Goal: Complete application form: Complete application form

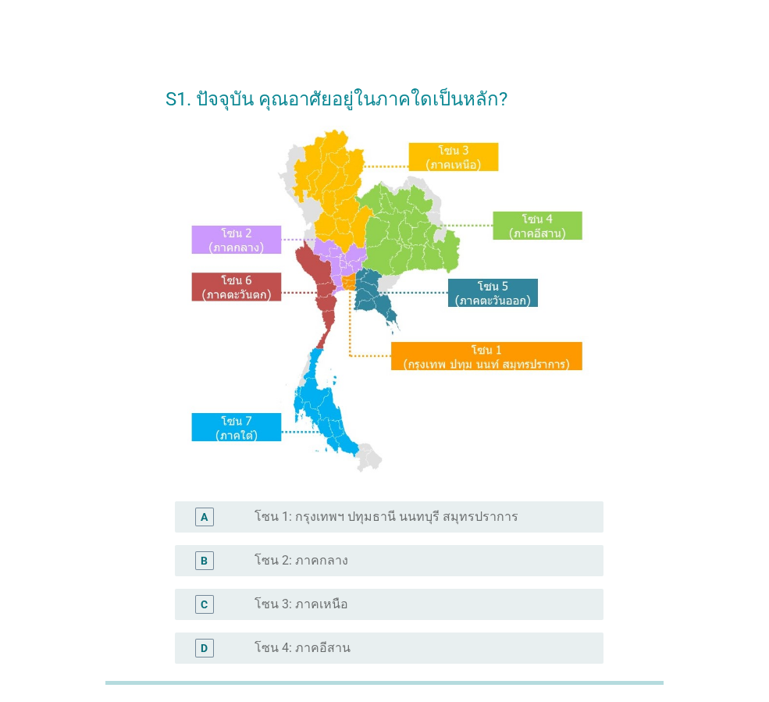
click at [380, 516] on label "โซน 1: กรุงเทพฯ ปทุมธานี นนทบุรี สมุทรปราการ" at bounding box center [387, 517] width 264 height 16
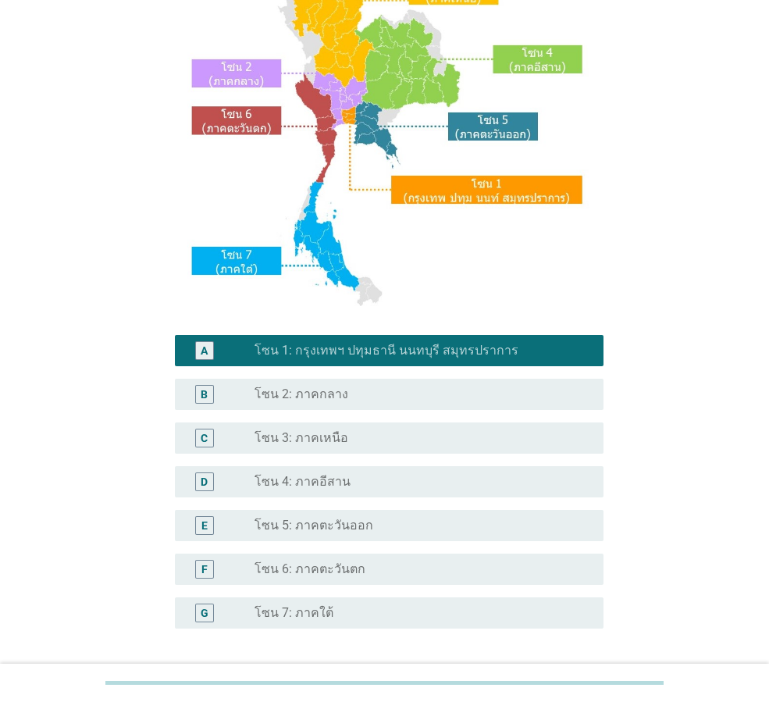
scroll to position [294, 0]
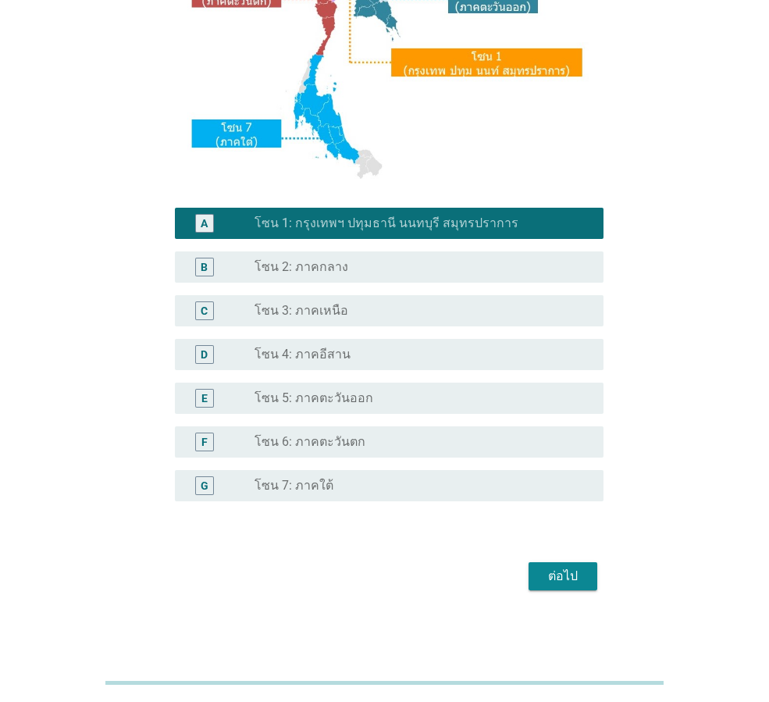
click at [557, 582] on div "ต่อไป" at bounding box center [563, 576] width 44 height 19
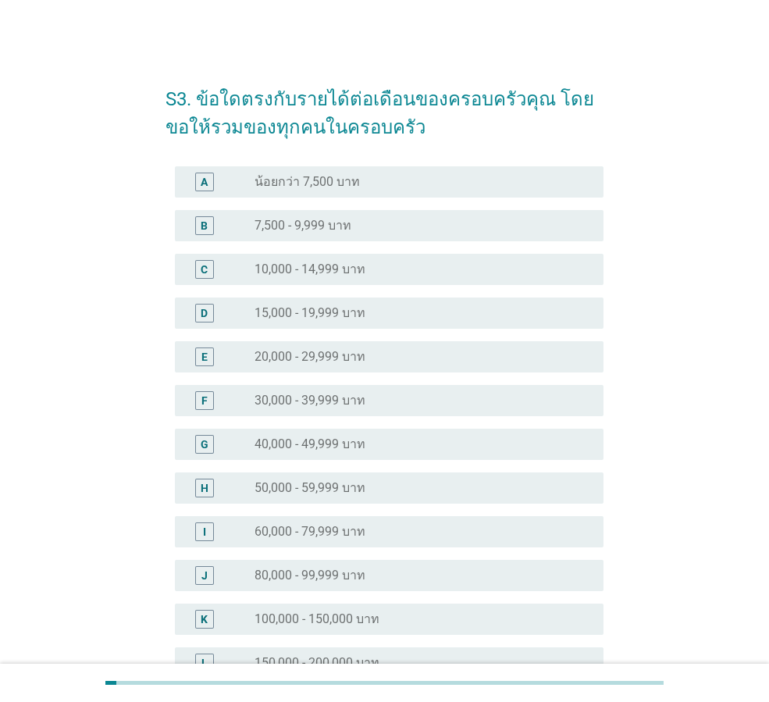
click at [353, 526] on label "60,000 - 79,999 บาท" at bounding box center [310, 532] width 111 height 16
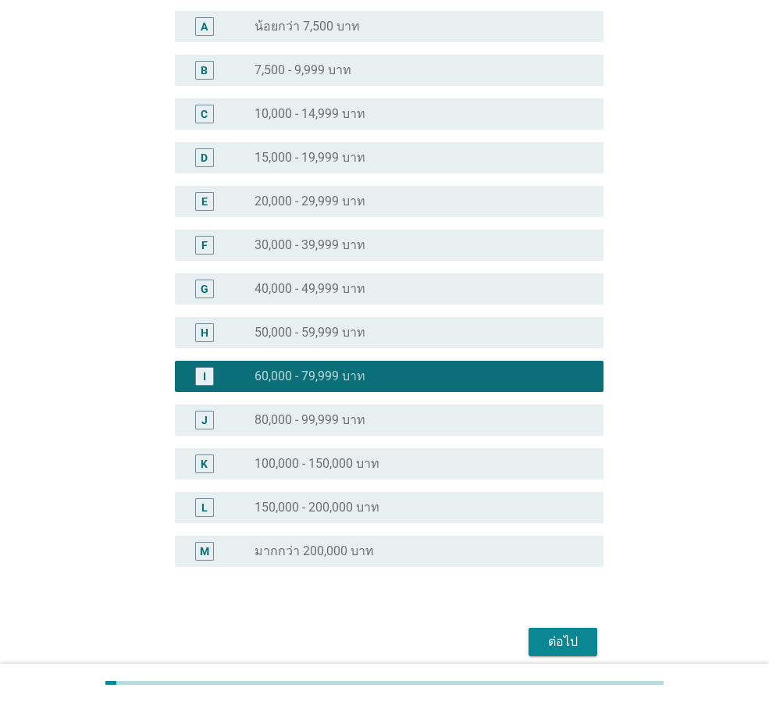
scroll to position [156, 0]
click at [544, 636] on div "ต่อไป" at bounding box center [563, 641] width 44 height 19
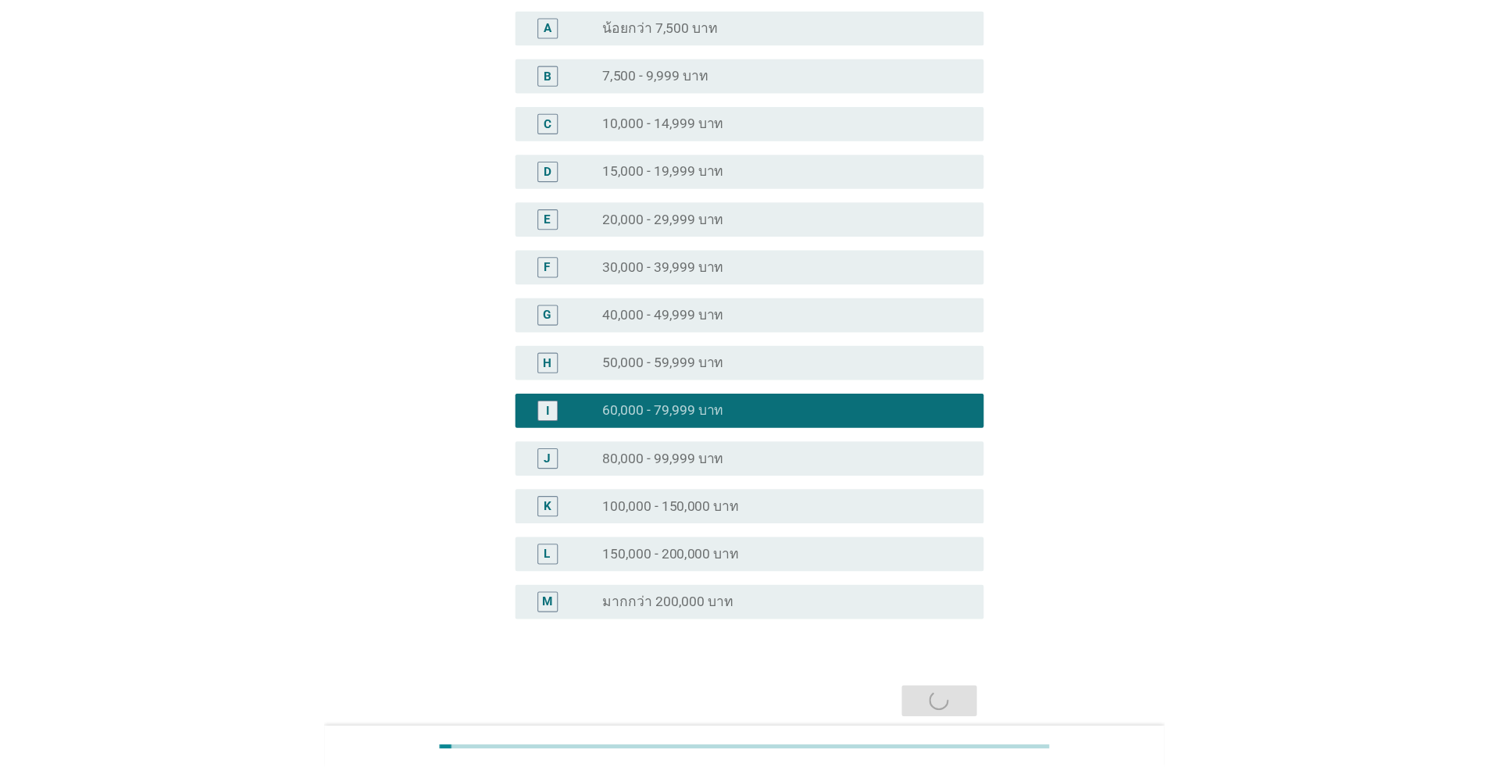
scroll to position [0, 0]
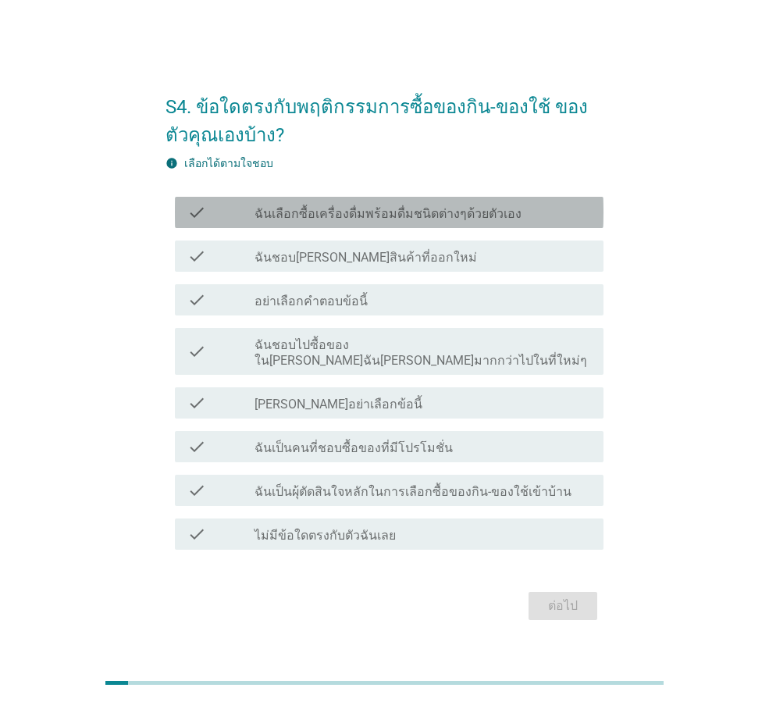
click at [360, 222] on label "ฉันเลือกซื้อเครื่องดื่มพร้อมดื่มชนิดต่างๆด้วยตัวเอง" at bounding box center [388, 214] width 267 height 16
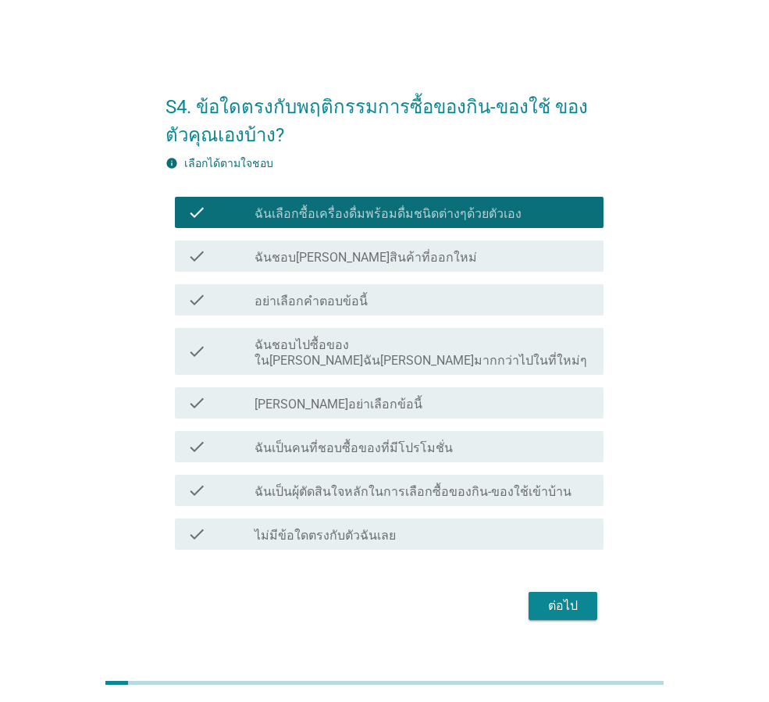
click at [354, 266] on label "ฉันชอบ[PERSON_NAME]สินค้าที่ออกใหม่" at bounding box center [366, 258] width 223 height 16
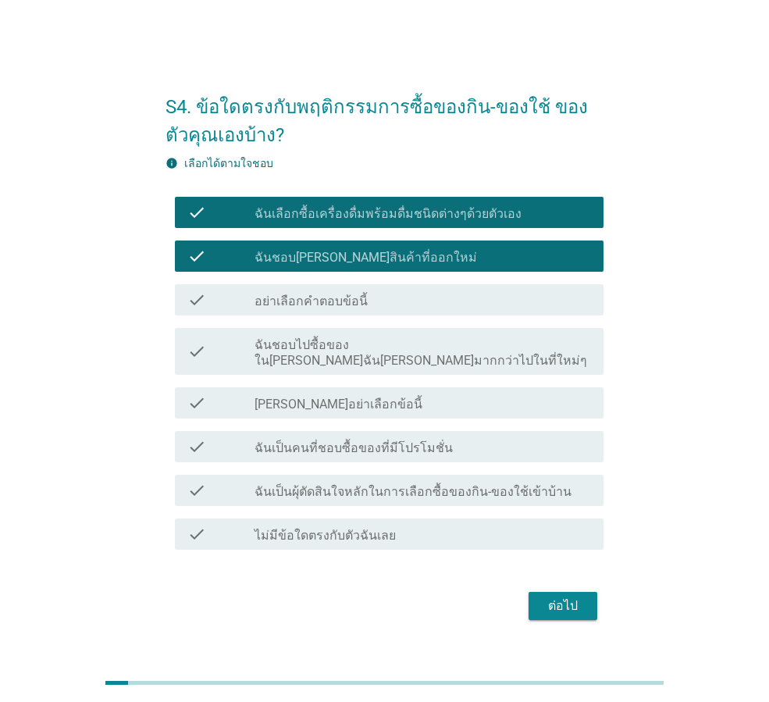
click at [310, 360] on label "ฉันชอบไปซื้อของใน[PERSON_NAME]ฉัน[PERSON_NAME]มากกว่าไปในที่ใหม่ๆ" at bounding box center [423, 352] width 337 height 31
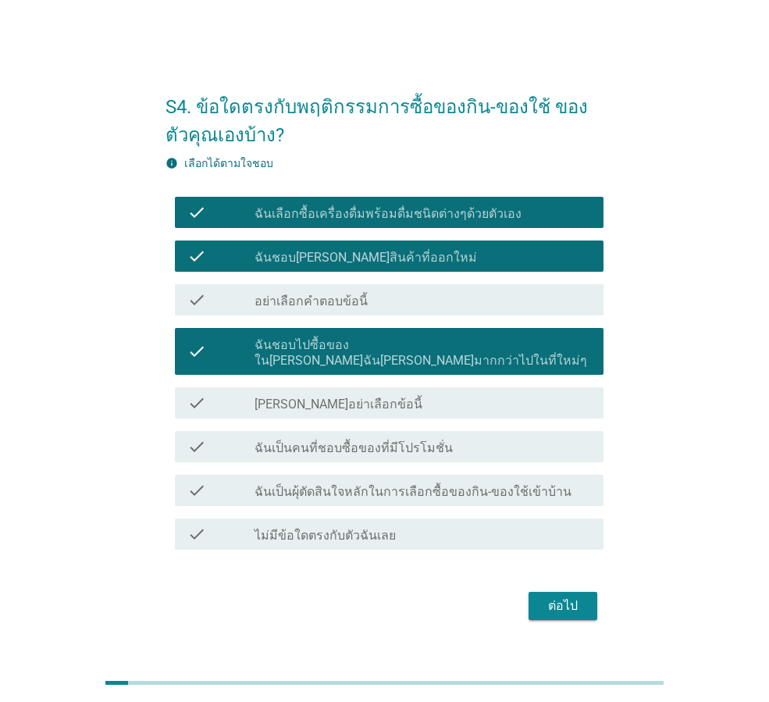
click at [294, 444] on label "ฉันเป็นคนที่ชอบซื้อของที่มีโปรโมชั่น" at bounding box center [354, 448] width 198 height 16
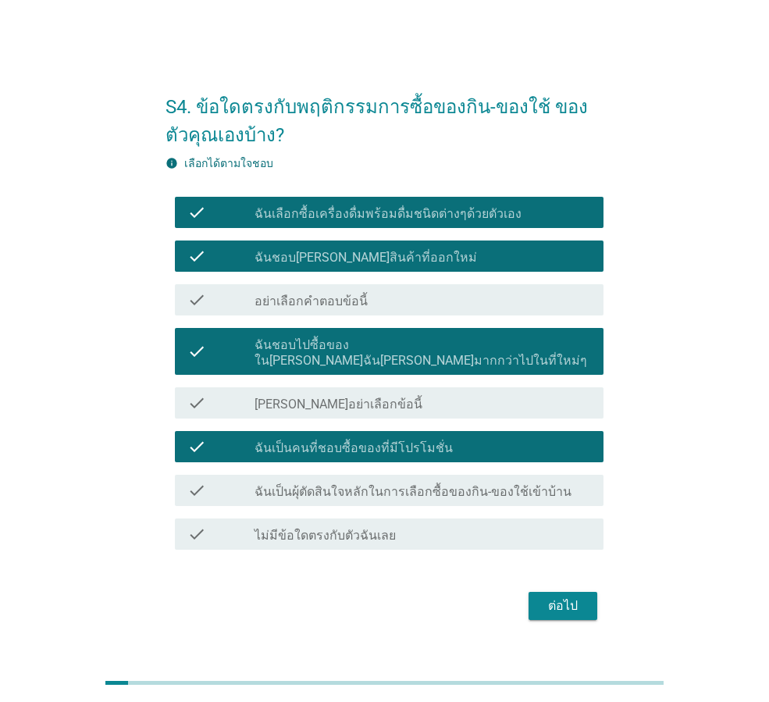
click at [288, 487] on label "ฉันเป็นผุ้ตัดสินใจหลักในการเลือกซื้อของกิน-ของใช้เข้าบ้าน" at bounding box center [413, 492] width 317 height 16
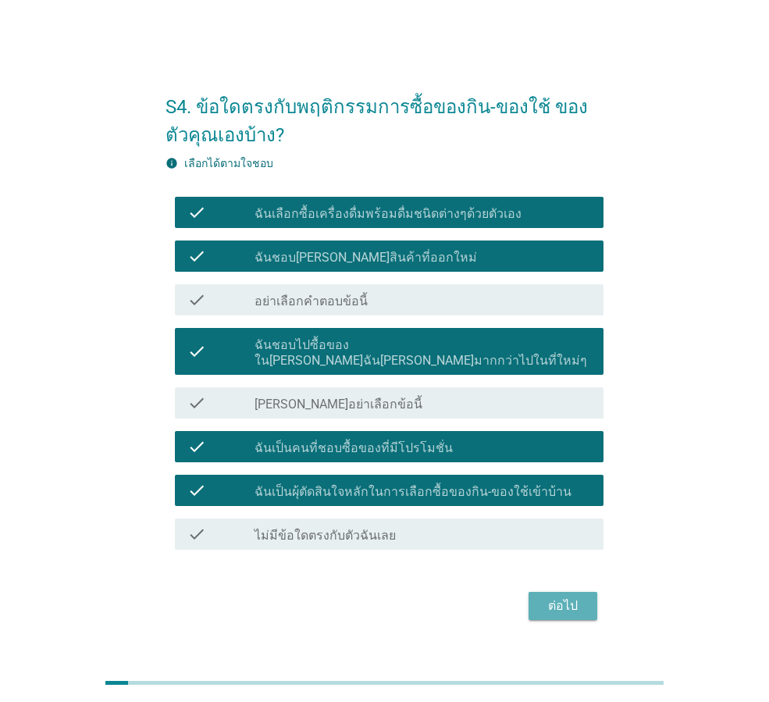
click at [572, 597] on div "ต่อไป" at bounding box center [563, 606] width 44 height 19
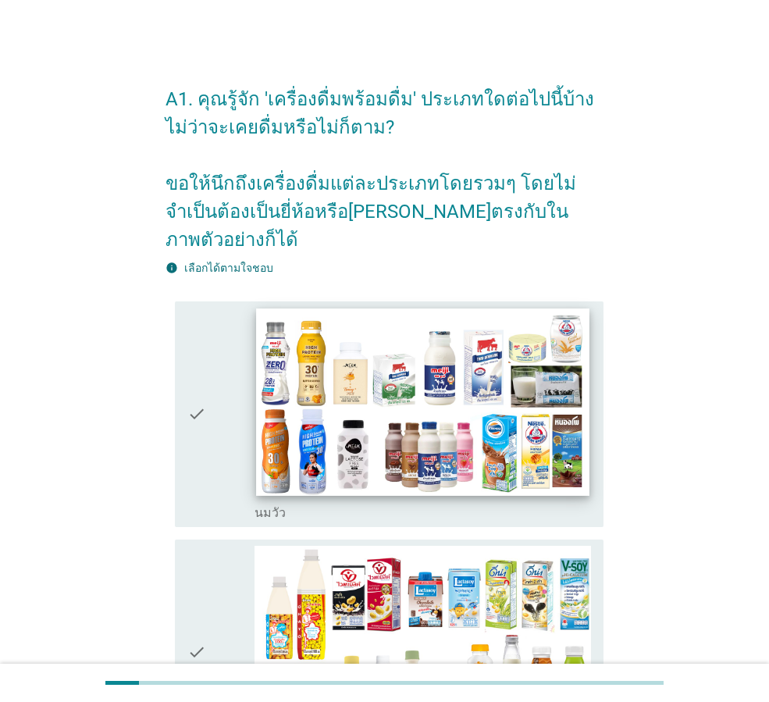
click at [394, 433] on img at bounding box center [422, 401] width 333 height 187
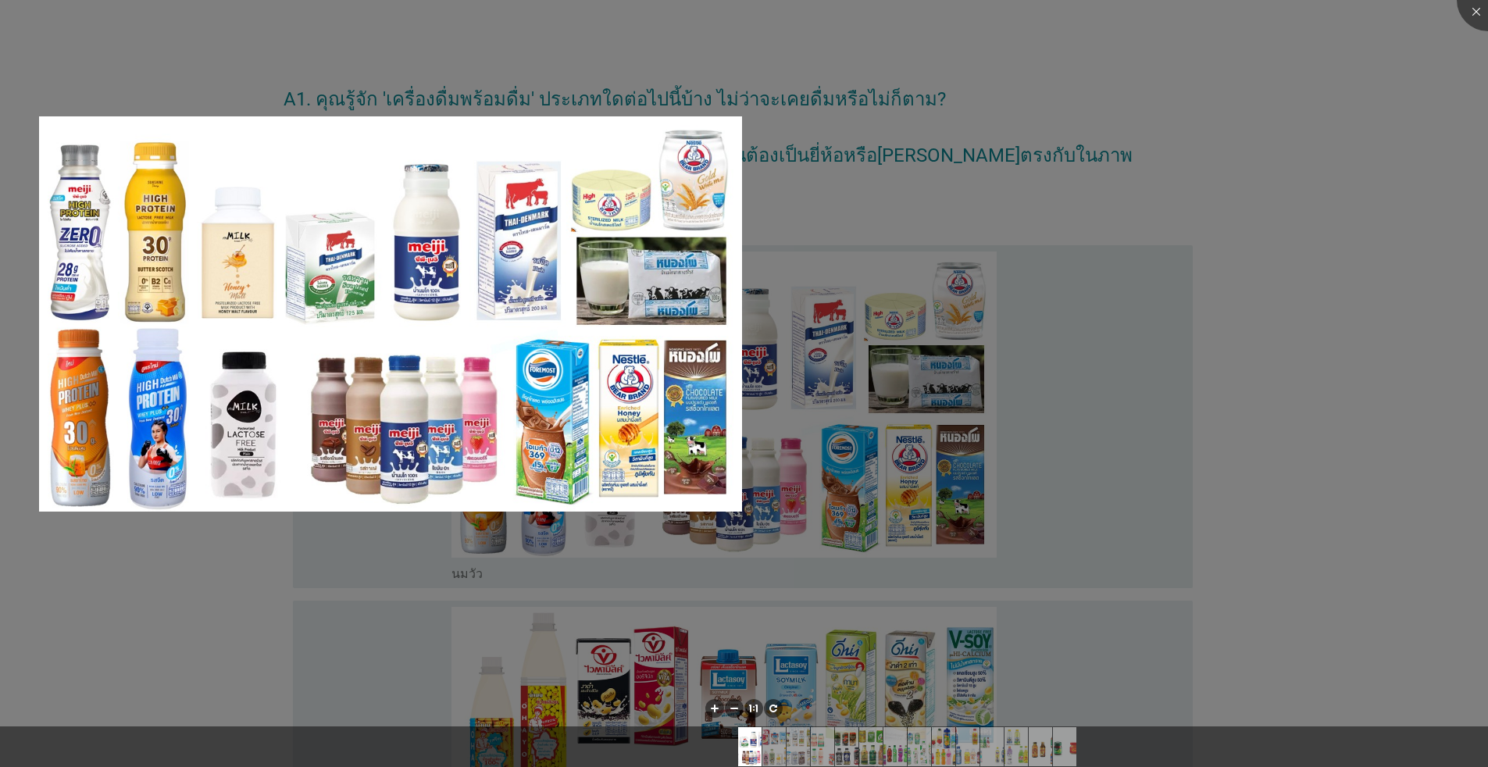
click at [768, 310] on div at bounding box center [744, 383] width 1488 height 767
click at [768, 10] on div at bounding box center [1487, 0] width 62 height 62
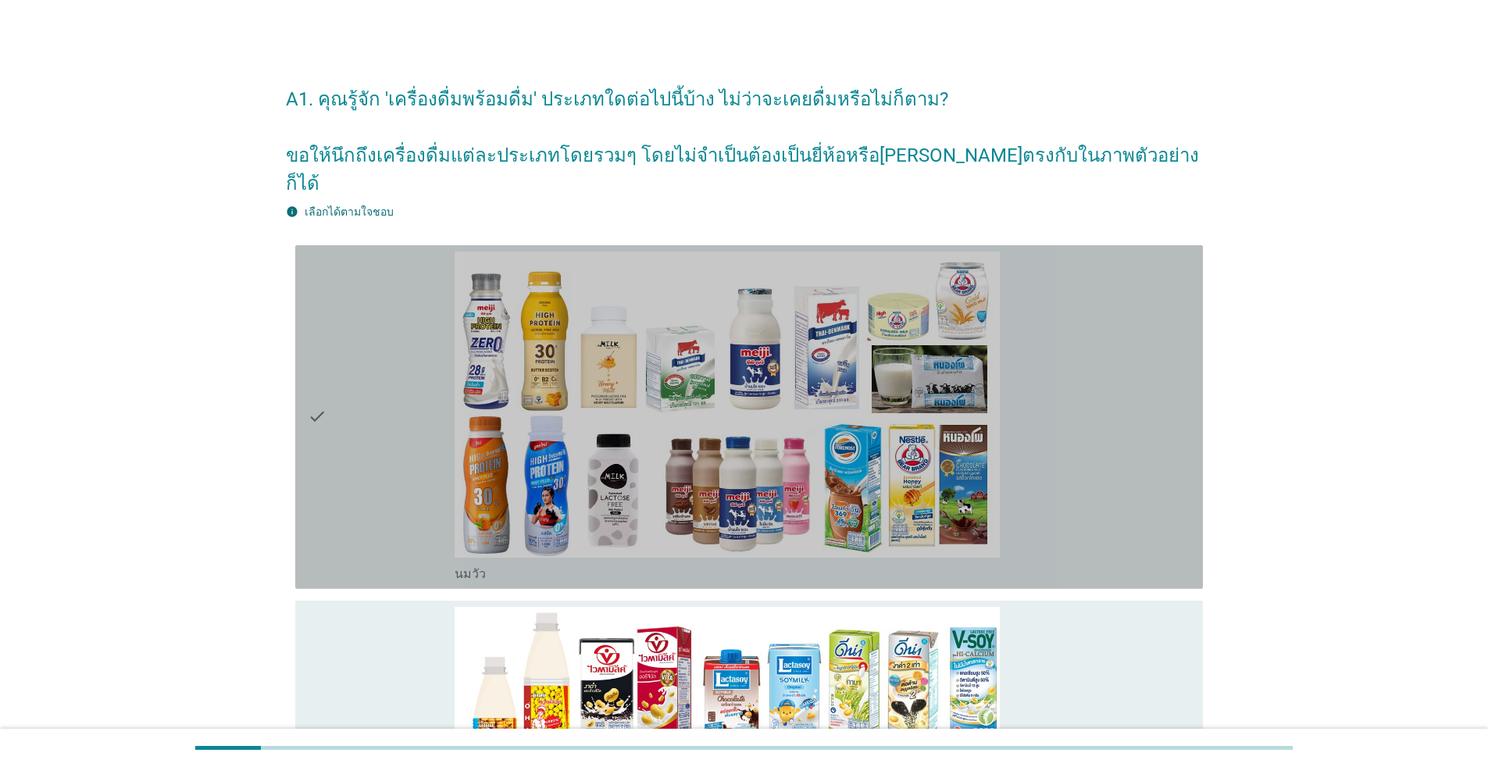
click at [313, 390] on icon "check" at bounding box center [317, 416] width 19 height 331
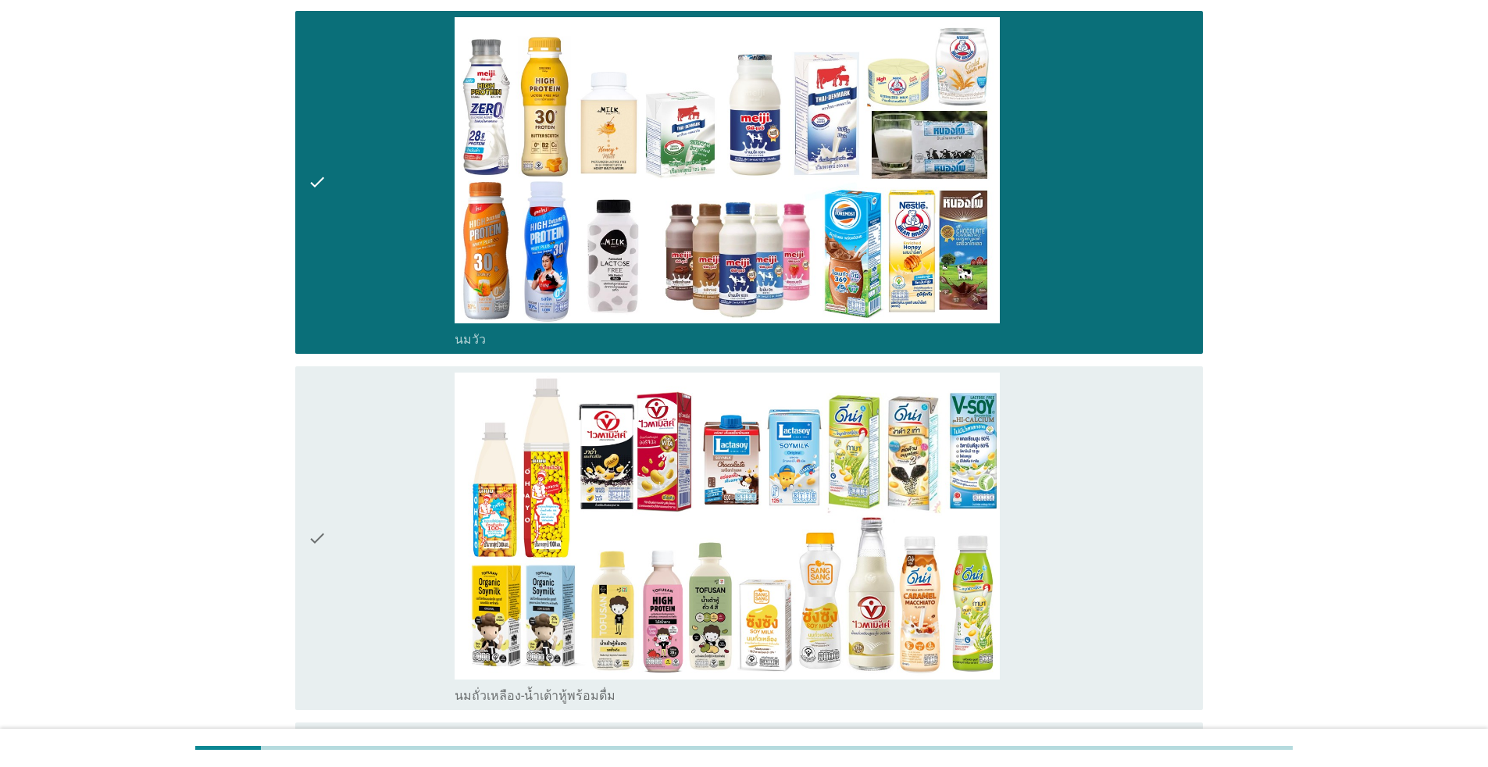
click at [326, 470] on div "check" at bounding box center [381, 538] width 147 height 331
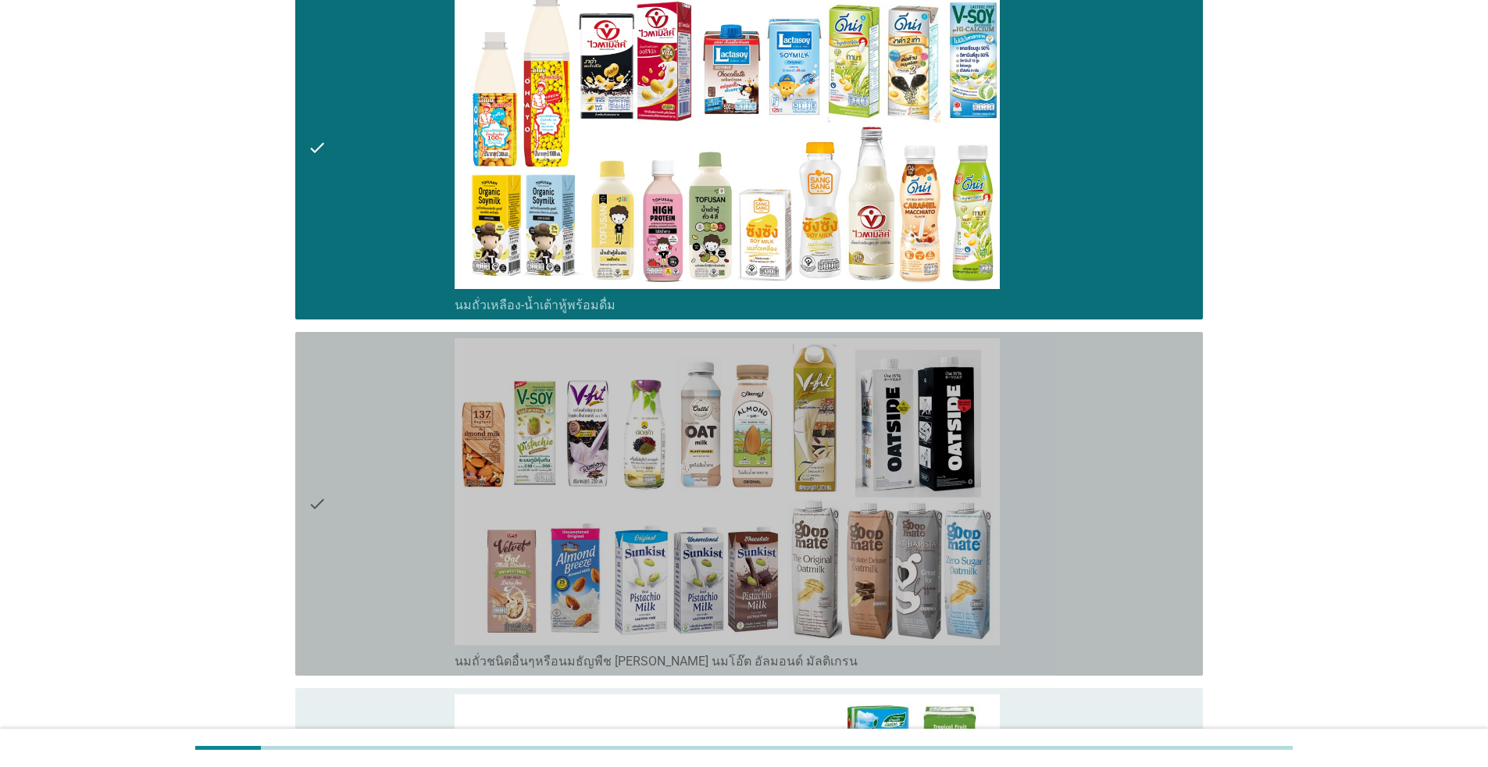
click at [336, 492] on div "check" at bounding box center [381, 503] width 147 height 331
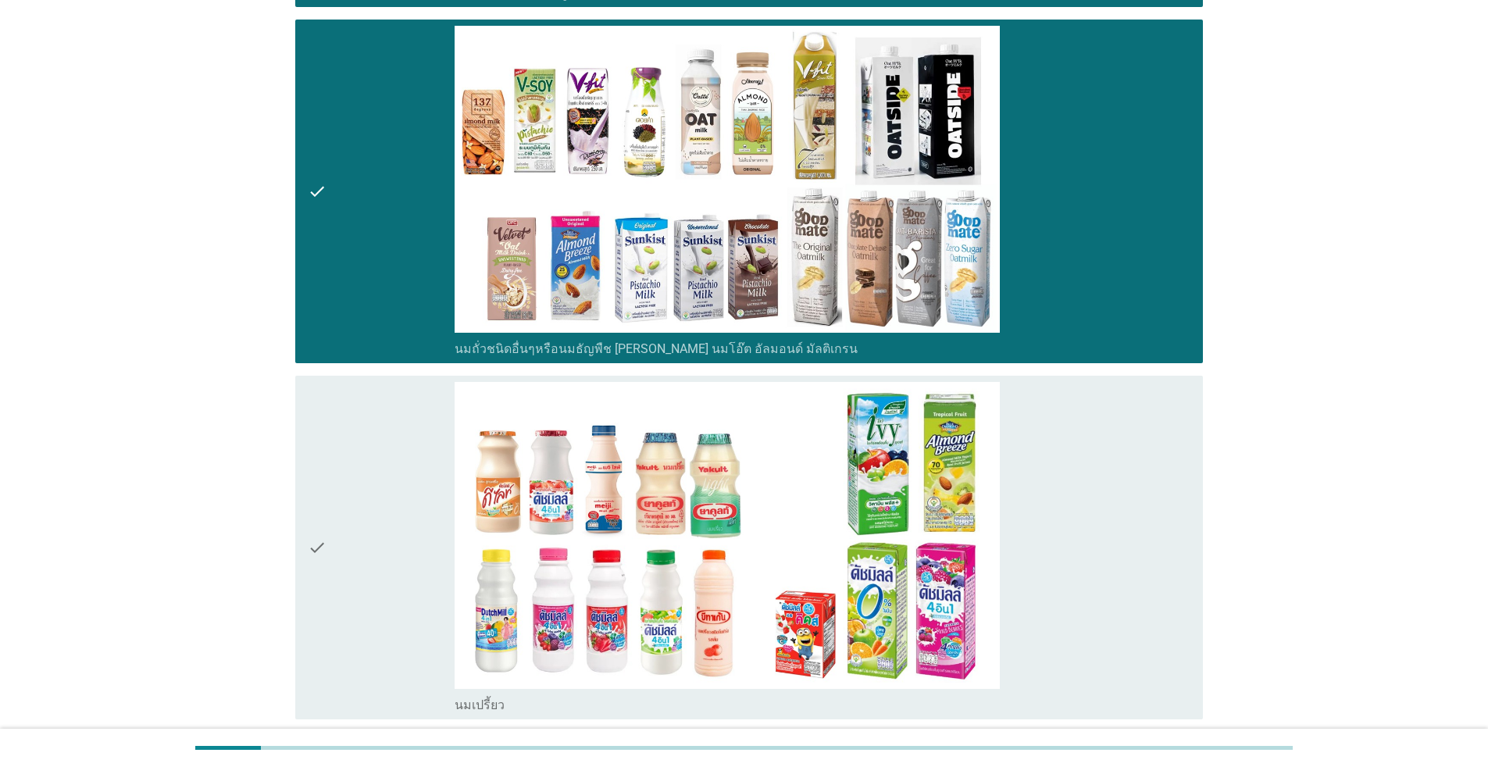
click at [334, 487] on div "check" at bounding box center [381, 547] width 147 height 331
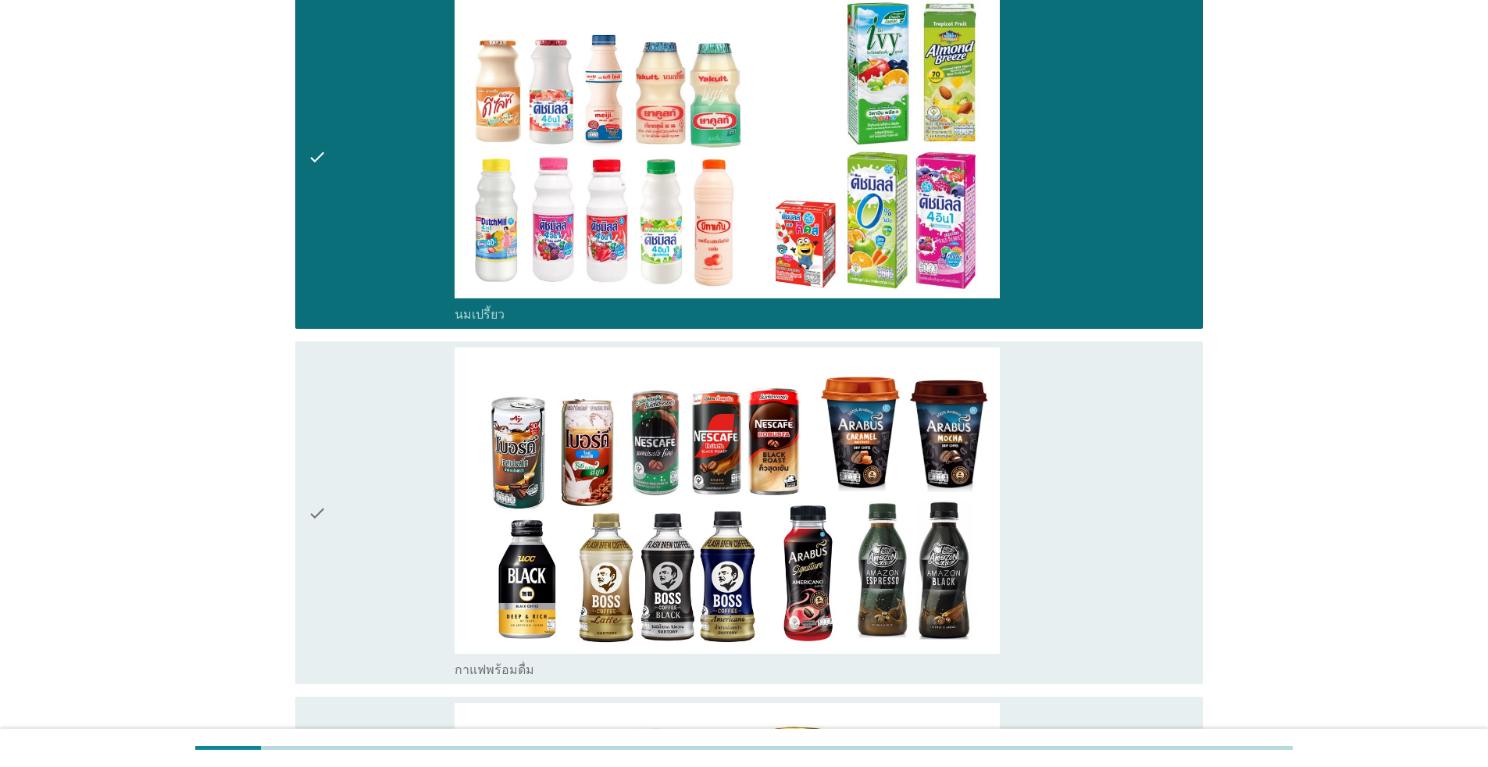
click at [335, 490] on div "check" at bounding box center [381, 513] width 147 height 331
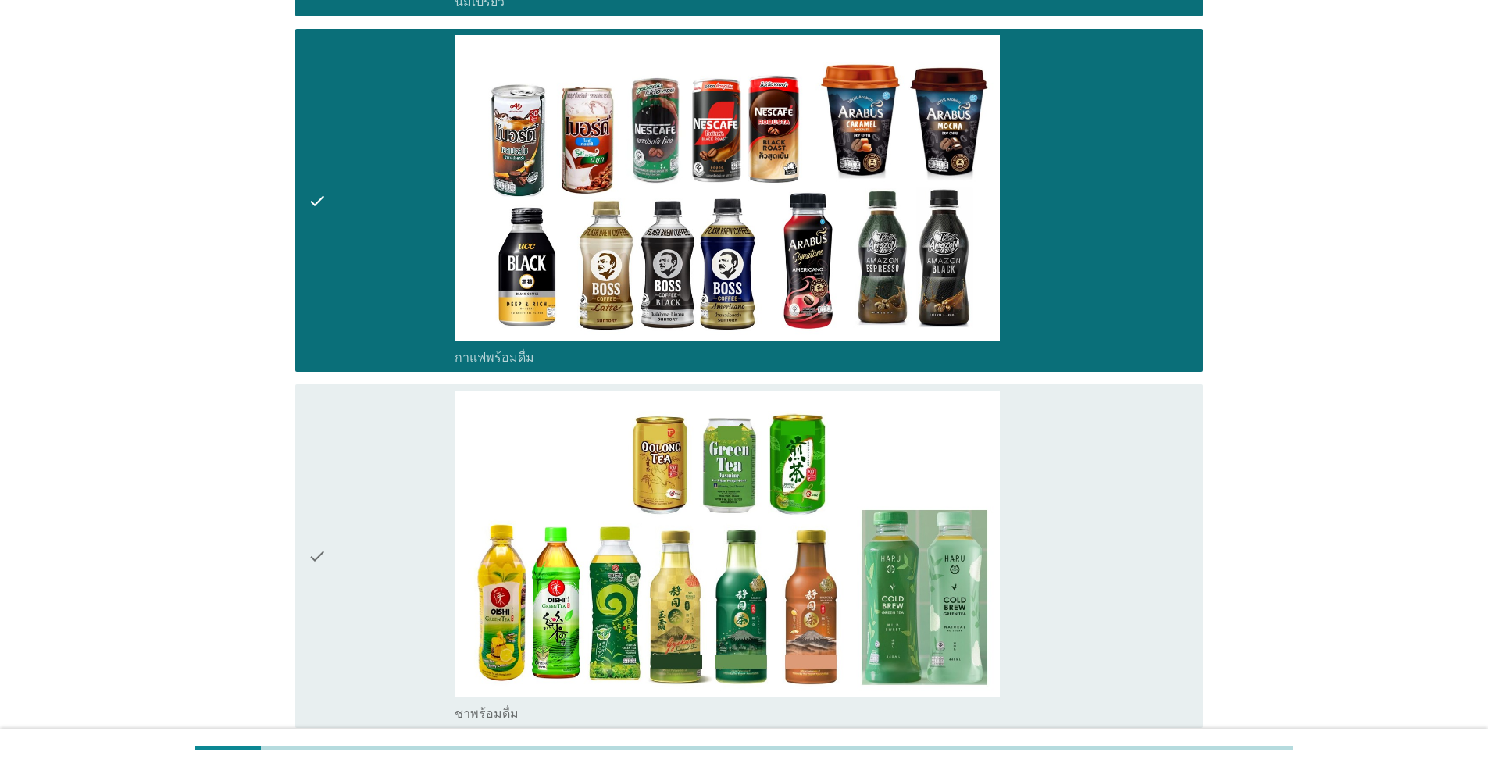
click at [340, 495] on div "check" at bounding box center [381, 555] width 147 height 331
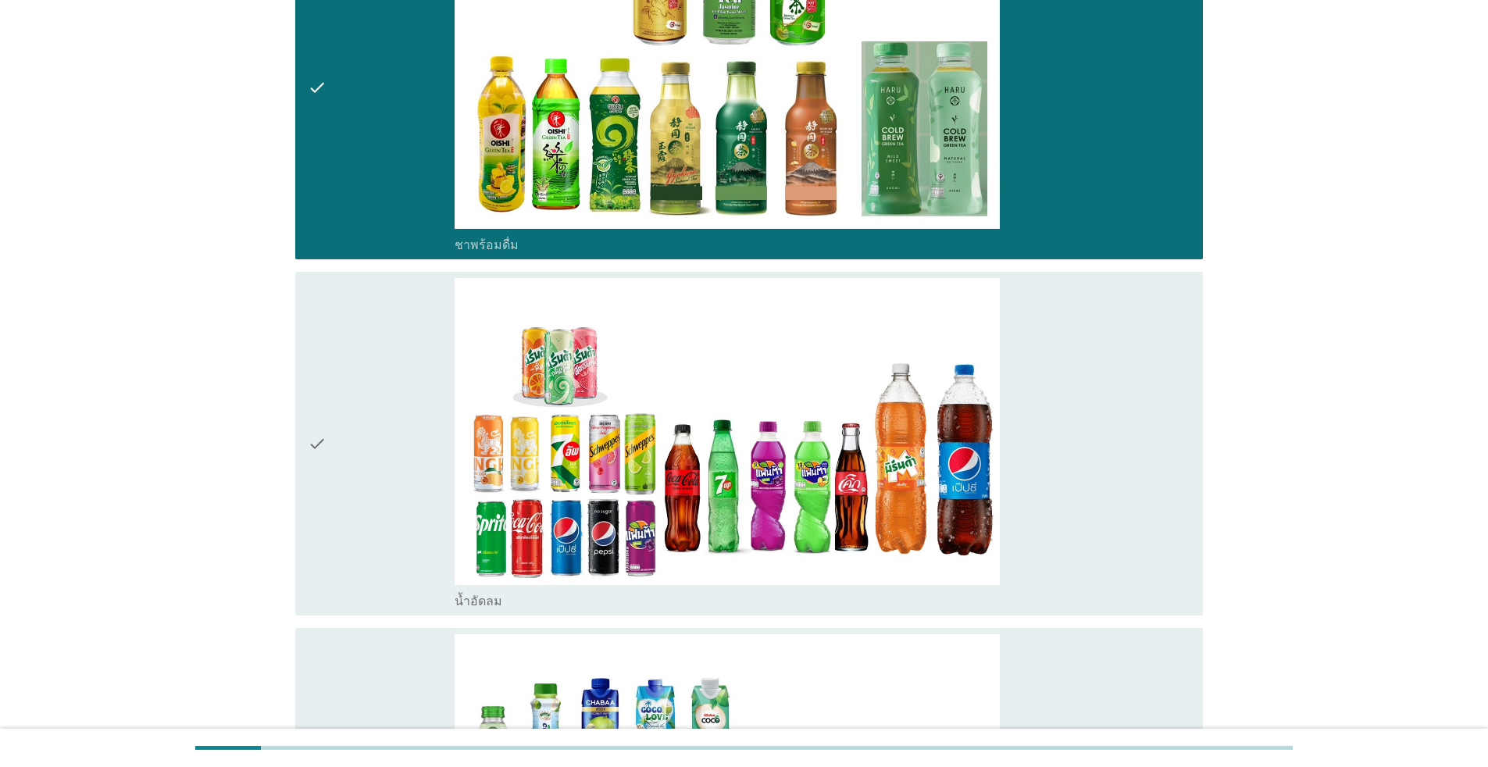
click at [341, 496] on div "check" at bounding box center [381, 443] width 147 height 331
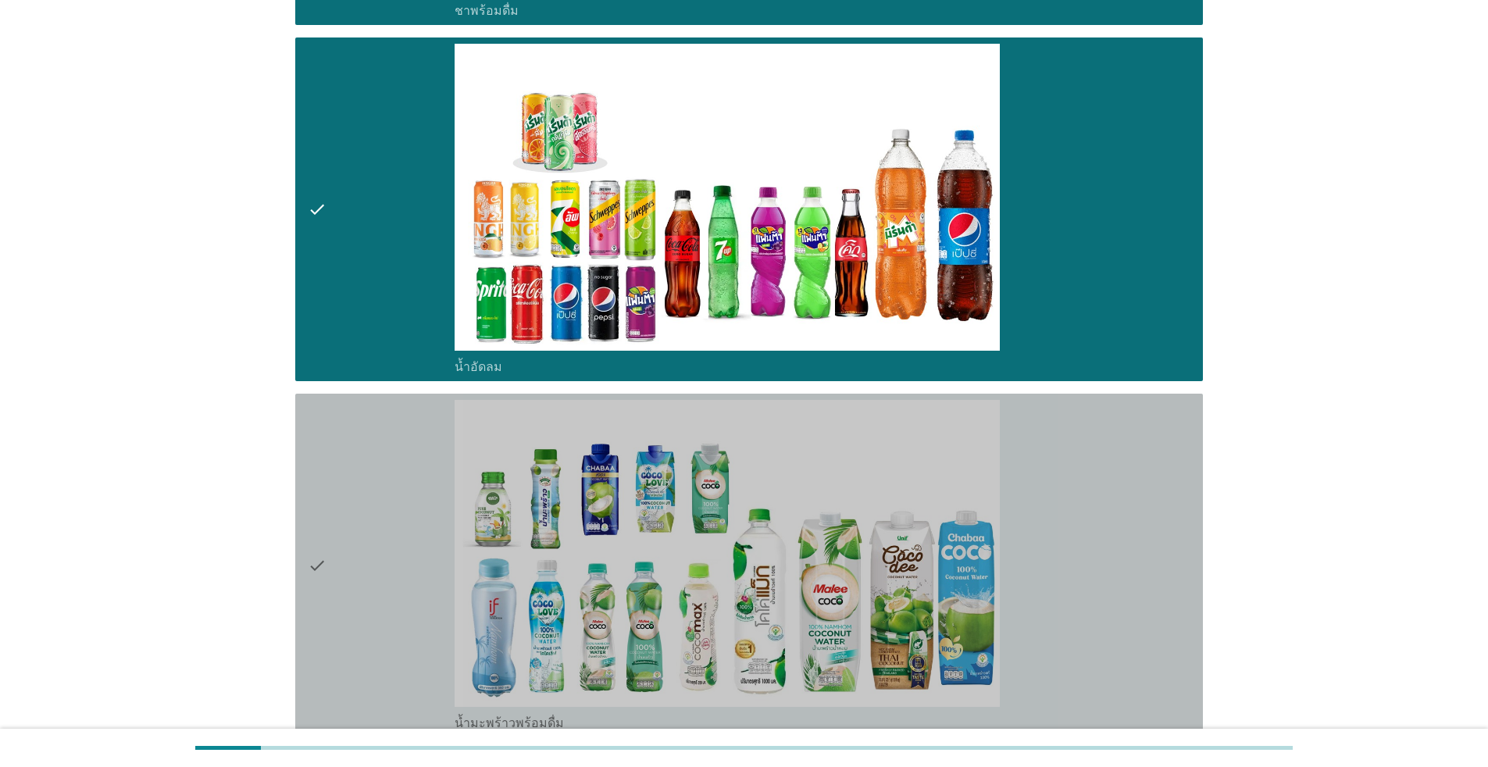
click at [342, 496] on div "check" at bounding box center [381, 565] width 147 height 331
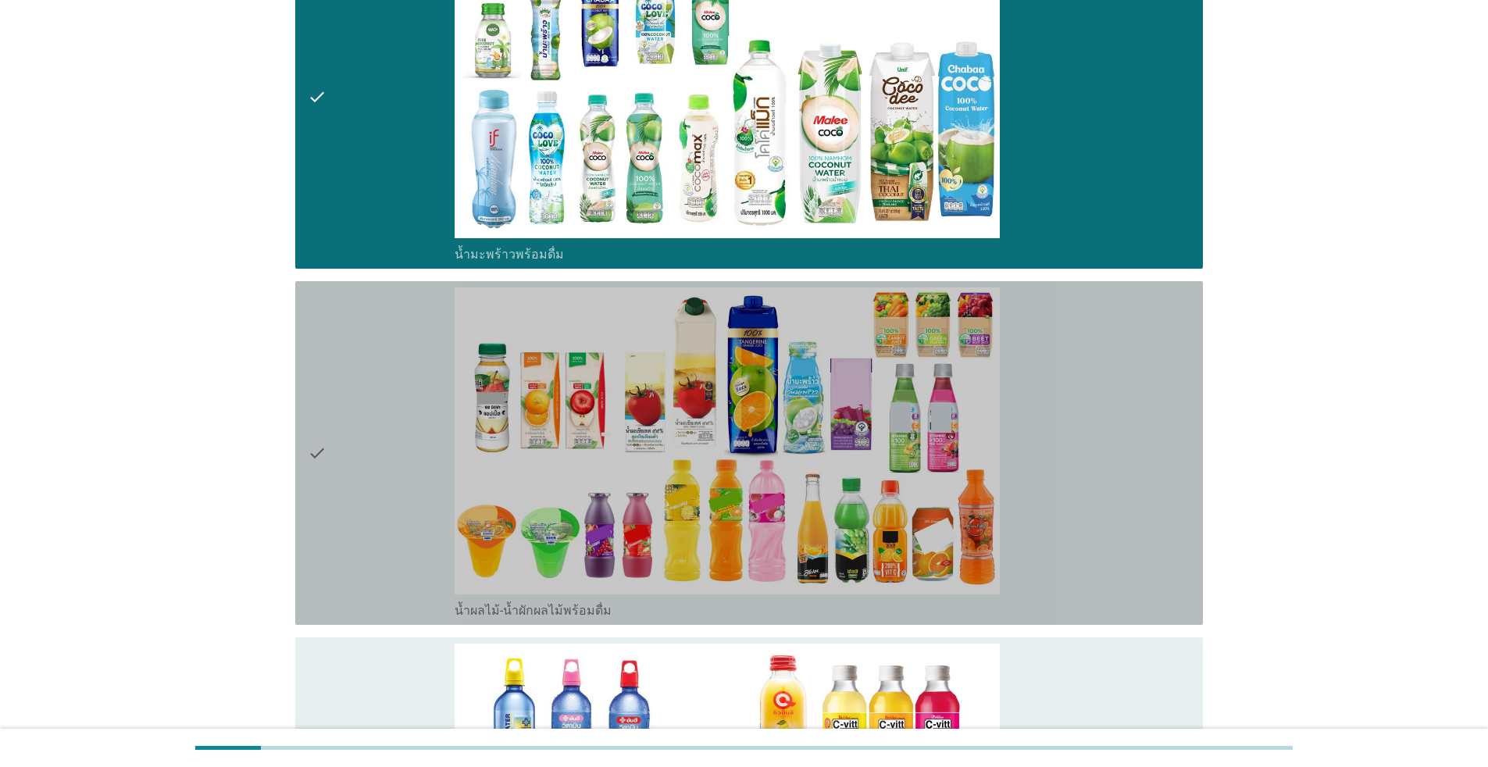
click at [351, 508] on div "check" at bounding box center [381, 452] width 147 height 331
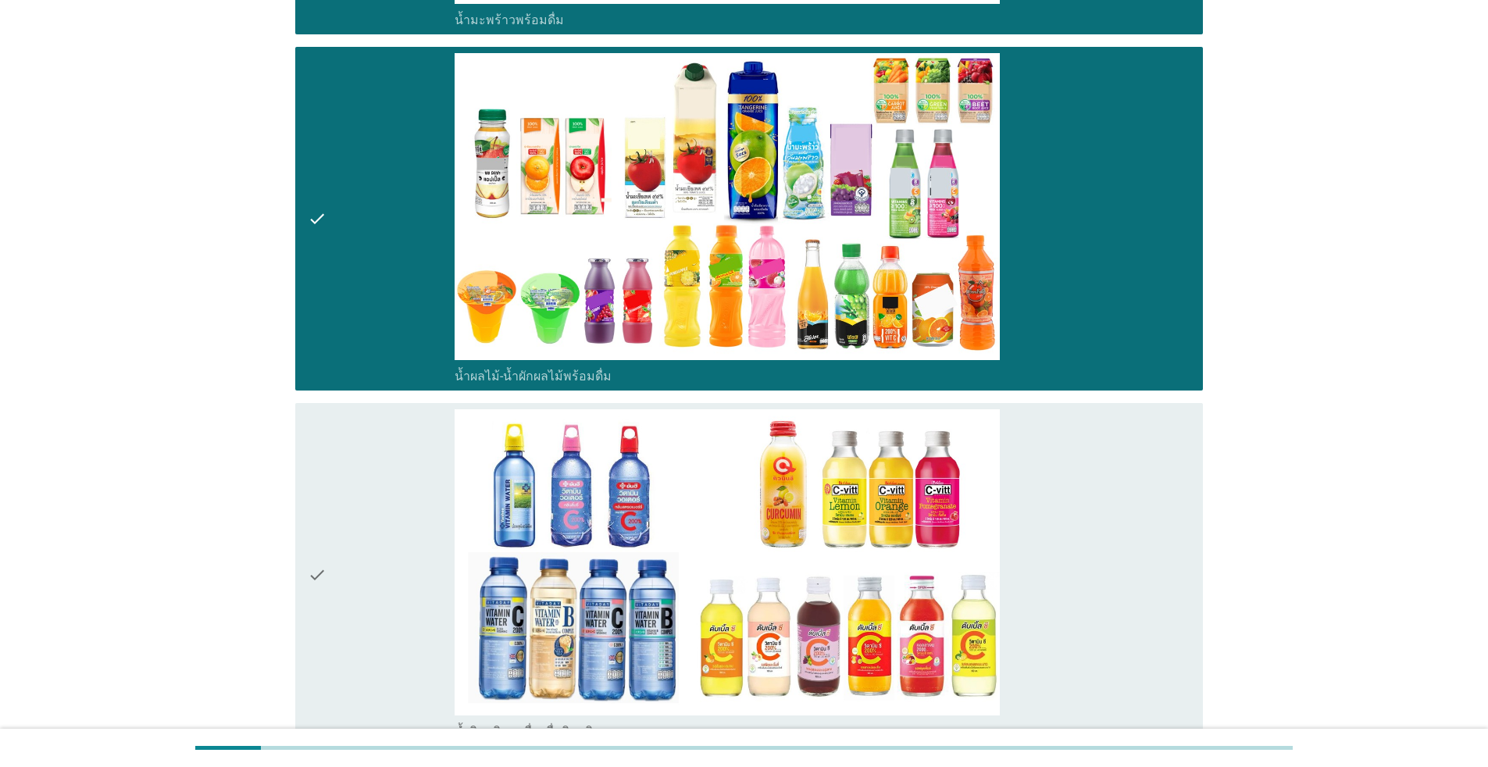
click at [353, 510] on div "check" at bounding box center [381, 574] width 147 height 331
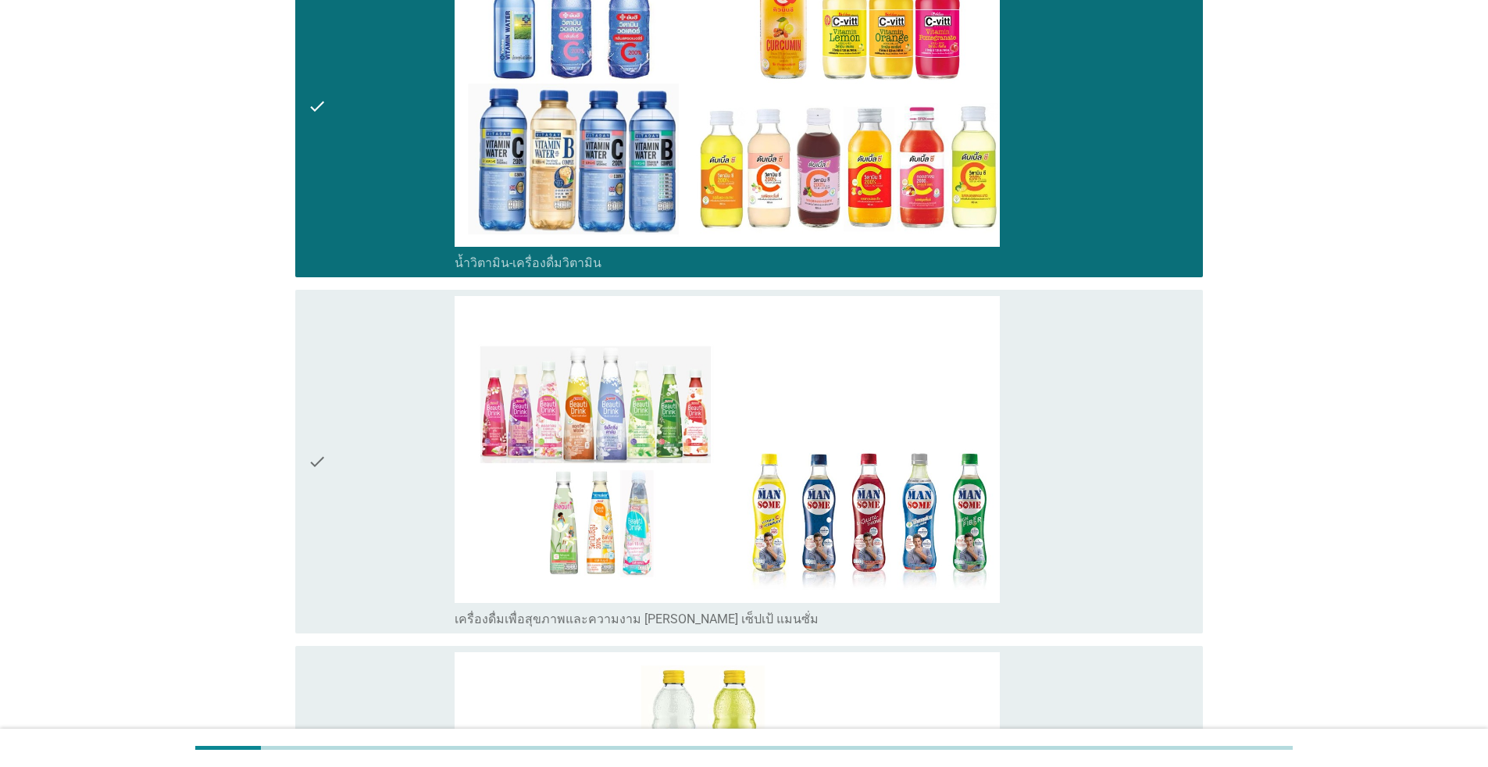
click at [357, 523] on div "check" at bounding box center [381, 461] width 147 height 331
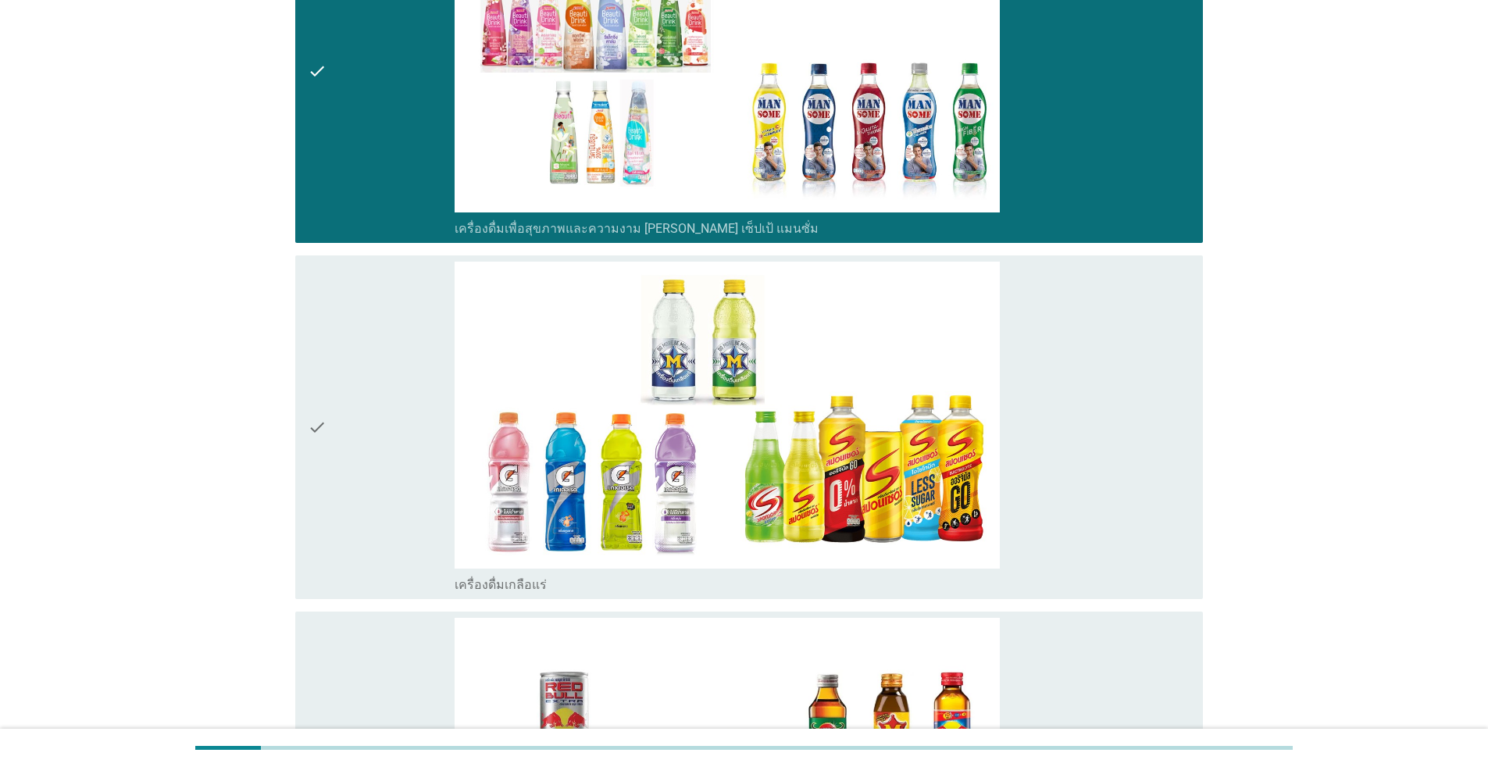
click at [357, 522] on div "check" at bounding box center [381, 427] width 147 height 331
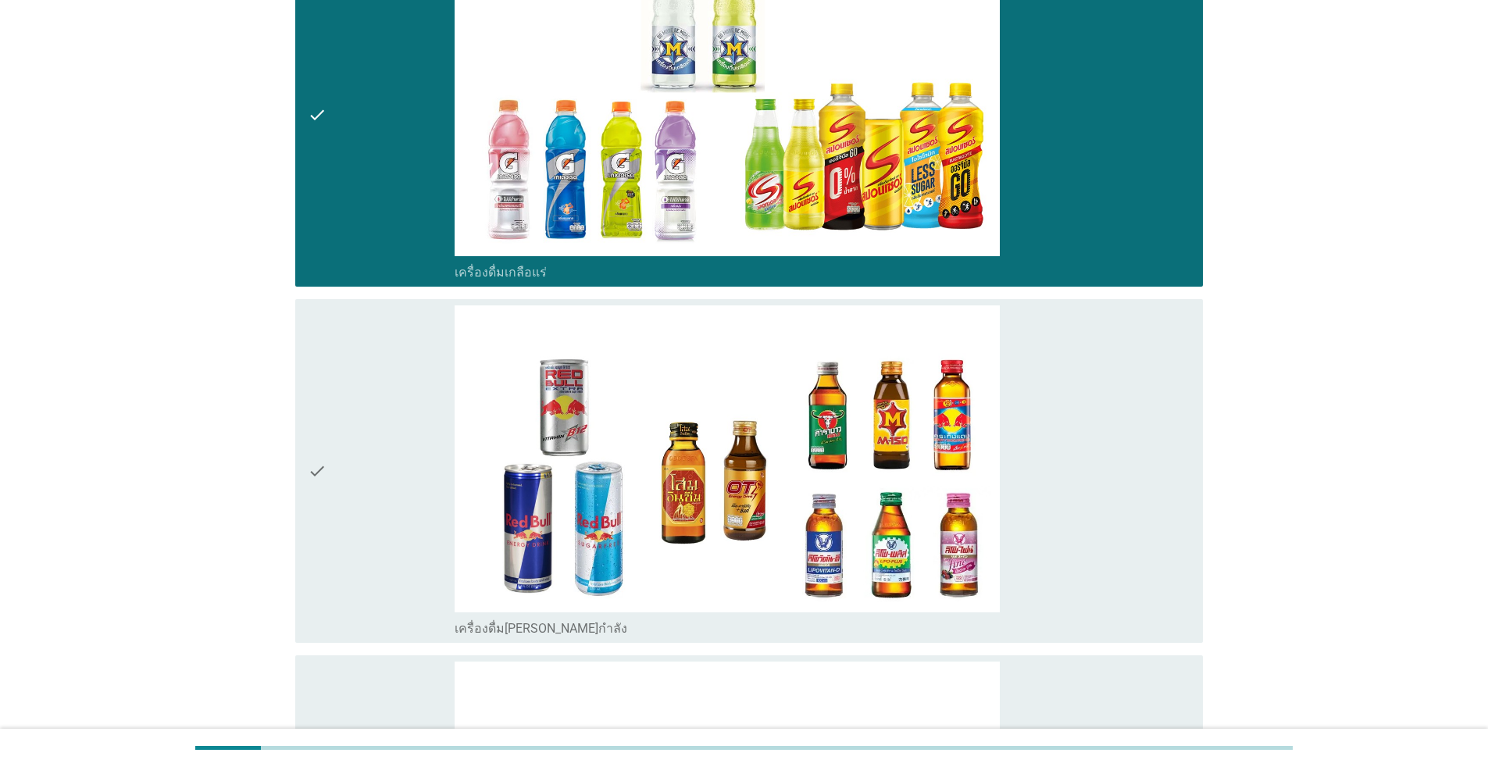
click at [358, 517] on div "check" at bounding box center [381, 470] width 147 height 331
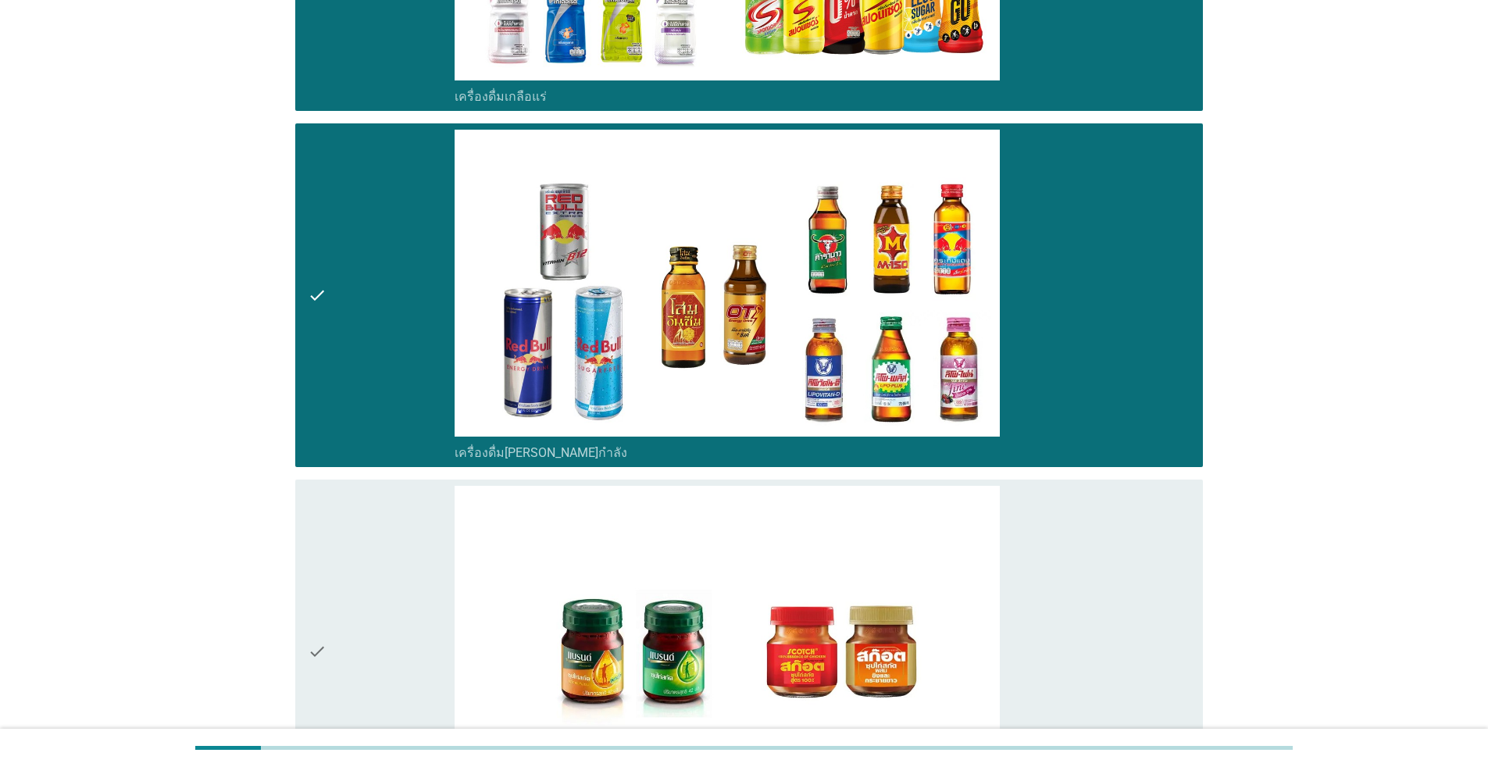
scroll to position [4607, 0]
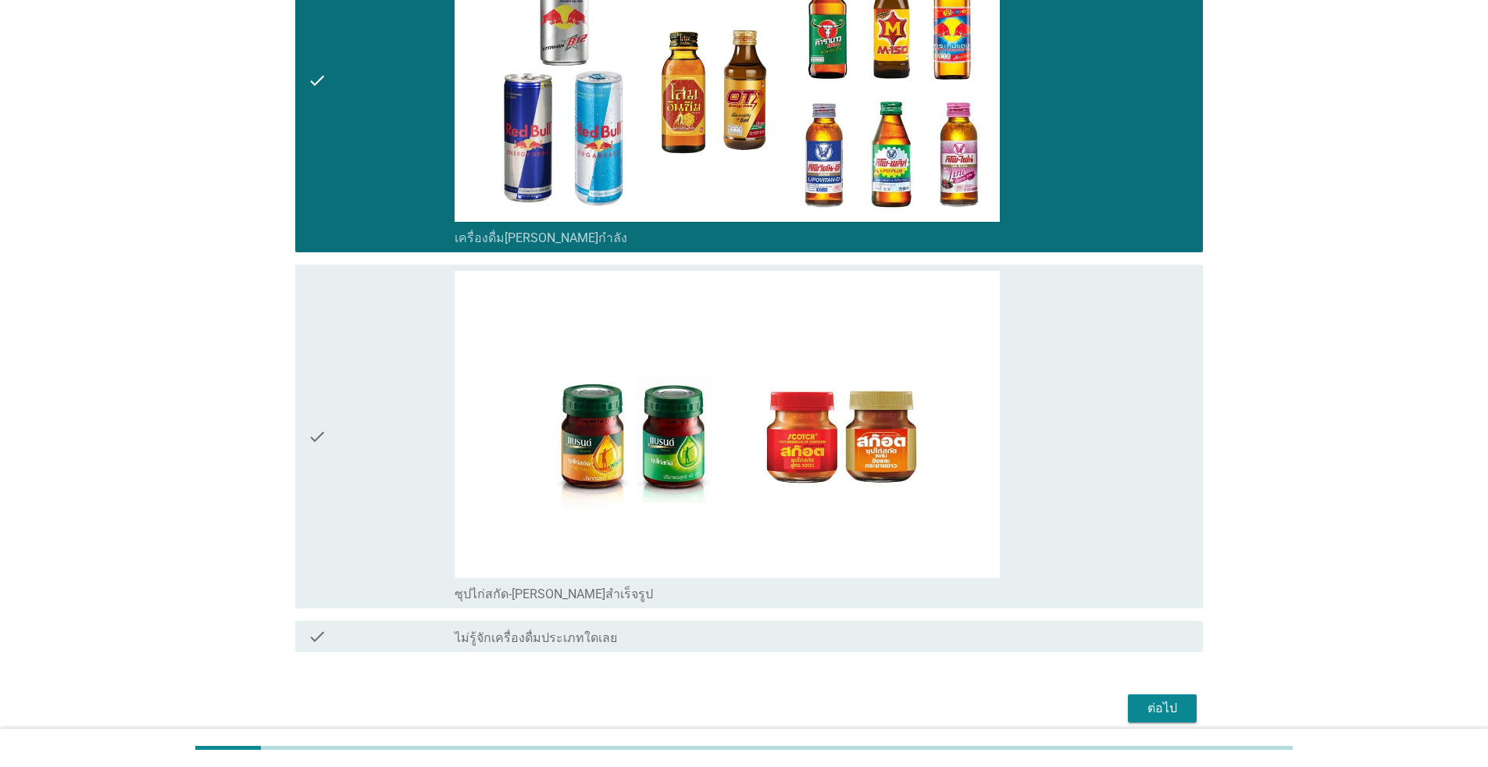
click at [358, 522] on div "check" at bounding box center [381, 436] width 147 height 331
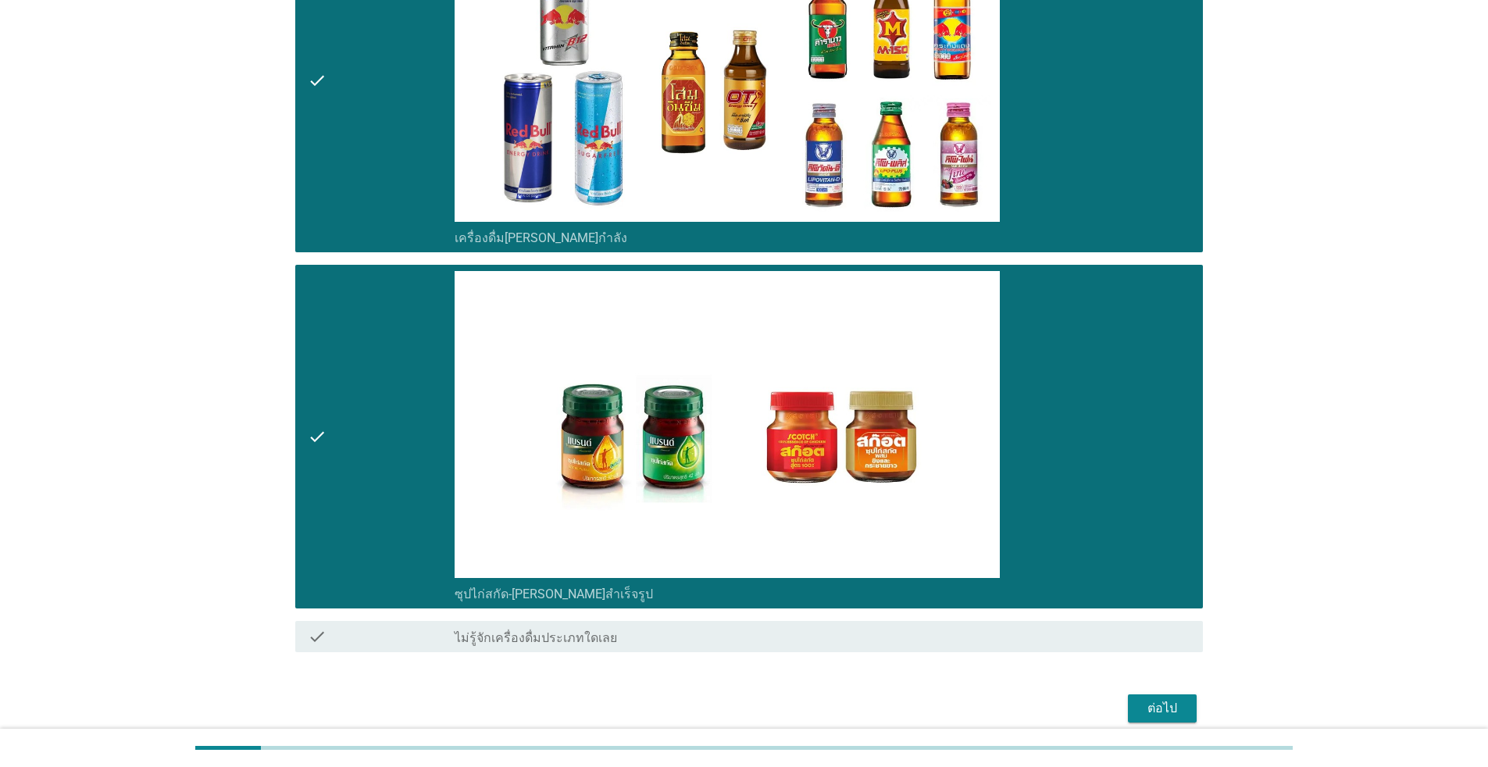
click at [768, 699] on div "ต่อไป" at bounding box center [1162, 708] width 44 height 19
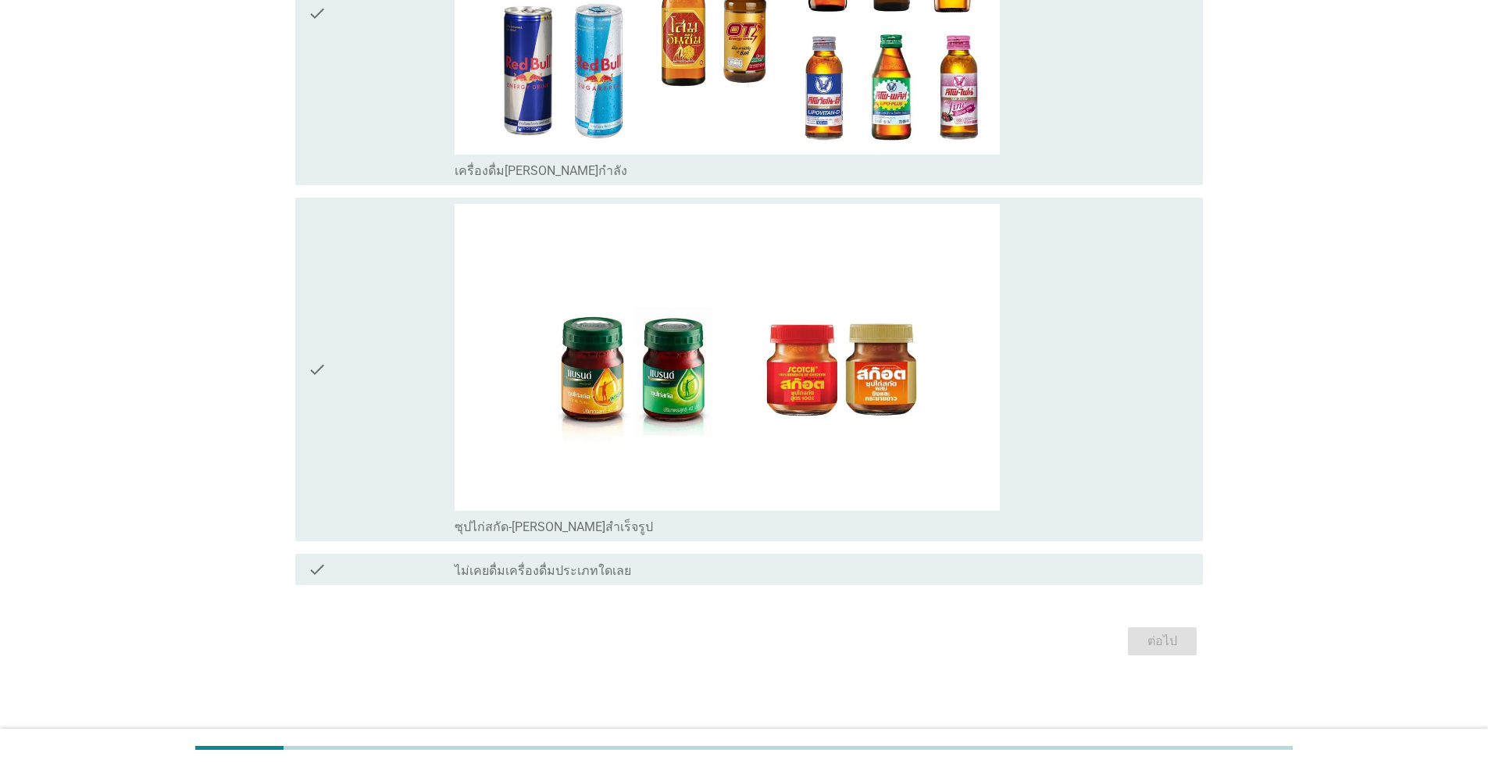
scroll to position [0, 0]
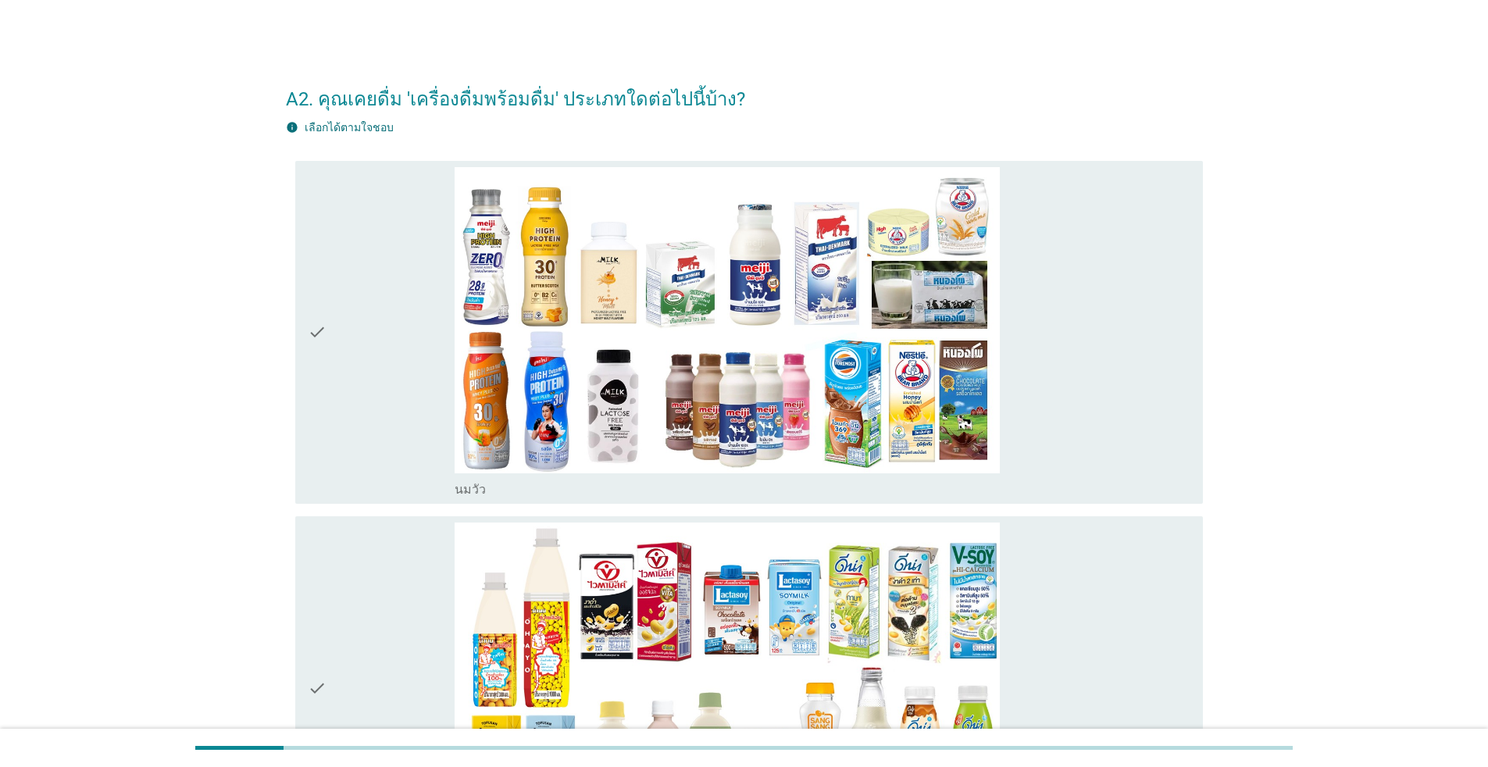
click at [399, 448] on div "check" at bounding box center [381, 332] width 147 height 331
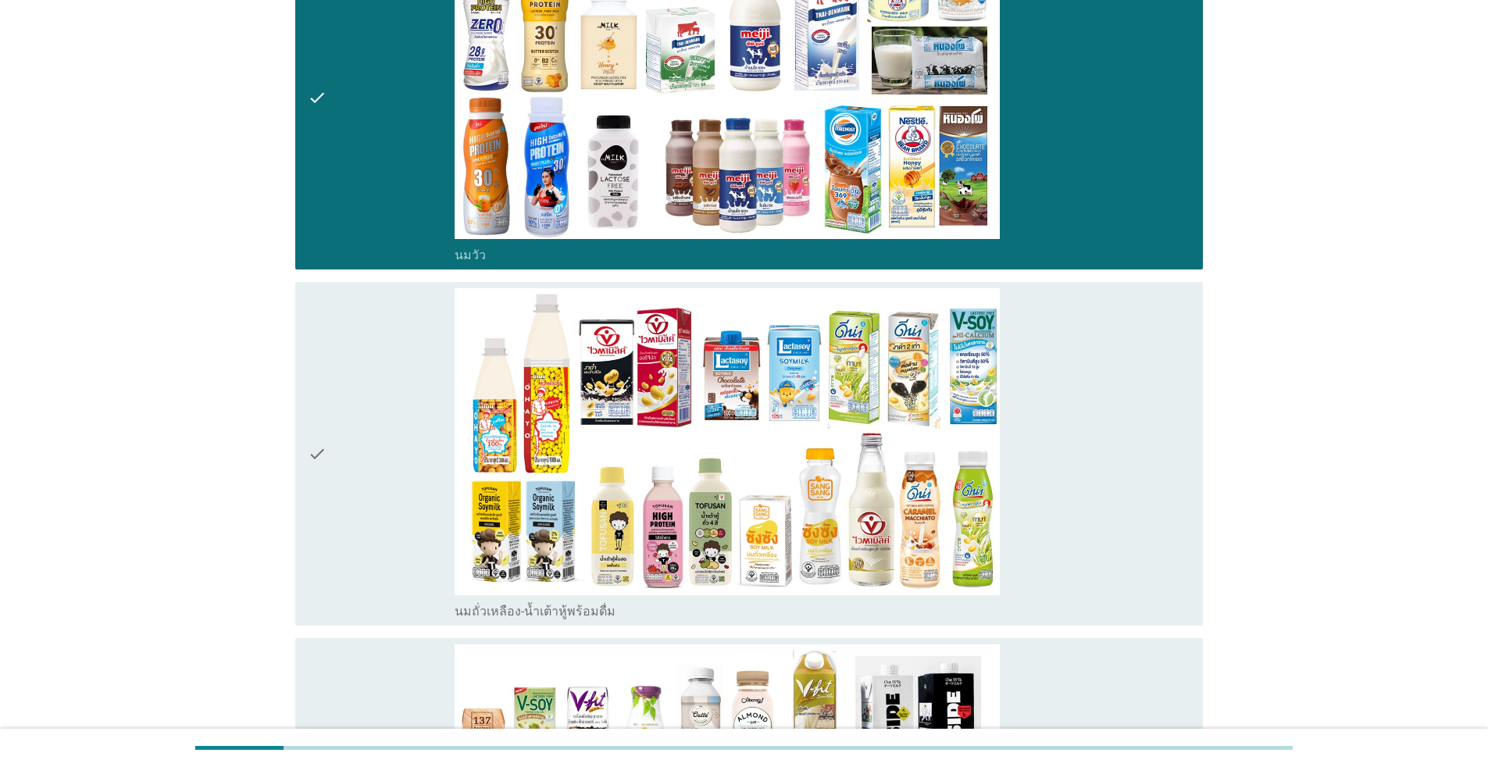
click at [401, 461] on div "check" at bounding box center [381, 453] width 147 height 331
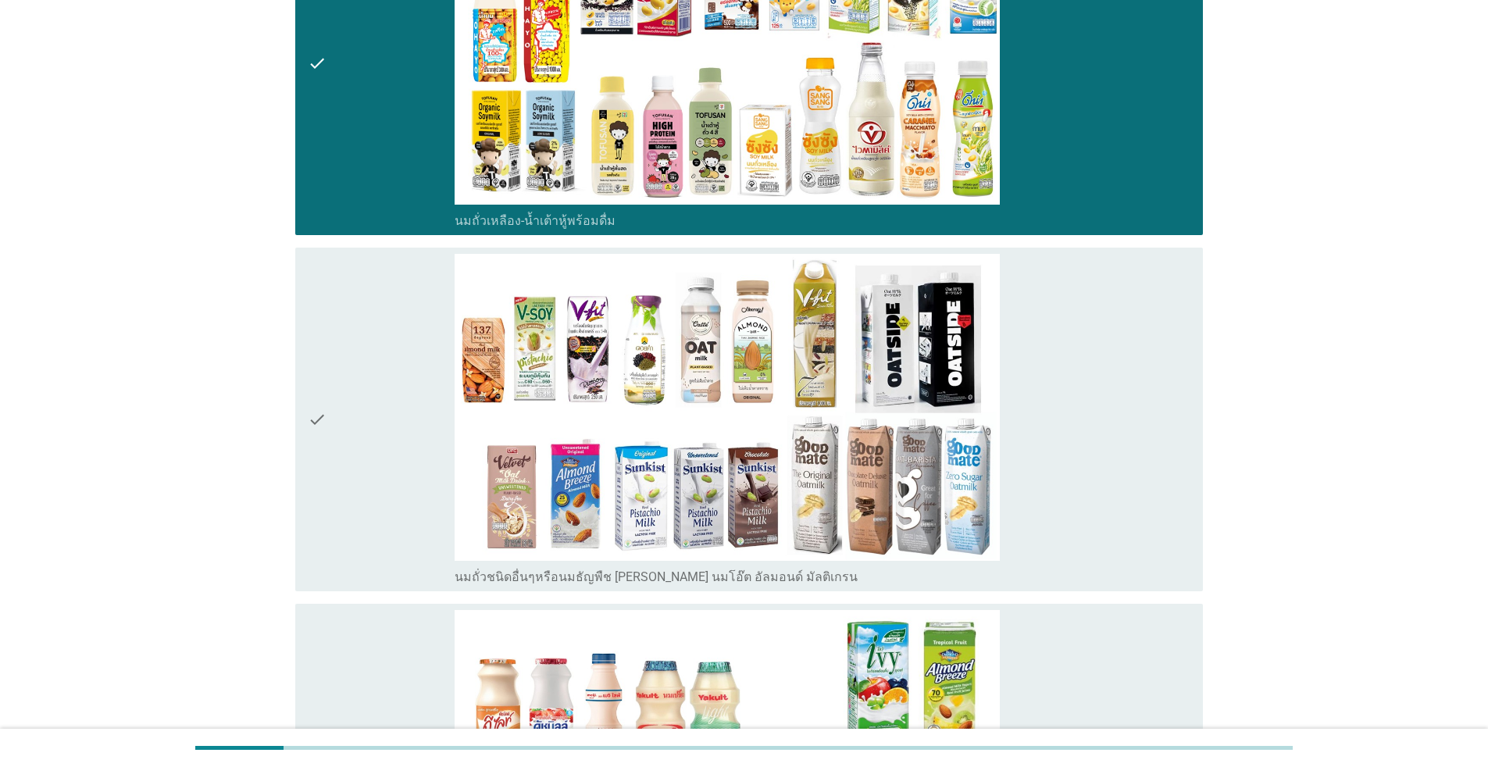
click at [397, 462] on div "check" at bounding box center [381, 419] width 147 height 331
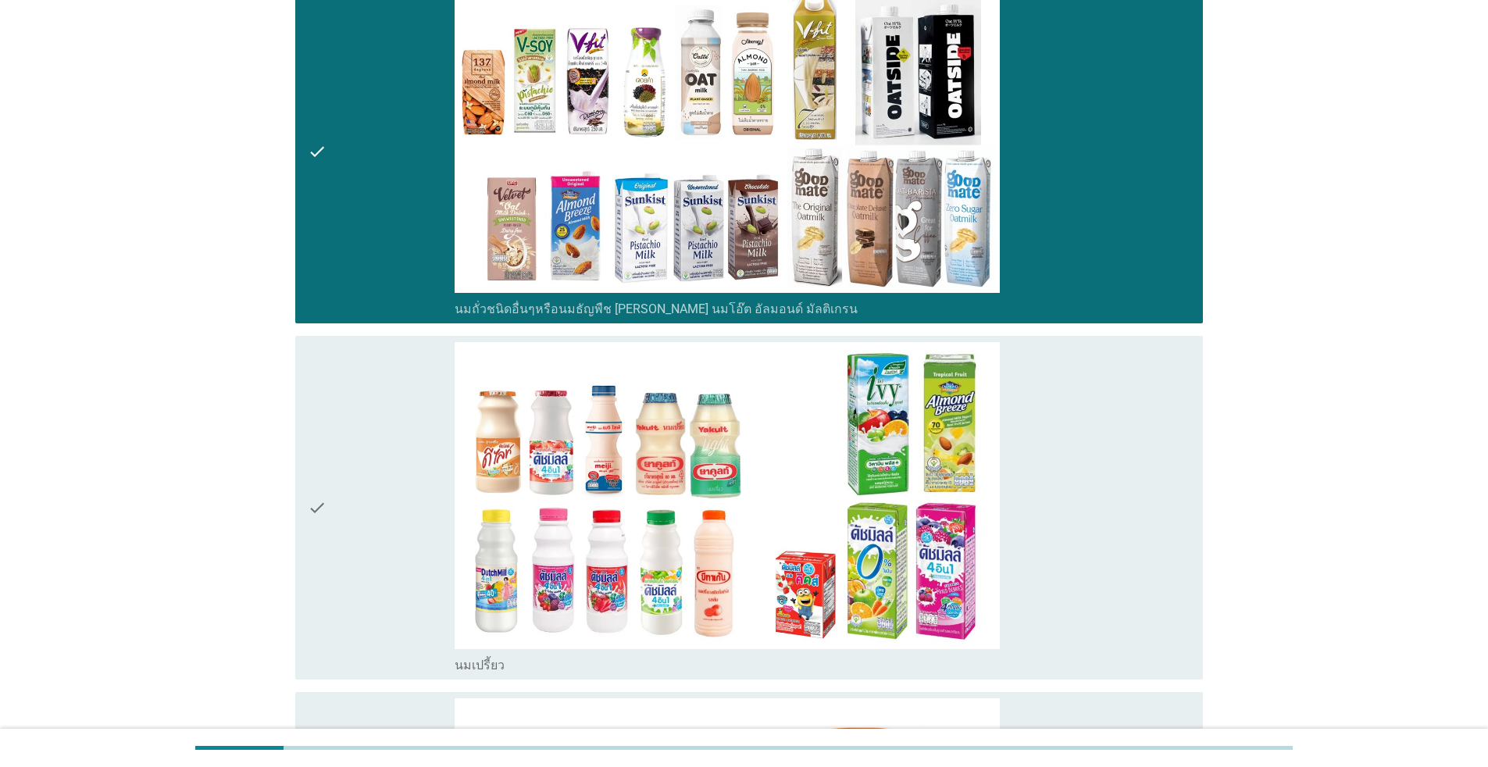
scroll to position [1015, 0]
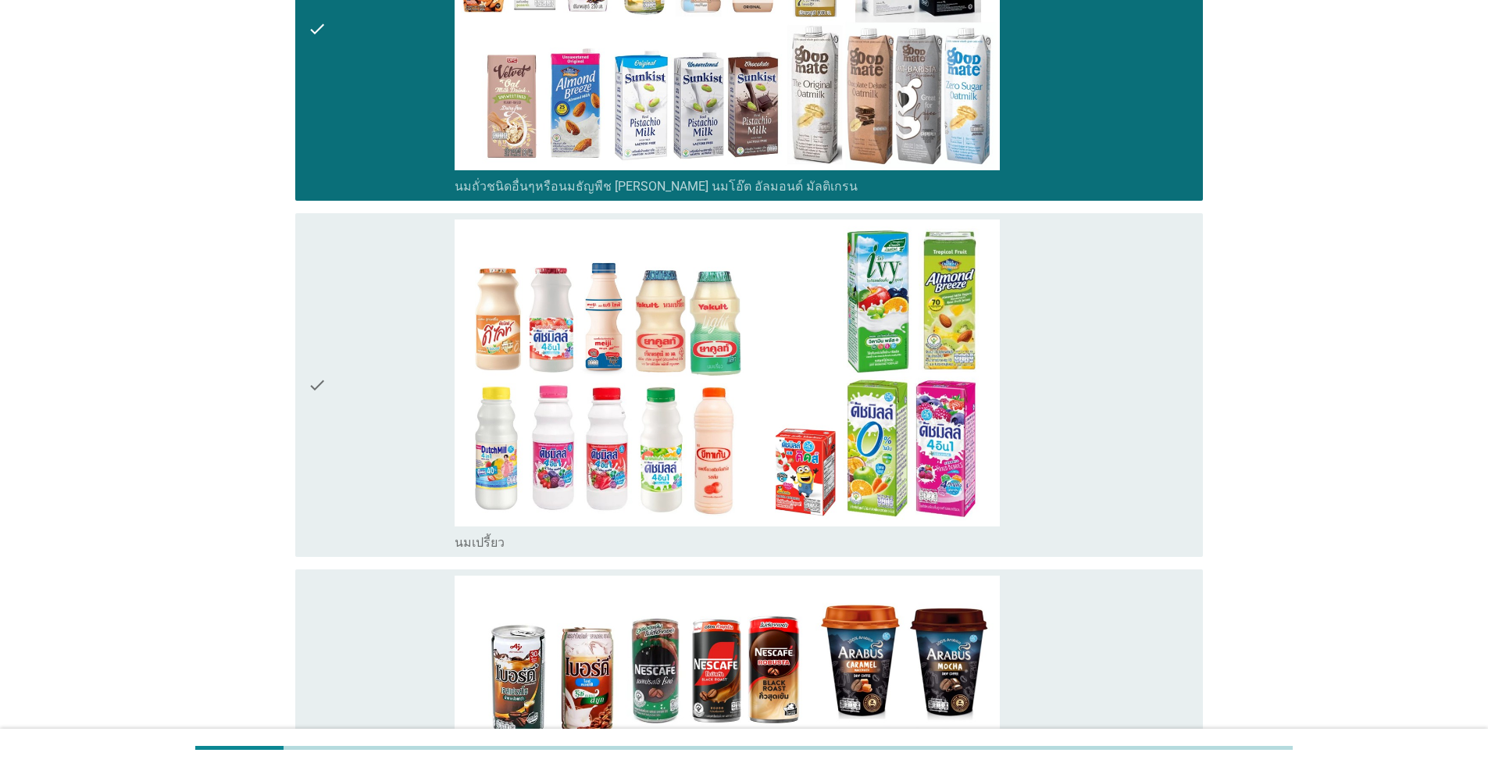
click at [407, 459] on div "check" at bounding box center [381, 384] width 147 height 331
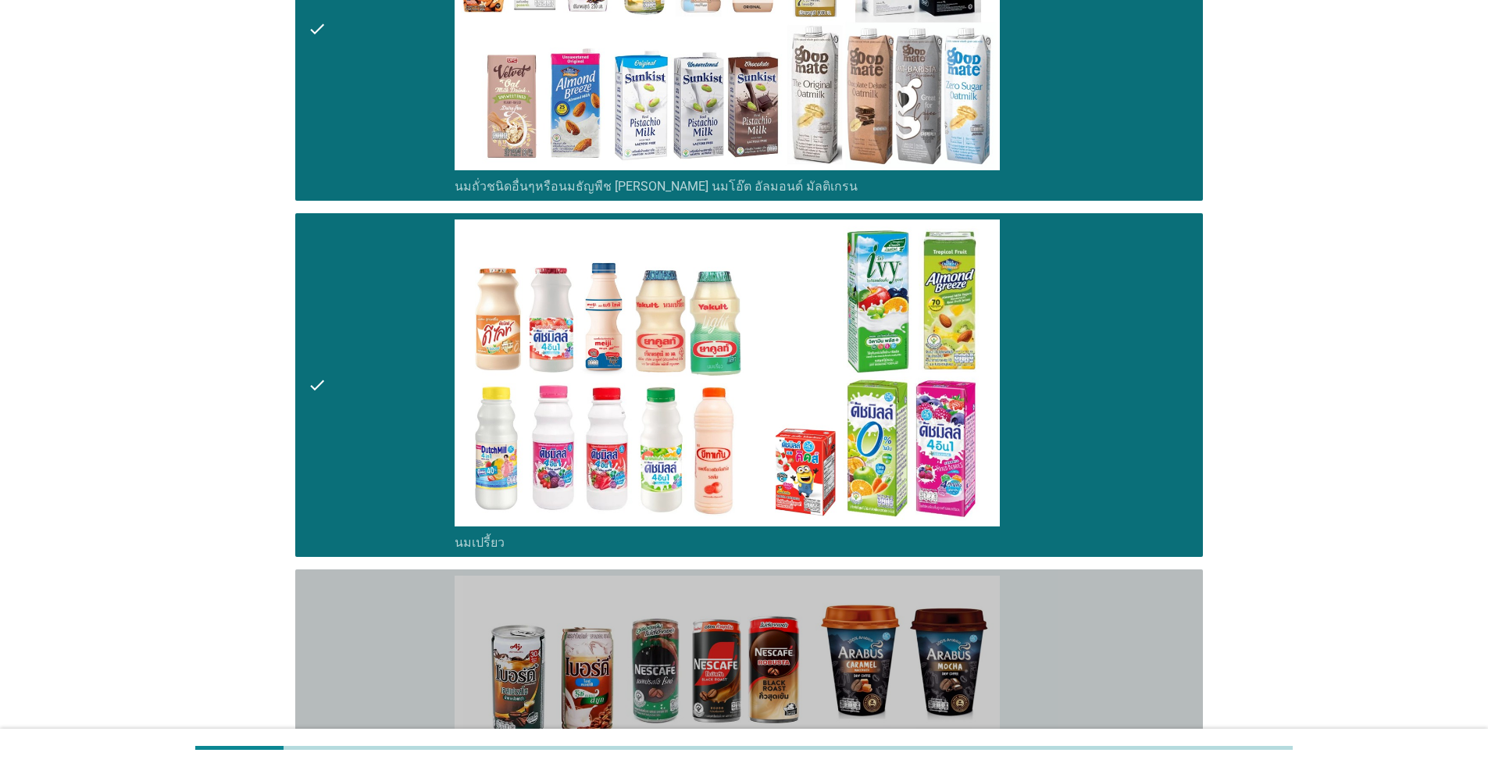
click at [415, 600] on div "check" at bounding box center [381, 741] width 147 height 331
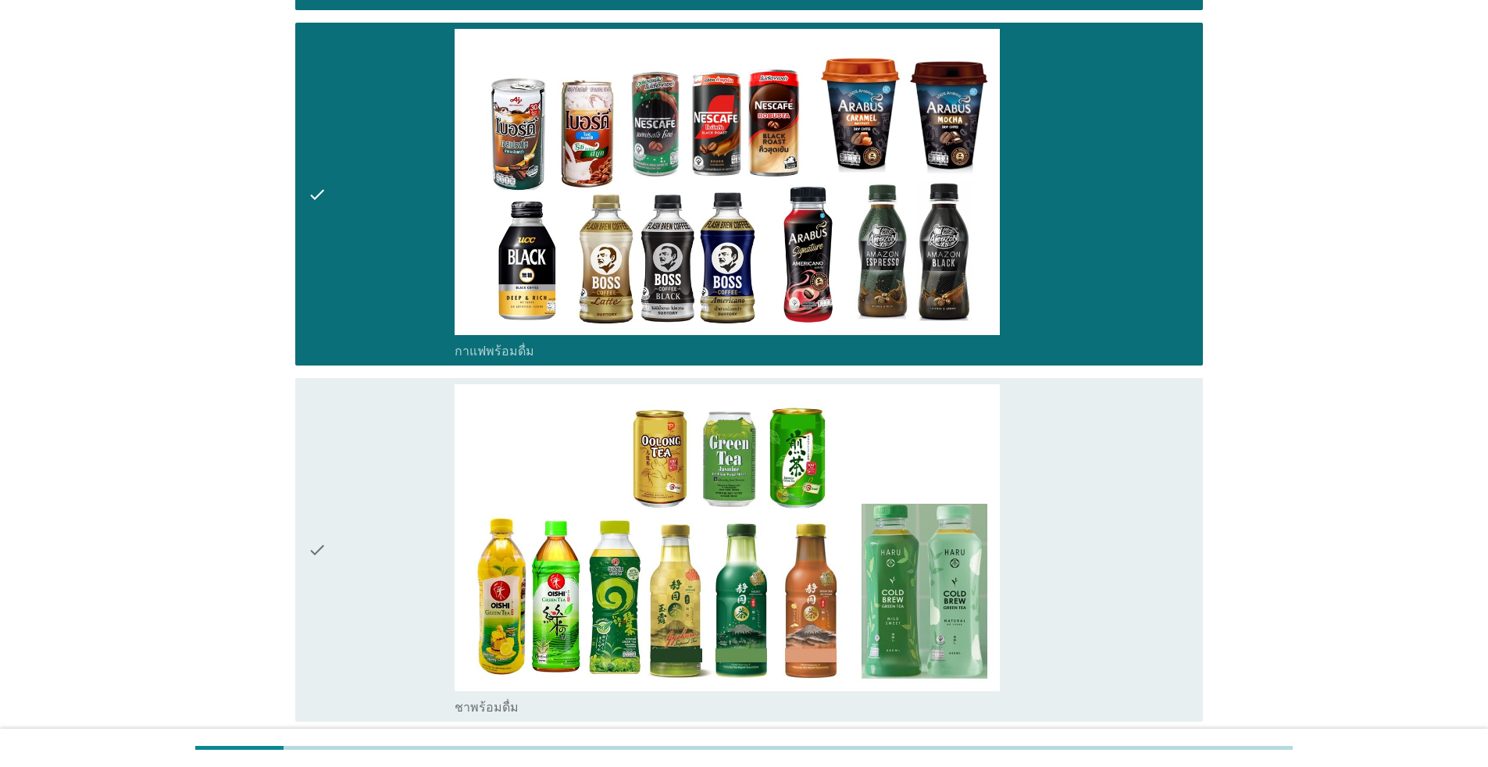
click at [390, 564] on div "check" at bounding box center [381, 549] width 147 height 331
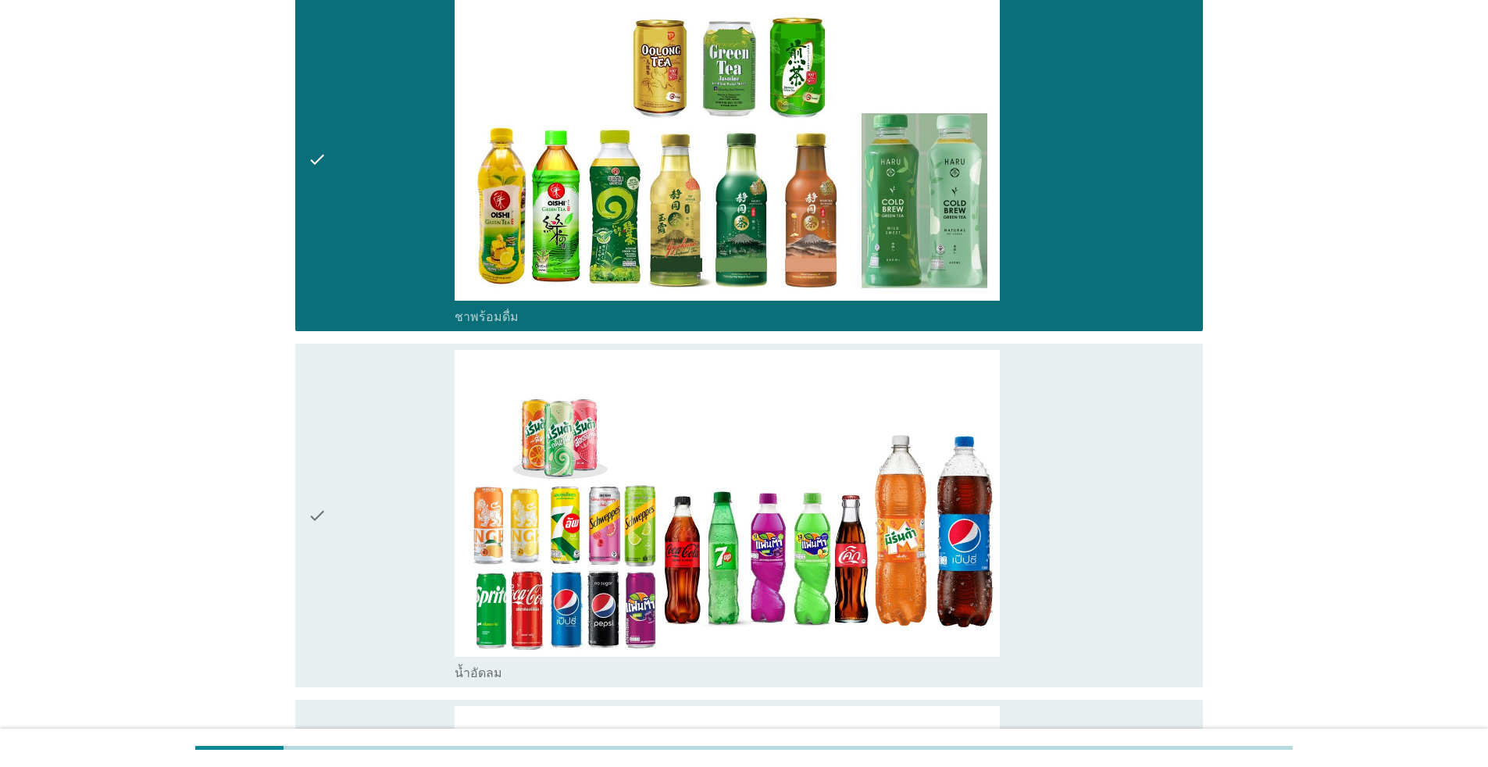
click at [390, 564] on div "check" at bounding box center [381, 515] width 147 height 331
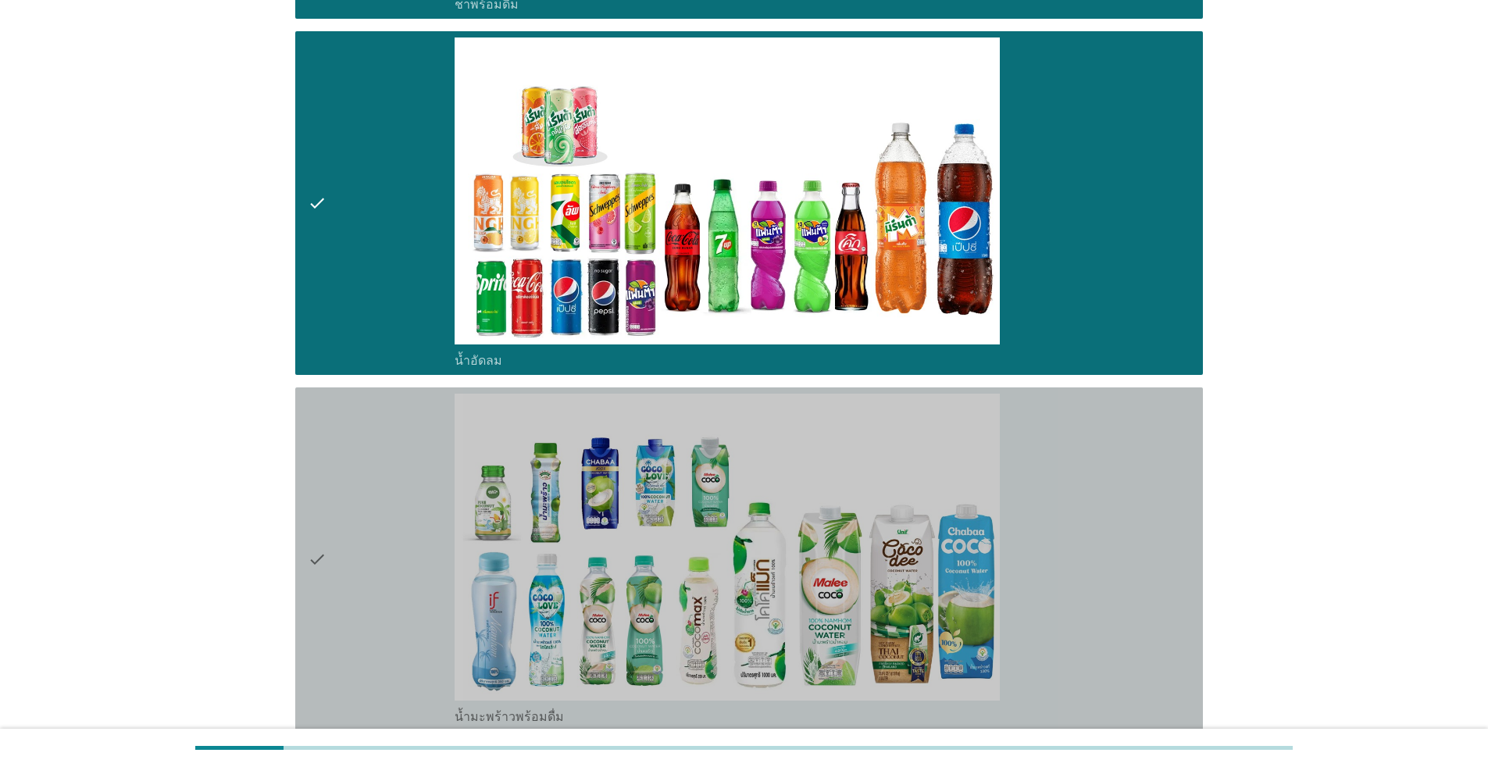
click at [386, 558] on div "check" at bounding box center [381, 559] width 147 height 331
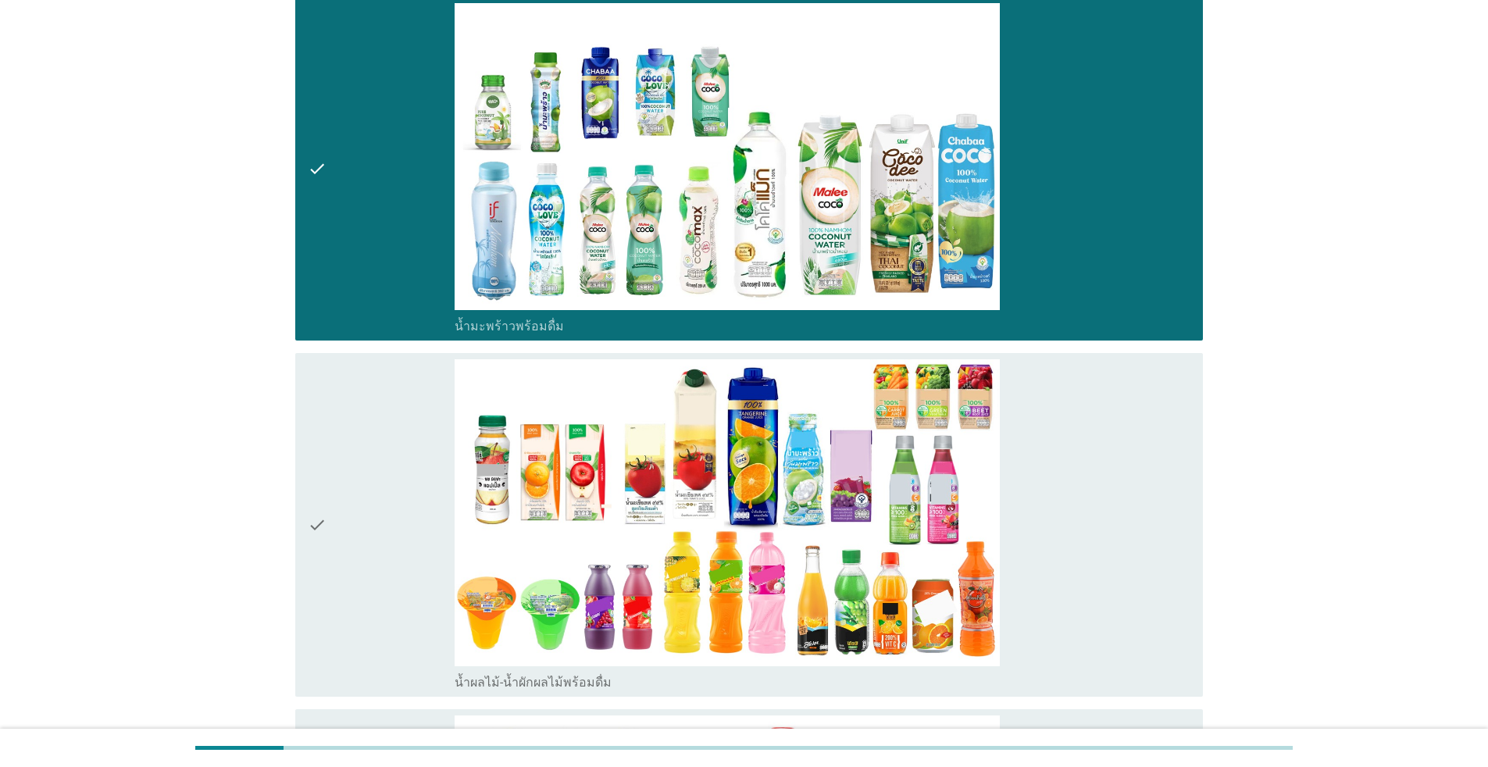
click at [386, 558] on div "check" at bounding box center [381, 524] width 147 height 331
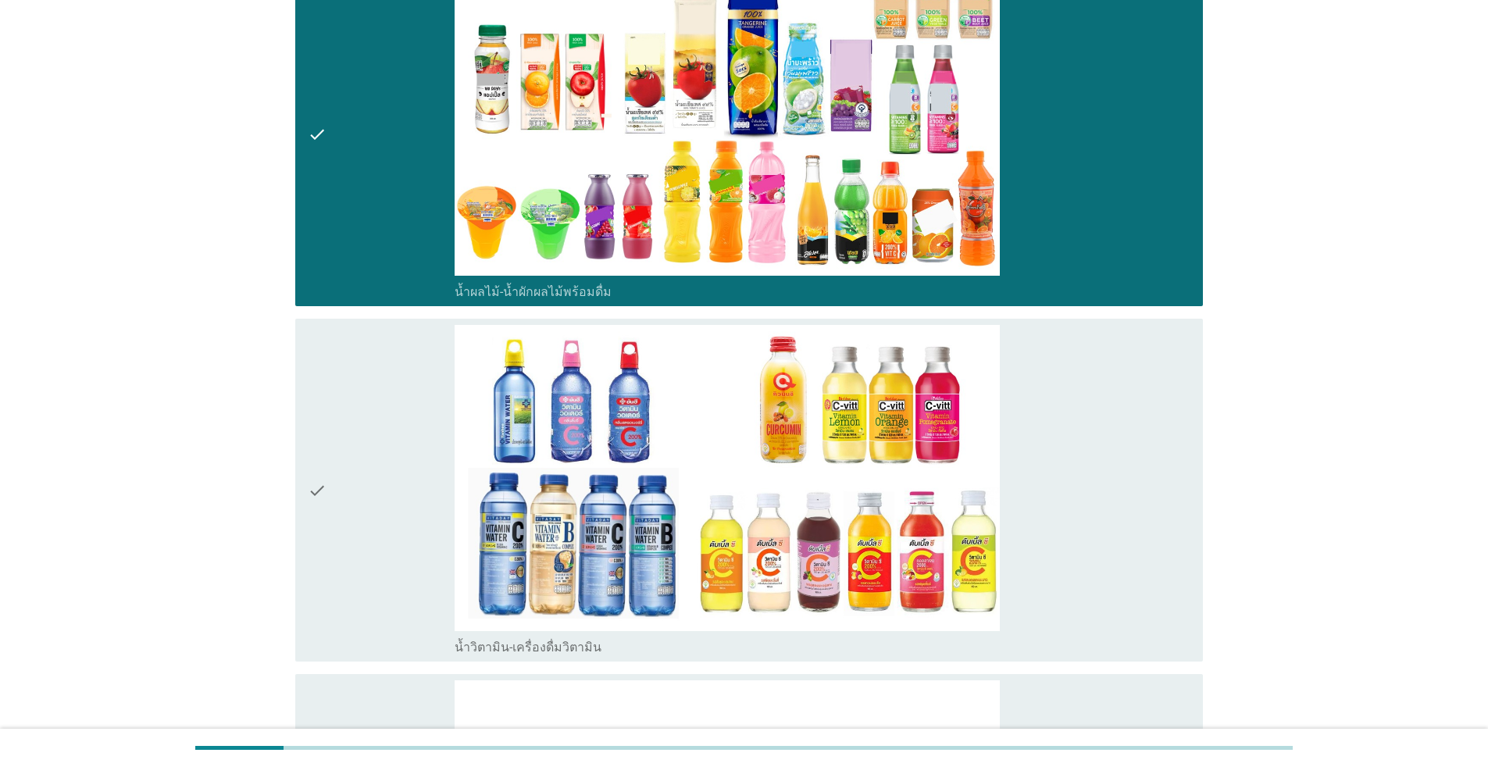
click at [384, 556] on div "check" at bounding box center [381, 490] width 147 height 331
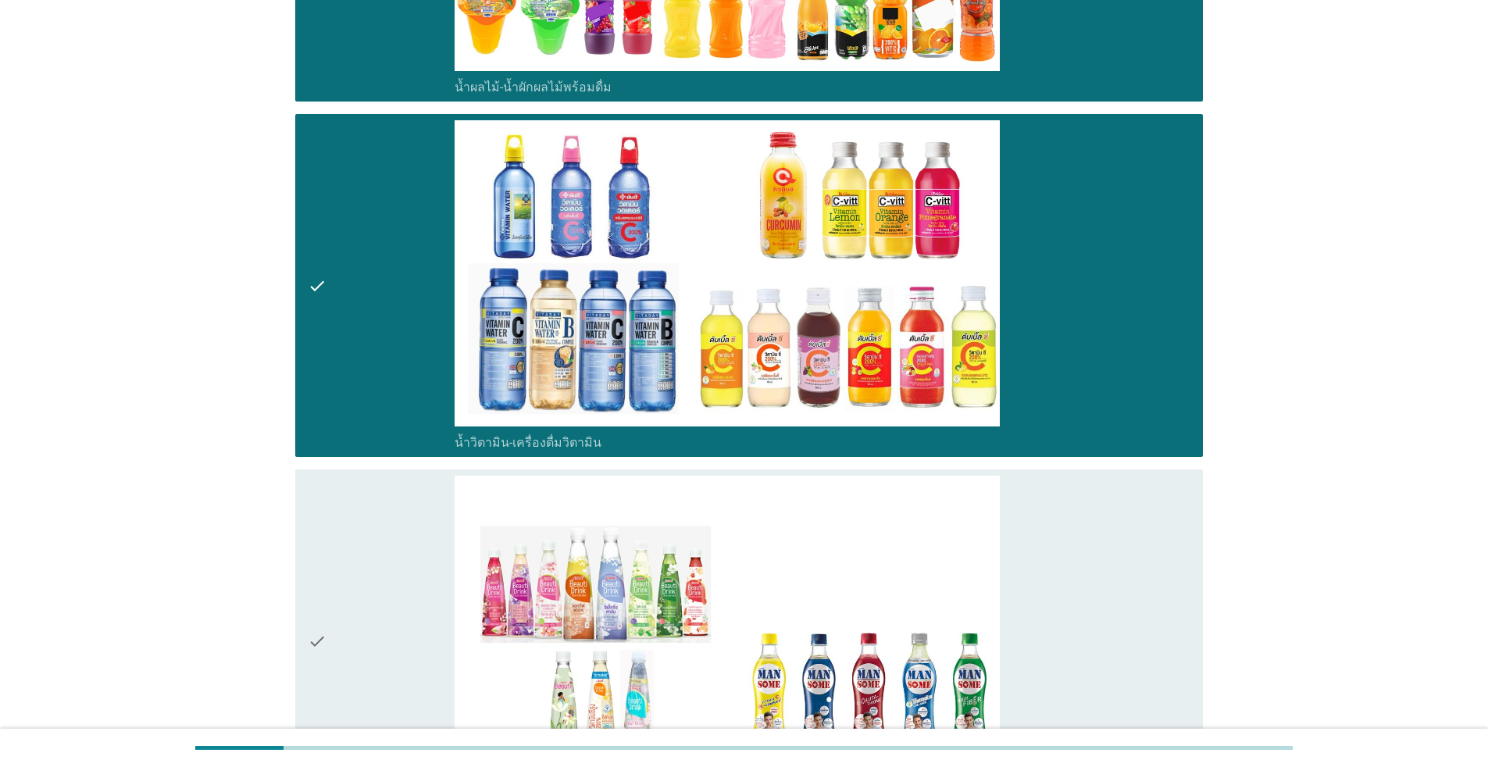
scroll to position [3436, 0]
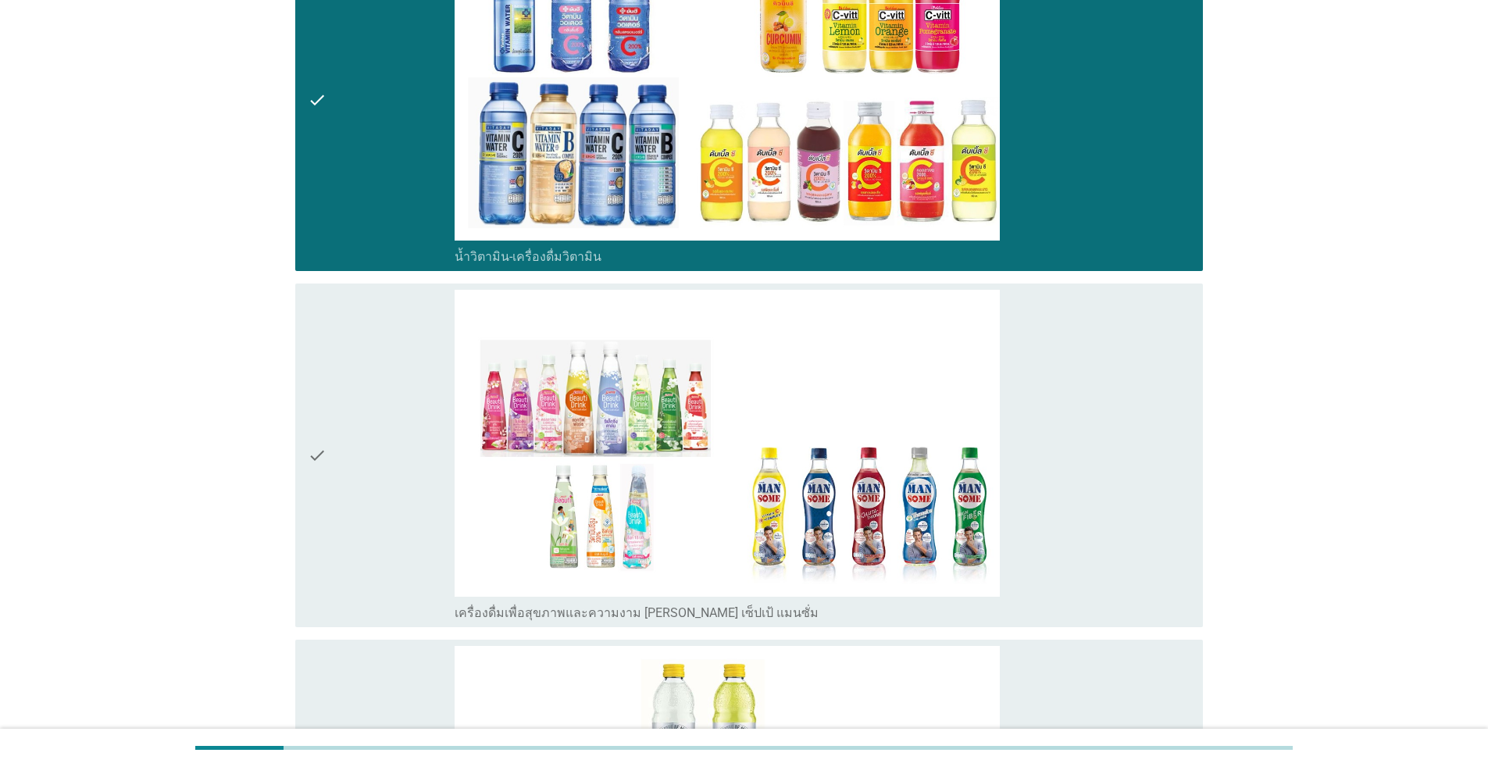
click at [365, 547] on div "check" at bounding box center [381, 455] width 147 height 331
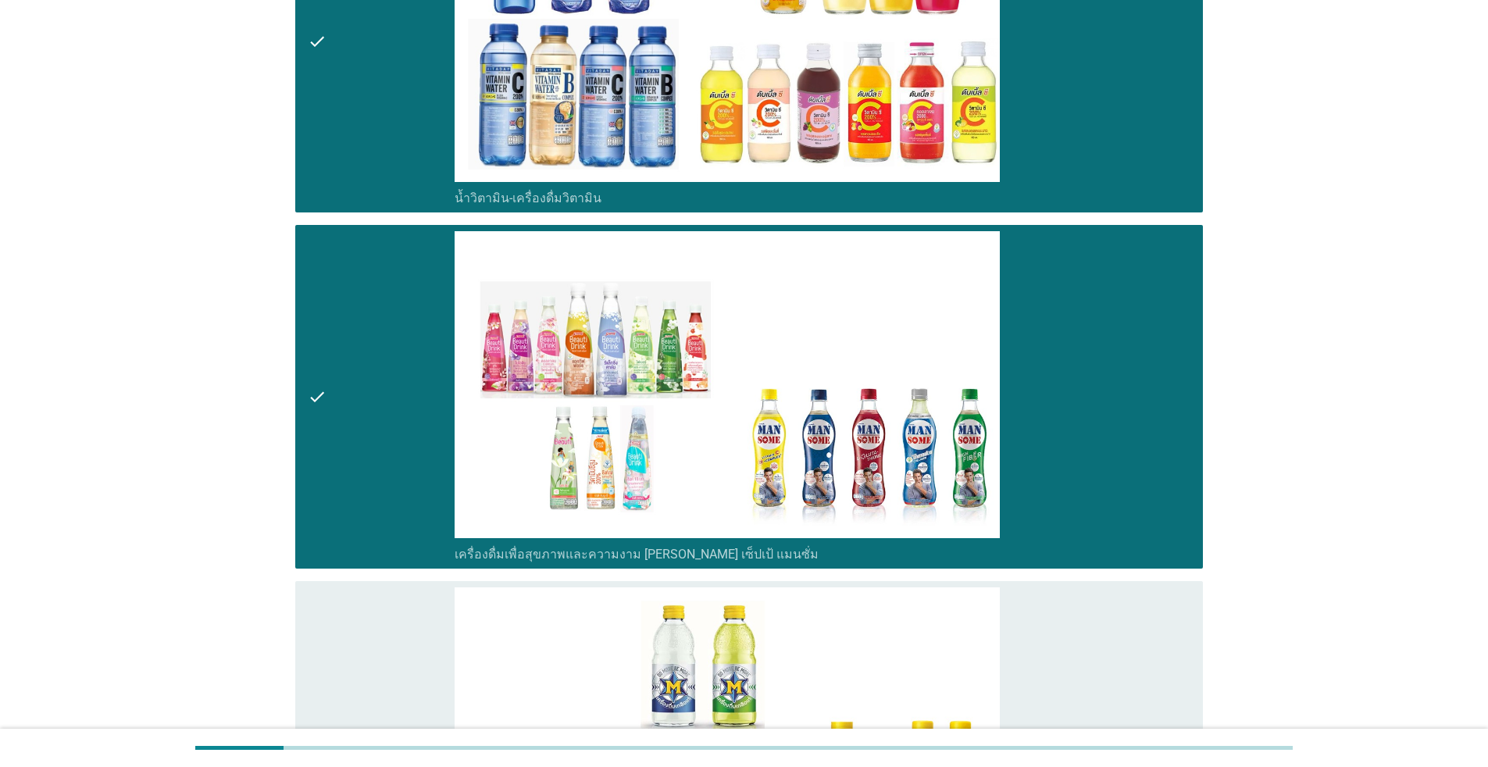
scroll to position [3827, 0]
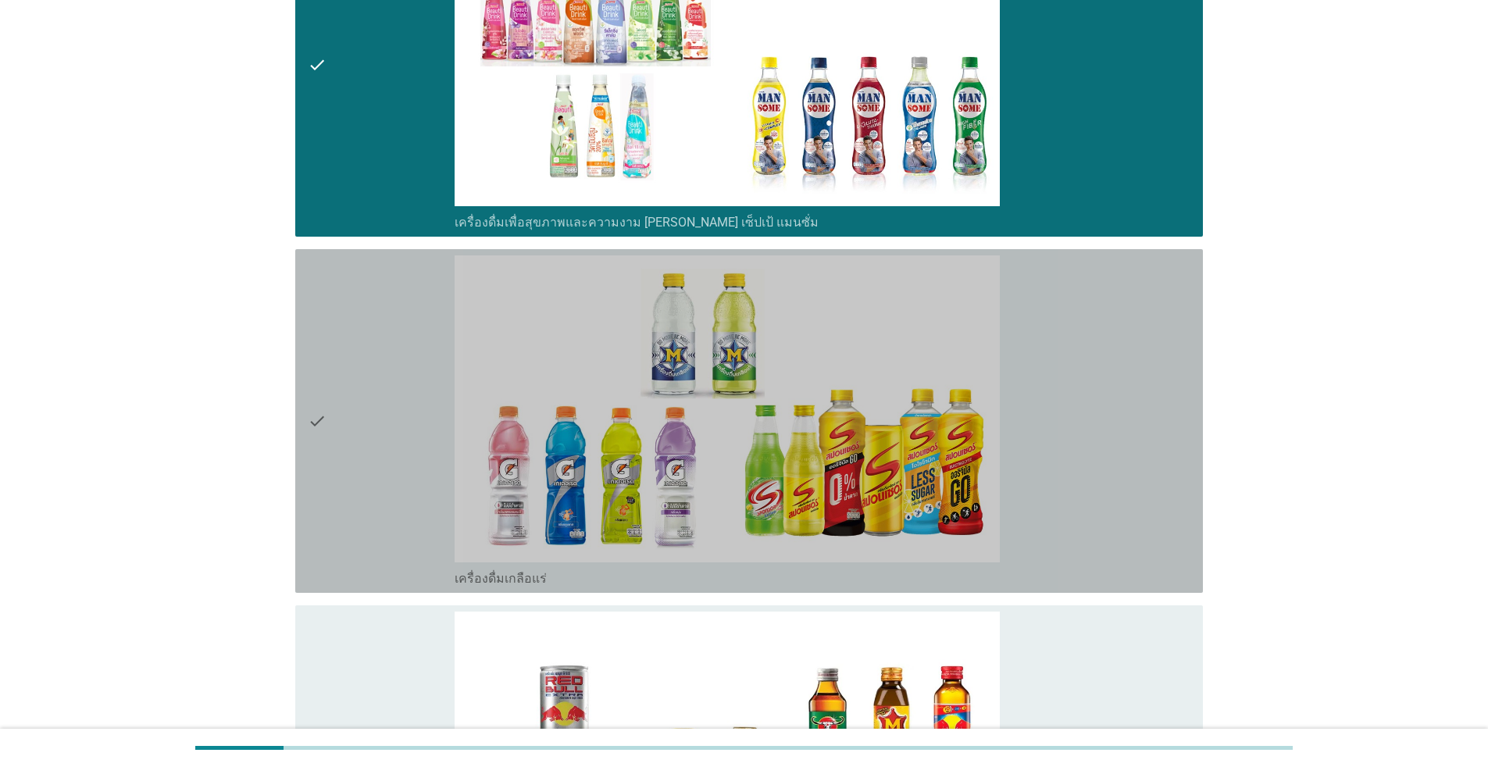
click at [372, 523] on div "check" at bounding box center [381, 420] width 147 height 331
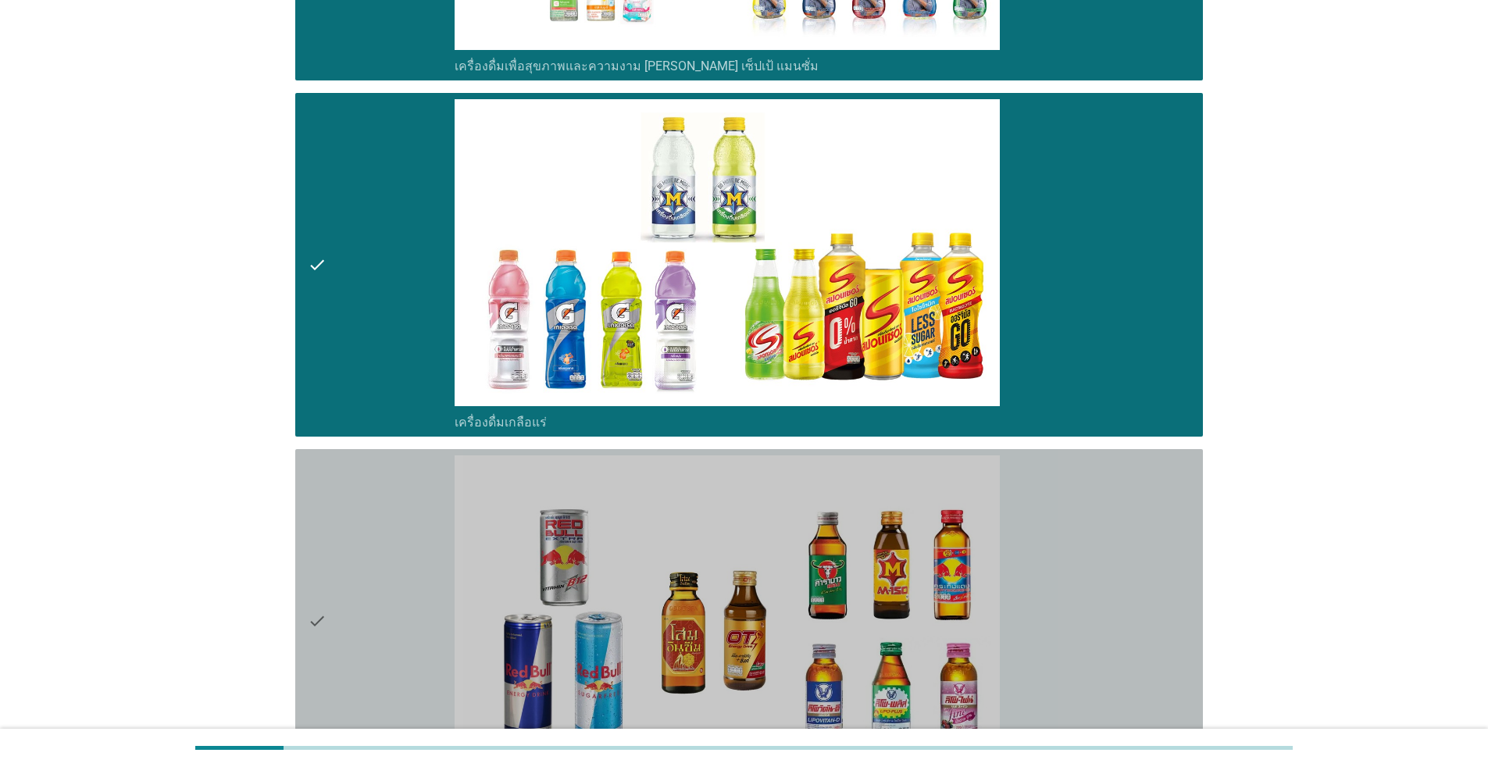
click at [373, 529] on div "check" at bounding box center [381, 620] width 147 height 331
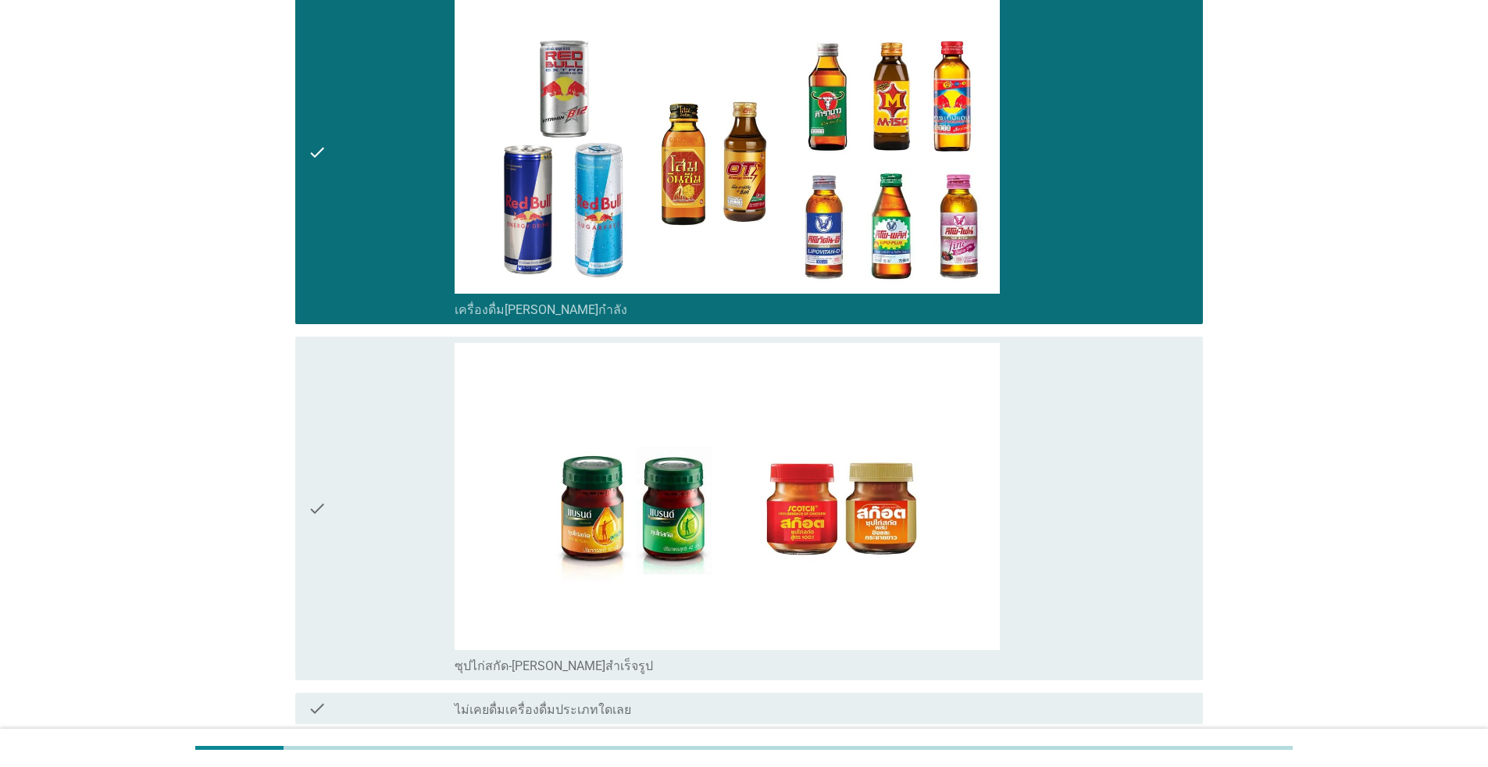
click at [373, 534] on div "check" at bounding box center [381, 508] width 147 height 331
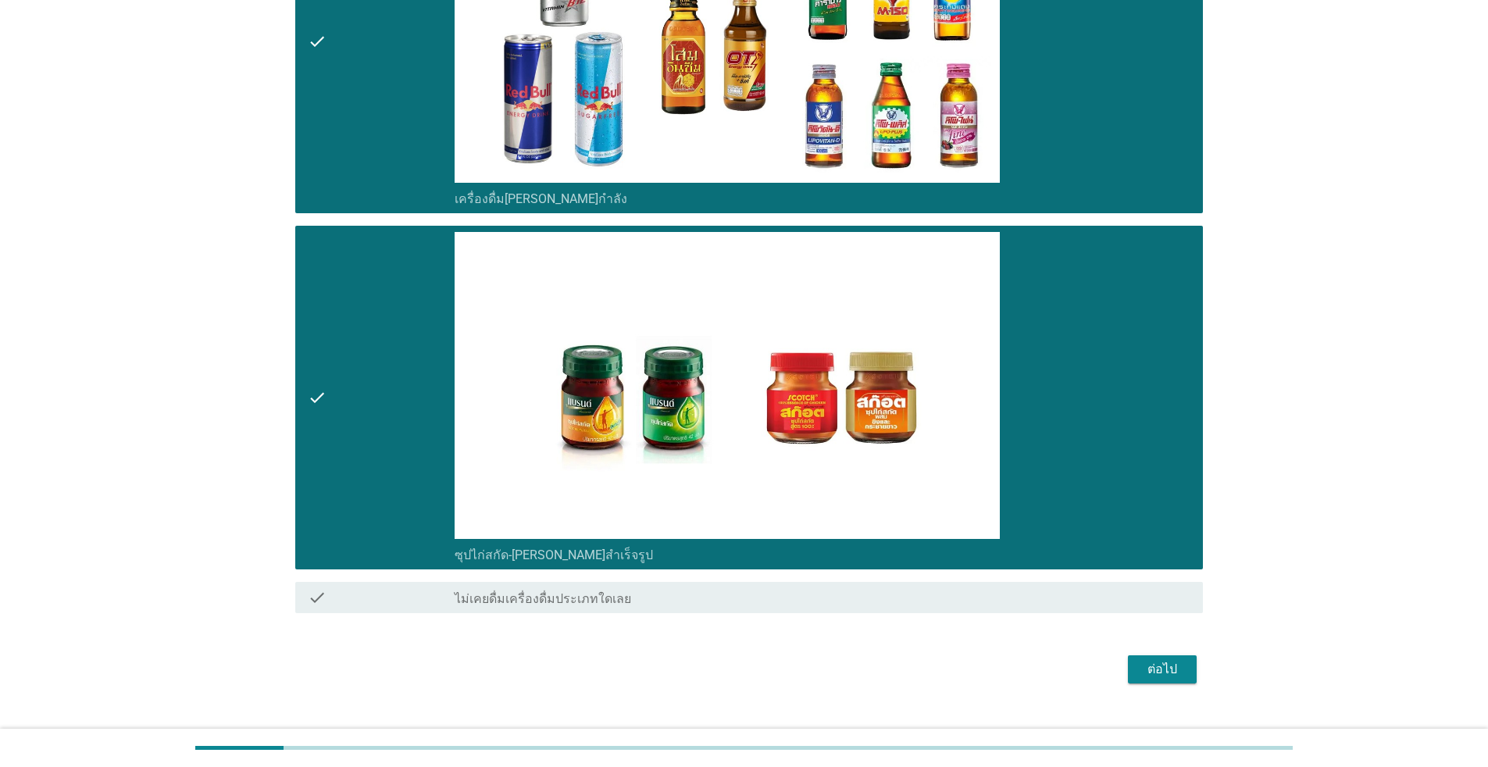
scroll to position [4590, 0]
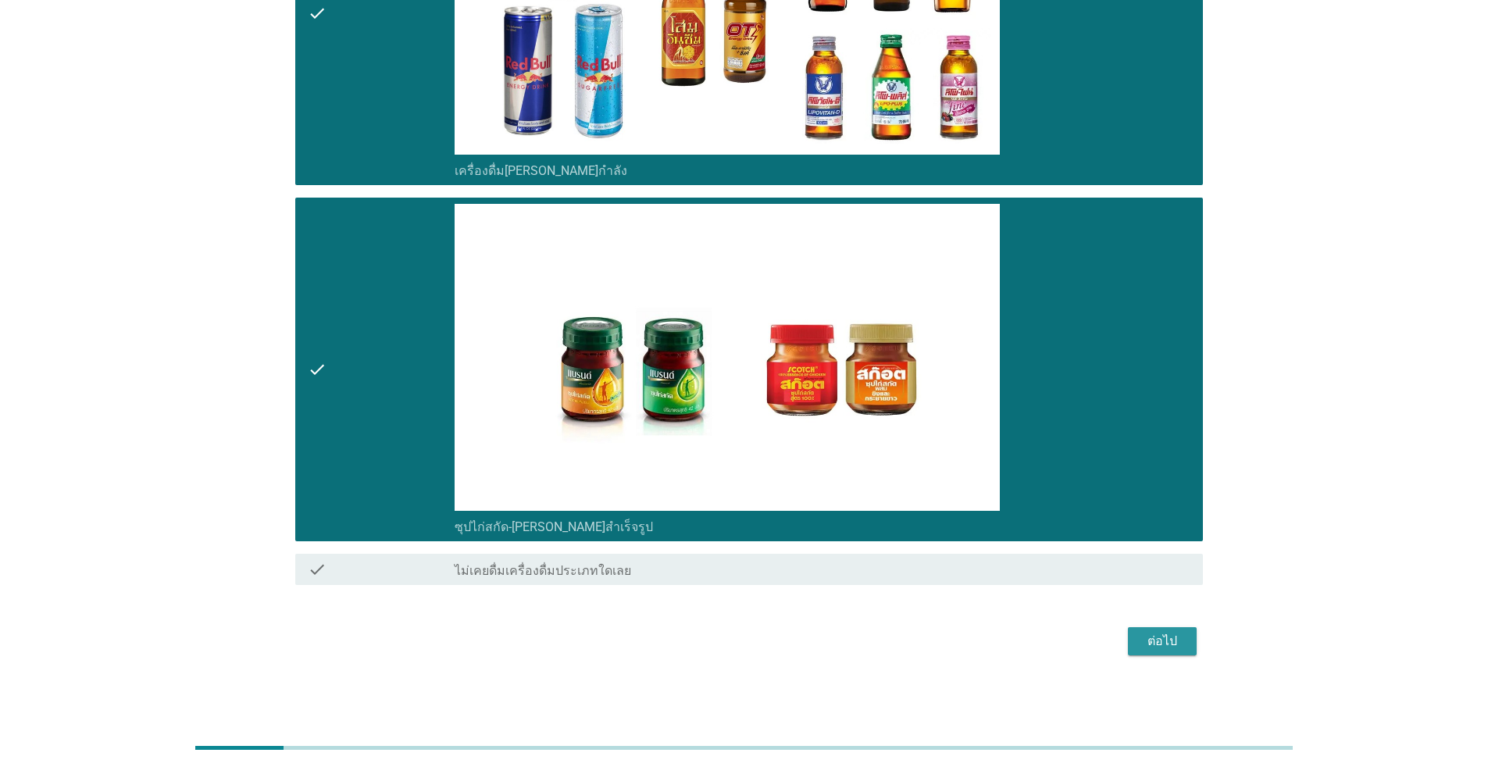
click at [768, 638] on button "ต่อไป" at bounding box center [1162, 641] width 69 height 28
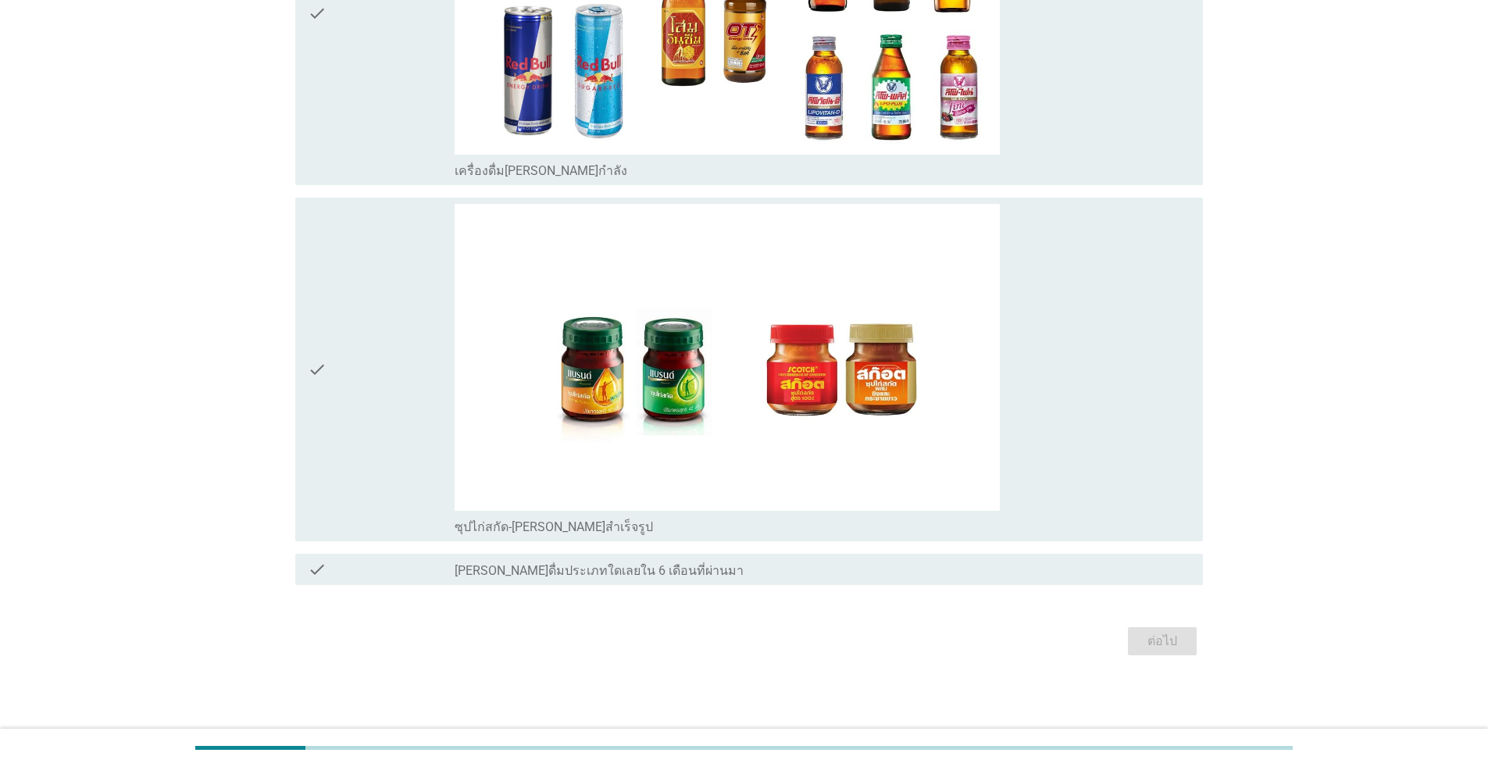
scroll to position [0, 0]
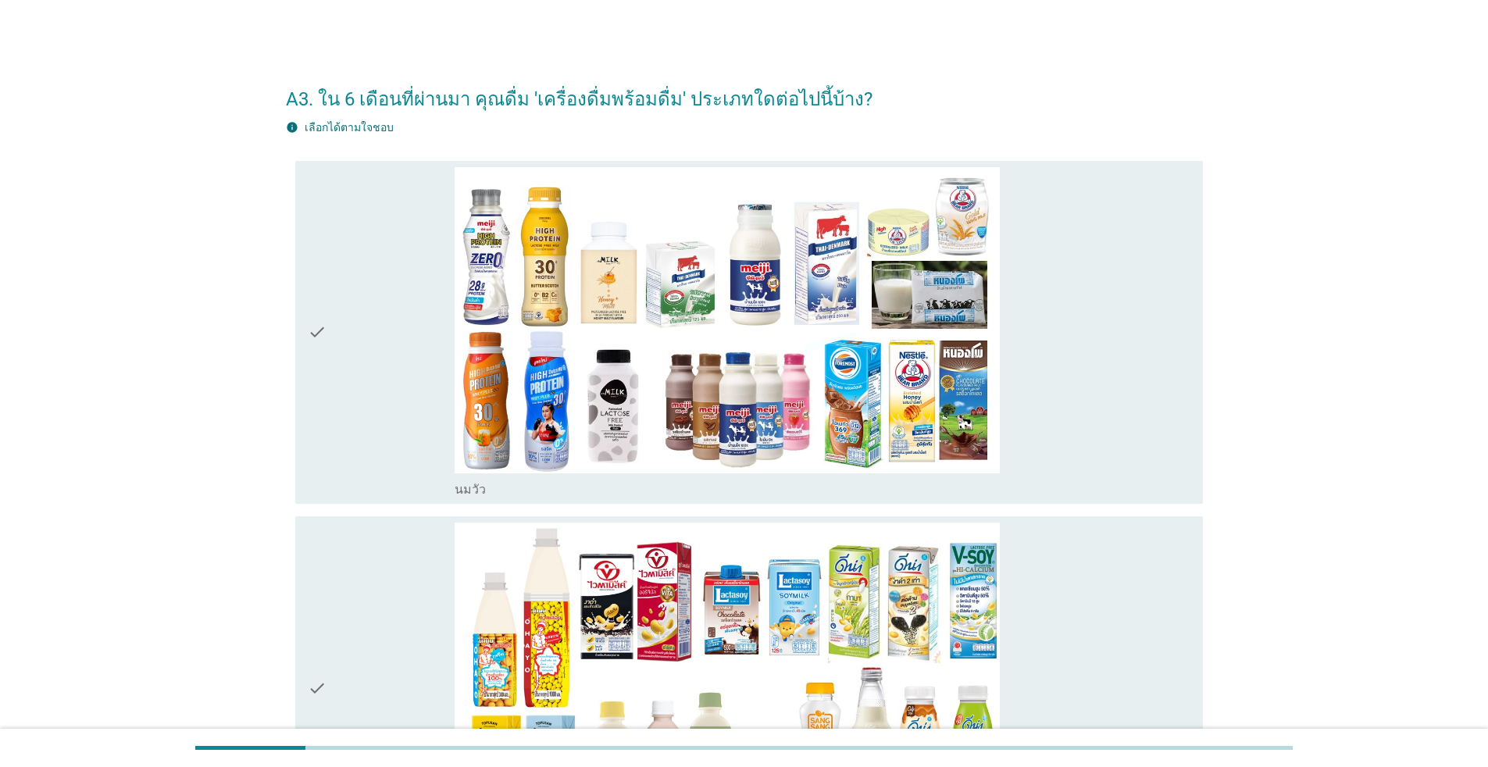
click at [377, 434] on div "check" at bounding box center [381, 332] width 147 height 331
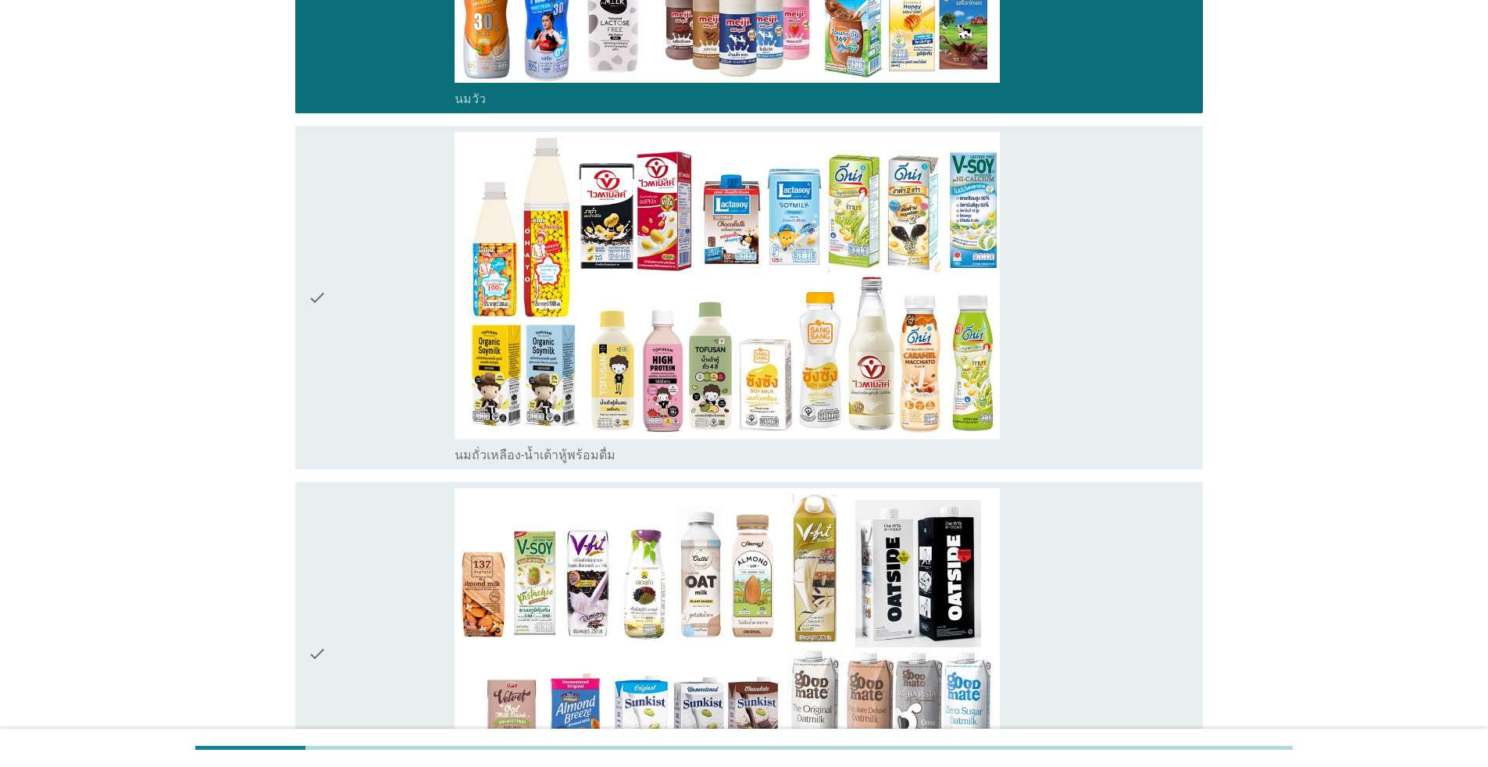
click at [386, 434] on div "check" at bounding box center [381, 297] width 147 height 331
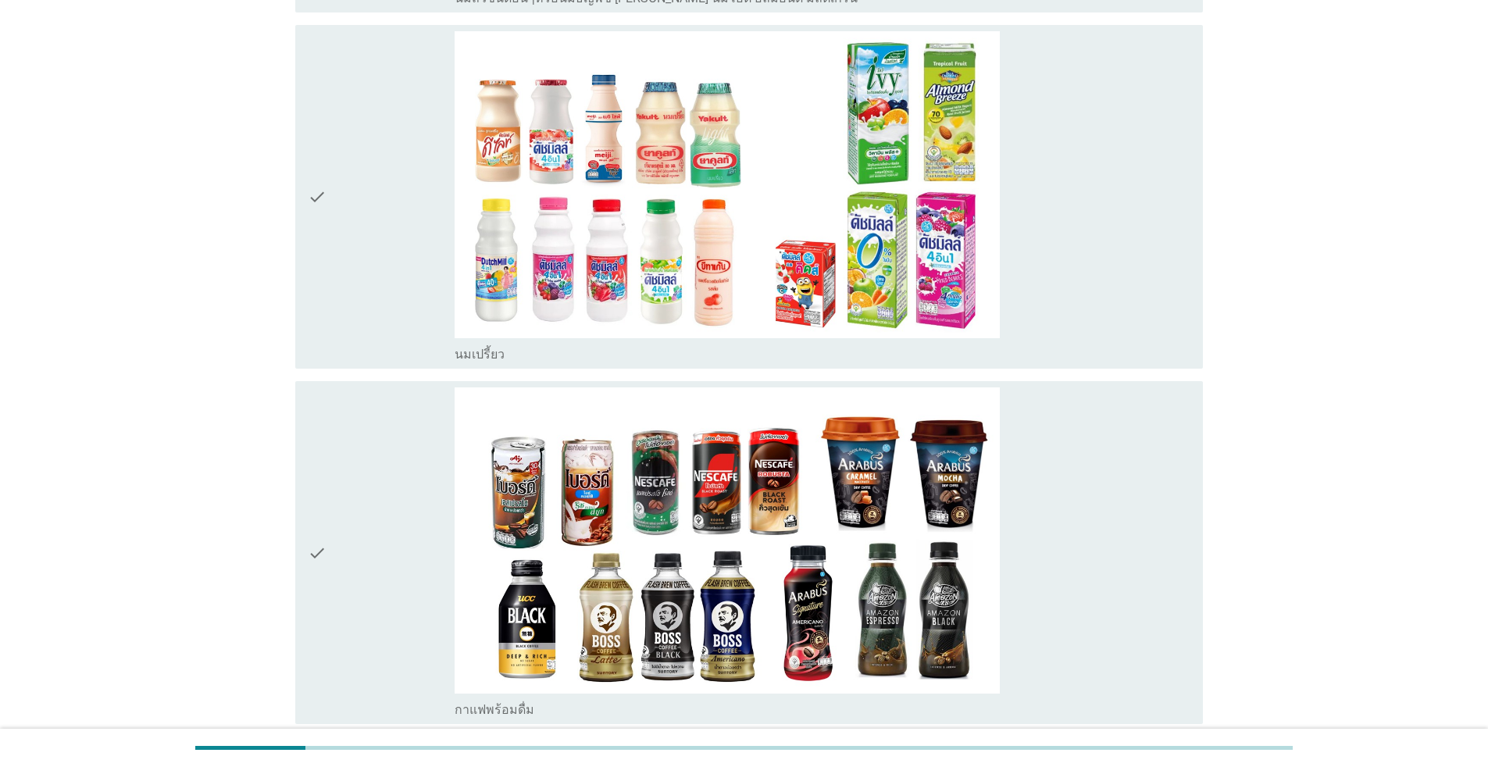
scroll to position [1249, 0]
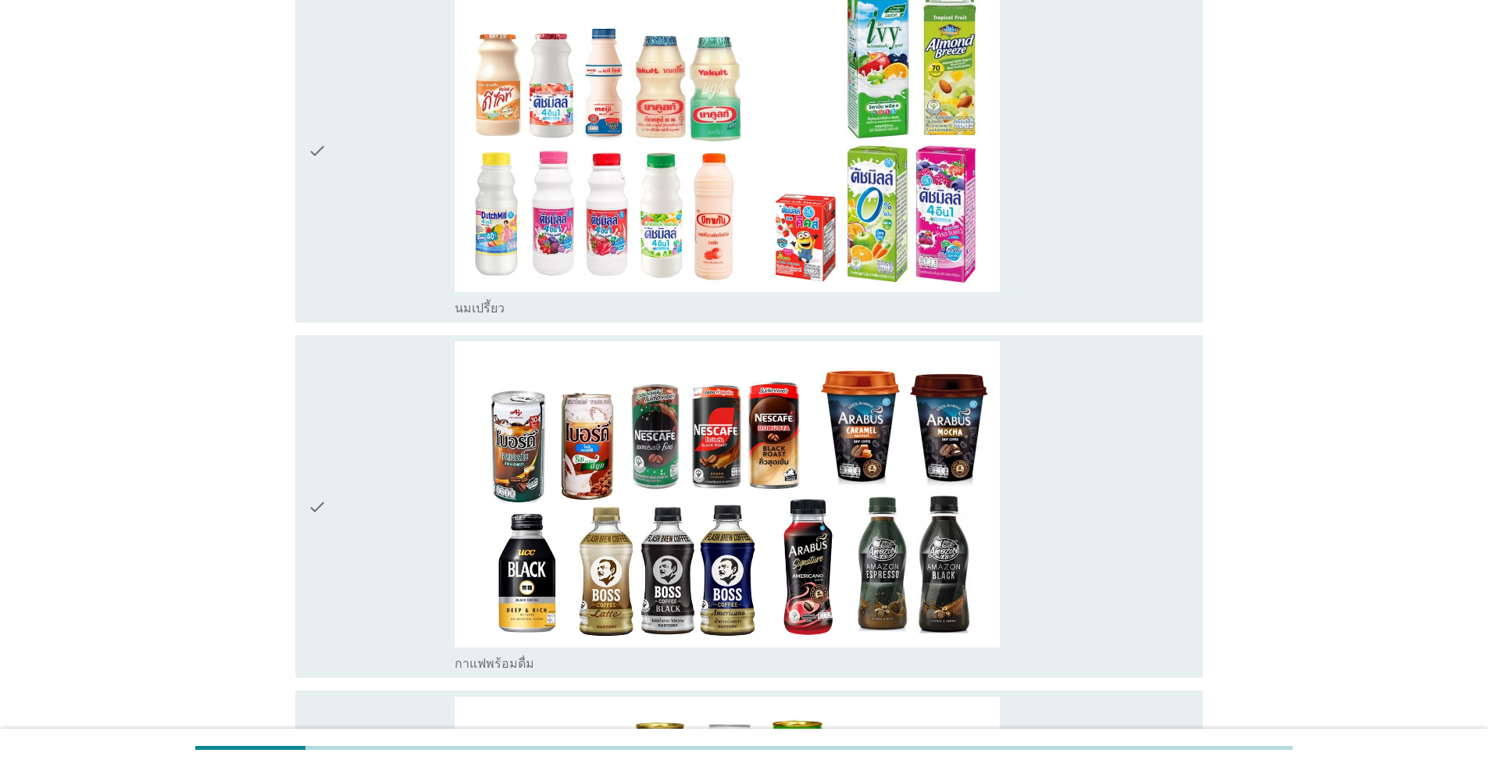
click at [394, 233] on div "check" at bounding box center [381, 150] width 147 height 331
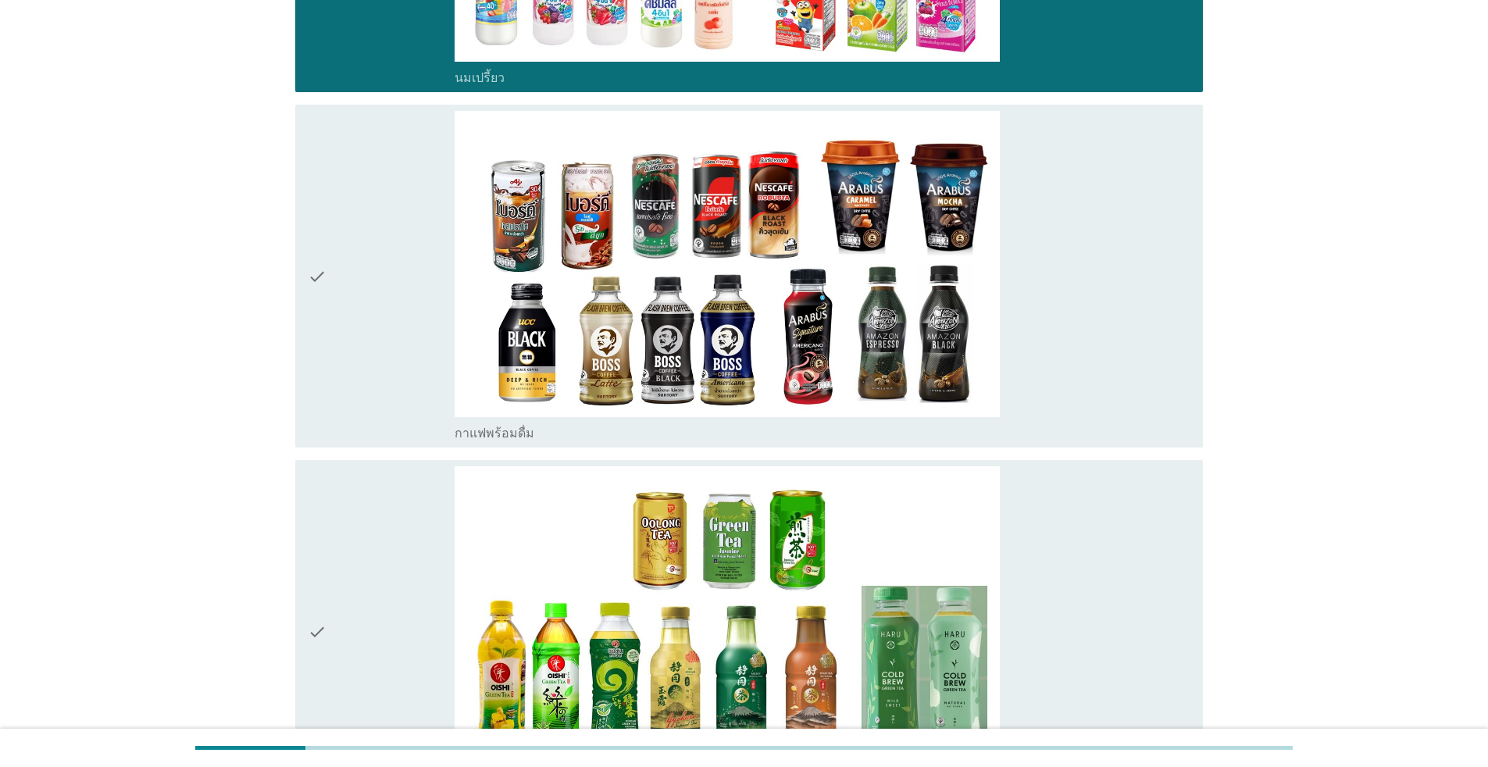
scroll to position [1484, 0]
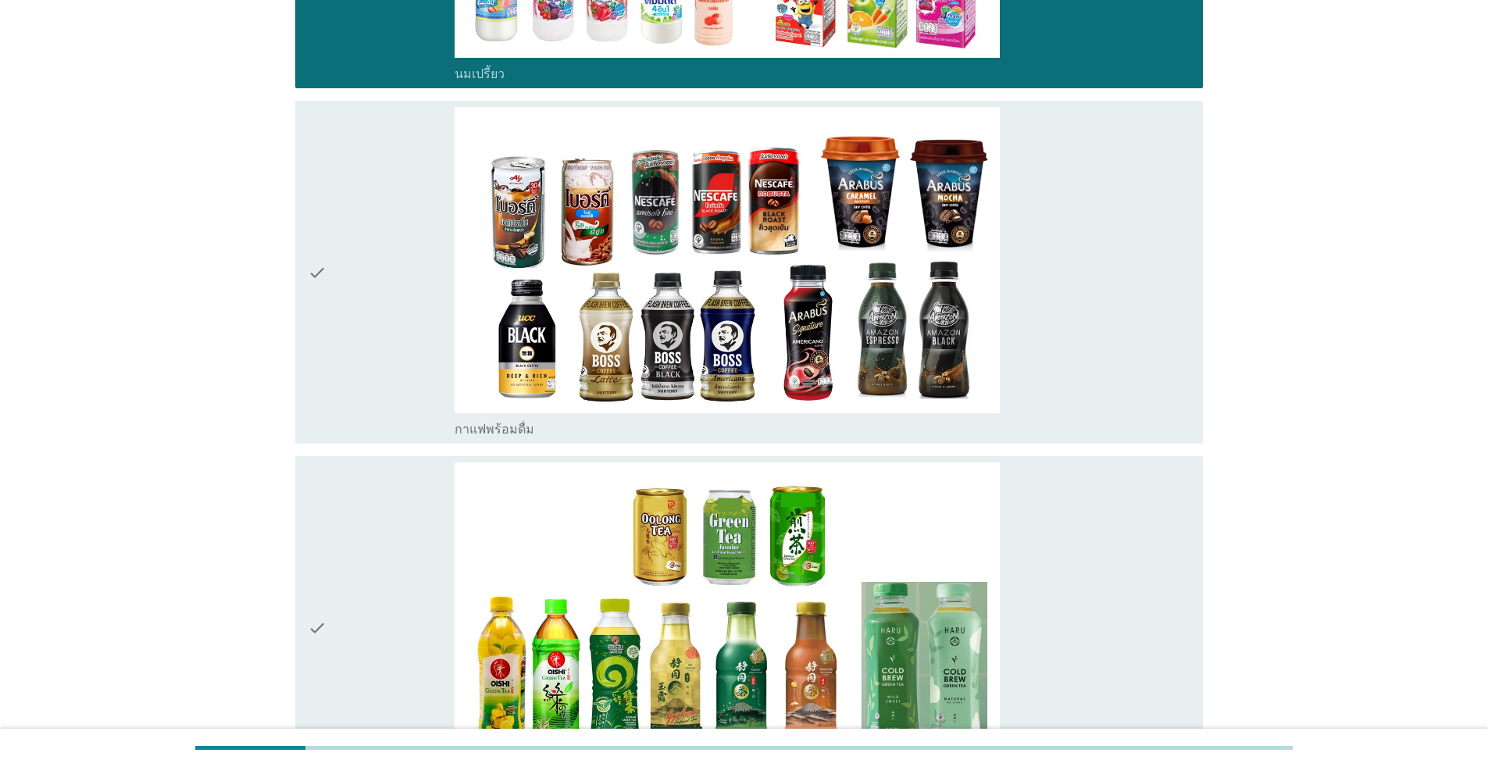
click at [386, 362] on div "check" at bounding box center [381, 272] width 147 height 331
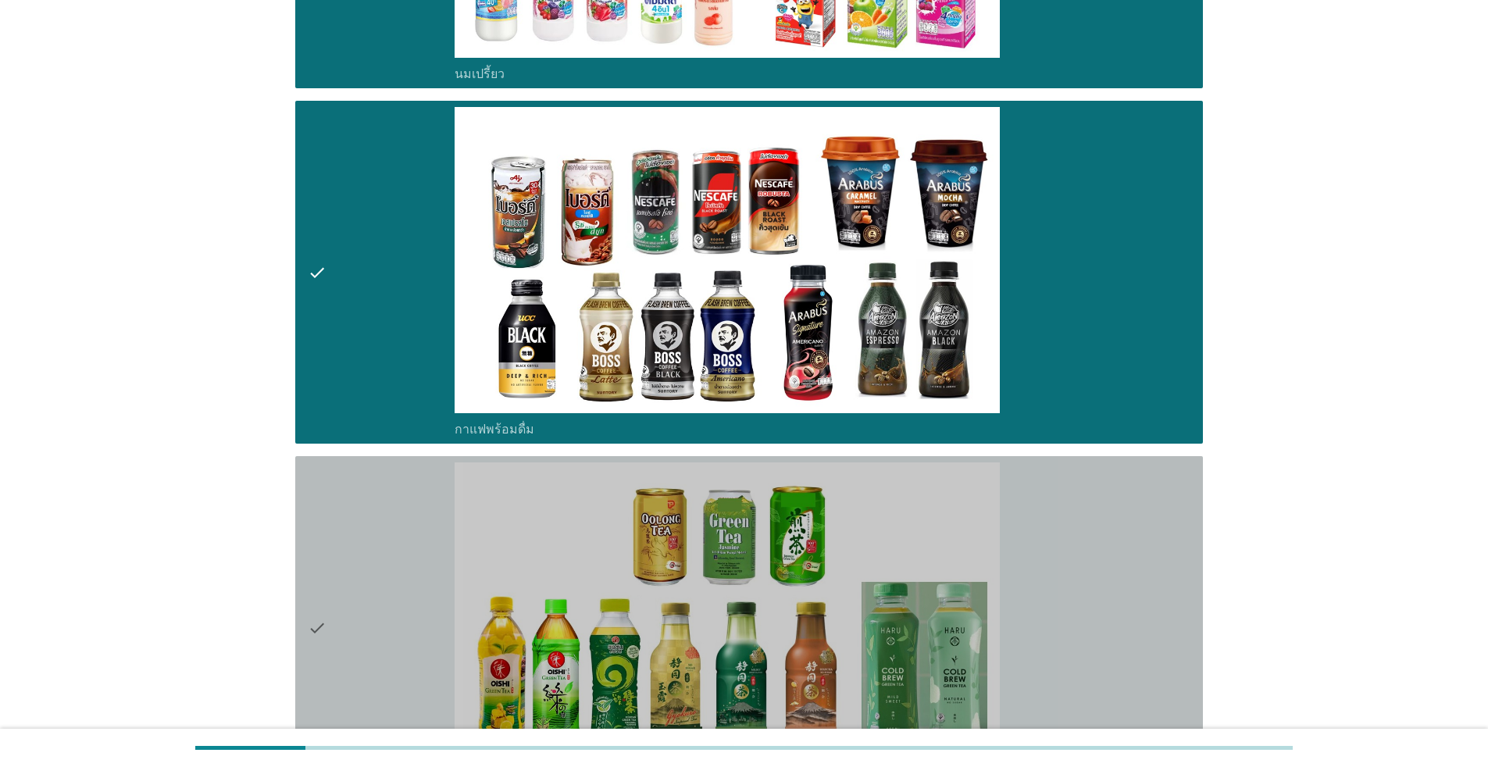
click at [376, 547] on div "check" at bounding box center [381, 627] width 147 height 331
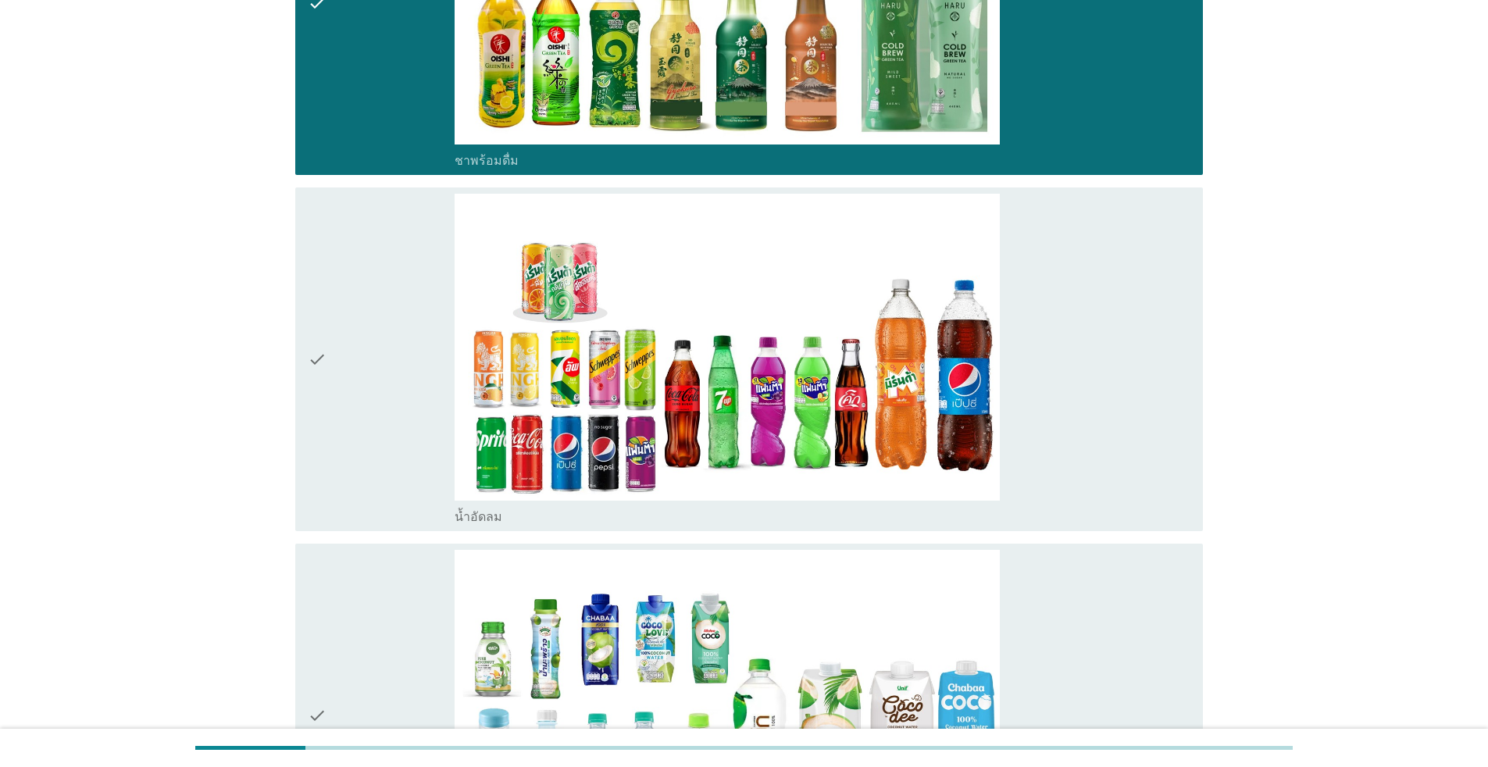
click at [388, 414] on div "check" at bounding box center [381, 359] width 147 height 331
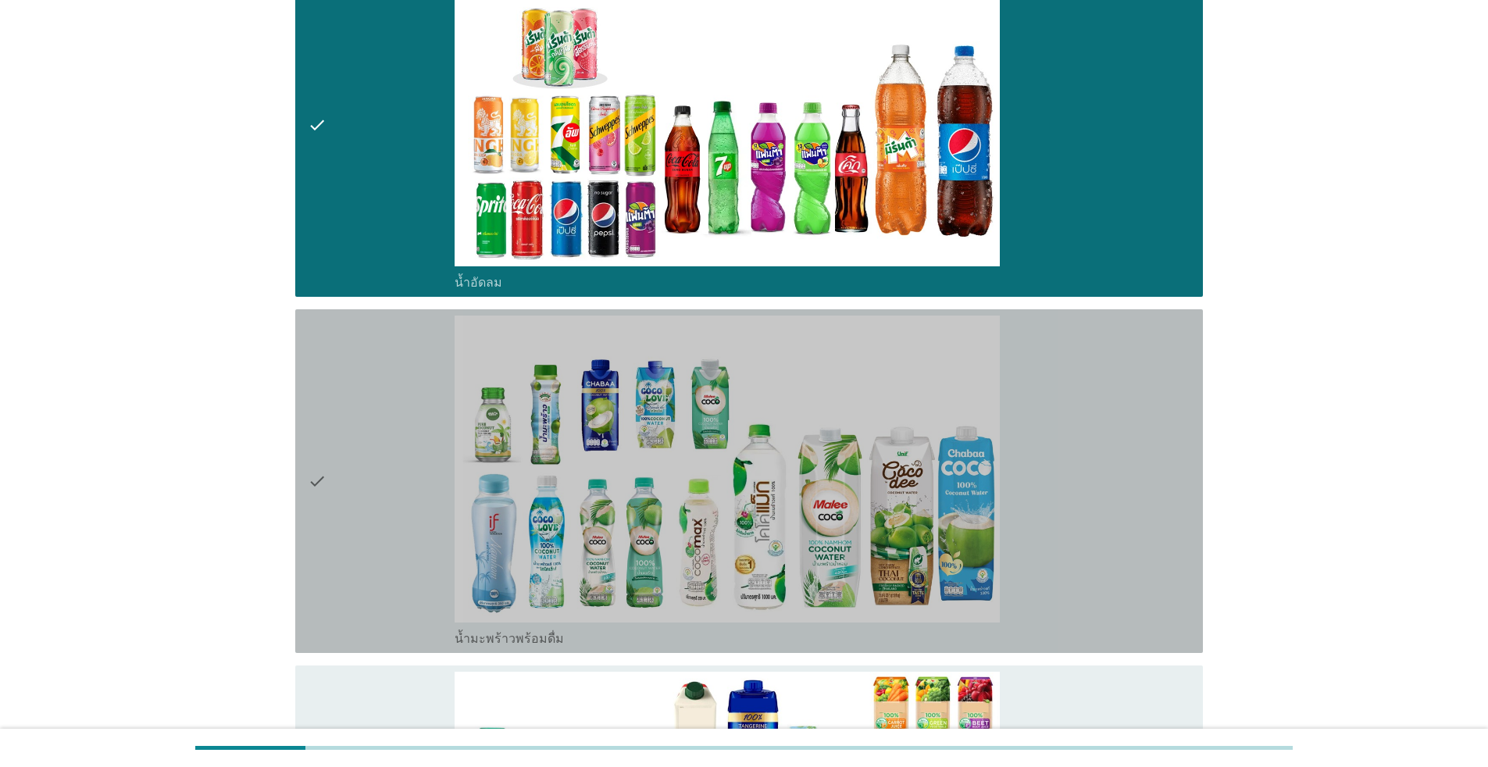
click at [387, 412] on div "check" at bounding box center [381, 480] width 147 height 331
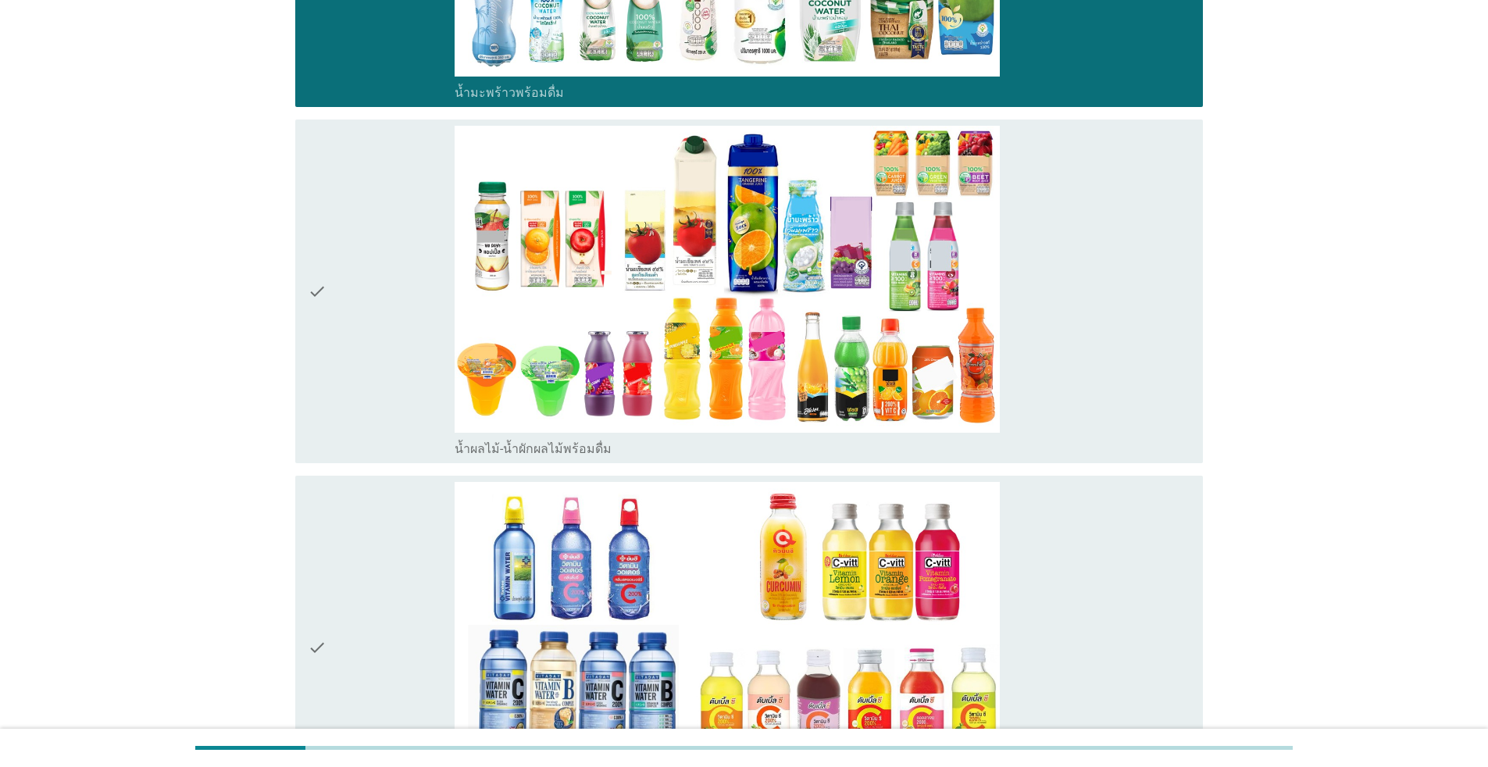
scroll to position [2889, 0]
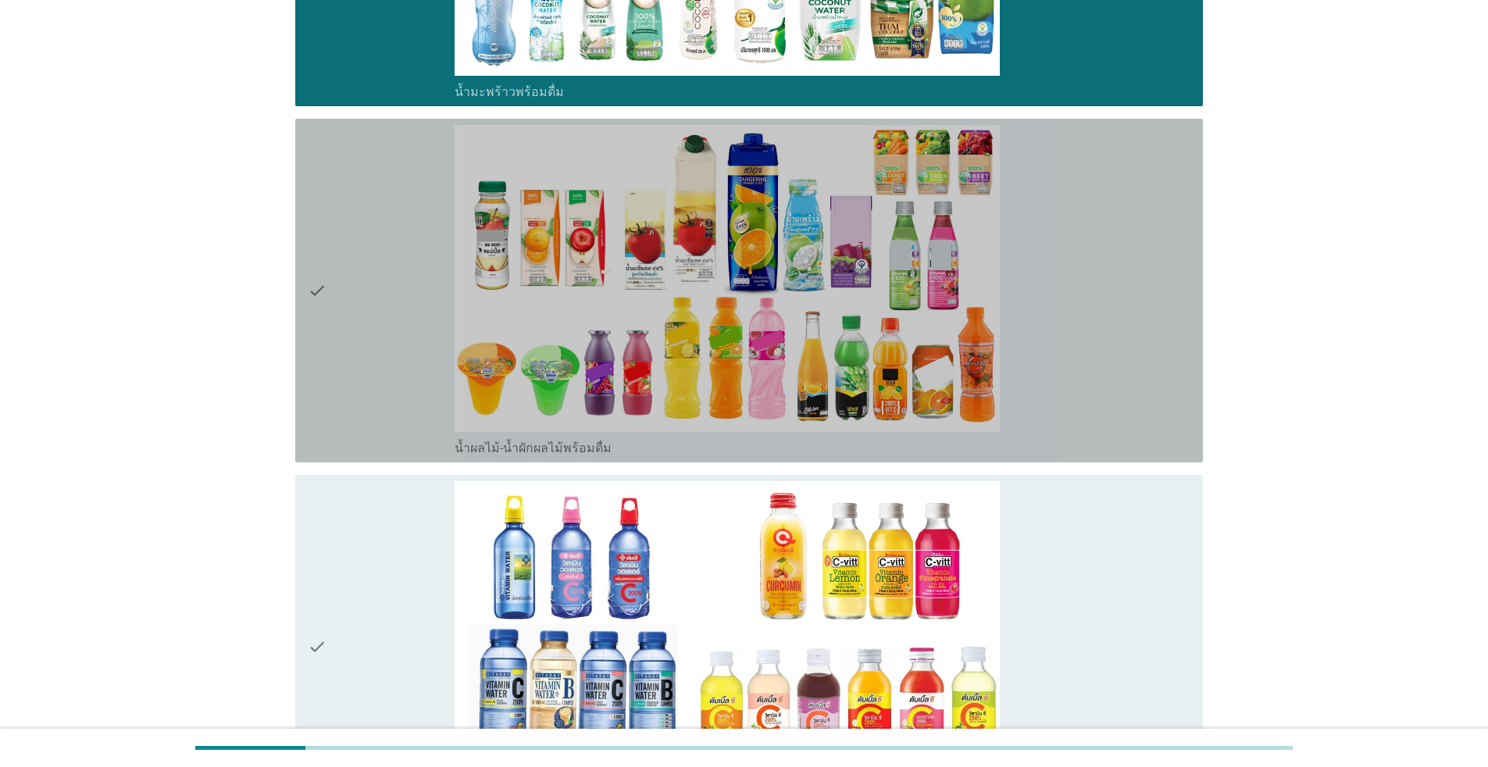
click at [387, 384] on div "check" at bounding box center [381, 290] width 147 height 331
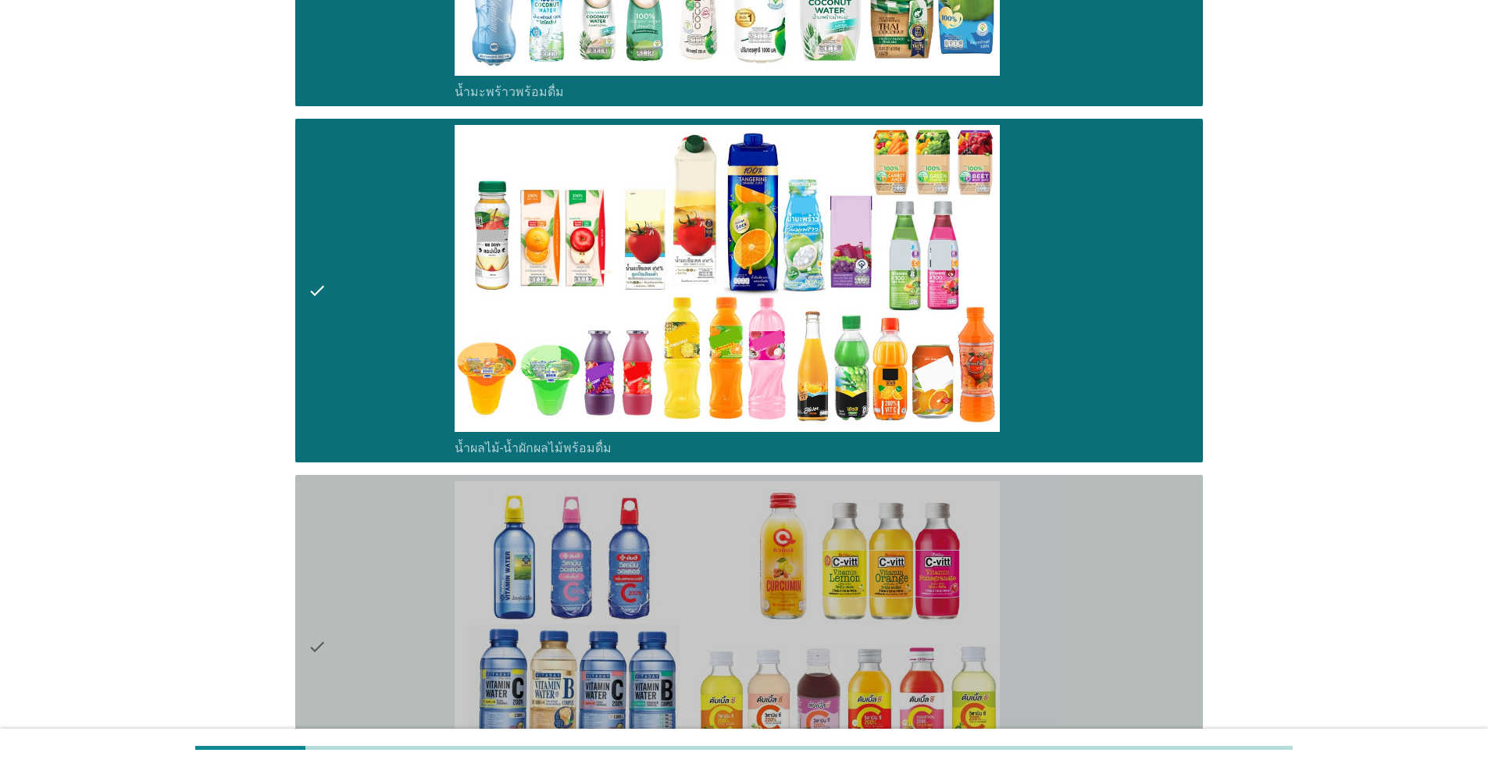
click at [391, 550] on div "check" at bounding box center [381, 646] width 147 height 331
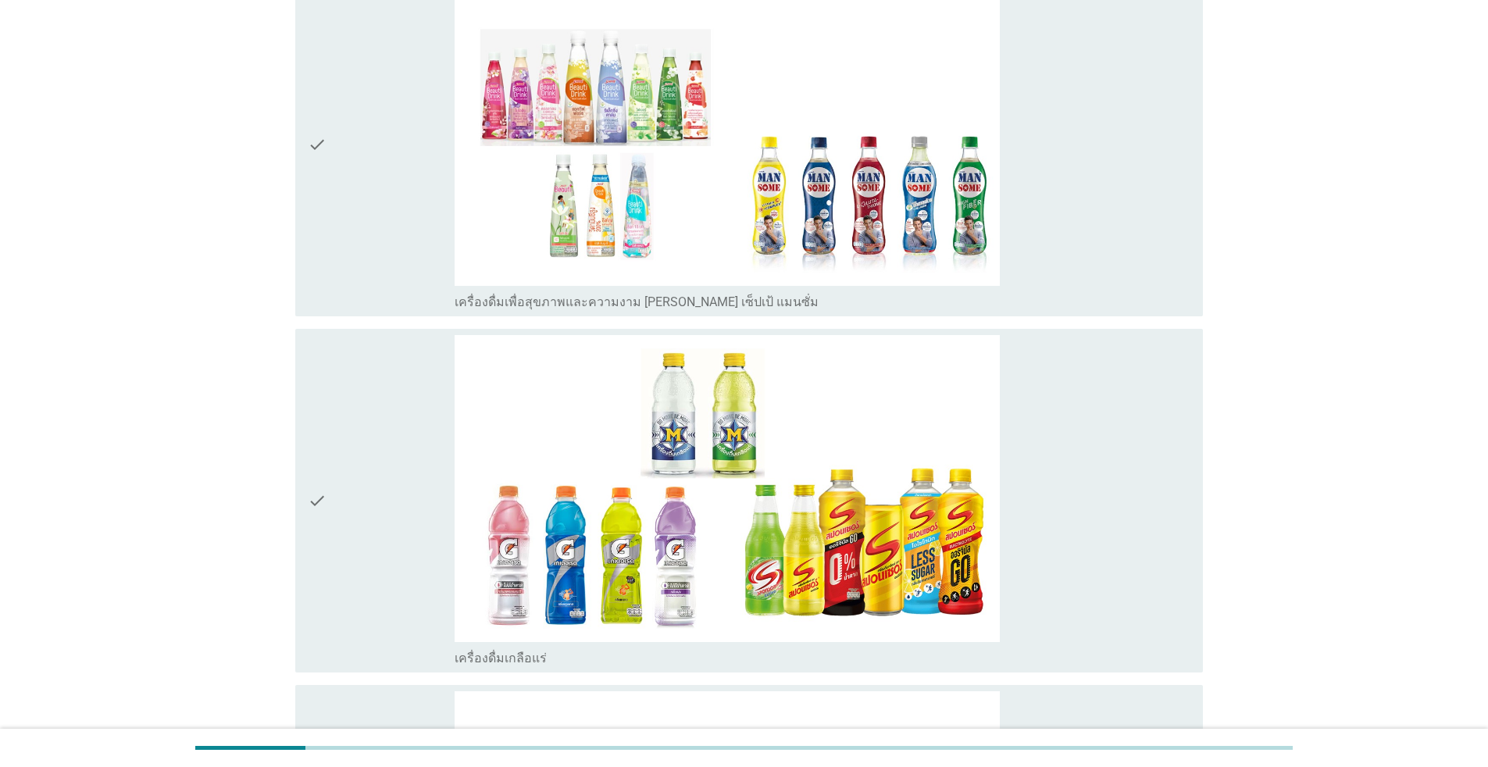
scroll to position [3748, 0]
click at [394, 440] on div "check" at bounding box center [381, 498] width 147 height 331
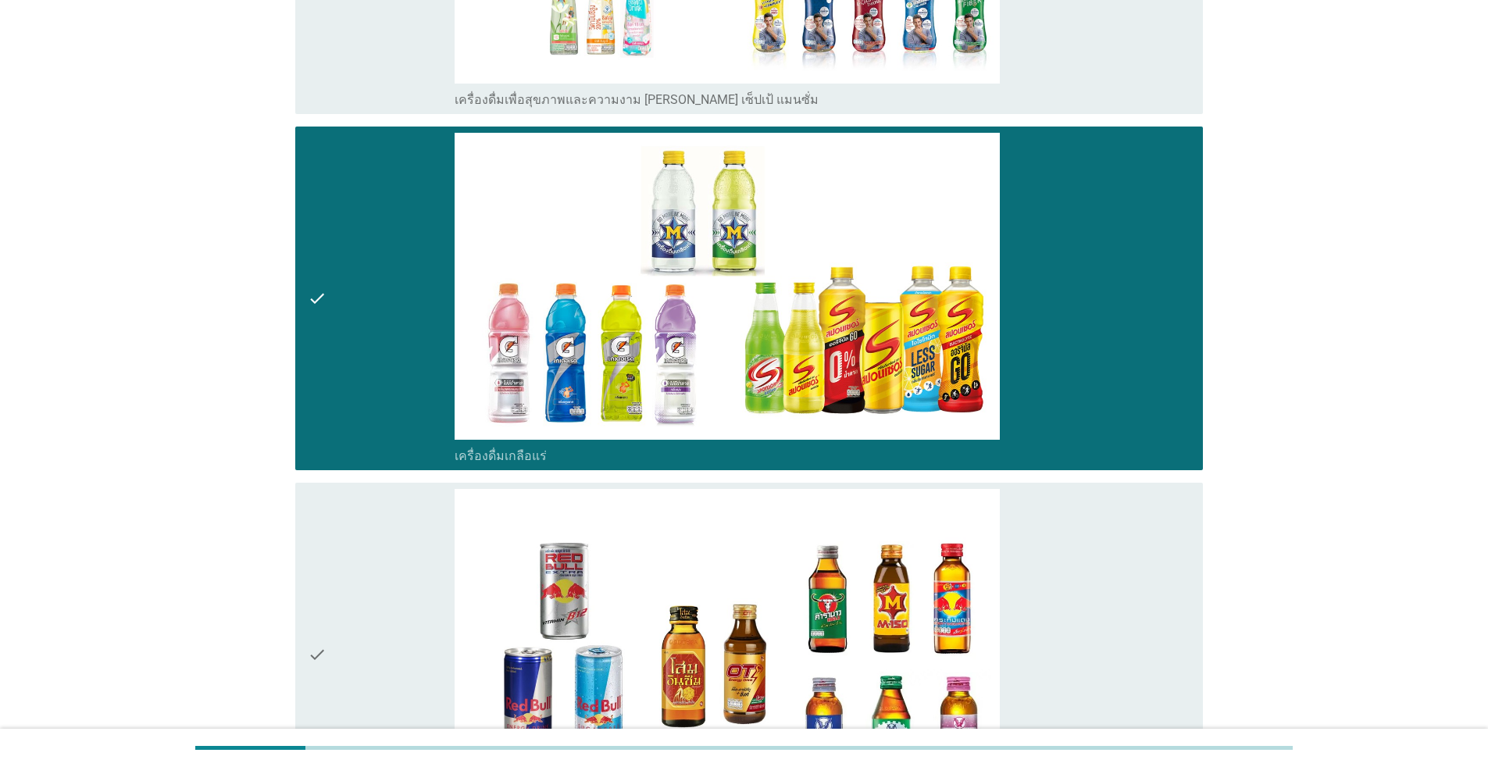
scroll to position [4061, 0]
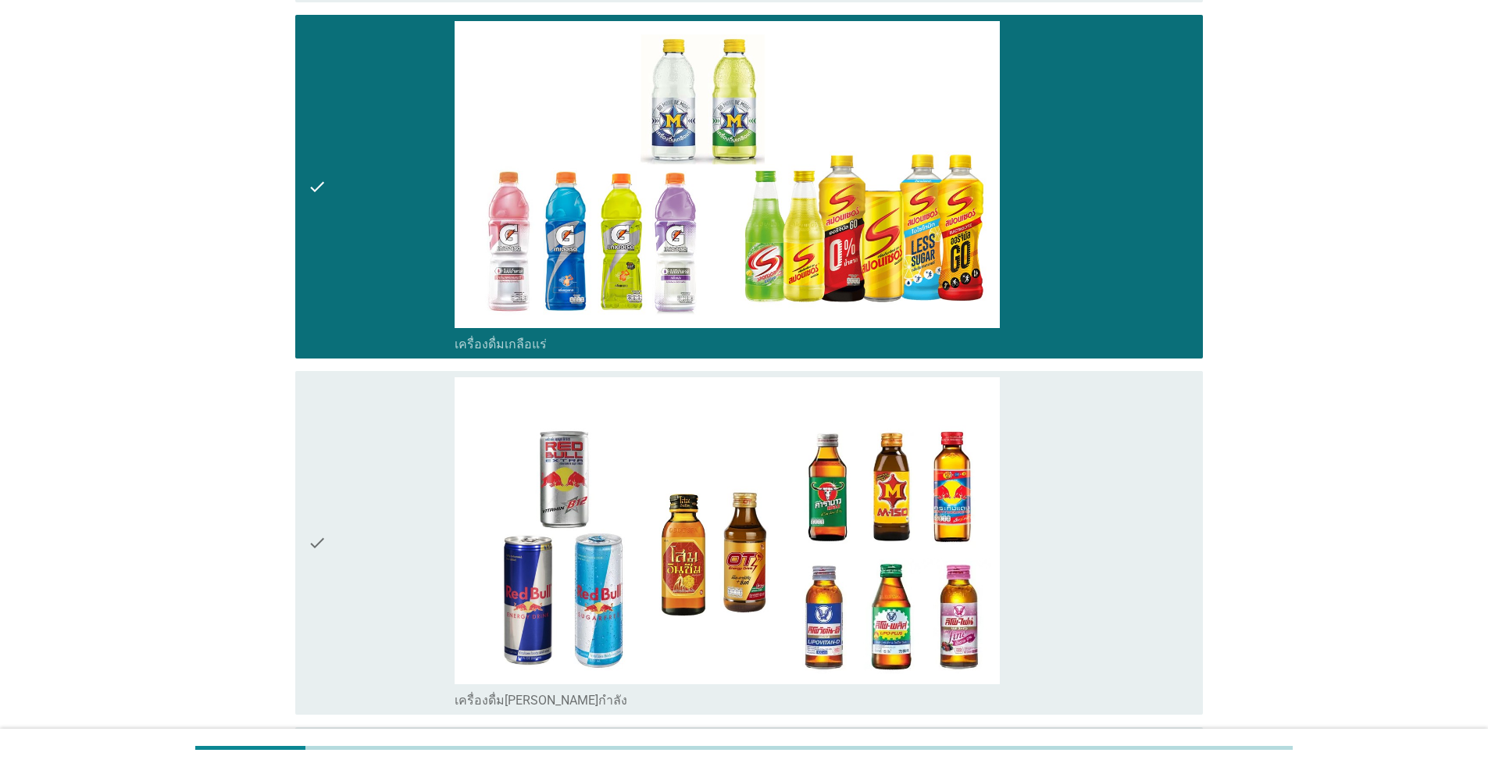
click at [395, 516] on div "check" at bounding box center [381, 542] width 147 height 331
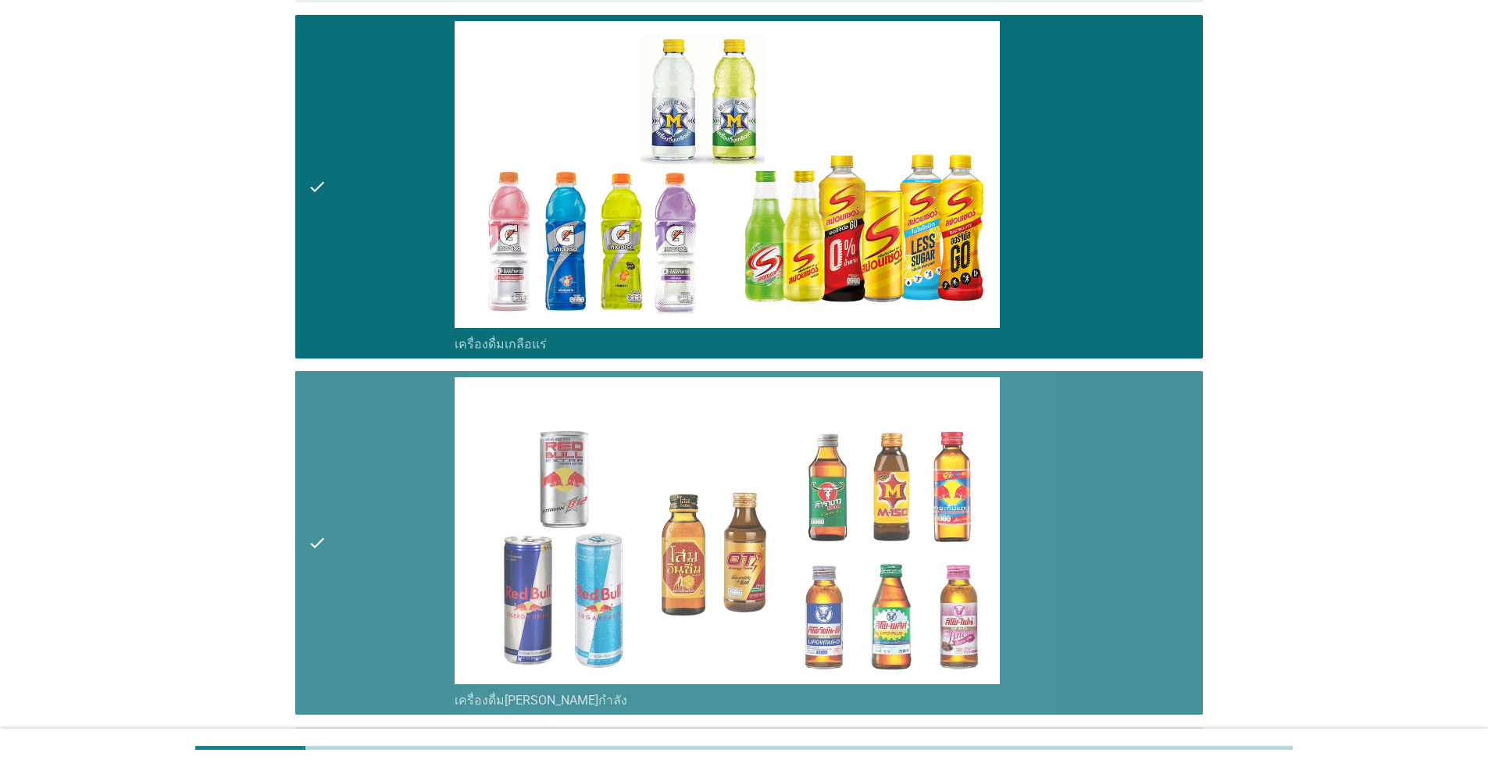
click at [394, 514] on div "check" at bounding box center [381, 542] width 147 height 331
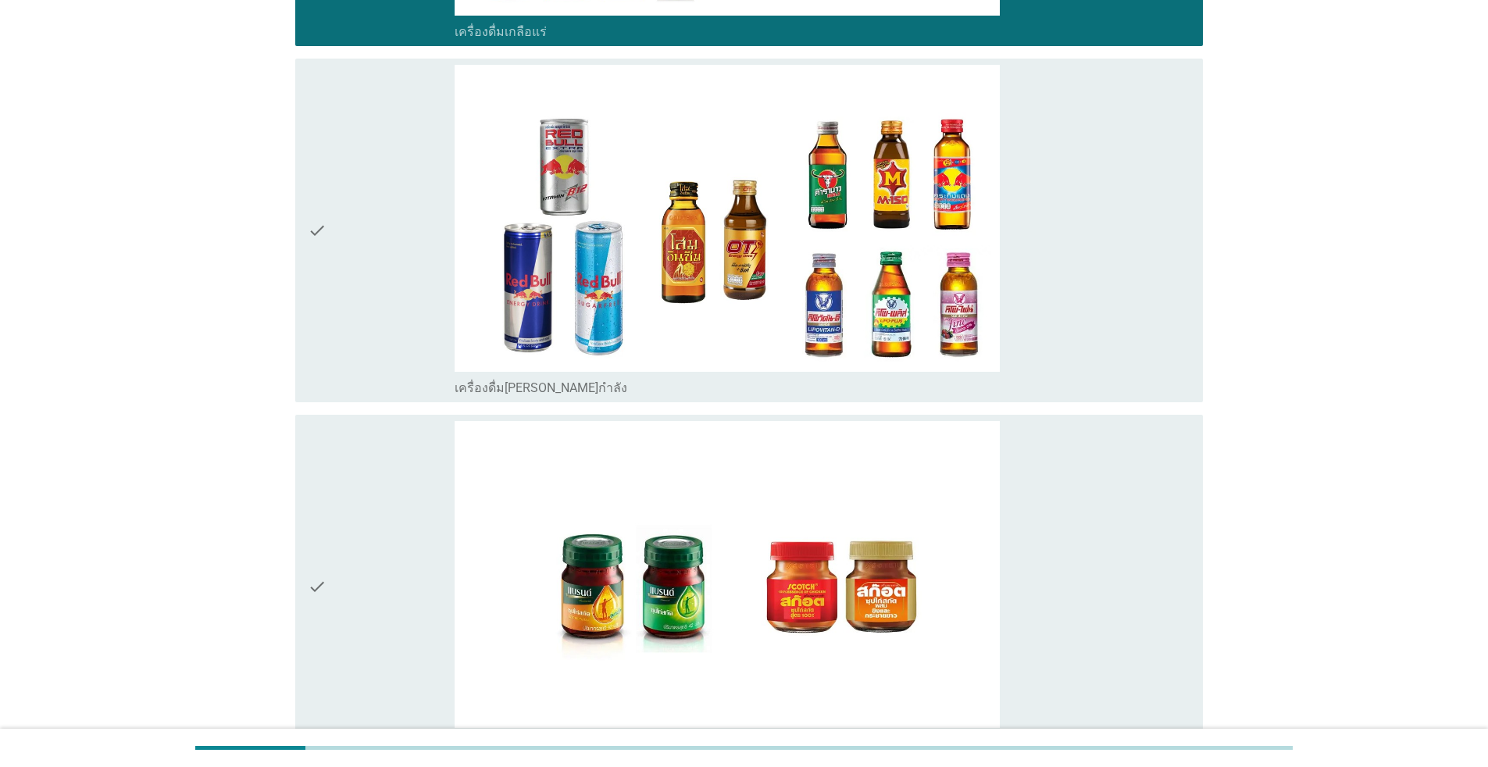
click at [404, 490] on div "check" at bounding box center [381, 586] width 147 height 331
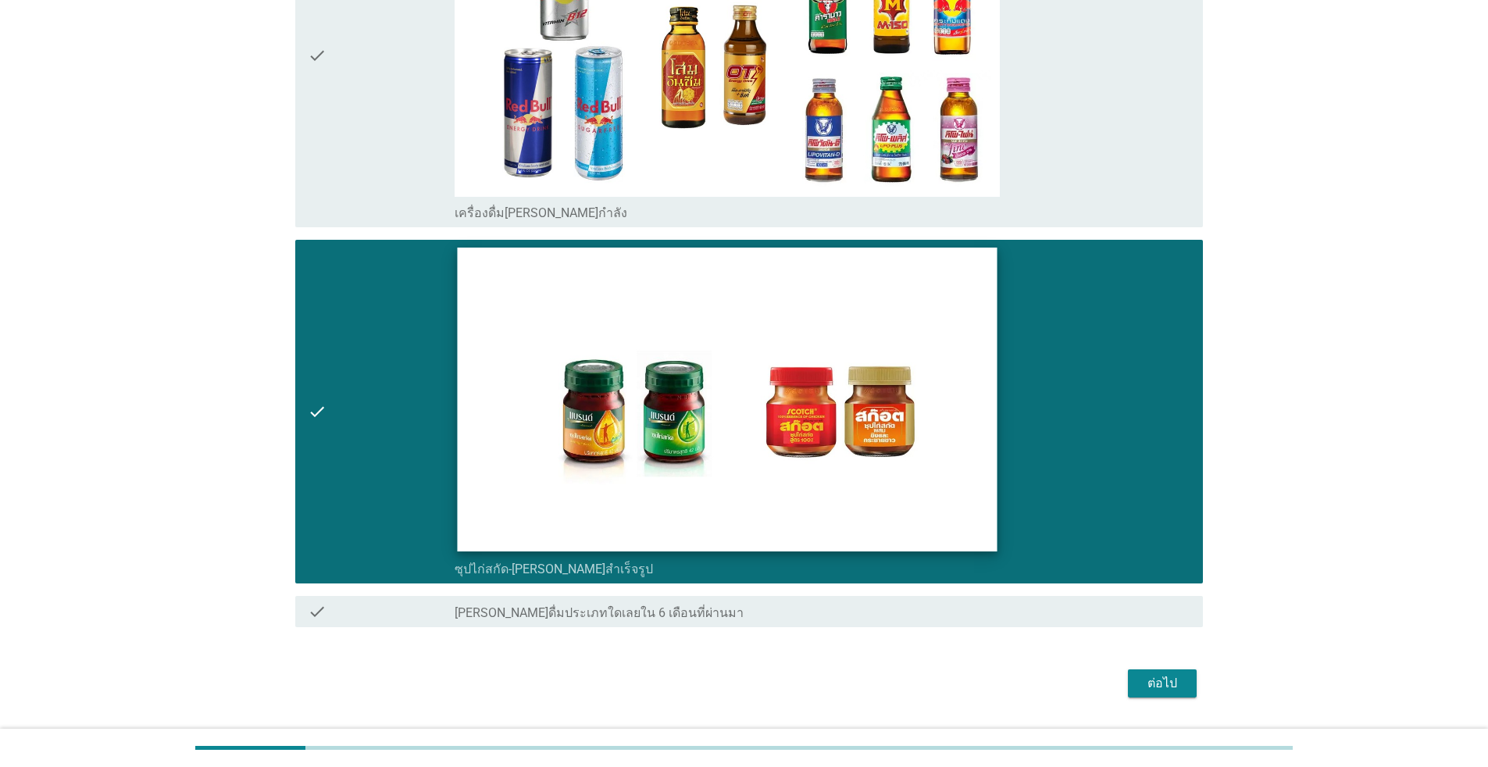
scroll to position [4590, 0]
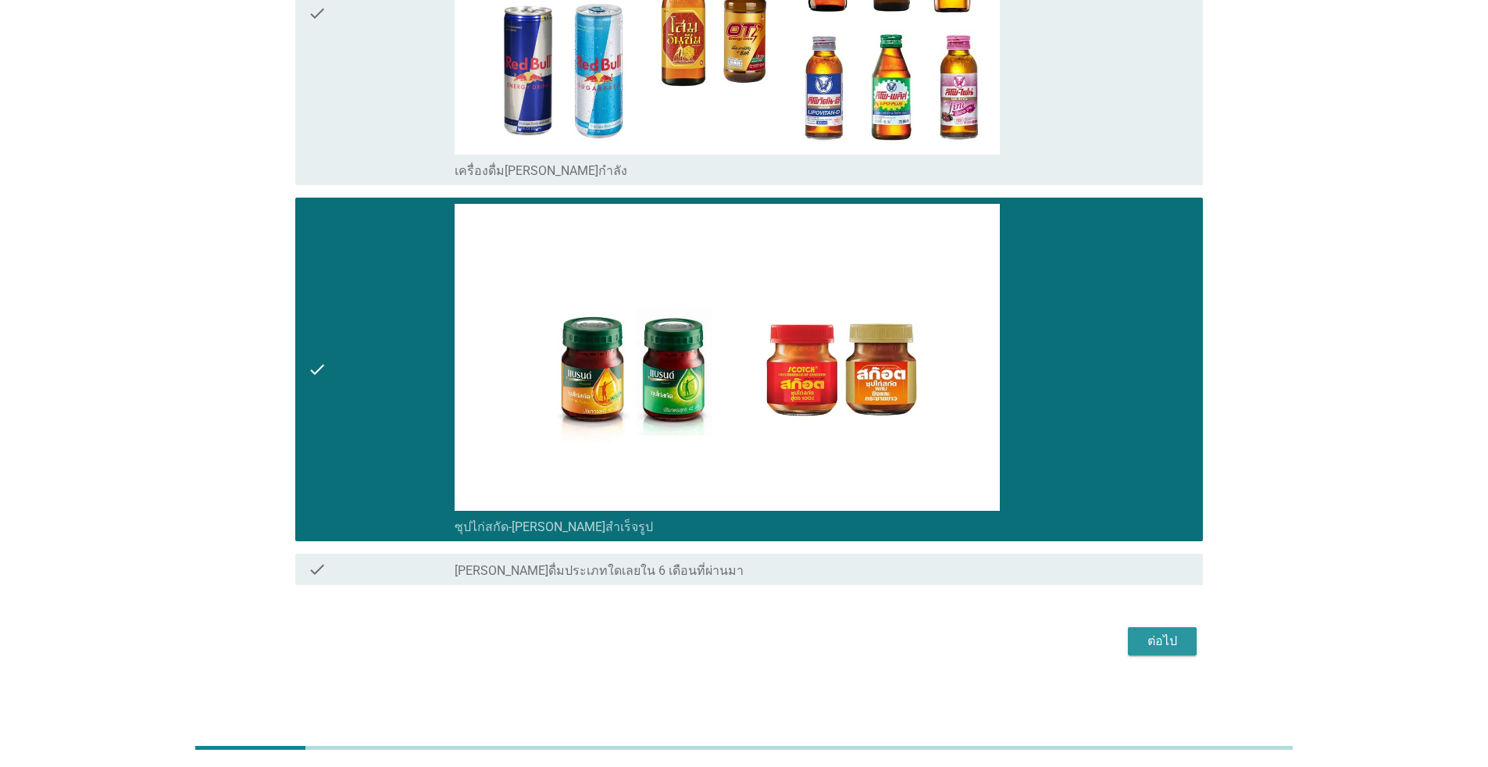
click at [768, 641] on div "ต่อไป" at bounding box center [1162, 641] width 44 height 19
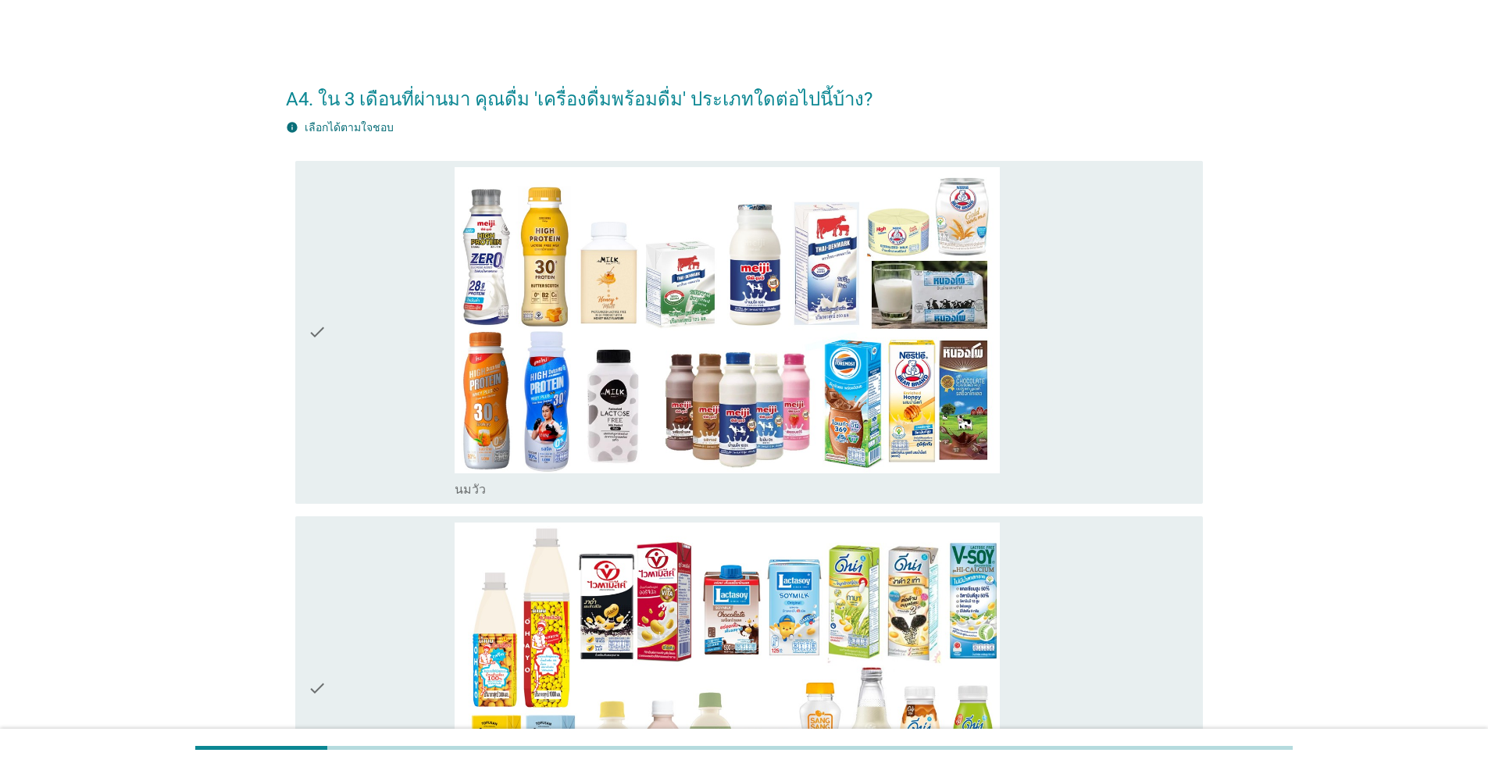
click at [373, 285] on div "check" at bounding box center [381, 332] width 147 height 331
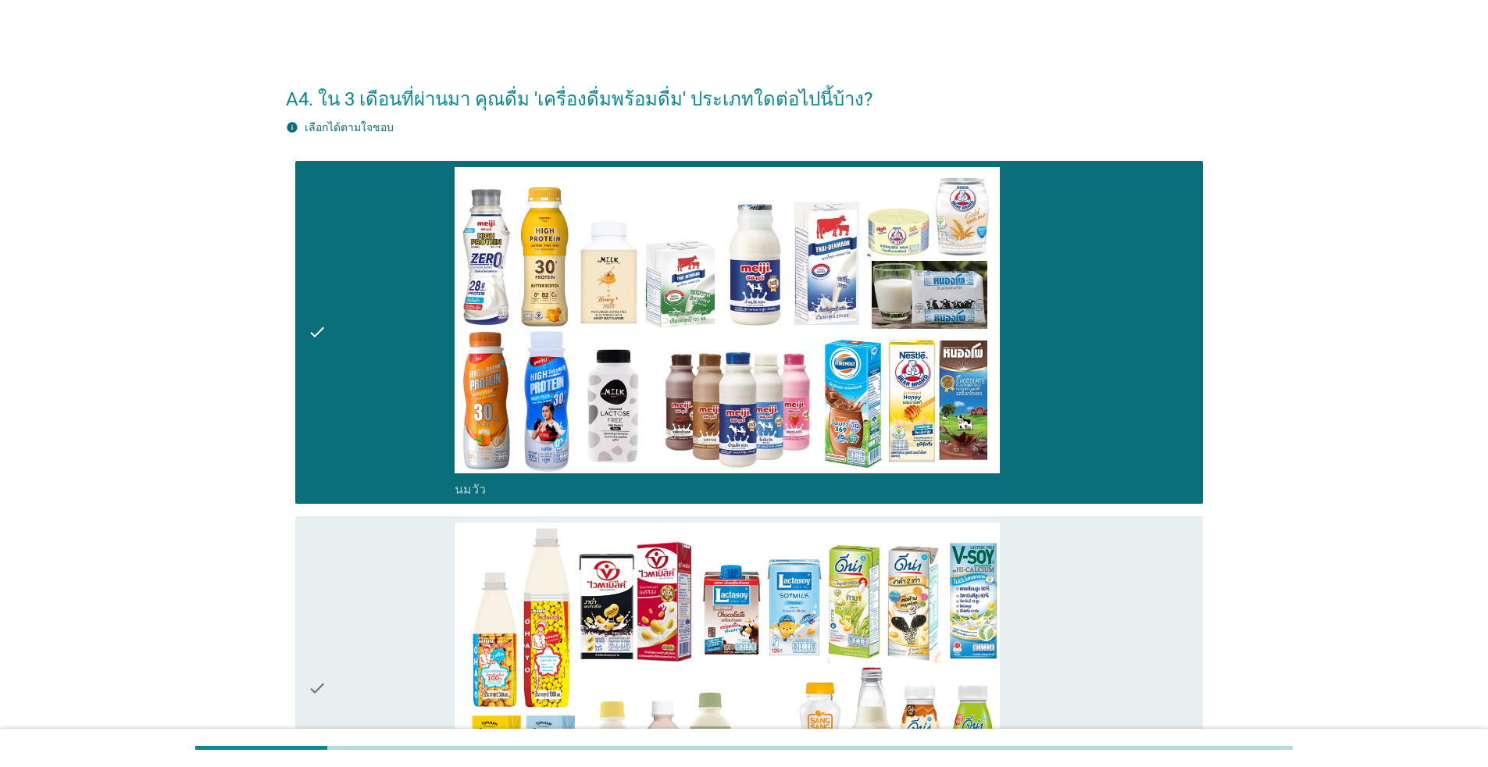
click at [392, 541] on div "check" at bounding box center [381, 687] width 147 height 331
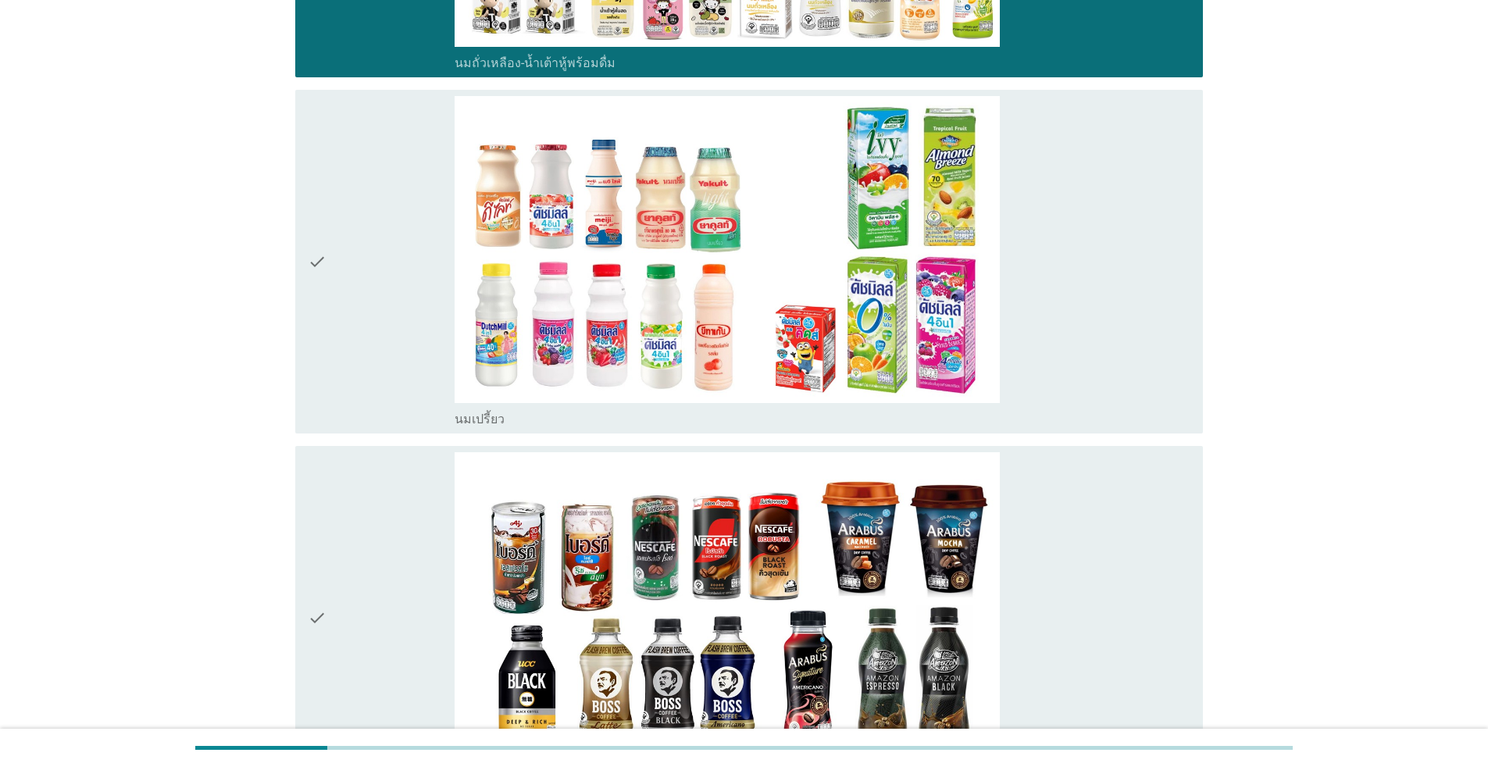
scroll to position [859, 0]
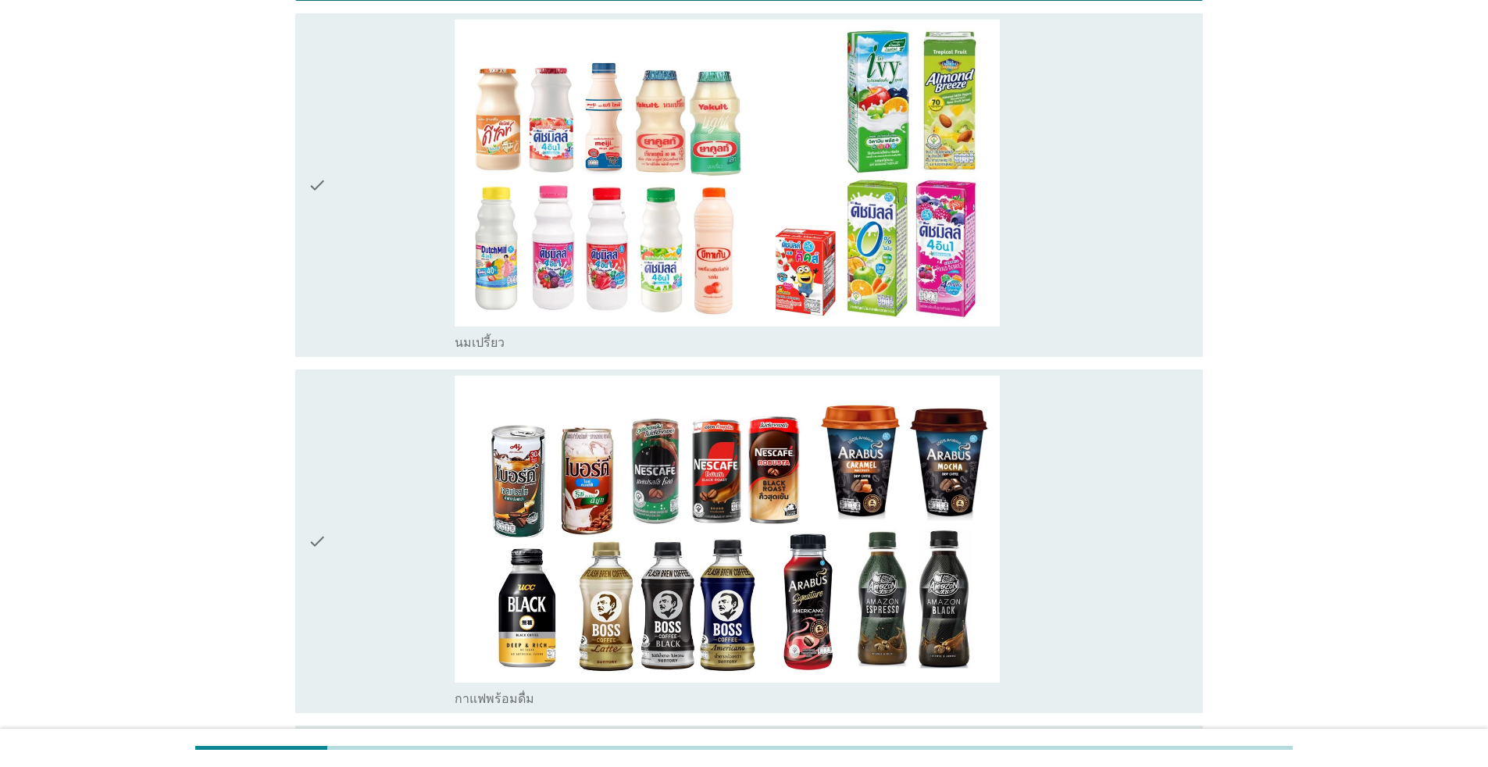
click at [396, 283] on div "check" at bounding box center [381, 185] width 147 height 331
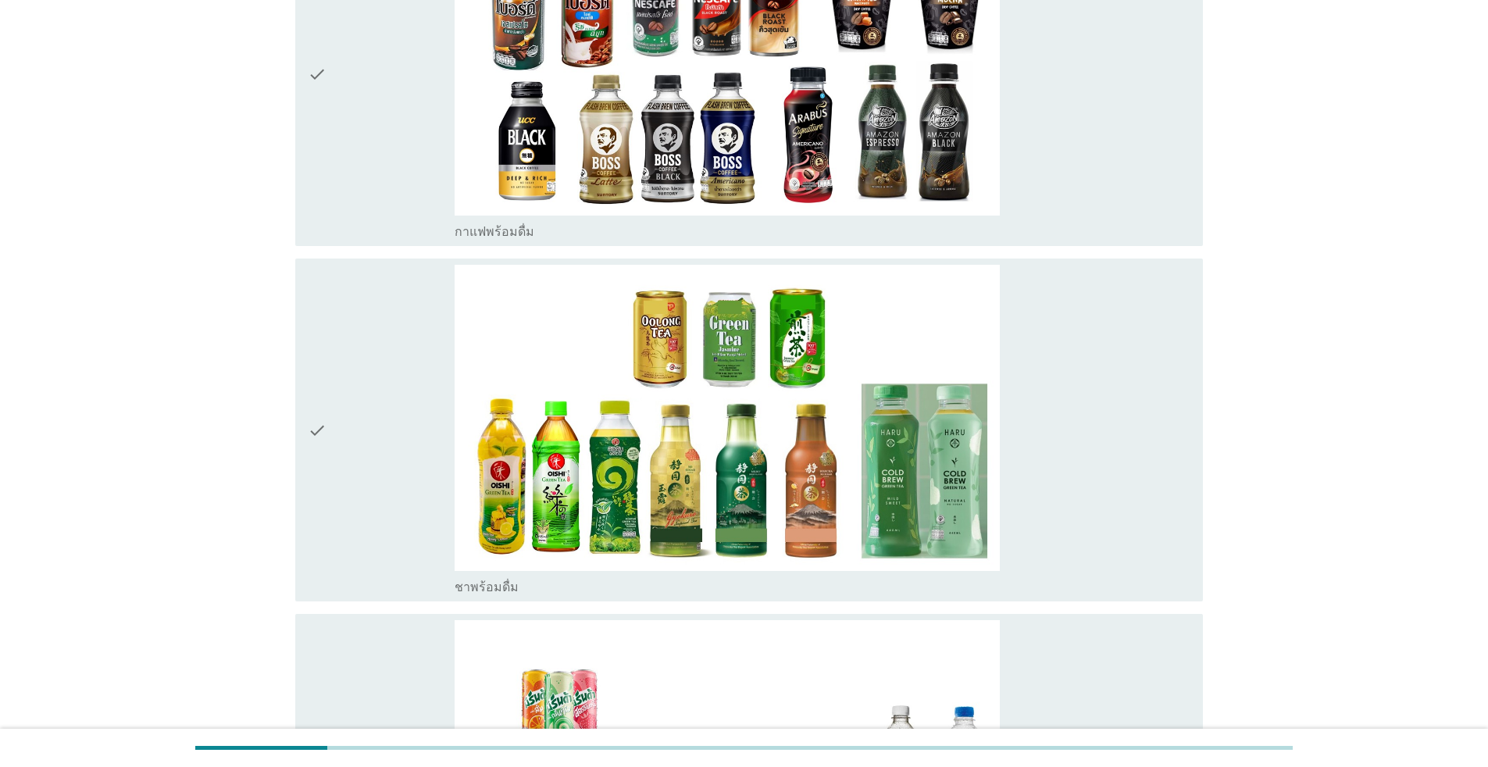
scroll to position [1328, 0]
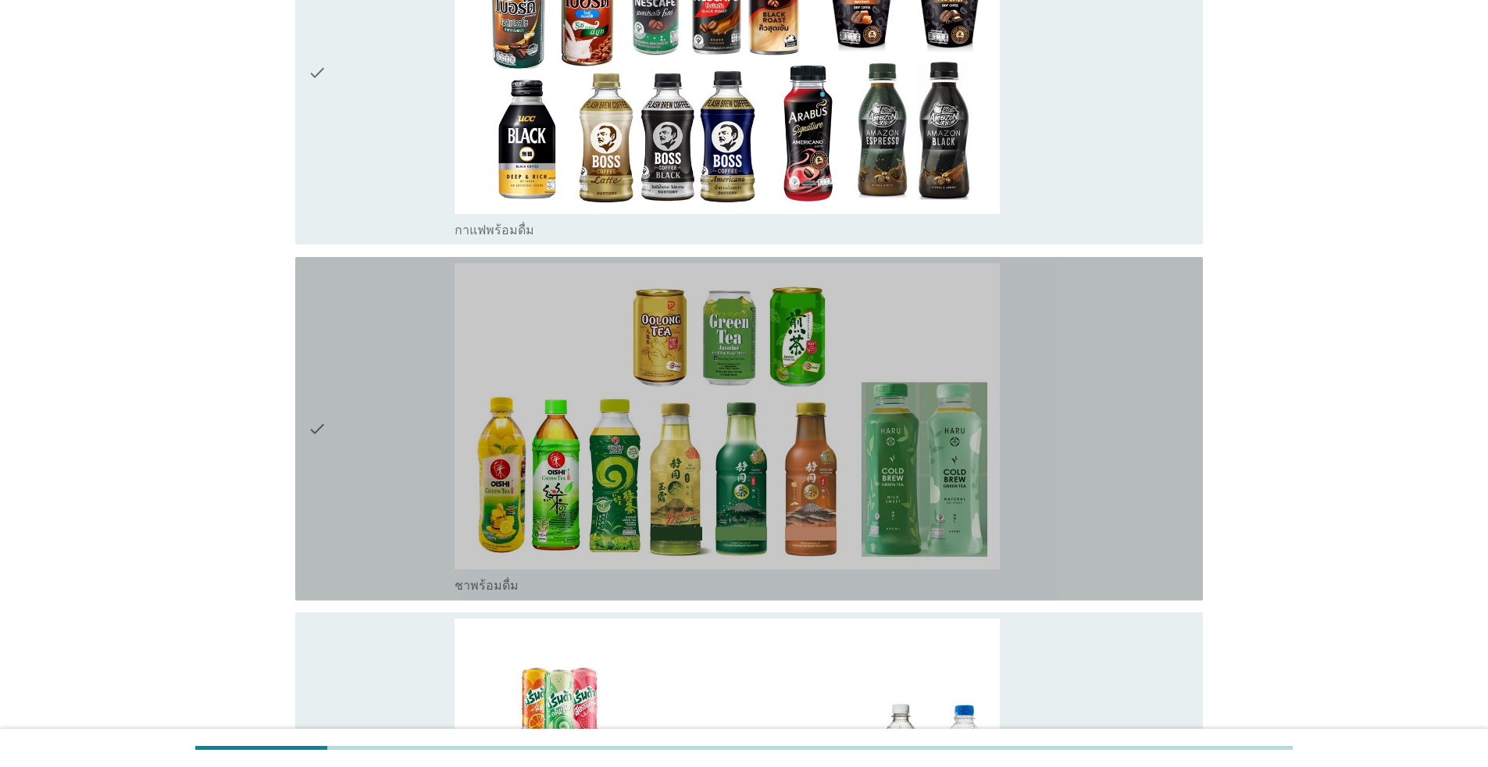
click at [402, 405] on div "check" at bounding box center [381, 428] width 147 height 331
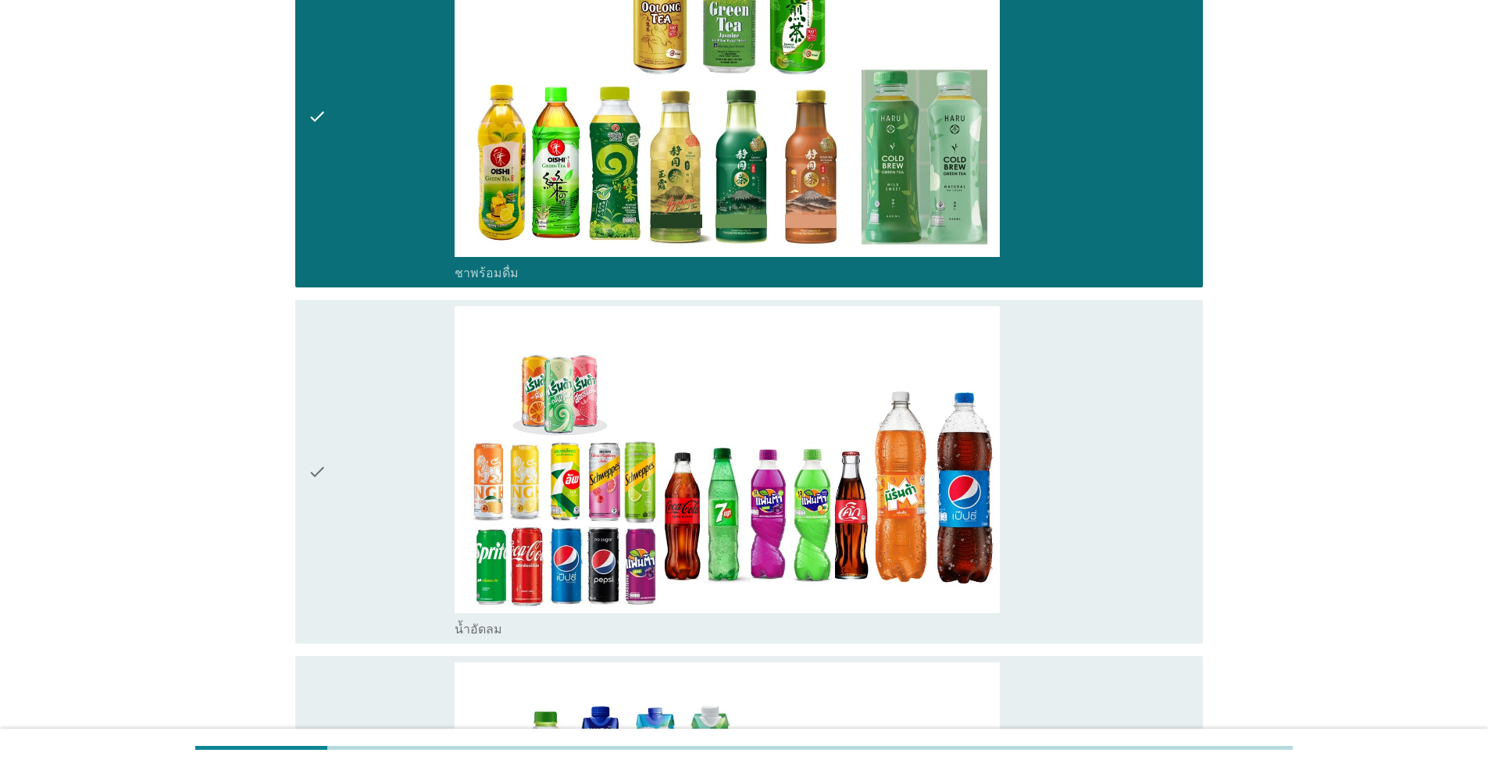
click at [425, 441] on div "check" at bounding box center [381, 471] width 147 height 331
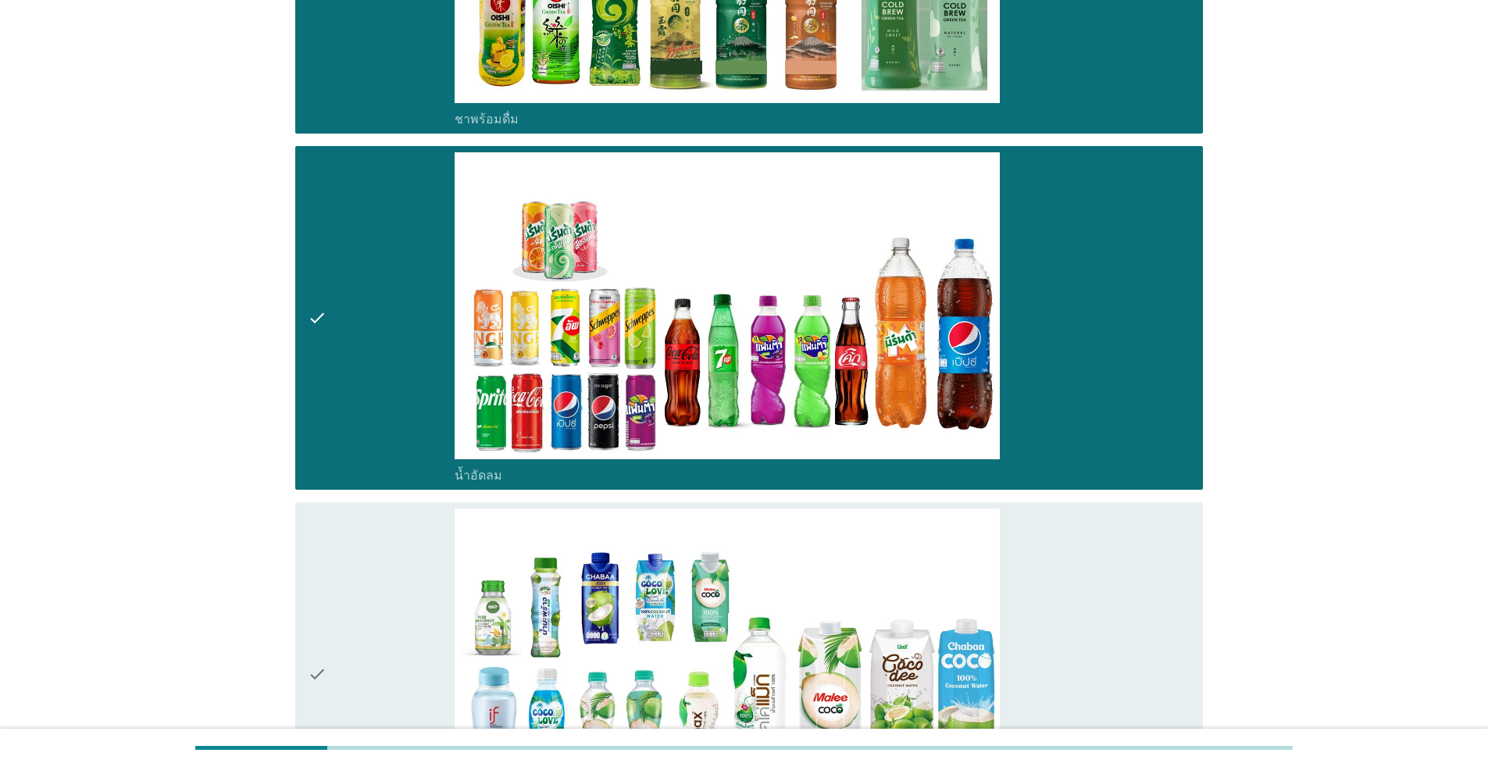
scroll to position [1952, 0]
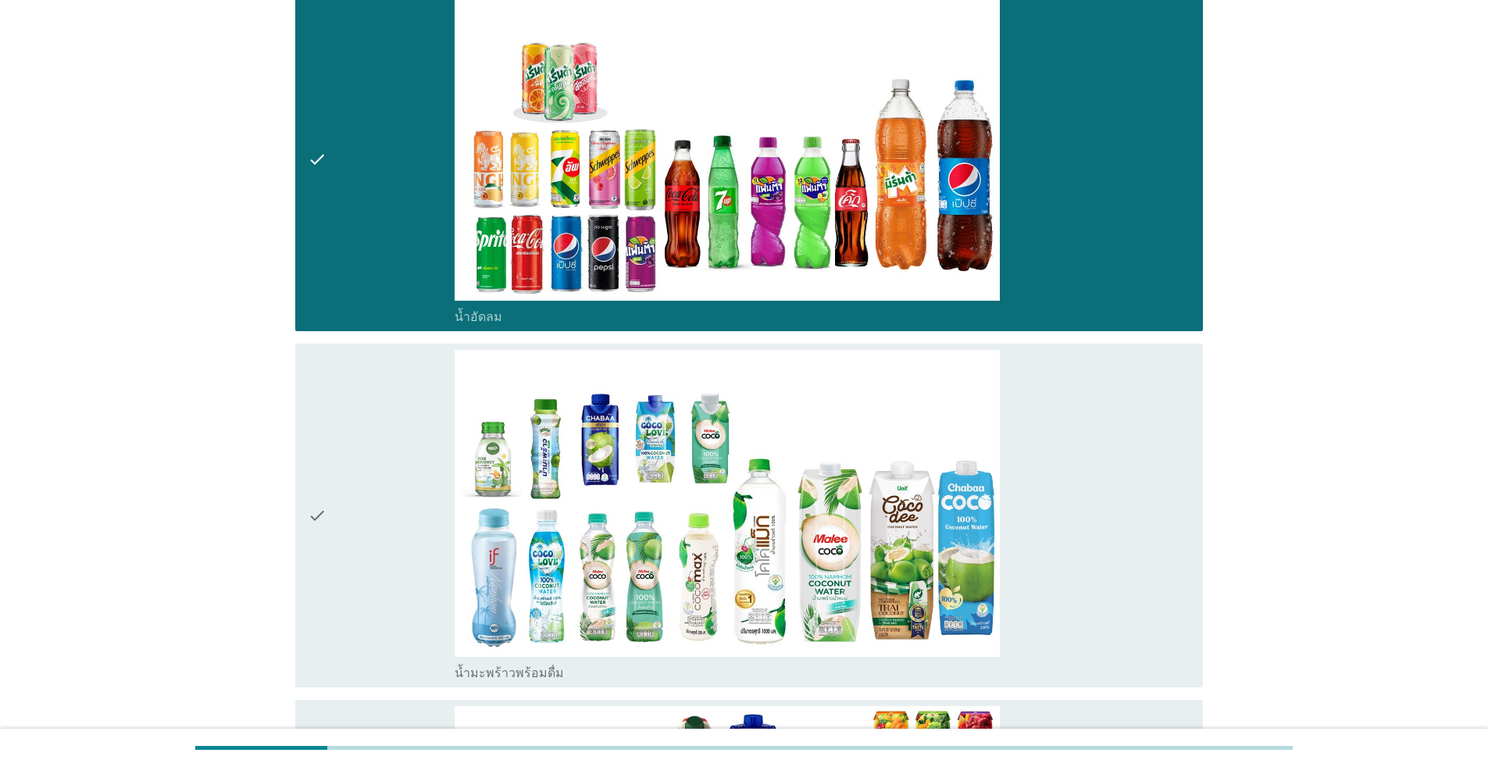
click at [419, 446] on div "check" at bounding box center [381, 515] width 147 height 331
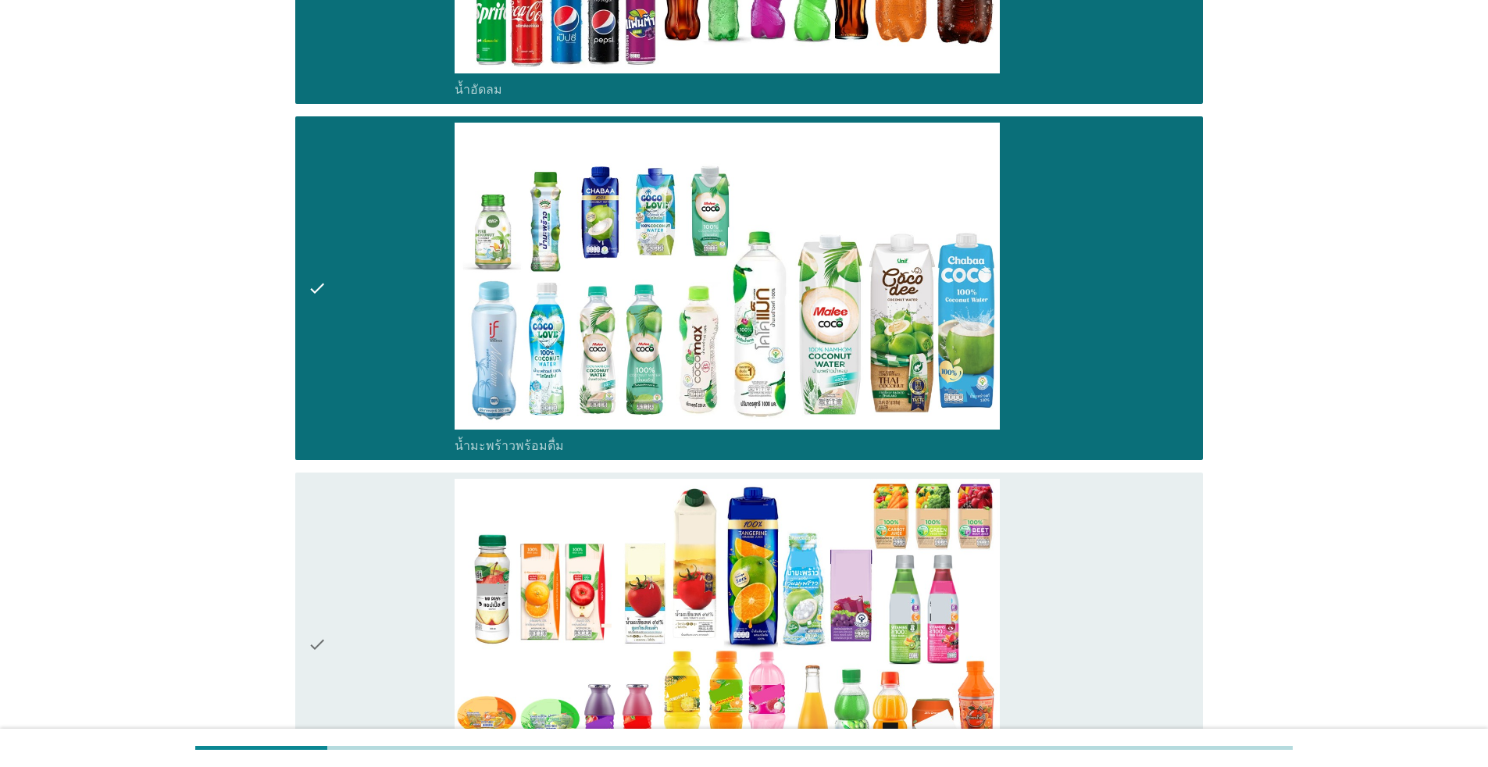
scroll to position [2265, 0]
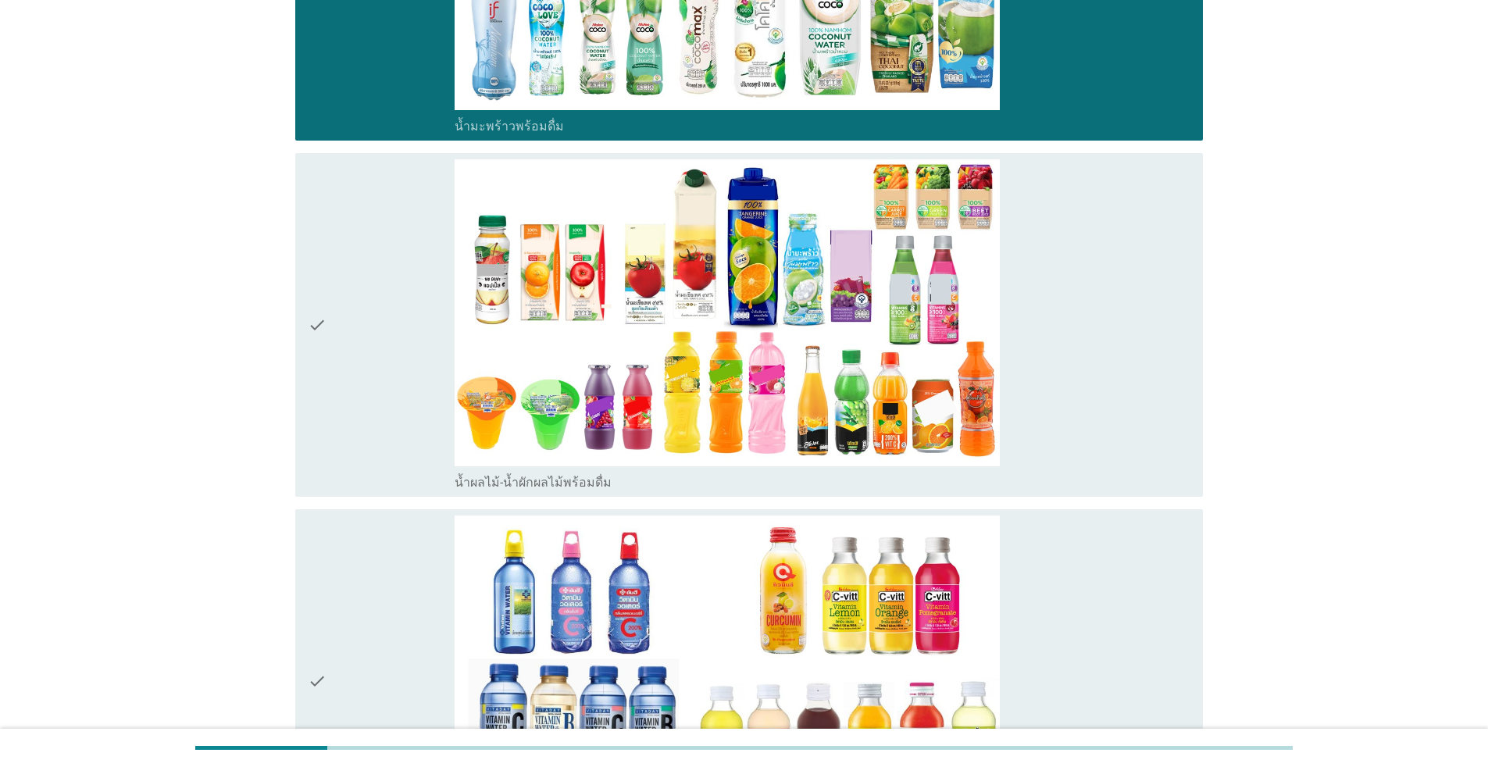
click at [379, 385] on div "check" at bounding box center [381, 324] width 147 height 331
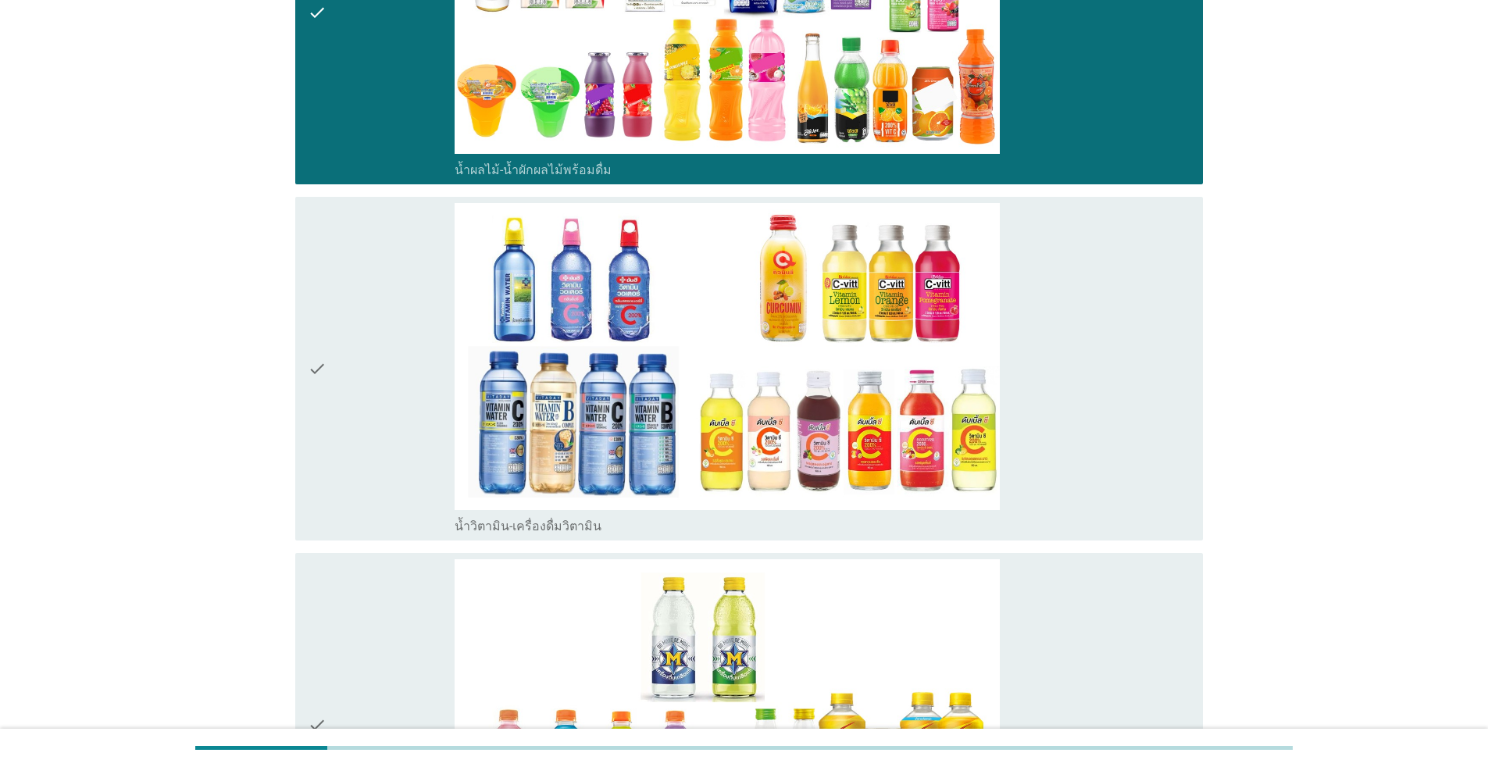
click at [378, 405] on div "check" at bounding box center [381, 368] width 147 height 331
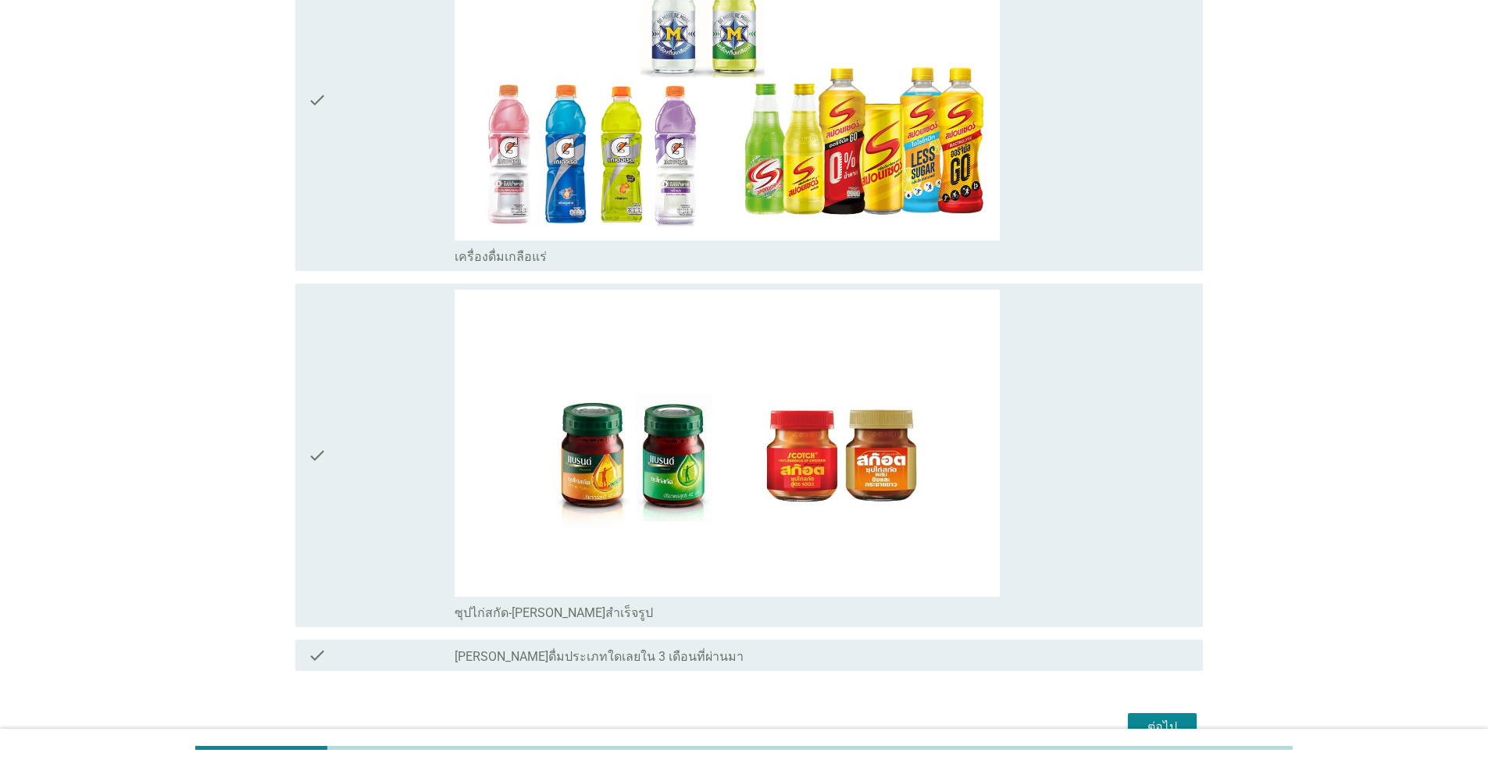
click at [381, 473] on div "check" at bounding box center [381, 455] width 147 height 331
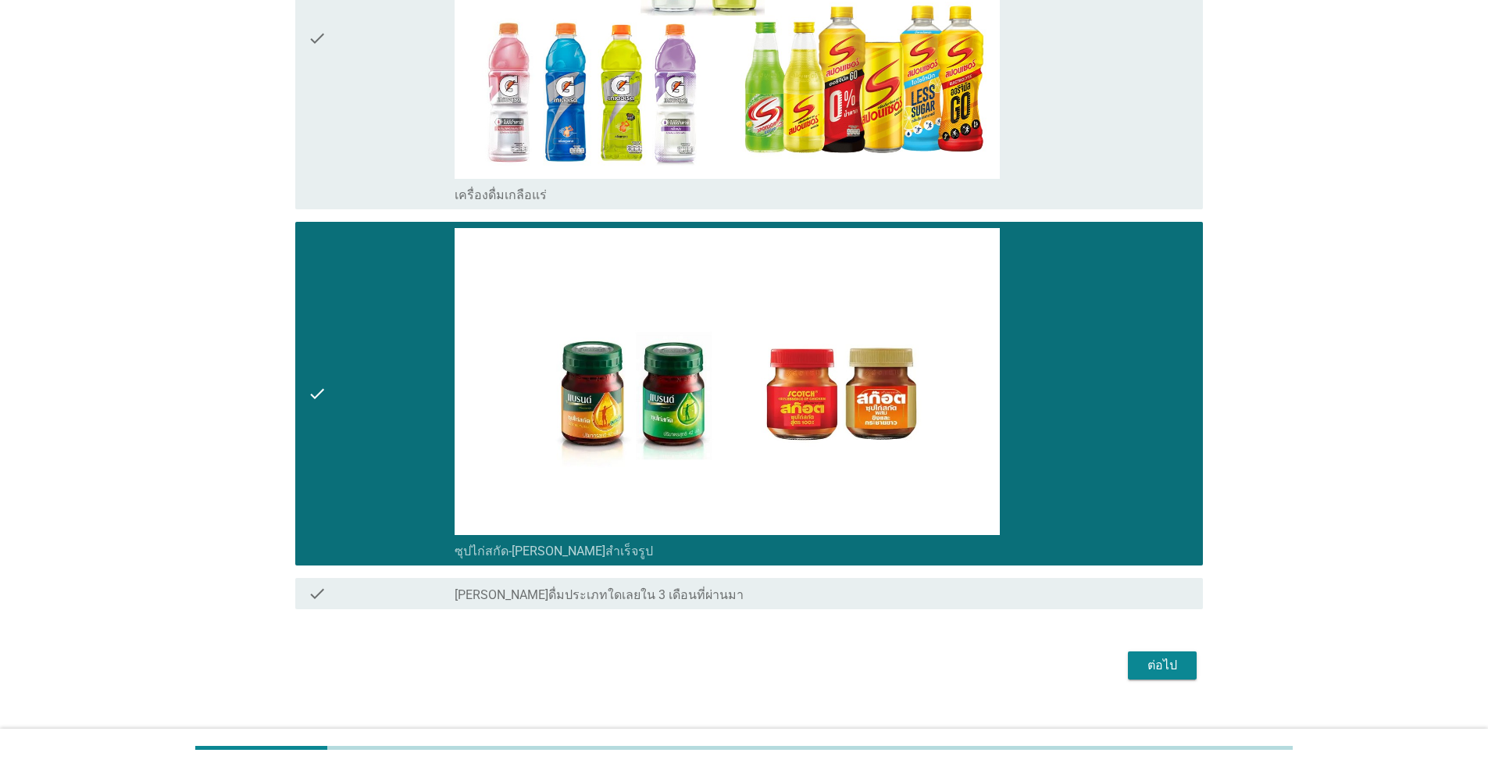
scroll to position [3523, 0]
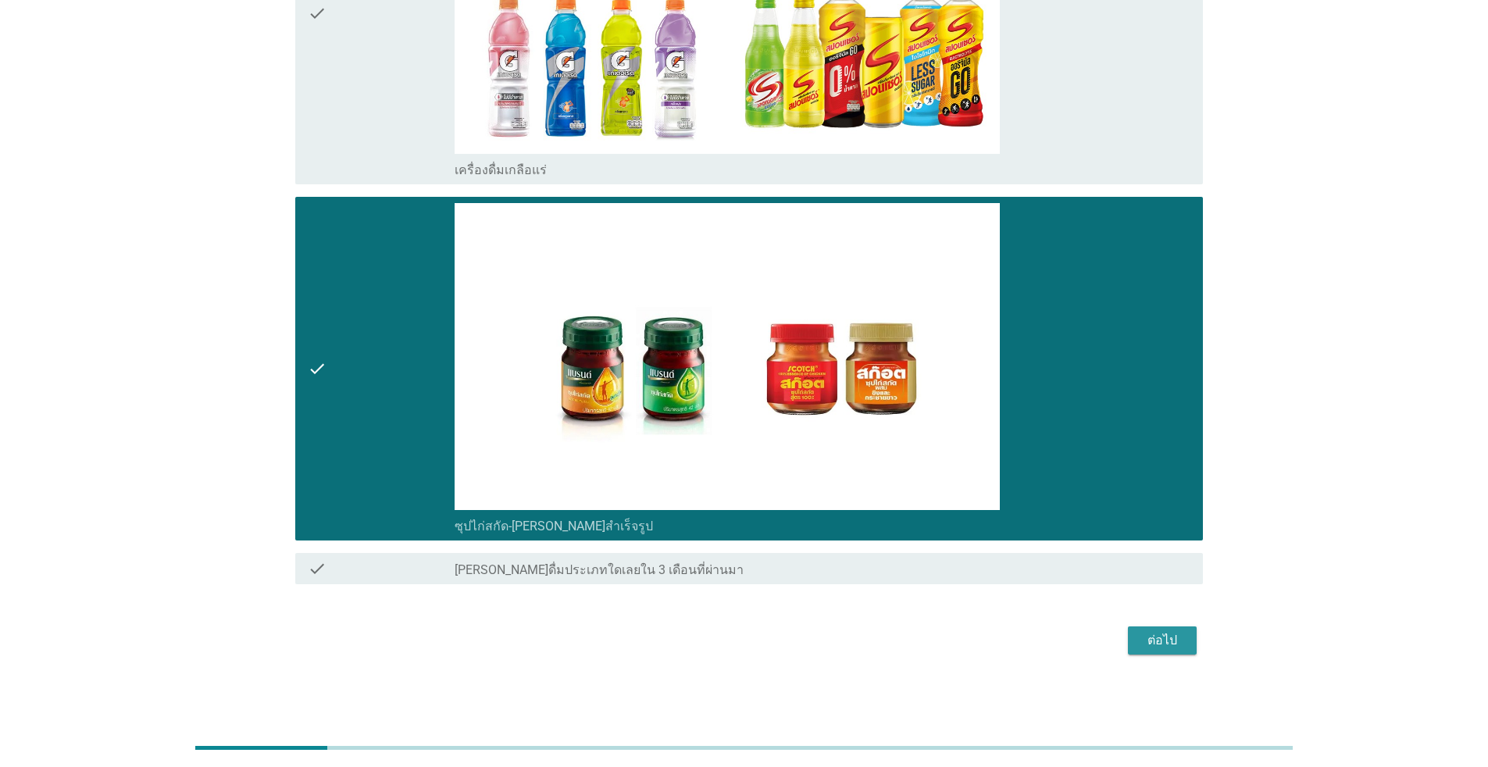
click at [768, 646] on div "ต่อไป" at bounding box center [1162, 640] width 44 height 19
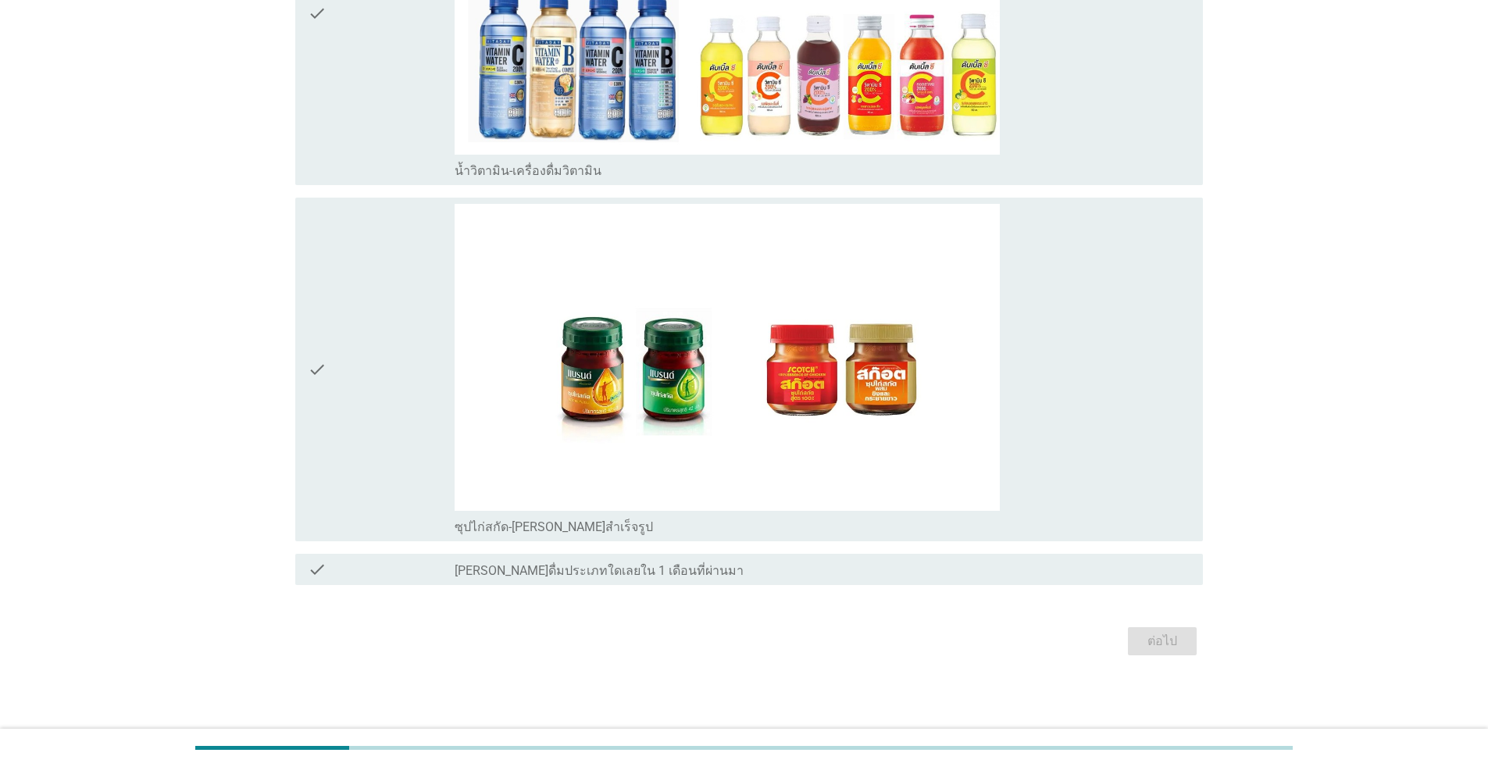
scroll to position [0, 0]
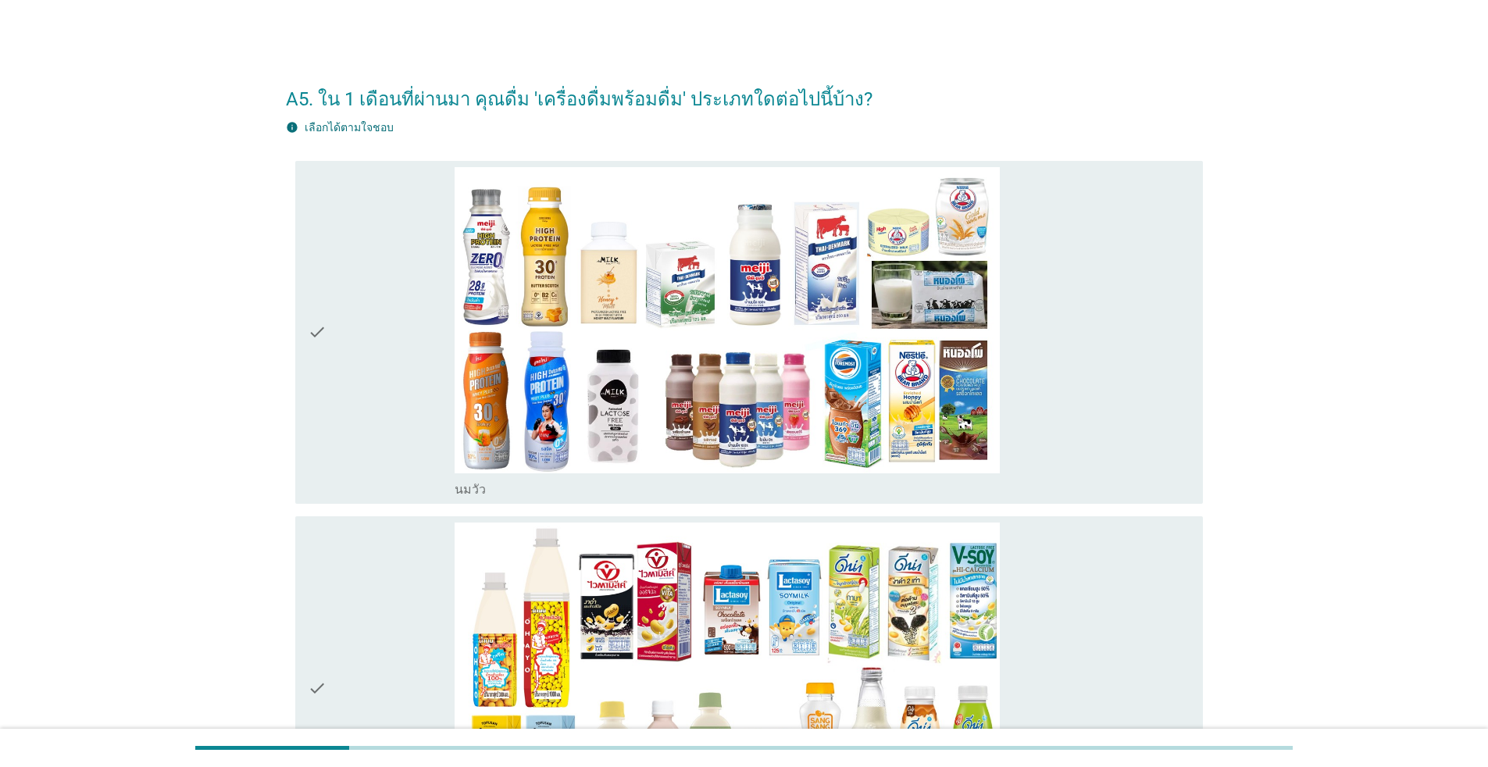
click at [377, 400] on div "check" at bounding box center [381, 332] width 147 height 331
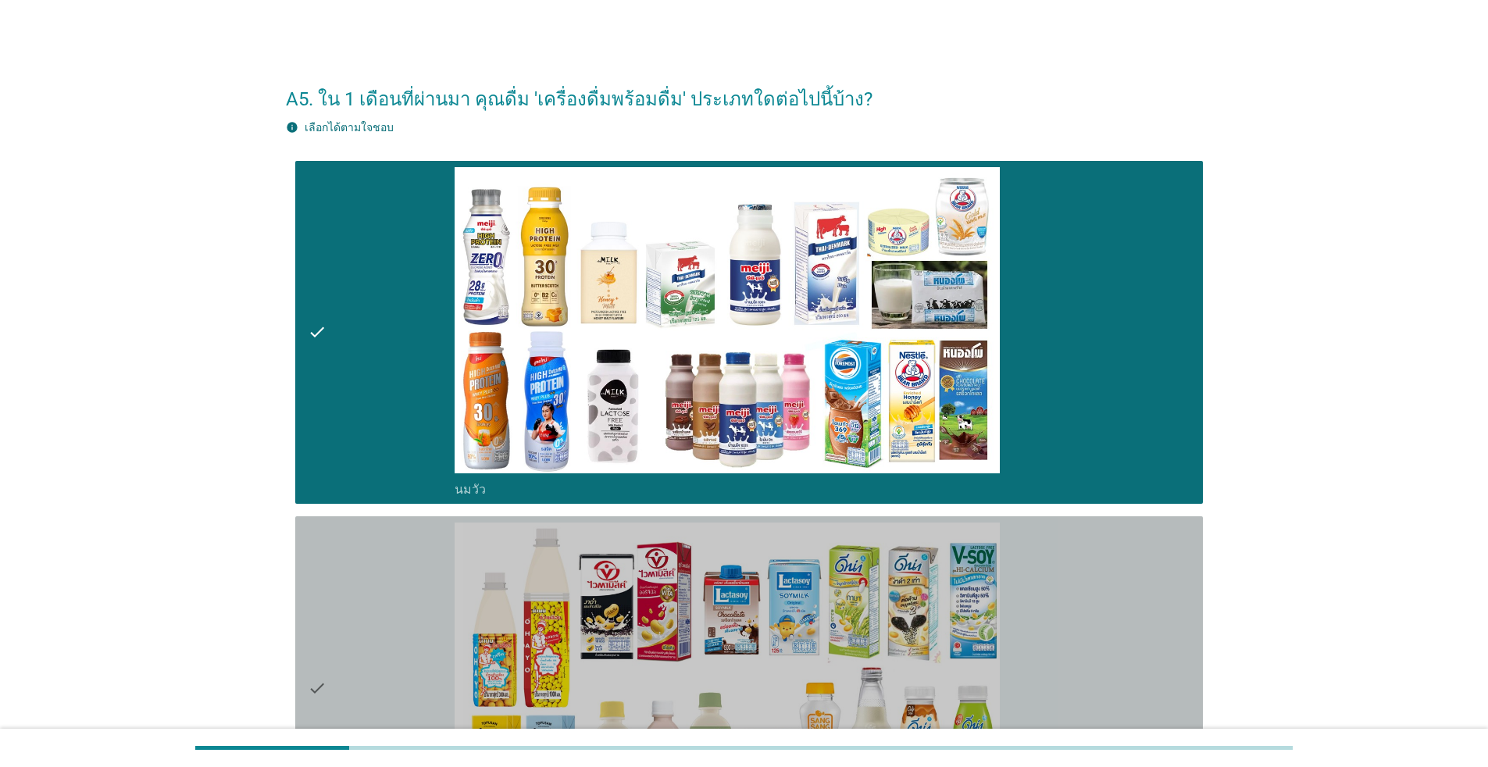
drag, startPoint x: 378, startPoint y: 595, endPoint x: 393, endPoint y: 586, distance: 17.5
click at [382, 594] on div "check" at bounding box center [381, 687] width 147 height 331
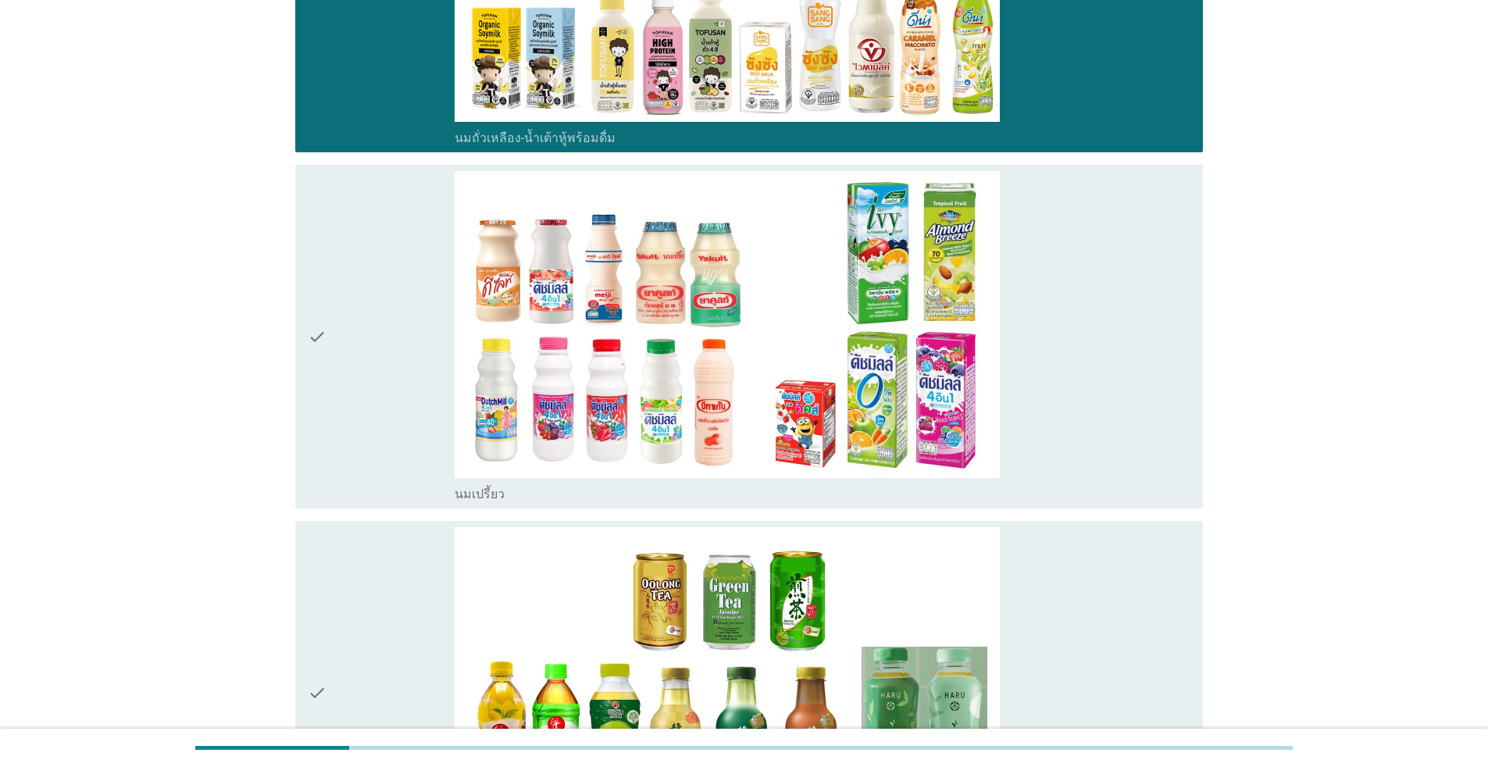
scroll to position [937, 0]
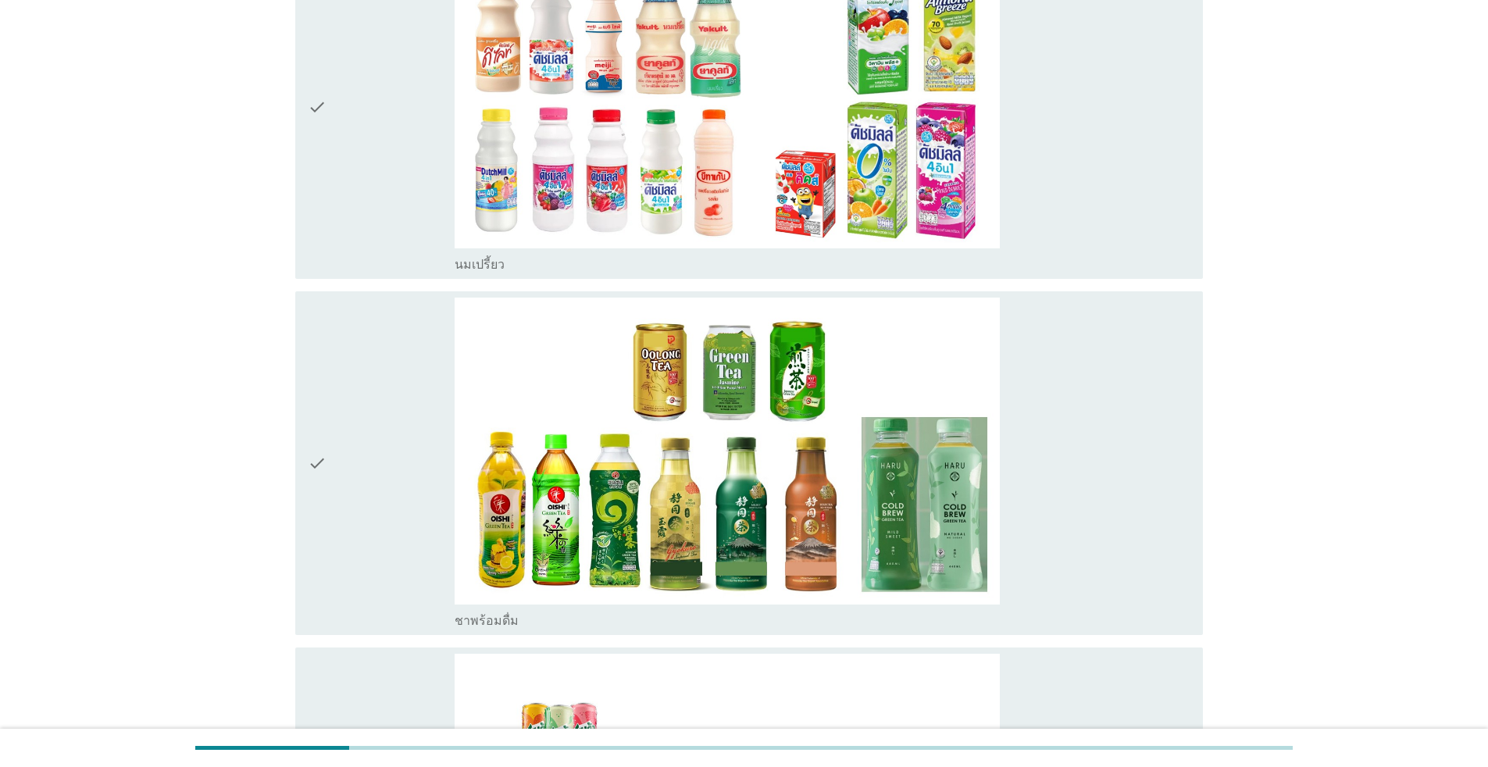
click at [382, 506] on div "check" at bounding box center [381, 463] width 147 height 331
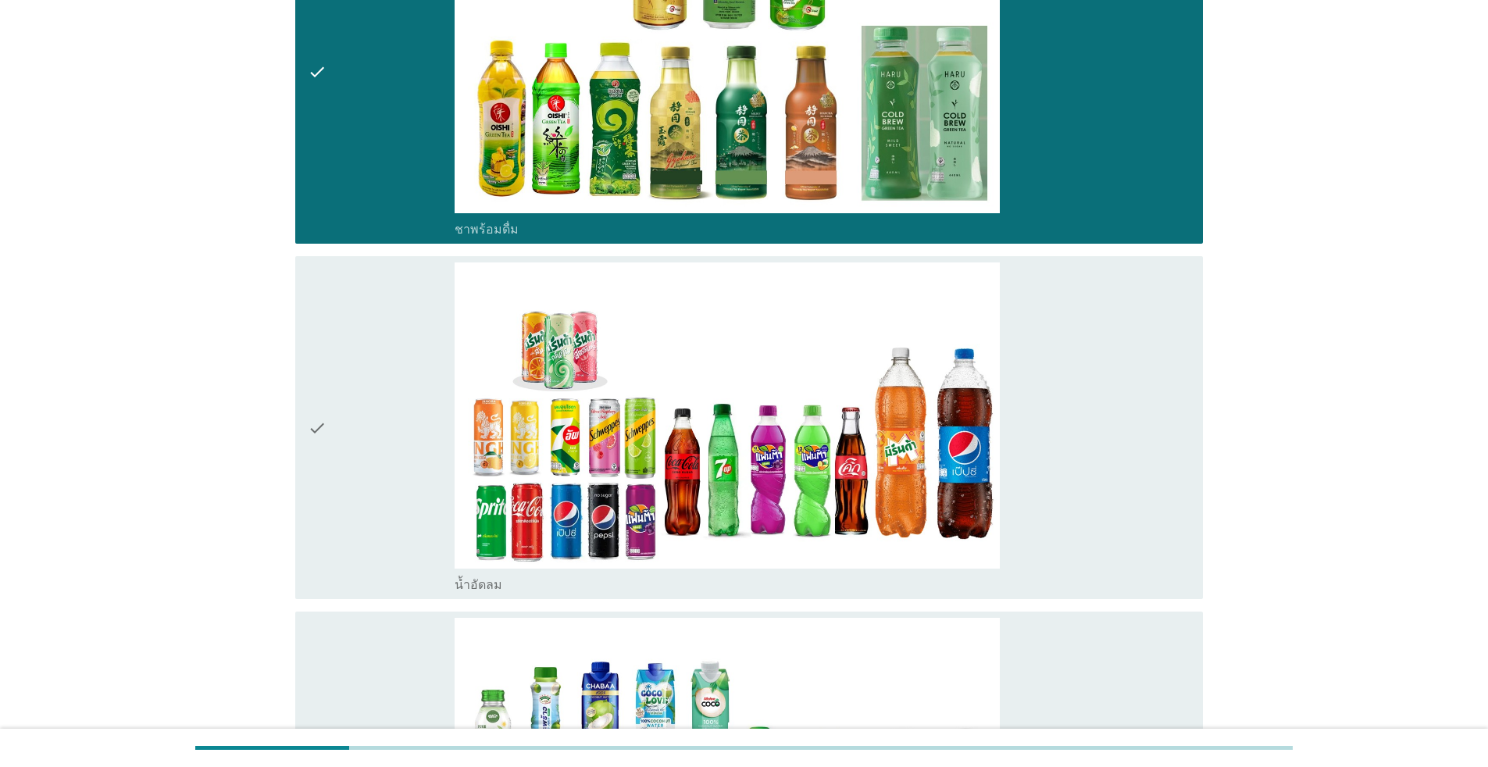
scroll to position [1562, 0]
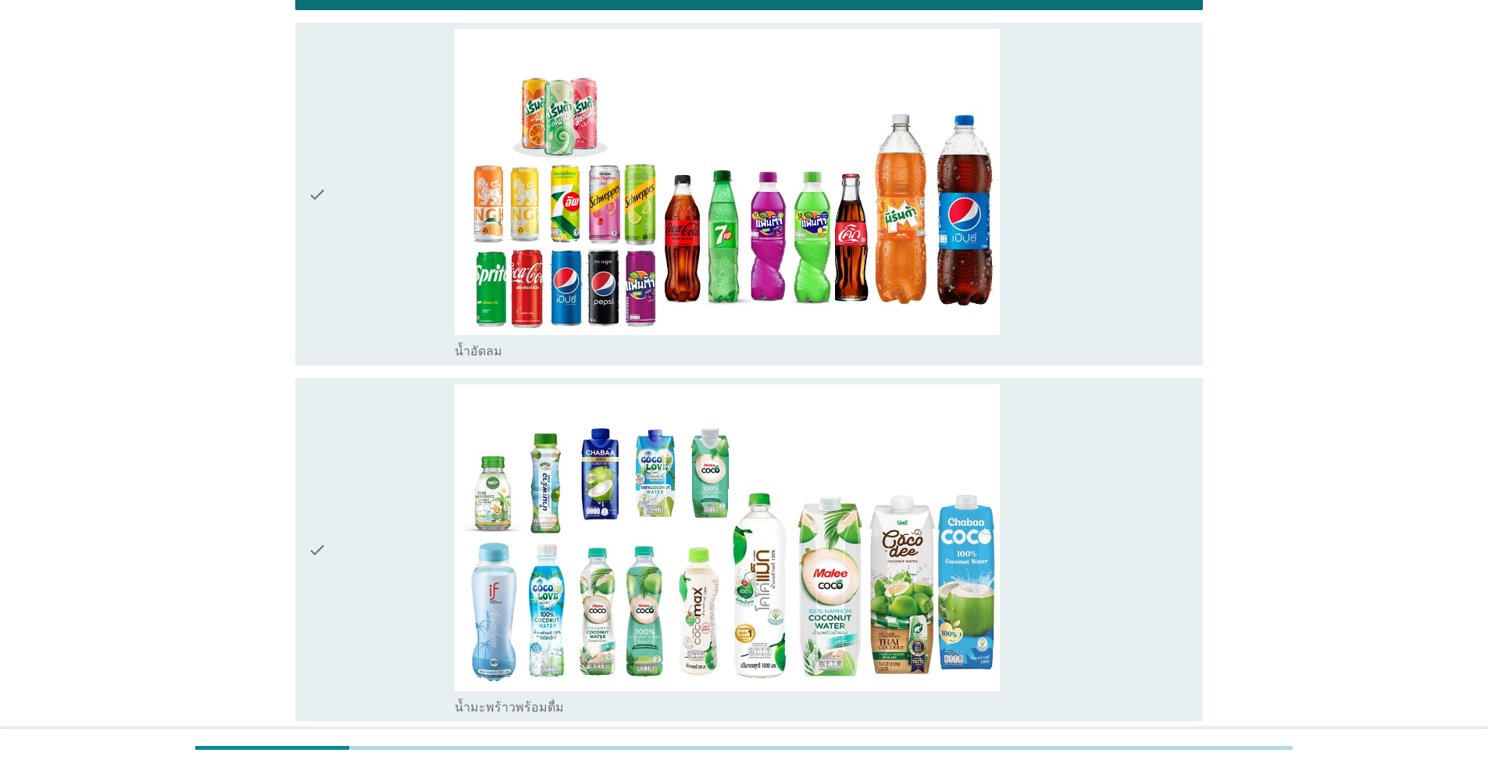
click at [354, 301] on div "check" at bounding box center [381, 194] width 147 height 331
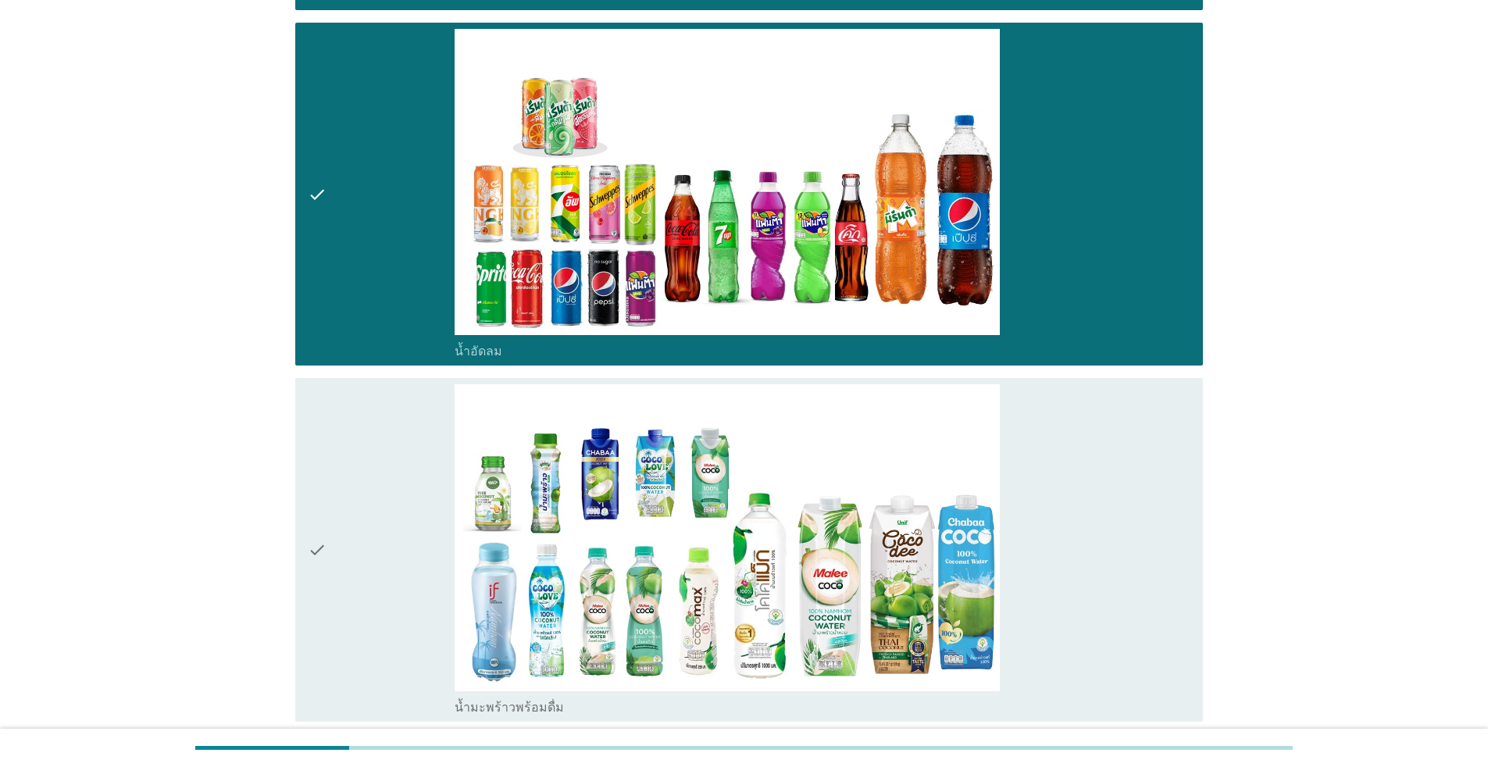
click at [373, 495] on div "check" at bounding box center [381, 549] width 147 height 331
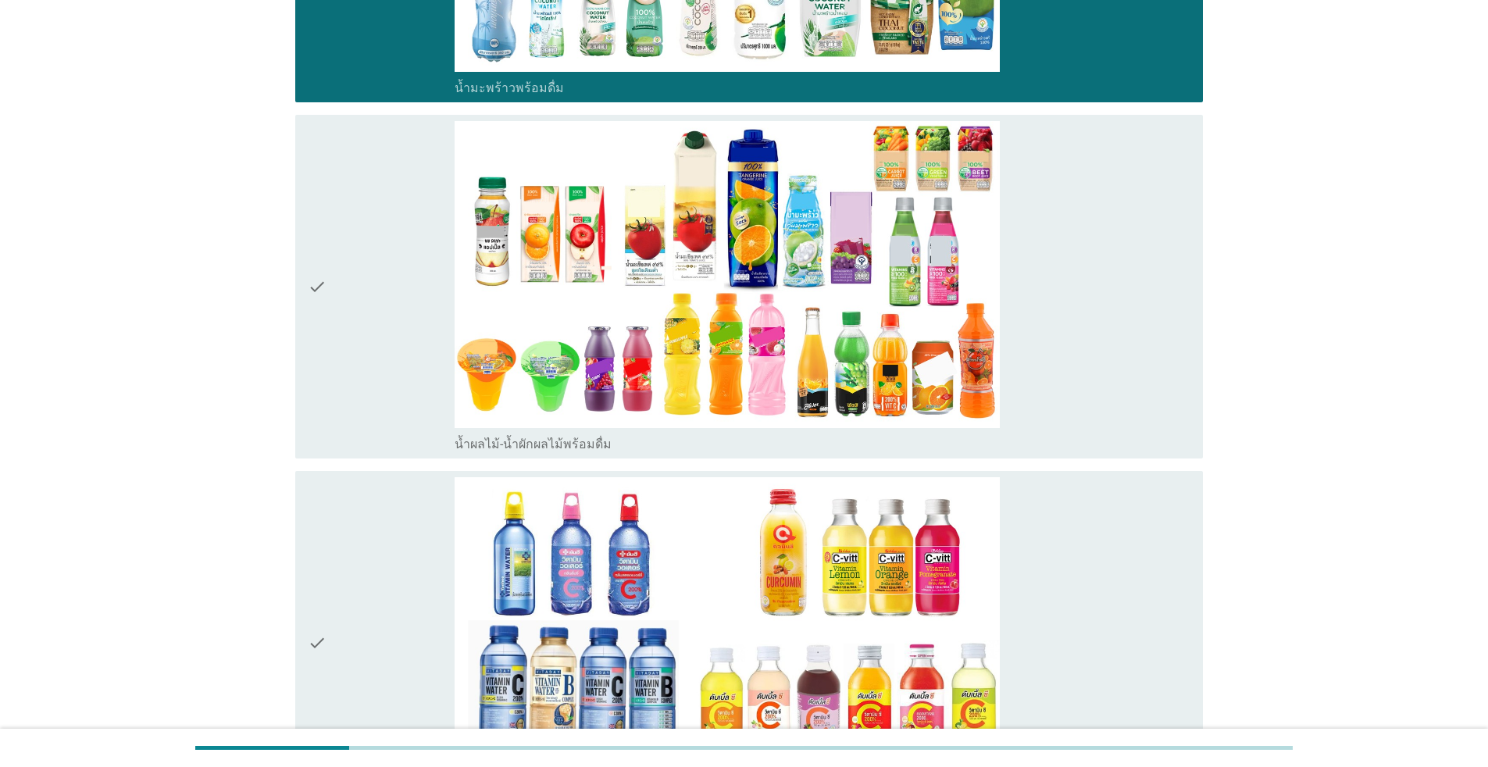
scroll to position [2187, 0]
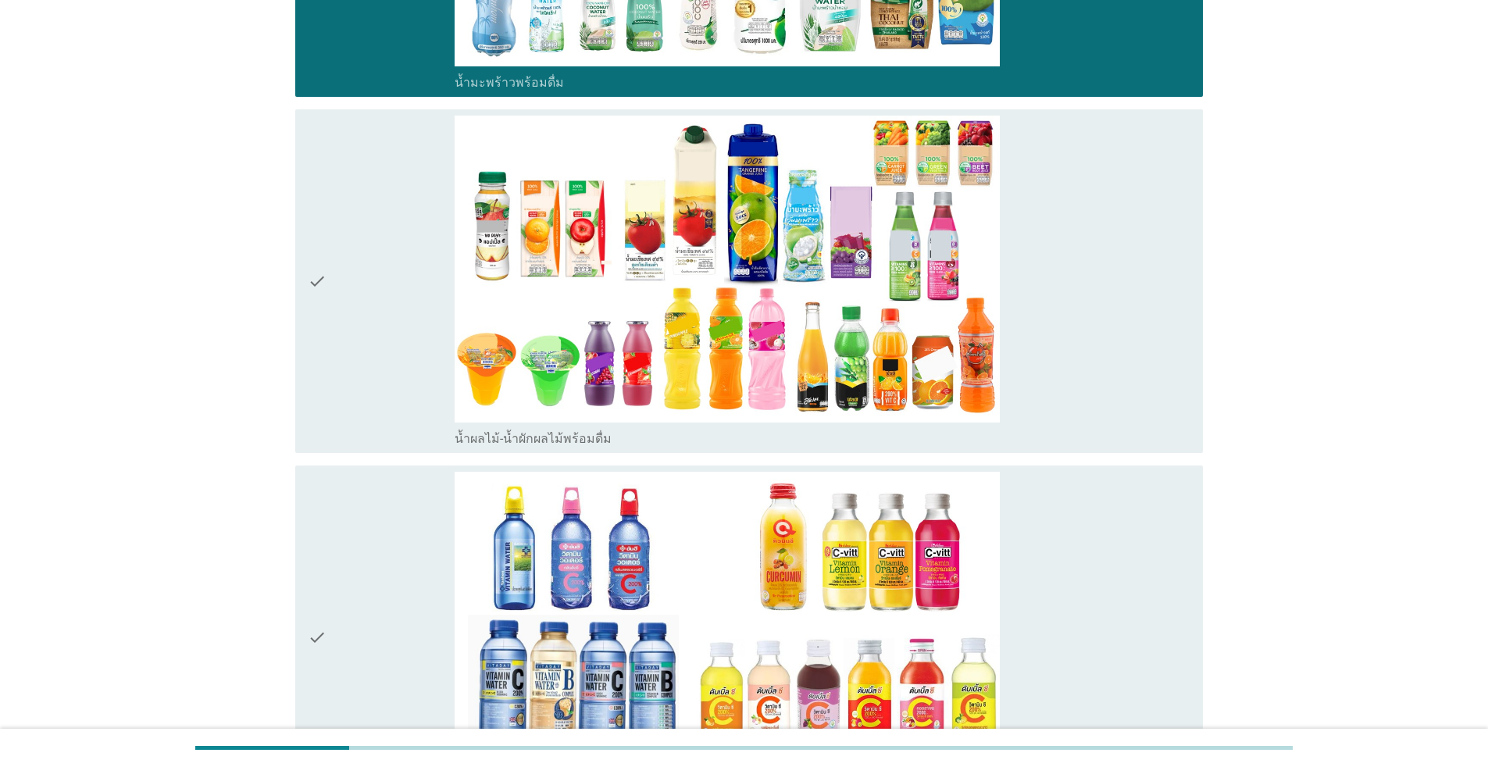
click at [369, 319] on div "check" at bounding box center [381, 281] width 147 height 331
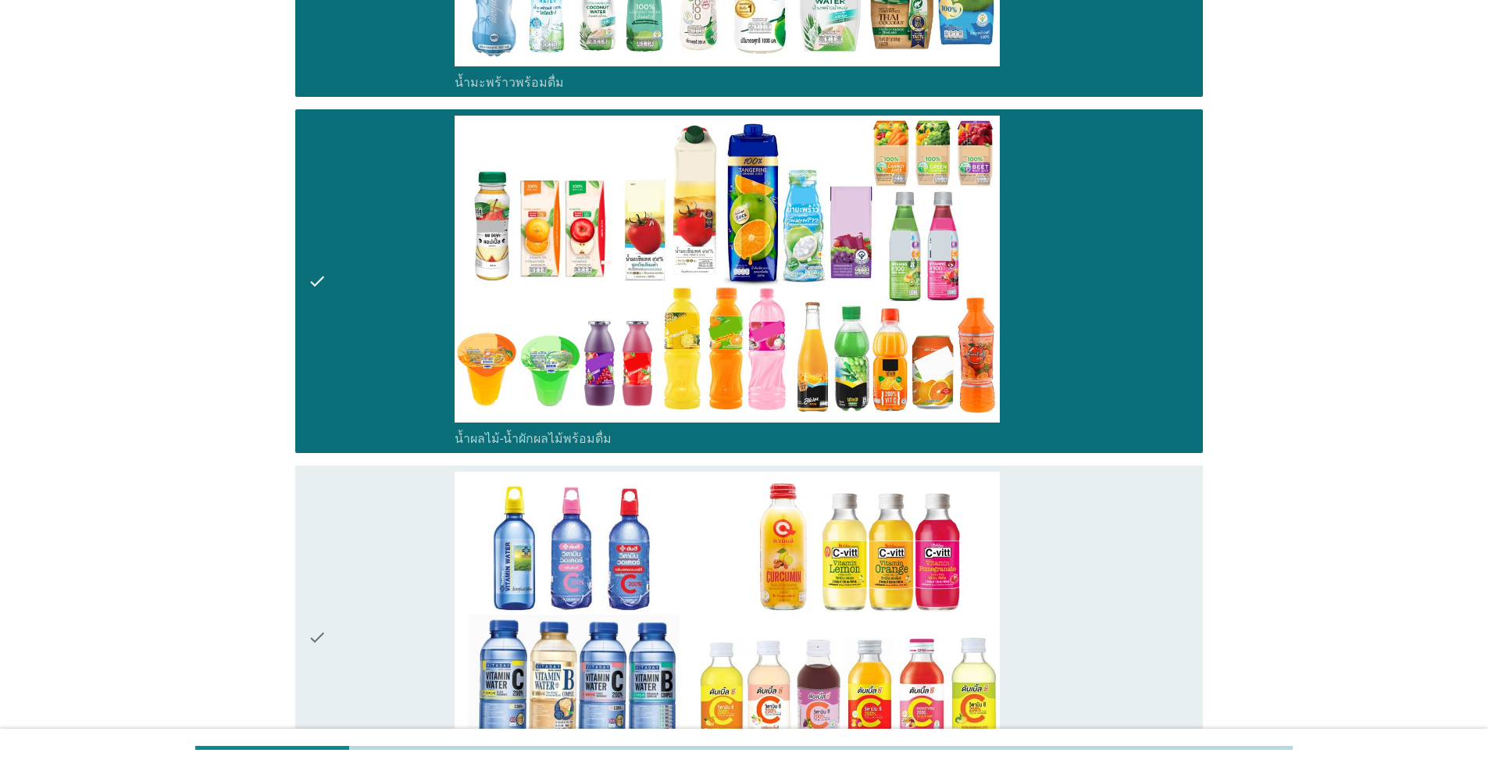
click at [369, 536] on div "check" at bounding box center [381, 637] width 147 height 331
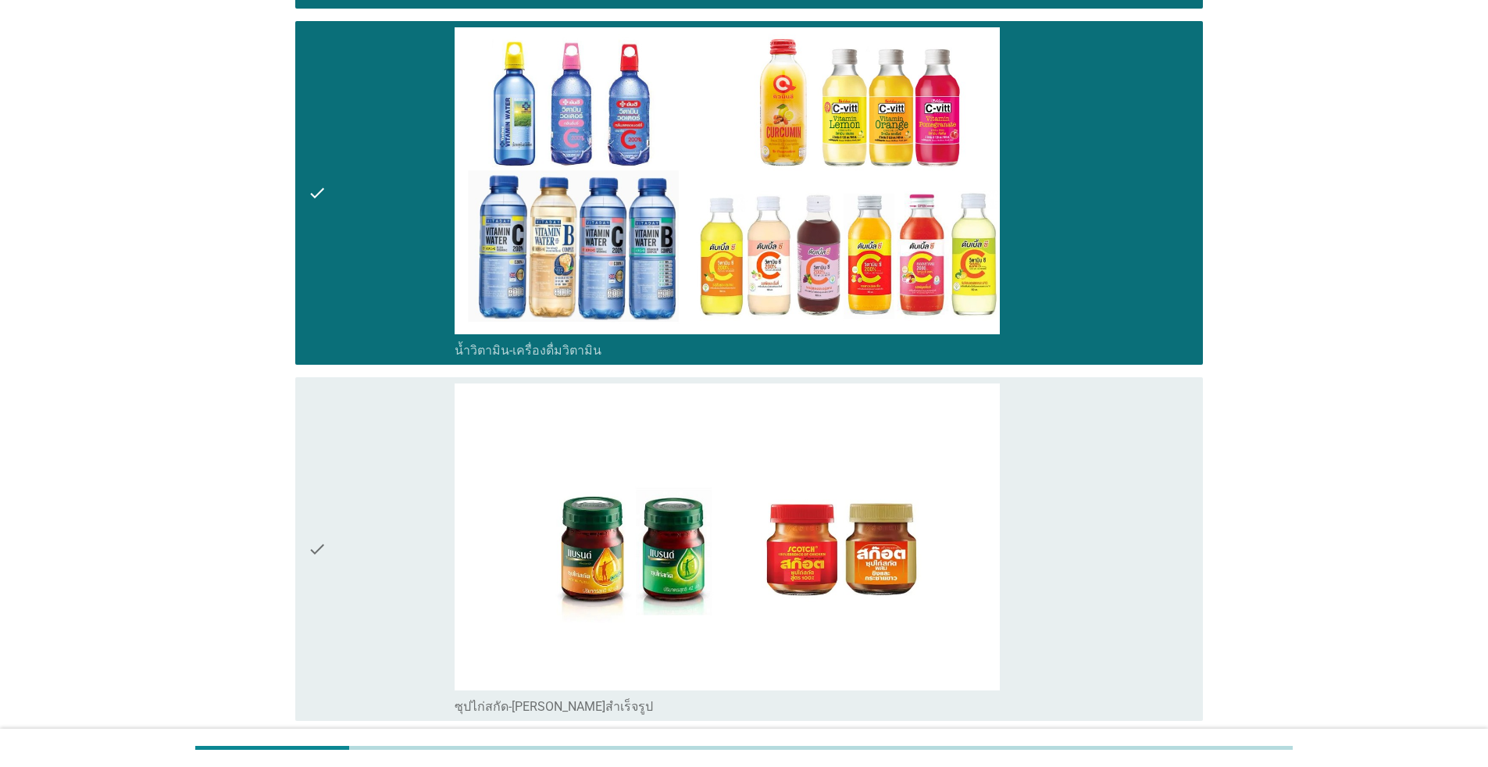
scroll to position [2733, 0]
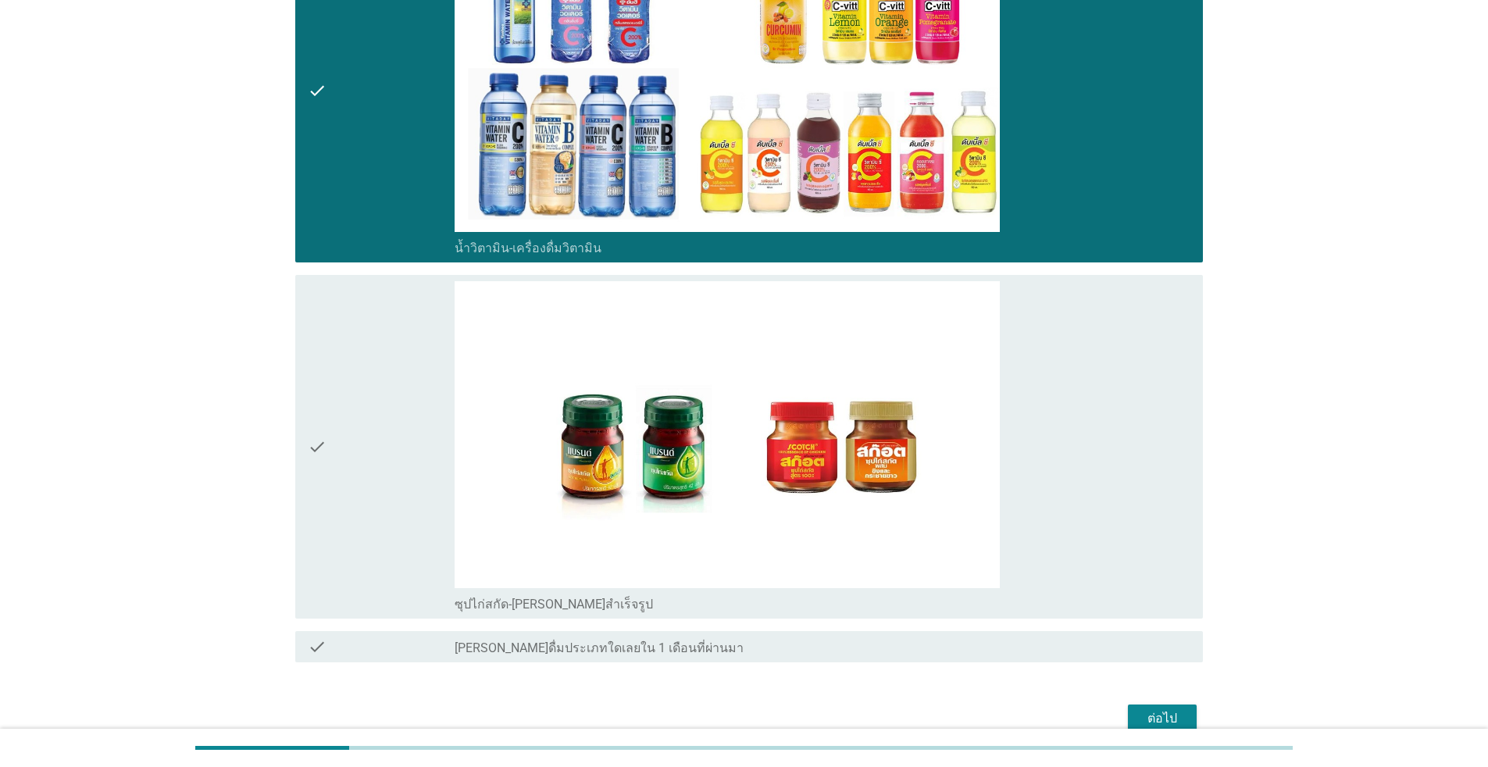
click at [374, 520] on div "check" at bounding box center [381, 446] width 147 height 331
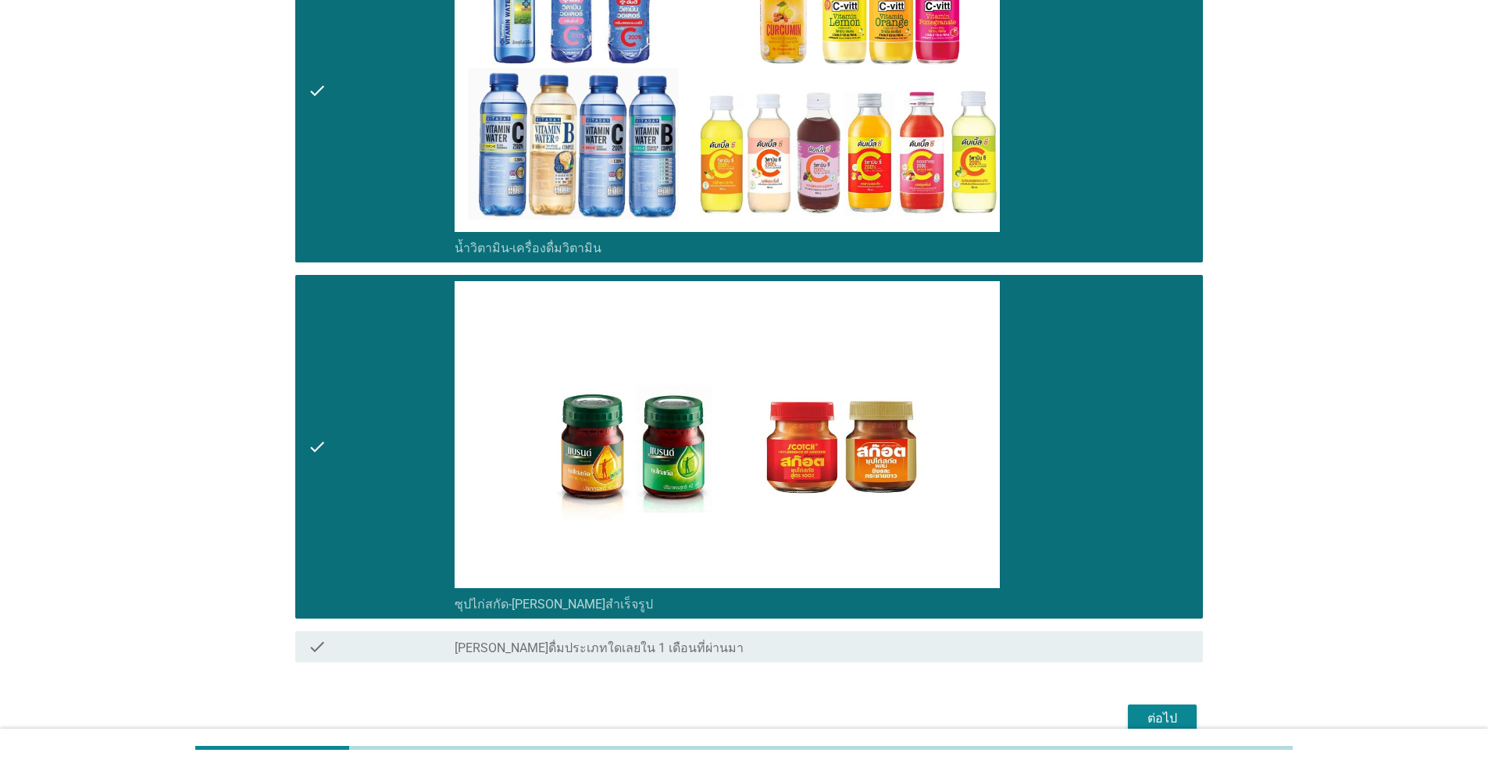
click at [768, 701] on div "ต่อไป" at bounding box center [1162, 718] width 44 height 19
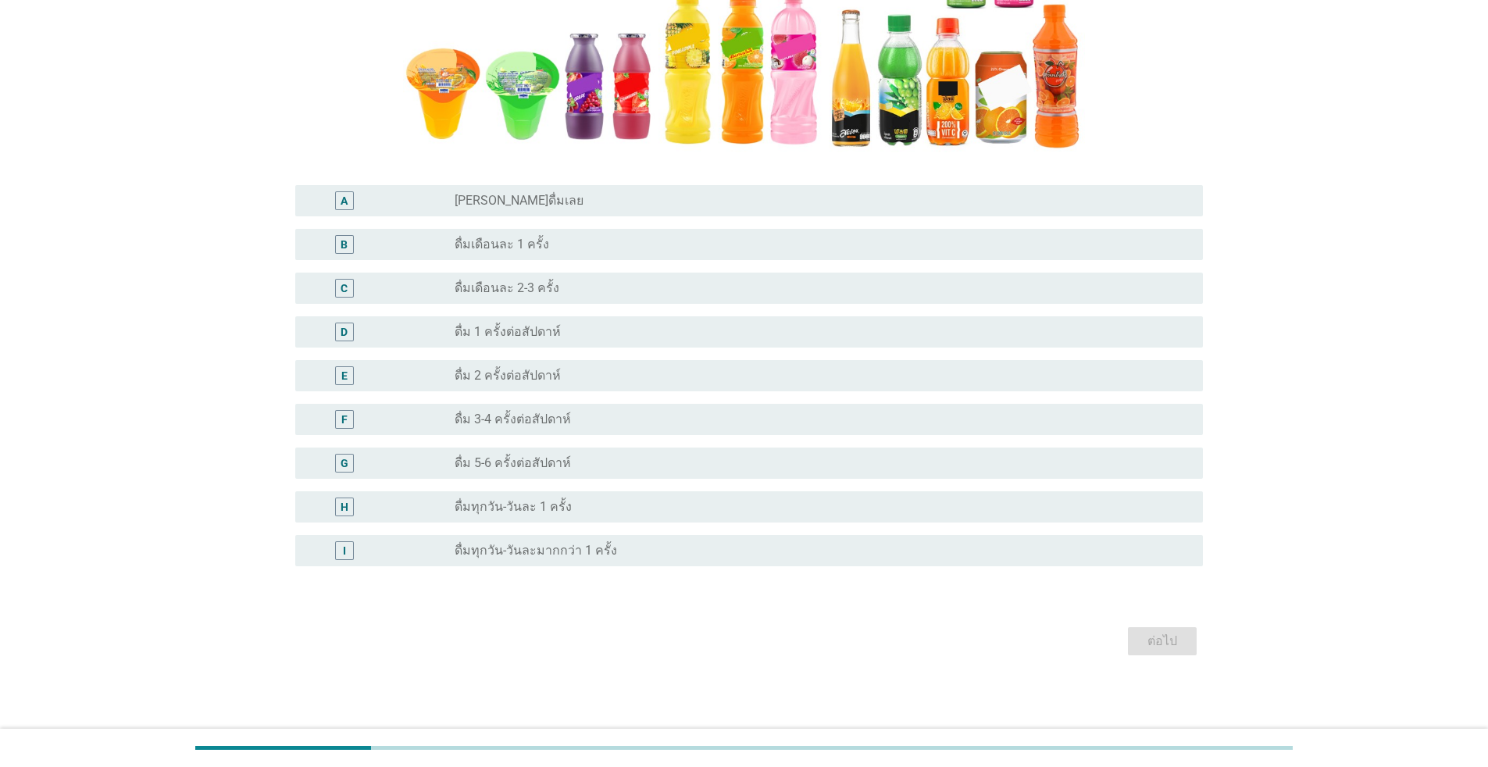
scroll to position [405, 0]
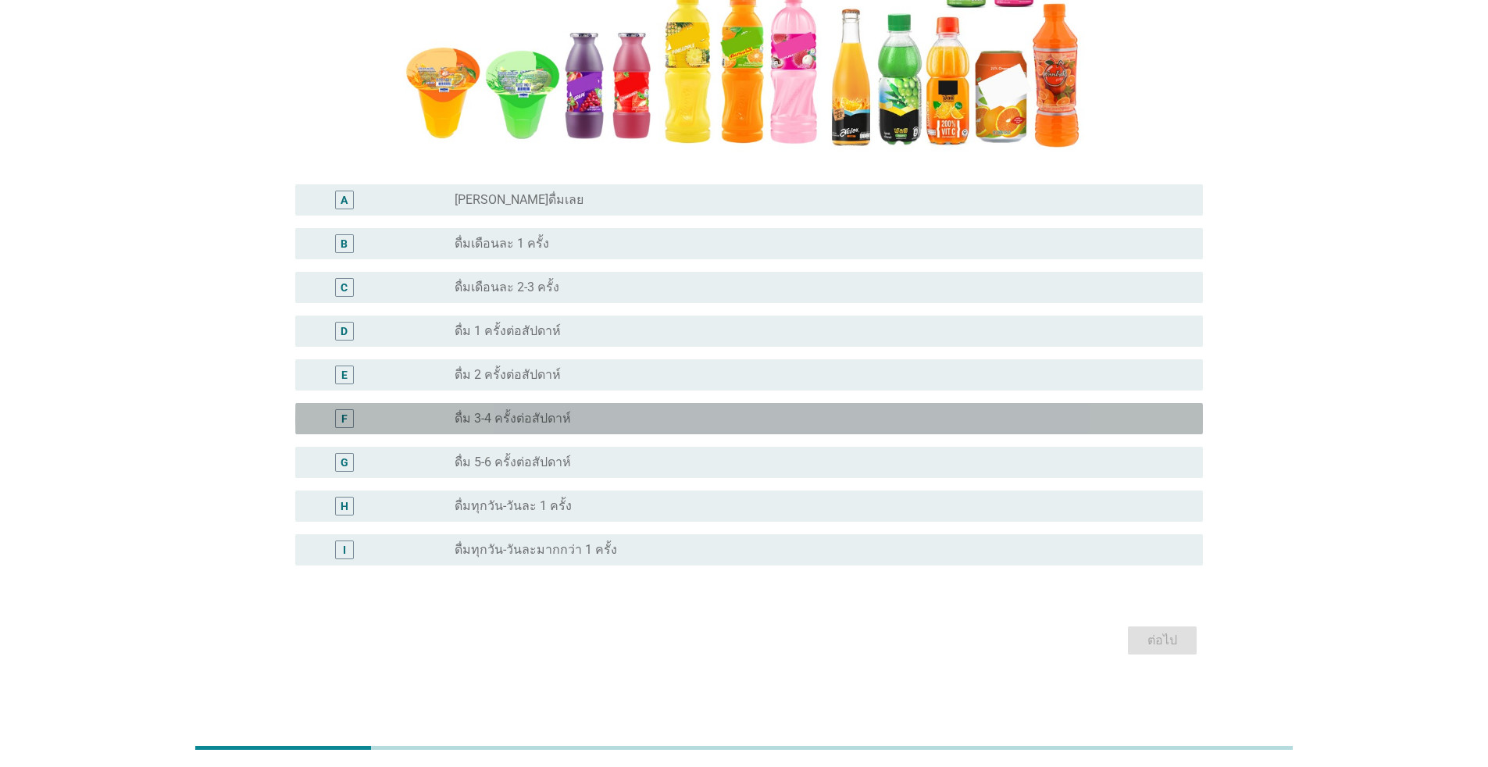
click at [574, 422] on div "radio_button_unchecked ดื่ม 3-4 ครั้งต่อสัปดาห์" at bounding box center [816, 419] width 723 height 16
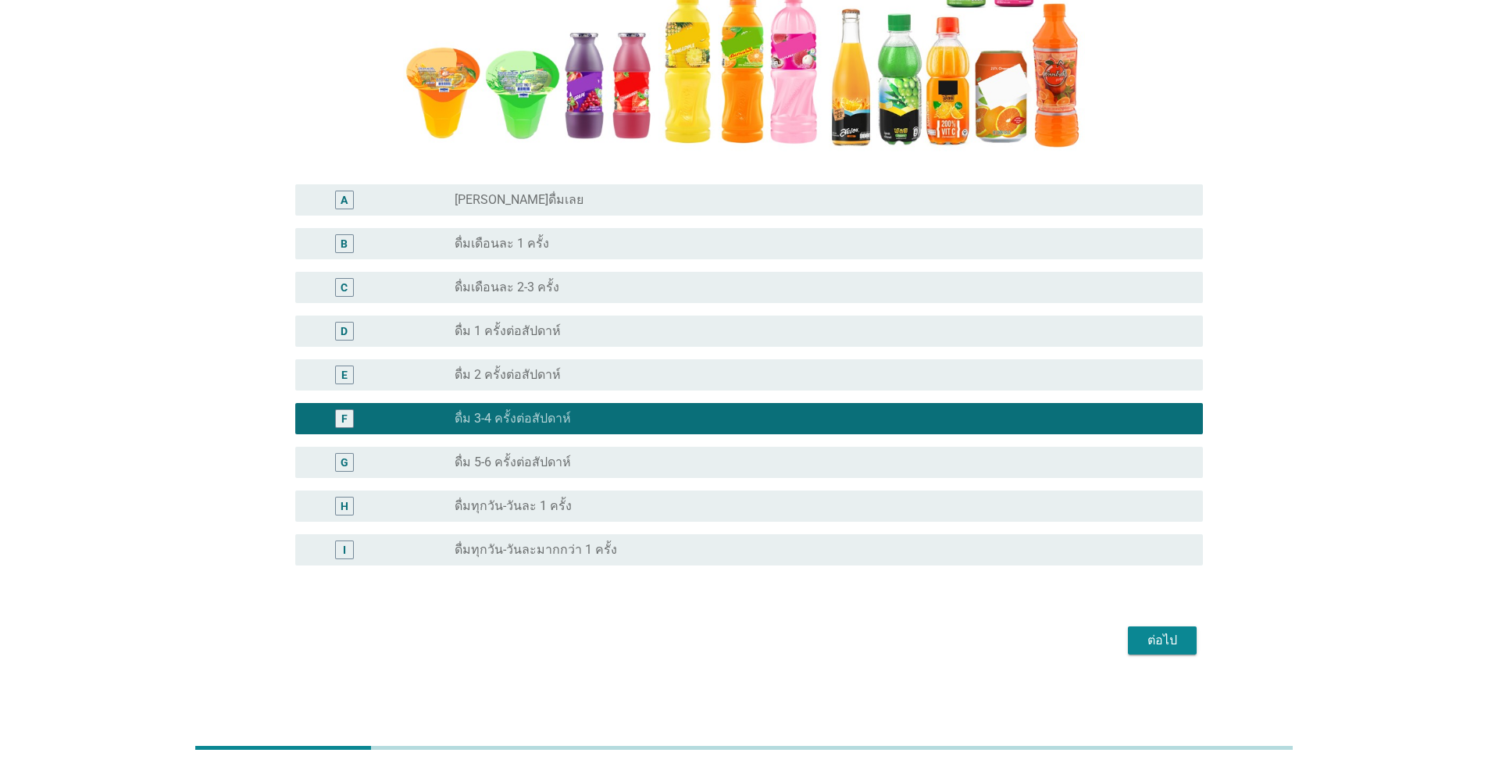
click at [579, 383] on div "radio_button_unchecked ดื่ม 2 ครั้งต่อสัปดาห์" at bounding box center [816, 375] width 723 height 16
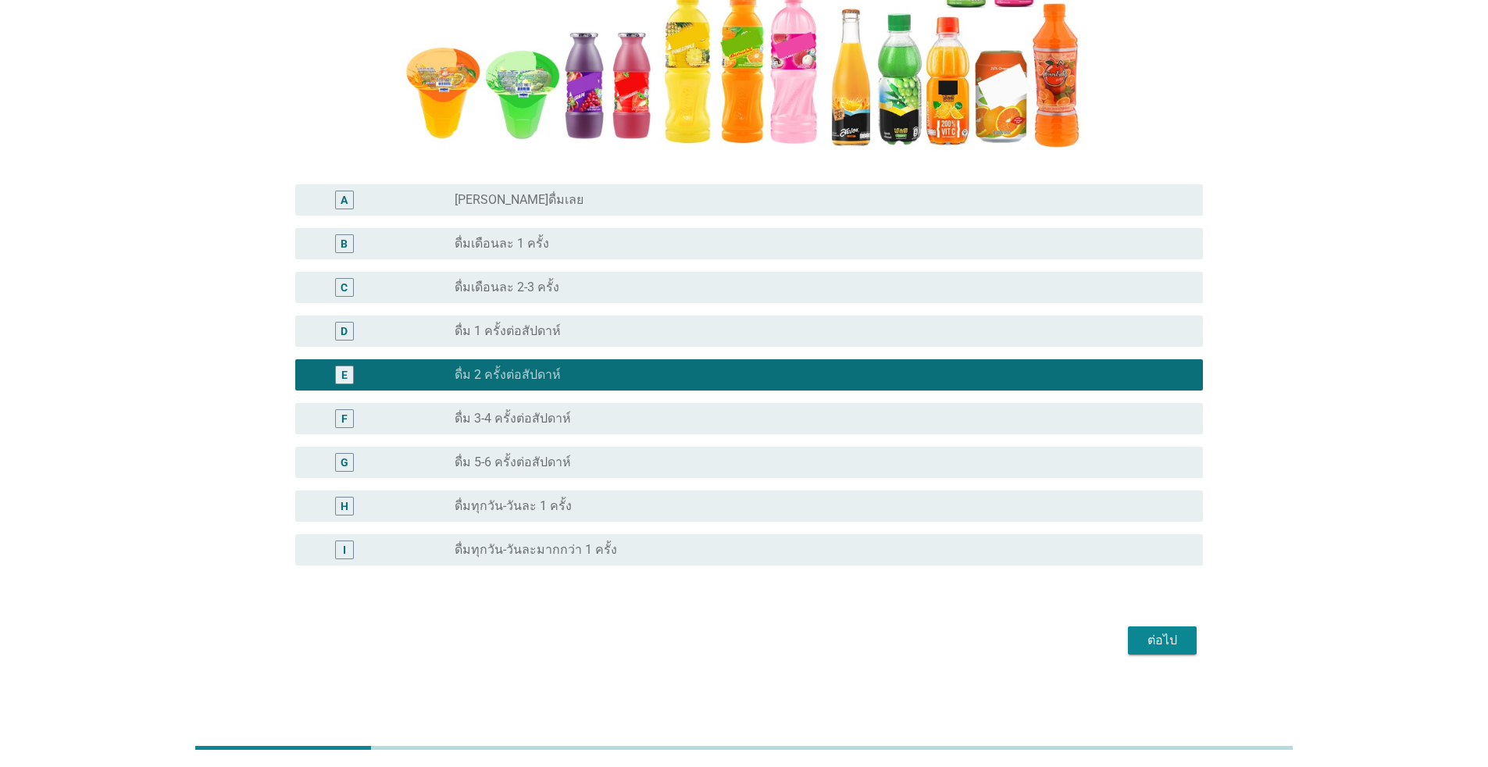
click at [768, 636] on div "ต่อไป" at bounding box center [1162, 640] width 44 height 19
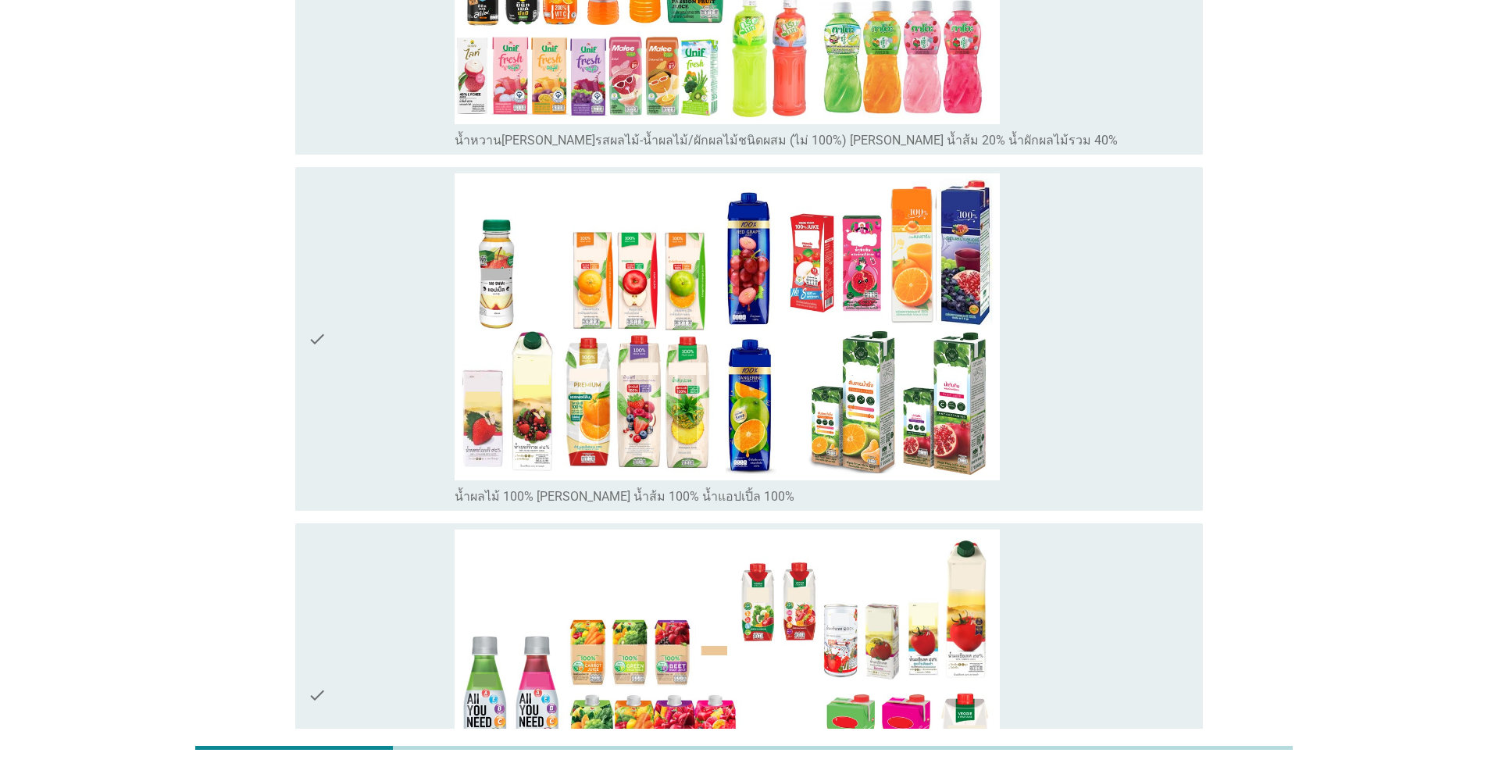
scroll to position [0, 0]
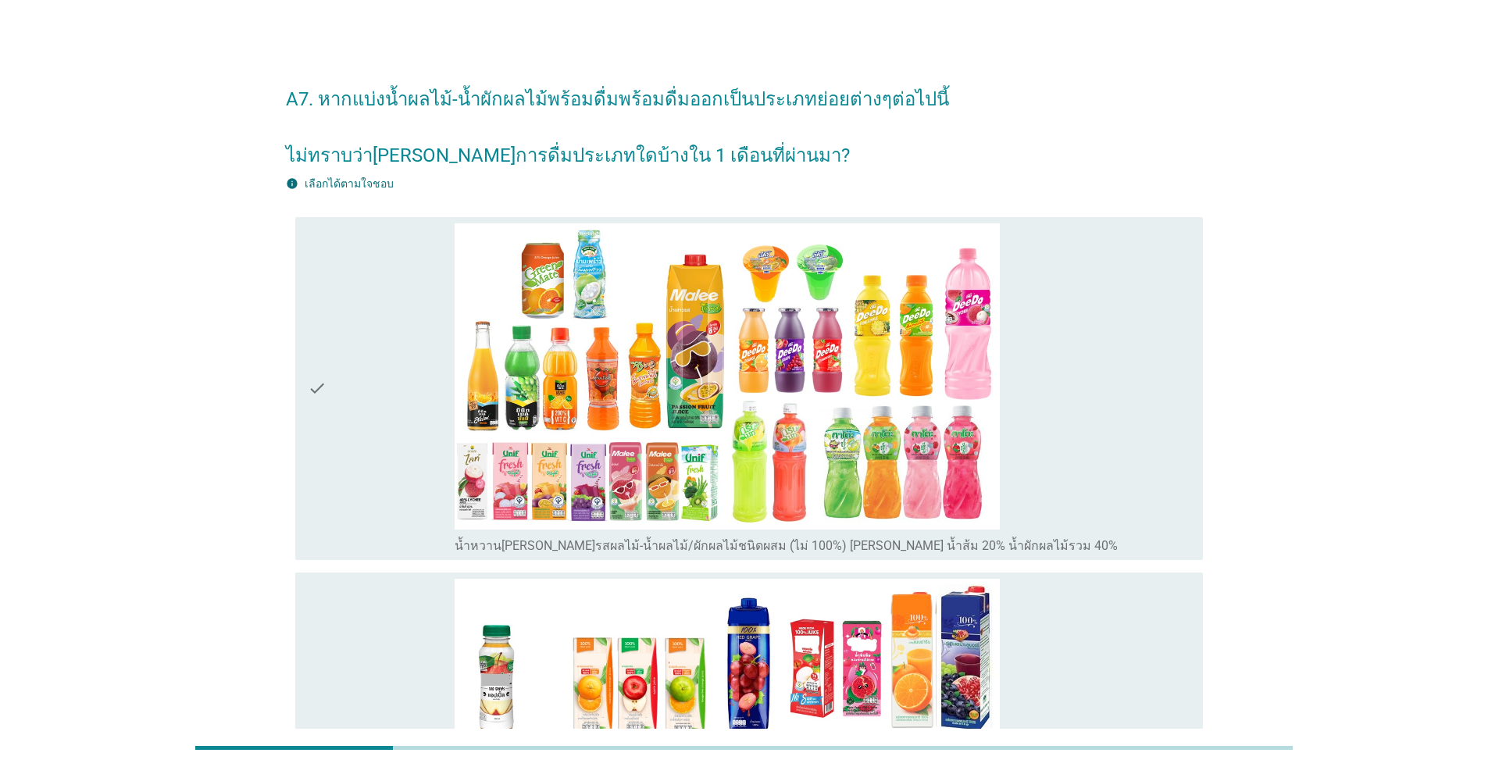
click at [372, 494] on div "check" at bounding box center [381, 388] width 147 height 331
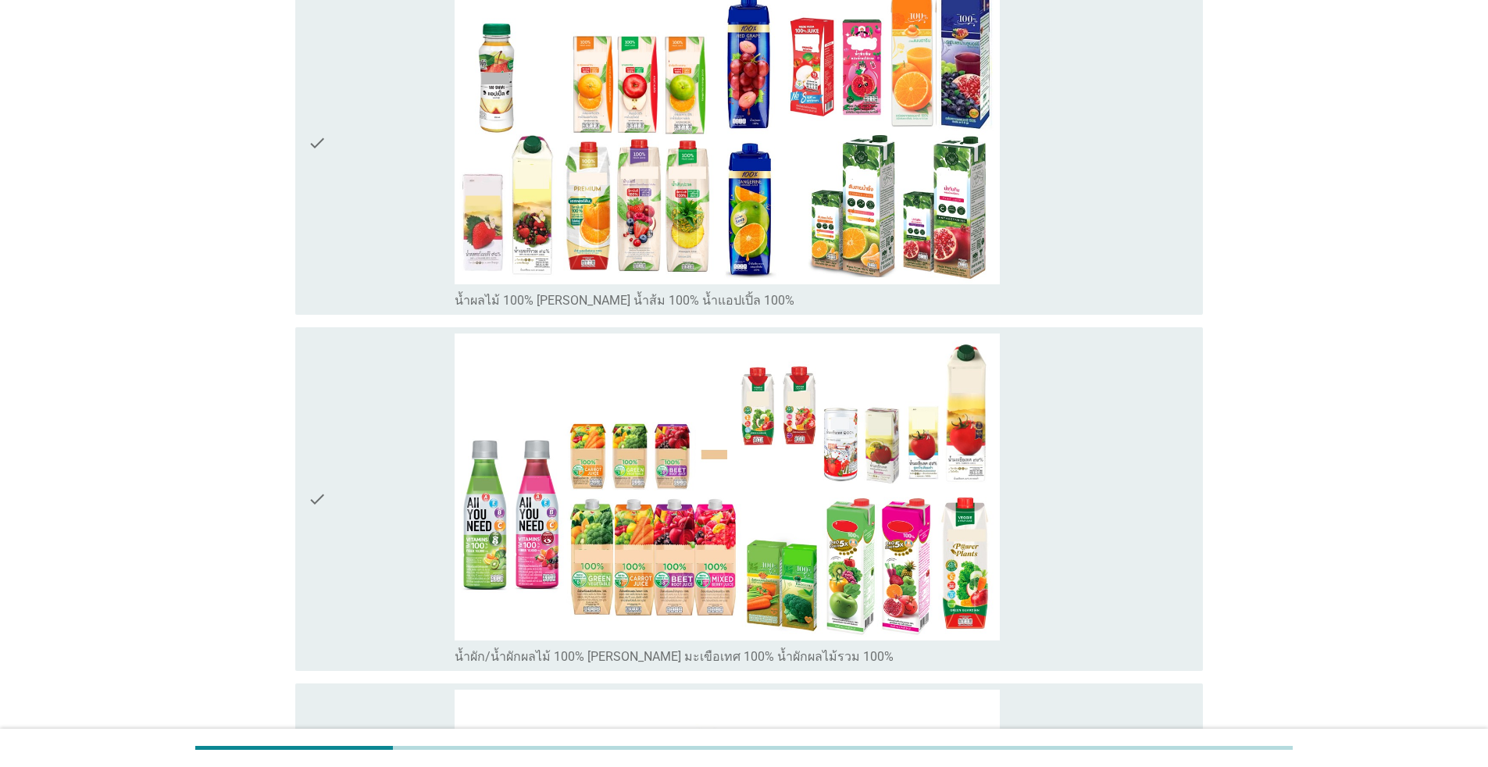
scroll to position [584, 0]
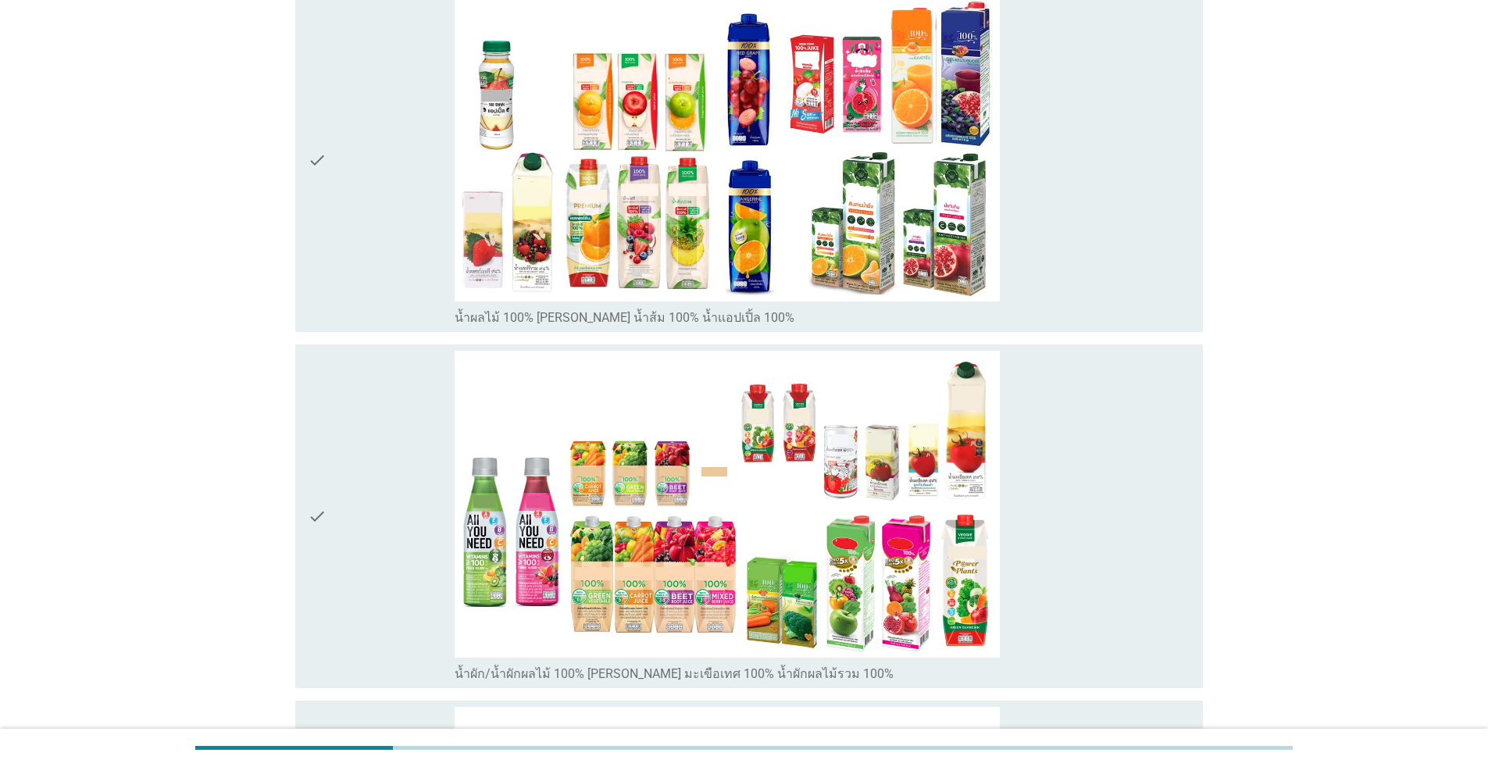
click at [375, 258] on div "check" at bounding box center [381, 160] width 147 height 331
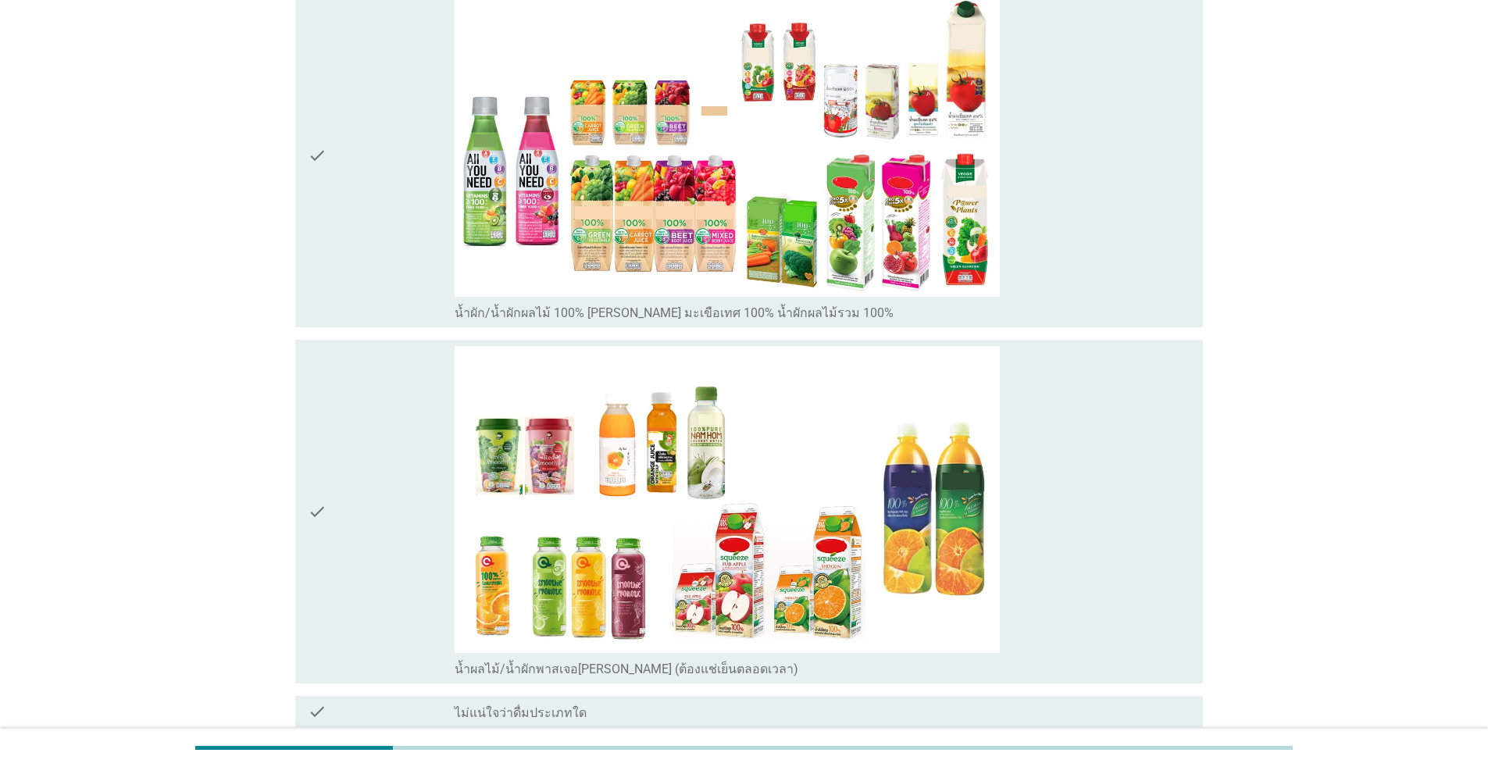
scroll to position [1053, 0]
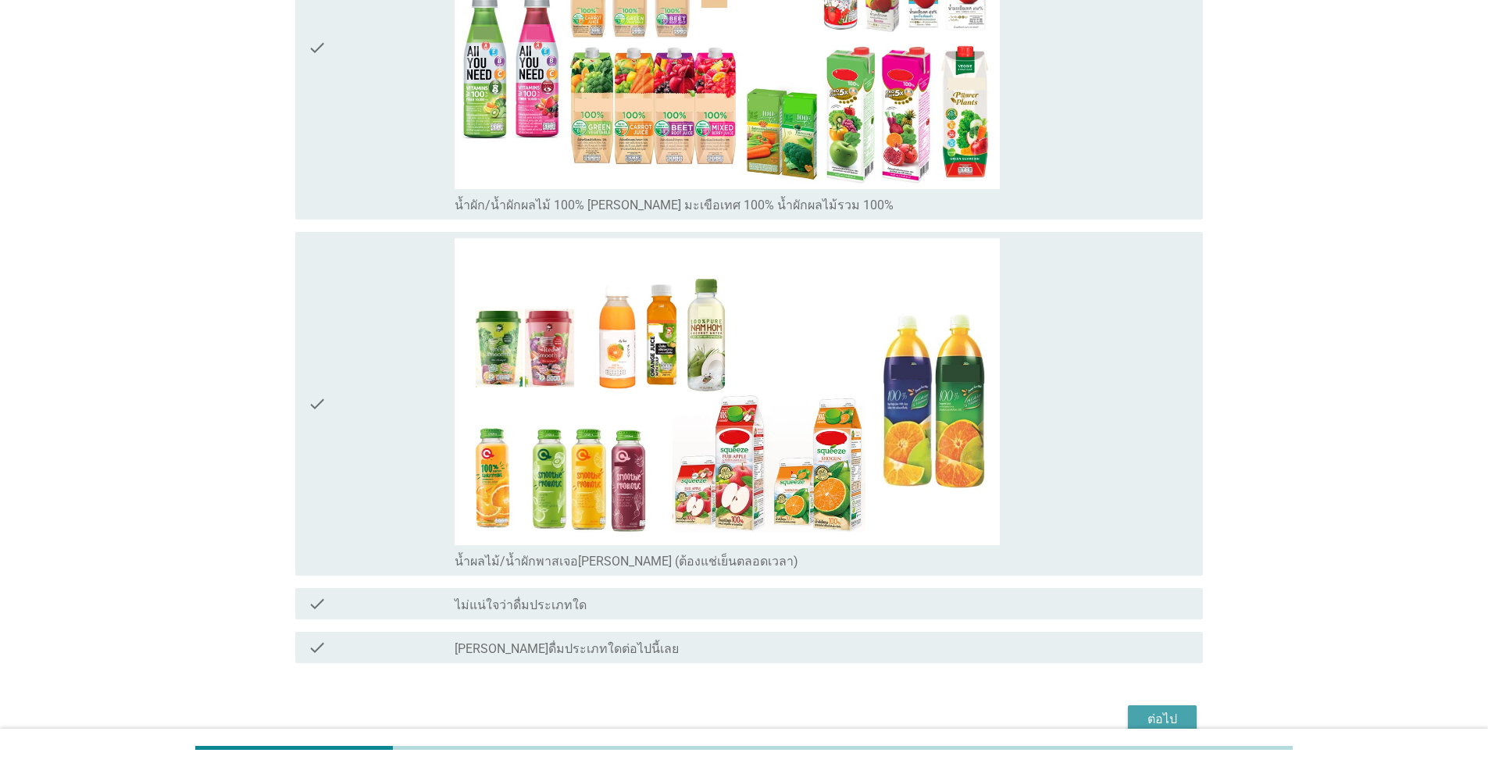
click at [768, 701] on div "ต่อไป" at bounding box center [1162, 719] width 44 height 19
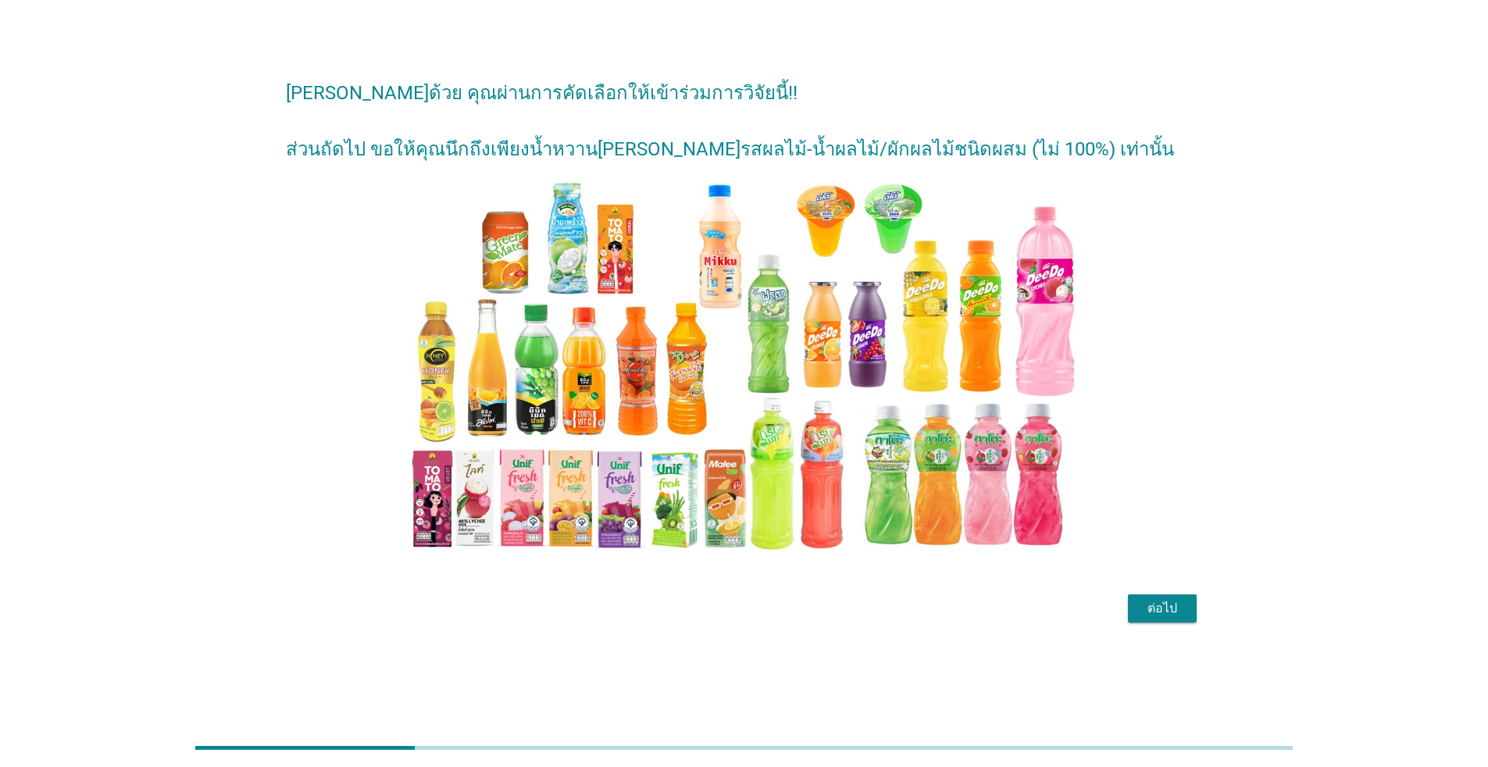
scroll to position [0, 0]
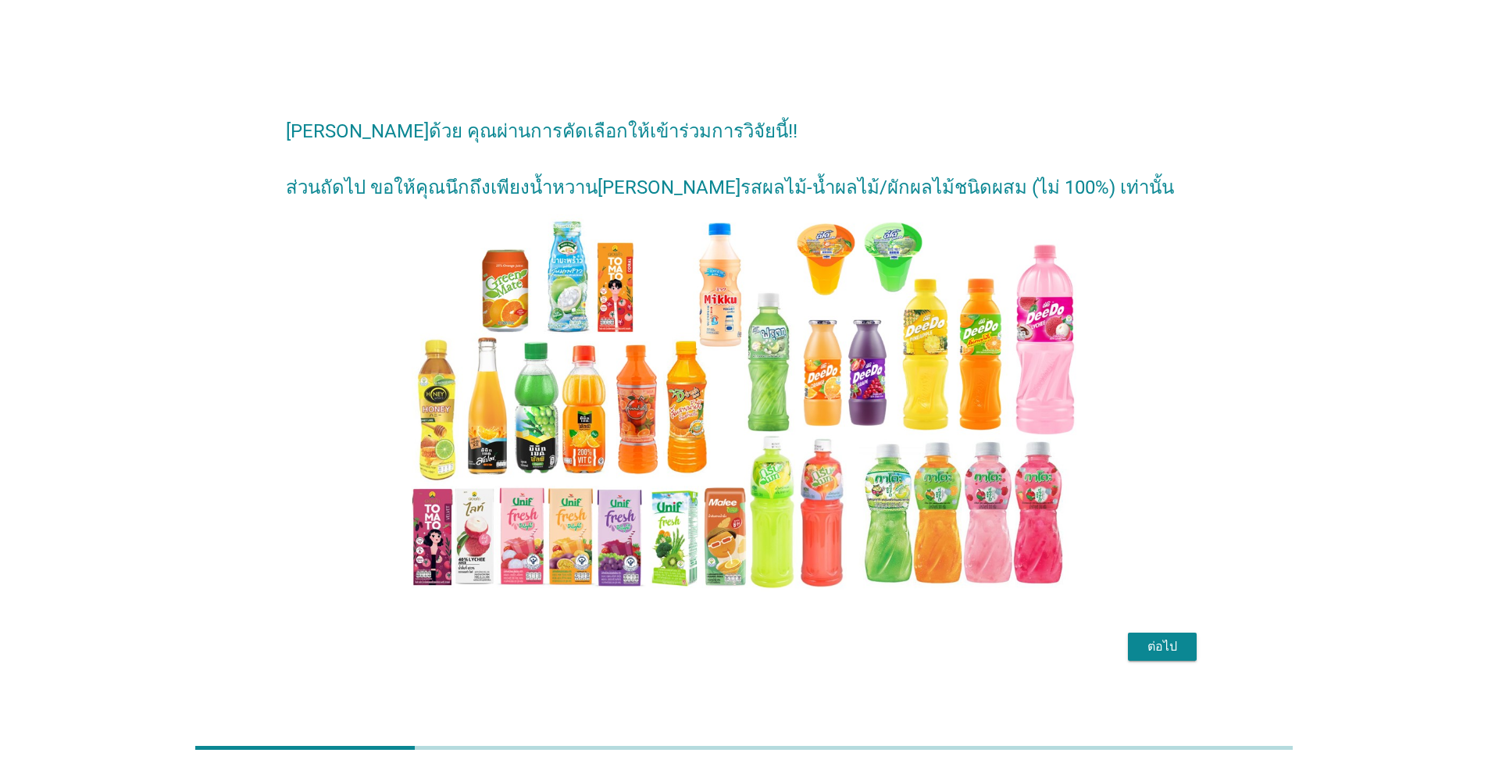
click at [768, 652] on div "ต่อไป" at bounding box center [1162, 646] width 44 height 19
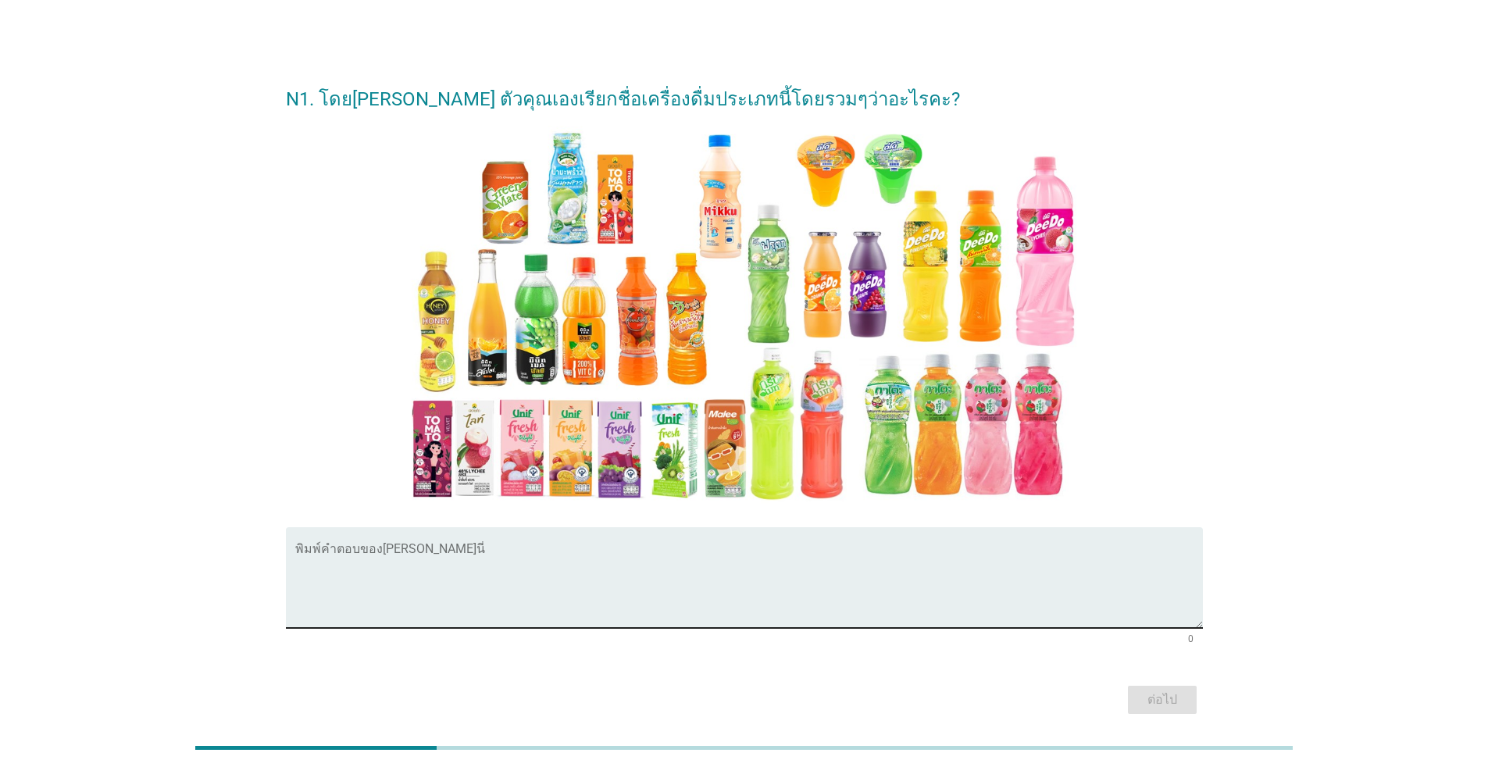
click at [602, 586] on textarea "พิมพ์คำตอบของคุณ ที่นี่" at bounding box center [748, 587] width 907 height 82
type textarea "o"
type textarea "น้ำดื่มผลไม้สกัด แช่เย็น"
click at [768, 701] on div "ต่อไป" at bounding box center [1162, 699] width 44 height 19
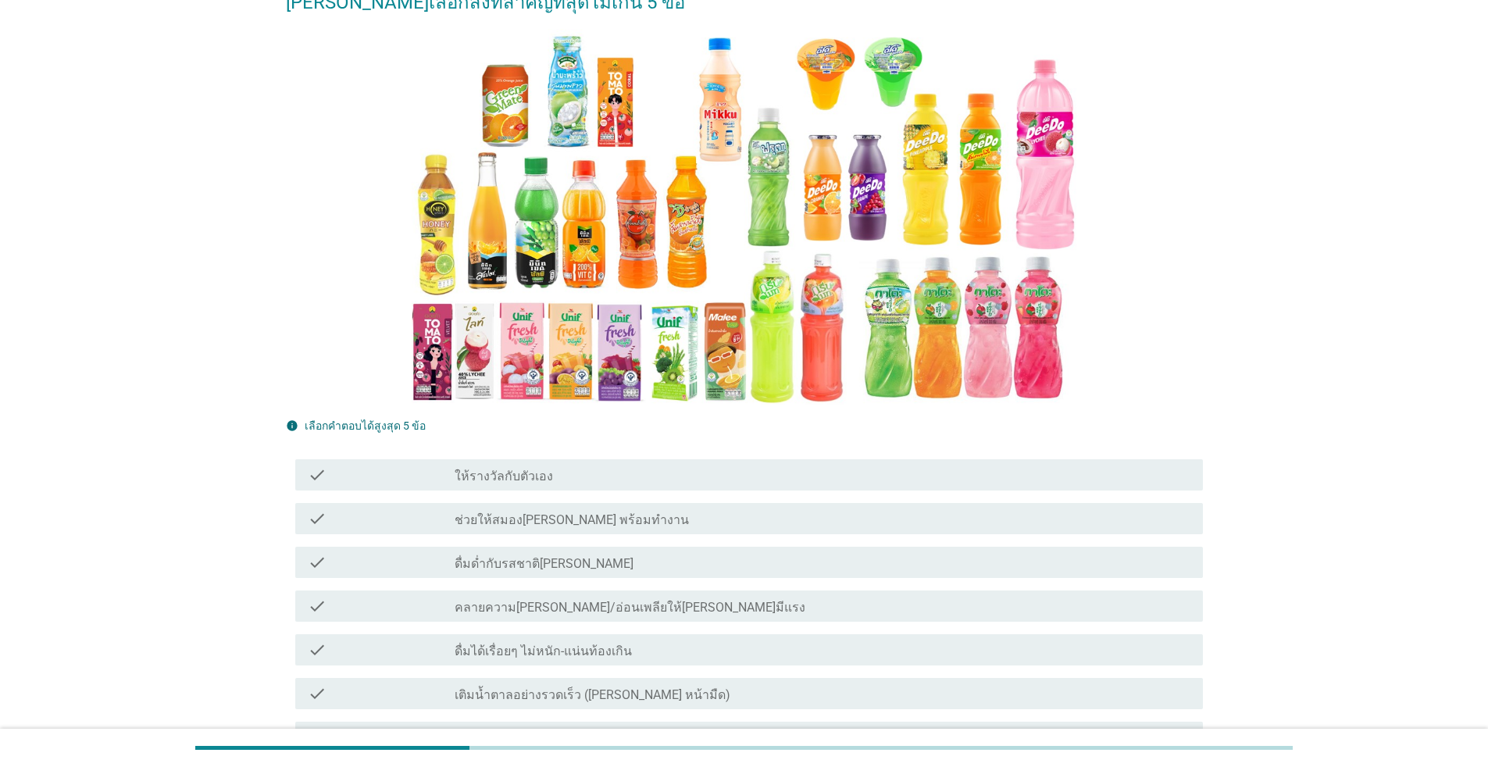
scroll to position [234, 0]
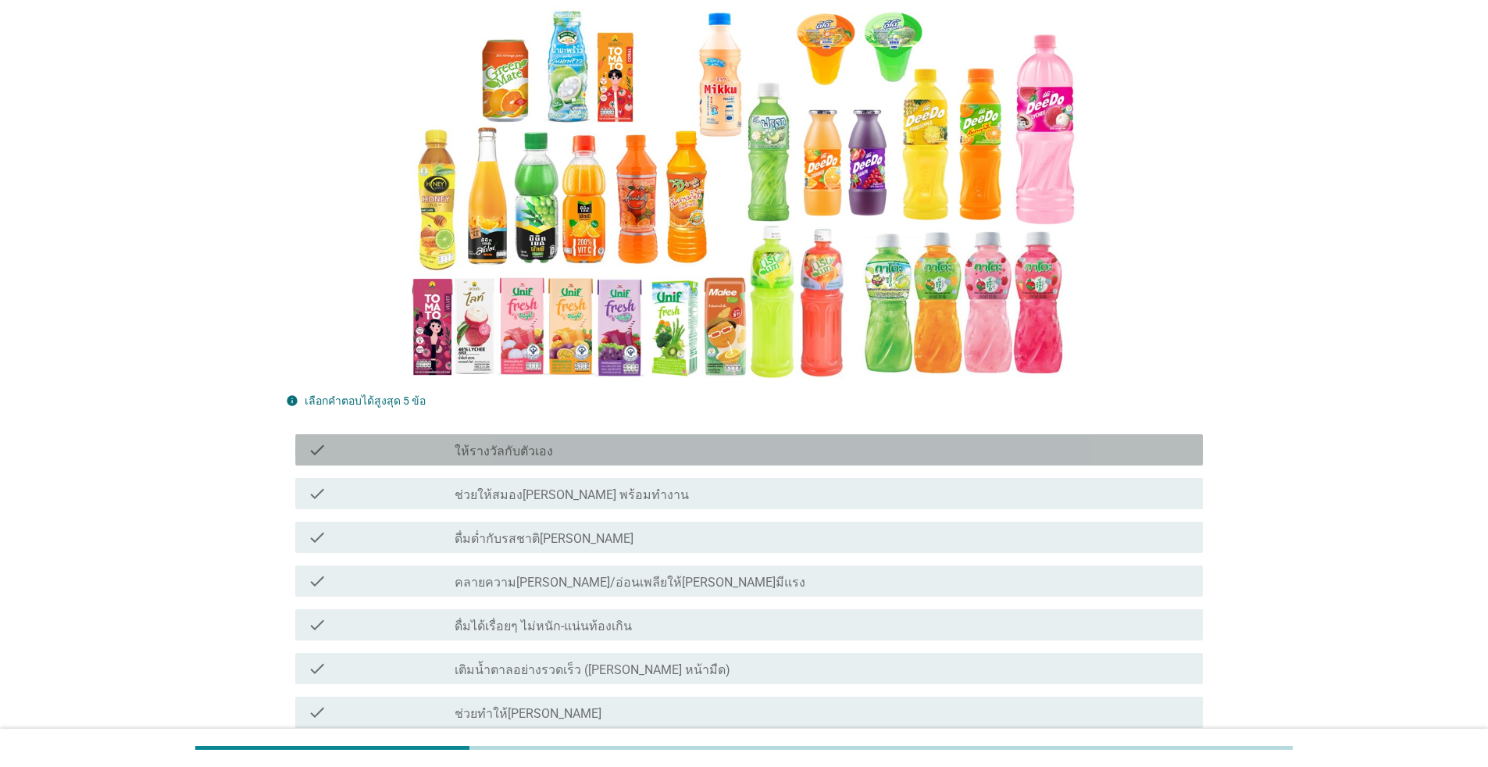
click at [537, 434] on div "check check_box_outline_blank ให้รางวัลกับตัวเอง" at bounding box center [748, 449] width 907 height 31
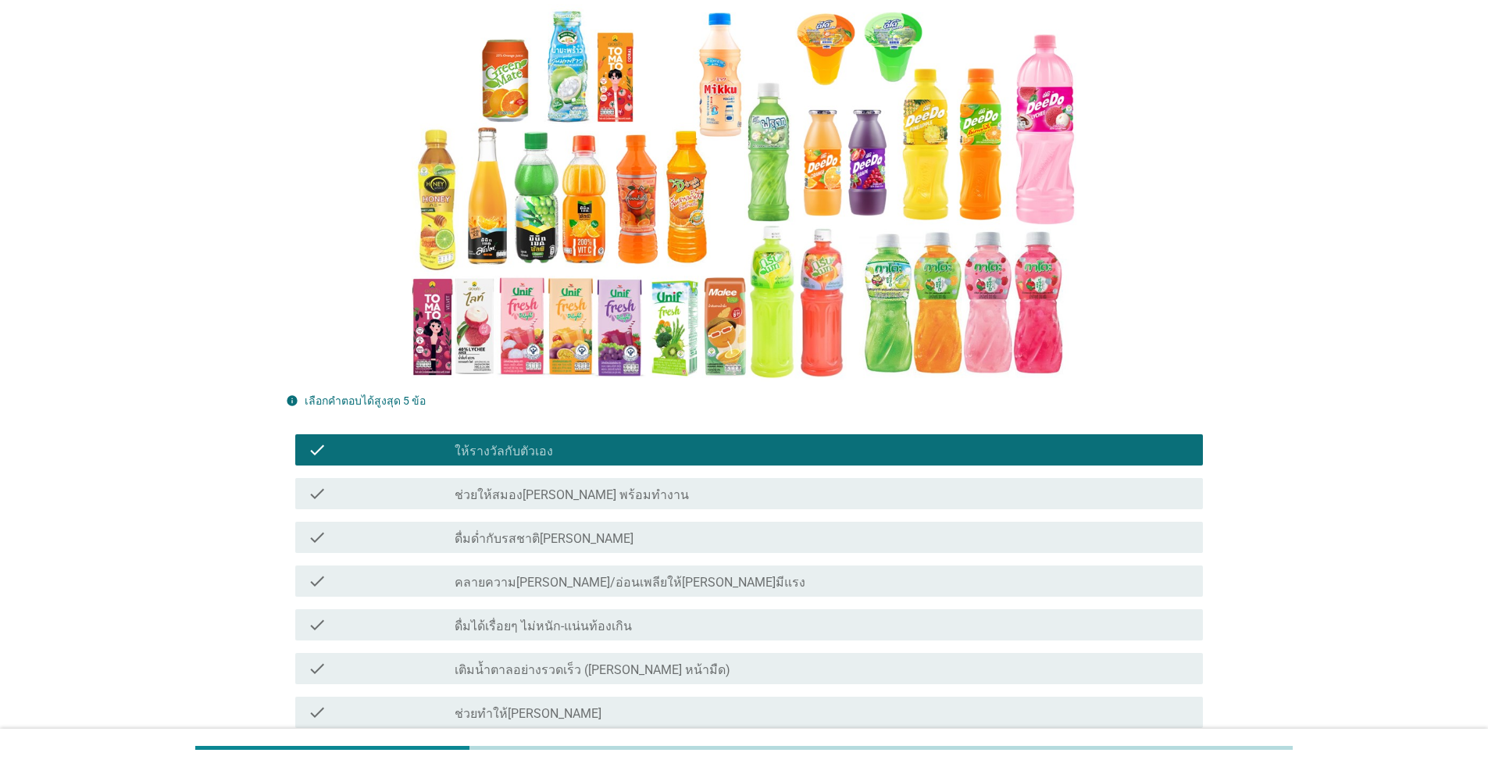
click at [675, 659] on div "check_box_outline_blank เติมน้ำตาลอย่างรวดเร็ว ([PERSON_NAME] หน้ามืด)" at bounding box center [823, 668] width 736 height 19
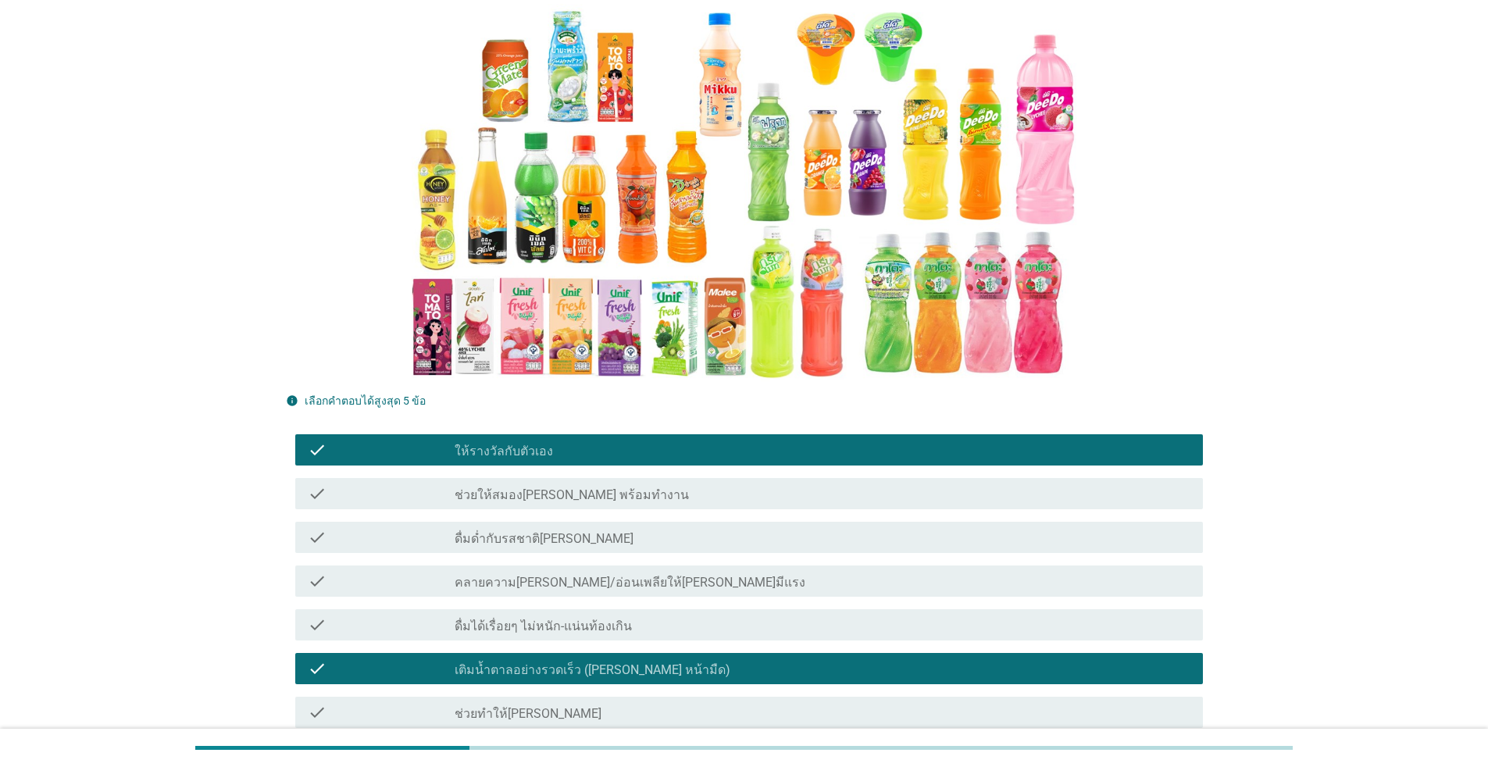
click at [659, 575] on label "คลายความ[PERSON_NAME]/อ่อนเพลียให้[PERSON_NAME]มีแรง" at bounding box center [630, 583] width 351 height 16
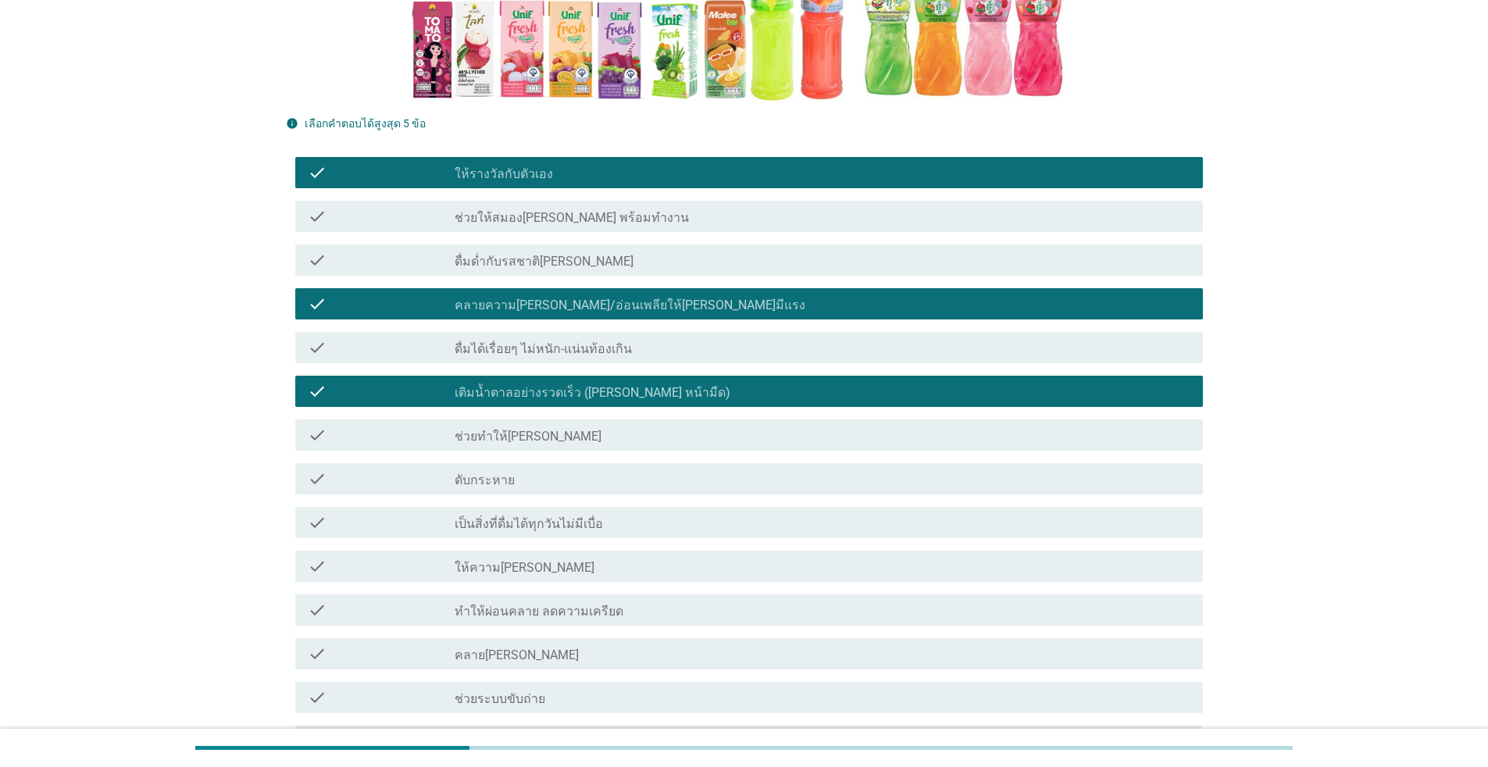
scroll to position [547, 0]
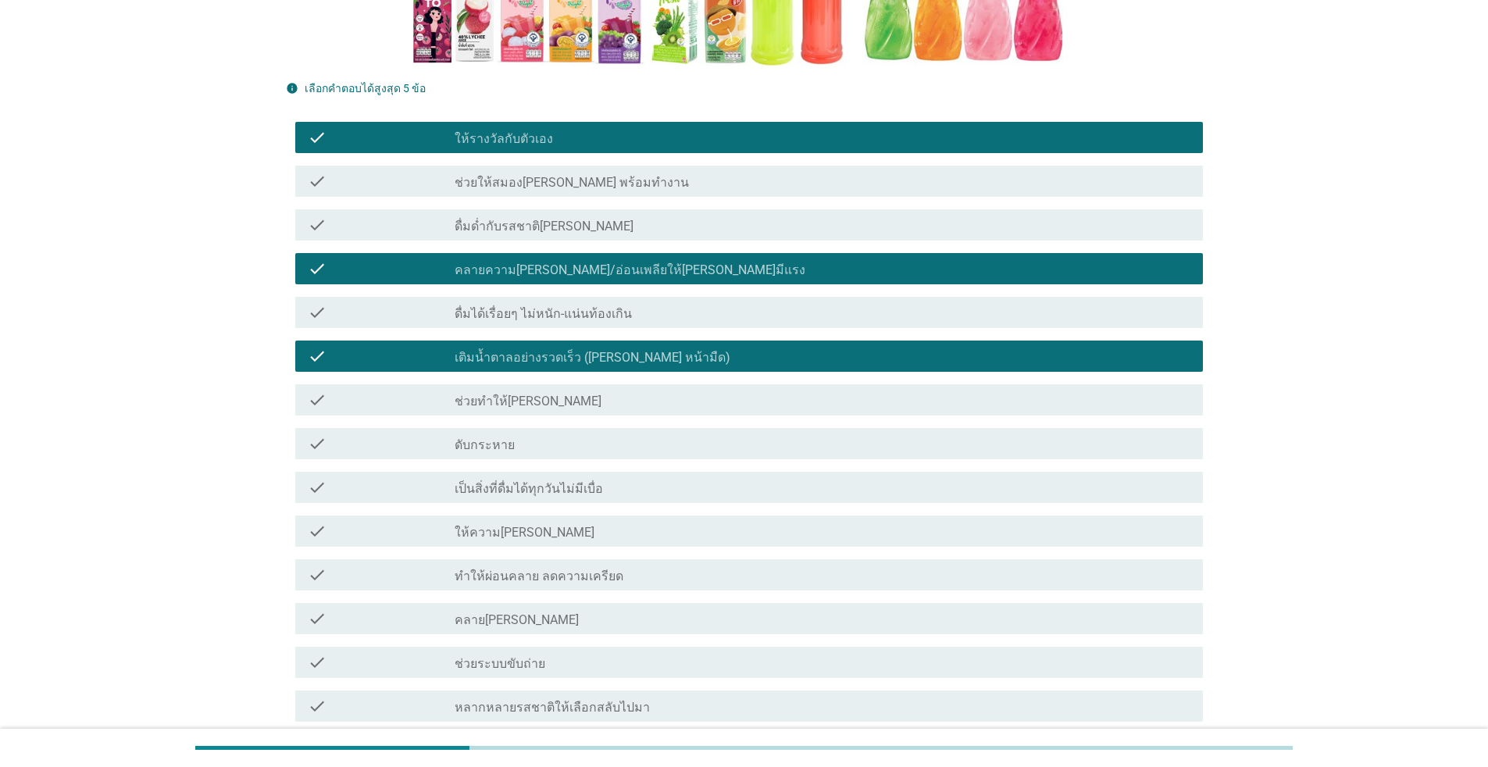
click at [616, 434] on div "check_box_outline_blank ดับกระหาย" at bounding box center [823, 443] width 736 height 19
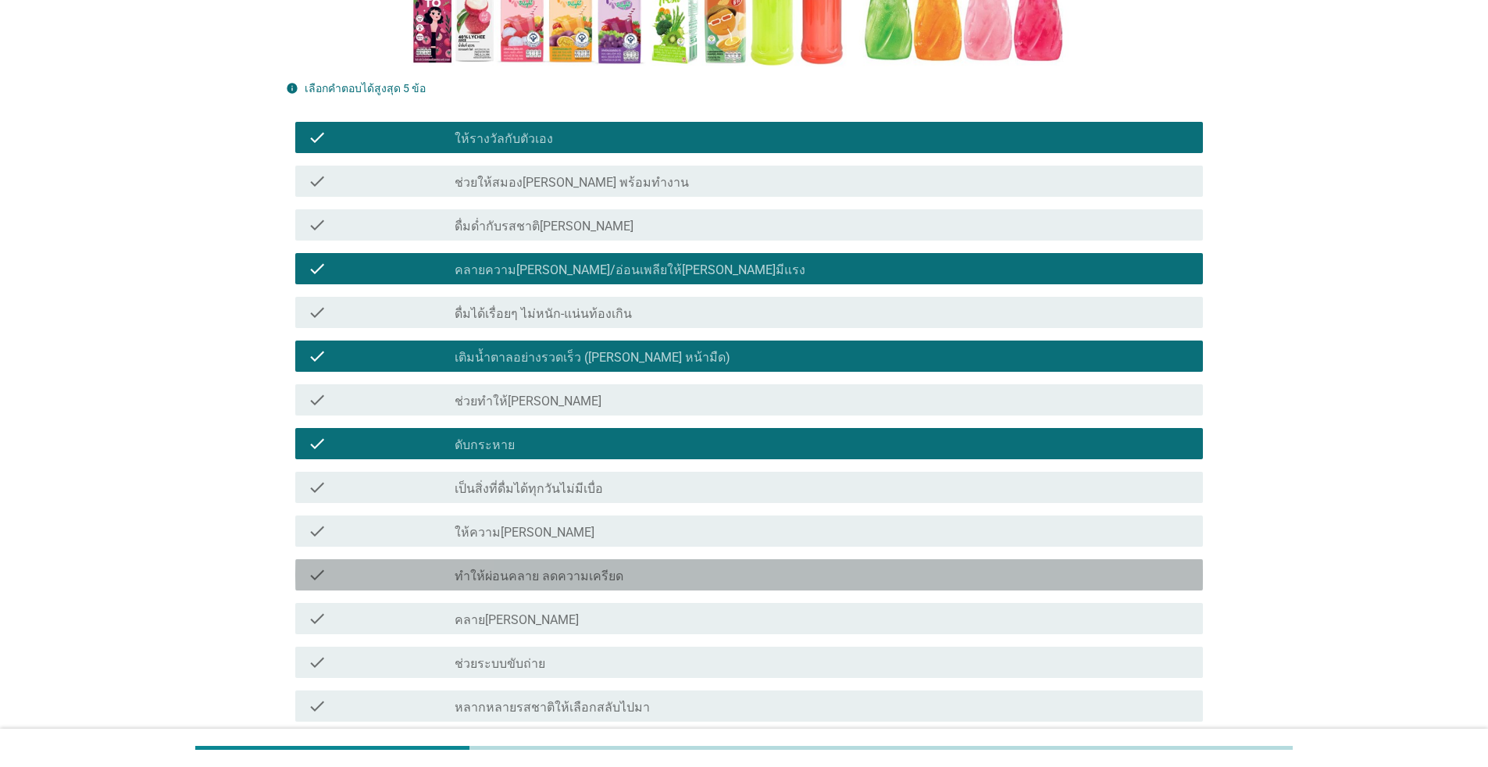
click at [682, 565] on div "check_box_outline_blank ทำให้ผ่อนคลาย ลดความเครียด" at bounding box center [823, 574] width 736 height 19
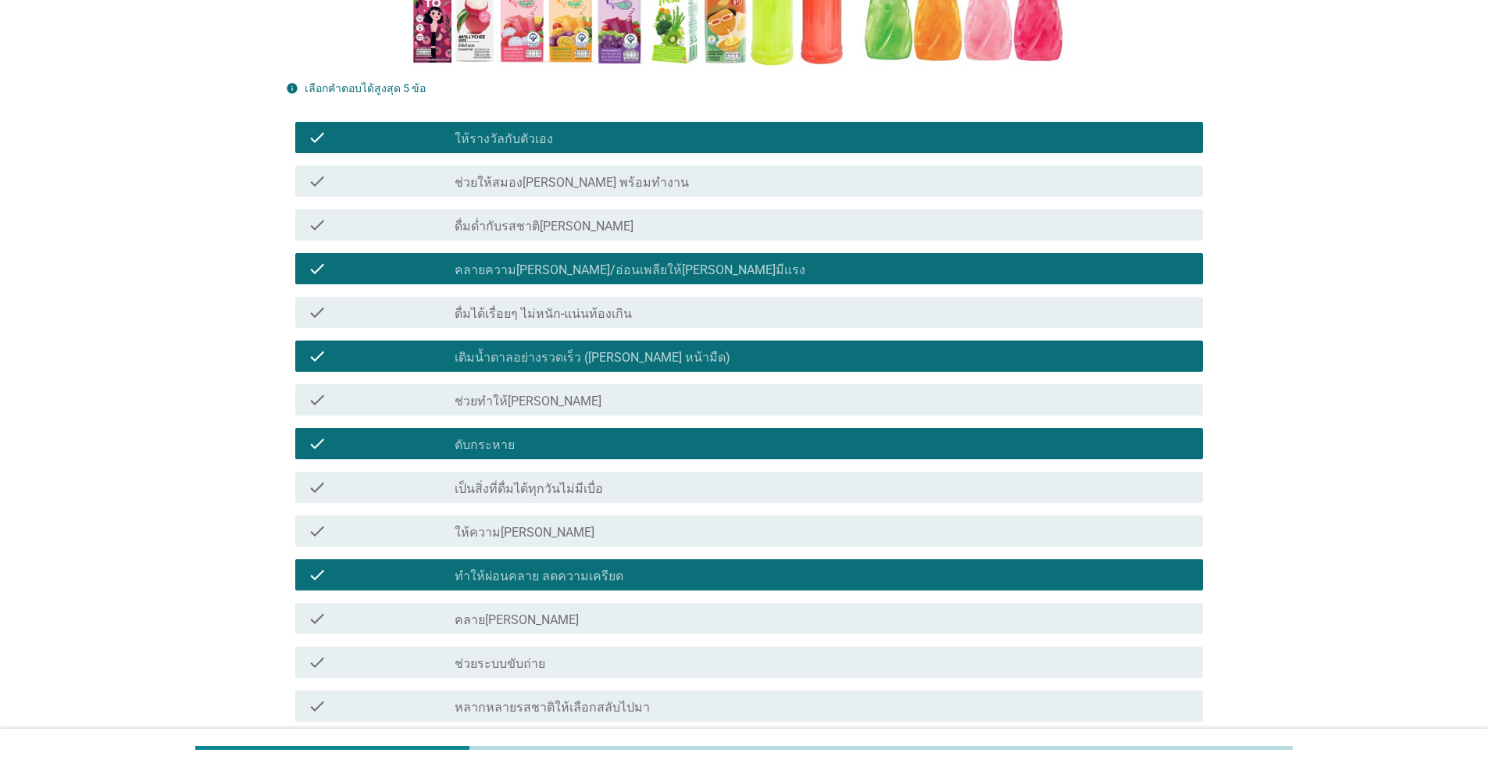
click at [686, 522] on div "check_box_outline_blank ให้ความ[PERSON_NAME]" at bounding box center [823, 531] width 736 height 19
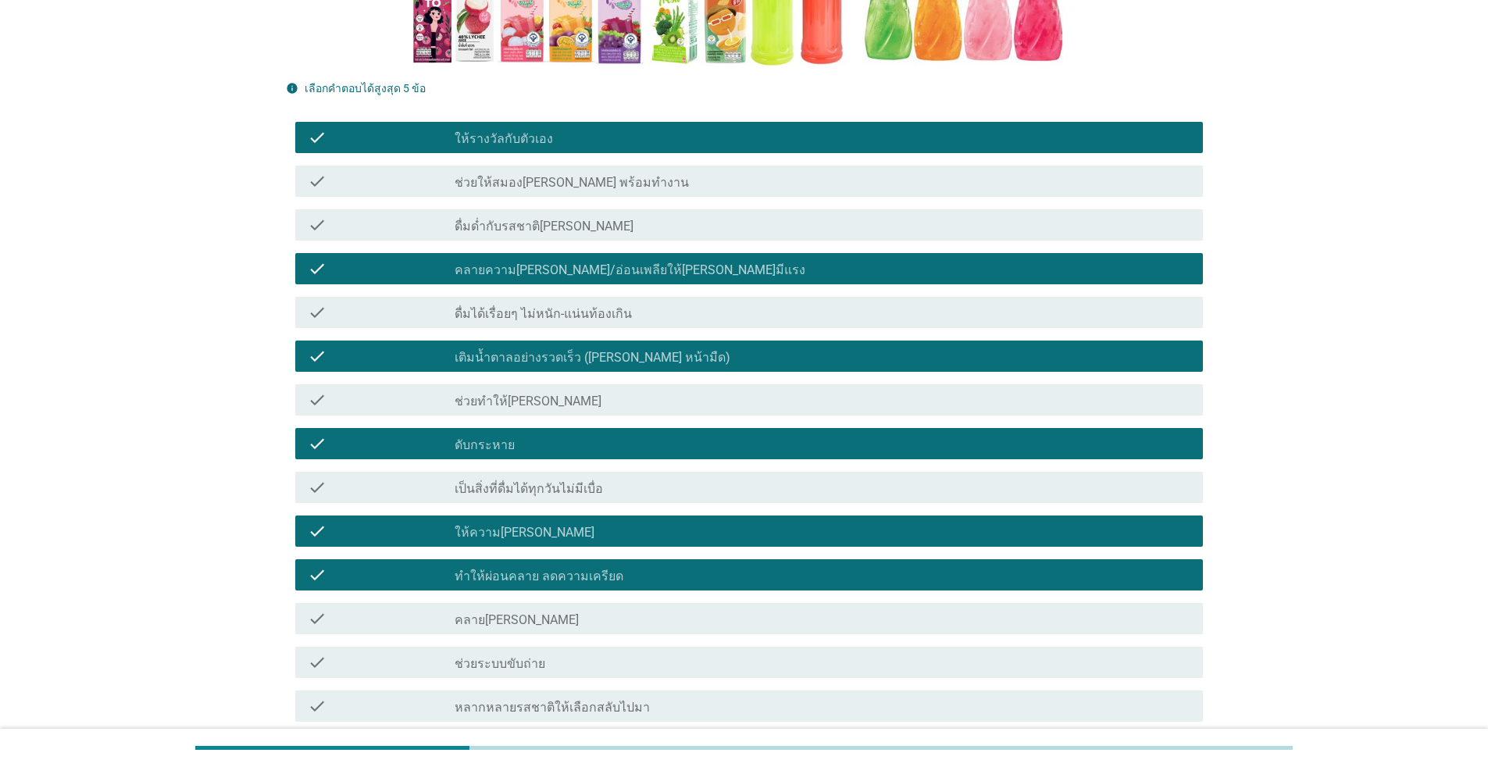
click at [687, 565] on div "check_box_outline_blank ทำให้ผ่อนคลาย ลดความเครียด" at bounding box center [823, 574] width 736 height 19
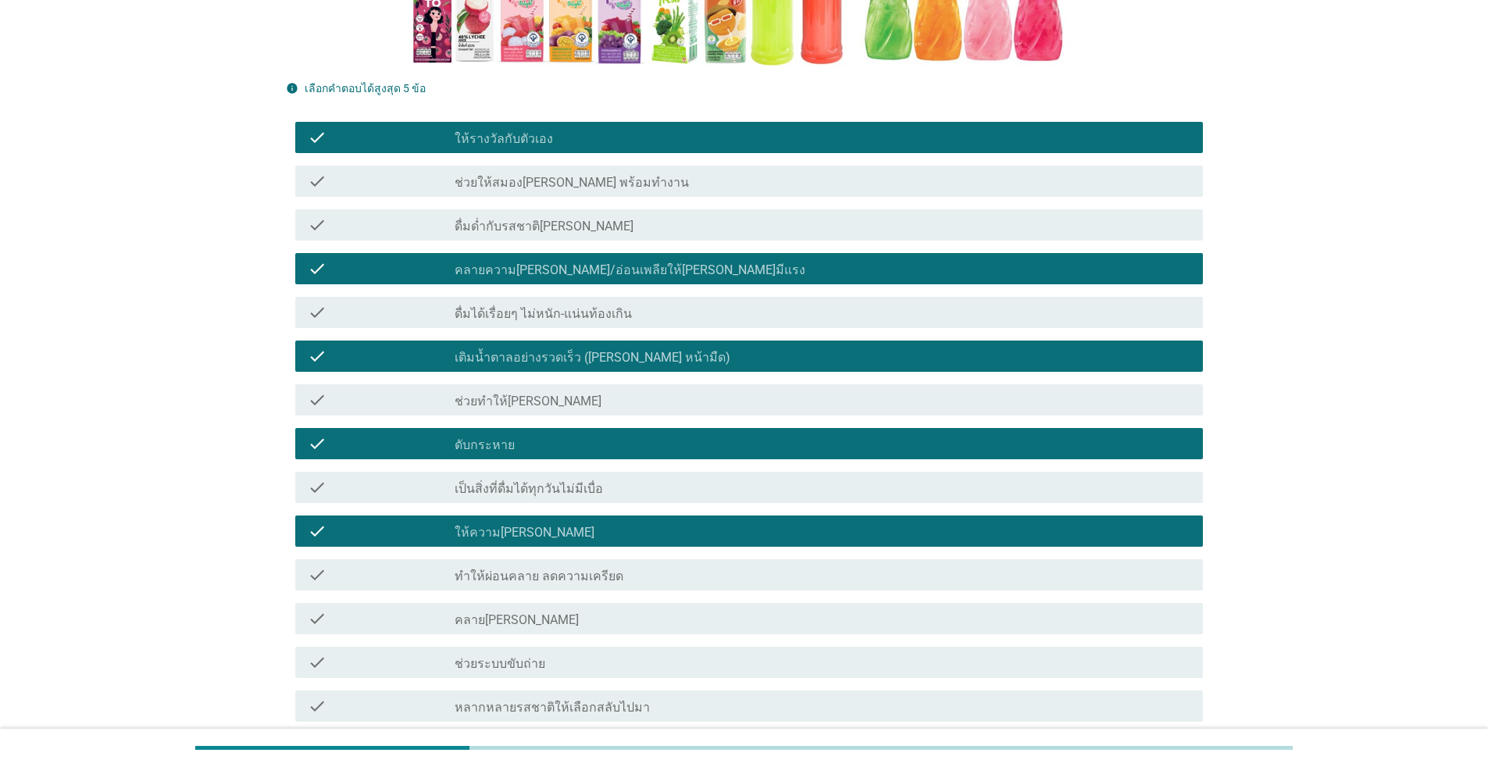
click at [654, 609] on div "check_box_outline_blank คลาย[PERSON_NAME]" at bounding box center [823, 618] width 736 height 19
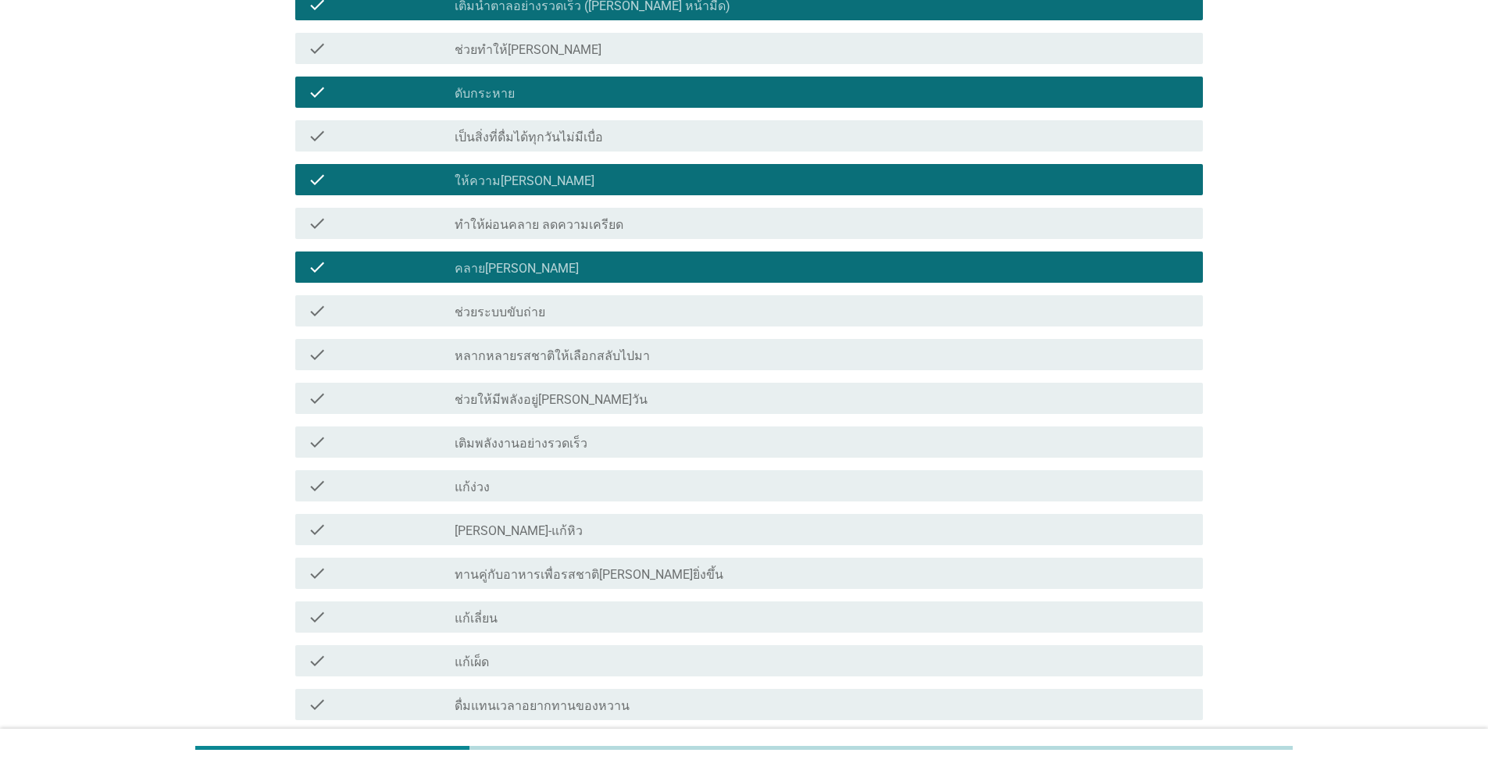
scroll to position [937, 0]
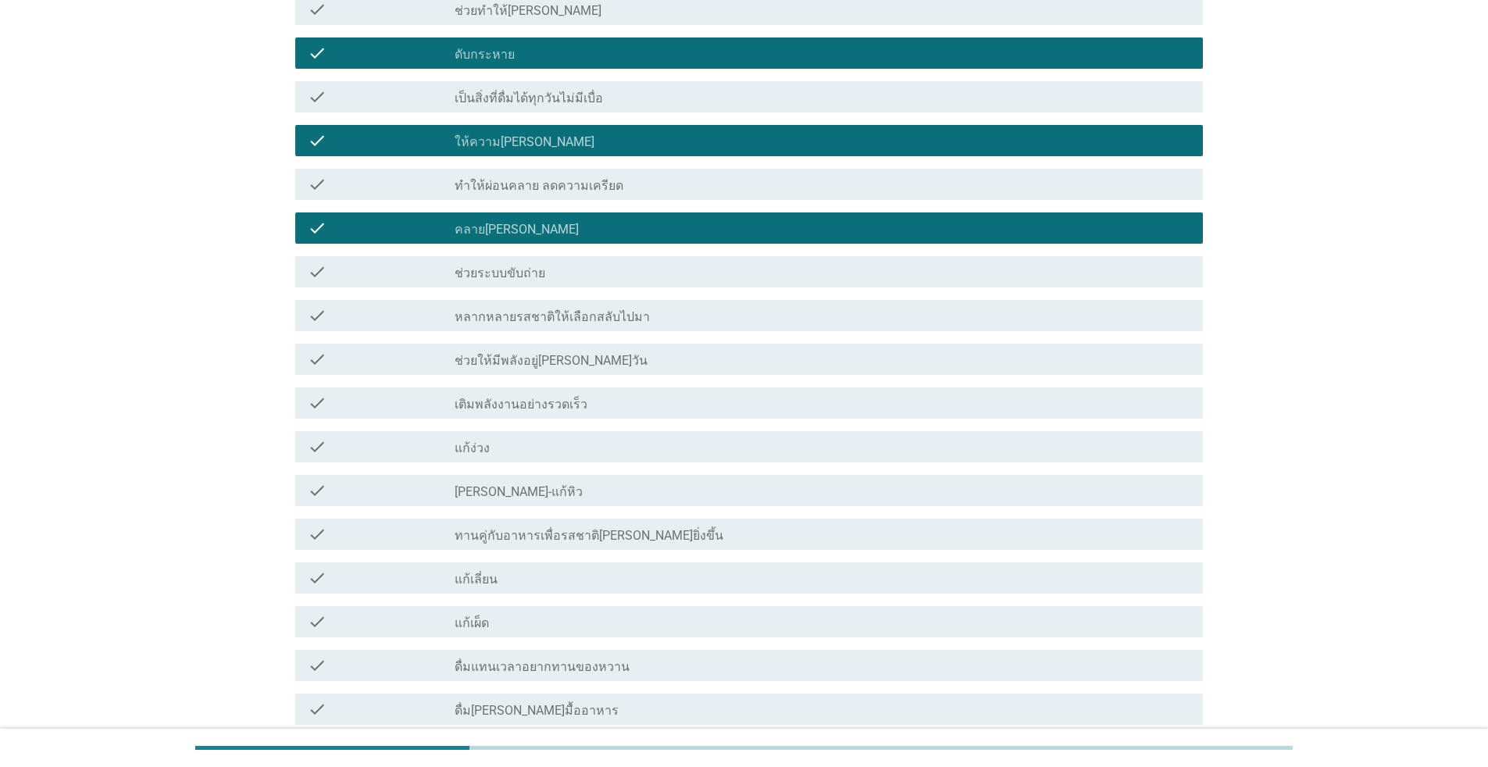
click at [597, 569] on div "check_box_outline_blank แก้เลี่ยน" at bounding box center [823, 578] width 736 height 19
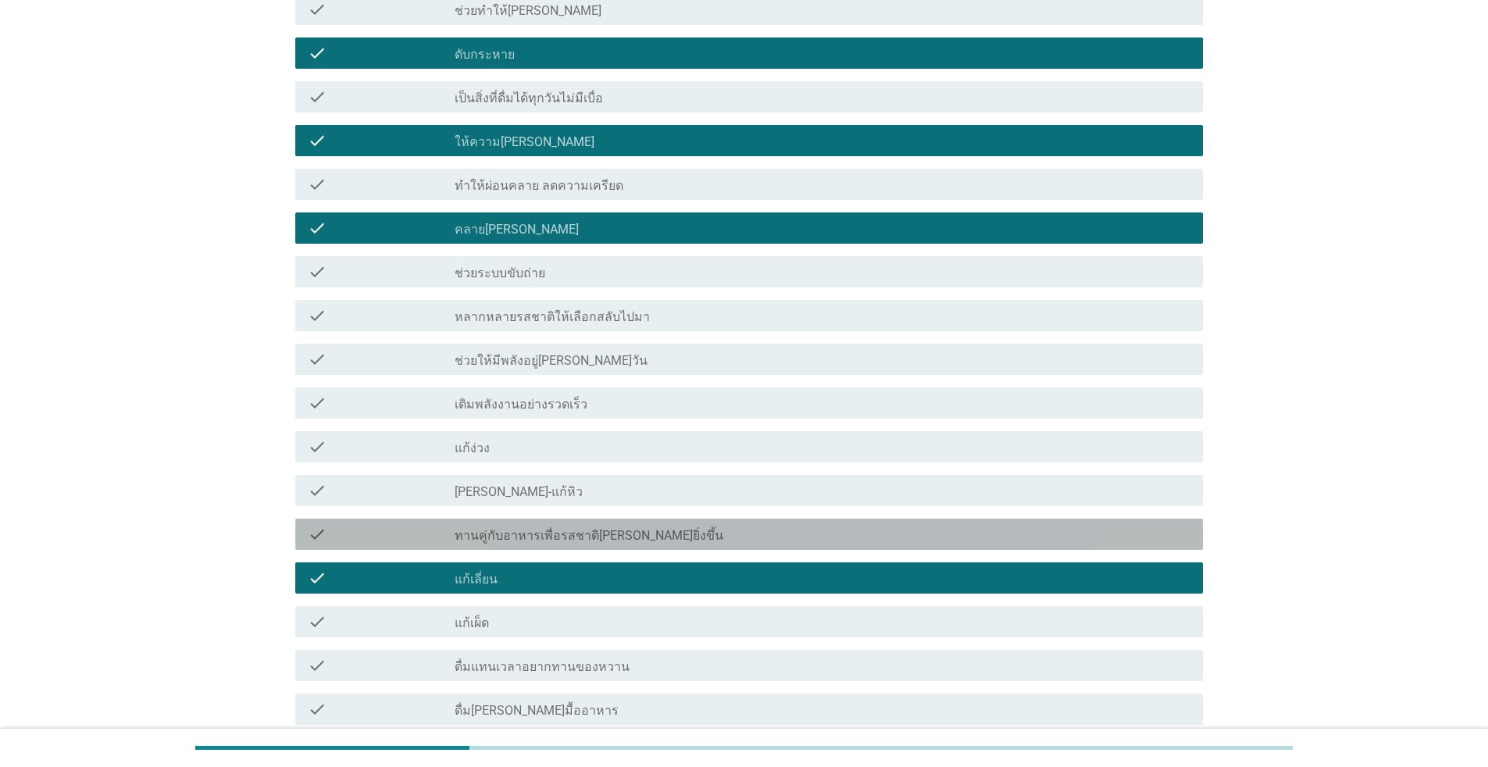
click at [608, 528] on label "ทานคู่กับอาหารเพื่อรสชาติ[PERSON_NAME]ยิ่งขึ้น" at bounding box center [589, 536] width 269 height 16
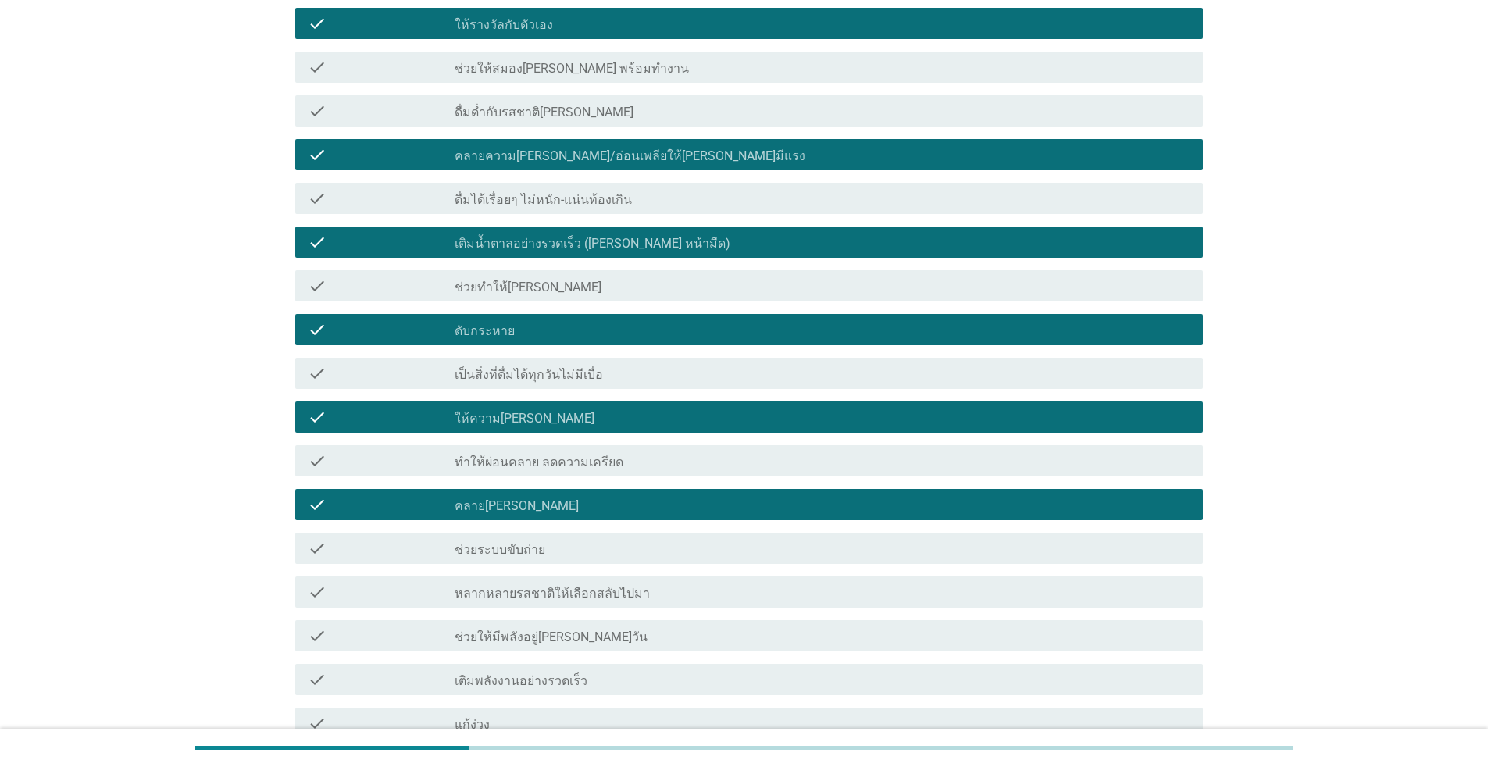
scroll to position [859, 0]
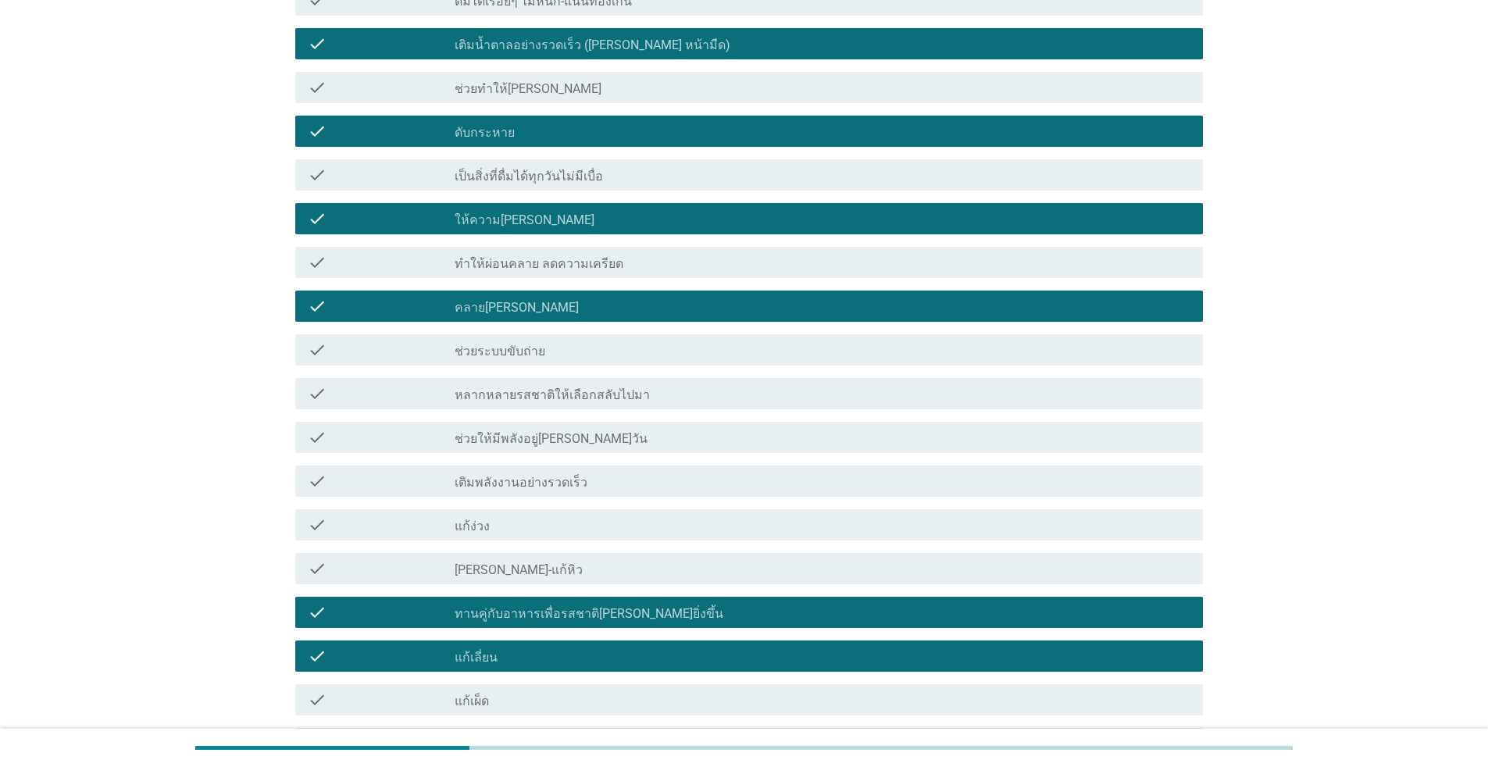
click at [602, 606] on label "ทานคู่กับอาหารเพื่อรสชาติ[PERSON_NAME]ยิ่งขึ้น" at bounding box center [589, 614] width 269 height 16
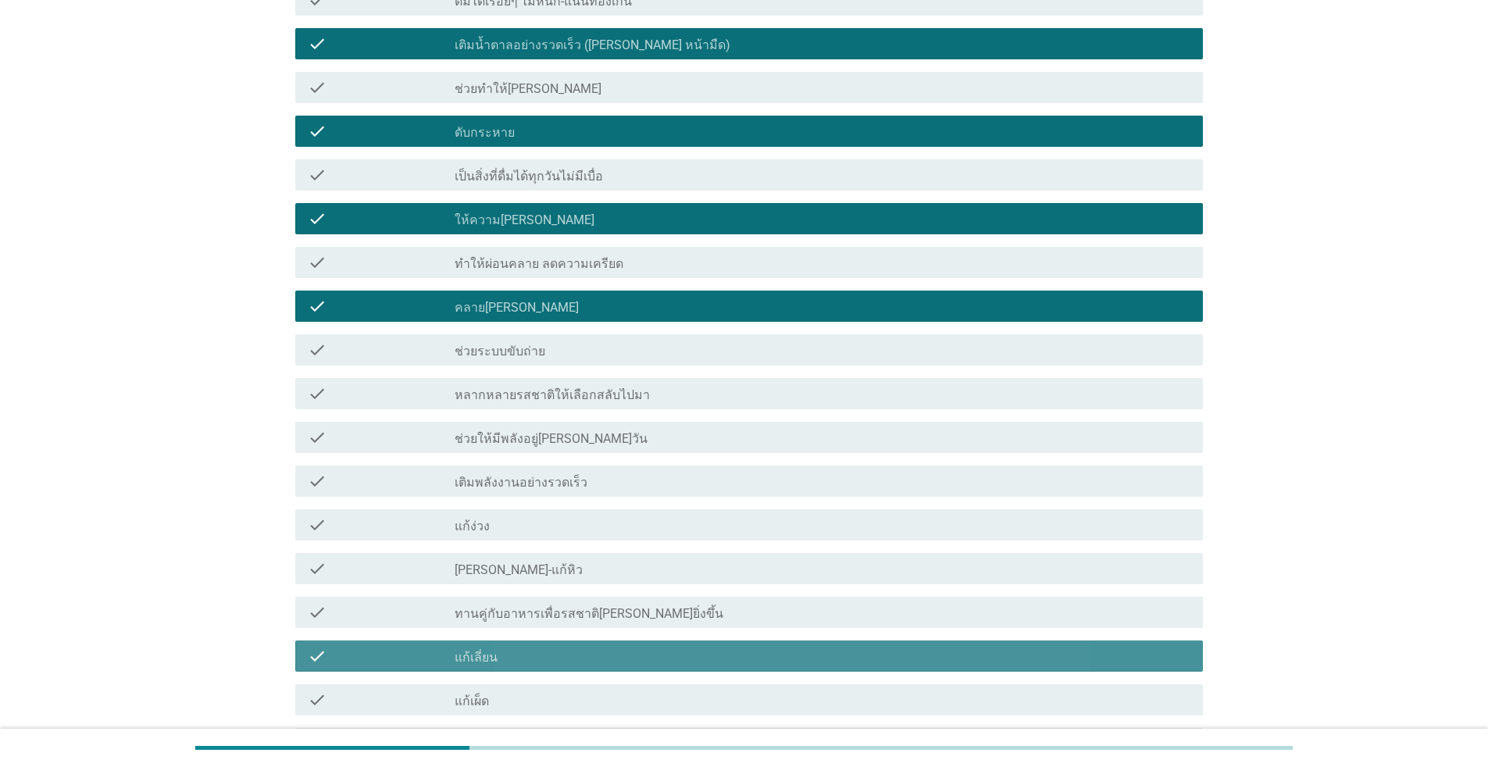
click at [609, 647] on div "check_box_outline_blank แก้เลี่ยน" at bounding box center [823, 656] width 736 height 19
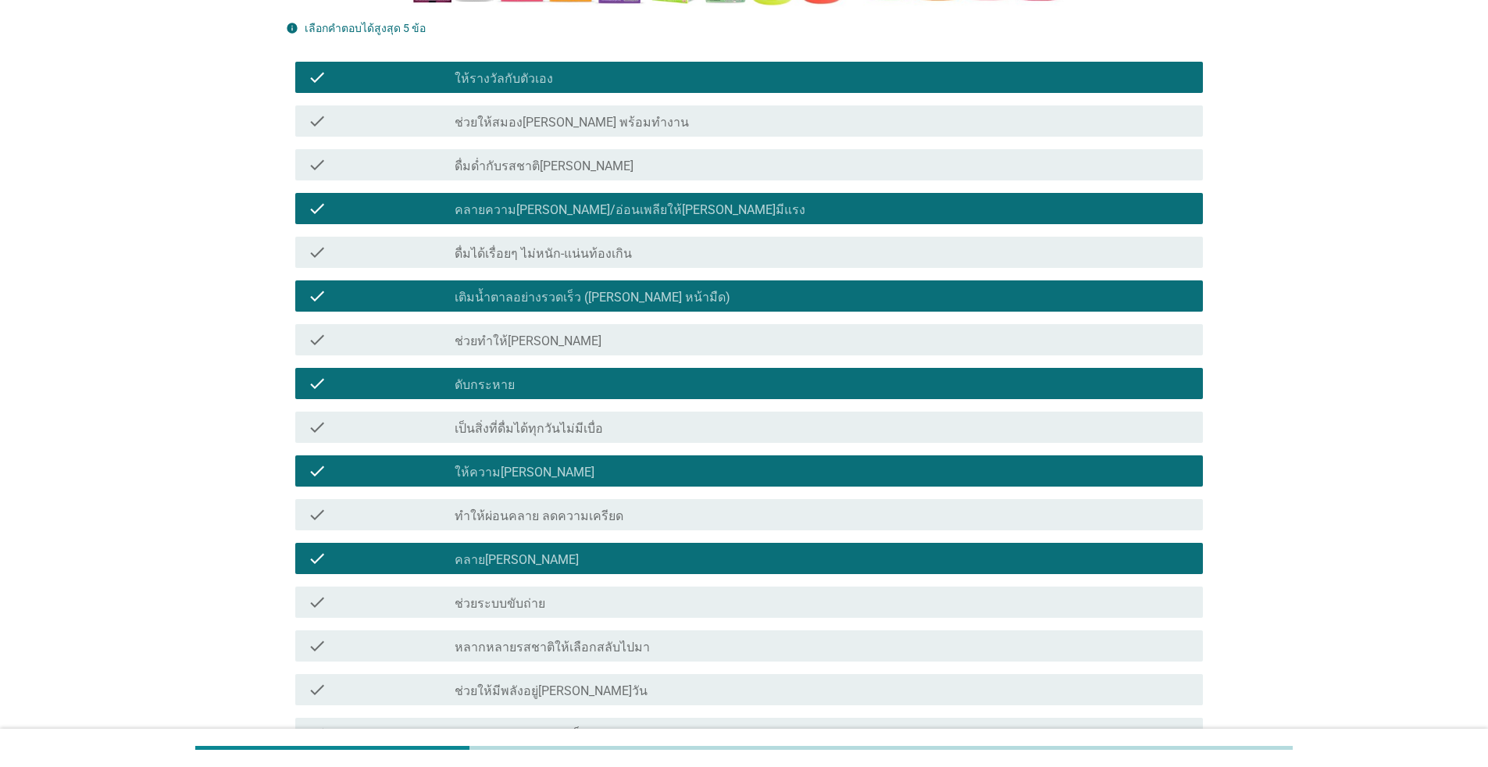
scroll to position [469, 0]
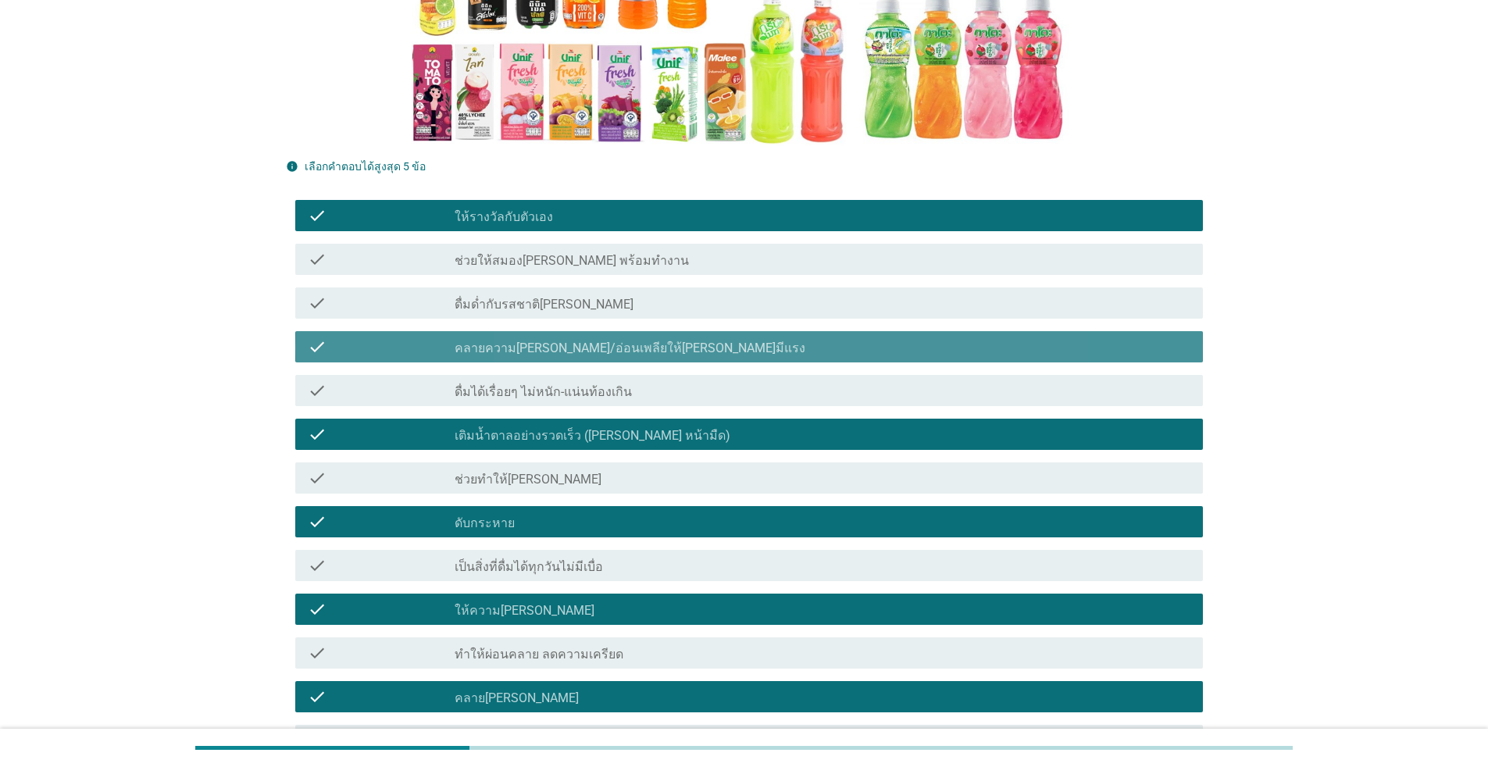
click at [699, 337] on div "check_box คลายความ[PERSON_NAME]/อ่อนเพลียให้[PERSON_NAME]มีแรง" at bounding box center [823, 346] width 736 height 19
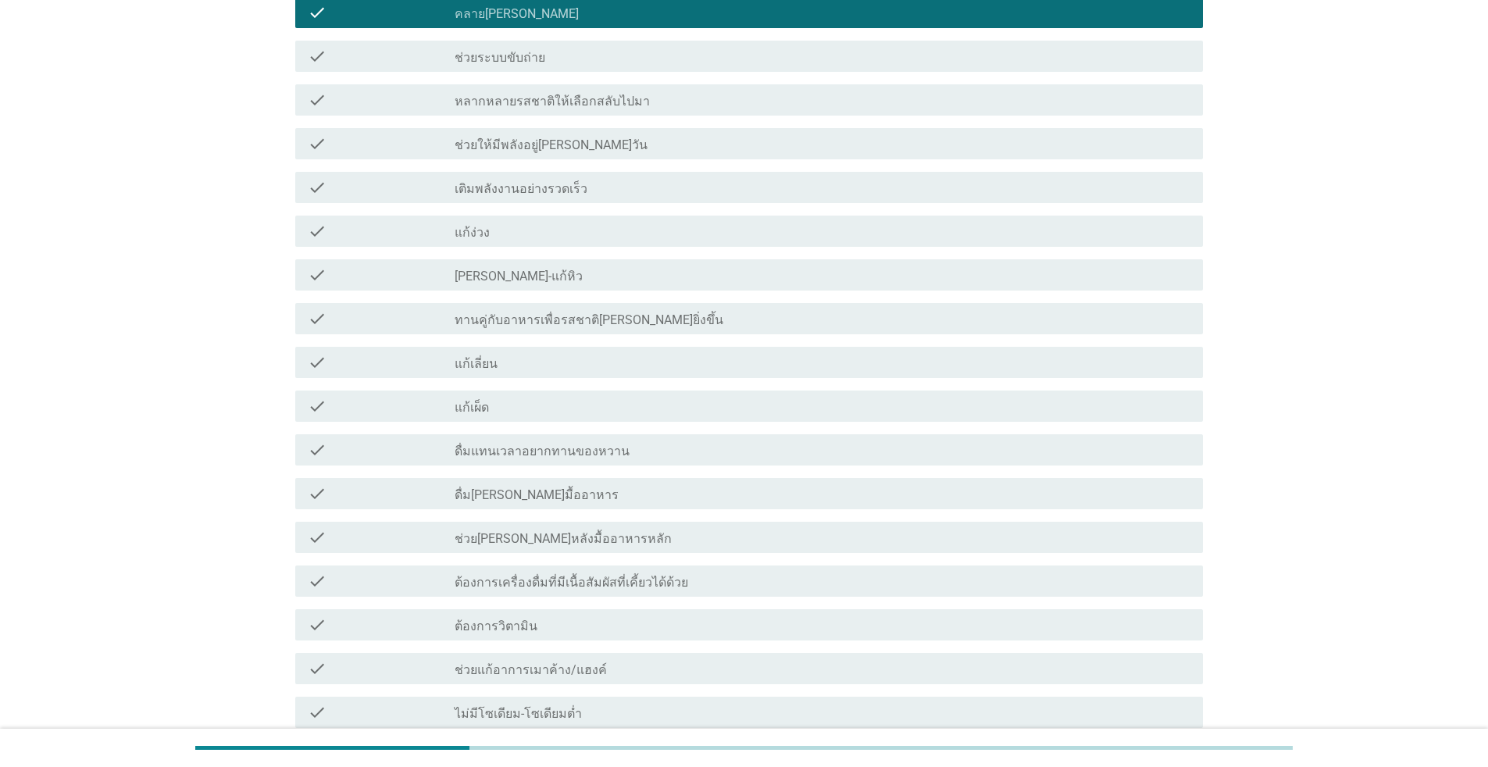
scroll to position [1406, 0]
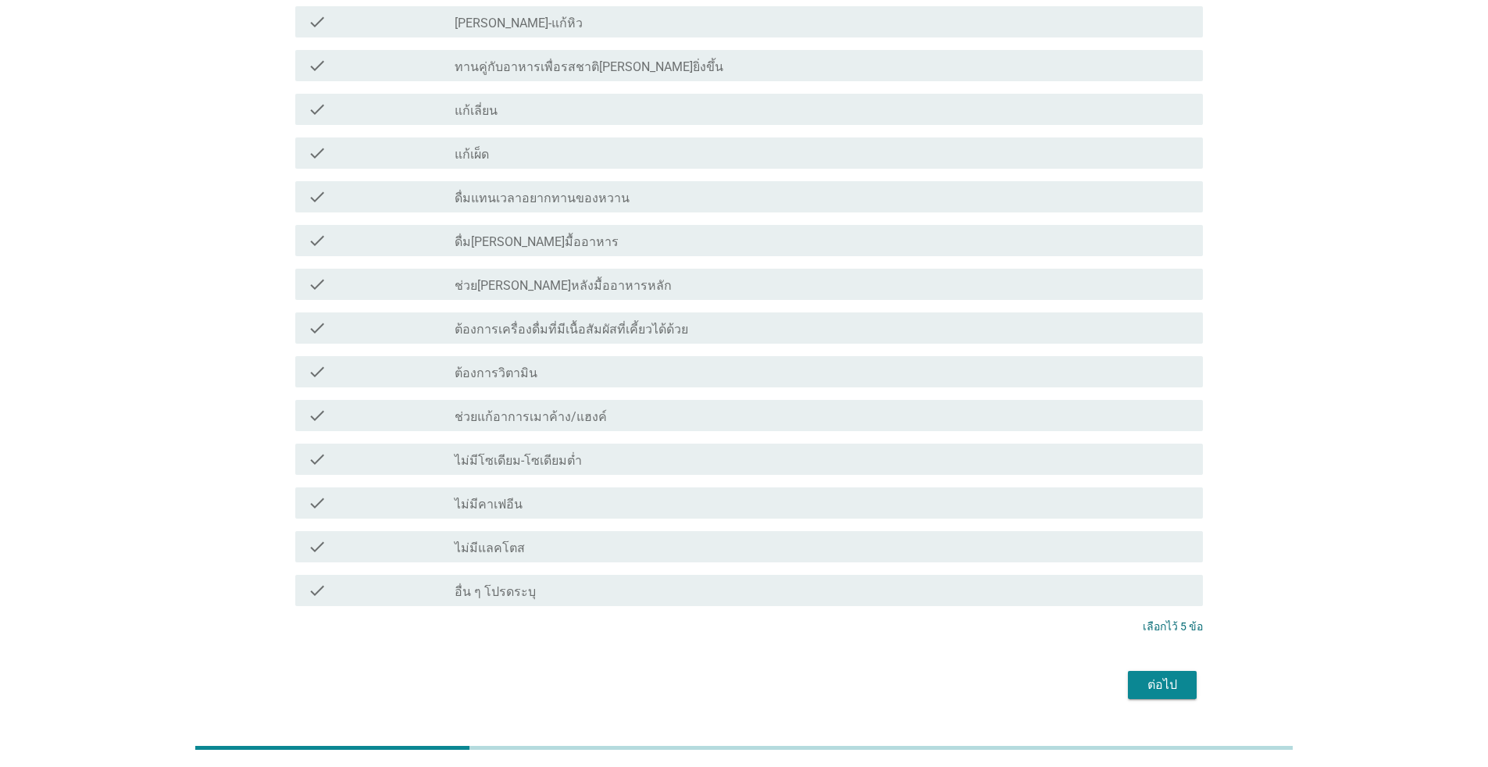
click at [768, 676] on div "ต่อไป" at bounding box center [1162, 685] width 44 height 19
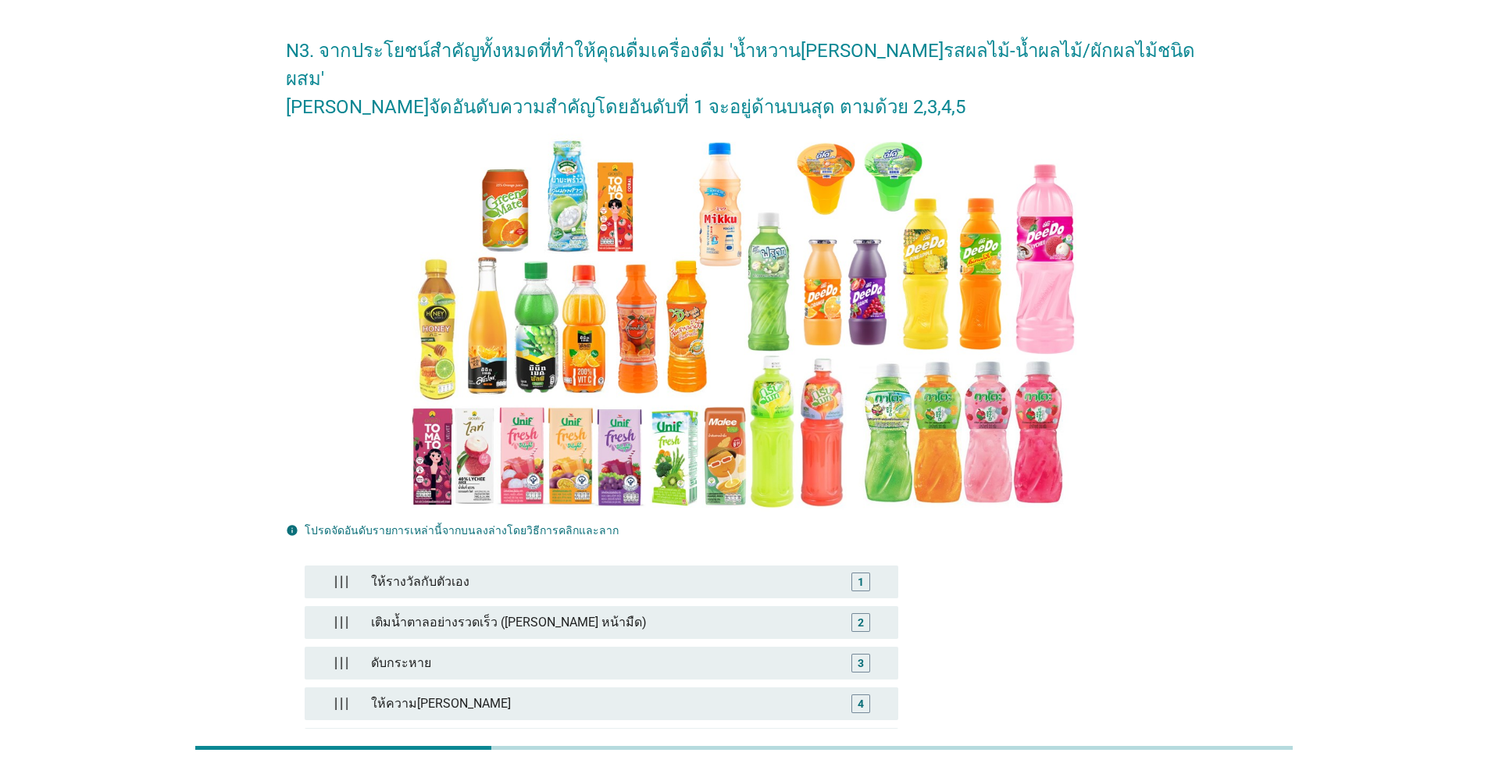
scroll to position [156, 0]
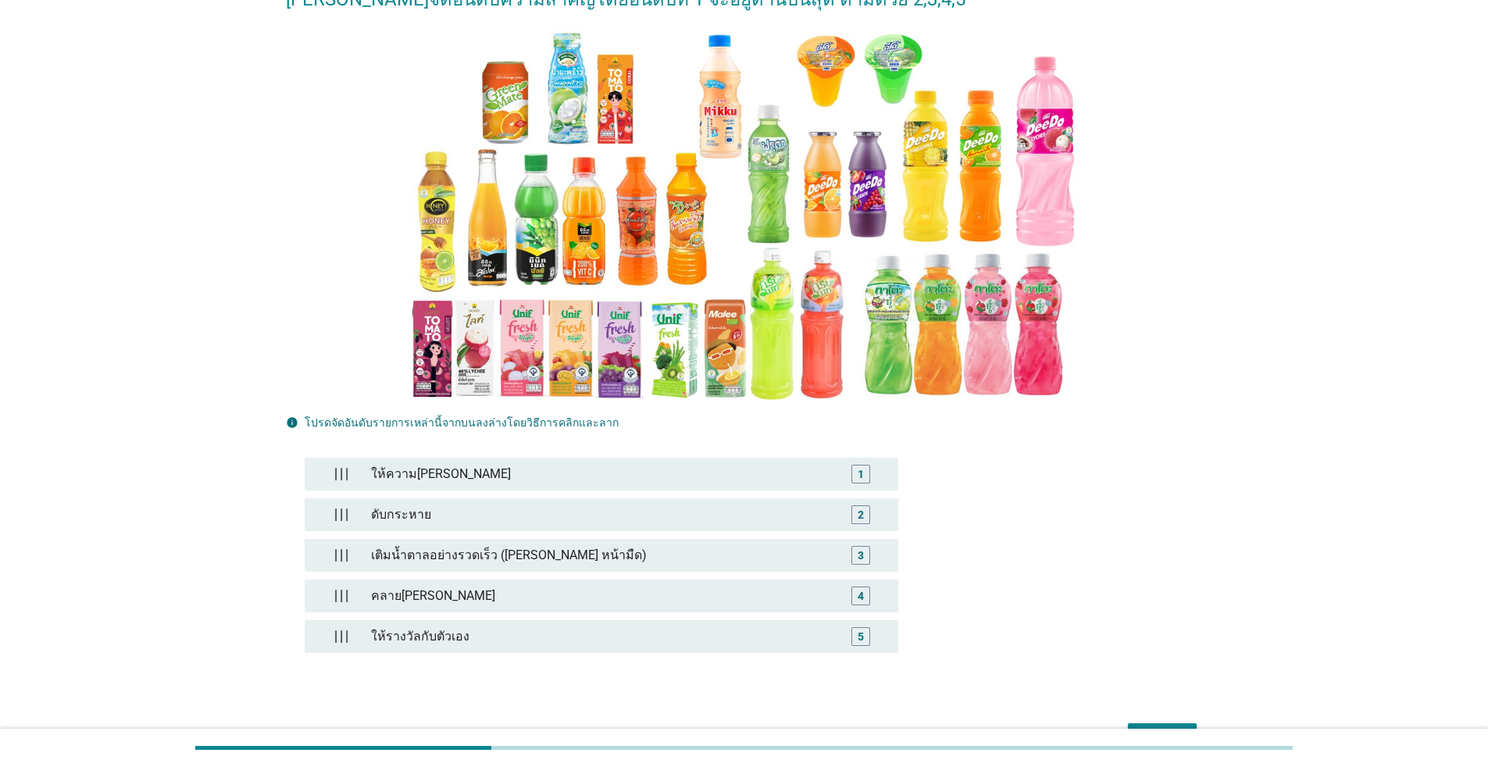
click at [768, 701] on div "ต่อไป" at bounding box center [1162, 737] width 44 height 19
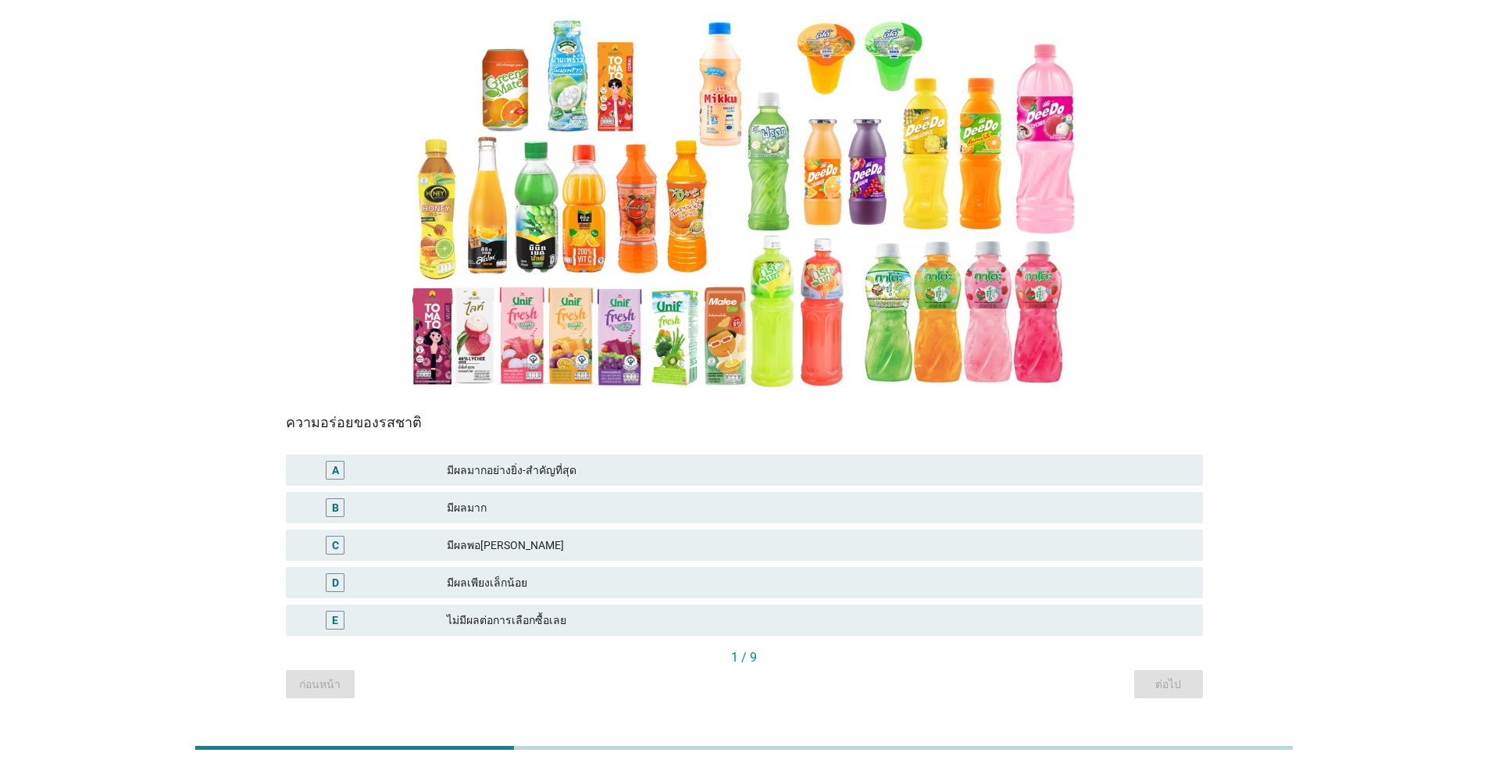
scroll to position [152, 0]
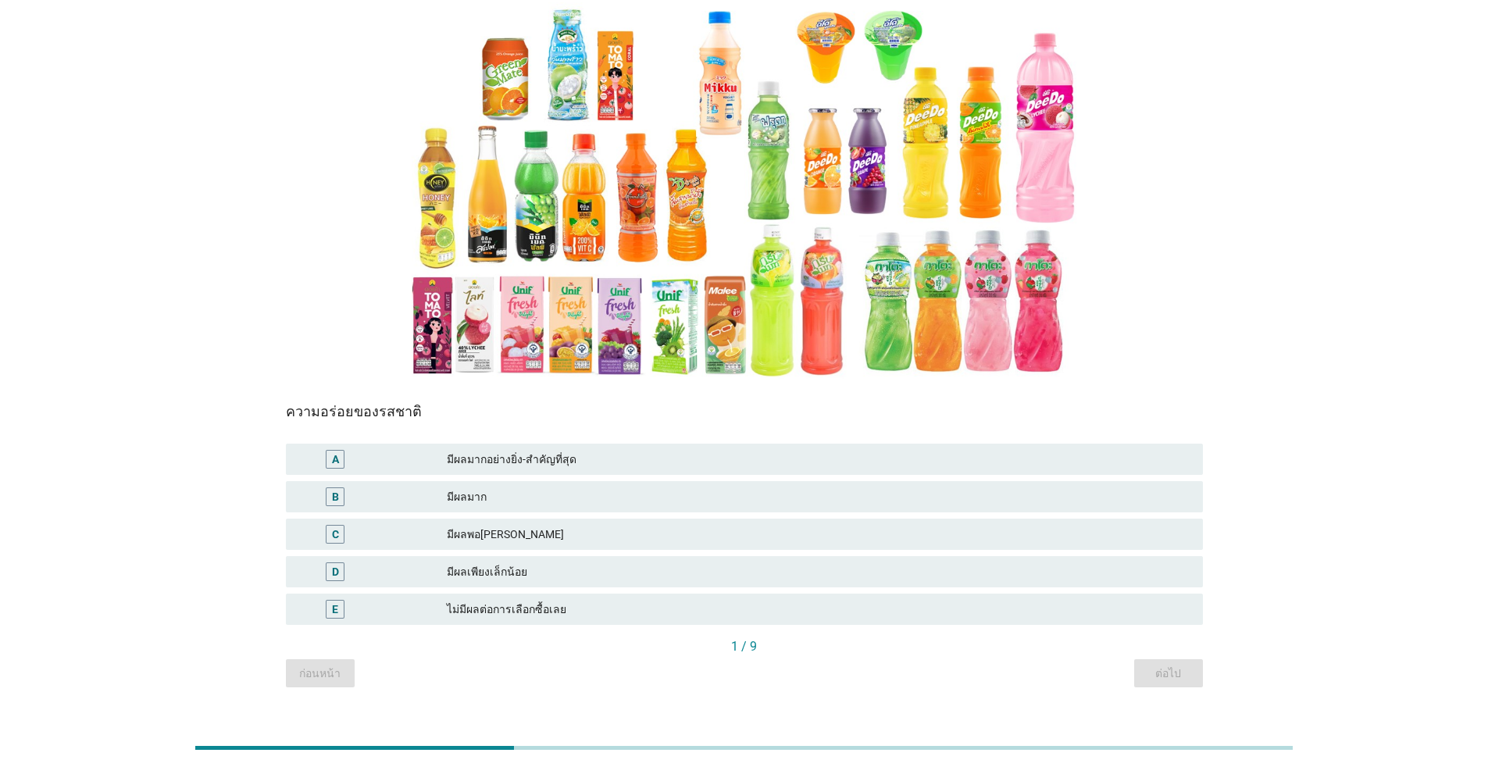
click at [491, 525] on div "มีผลพอ[PERSON_NAME]" at bounding box center [818, 534] width 743 height 19
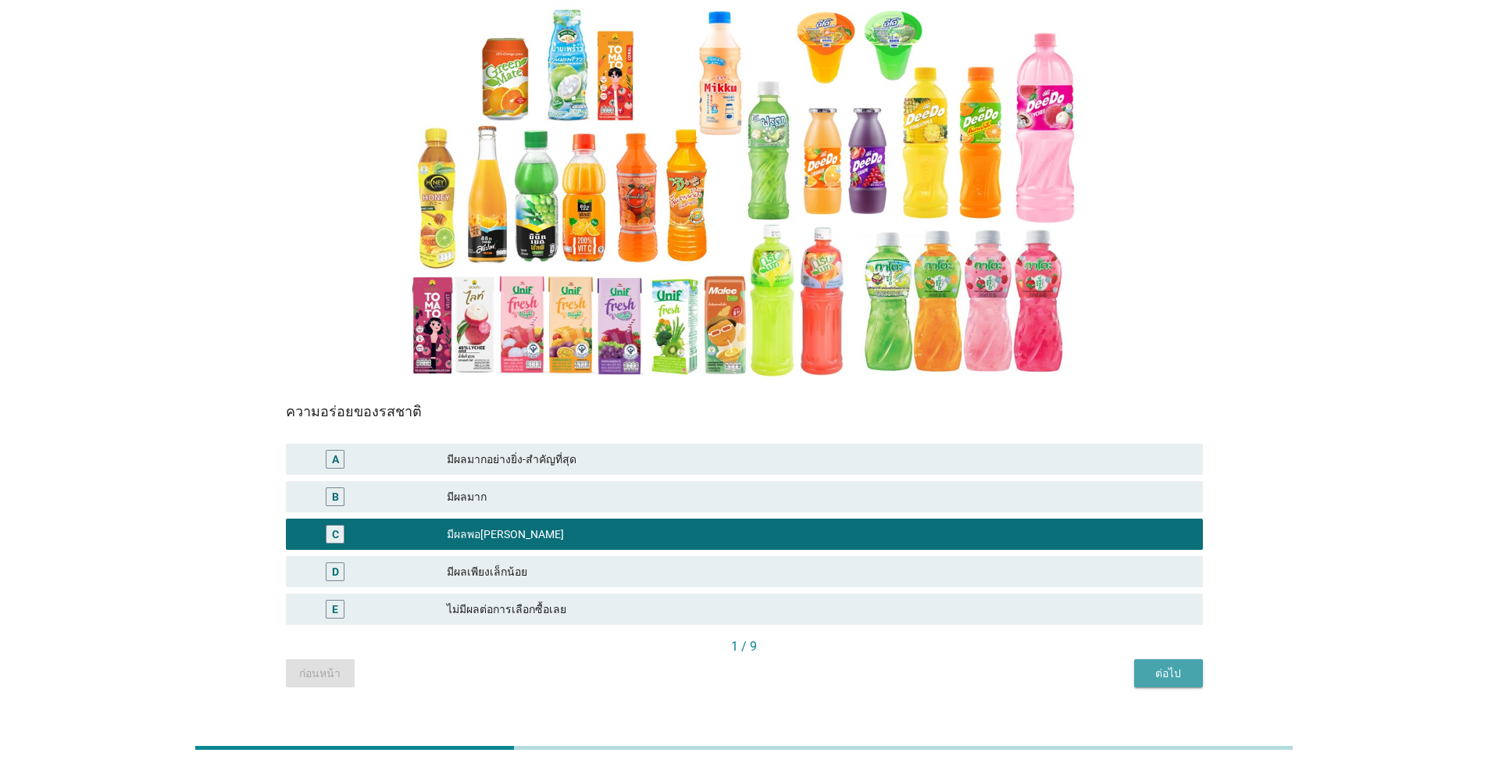
click at [768, 665] on div "ต่อไป" at bounding box center [1168, 673] width 44 height 16
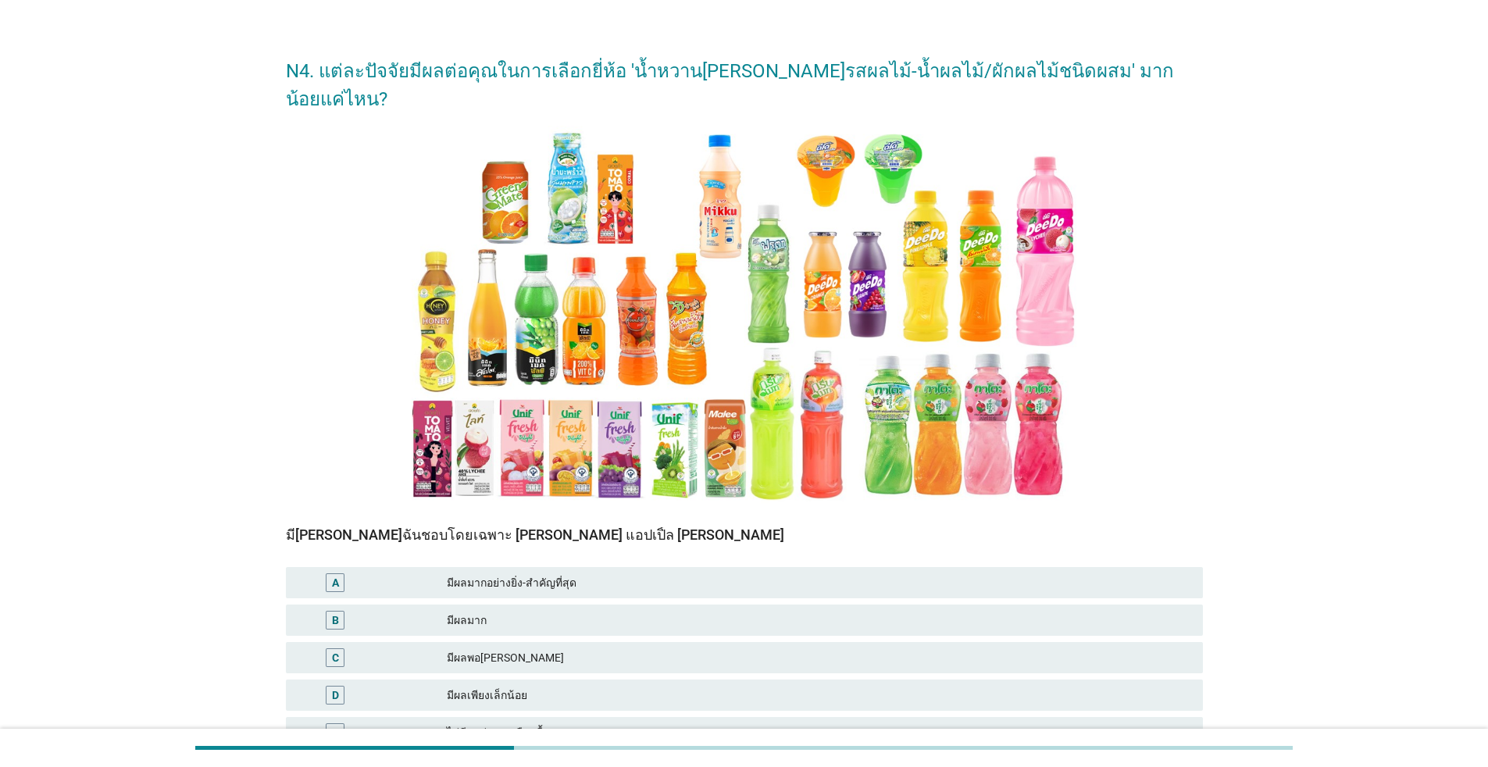
scroll to position [78, 0]
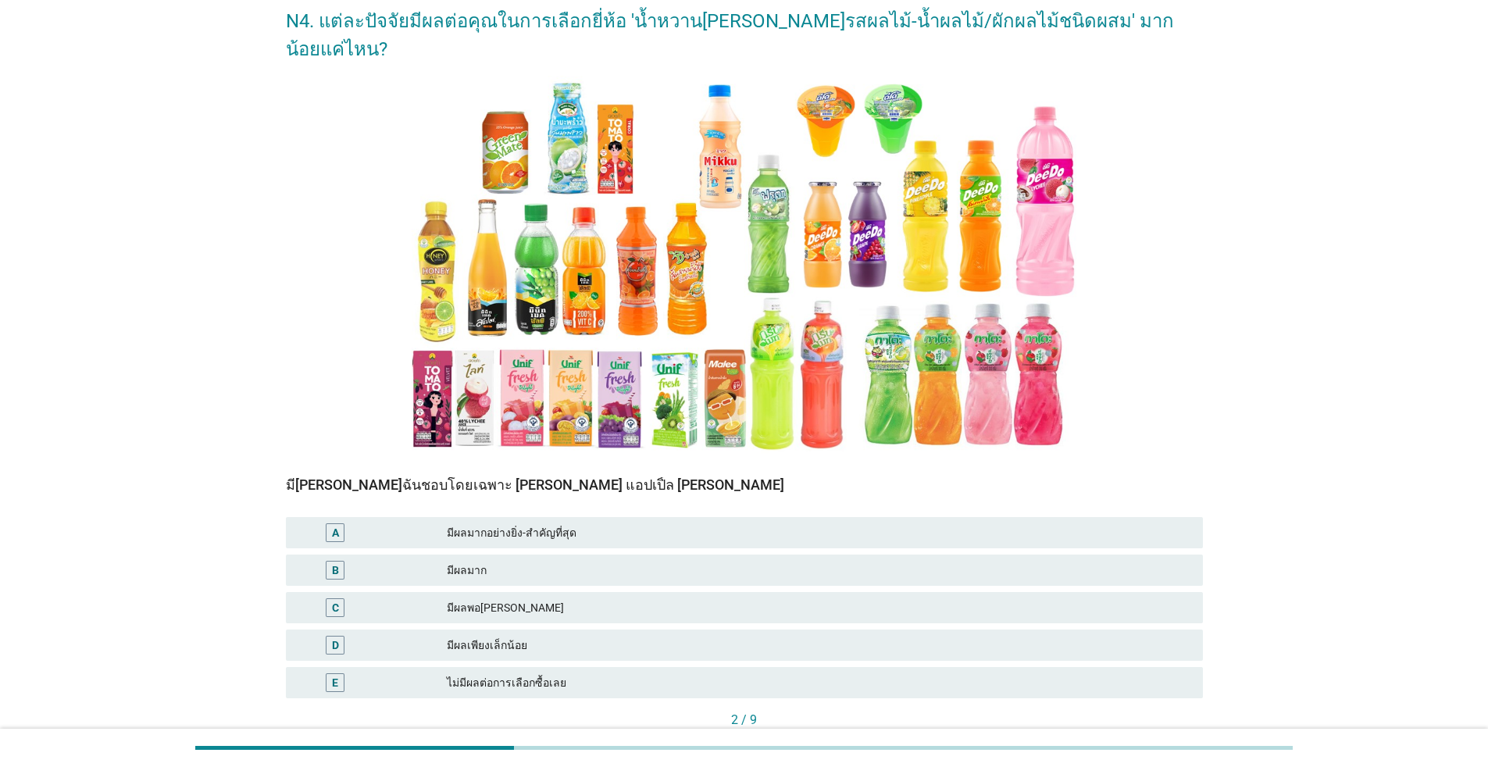
click at [529, 636] on div "มีผลเพียงเล็กน้อย" at bounding box center [818, 645] width 743 height 19
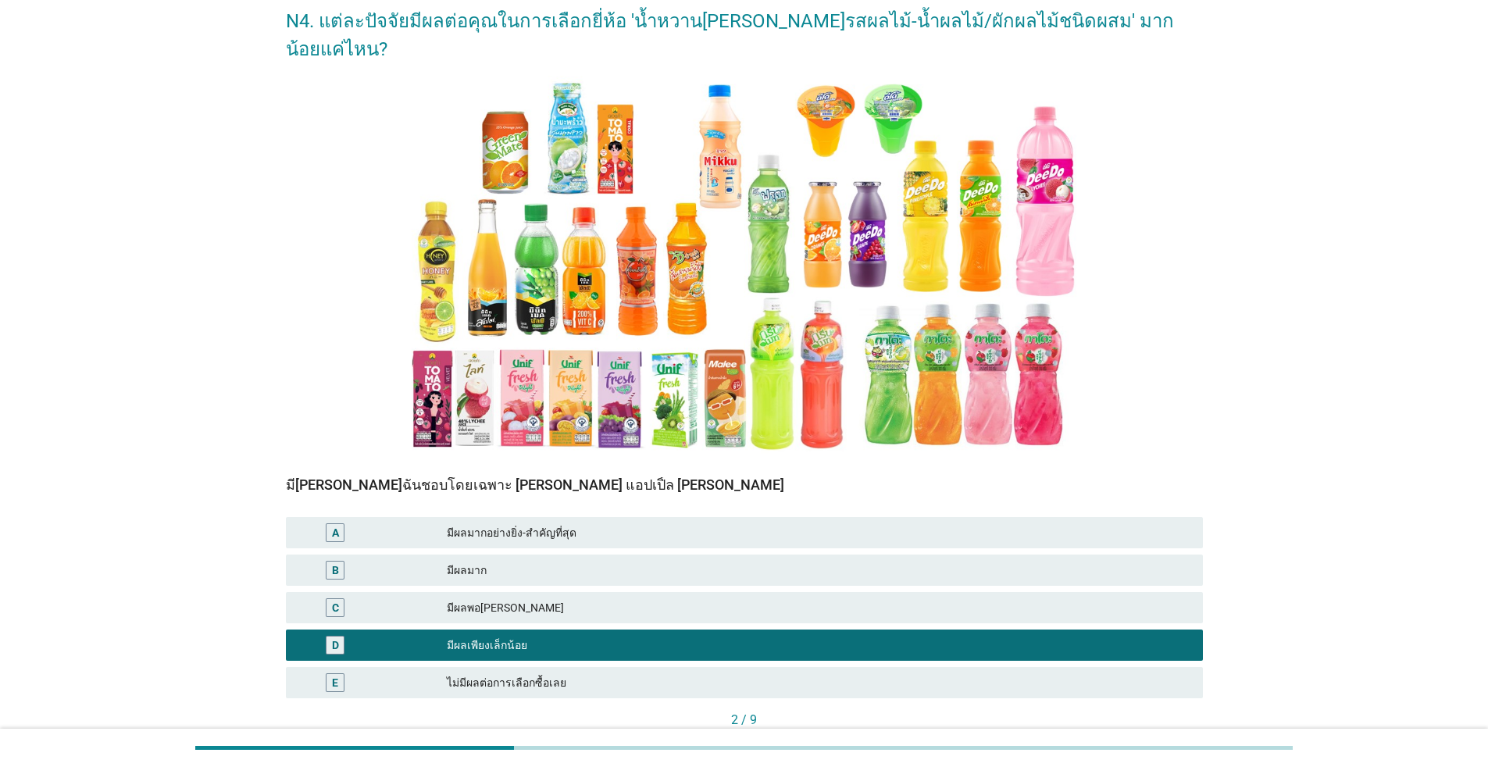
click at [556, 598] on div "มีผลพอ[PERSON_NAME]" at bounding box center [818, 607] width 743 height 19
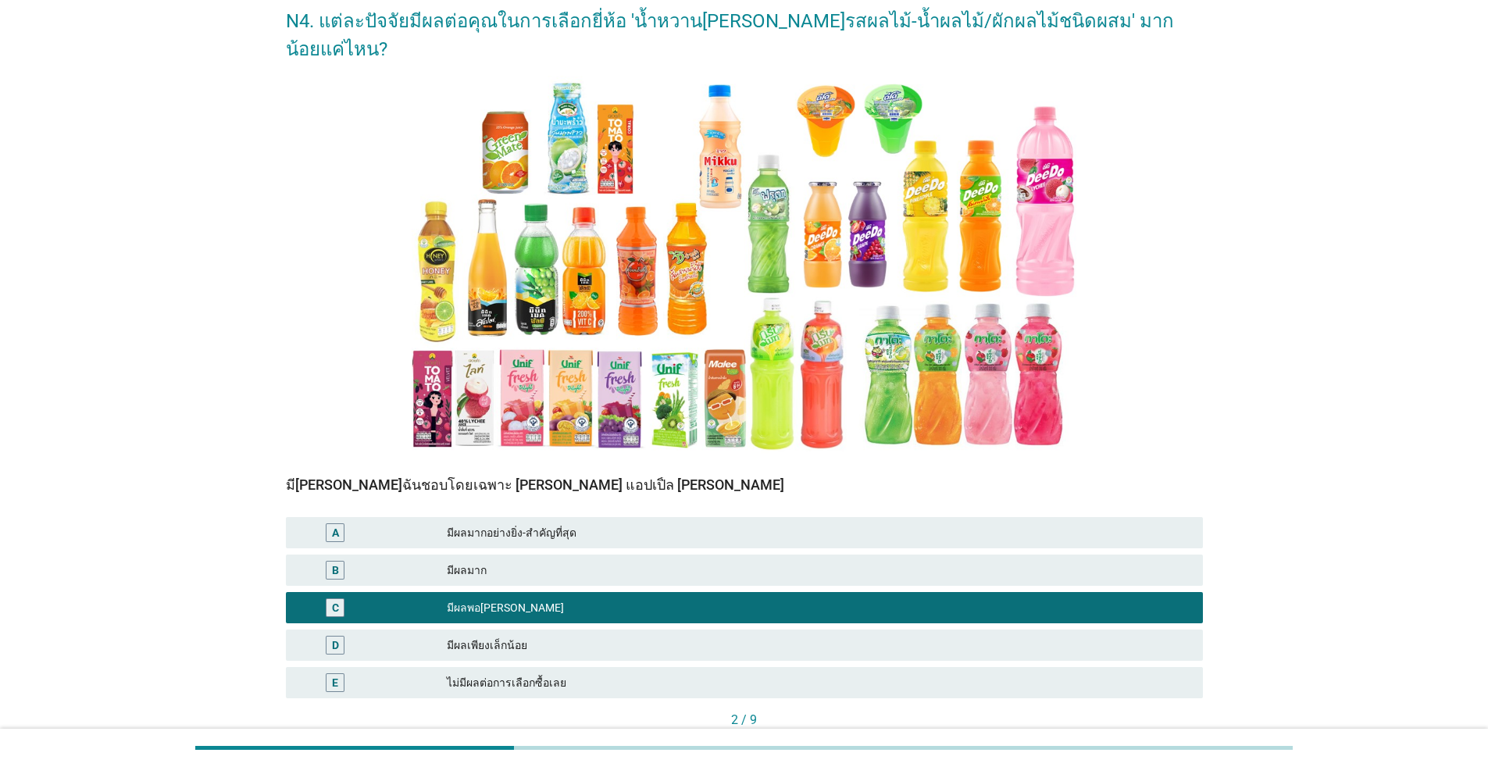
click at [768, 598] on div "มีผลพอ[PERSON_NAME]" at bounding box center [818, 607] width 743 height 19
click at [768, 701] on div "ต่อไป" at bounding box center [1168, 747] width 44 height 16
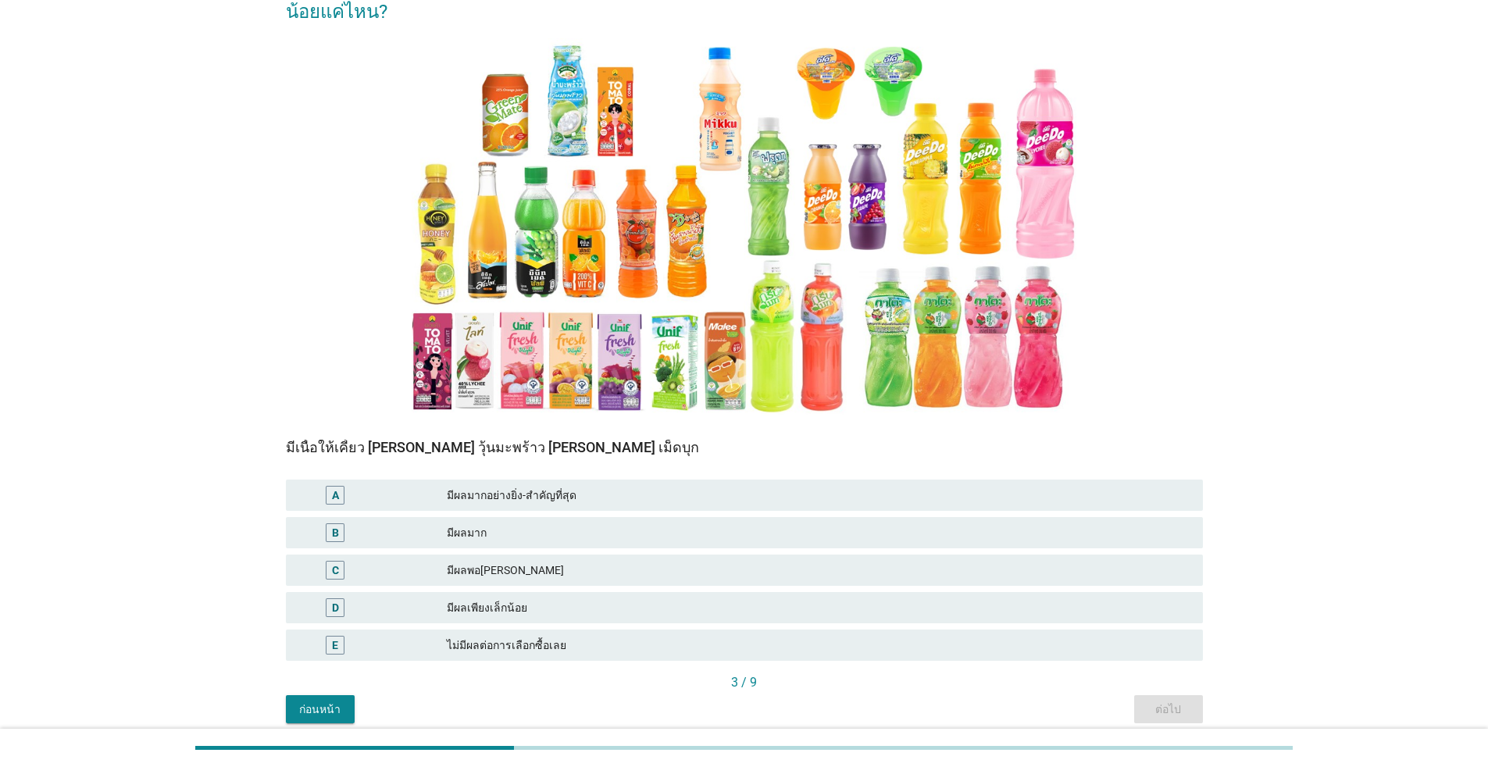
scroll to position [152, 0]
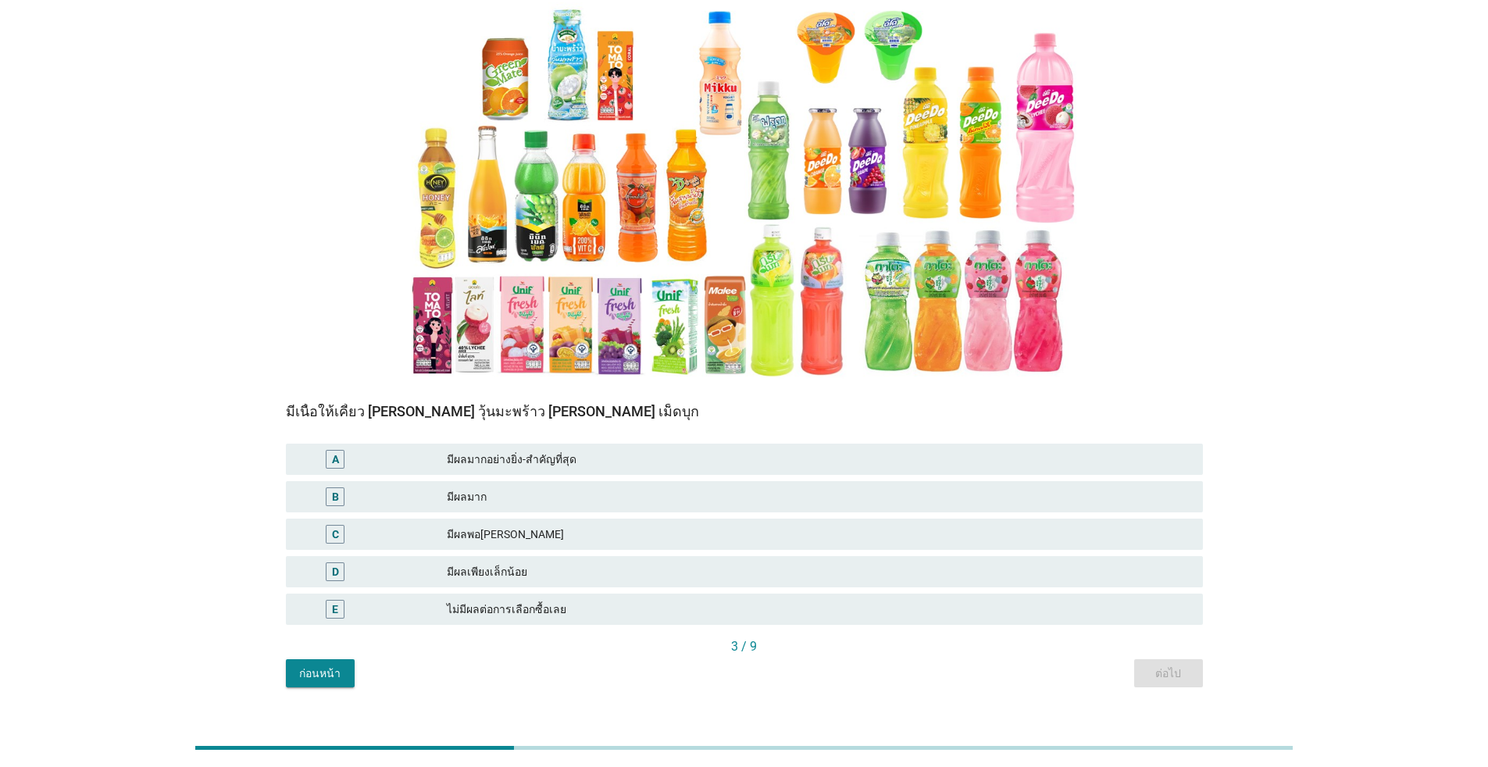
click at [537, 562] on div "มีผลเพียงเล็กน้อย" at bounding box center [818, 571] width 743 height 19
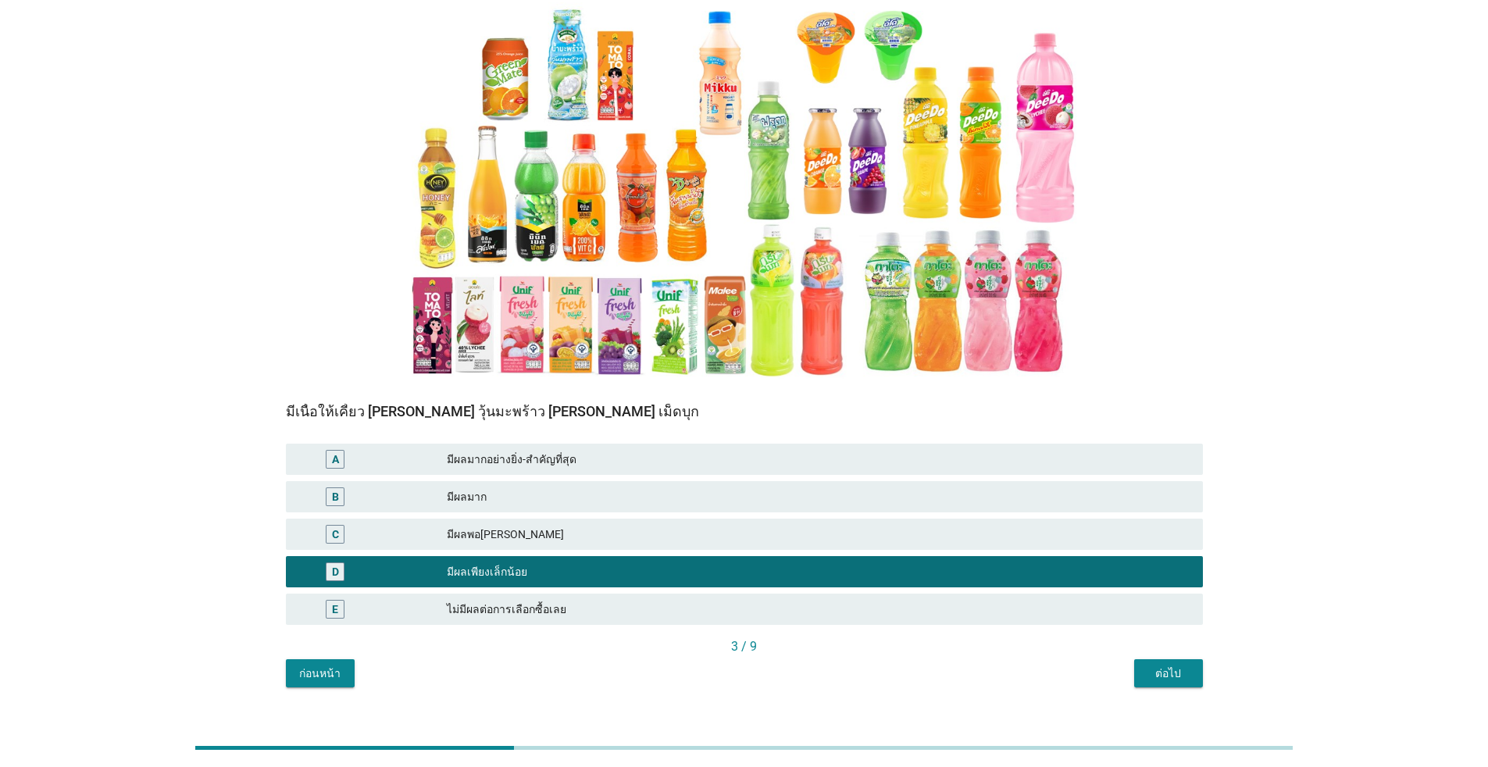
click at [768, 665] on div "ต่อไป" at bounding box center [1168, 673] width 44 height 16
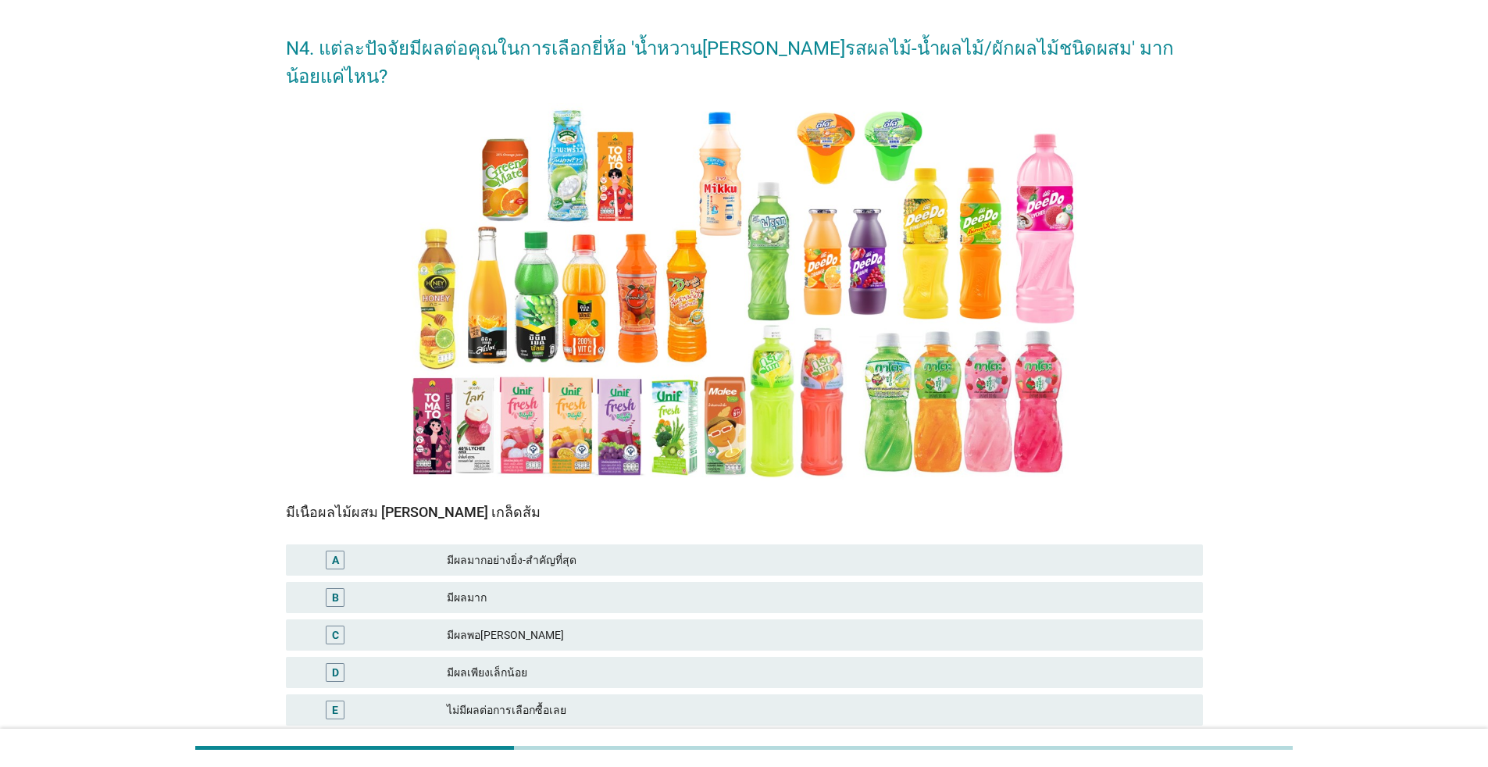
scroll to position [78, 0]
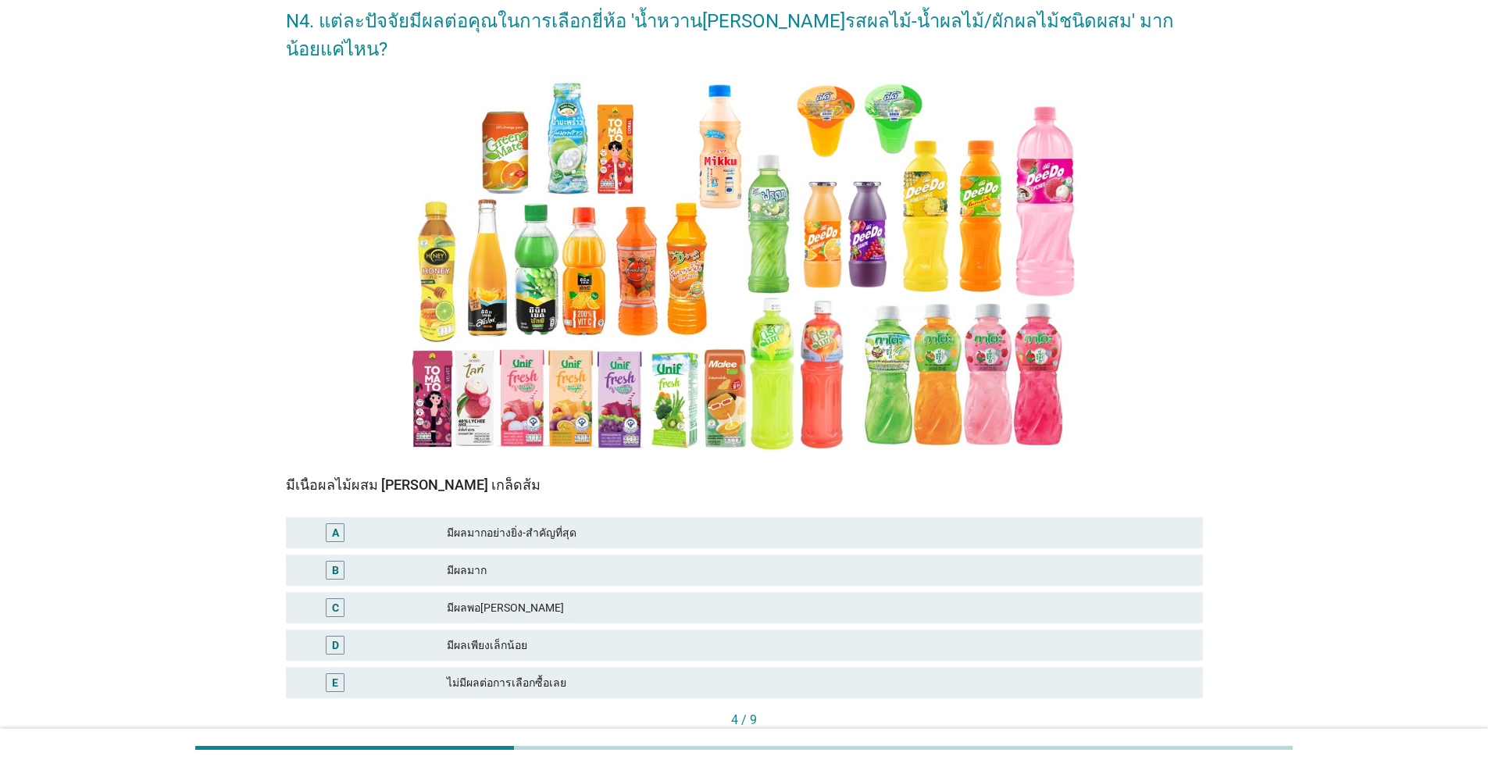
click at [542, 592] on div "C มีผลพอ[PERSON_NAME]" at bounding box center [744, 607] width 917 height 31
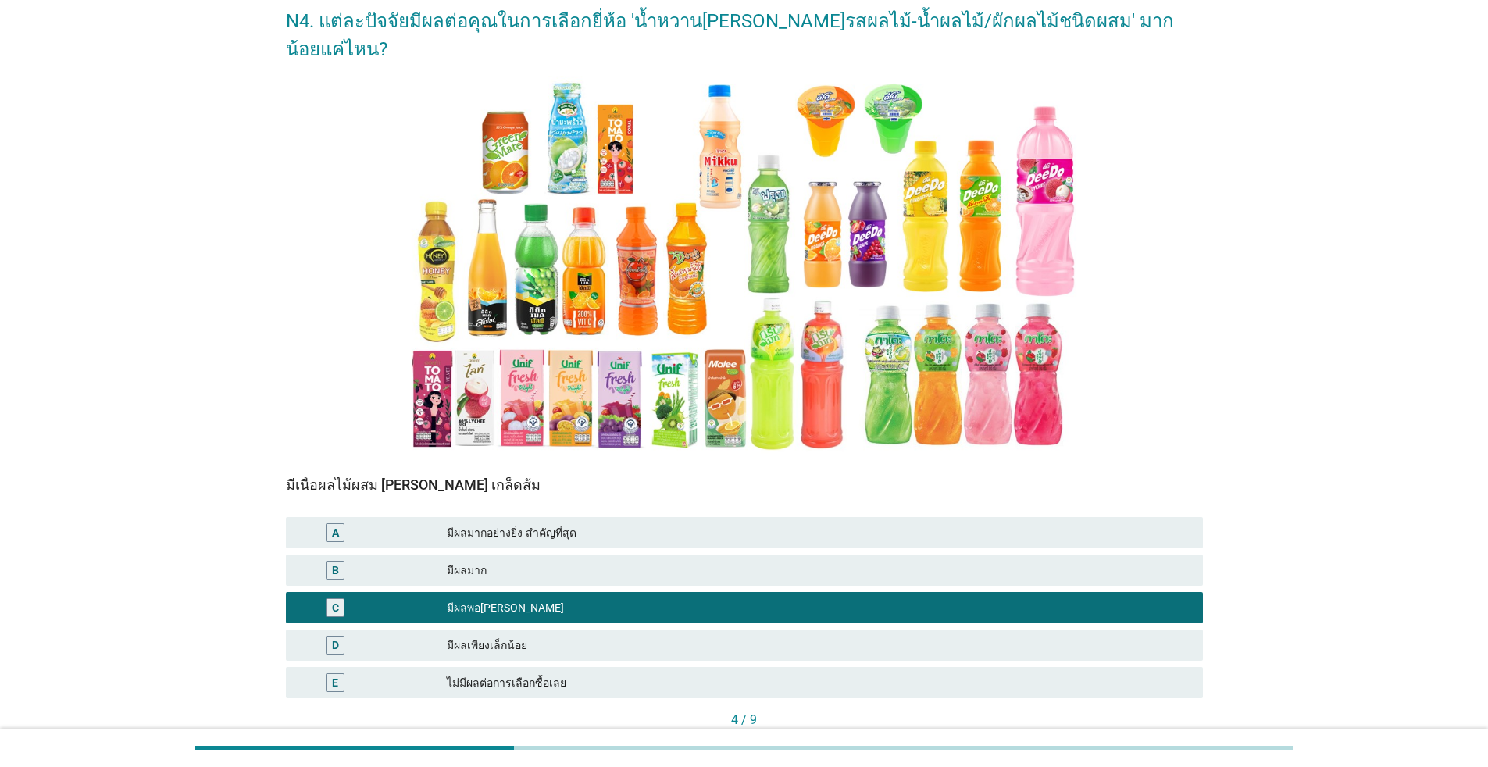
click at [768, 701] on div "ต่อไป" at bounding box center [1168, 747] width 44 height 16
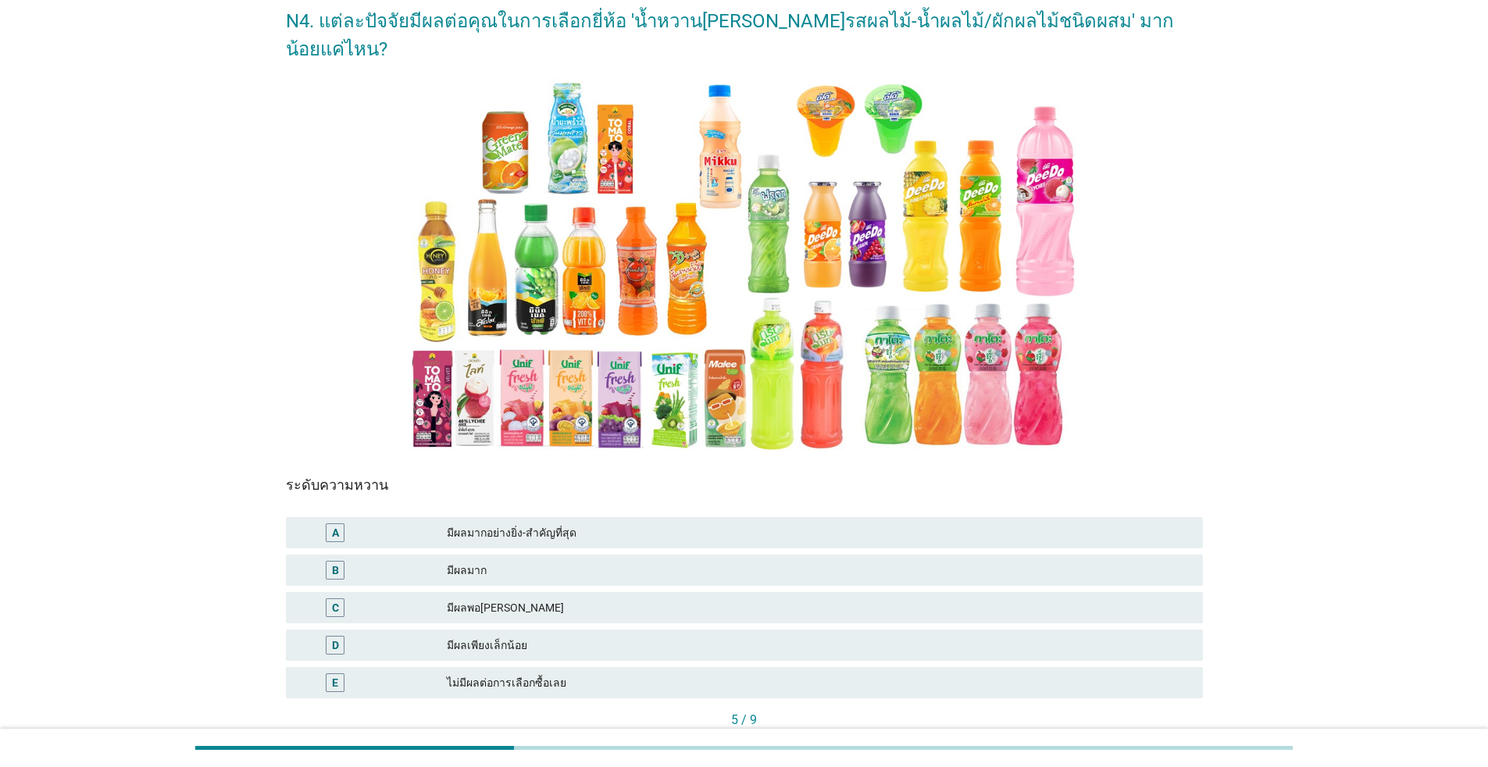
click at [561, 561] on div "มีผลมาก" at bounding box center [818, 570] width 743 height 19
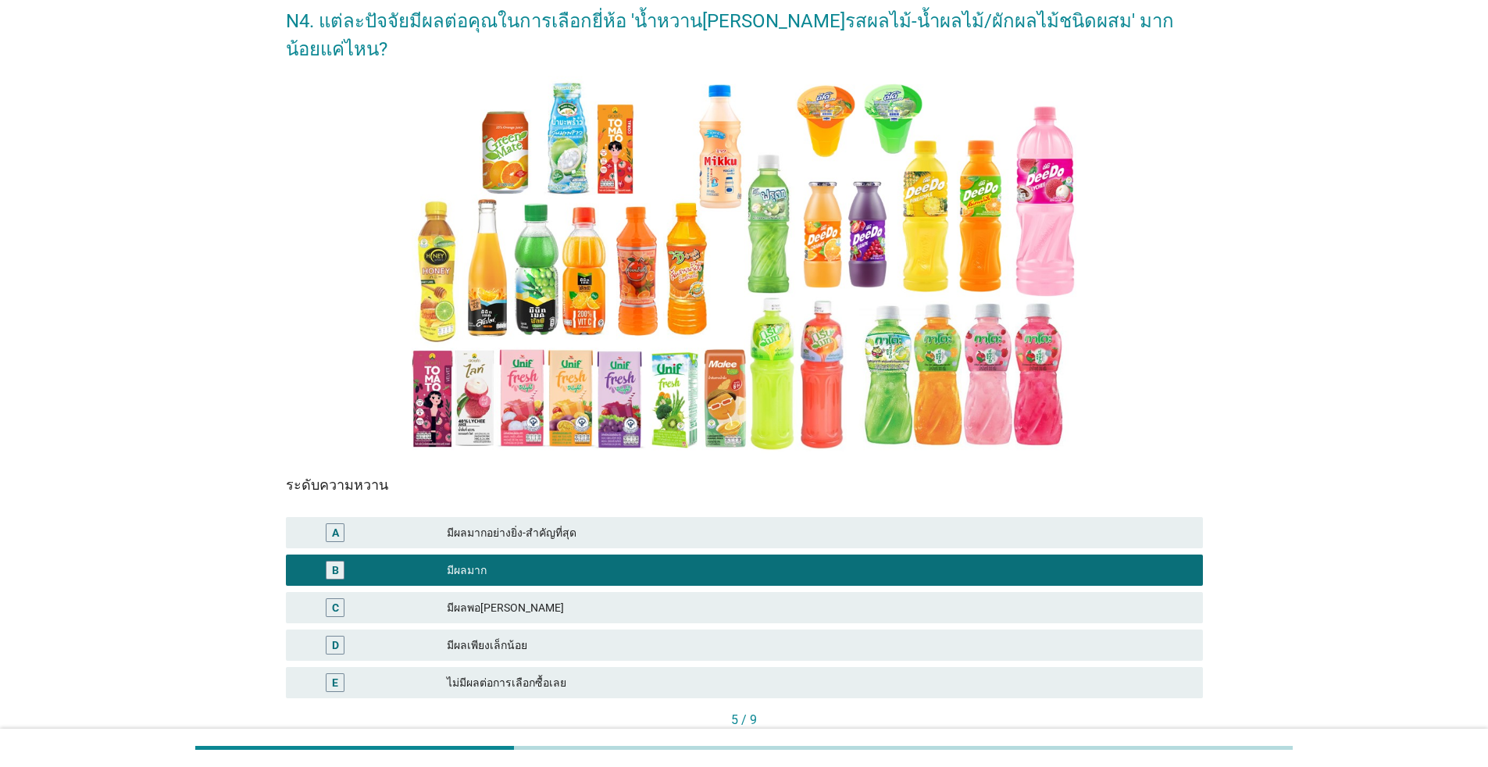
click at [768, 701] on button "ต่อไป" at bounding box center [1168, 747] width 69 height 28
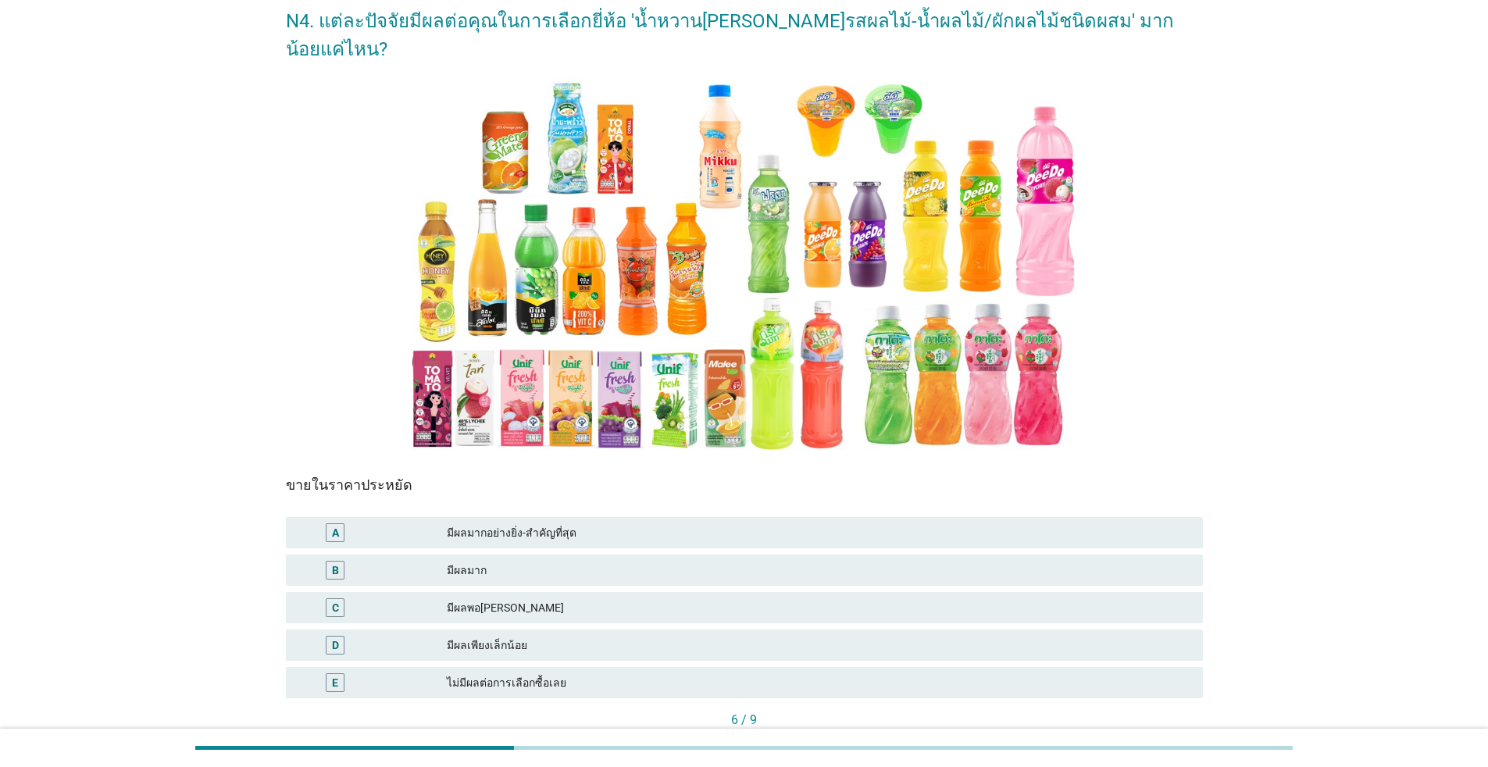
scroll to position [0, 0]
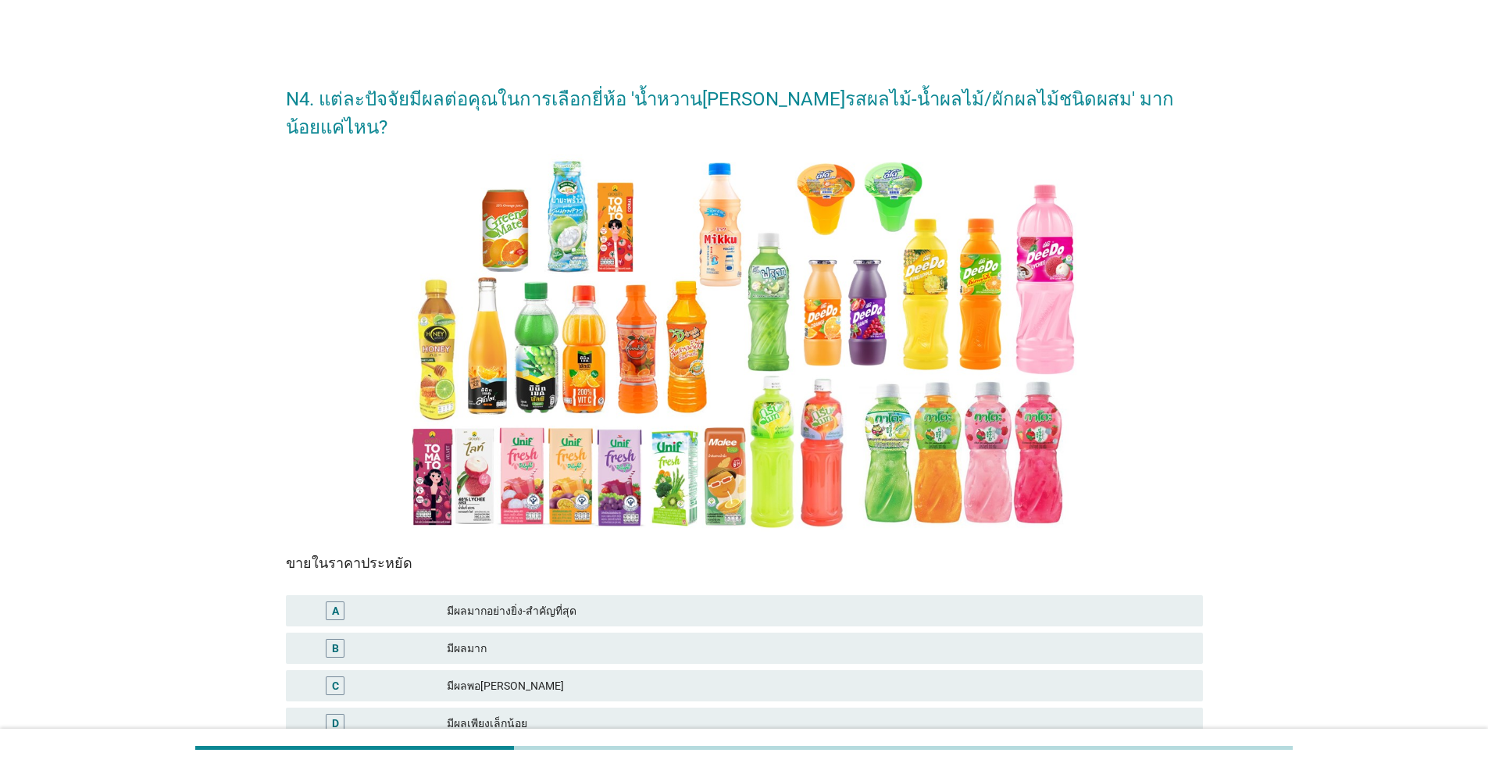
click at [480, 639] on div "มีผลมาก" at bounding box center [818, 648] width 743 height 19
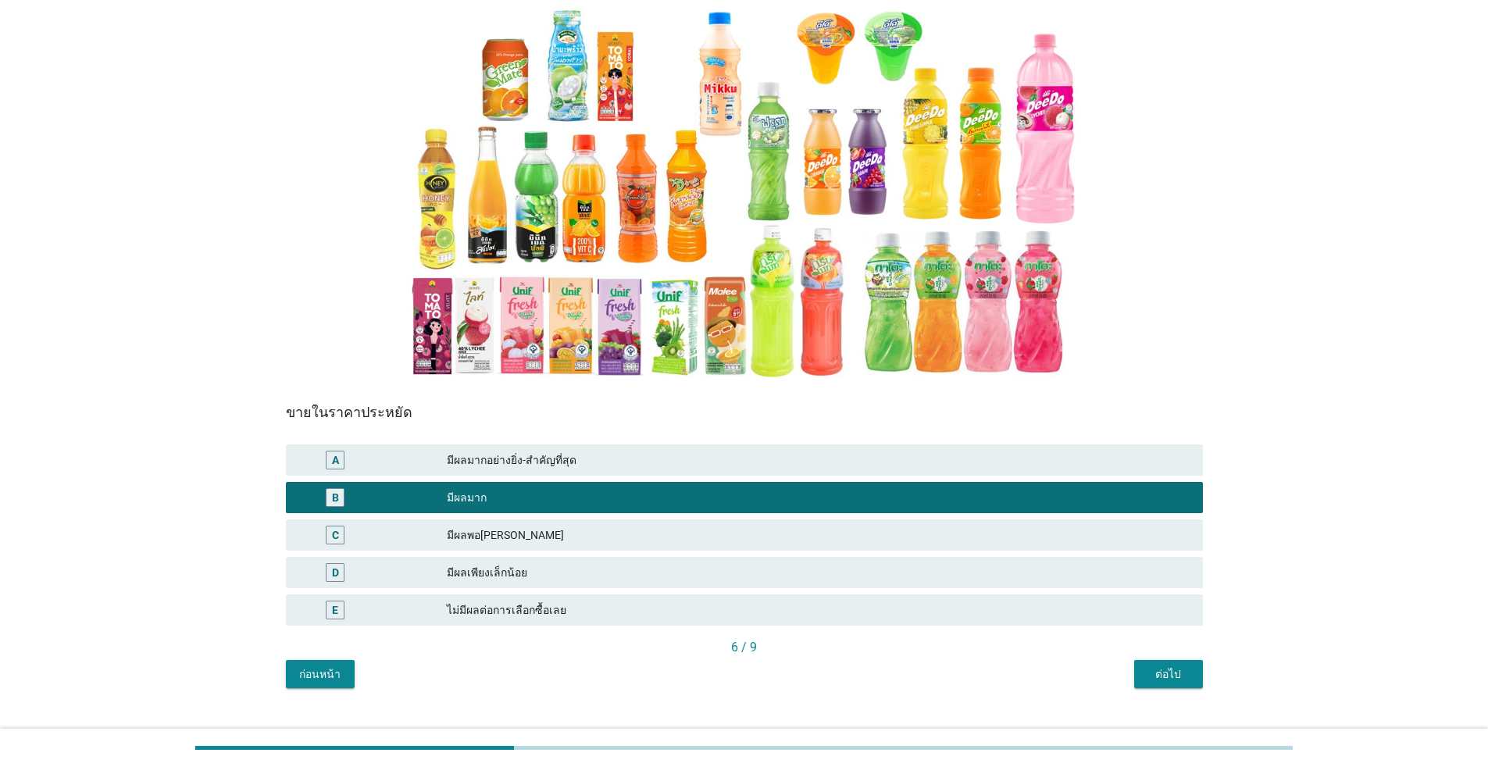
scroll to position [152, 0]
click at [768, 665] on div "ต่อไป" at bounding box center [1168, 673] width 44 height 16
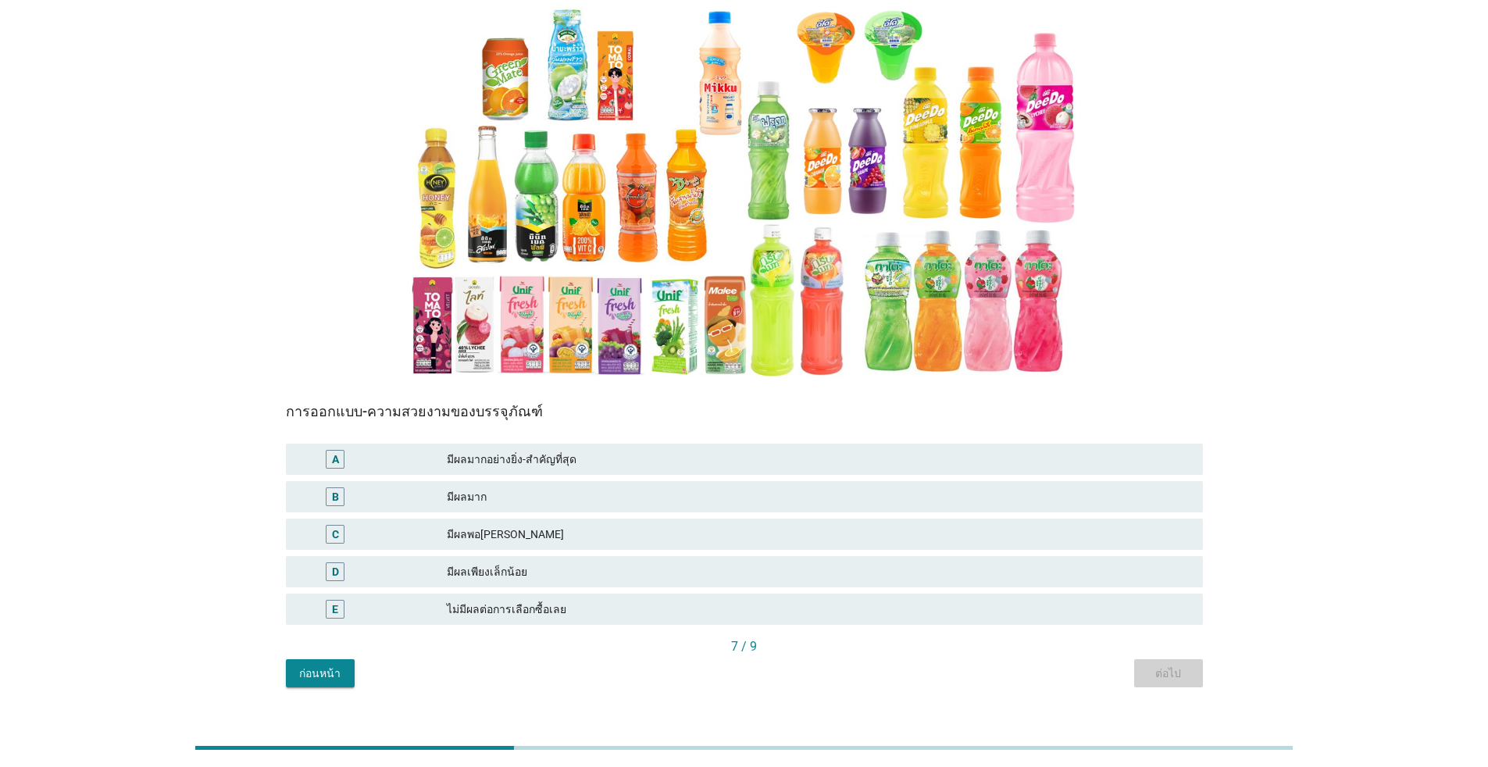
scroll to position [0, 0]
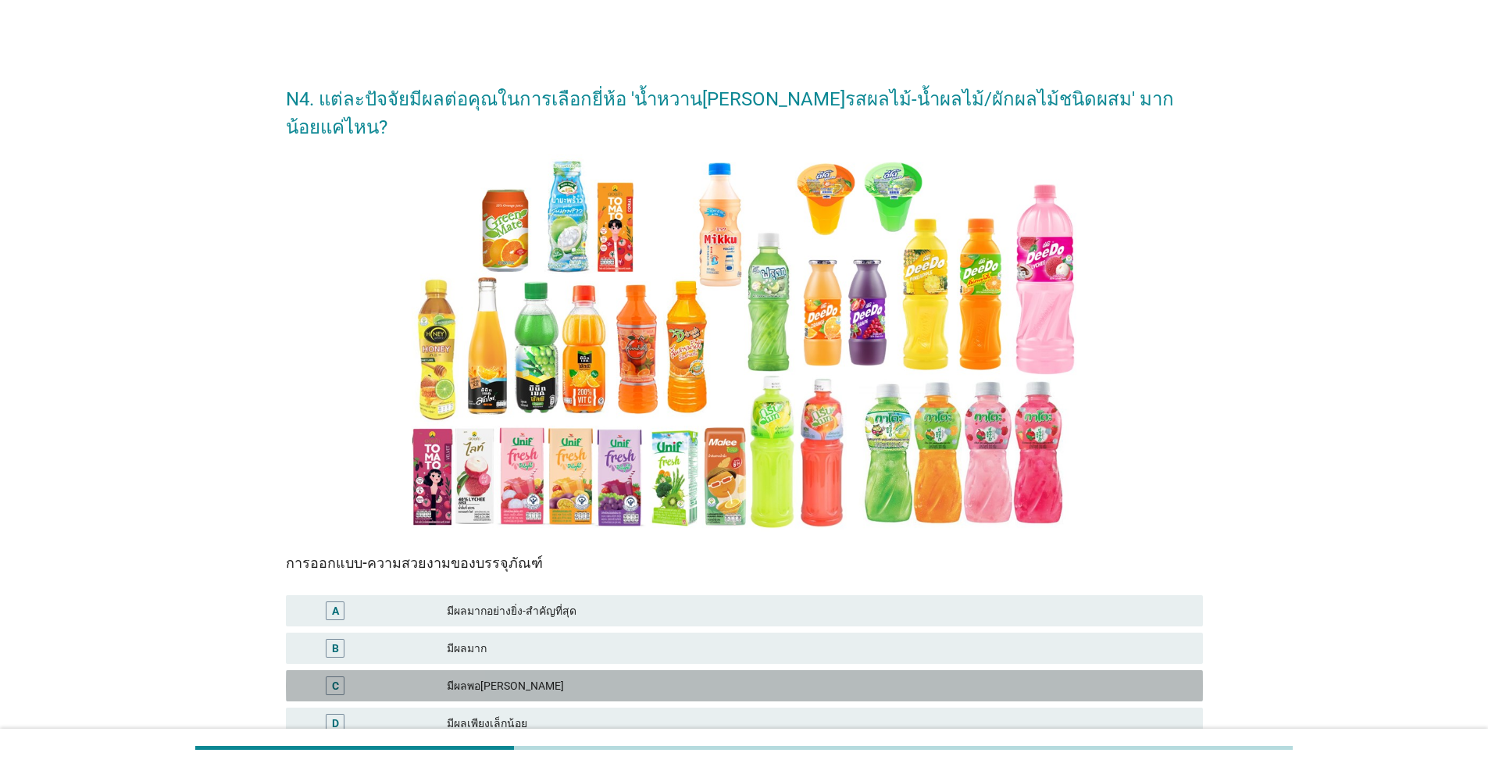
click at [523, 676] on div "มีผลพอ[PERSON_NAME]" at bounding box center [818, 685] width 743 height 19
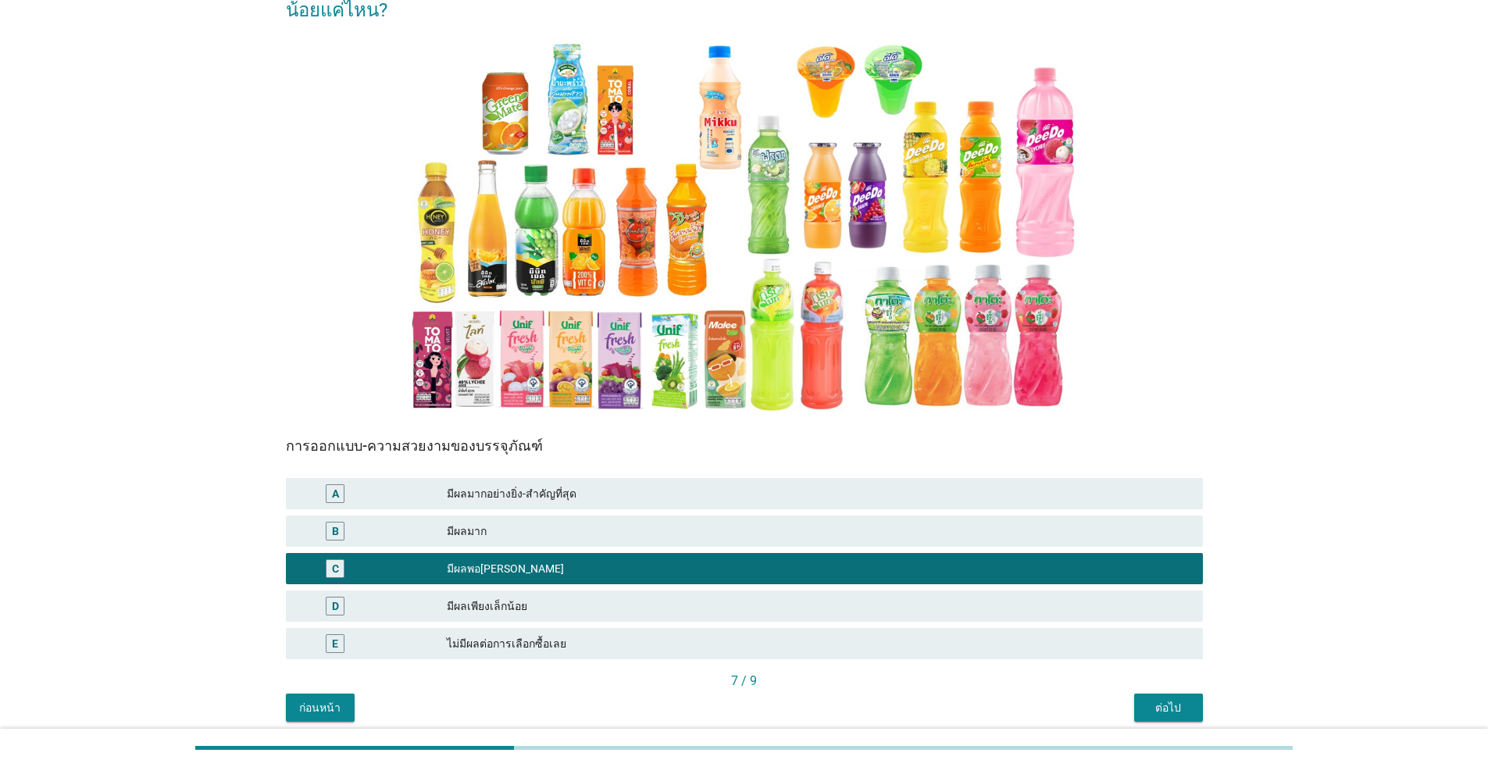
scroll to position [152, 0]
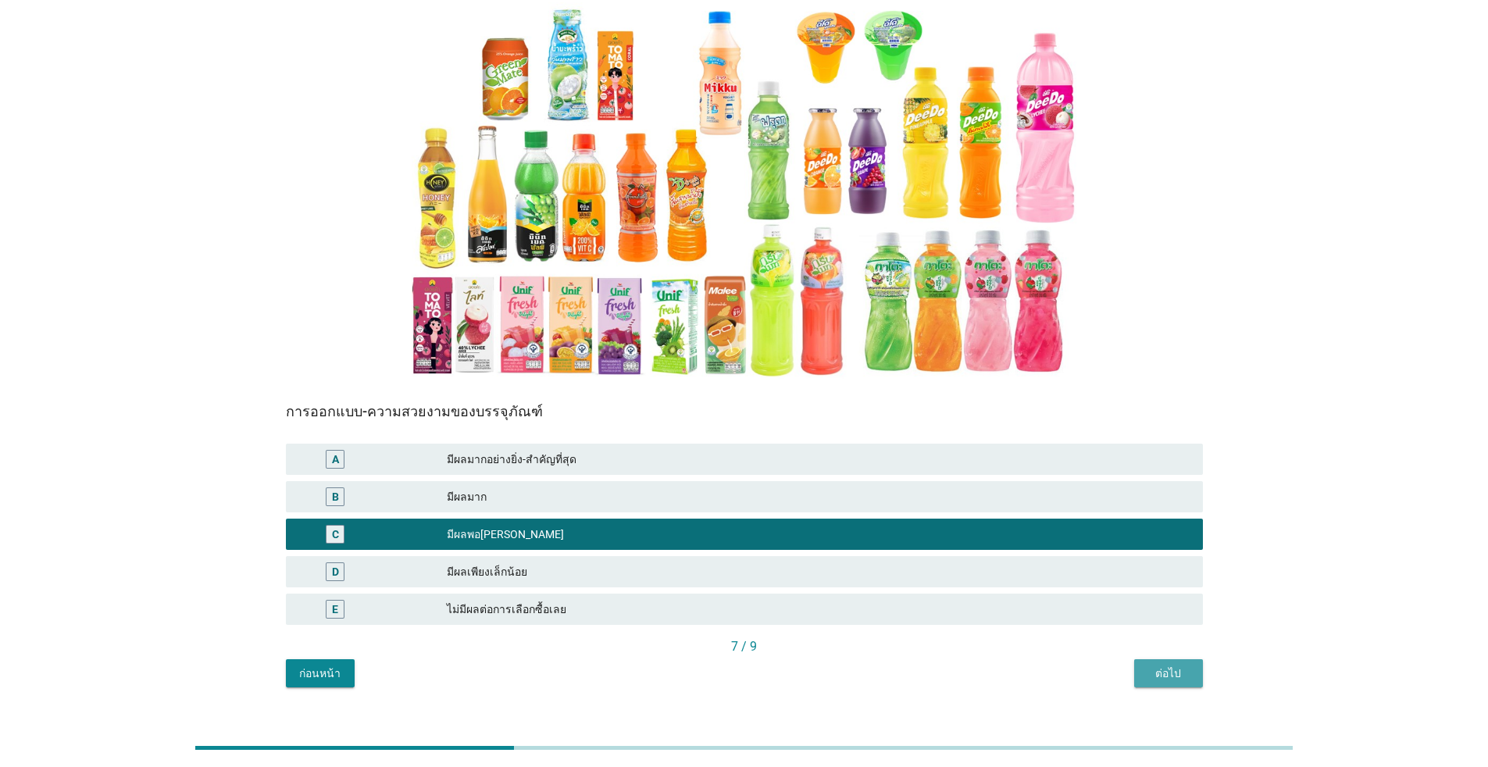
click at [768, 665] on div "ต่อไป" at bounding box center [1168, 673] width 44 height 16
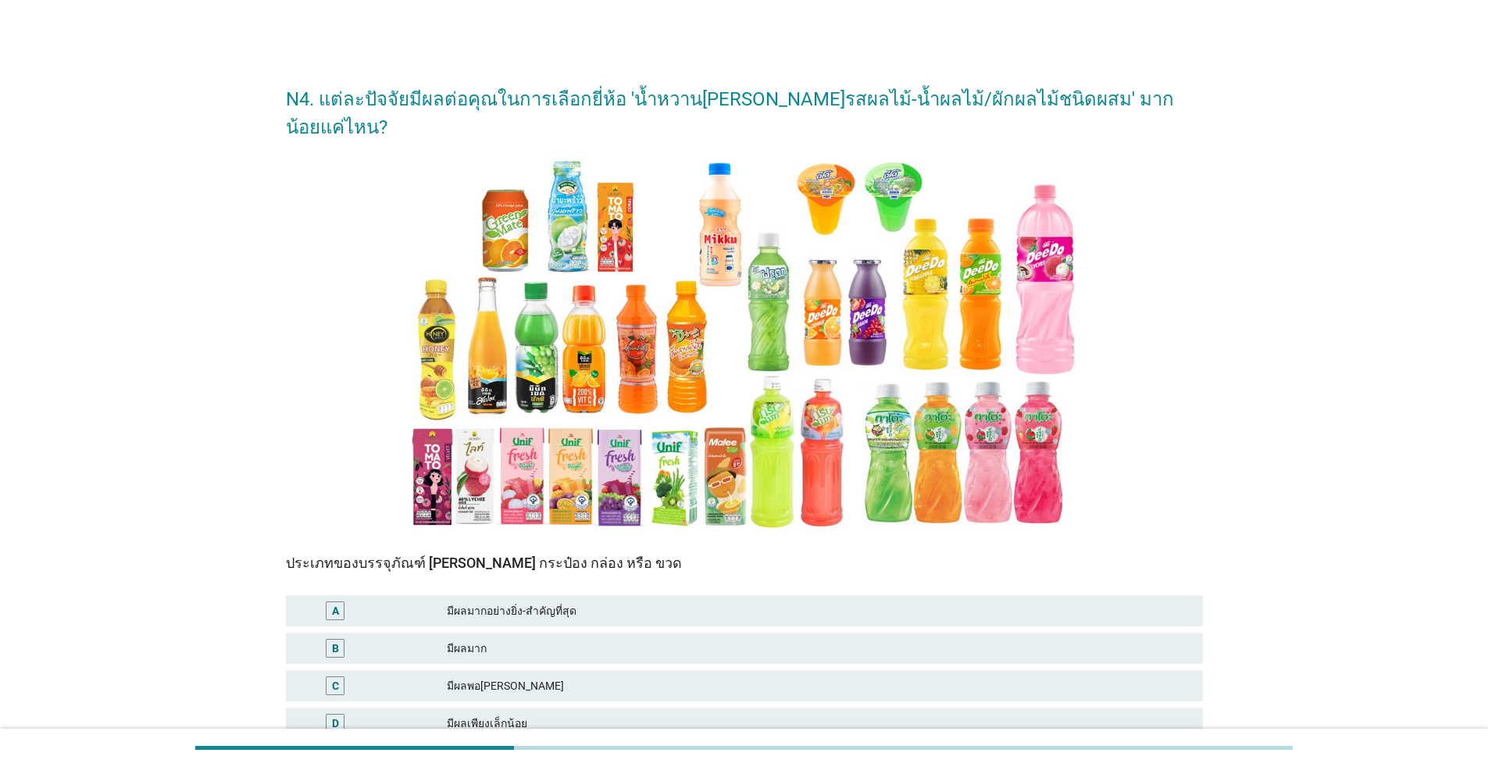
click at [547, 639] on div "มีผลมาก" at bounding box center [818, 648] width 743 height 19
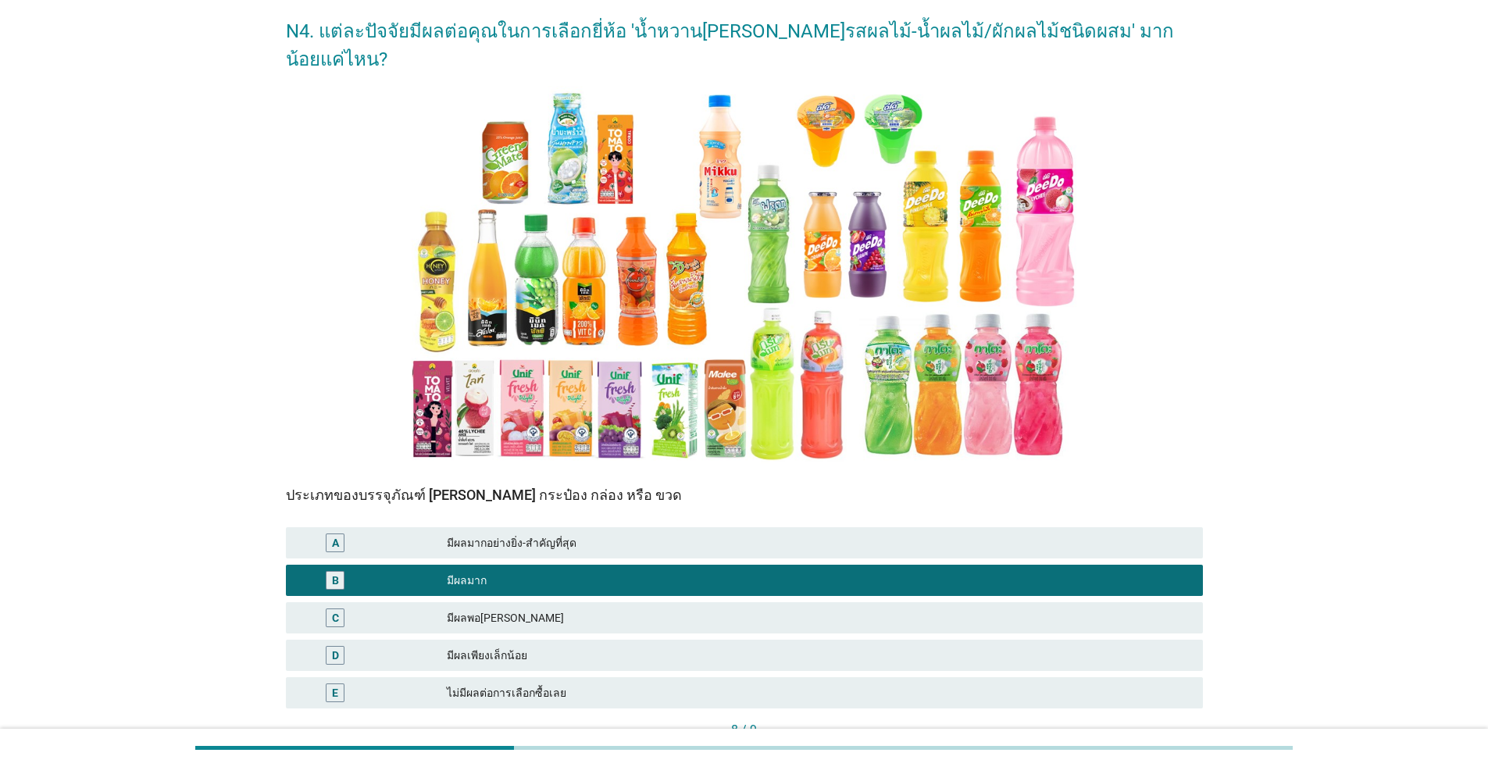
scroll to position [152, 0]
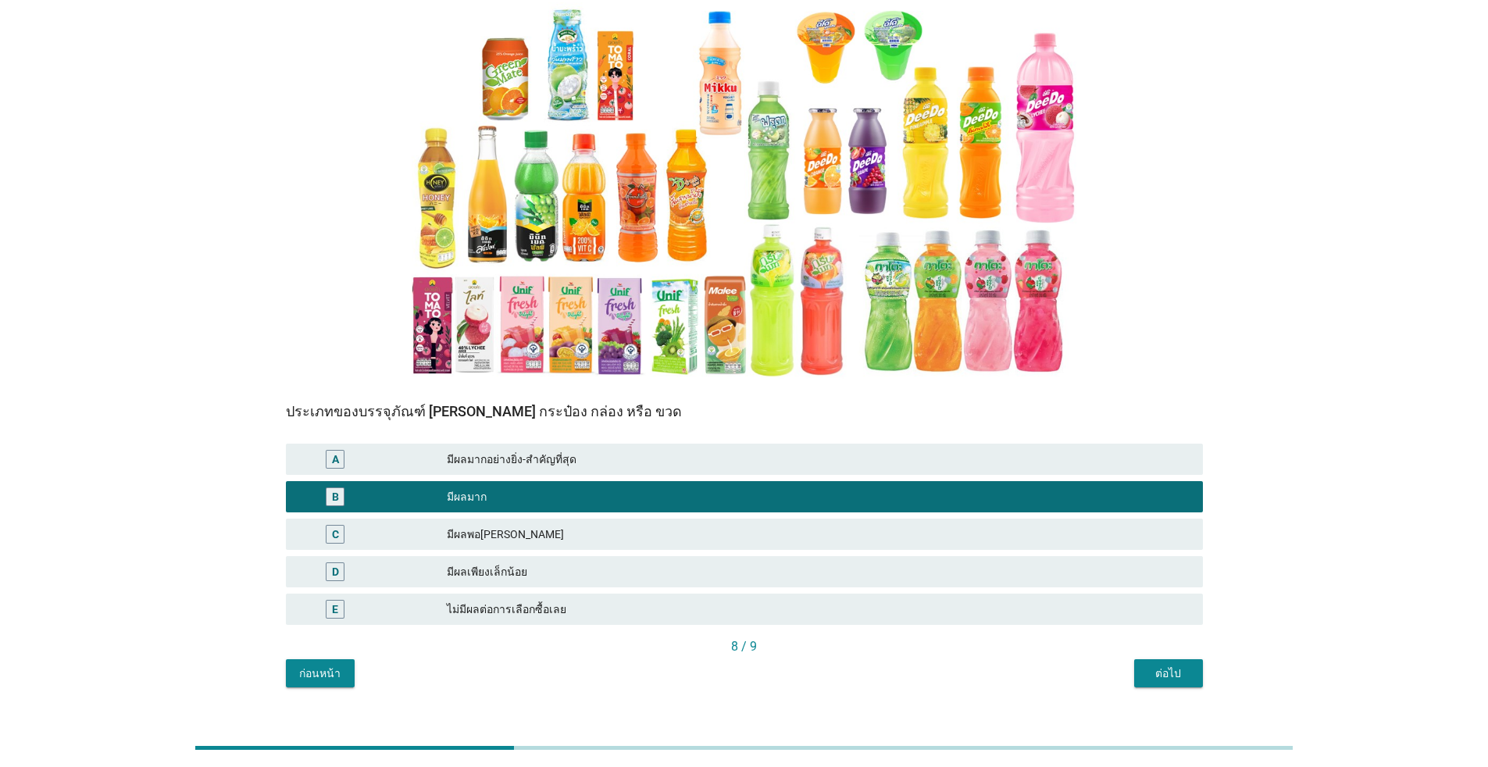
click at [768, 665] on div "ต่อไป" at bounding box center [1168, 673] width 44 height 16
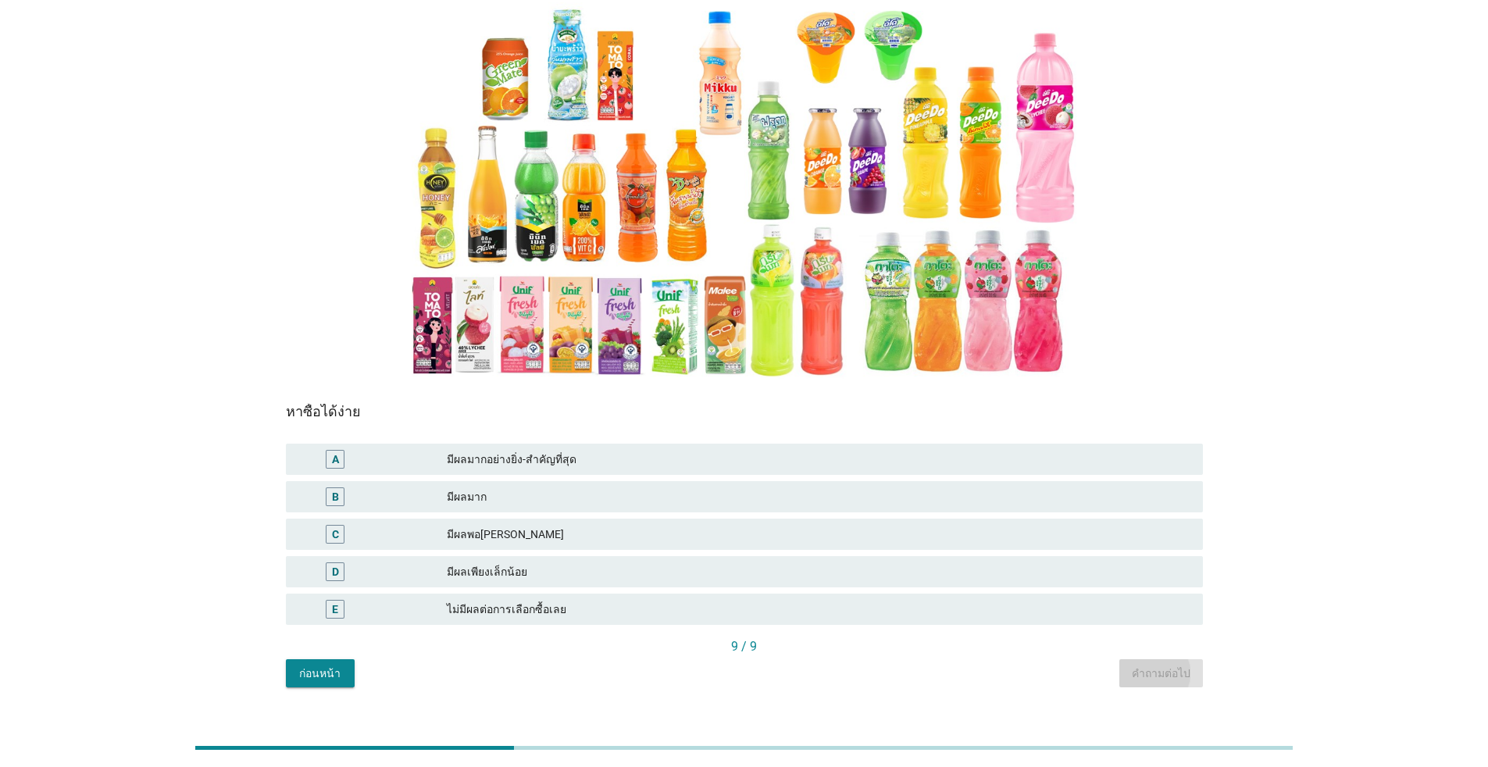
scroll to position [0, 0]
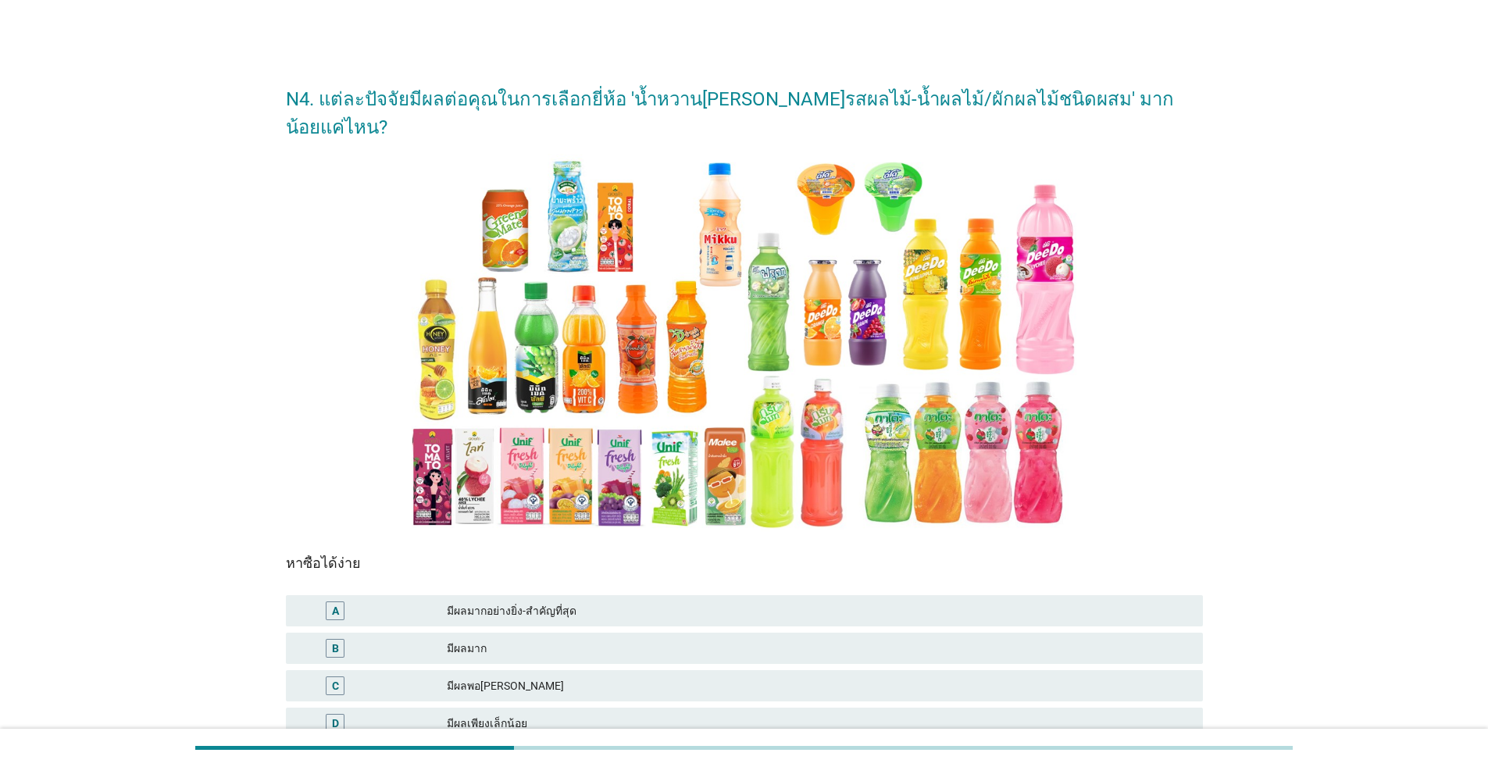
click at [524, 601] on div "มีผลมากอย่างยิ่ง-สำคัญที่สุด" at bounding box center [818, 610] width 743 height 19
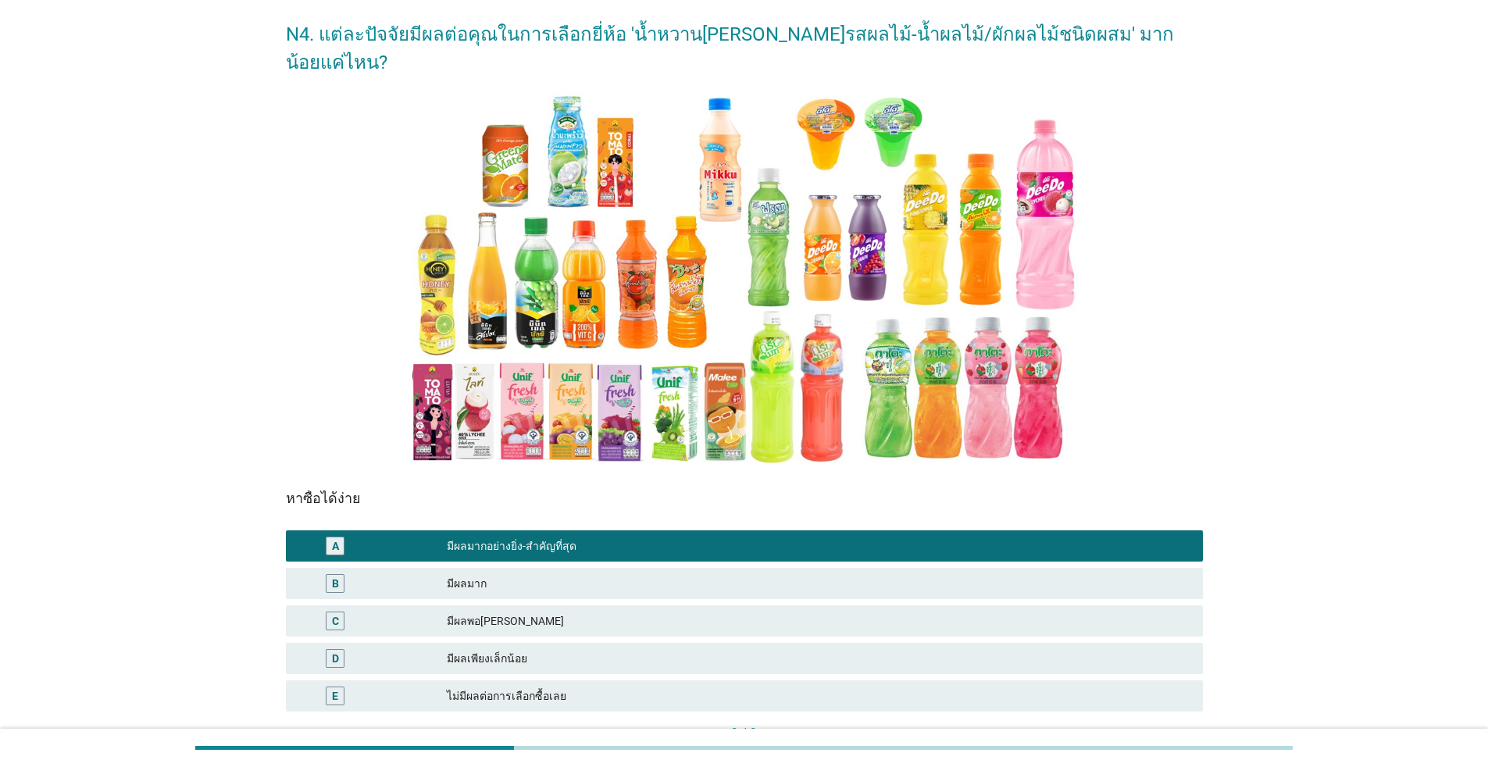
scroll to position [152, 0]
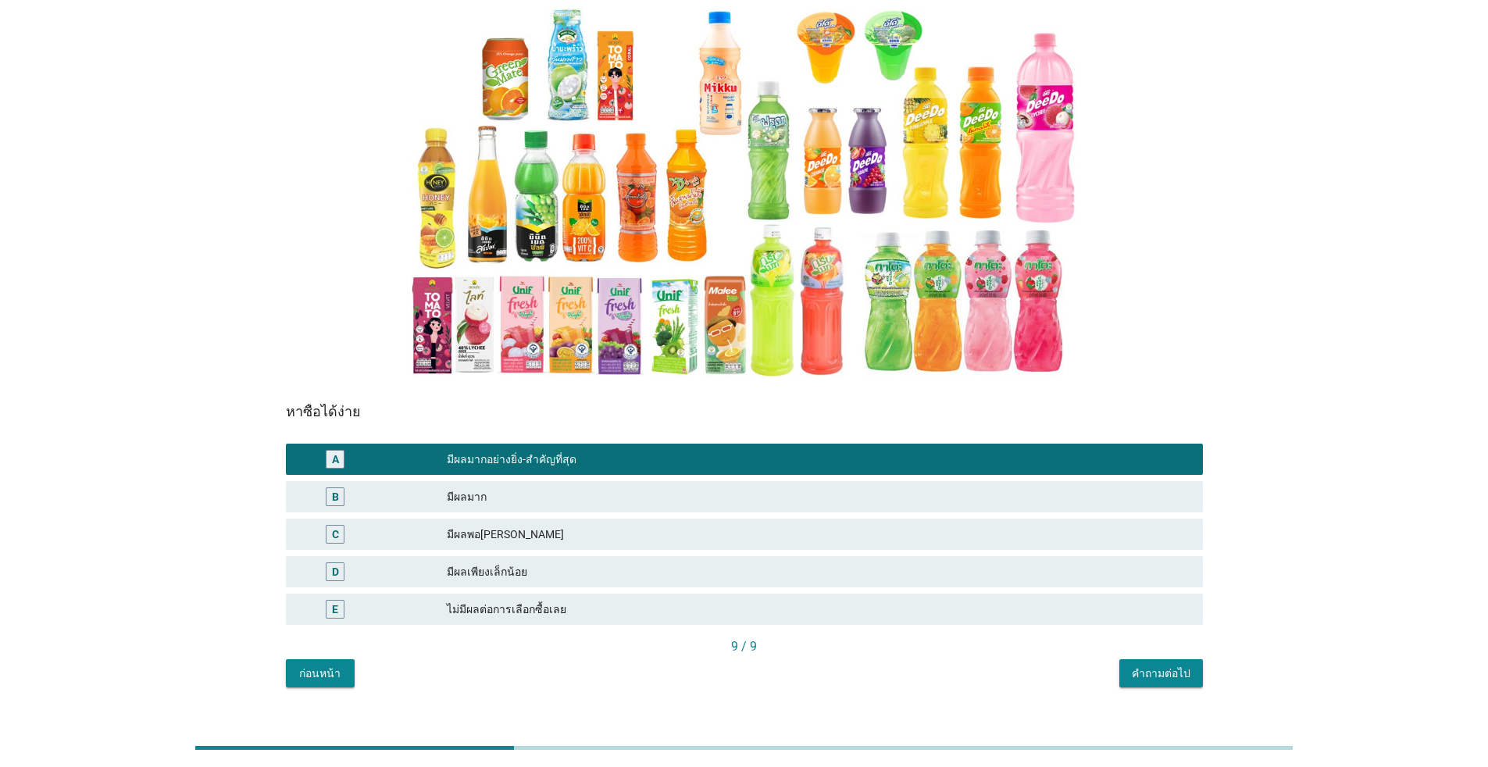
click at [768, 665] on div "คำถามต่อไป" at bounding box center [1161, 673] width 59 height 16
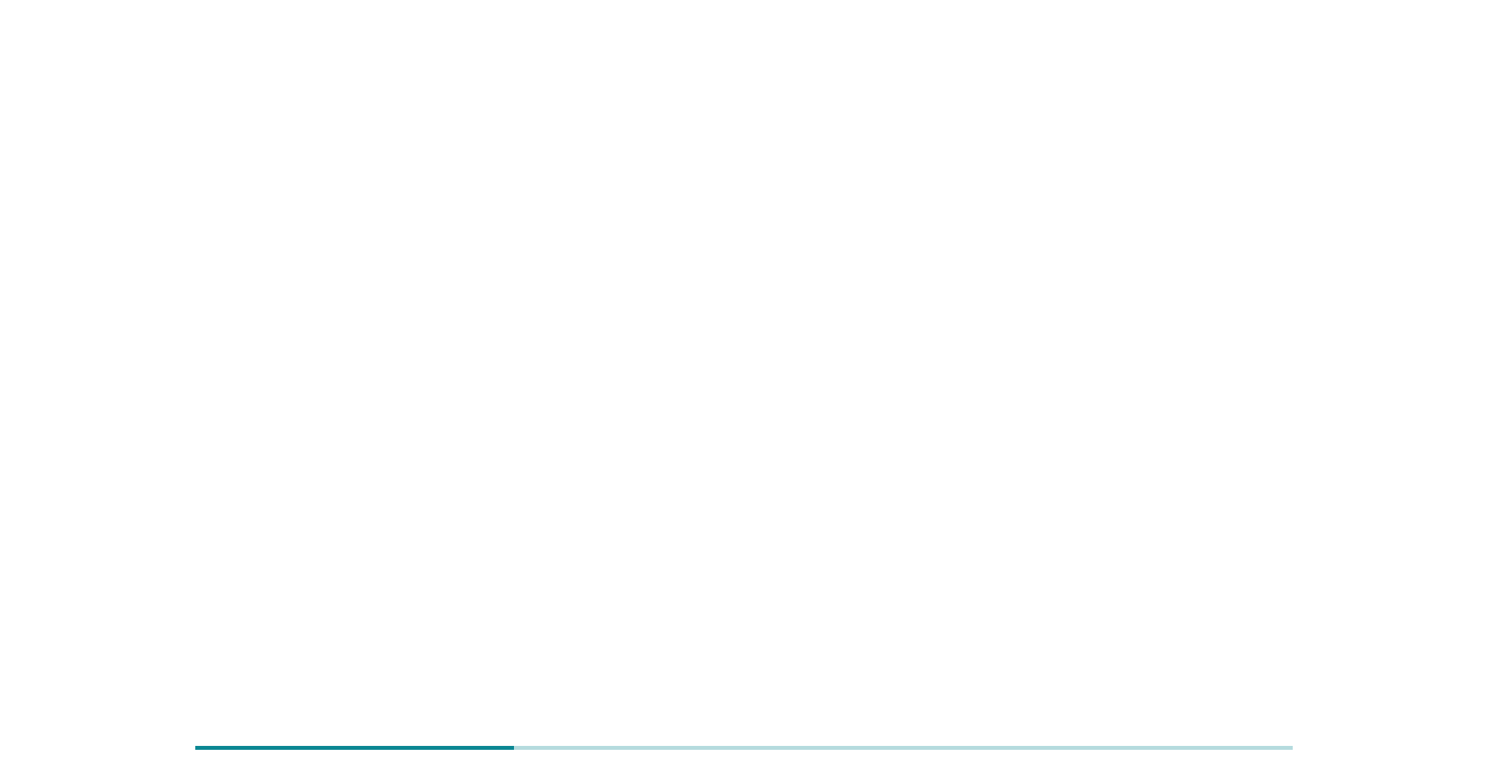
scroll to position [0, 0]
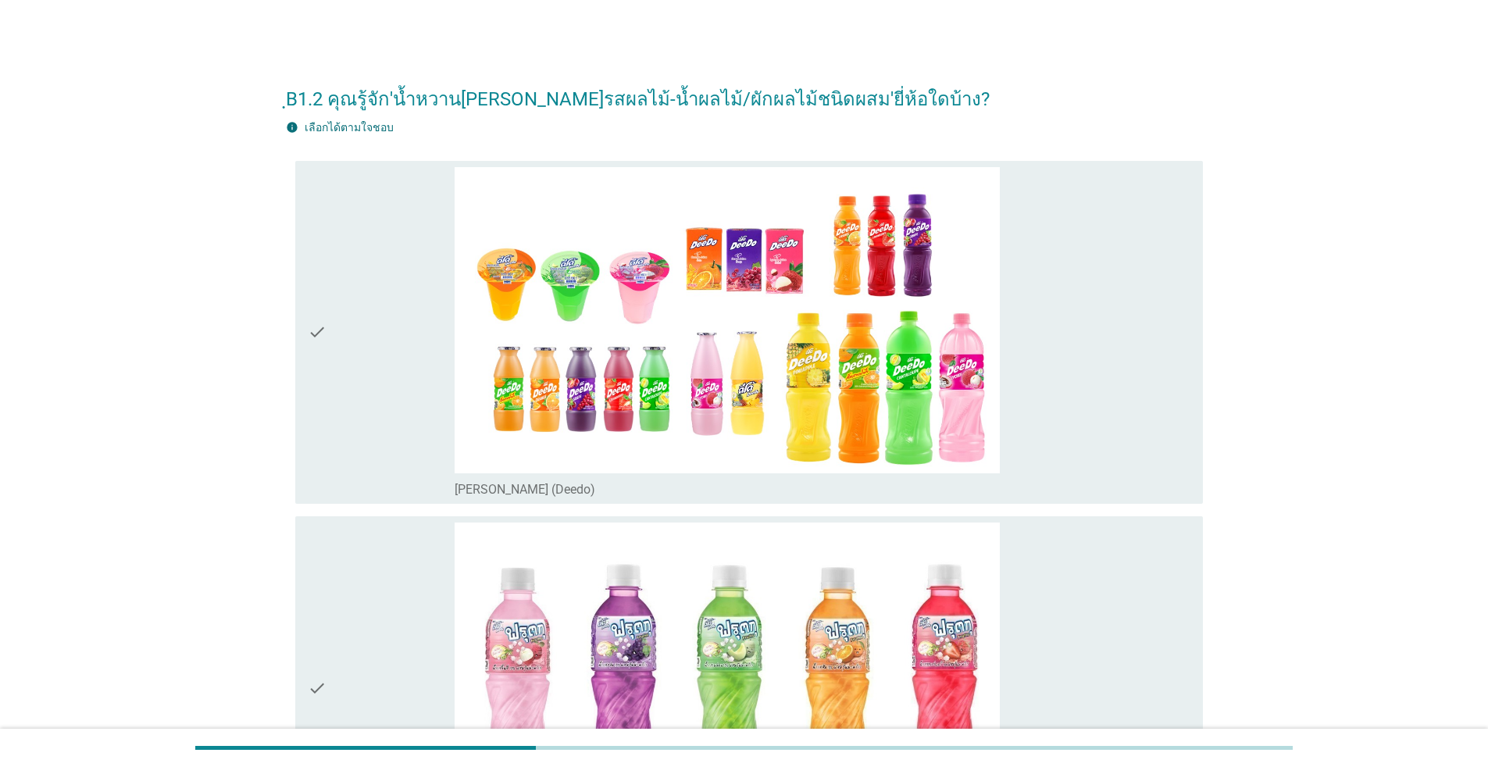
click at [362, 422] on div "check" at bounding box center [381, 332] width 147 height 331
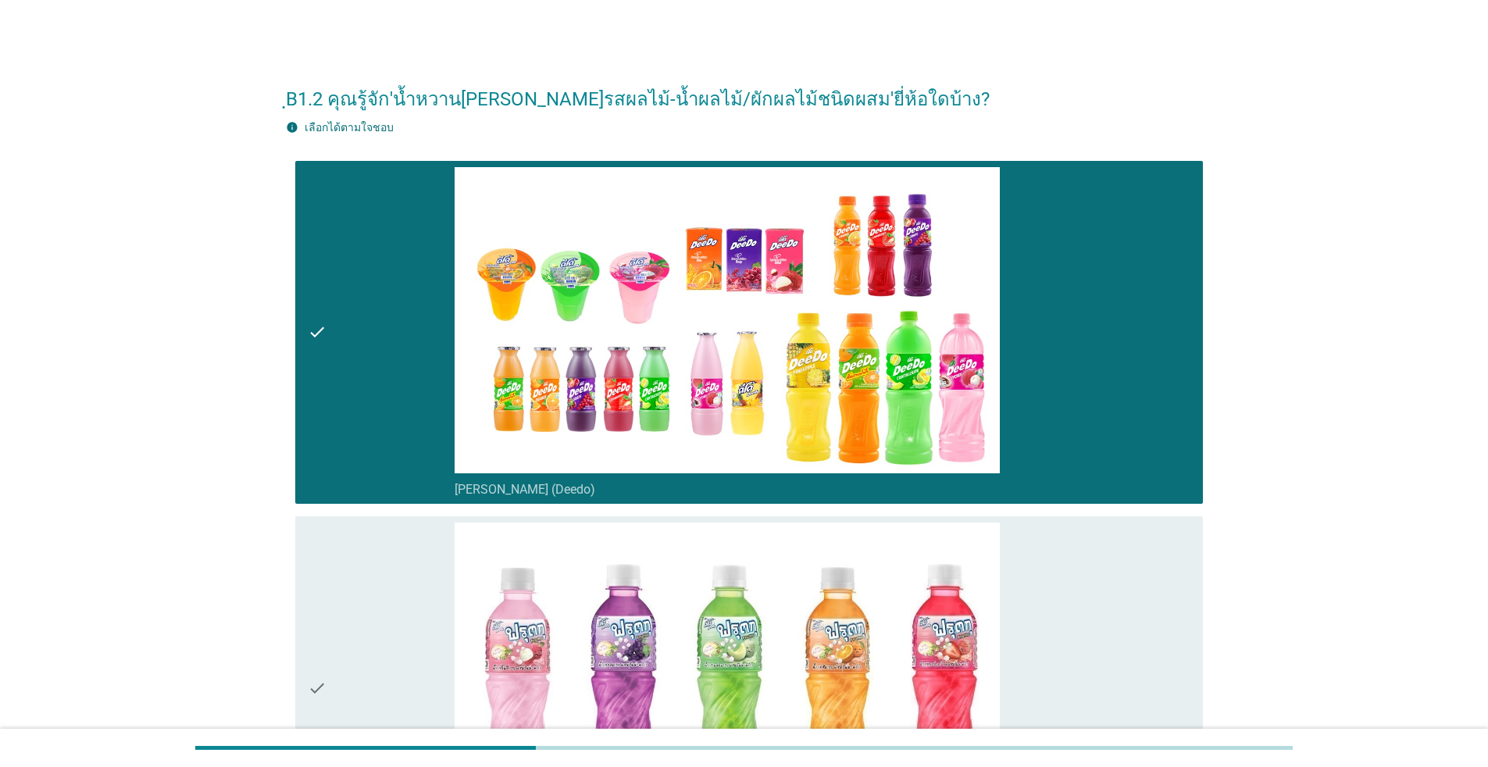
click at [361, 576] on div "check" at bounding box center [381, 687] width 147 height 331
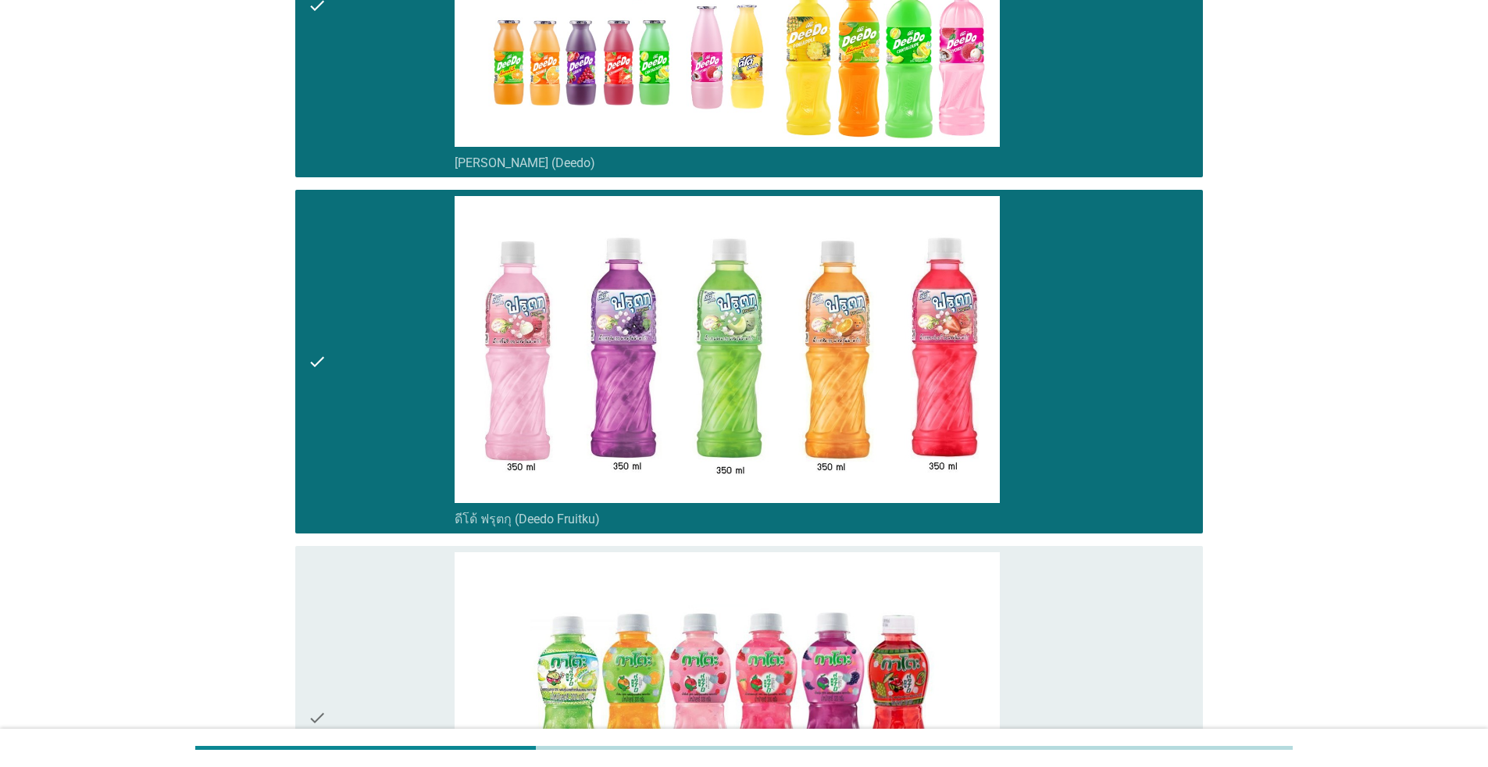
scroll to position [547, 0]
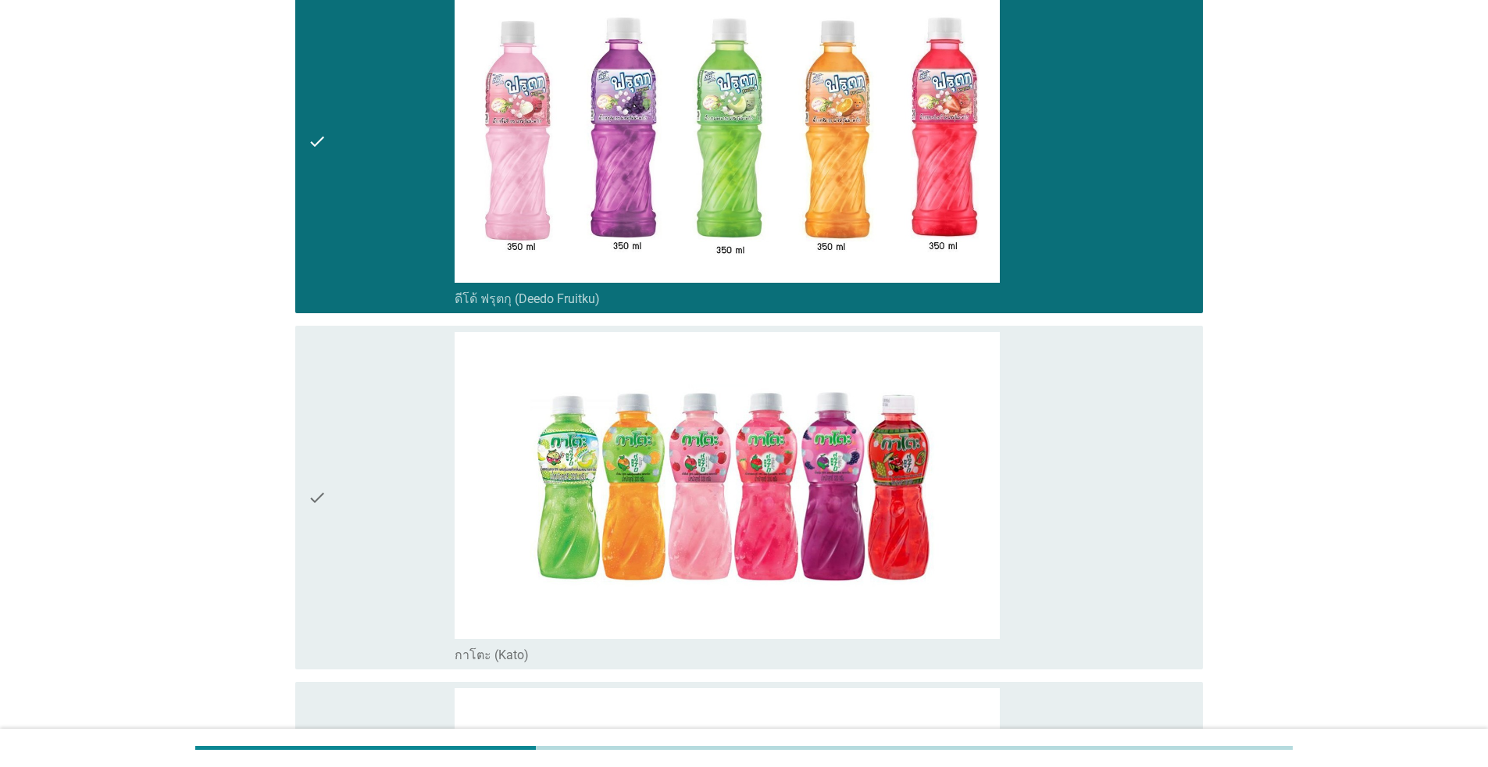
click at [362, 473] on div "check" at bounding box center [381, 497] width 147 height 331
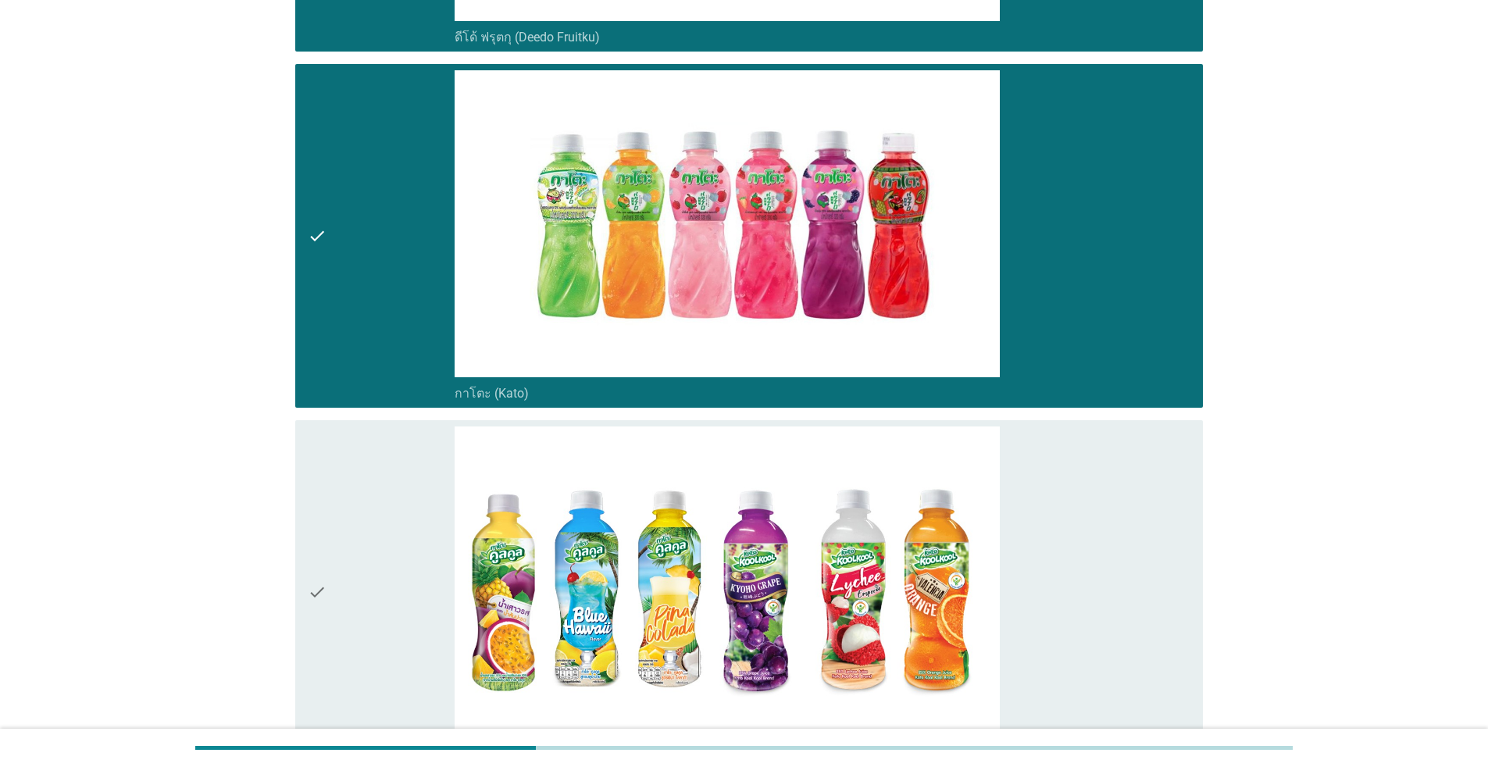
scroll to position [859, 0]
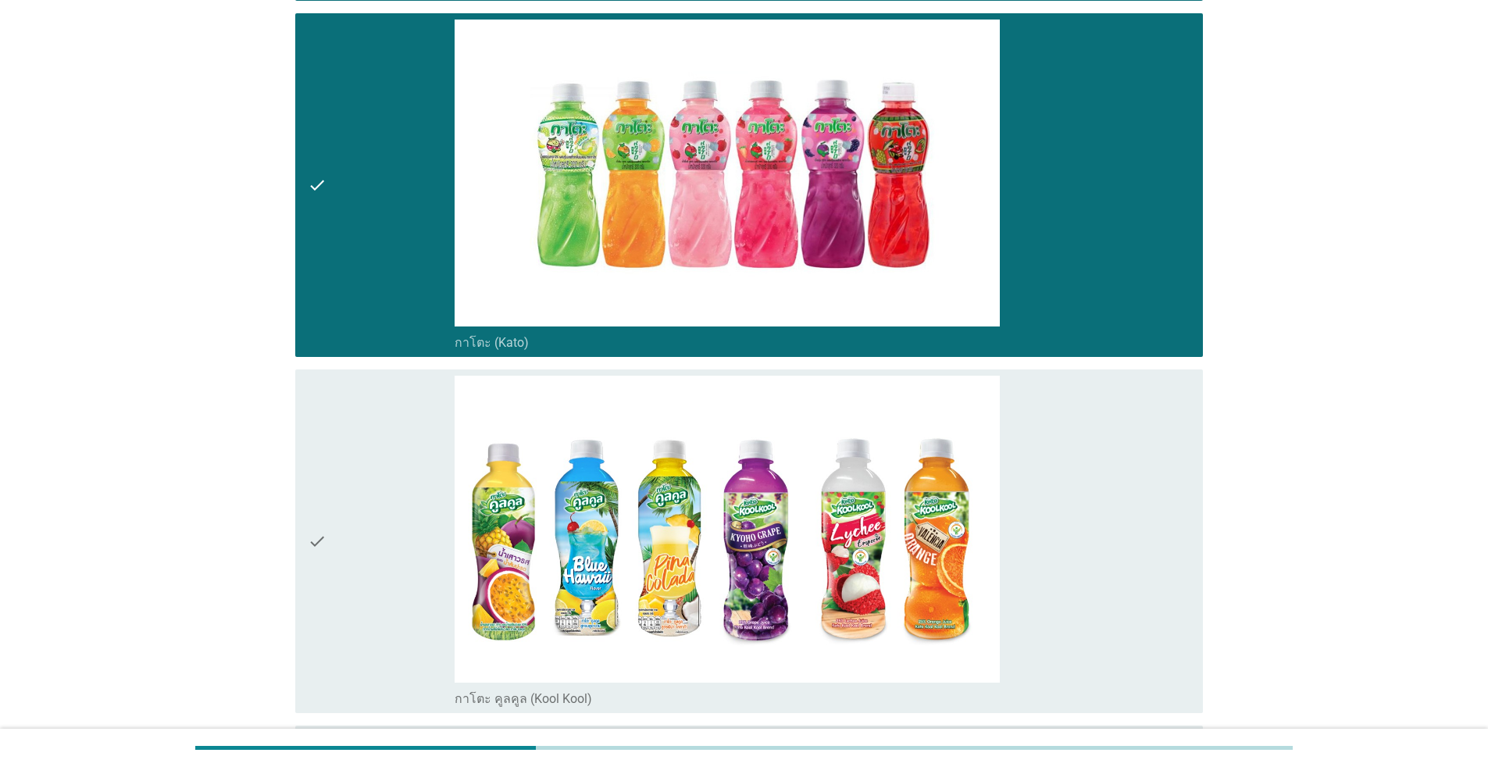
click at [362, 482] on div "check" at bounding box center [381, 541] width 147 height 331
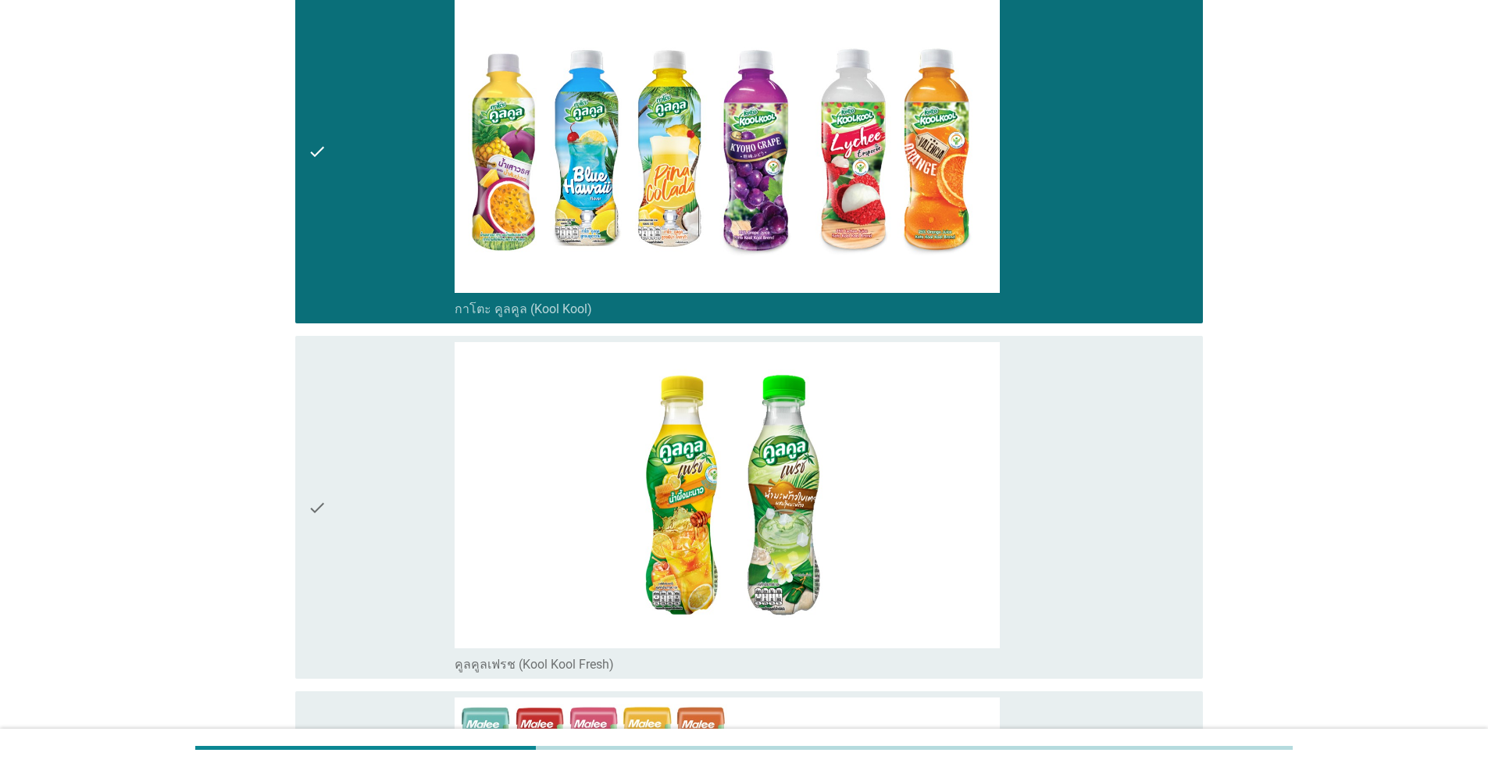
scroll to position [1249, 0]
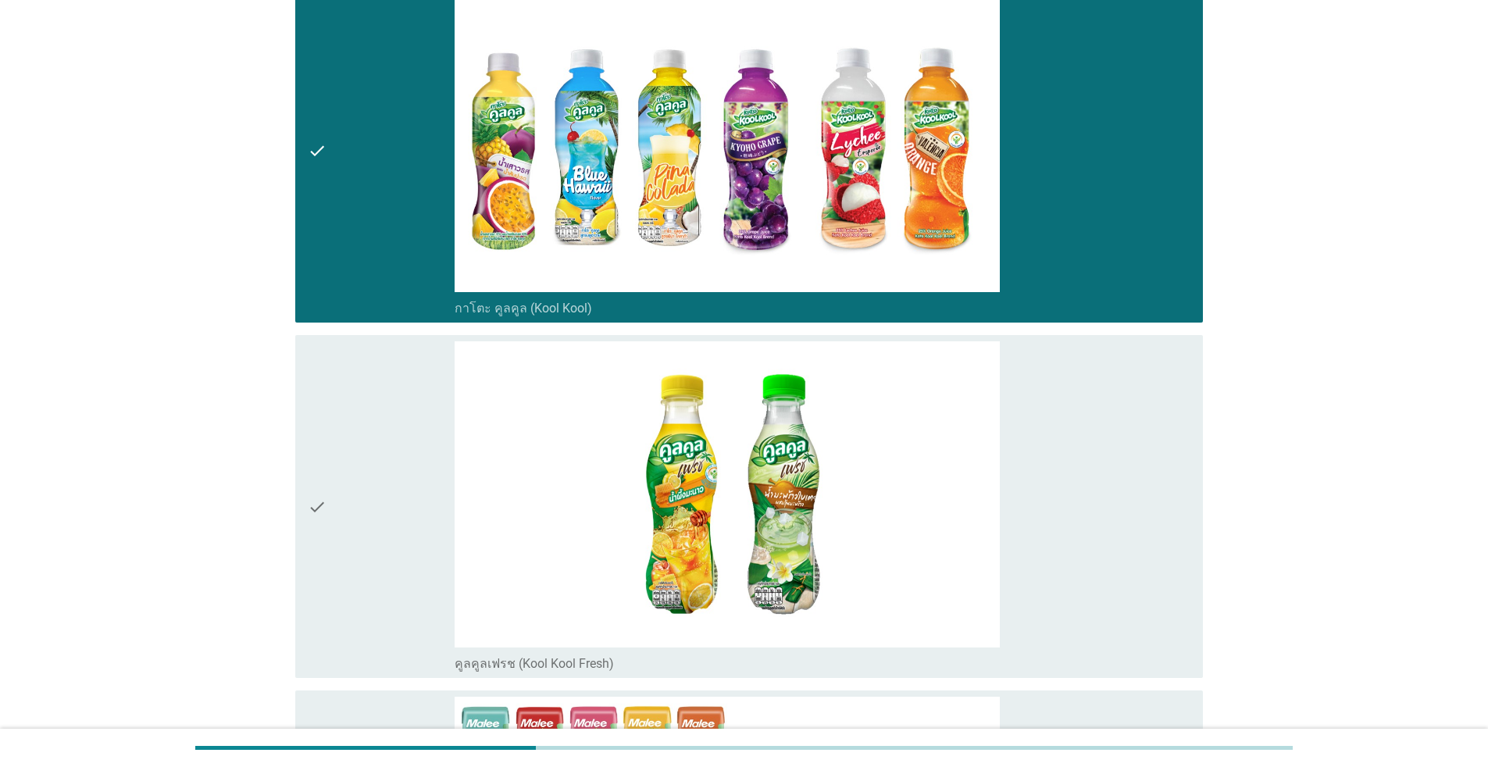
click at [360, 490] on div "check" at bounding box center [381, 506] width 147 height 331
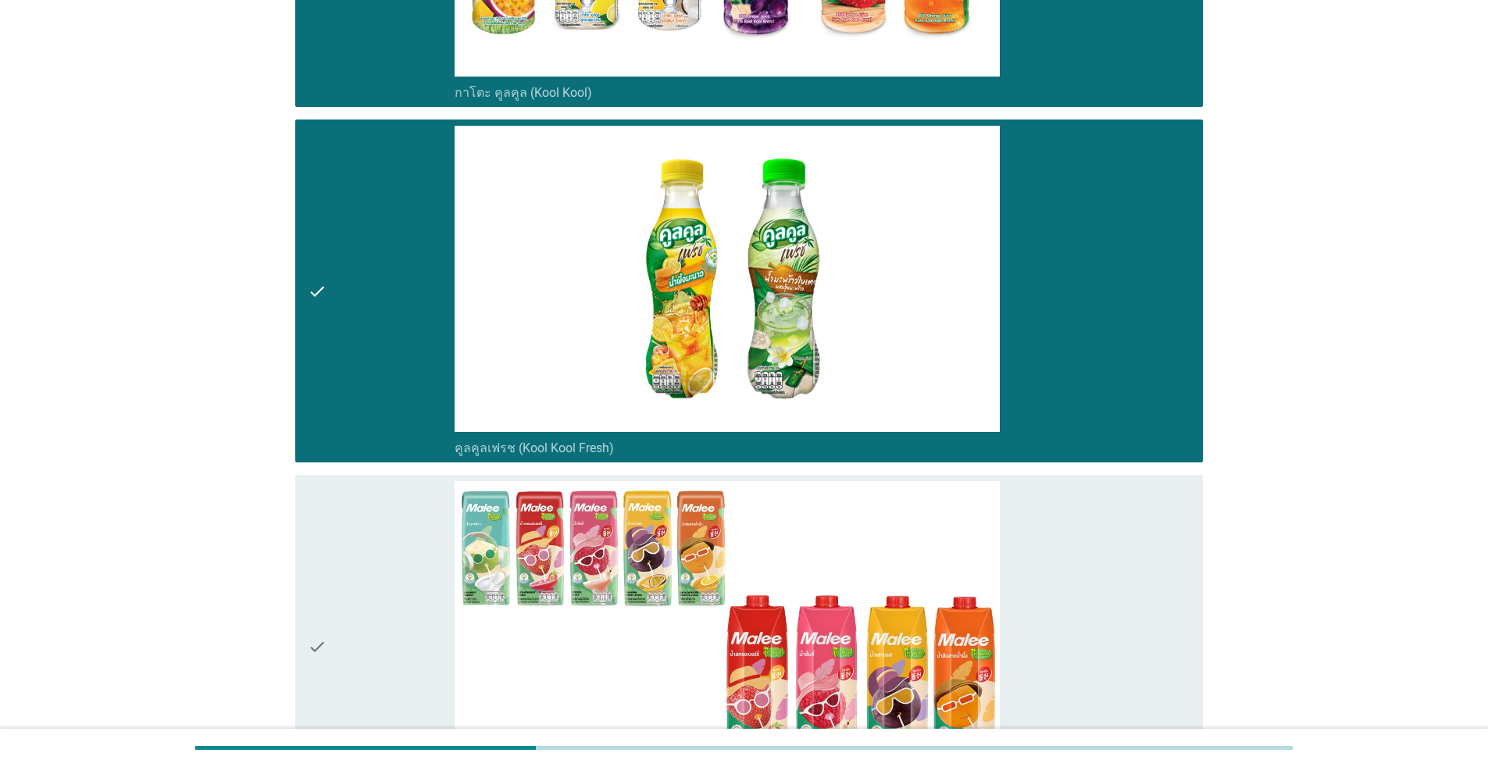
scroll to position [1640, 0]
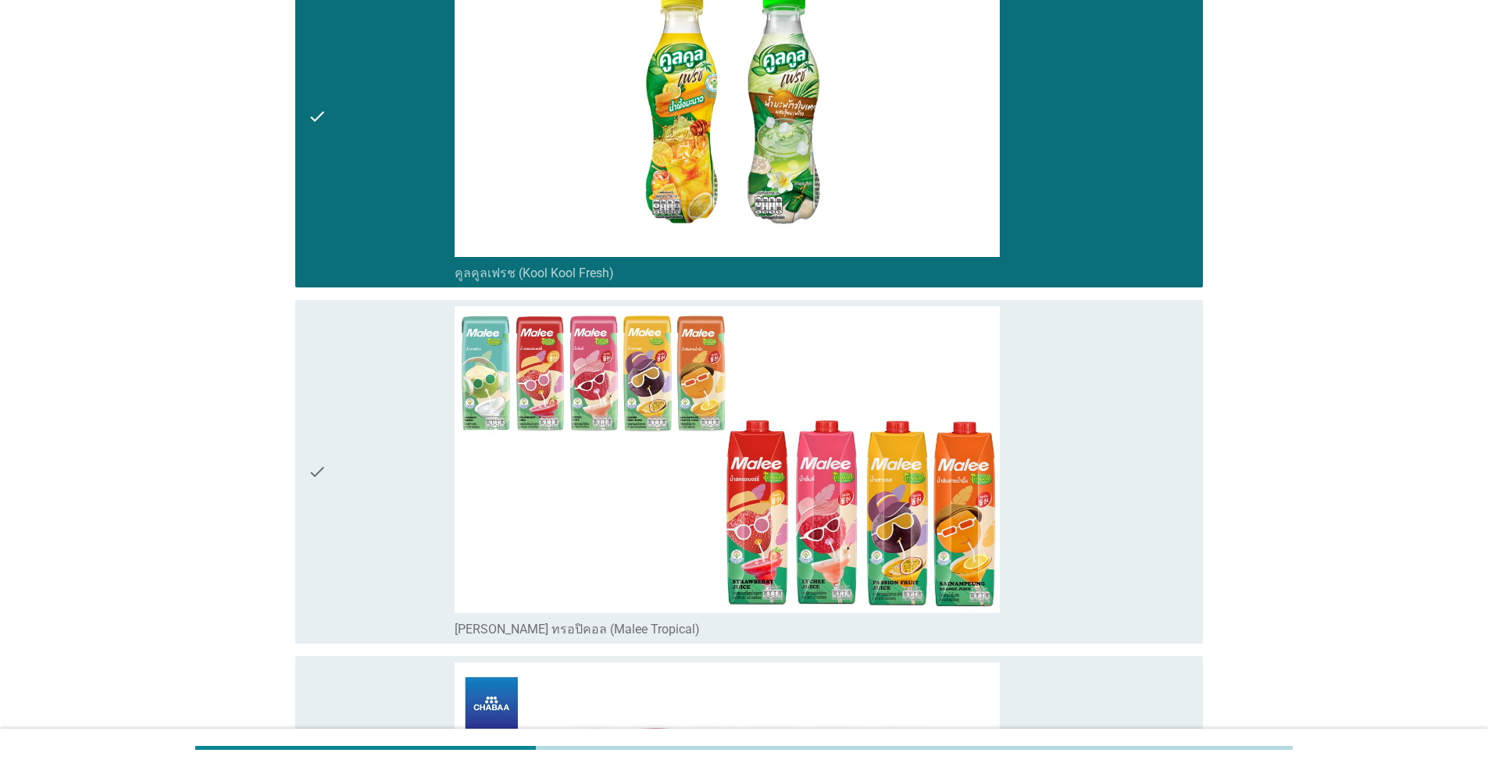
click at [359, 494] on div "check" at bounding box center [381, 471] width 147 height 331
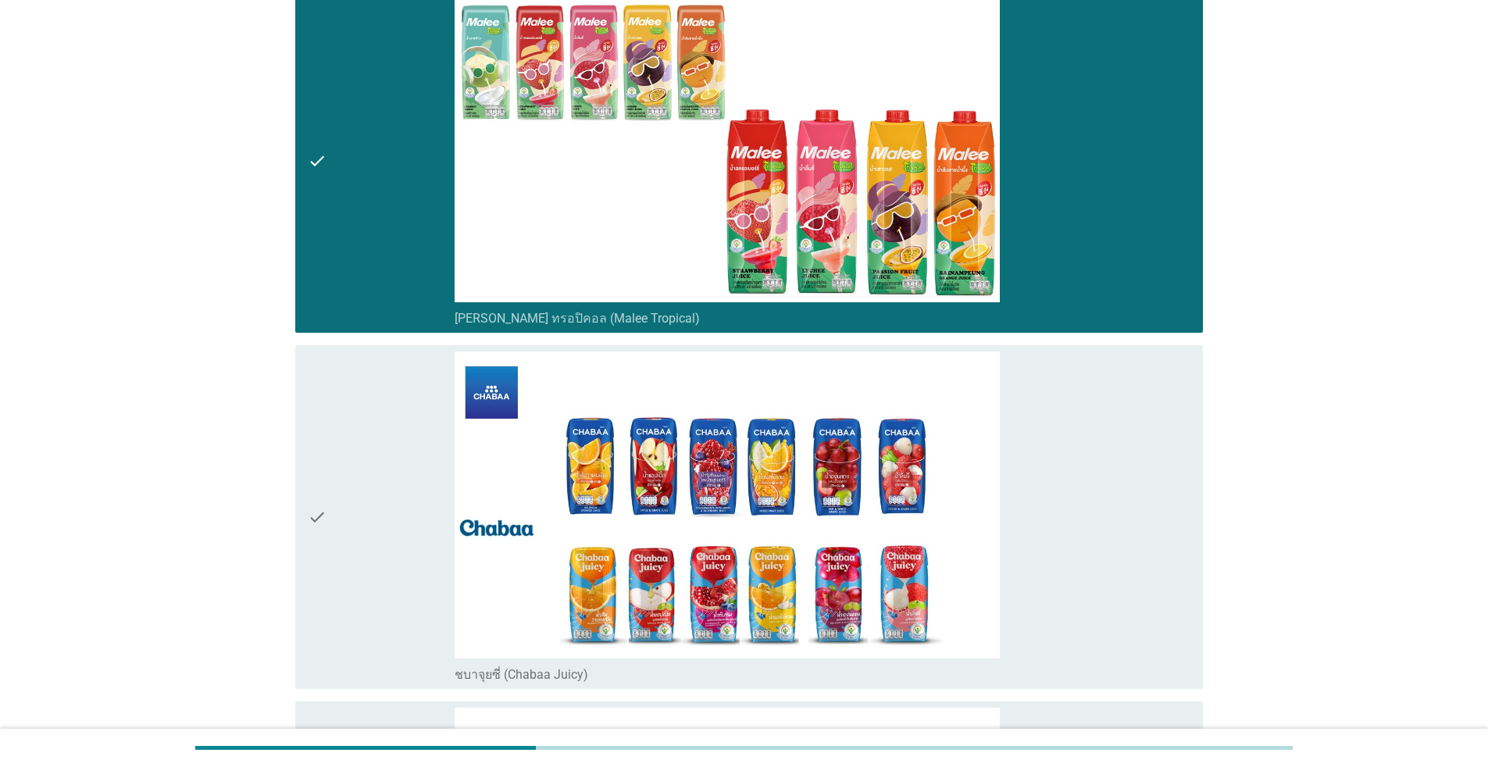
scroll to position [1952, 0]
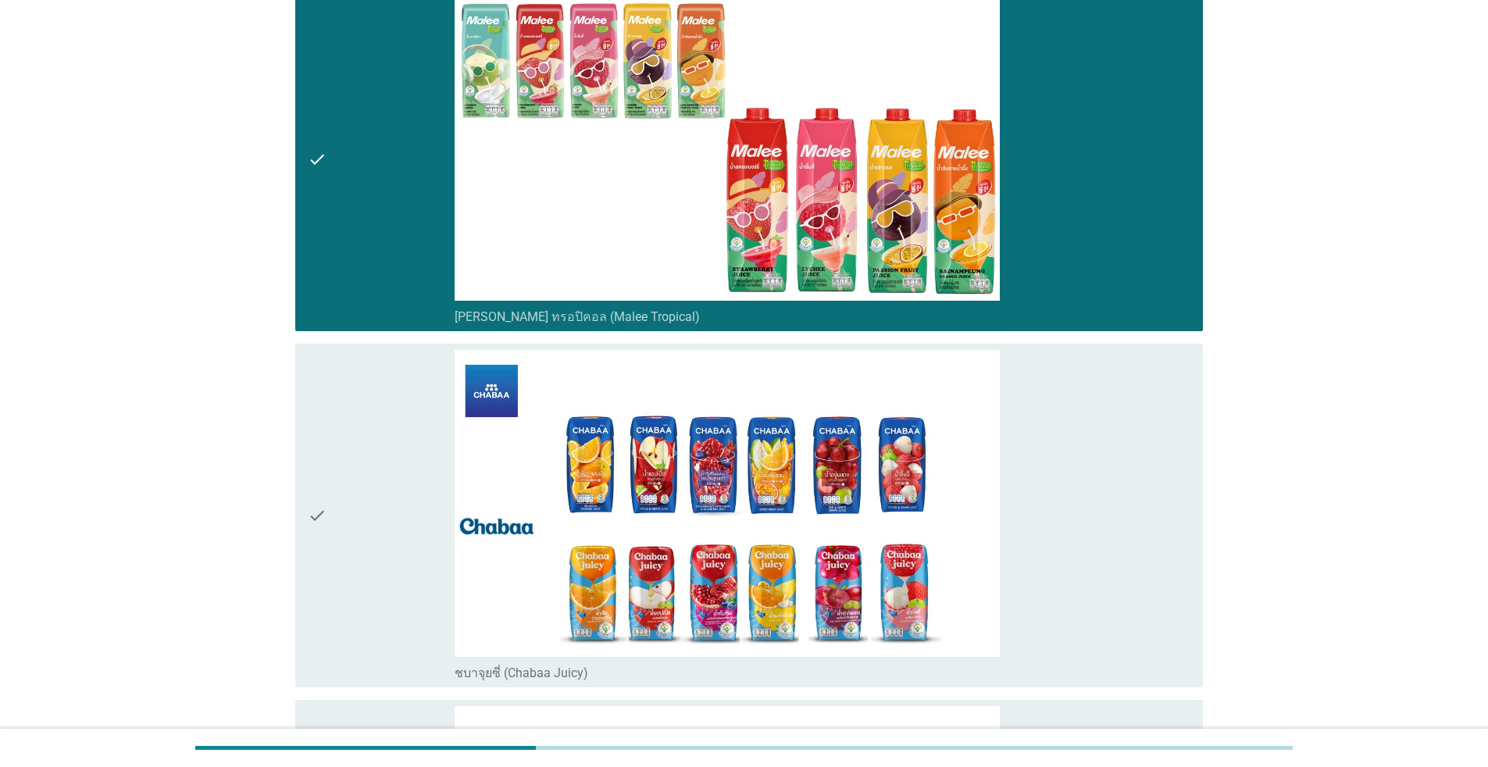
click at [358, 494] on div "check" at bounding box center [381, 515] width 147 height 331
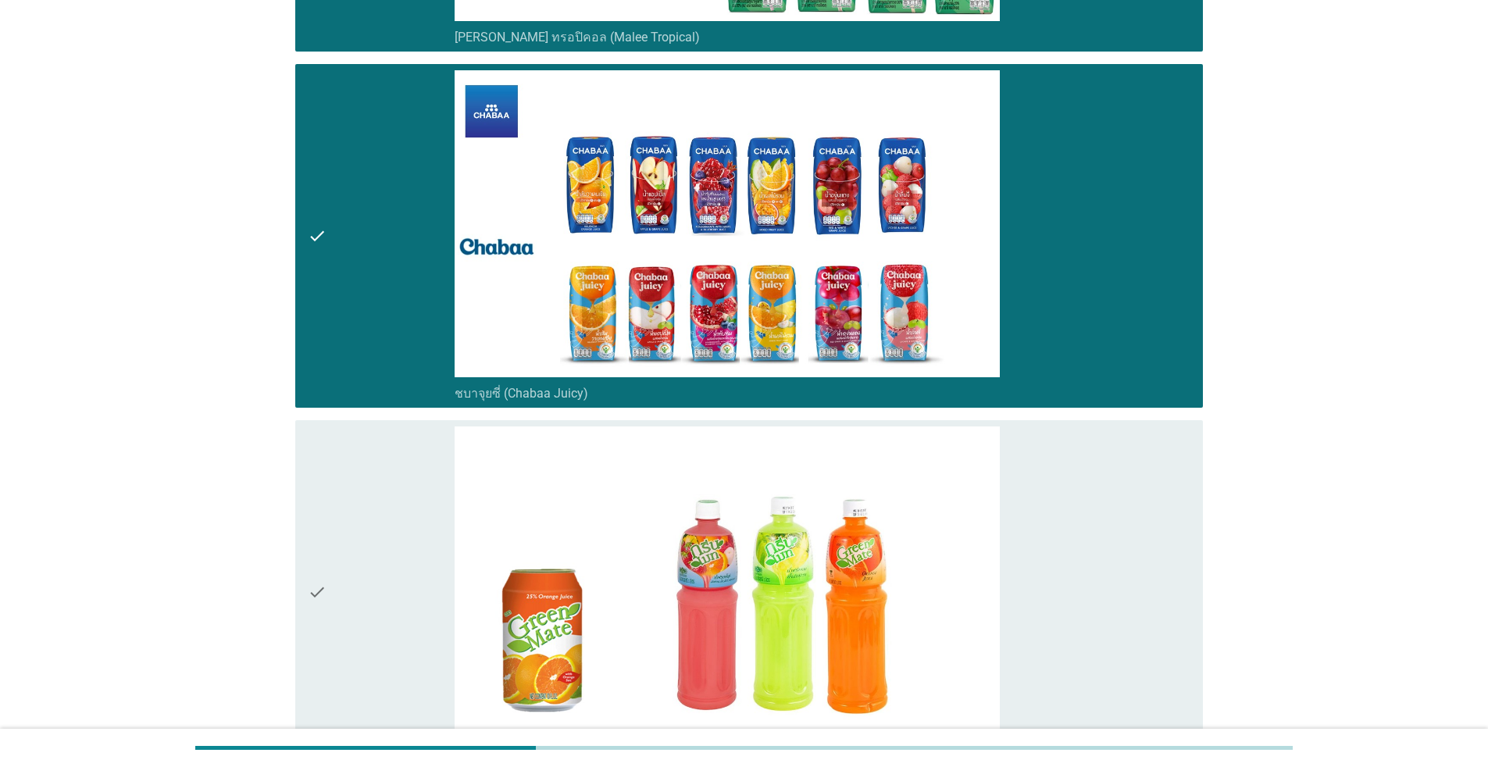
scroll to position [2265, 0]
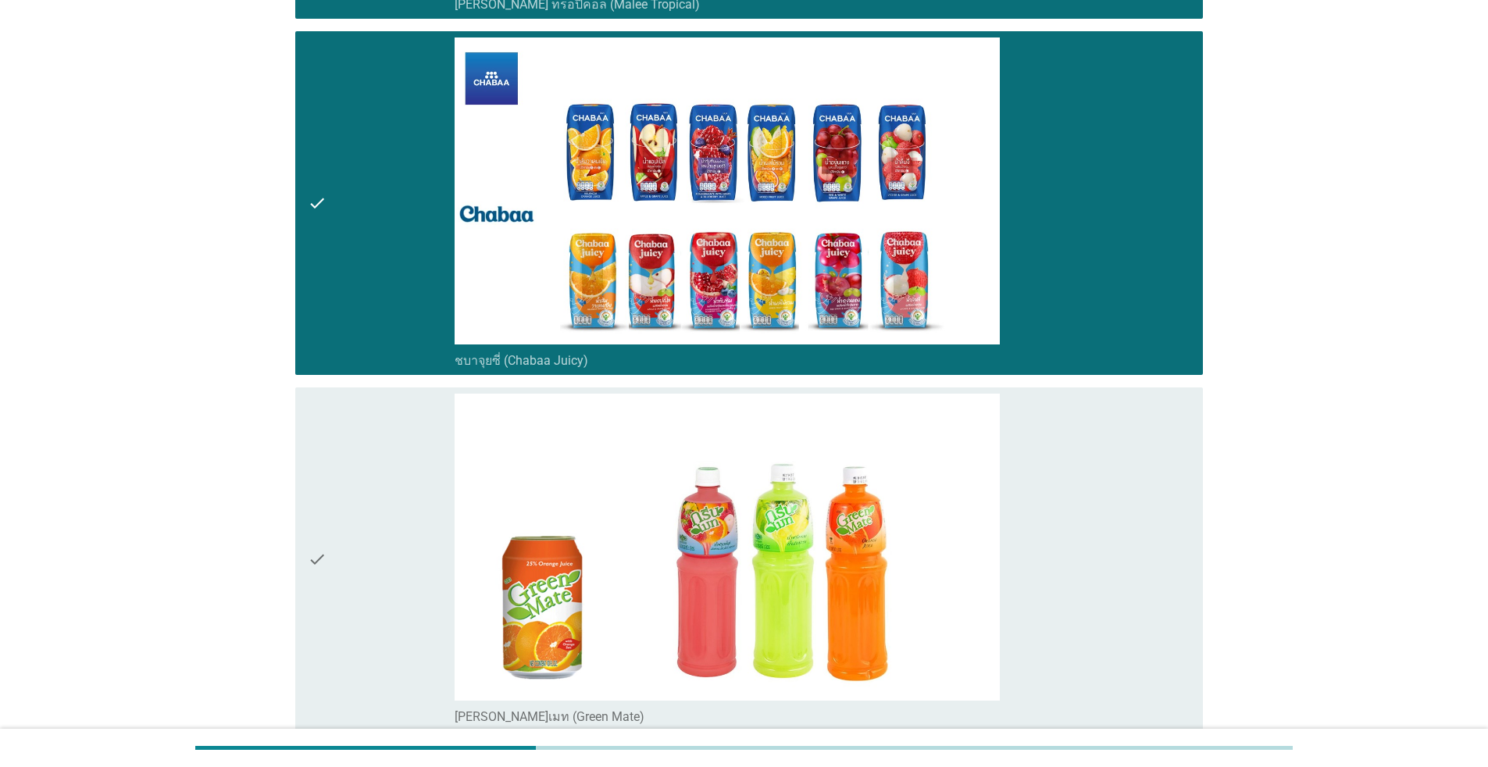
click at [376, 529] on div "check" at bounding box center [381, 559] width 147 height 331
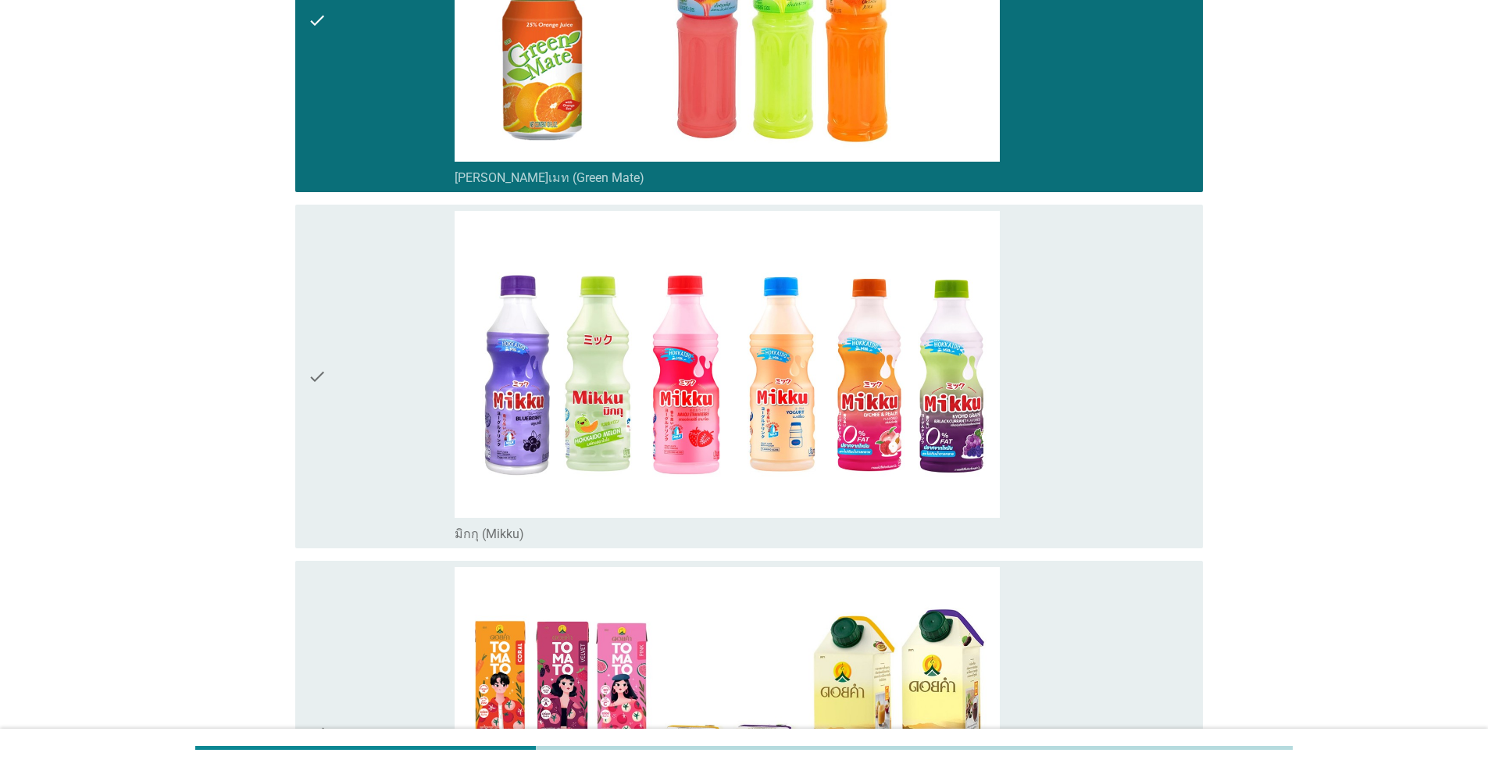
scroll to position [2811, 0]
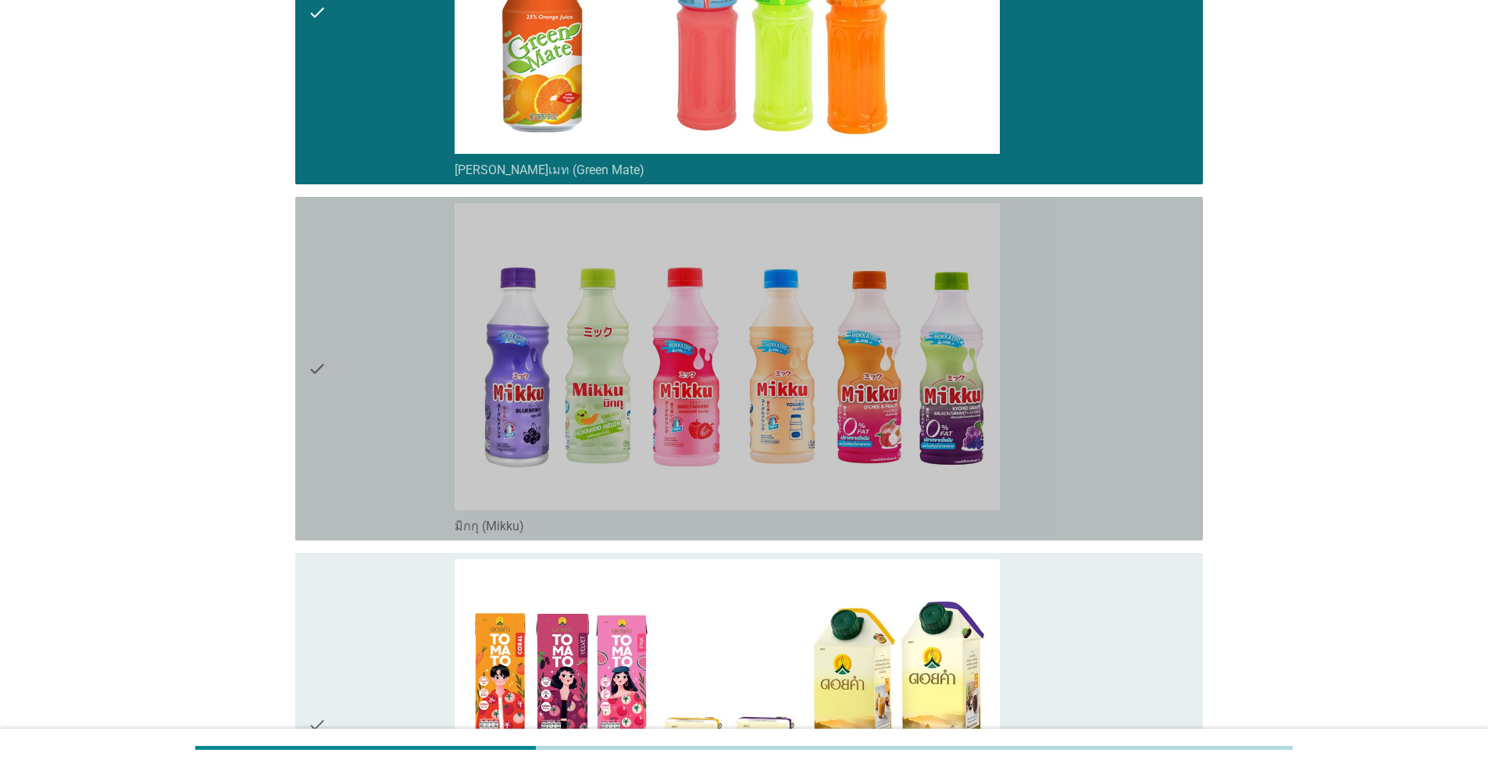
click at [369, 482] on div "check" at bounding box center [381, 368] width 147 height 331
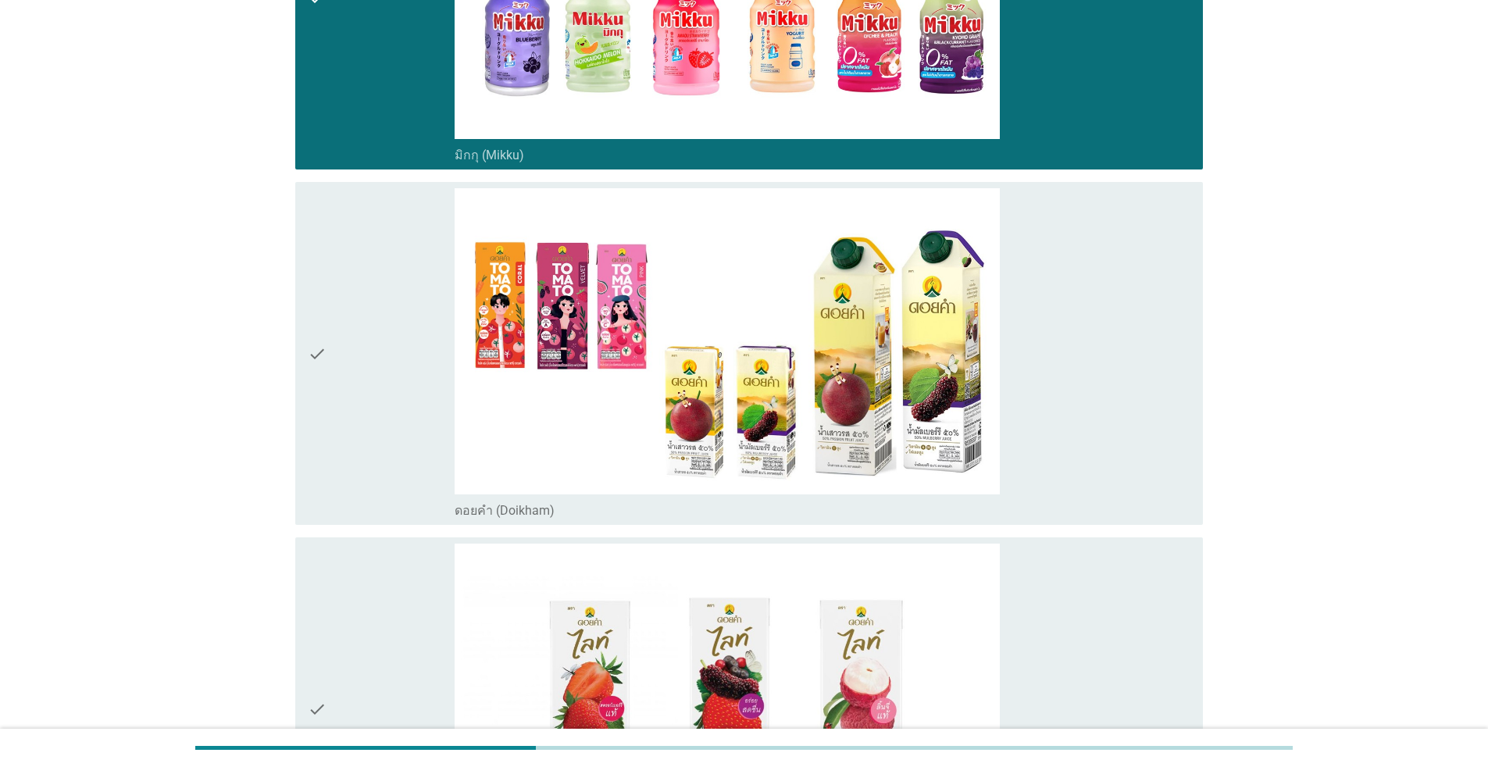
scroll to position [3202, 0]
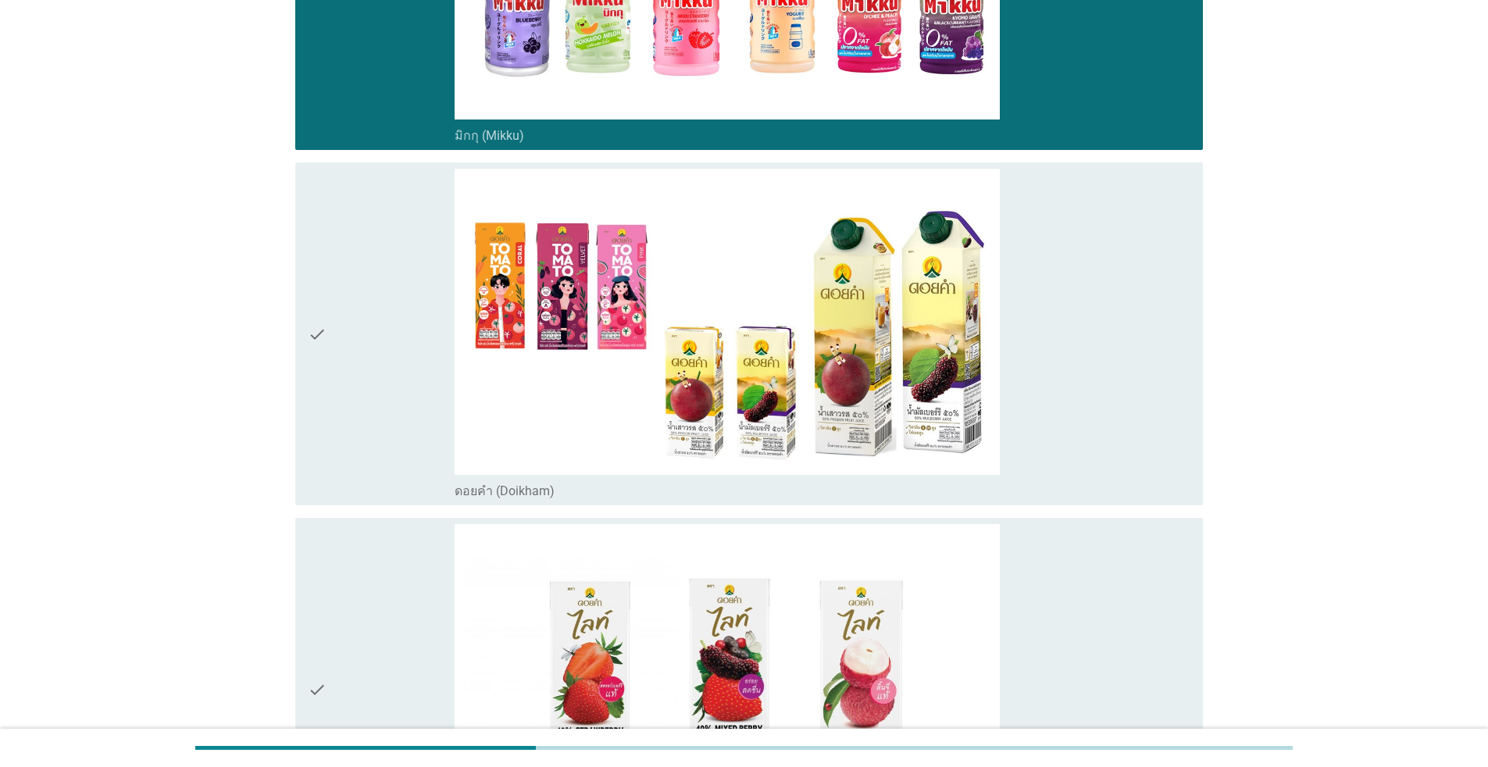
click at [368, 422] on div "check" at bounding box center [381, 334] width 147 height 331
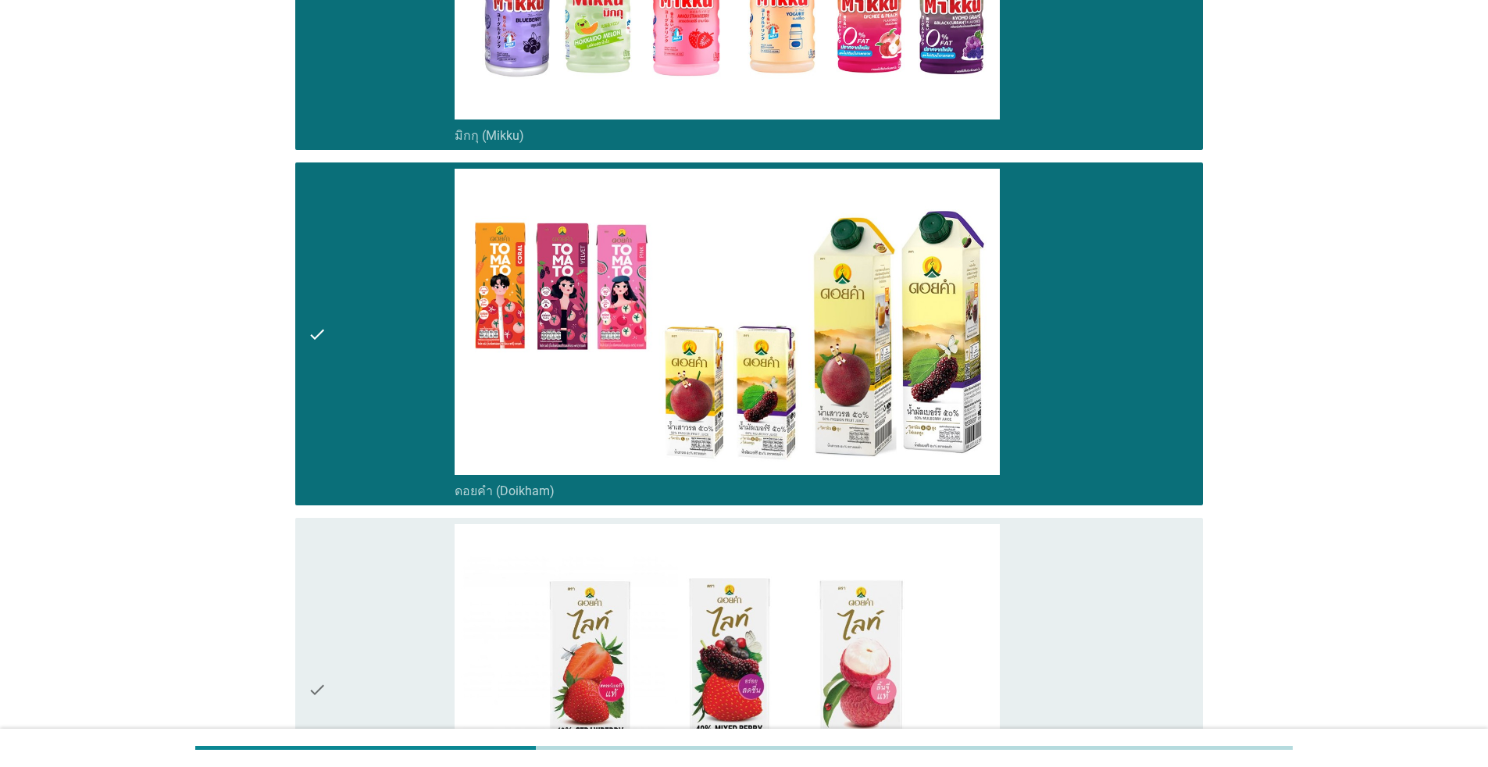
click at [368, 583] on div "check" at bounding box center [381, 689] width 147 height 331
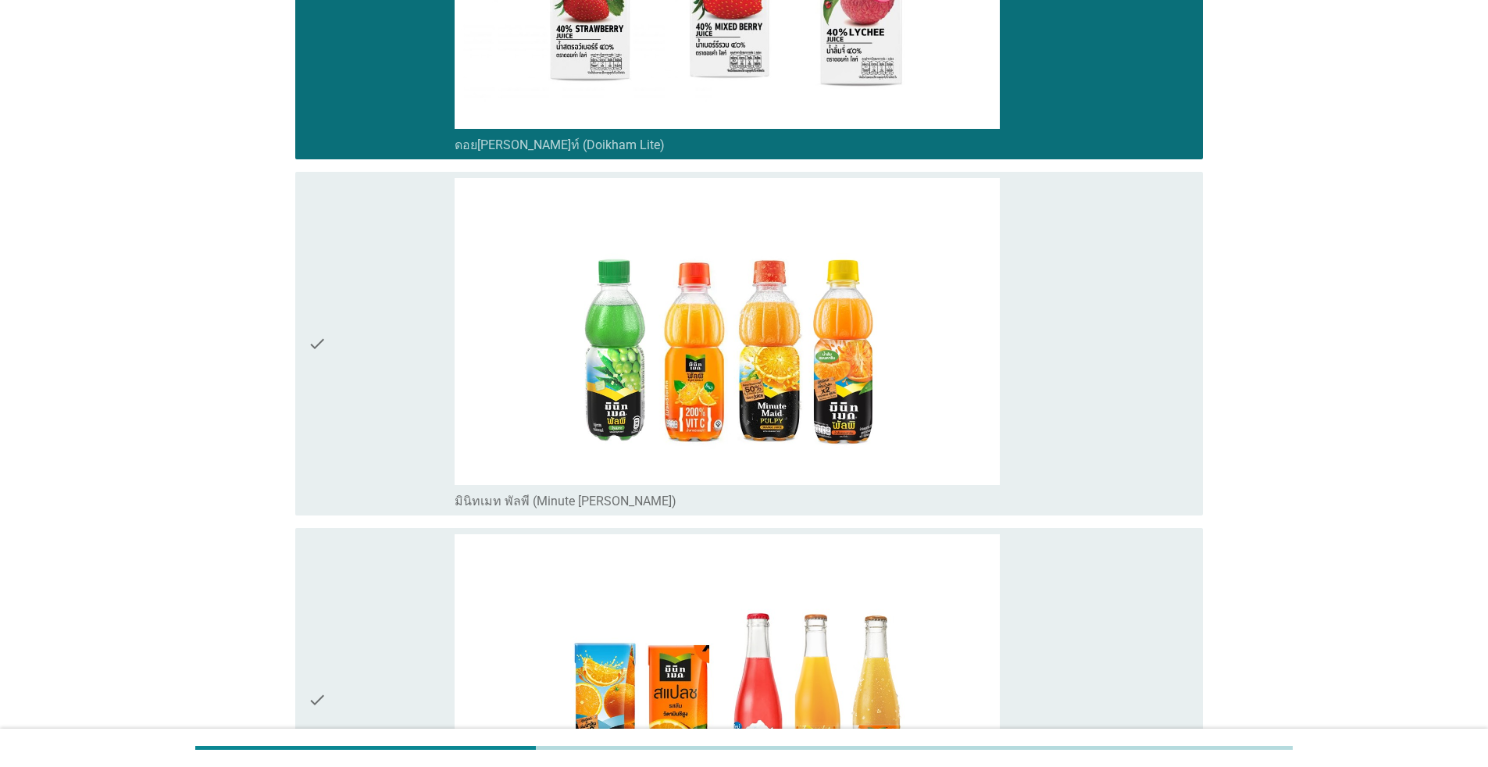
scroll to position [3905, 0]
click at [389, 408] on div "check" at bounding box center [381, 342] width 147 height 331
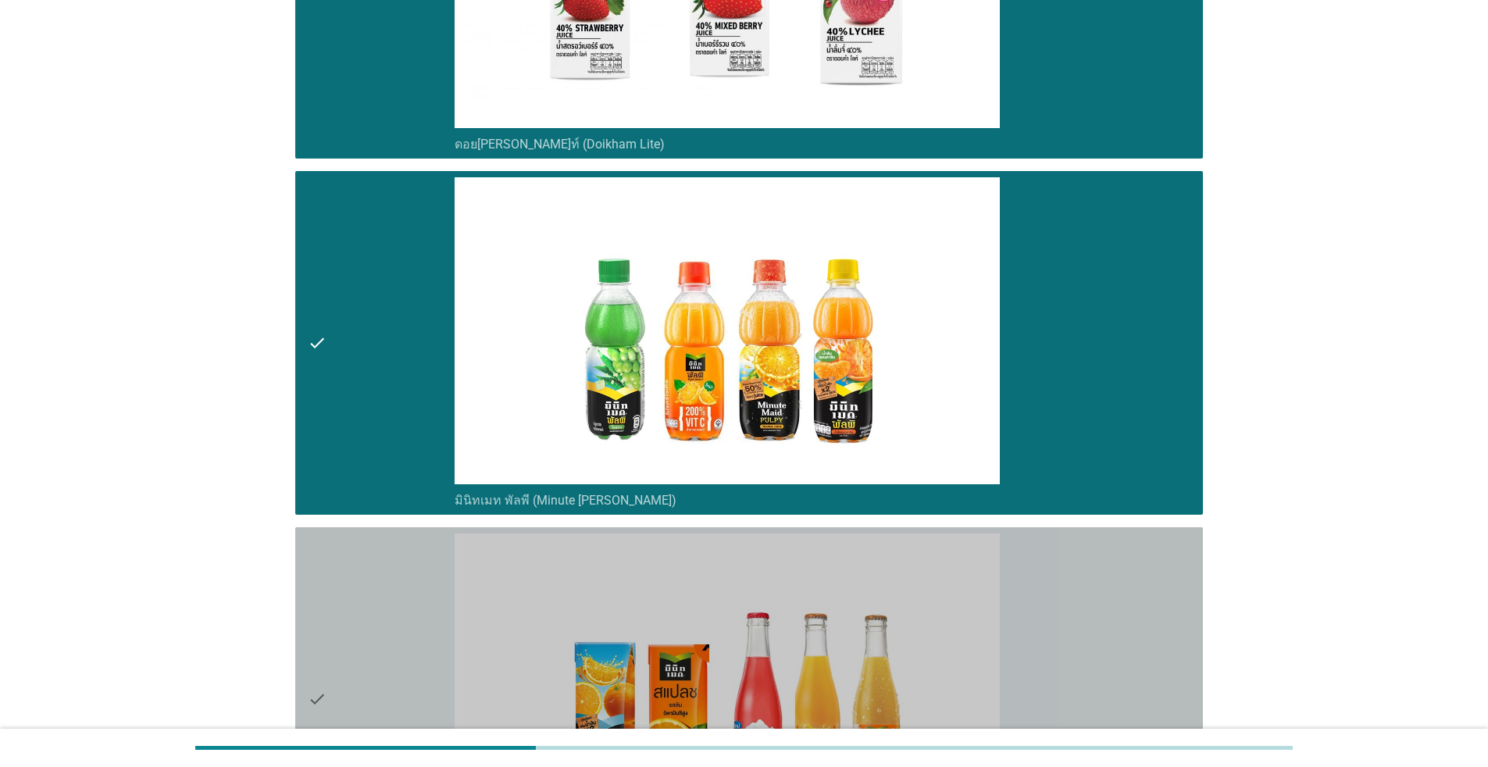
click at [374, 593] on div "check" at bounding box center [381, 698] width 147 height 331
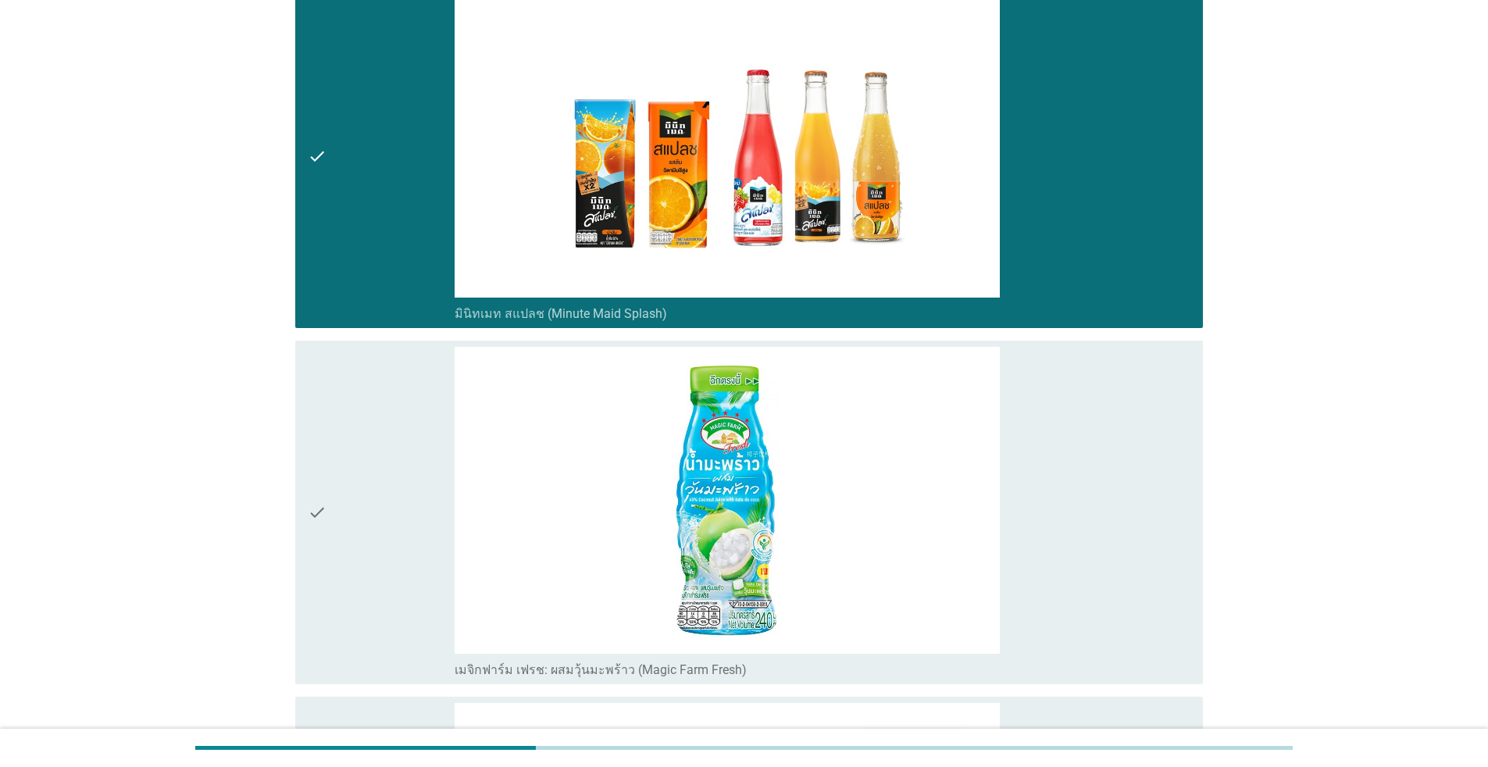
scroll to position [4529, 0]
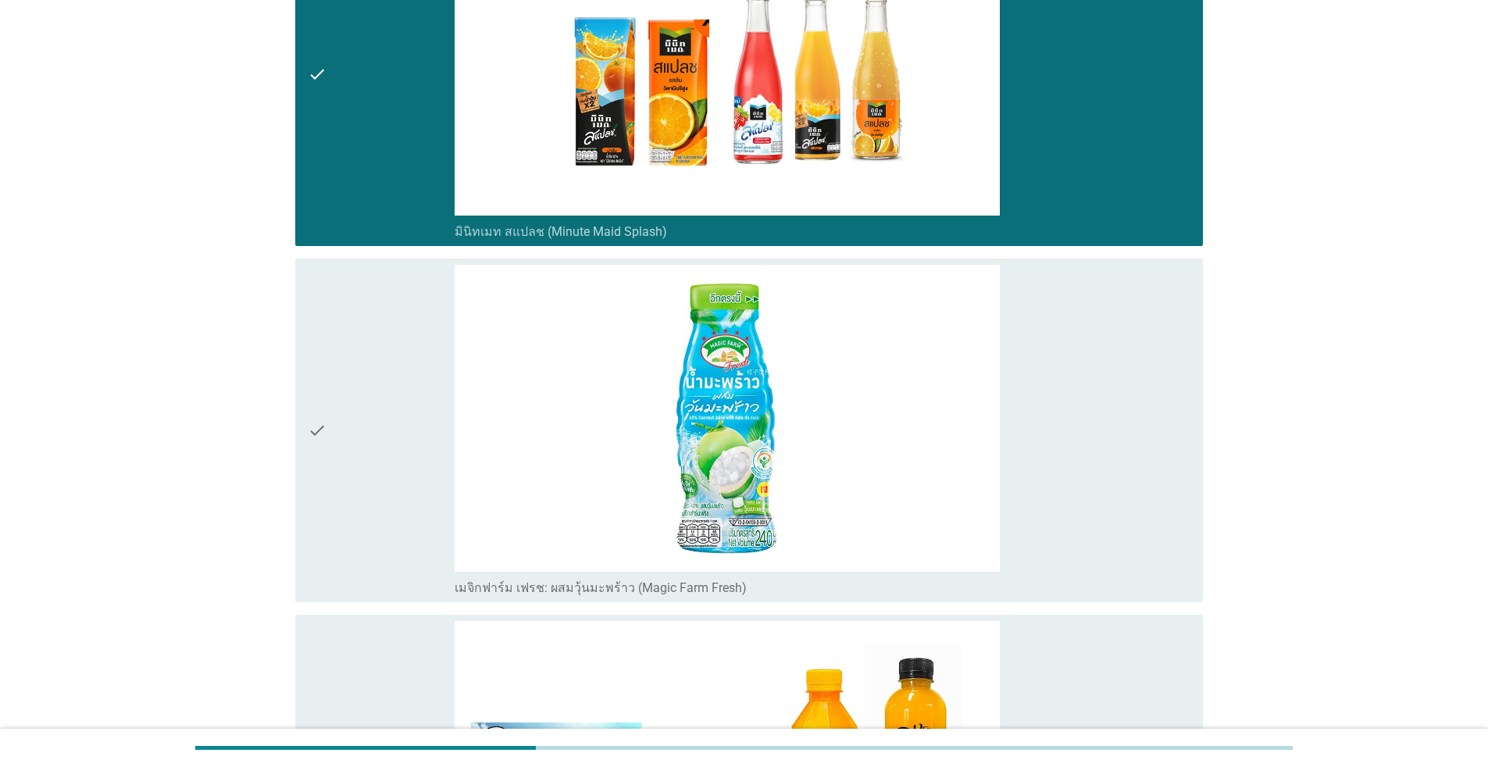
click at [383, 494] on div "check" at bounding box center [381, 430] width 147 height 331
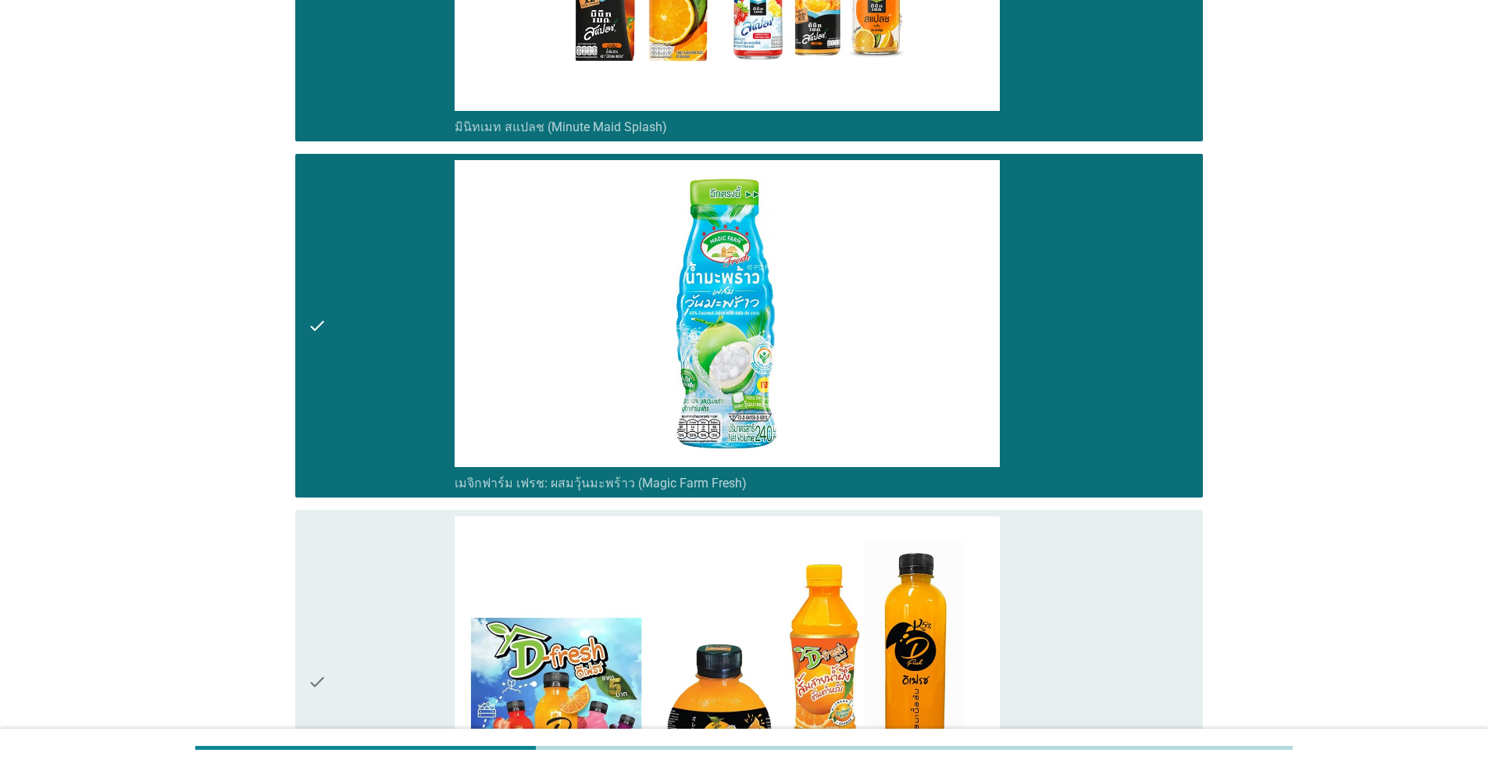
scroll to position [4920, 0]
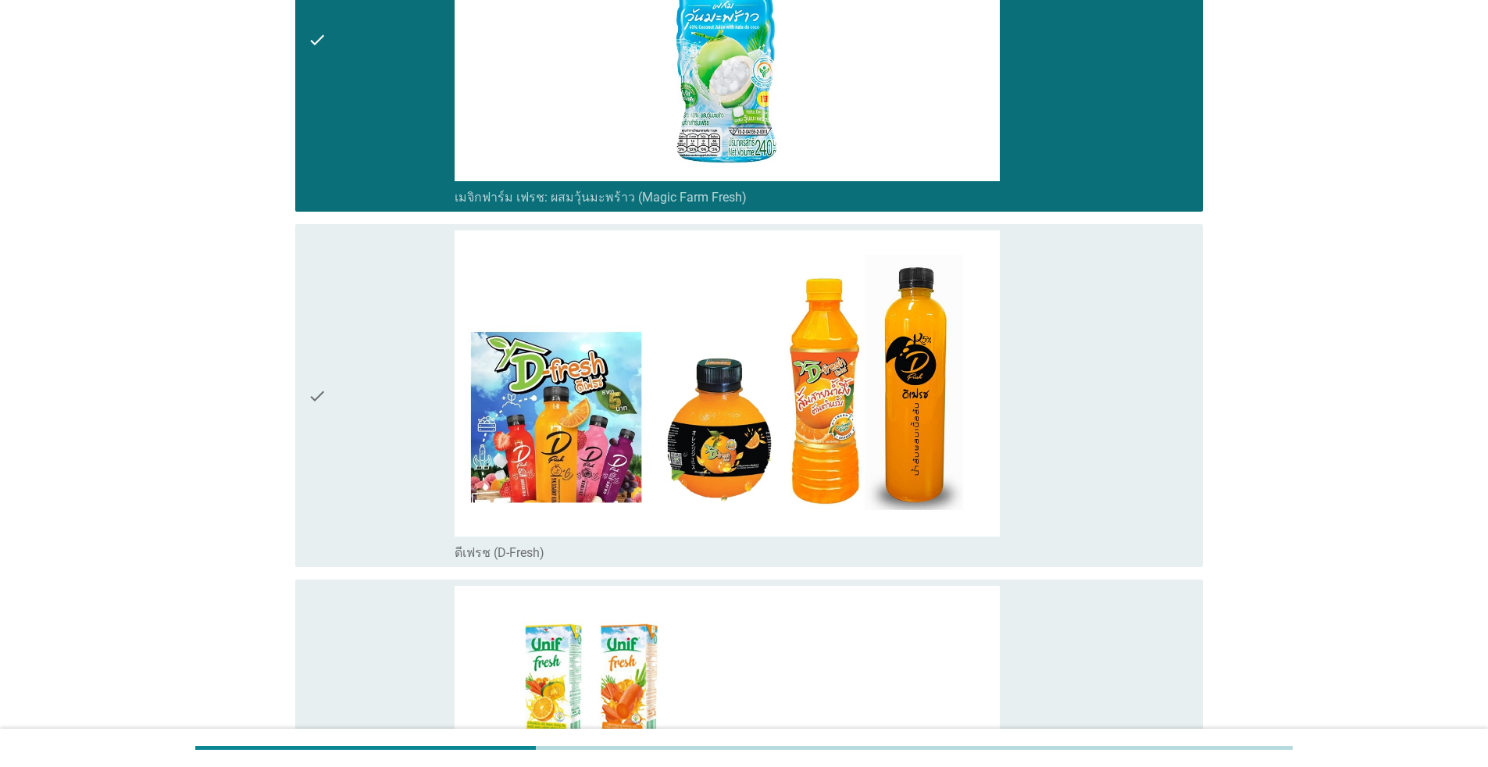
click at [355, 431] on div "check" at bounding box center [381, 395] width 147 height 331
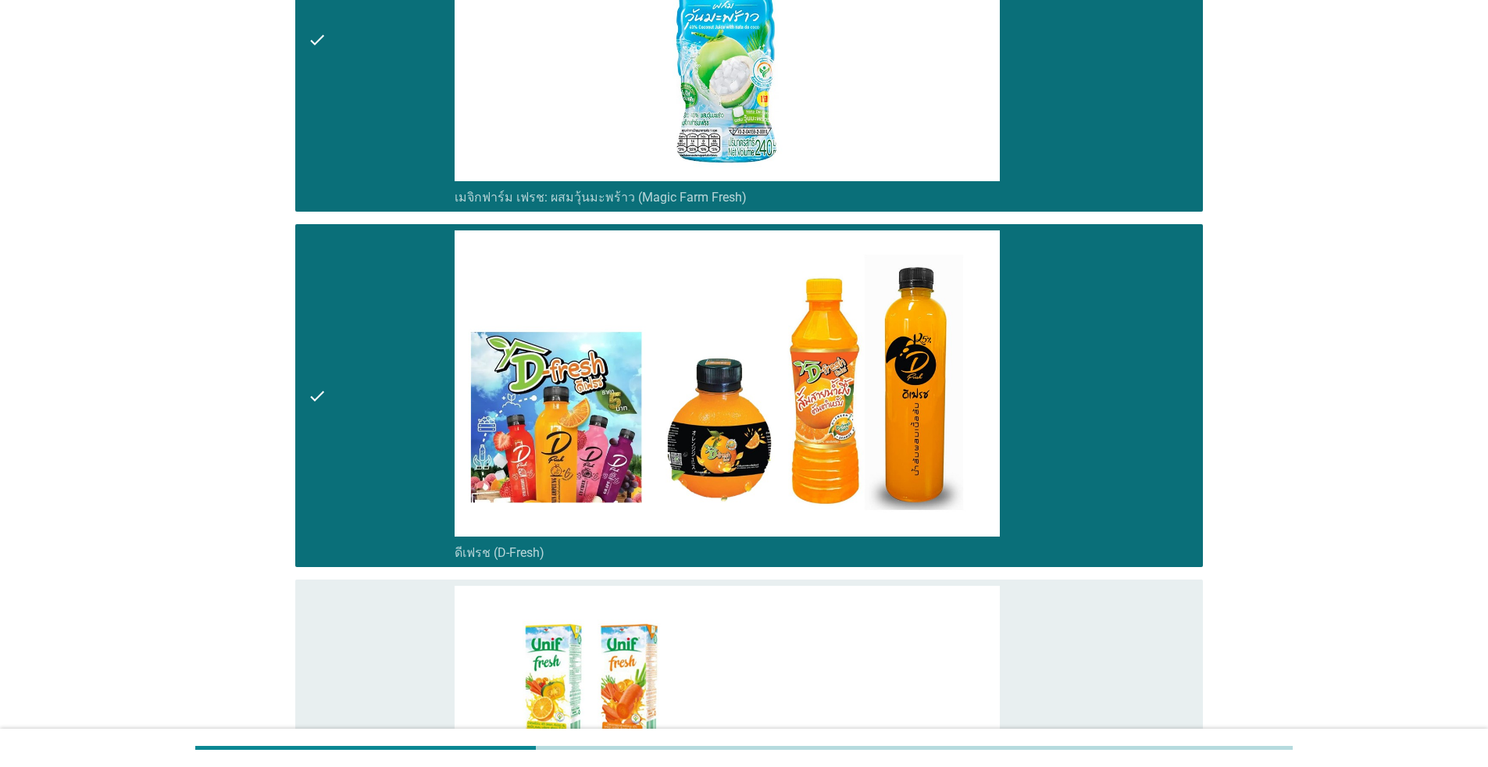
click at [359, 480] on div "check" at bounding box center [381, 395] width 147 height 331
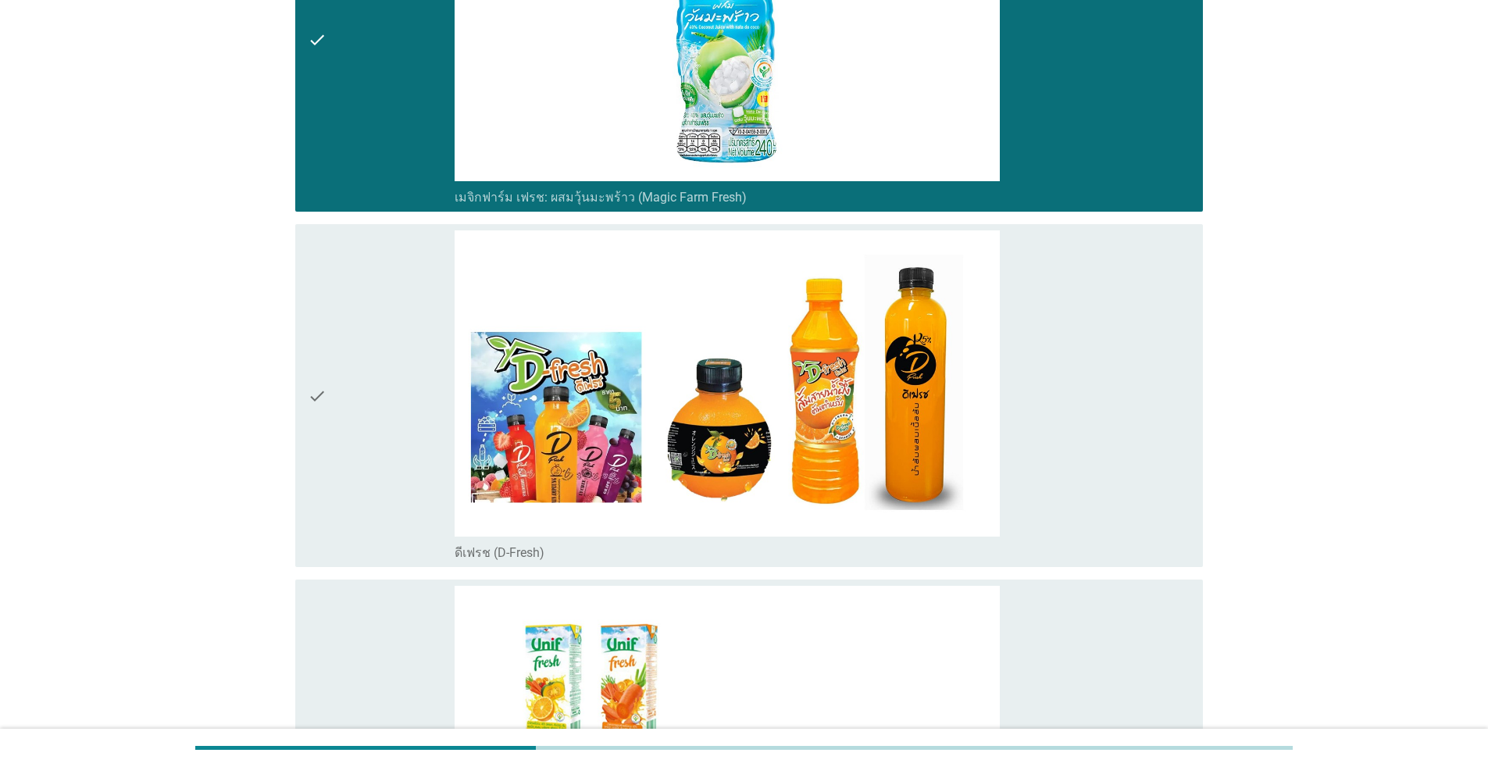
click at [348, 638] on div "check" at bounding box center [381, 751] width 147 height 331
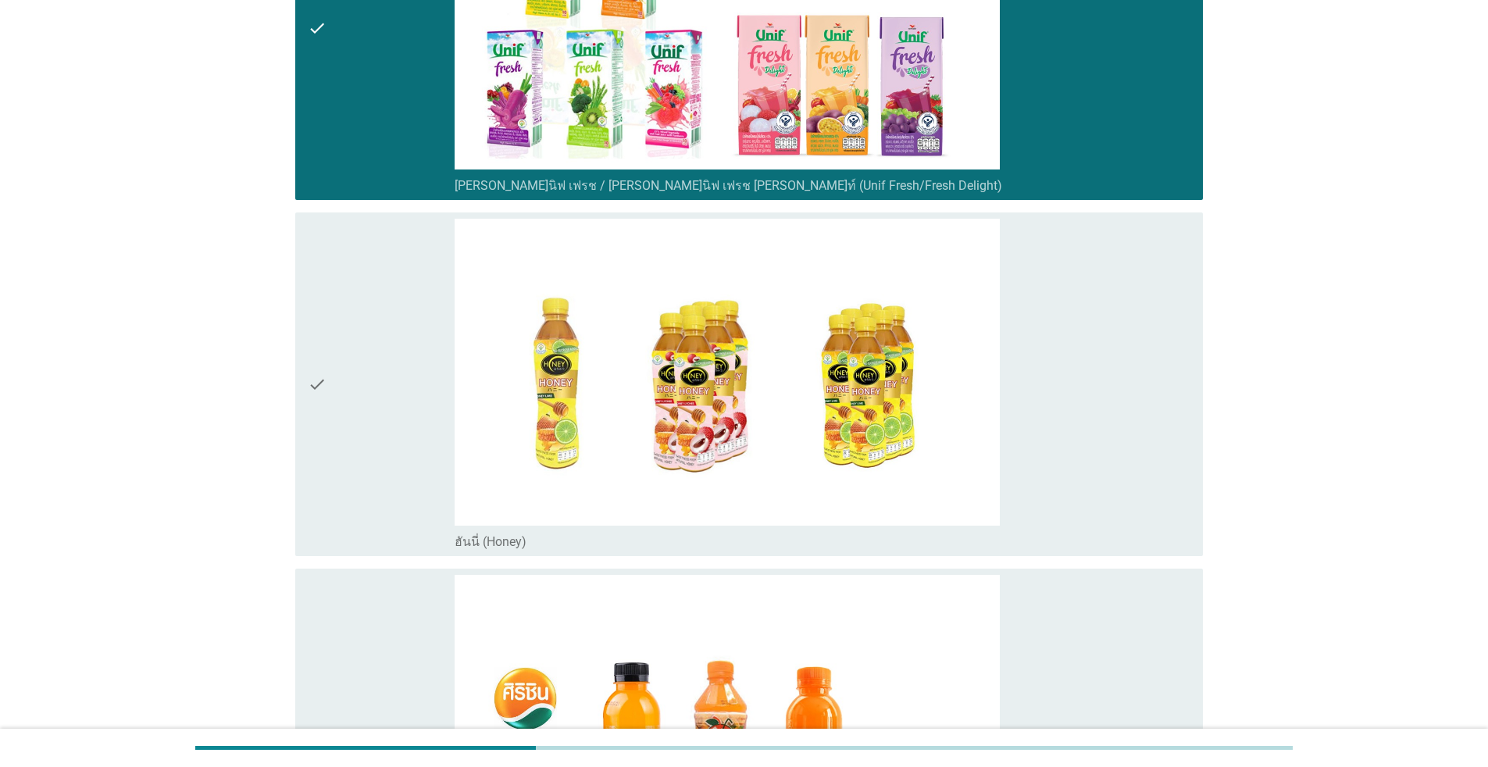
scroll to position [5701, 0]
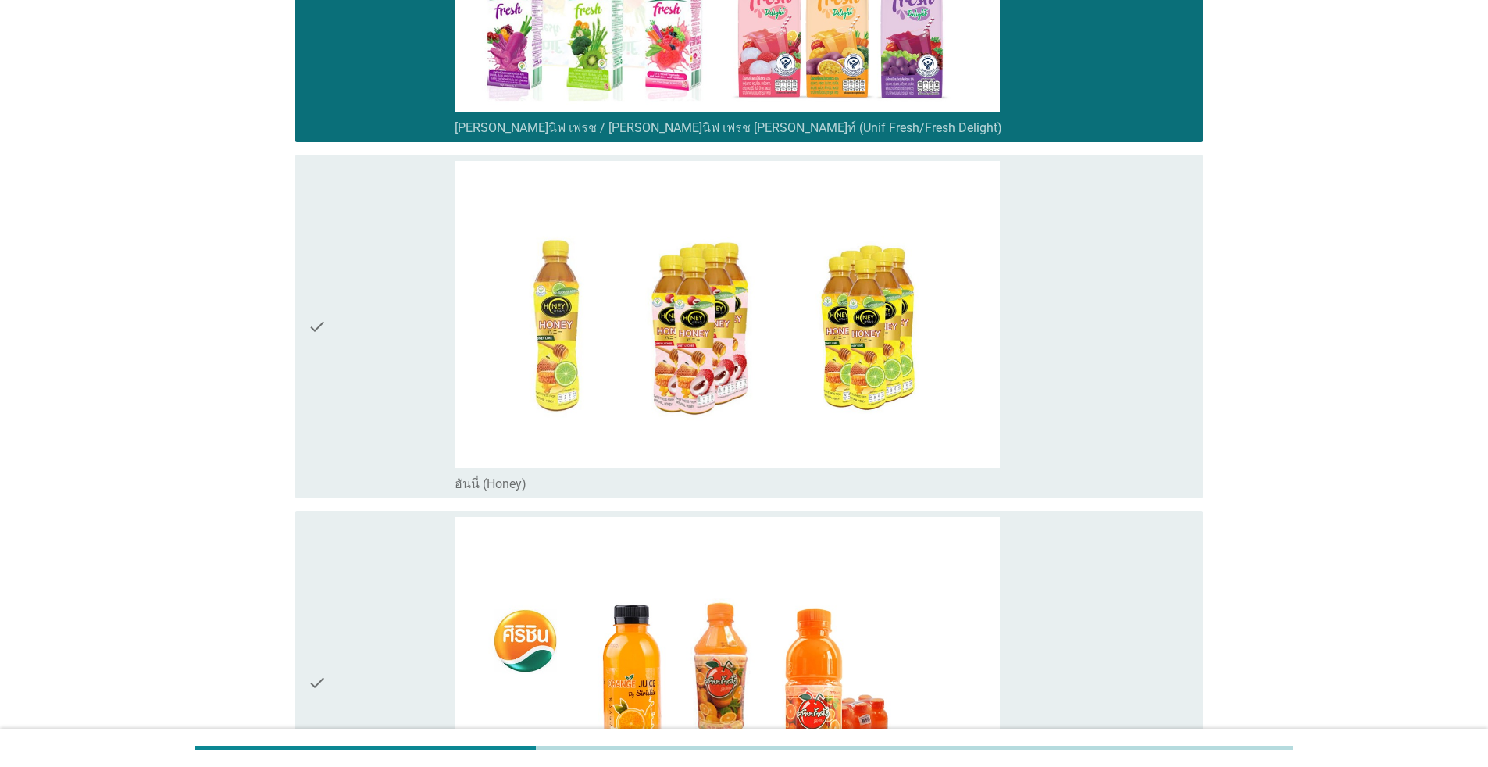
click at [415, 603] on div "check" at bounding box center [381, 682] width 147 height 331
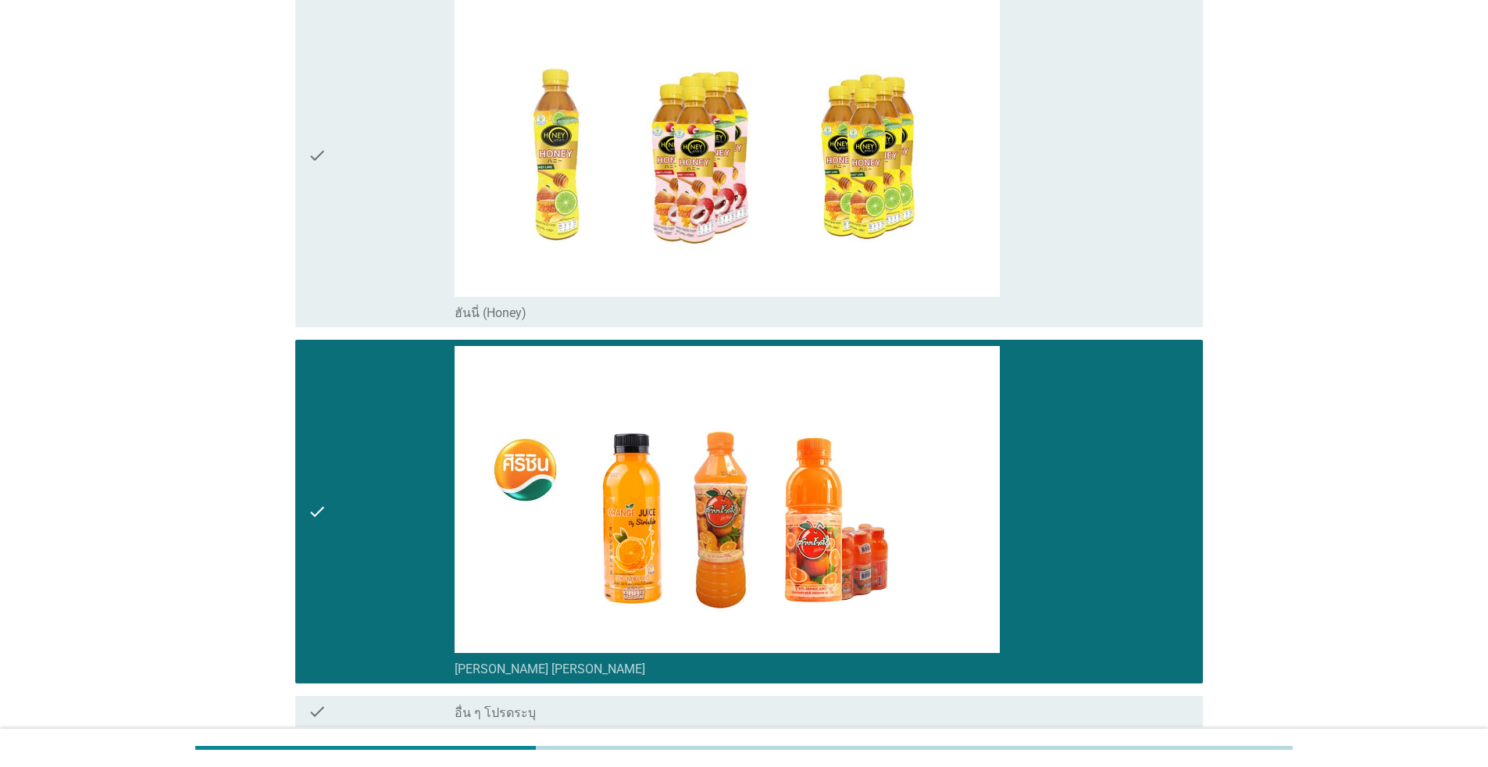
scroll to position [5935, 0]
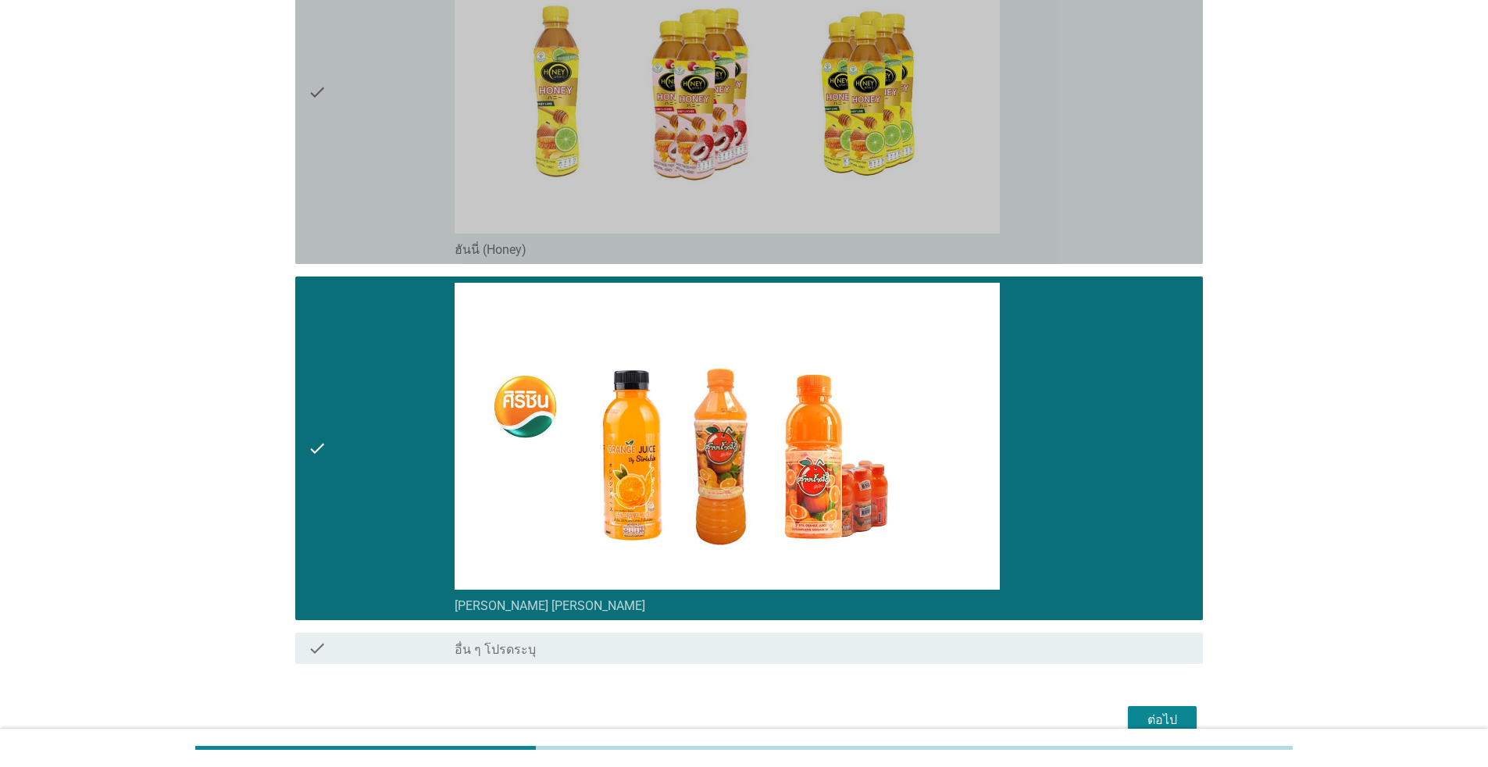
click at [391, 174] on div "check" at bounding box center [381, 92] width 147 height 331
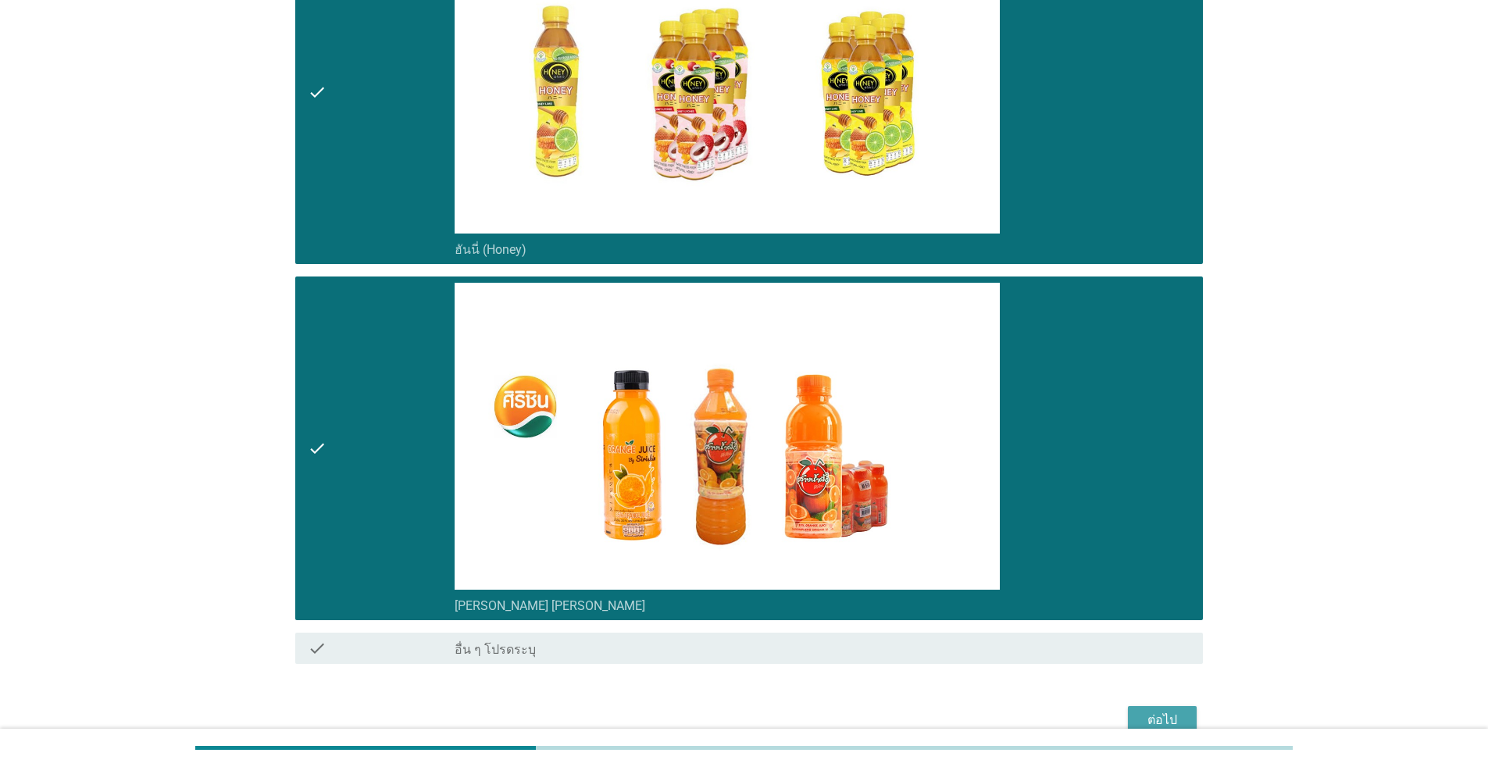
drag, startPoint x: 1149, startPoint y: 710, endPoint x: 1141, endPoint y: 711, distance: 7.8
click at [768, 701] on div "ต่อไป" at bounding box center [1162, 720] width 44 height 19
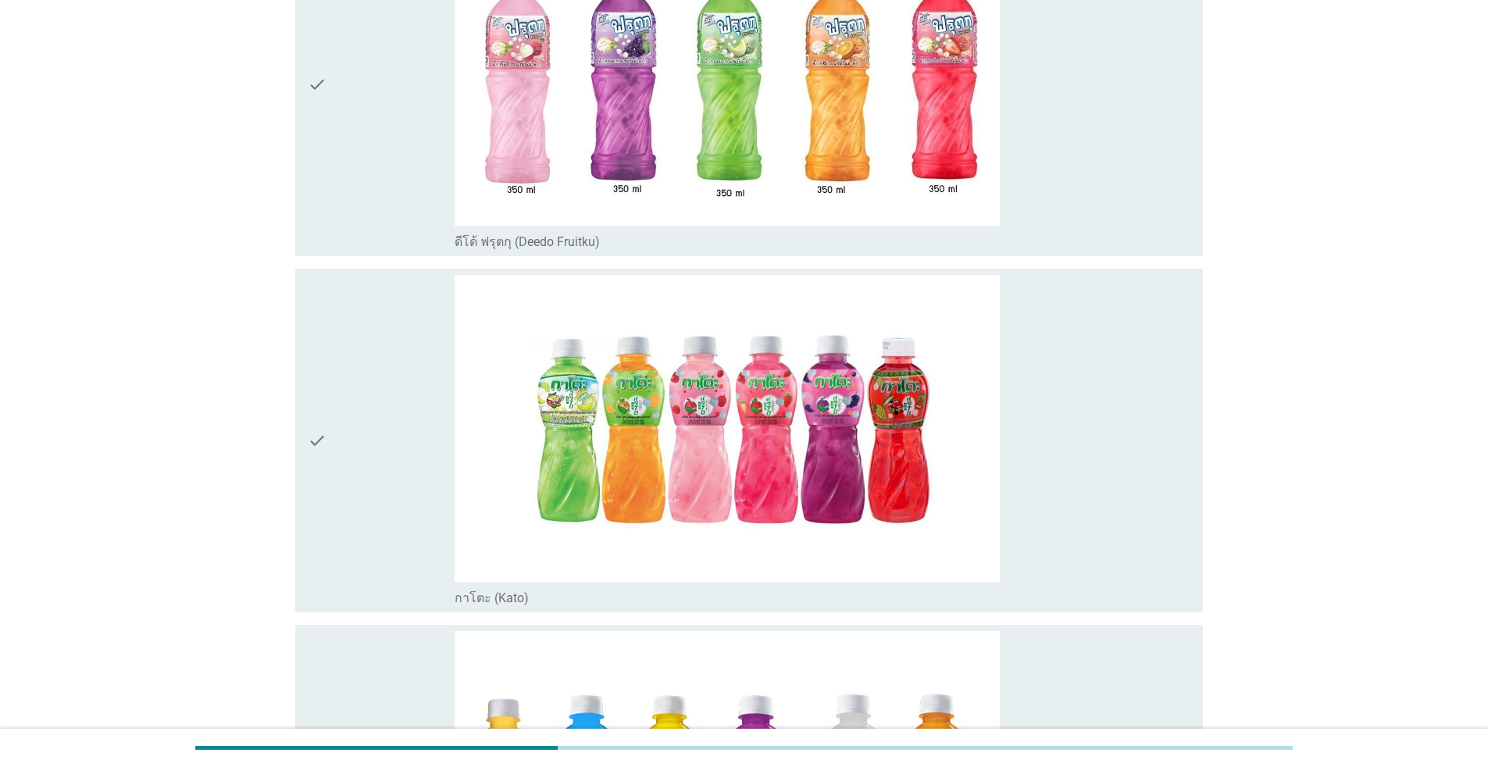
scroll to position [859, 0]
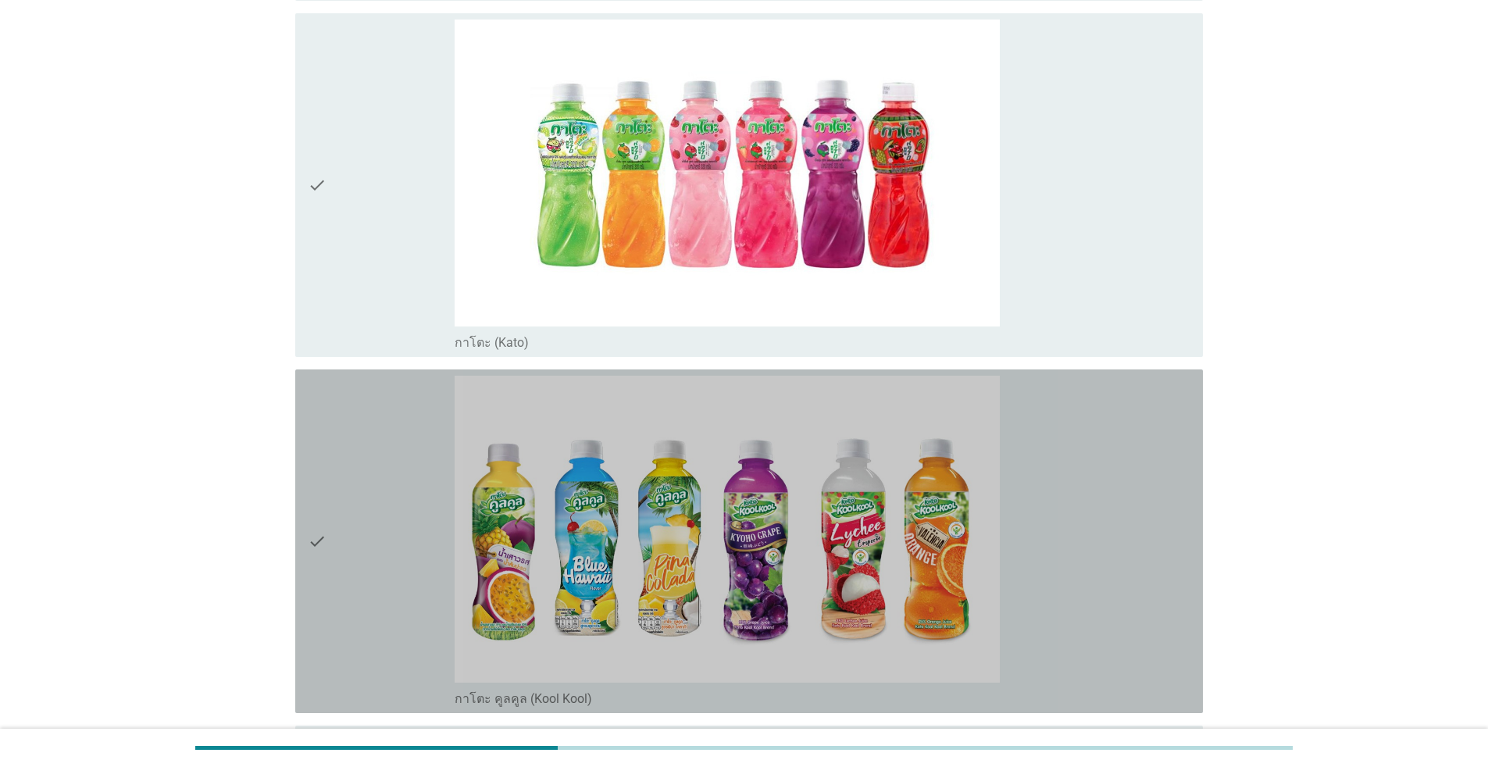
click at [367, 566] on div "check" at bounding box center [381, 541] width 147 height 331
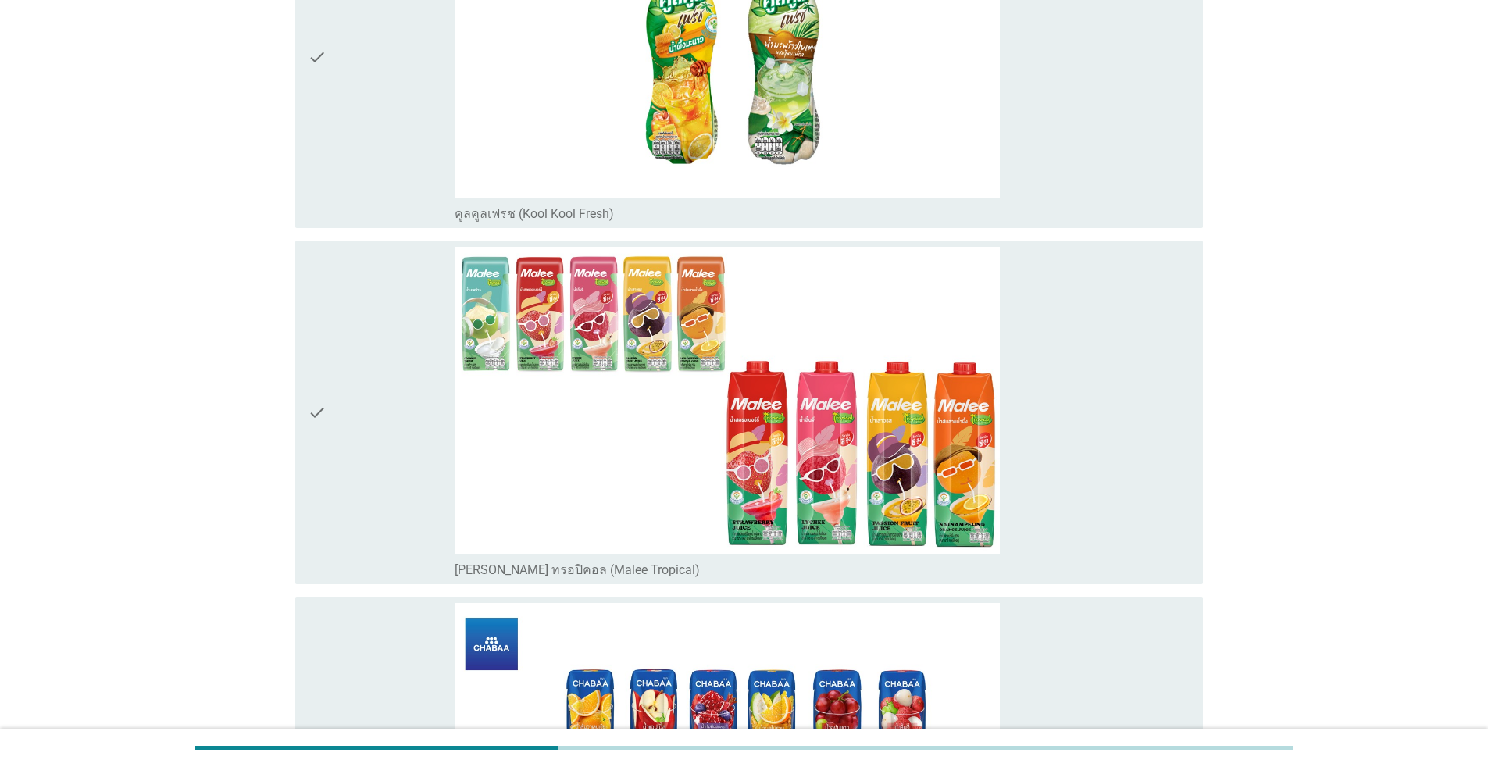
scroll to position [1718, 0]
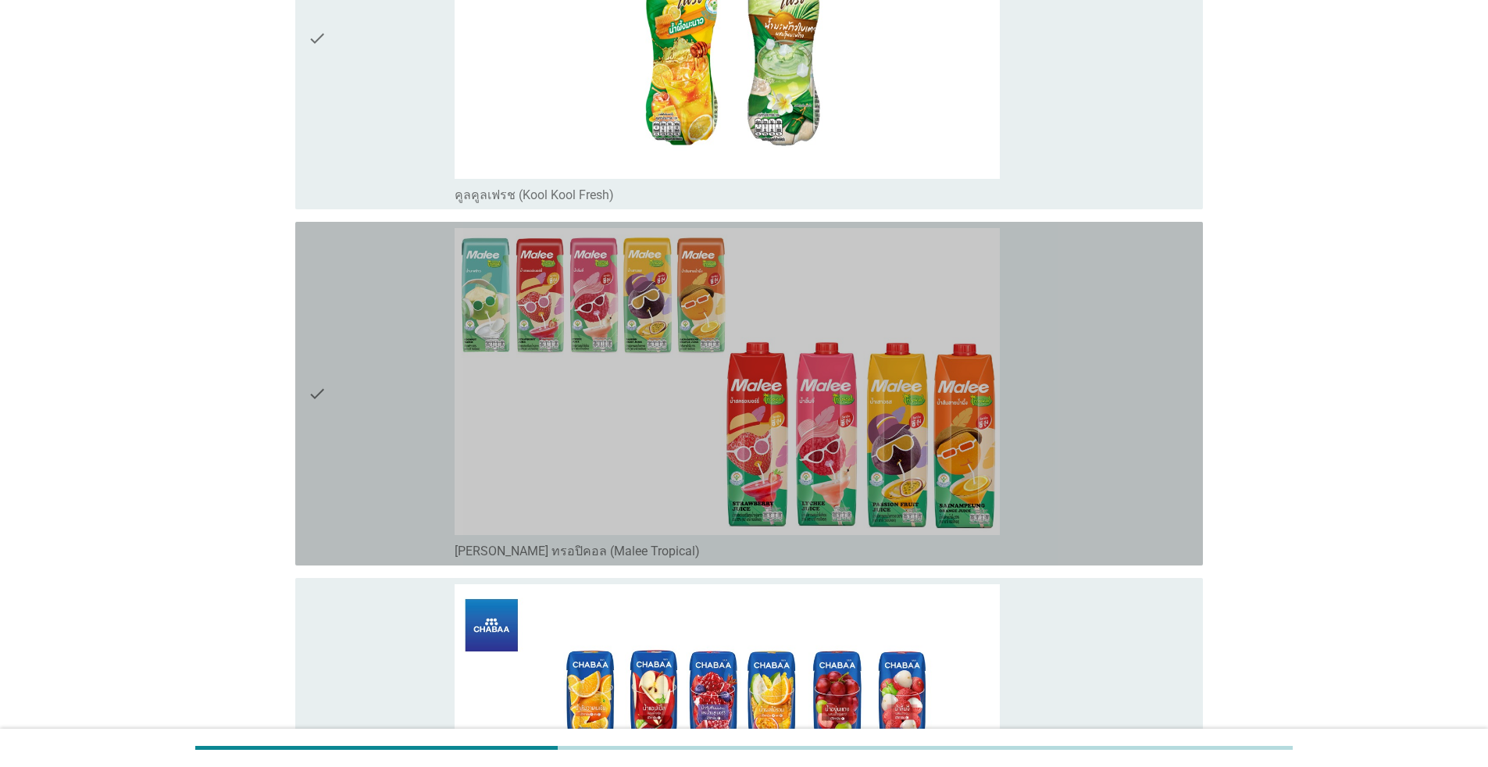
click at [366, 444] on div "check" at bounding box center [381, 393] width 147 height 331
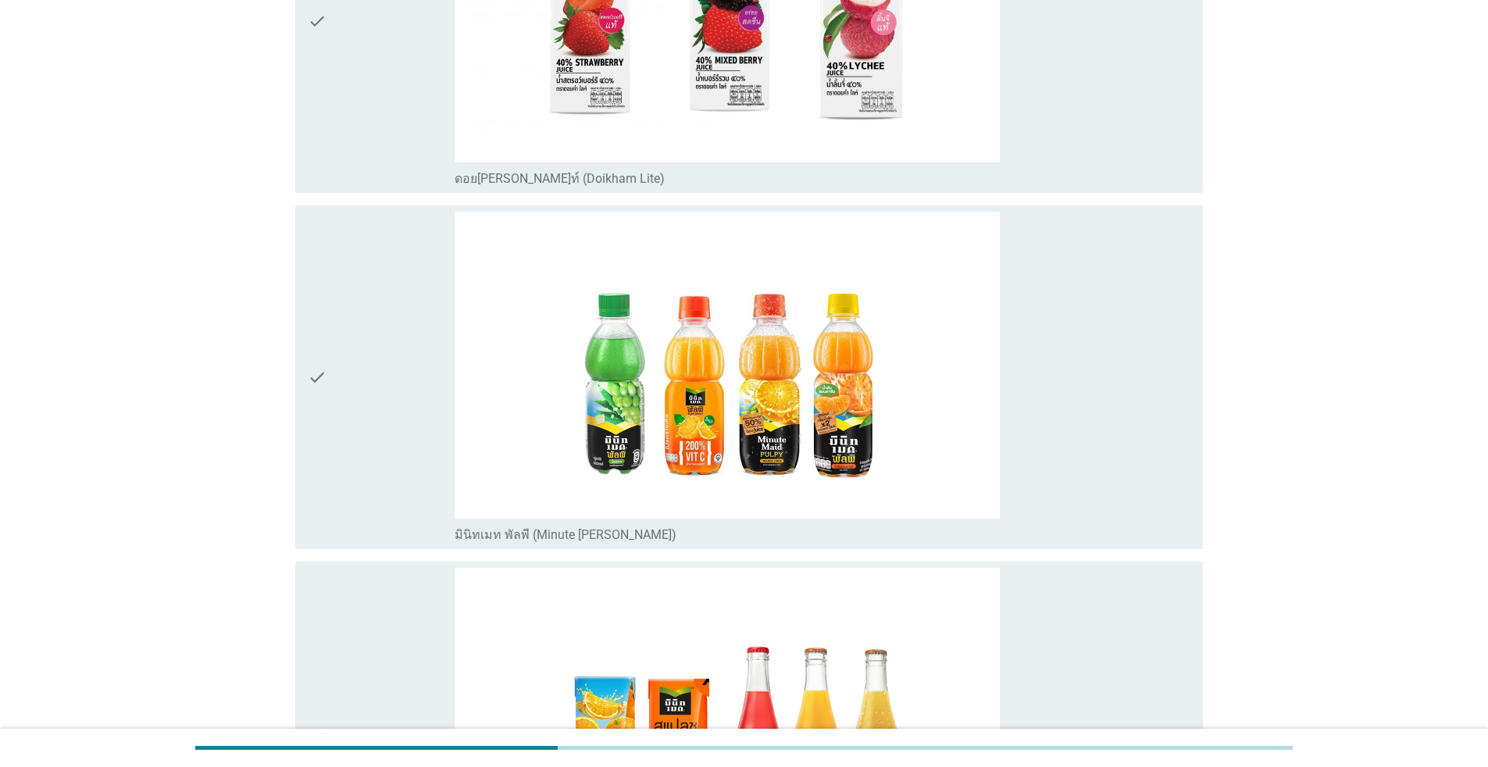
scroll to position [3905, 0]
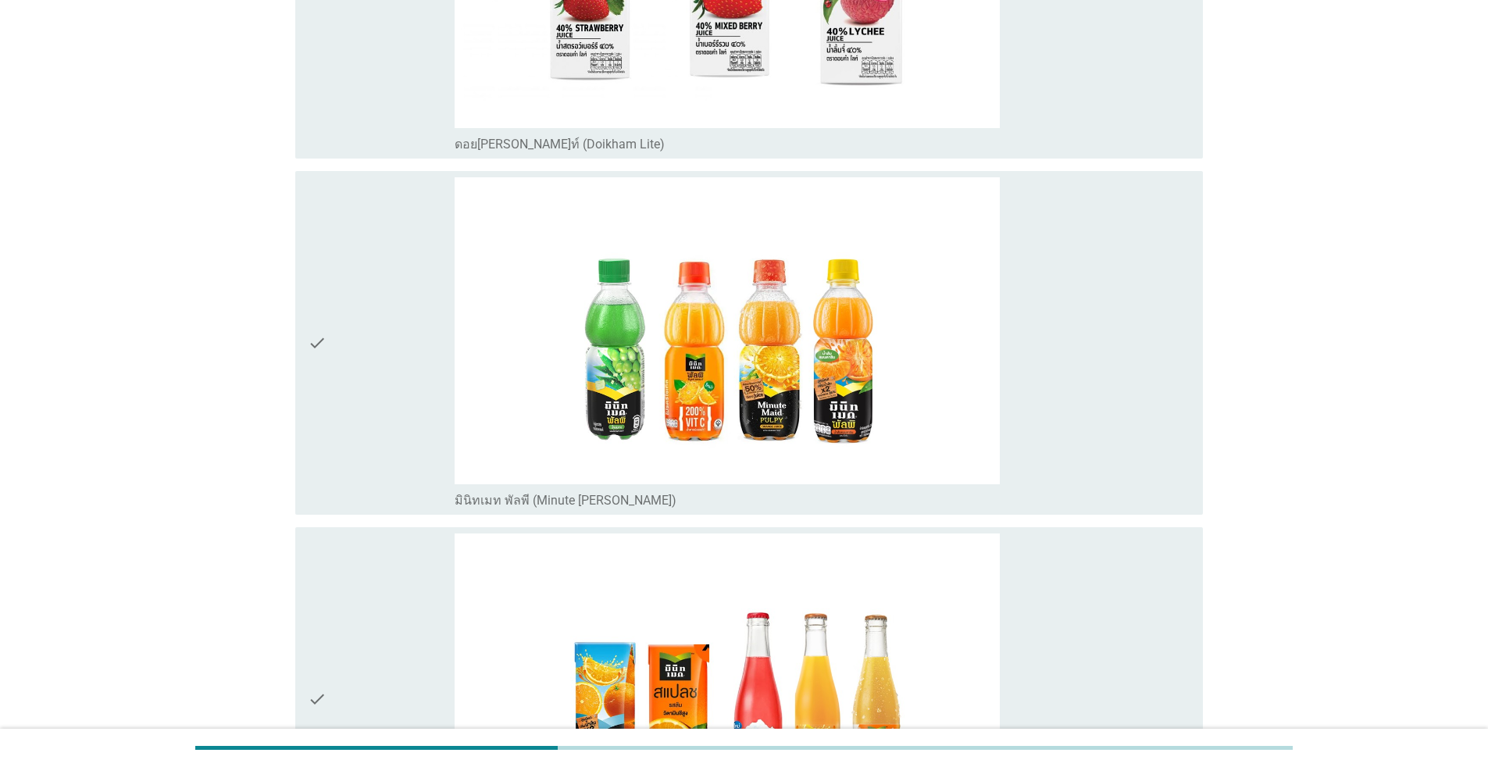
click at [370, 426] on div "check" at bounding box center [381, 342] width 147 height 331
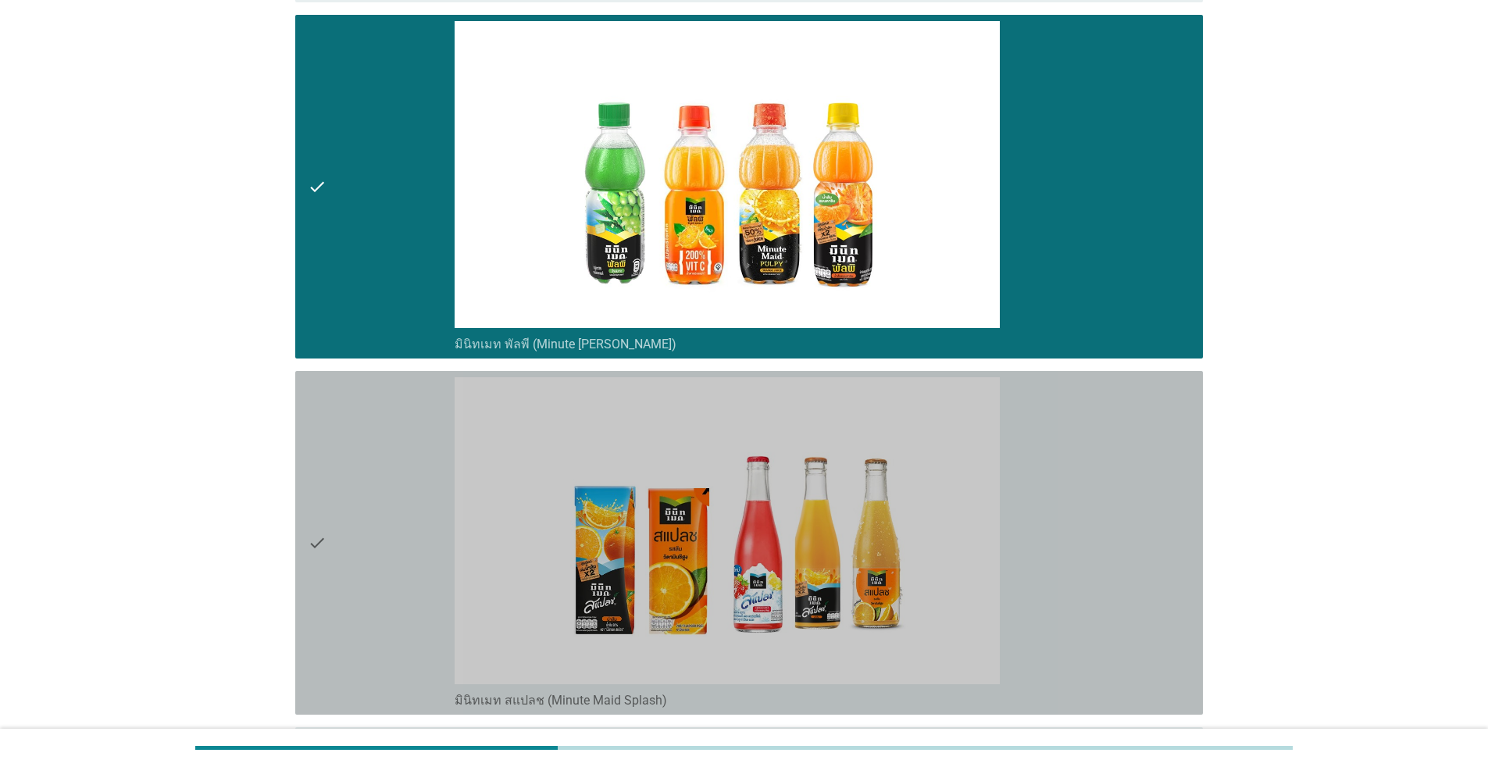
click at [379, 494] on div "check" at bounding box center [381, 542] width 147 height 331
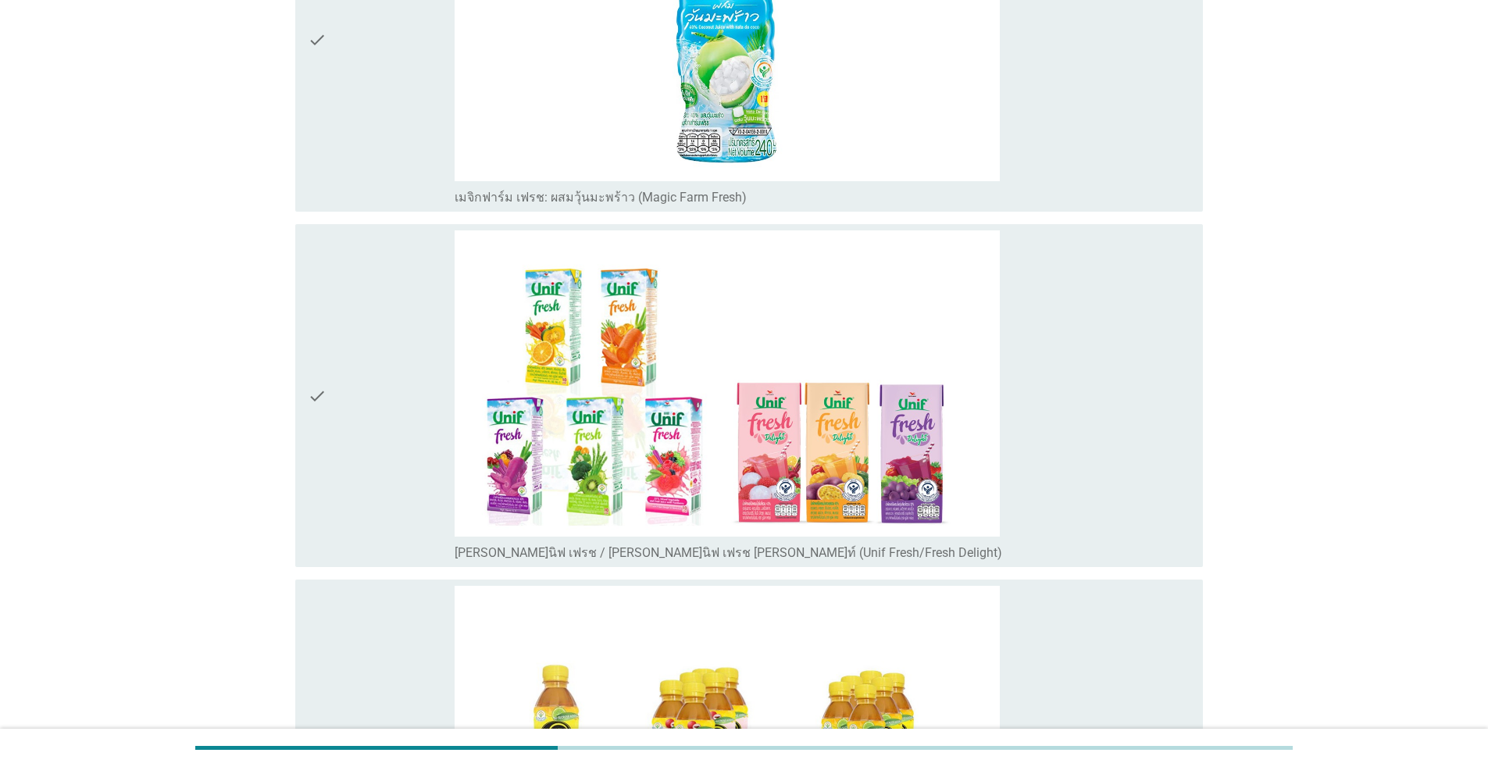
click at [373, 491] on div "check" at bounding box center [381, 395] width 147 height 331
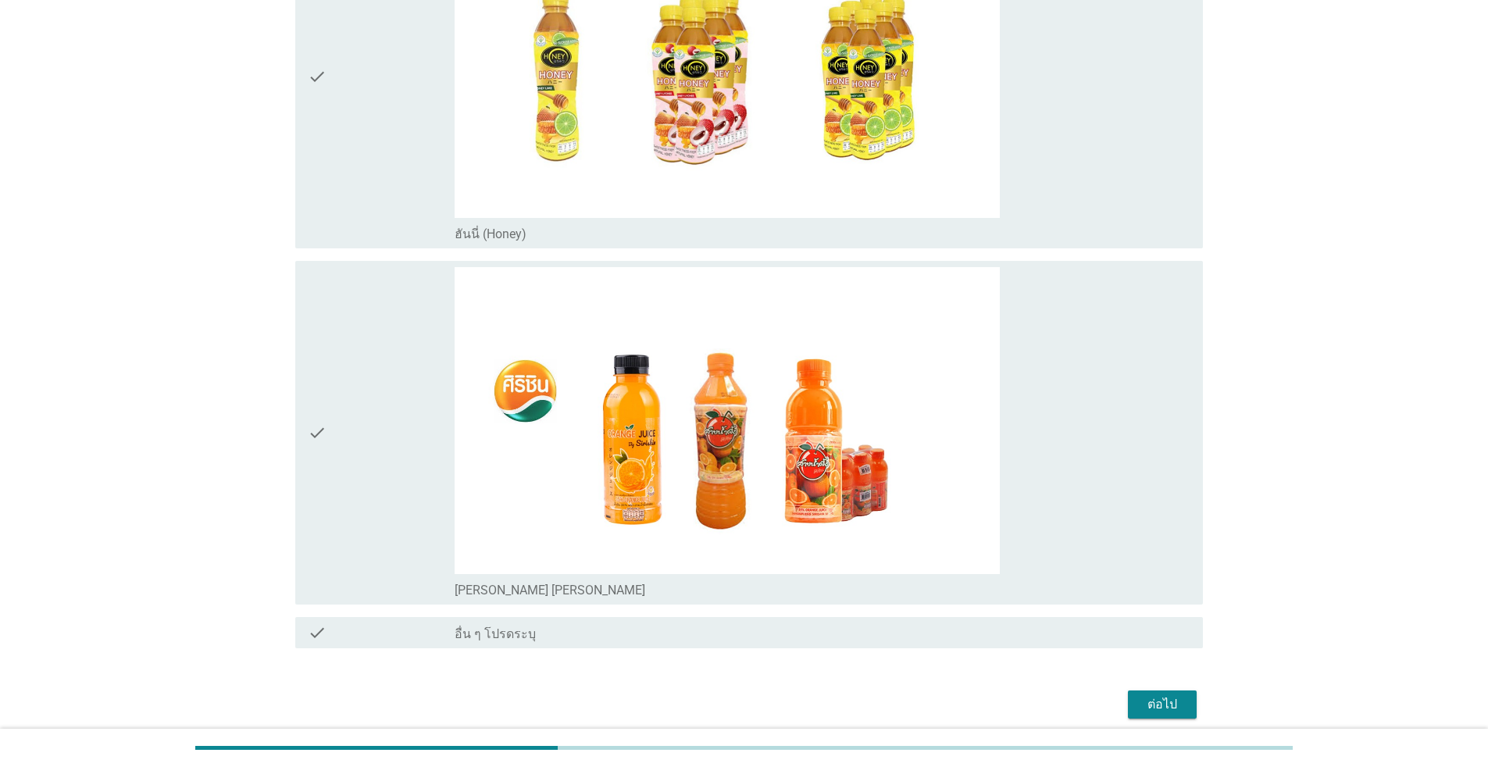
scroll to position [5623, 0]
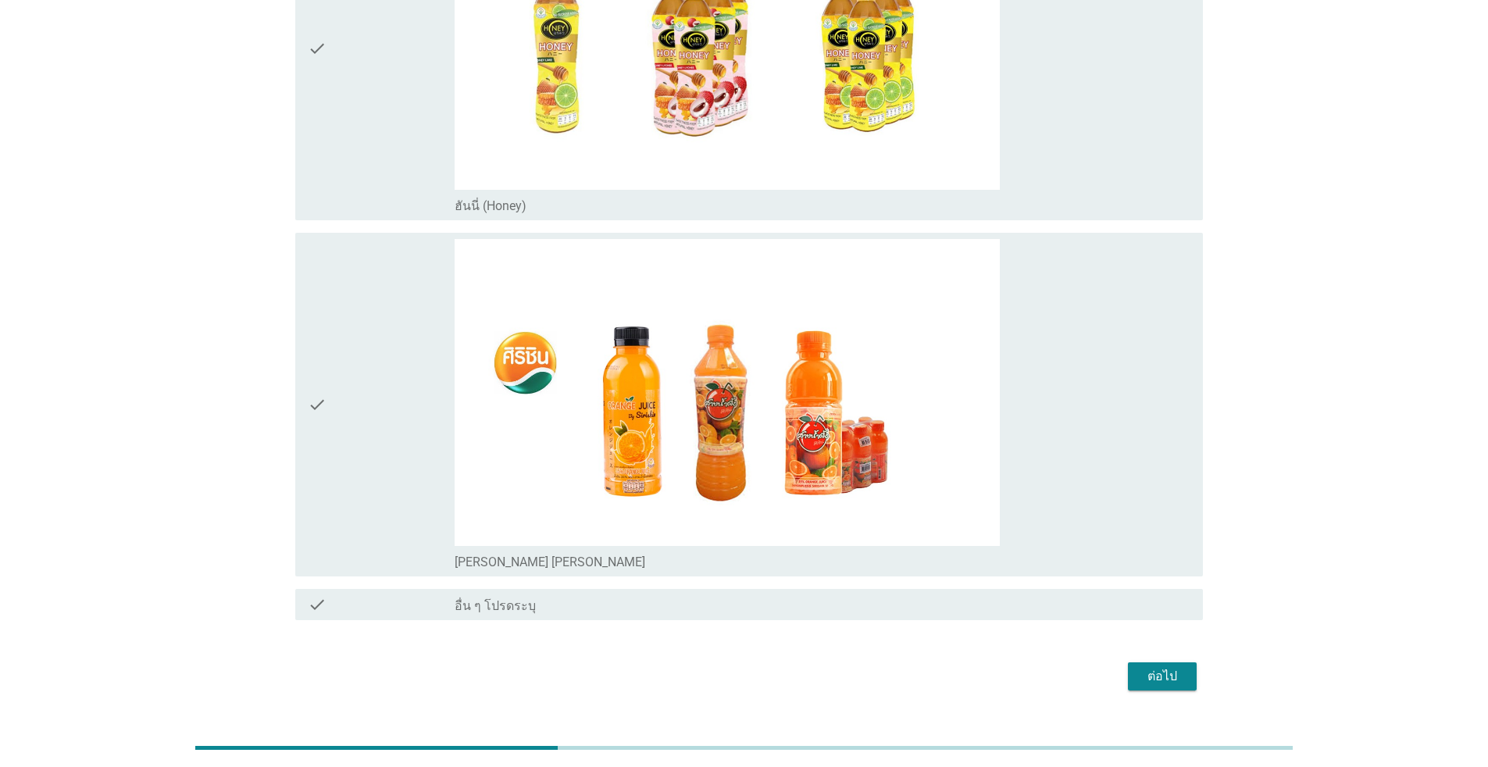
click at [390, 458] on div "check" at bounding box center [381, 404] width 147 height 331
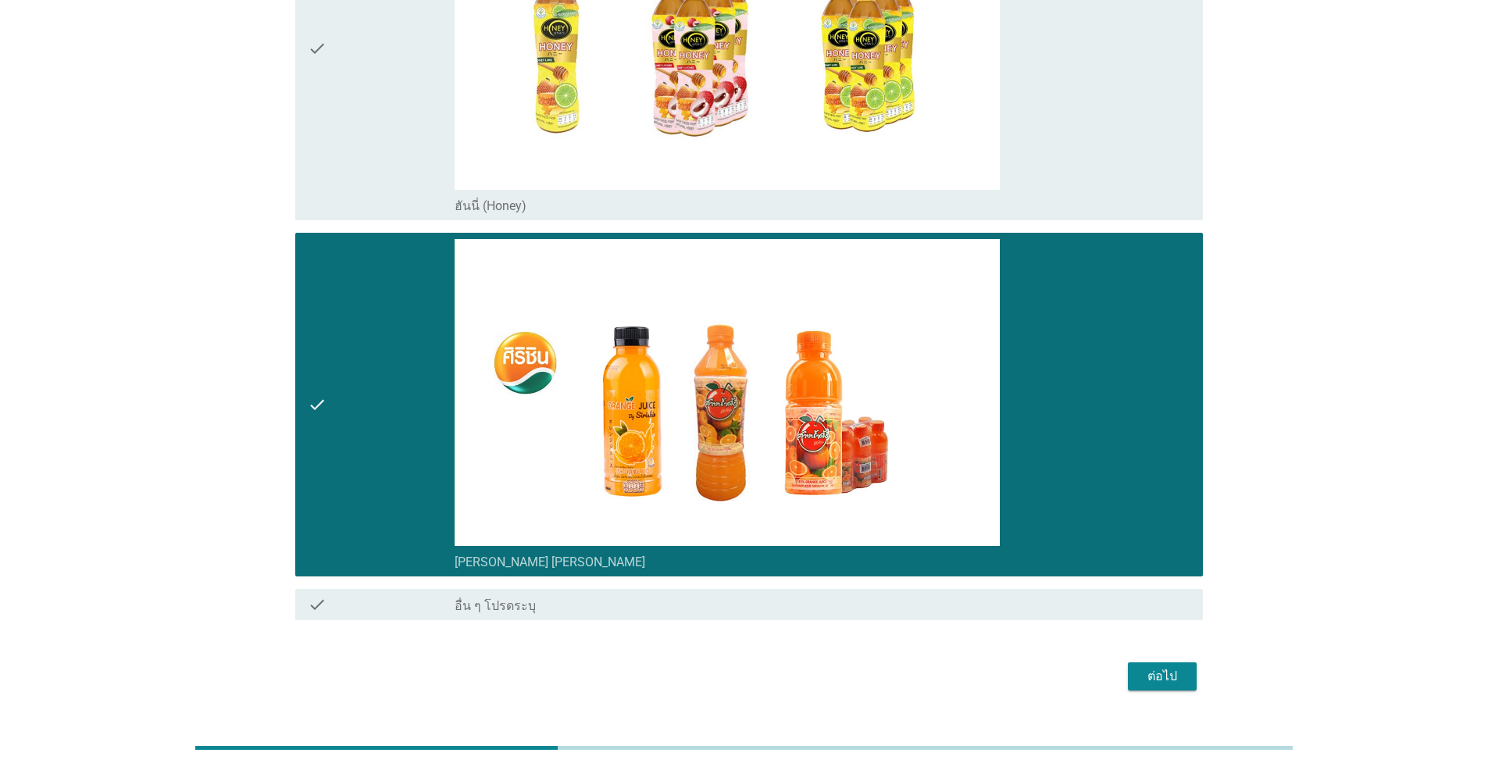
click at [768, 675] on div "ต่อไป" at bounding box center [1162, 676] width 44 height 19
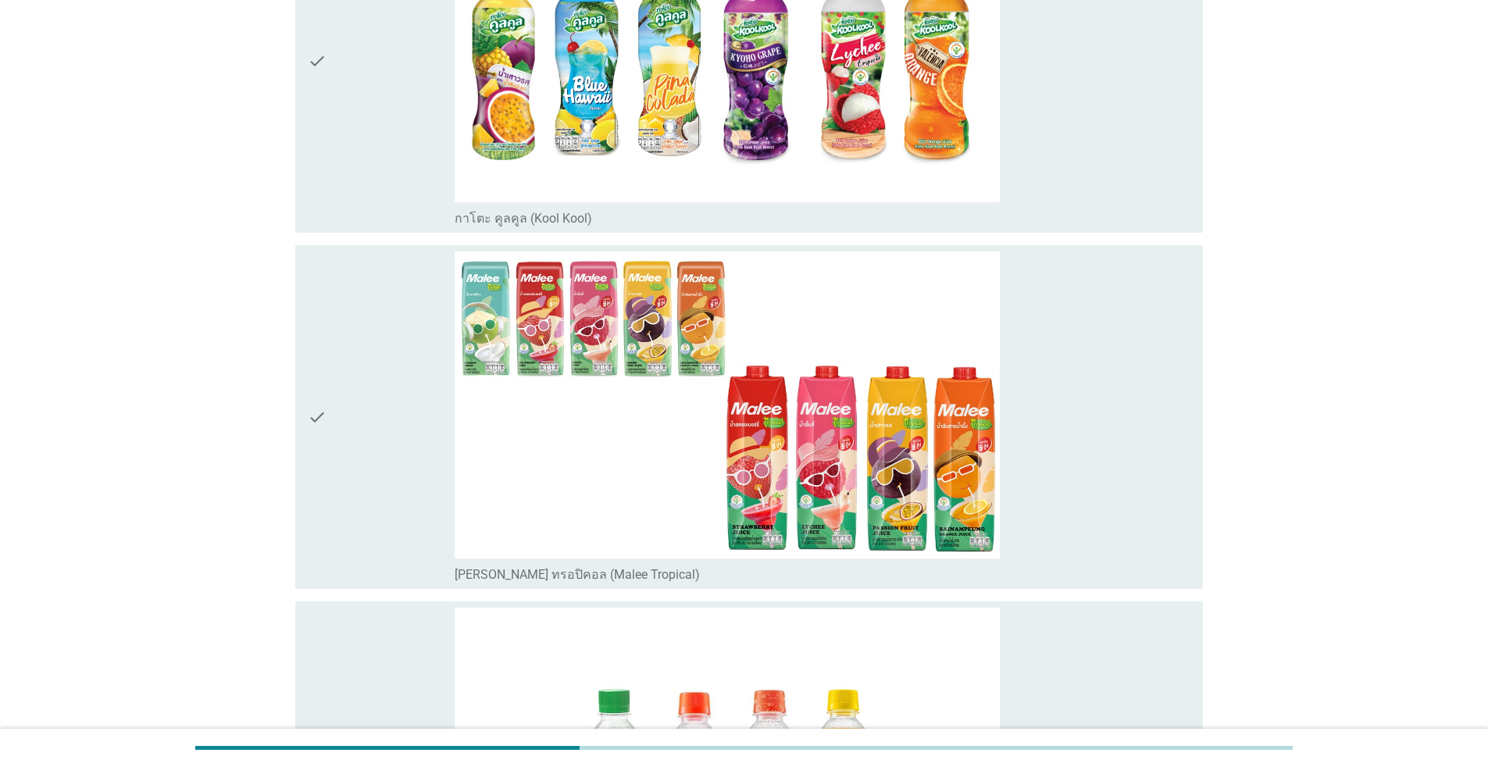
scroll to position [390, 0]
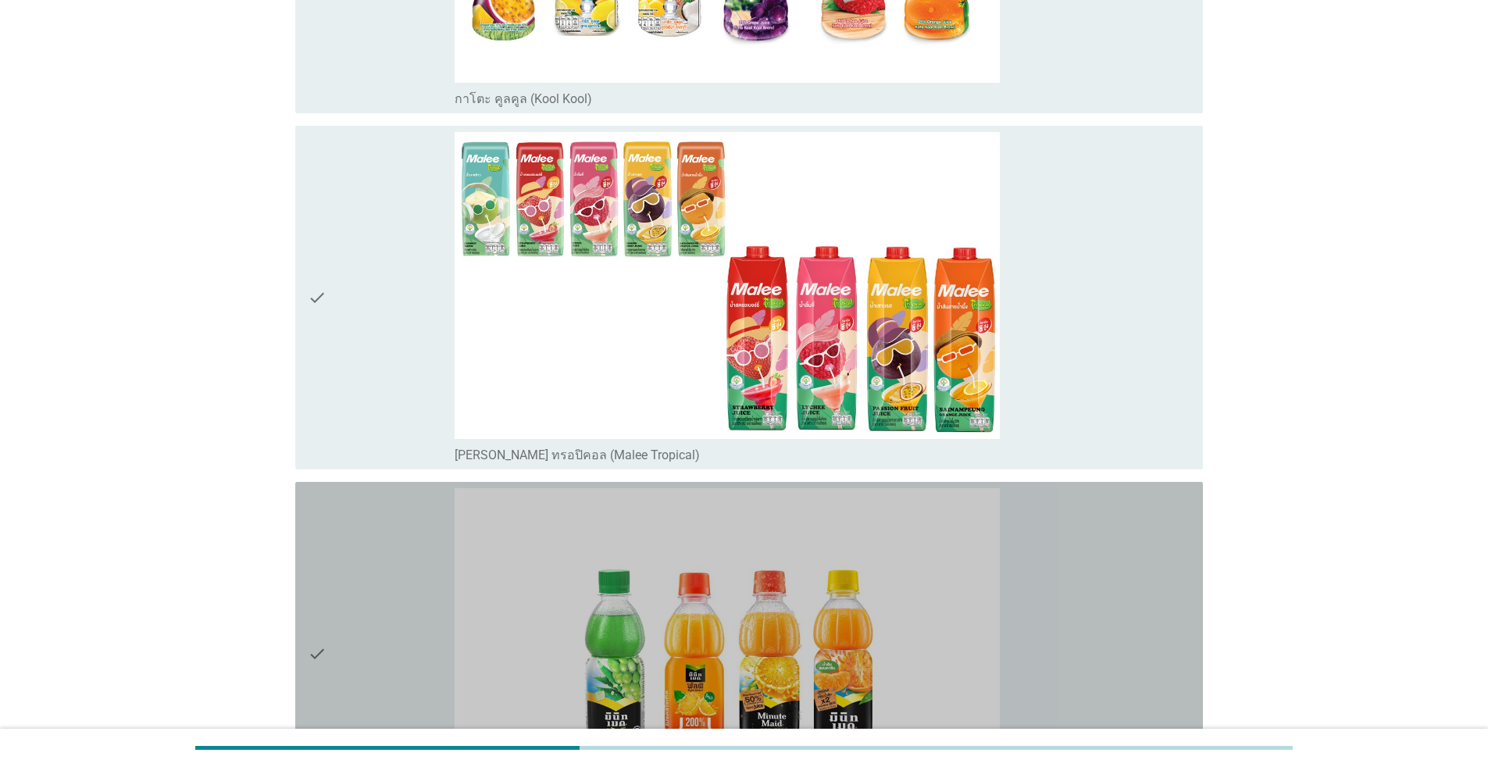
click at [352, 612] on div "check" at bounding box center [381, 653] width 147 height 331
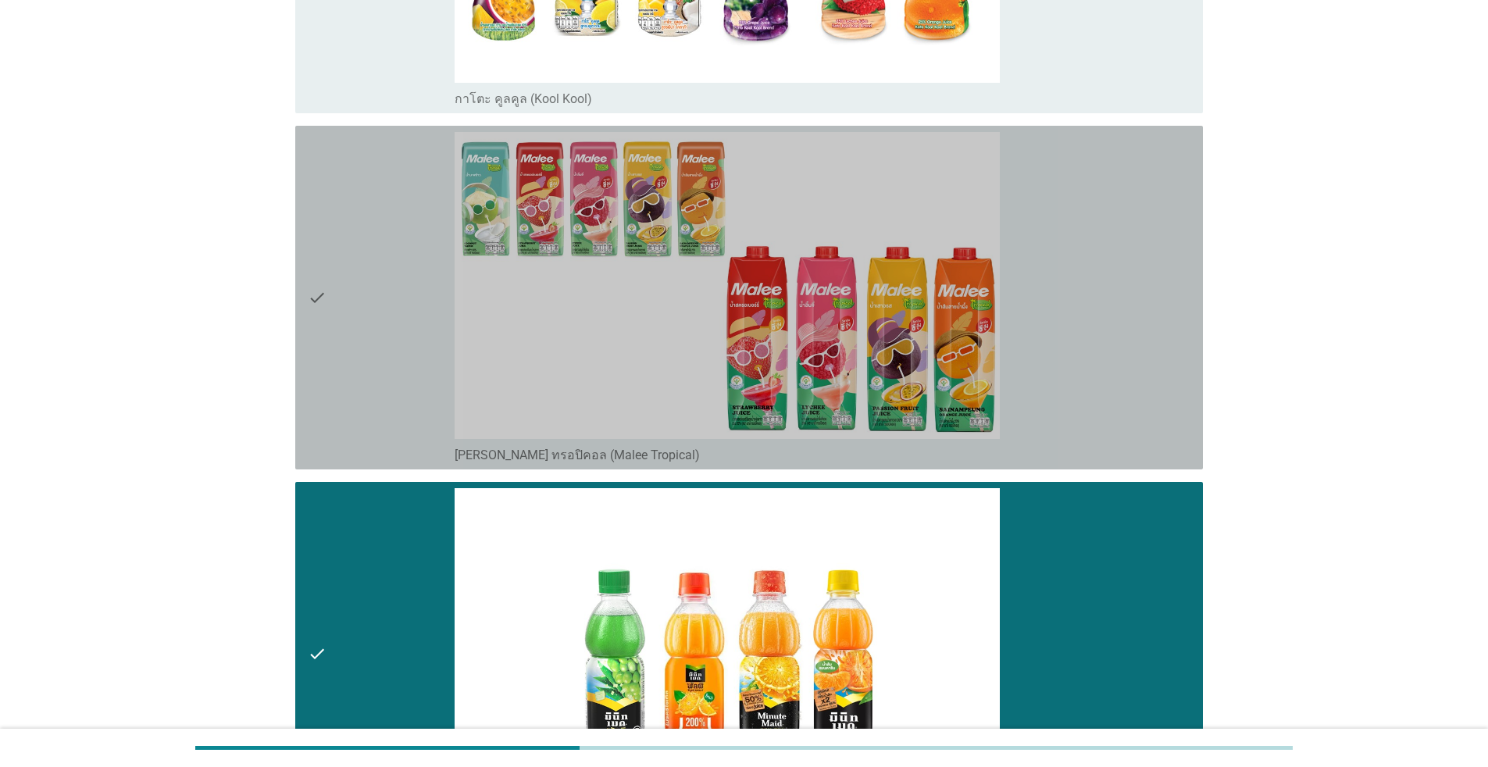
click at [344, 389] on div "check" at bounding box center [381, 297] width 147 height 331
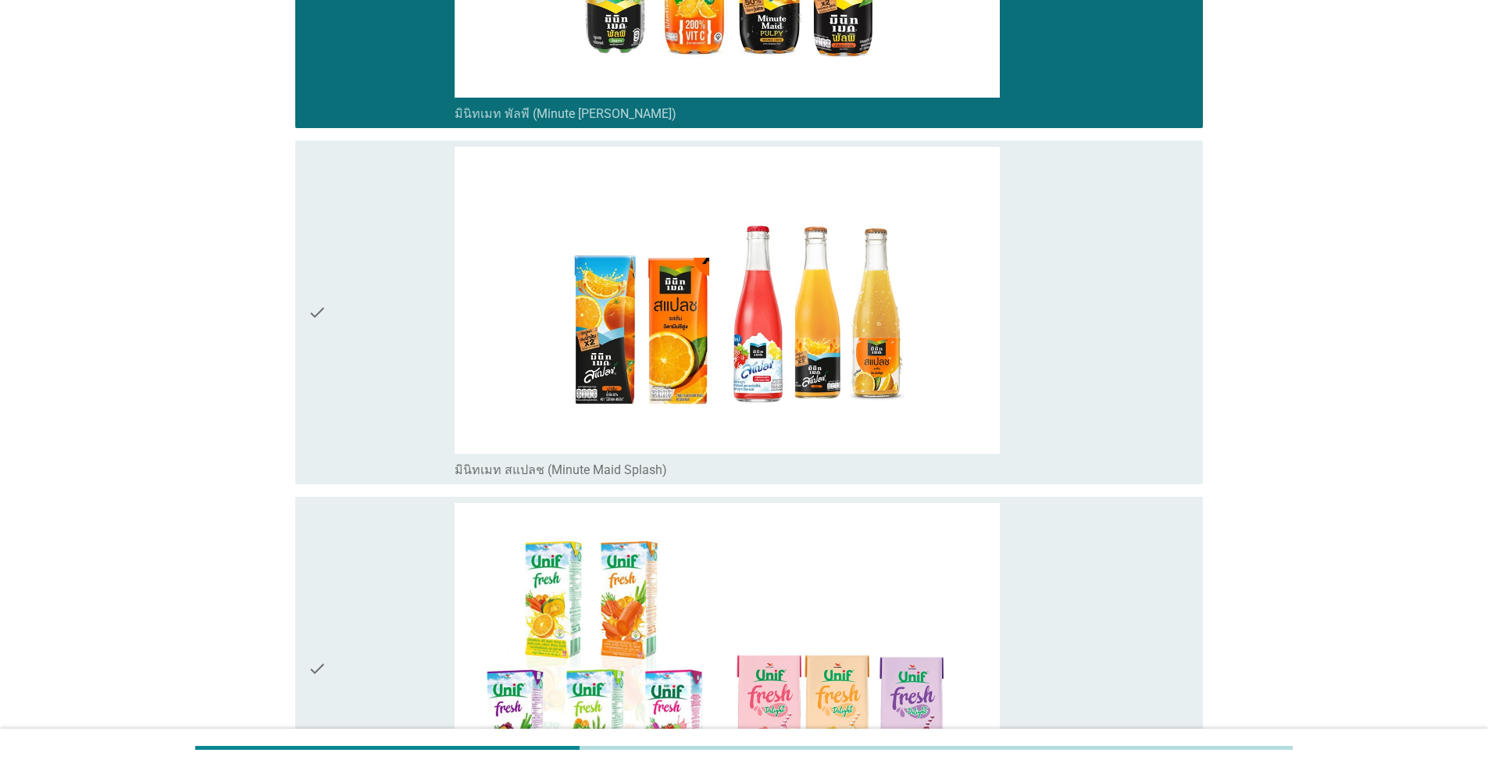
scroll to position [1093, 0]
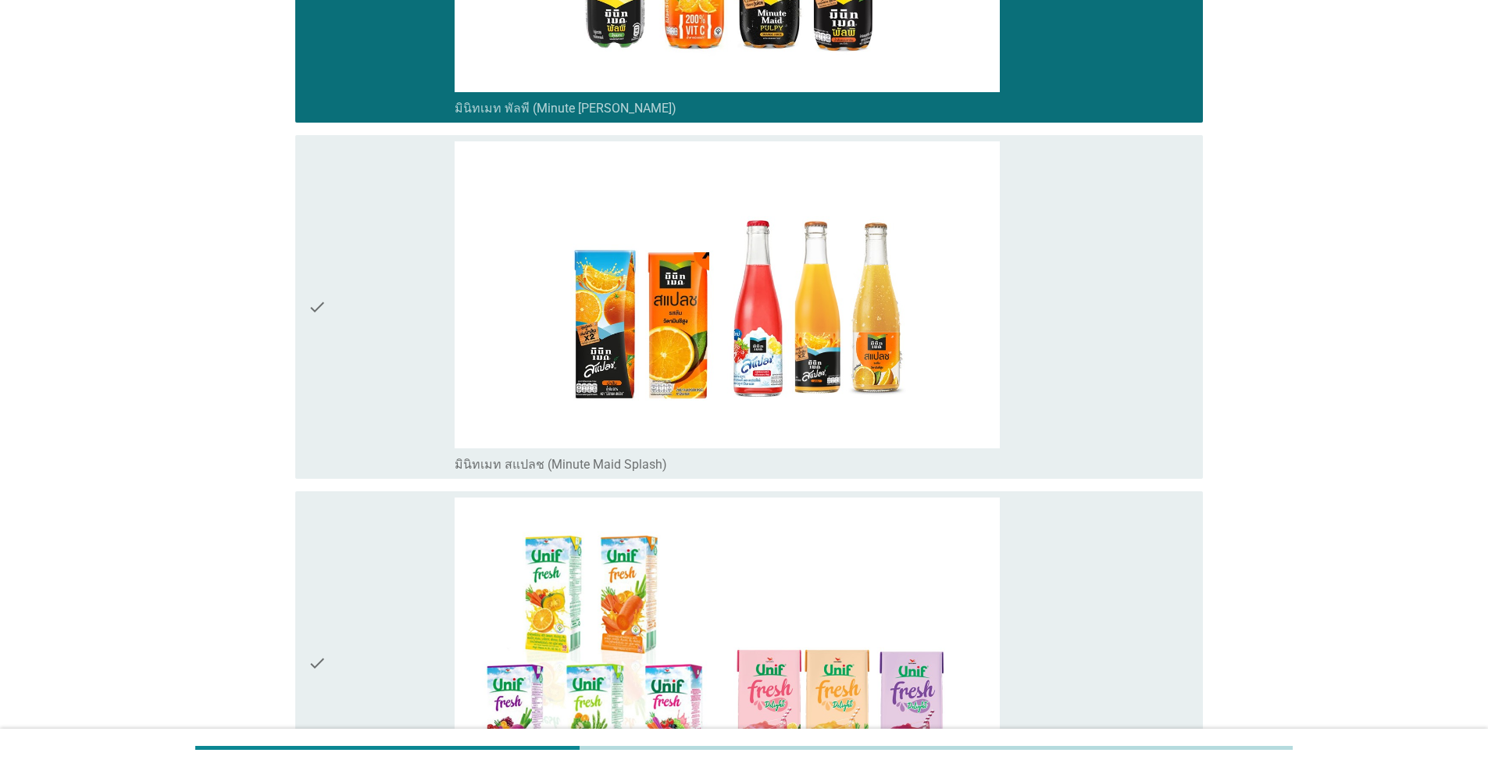
click at [369, 408] on div "check" at bounding box center [381, 306] width 147 height 331
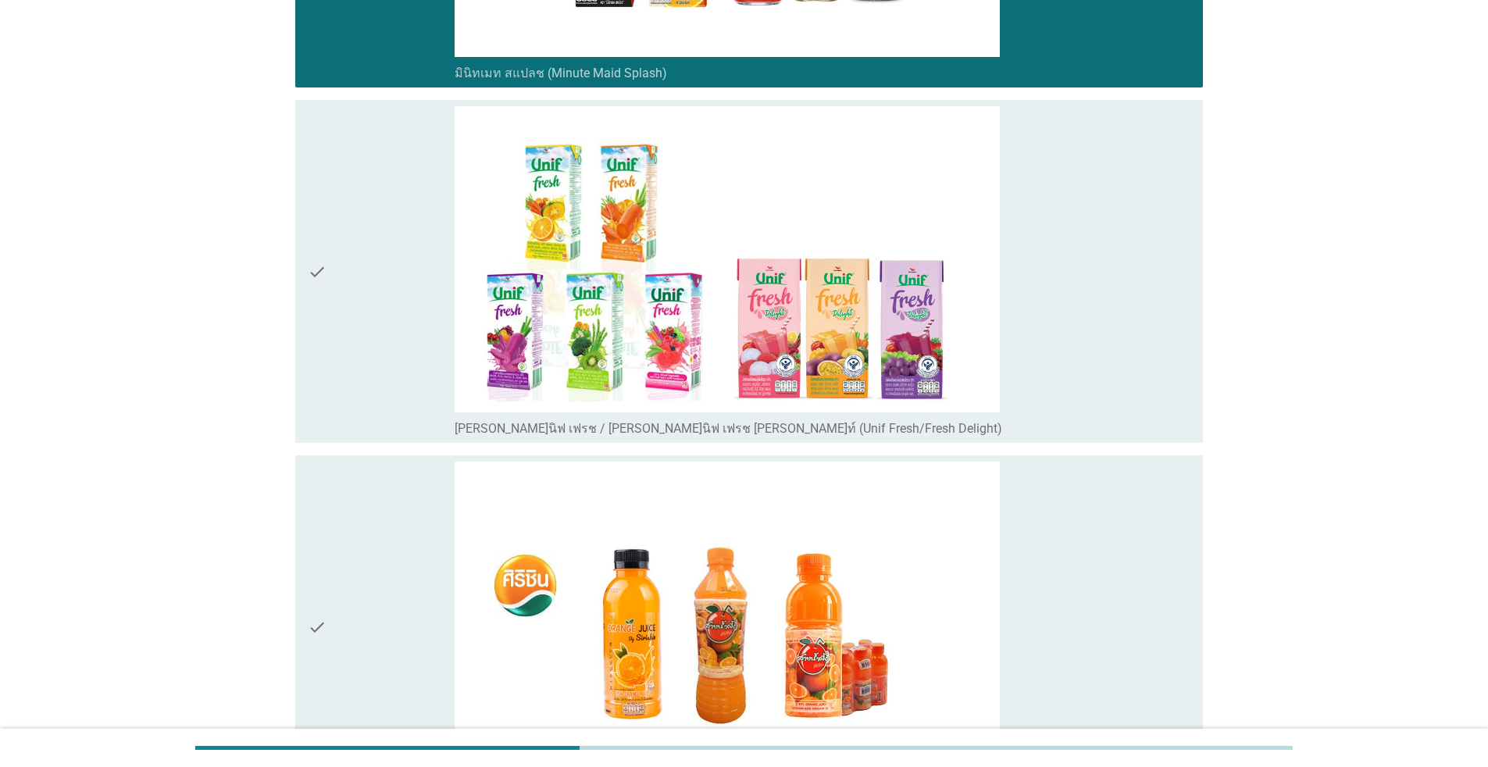
scroll to position [1743, 0]
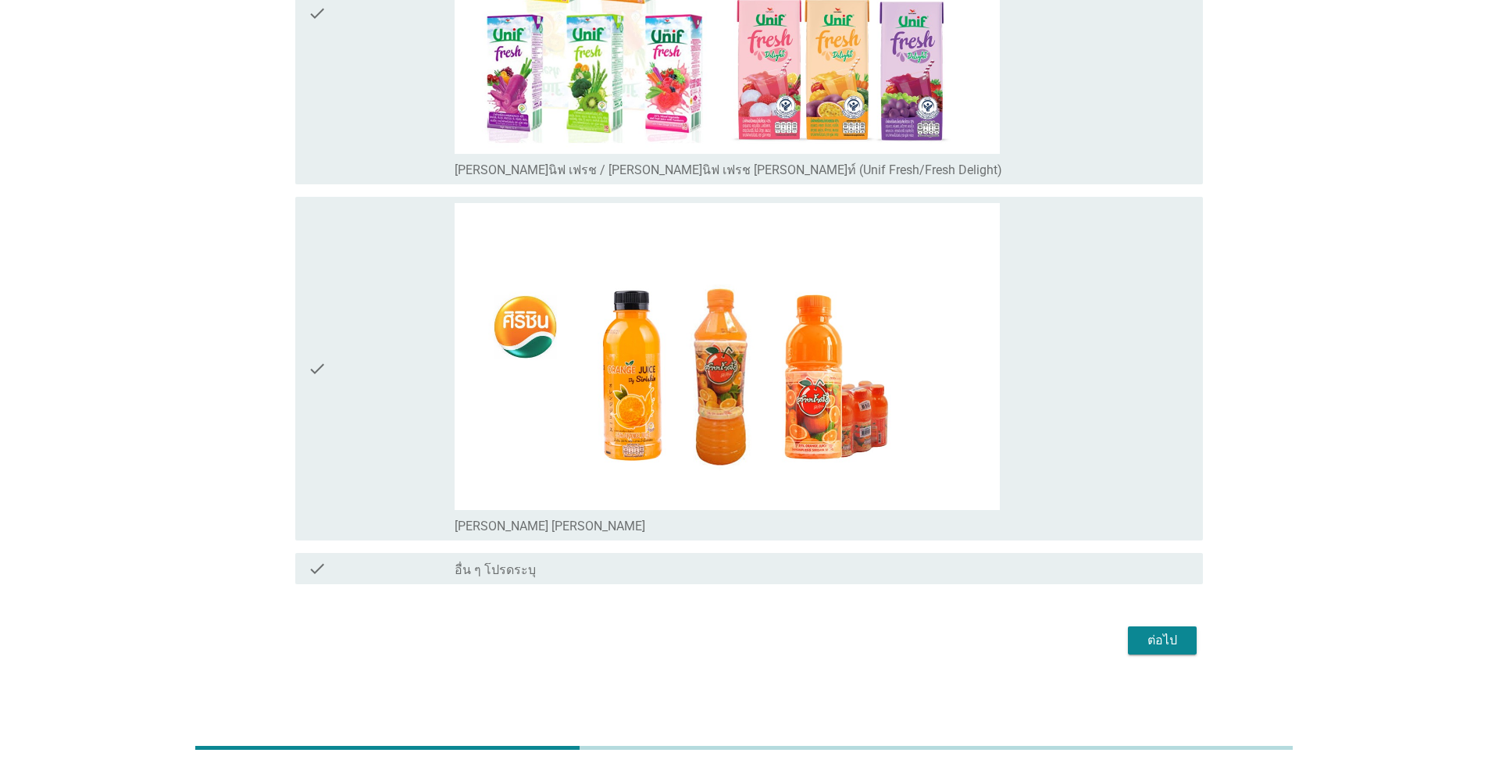
click at [382, 411] on div "check" at bounding box center [381, 368] width 147 height 331
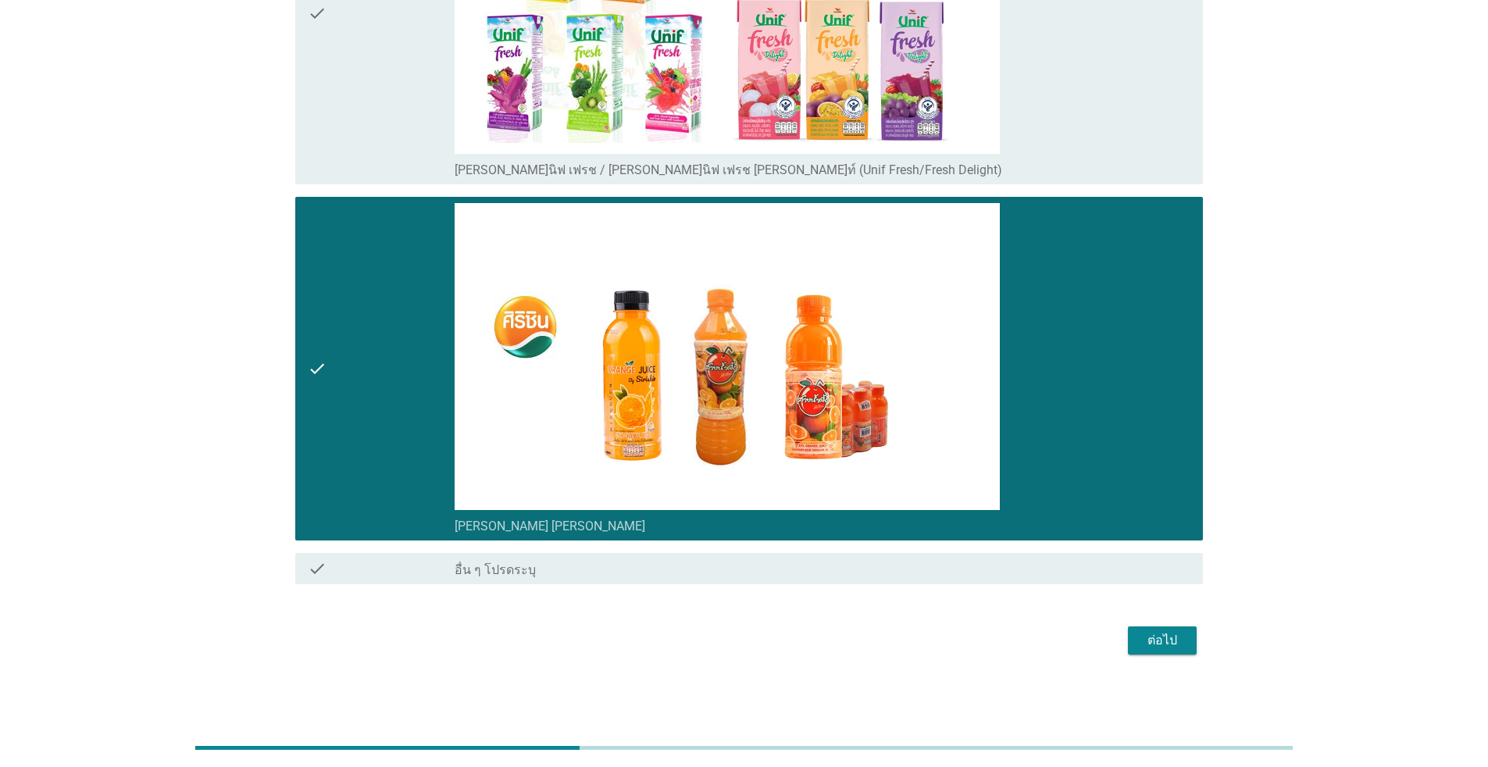
click at [768, 634] on div "ต่อไป" at bounding box center [1162, 640] width 44 height 19
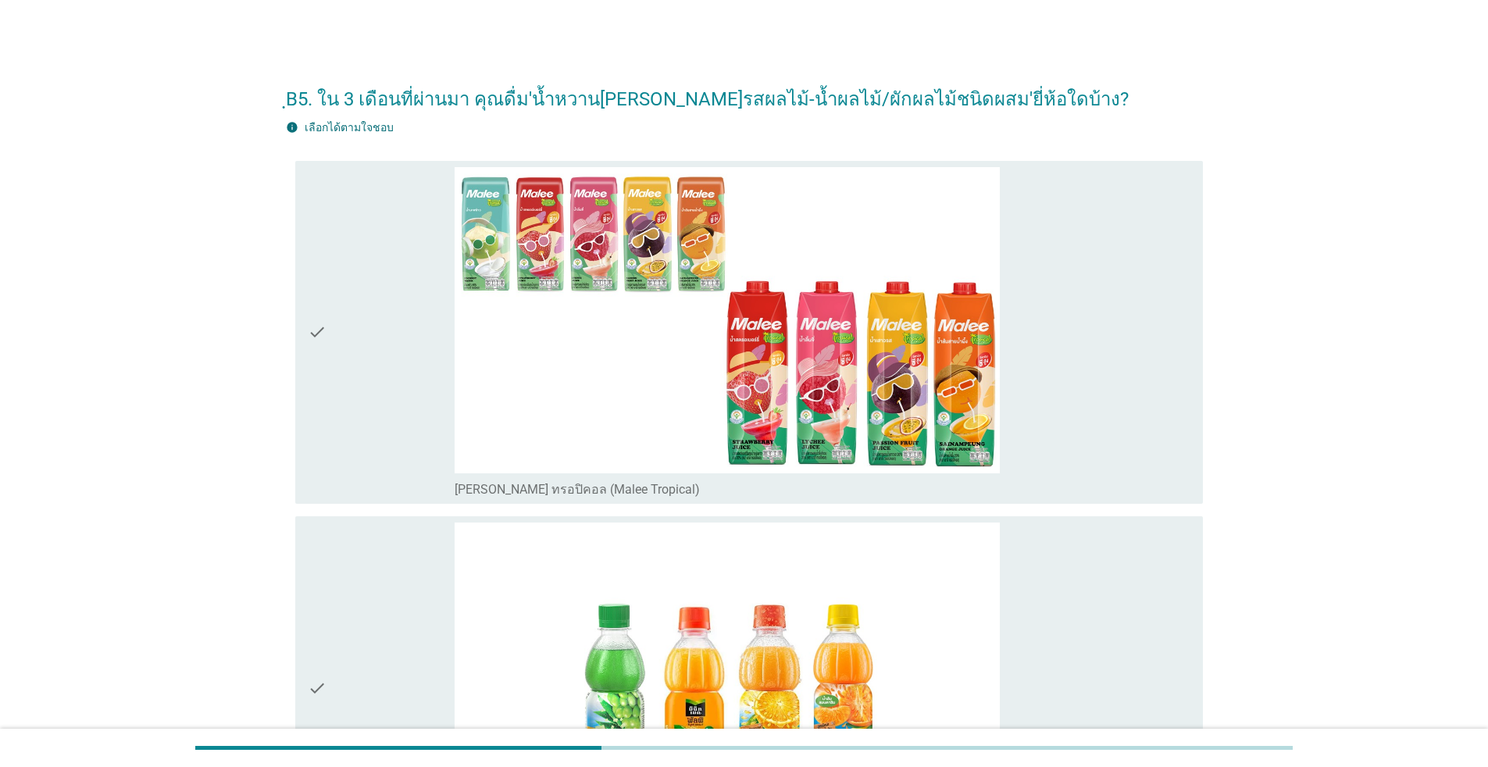
click at [387, 428] on div "check" at bounding box center [381, 332] width 147 height 331
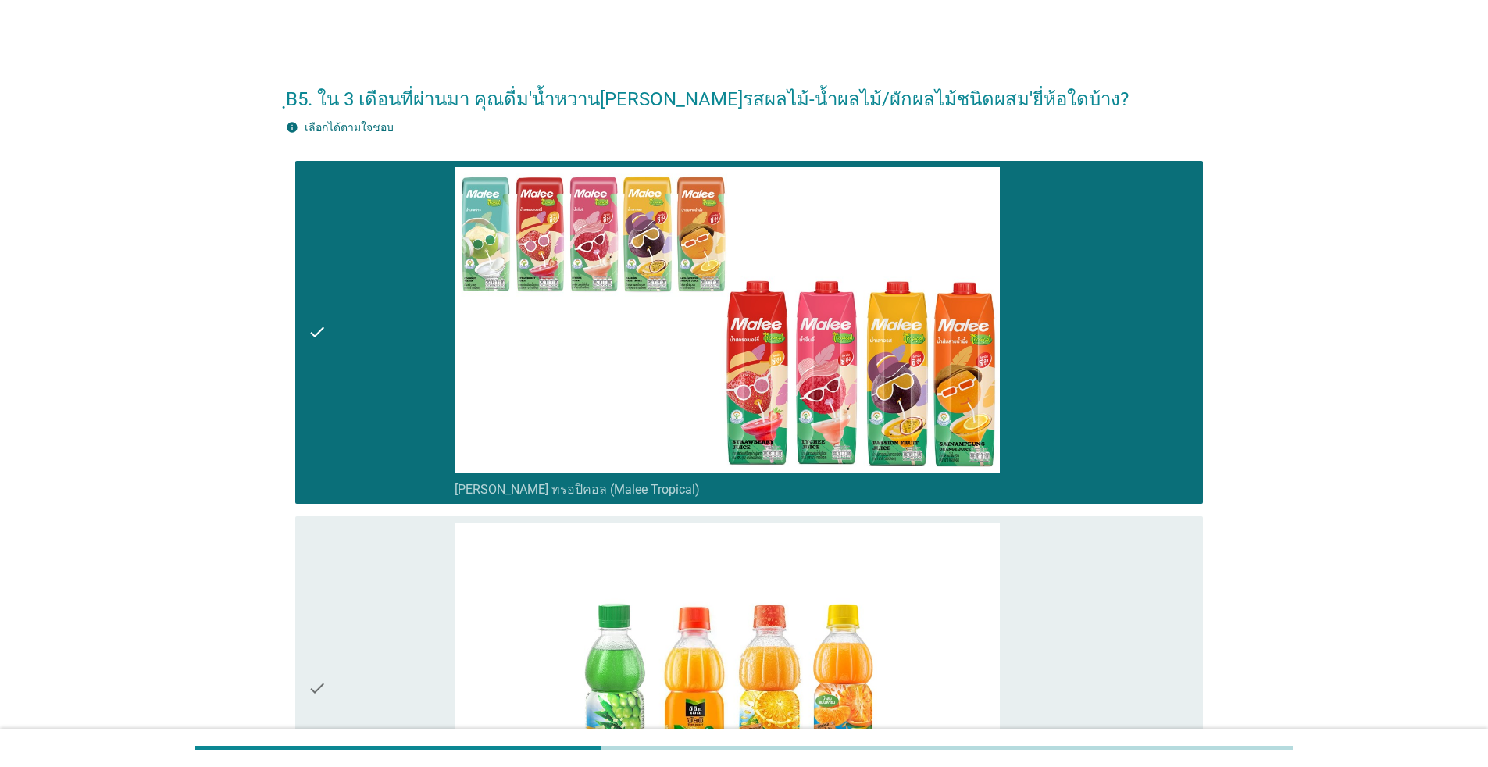
click at [400, 578] on div "check" at bounding box center [381, 687] width 147 height 331
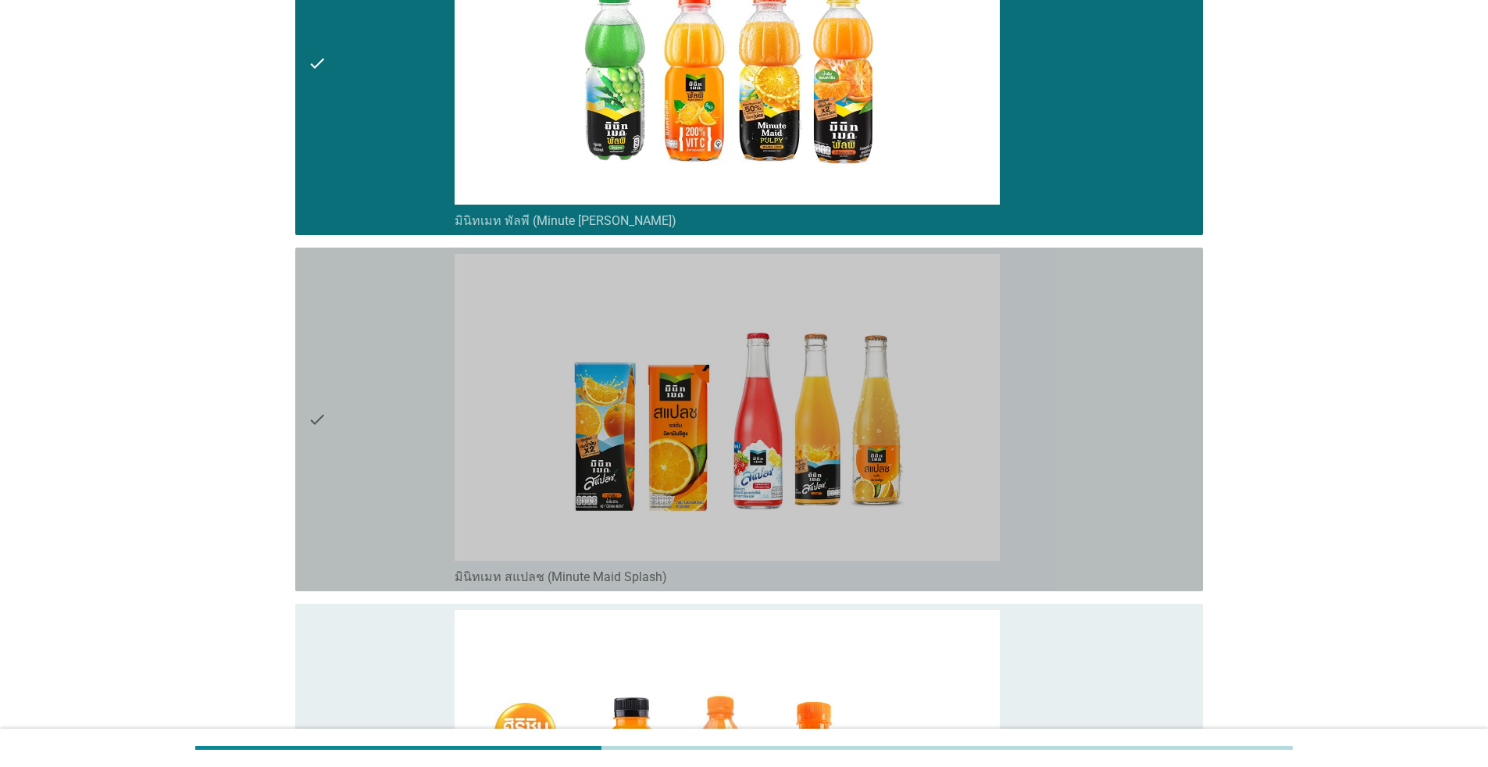
drag, startPoint x: 390, startPoint y: 444, endPoint x: 396, endPoint y: 462, distance: 18.3
click at [390, 444] on div "check" at bounding box center [381, 419] width 147 height 331
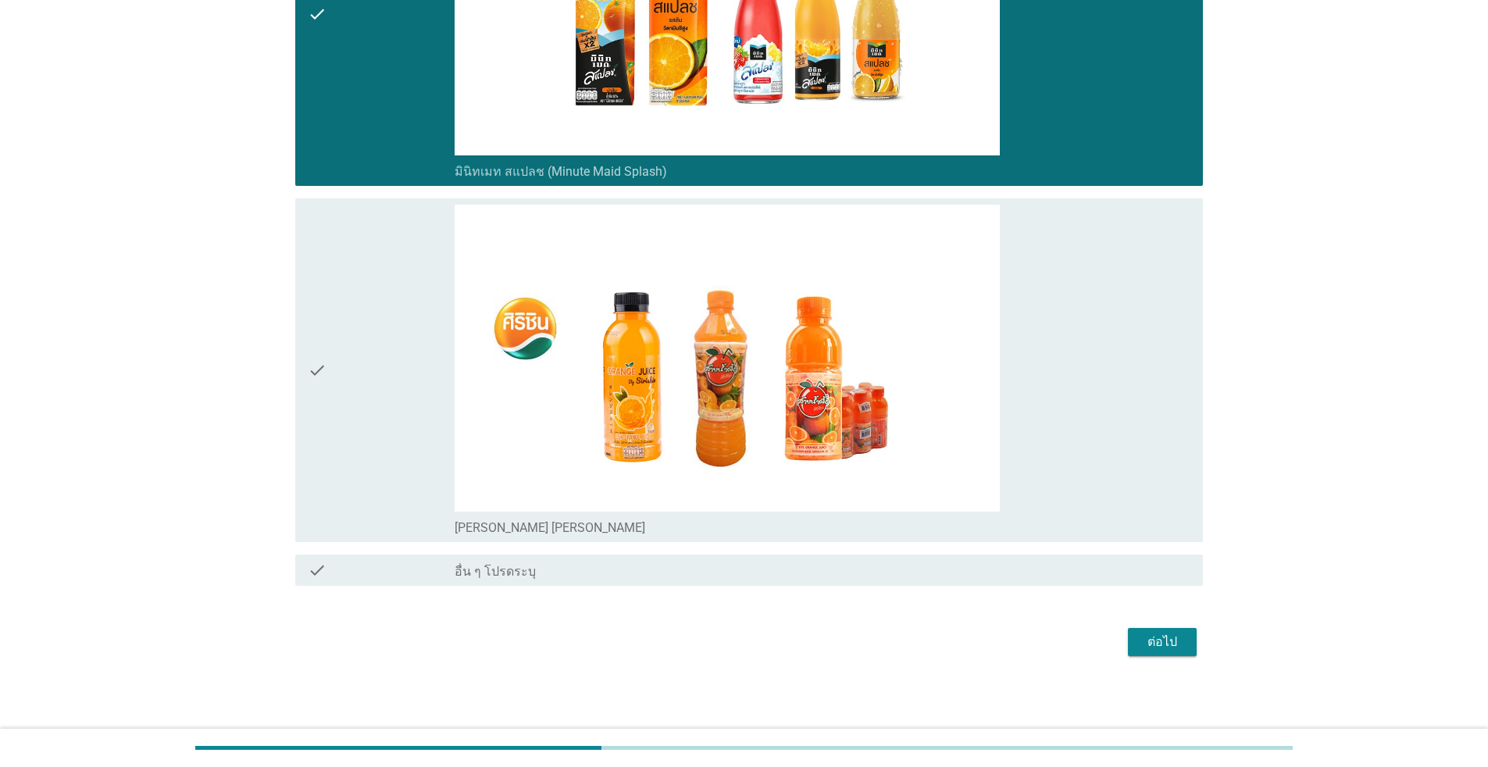
scroll to position [1031, 0]
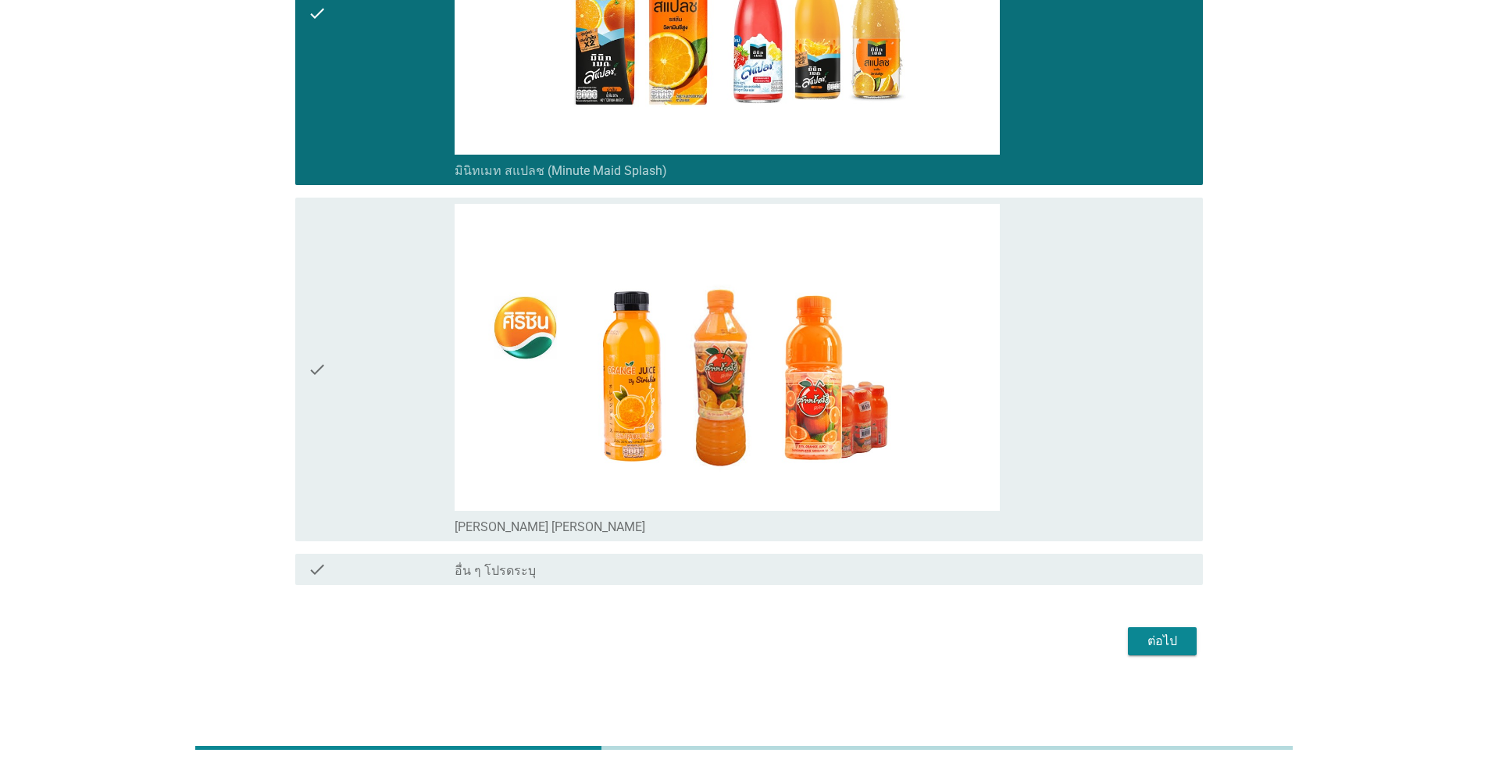
click at [768, 635] on div "ต่อไป" at bounding box center [1162, 641] width 44 height 19
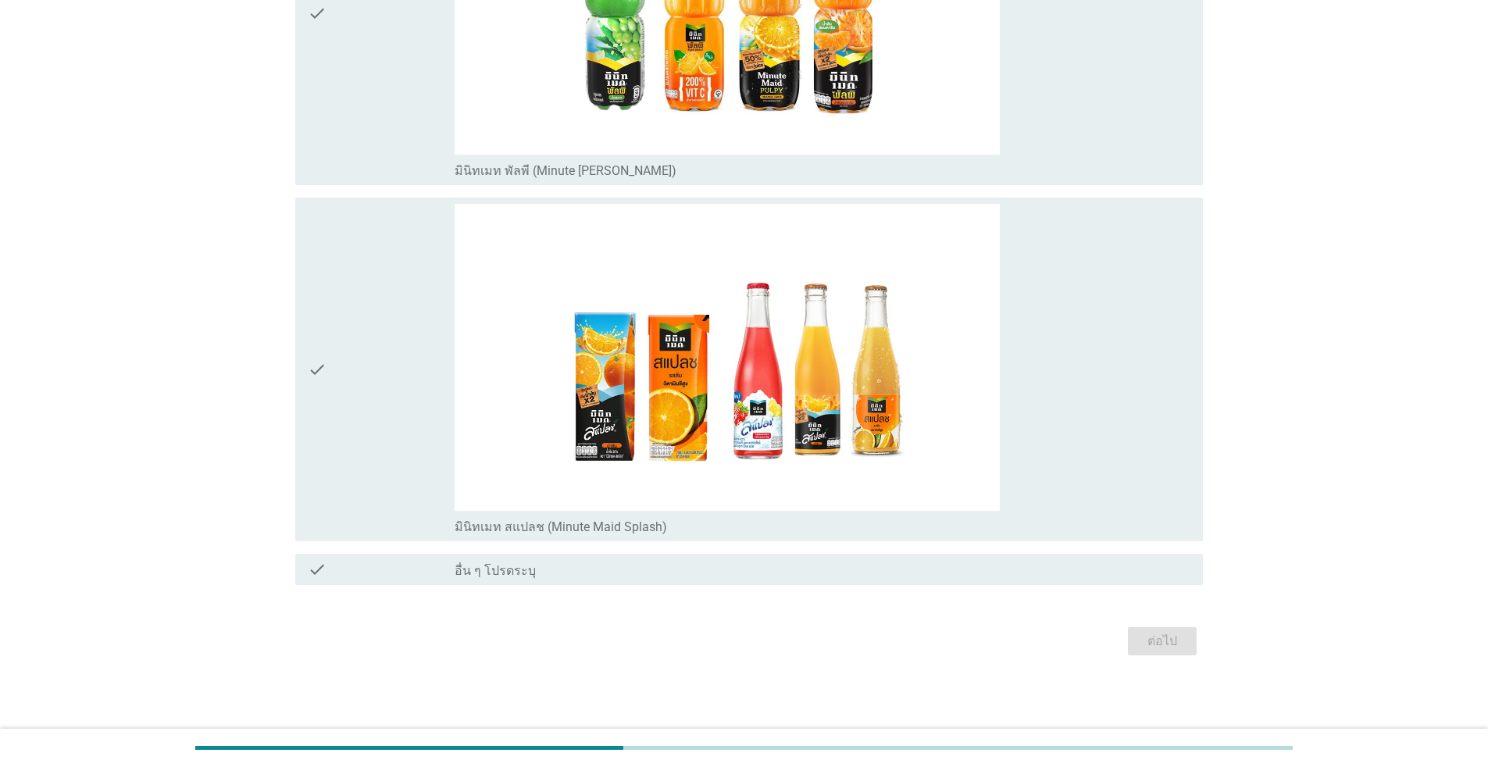
scroll to position [0, 0]
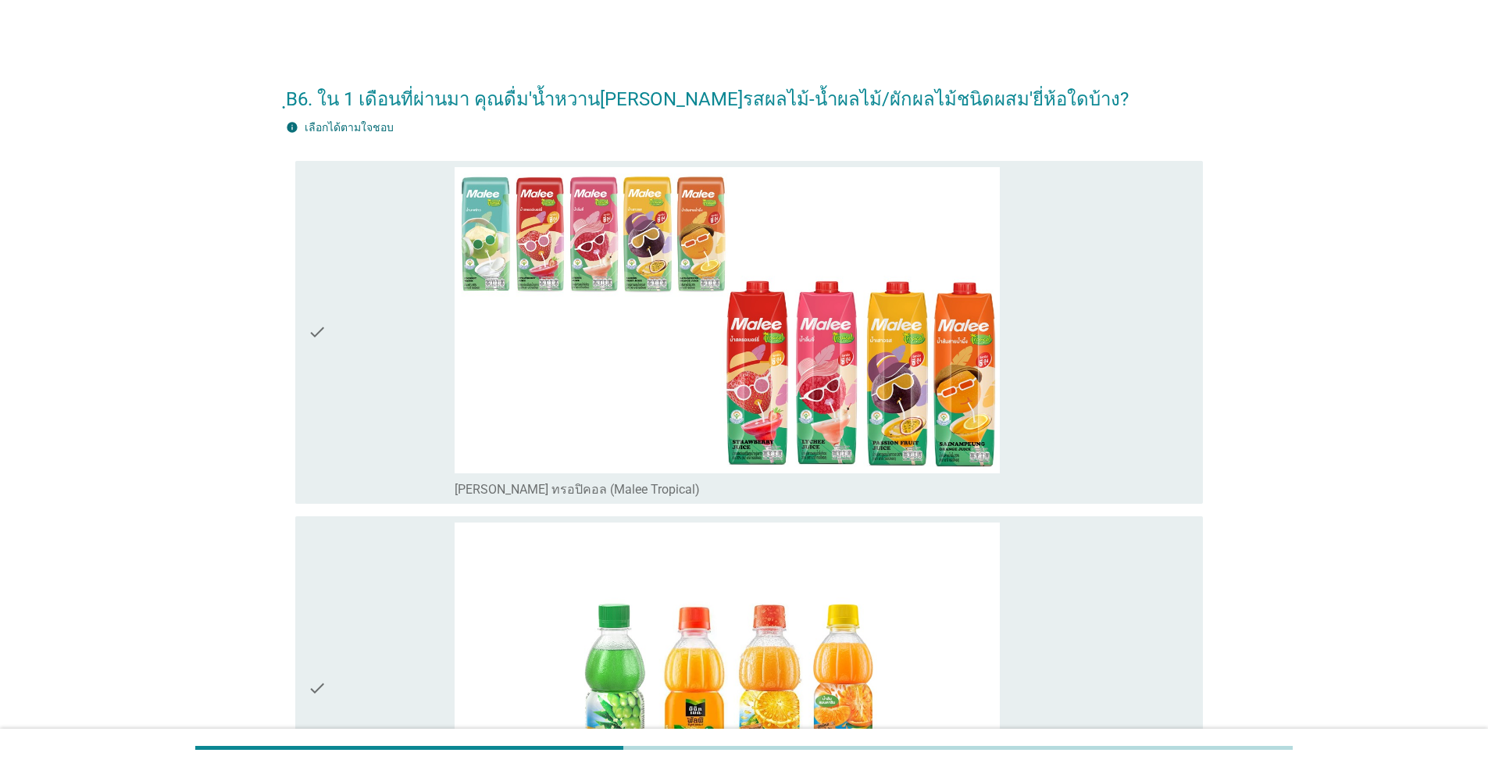
click at [389, 575] on div "check" at bounding box center [381, 687] width 147 height 331
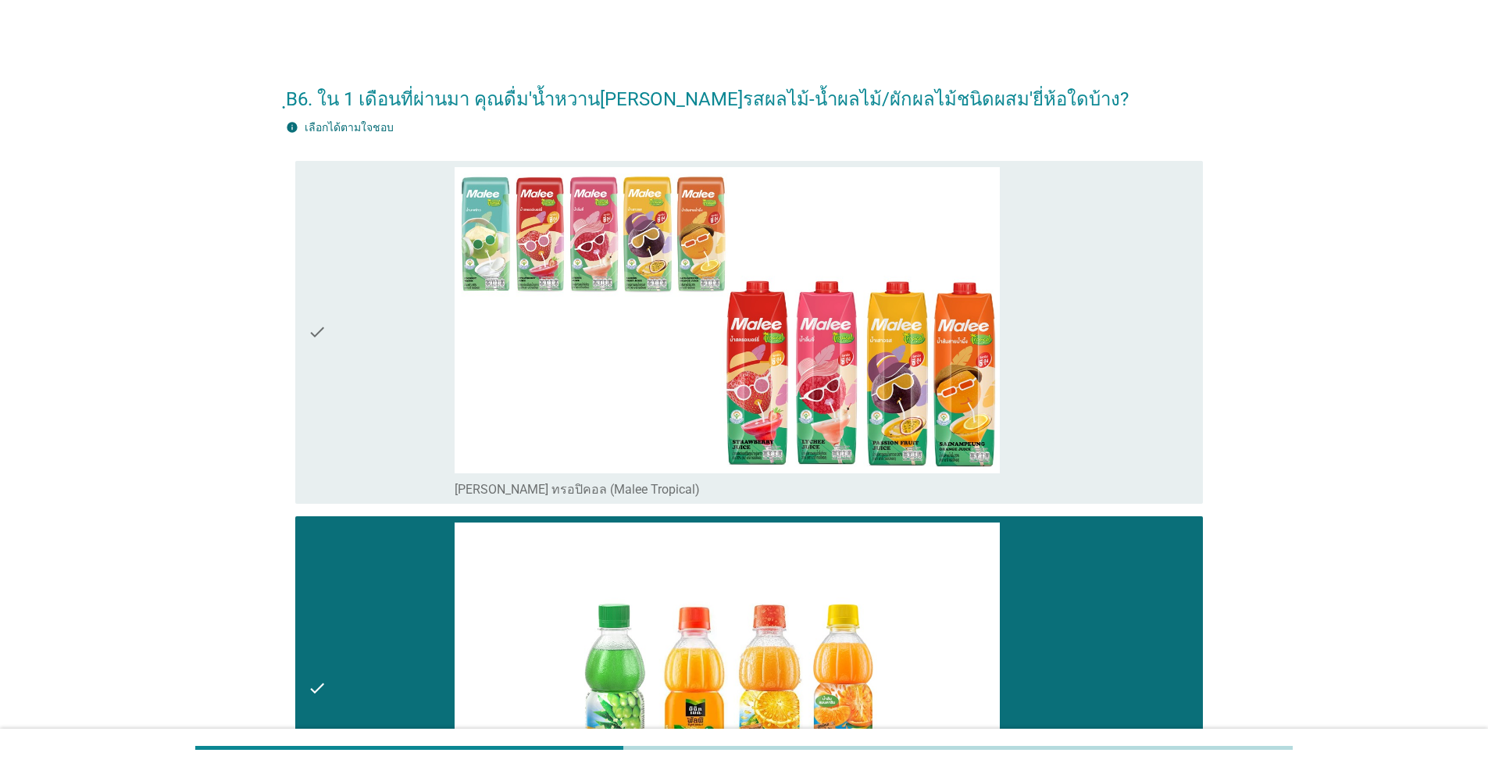
scroll to position [390, 0]
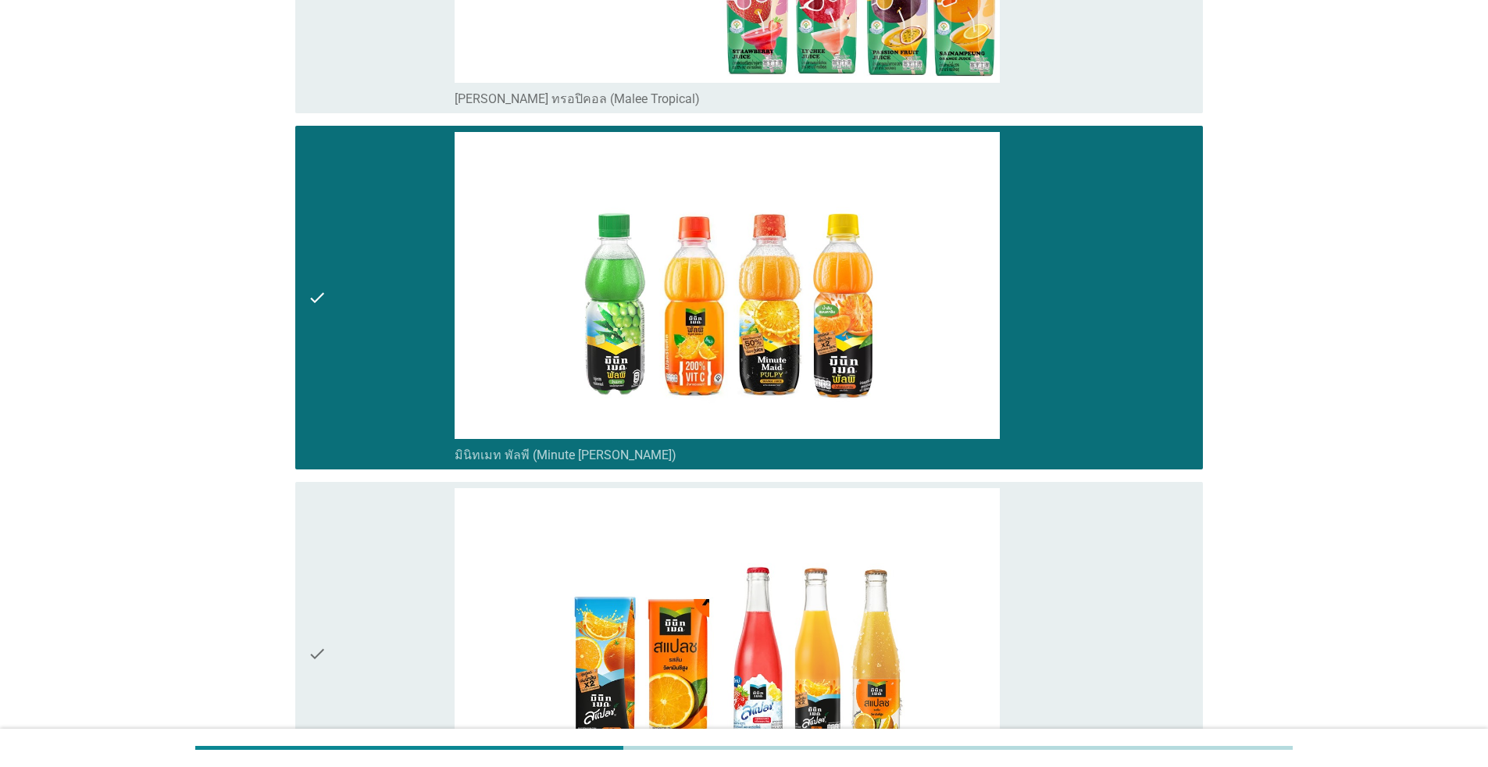
click at [390, 569] on div "check" at bounding box center [381, 653] width 147 height 331
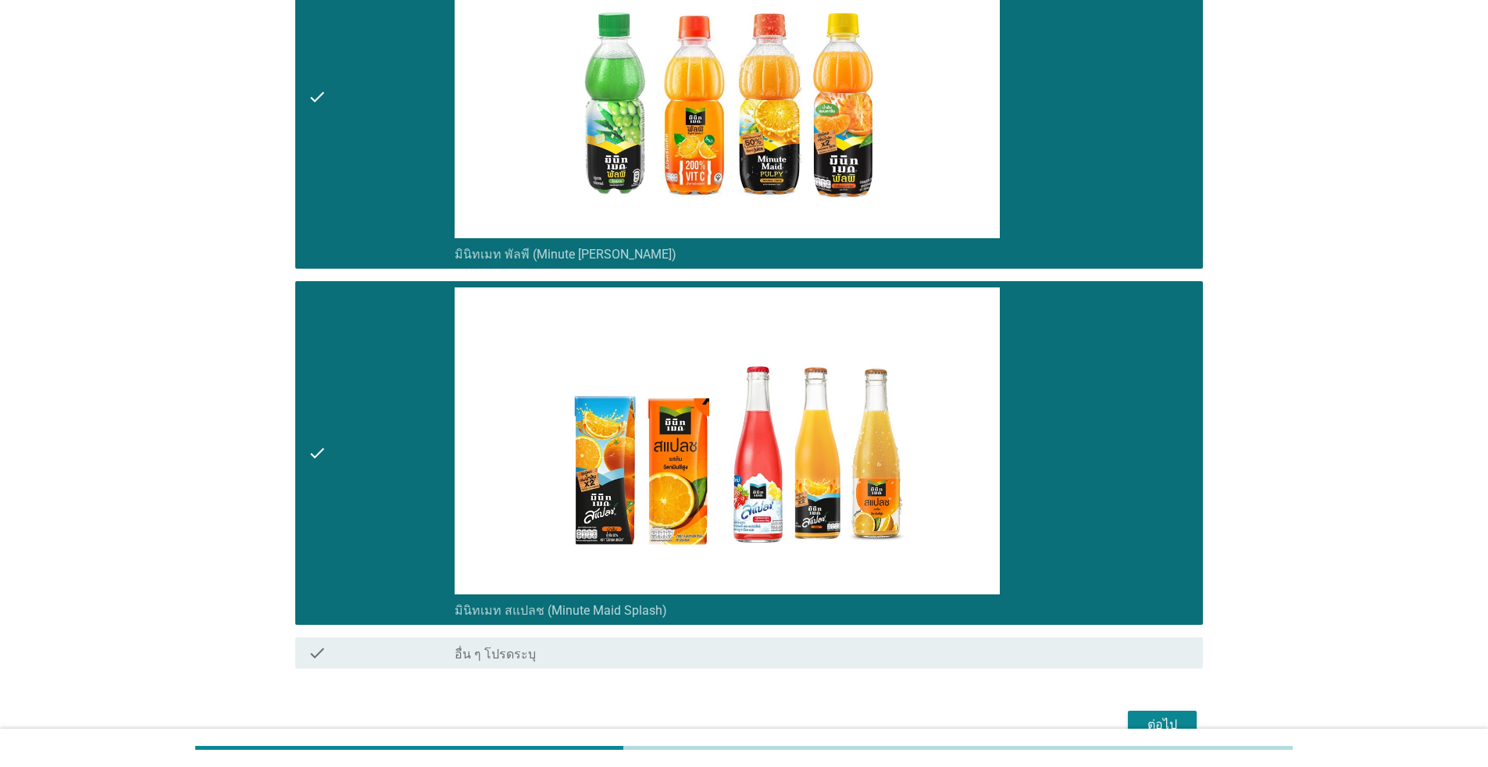
scroll to position [675, 0]
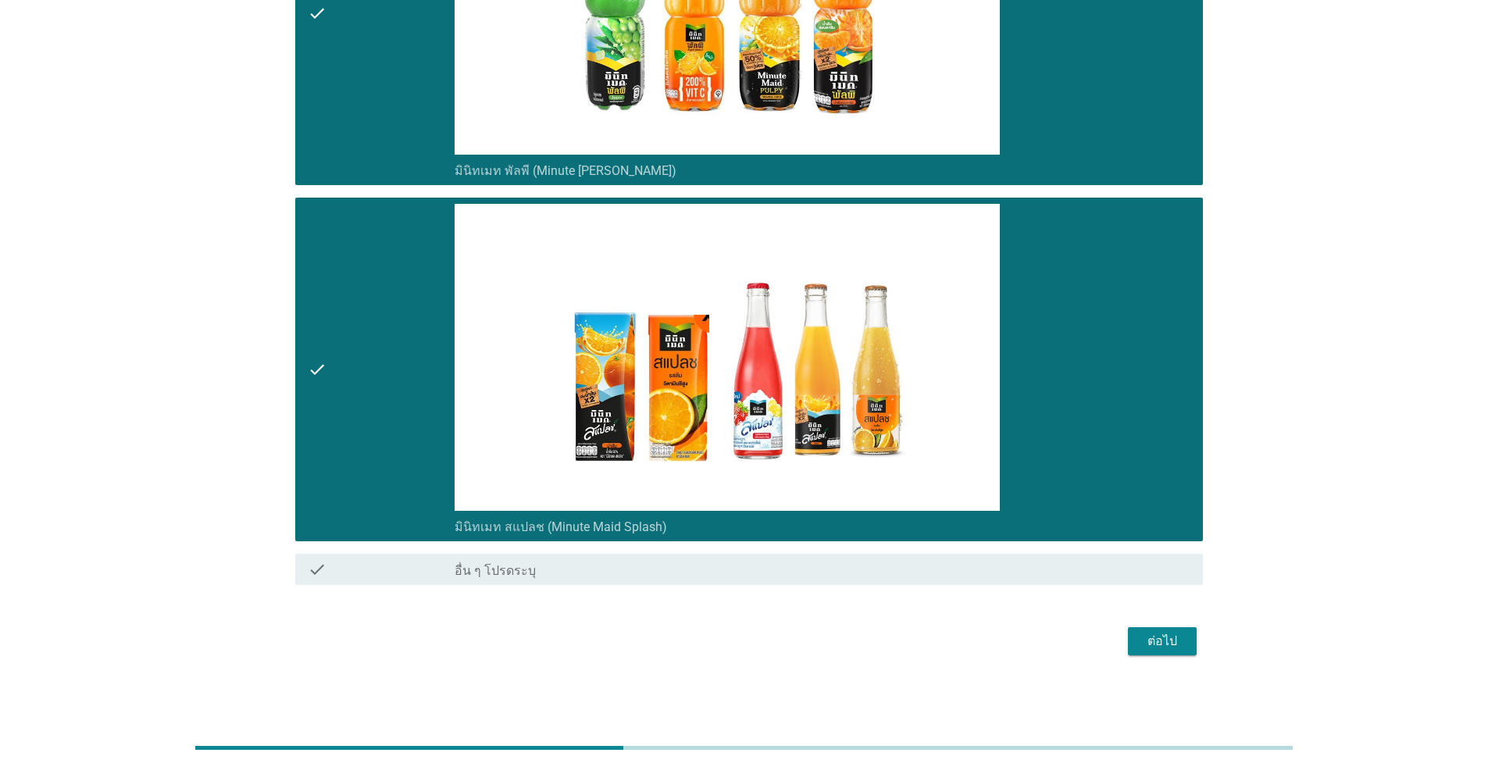
click at [768, 642] on div "ต่อไป" at bounding box center [1162, 641] width 44 height 19
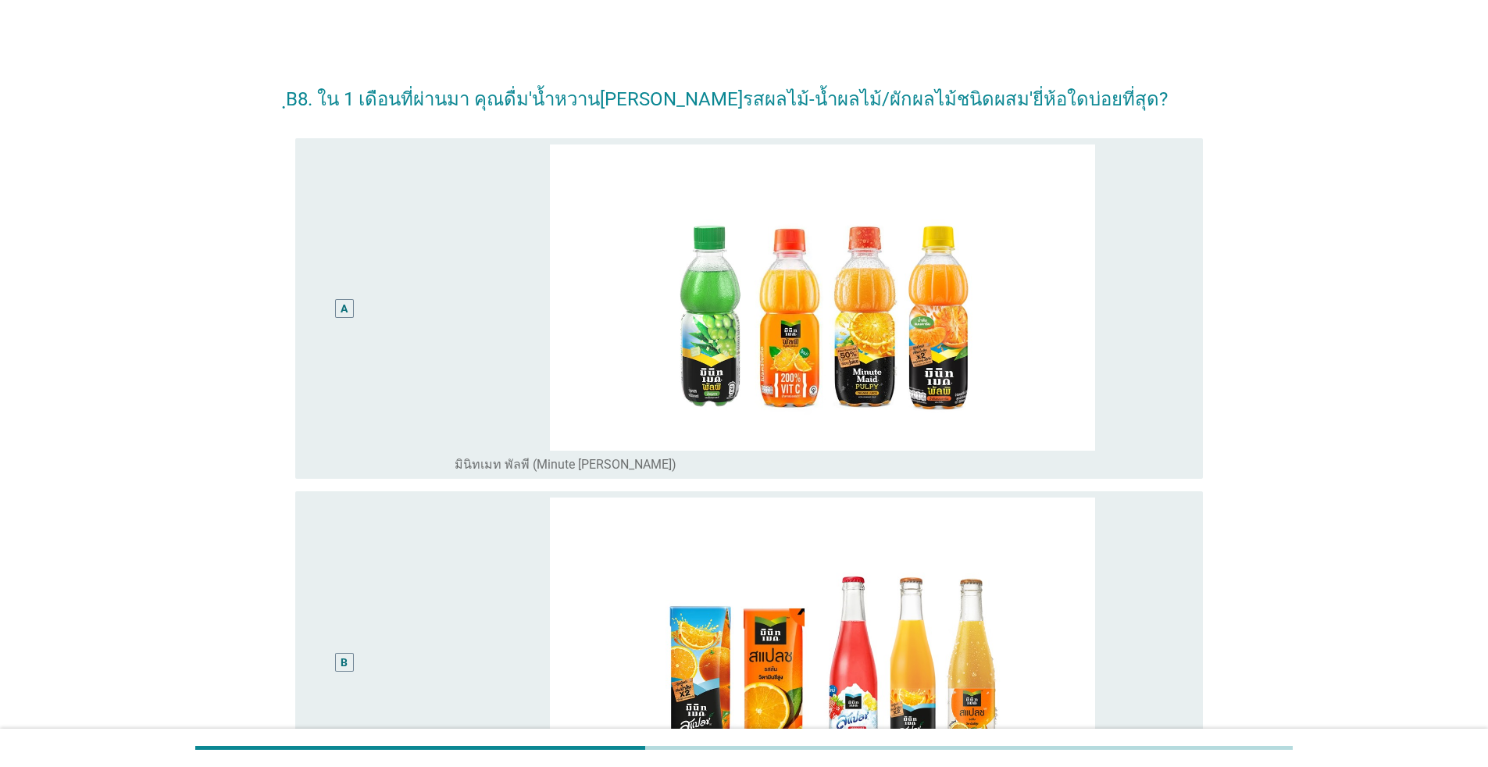
click at [394, 399] on div "A" at bounding box center [381, 308] width 147 height 329
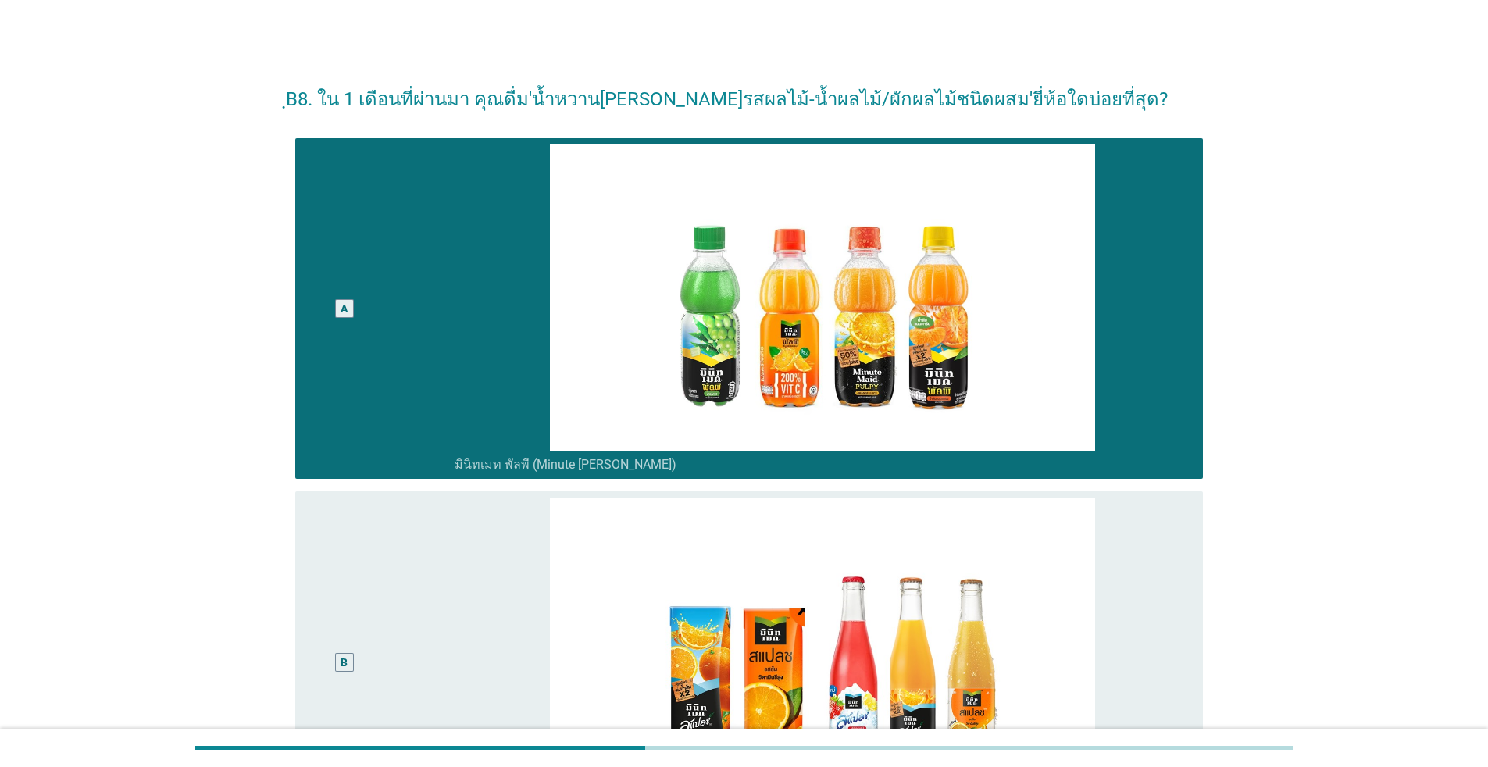
click at [383, 557] on div "B" at bounding box center [381, 661] width 147 height 329
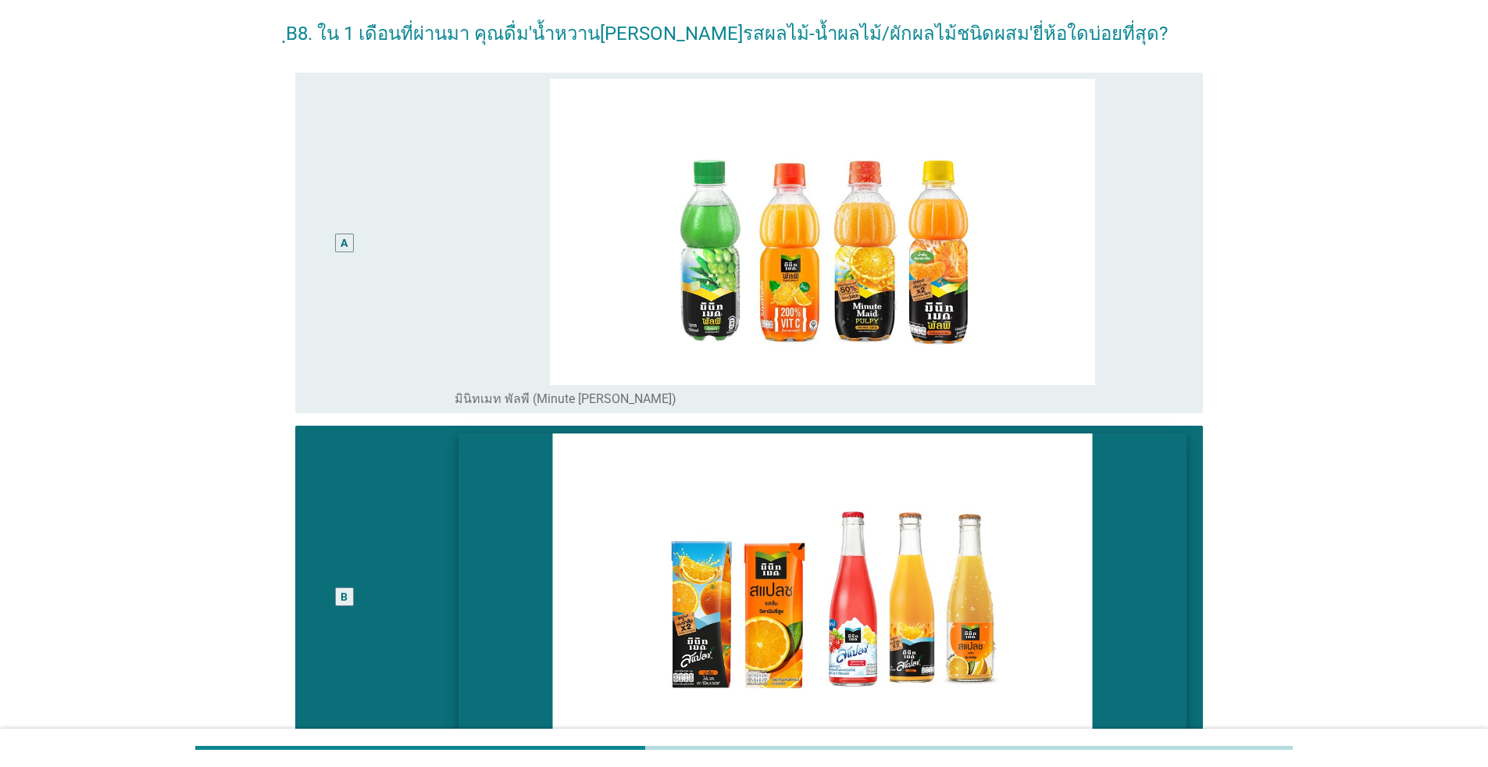
scroll to position [234, 0]
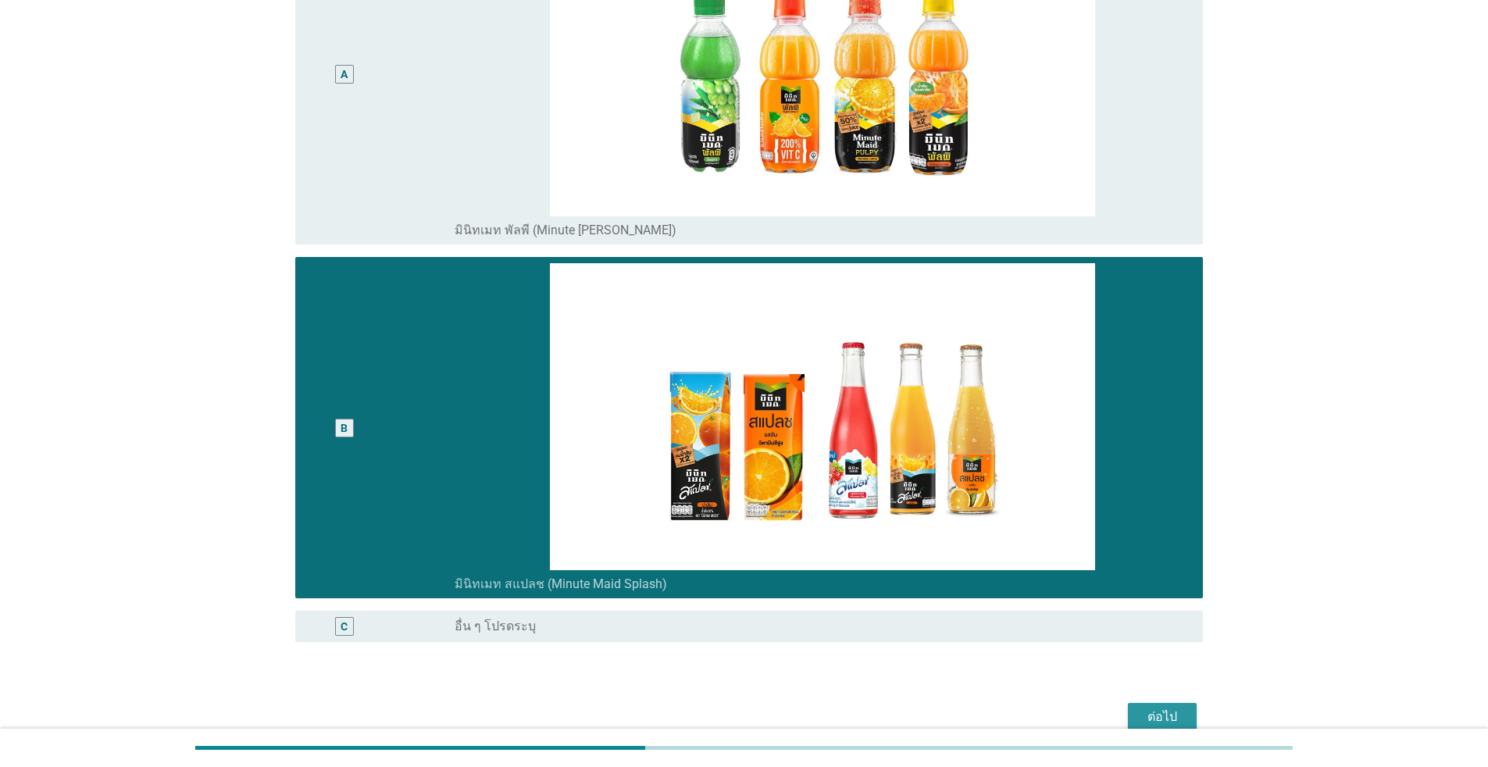
click at [768, 701] on div "ต่อไป" at bounding box center [1162, 717] width 44 height 19
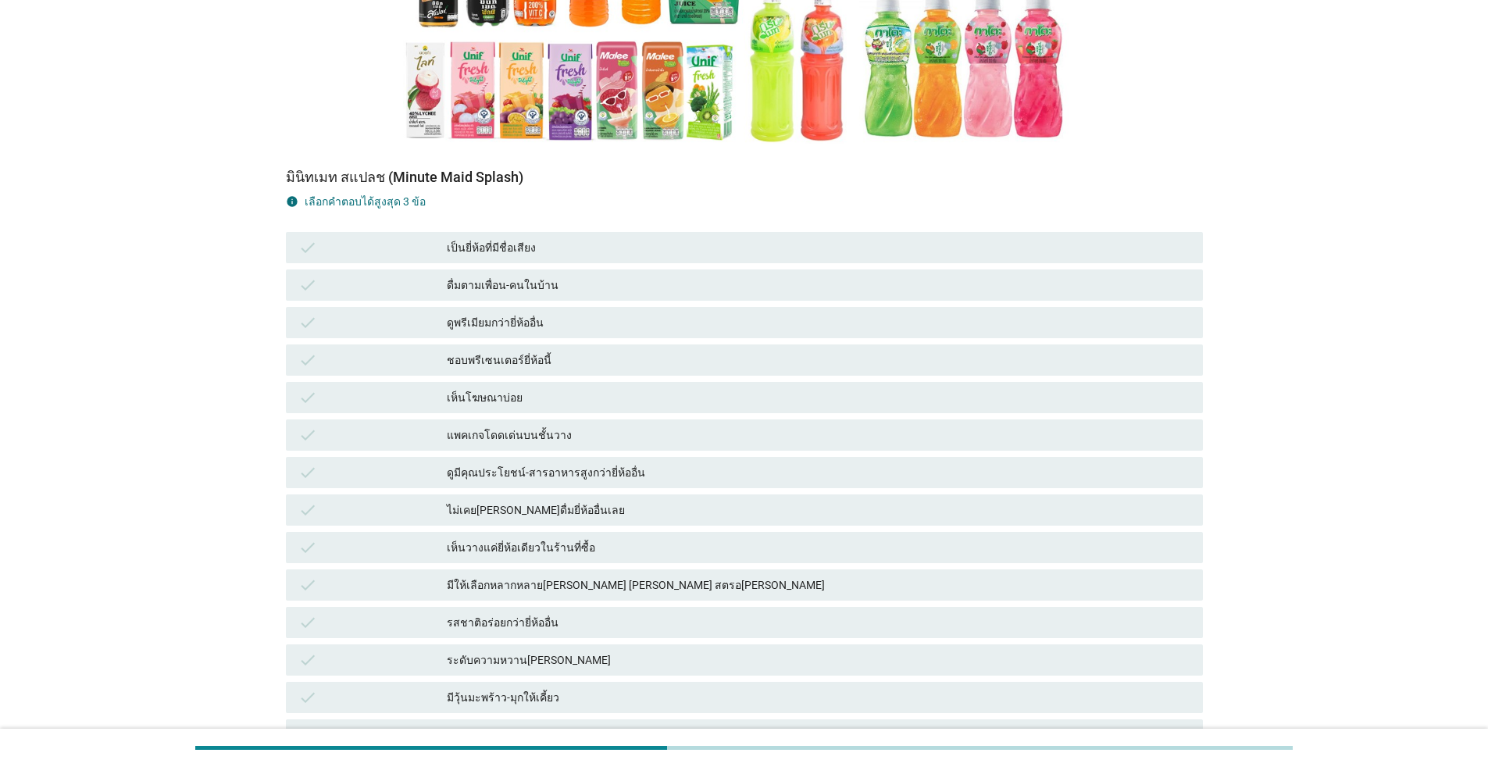
scroll to position [390, 0]
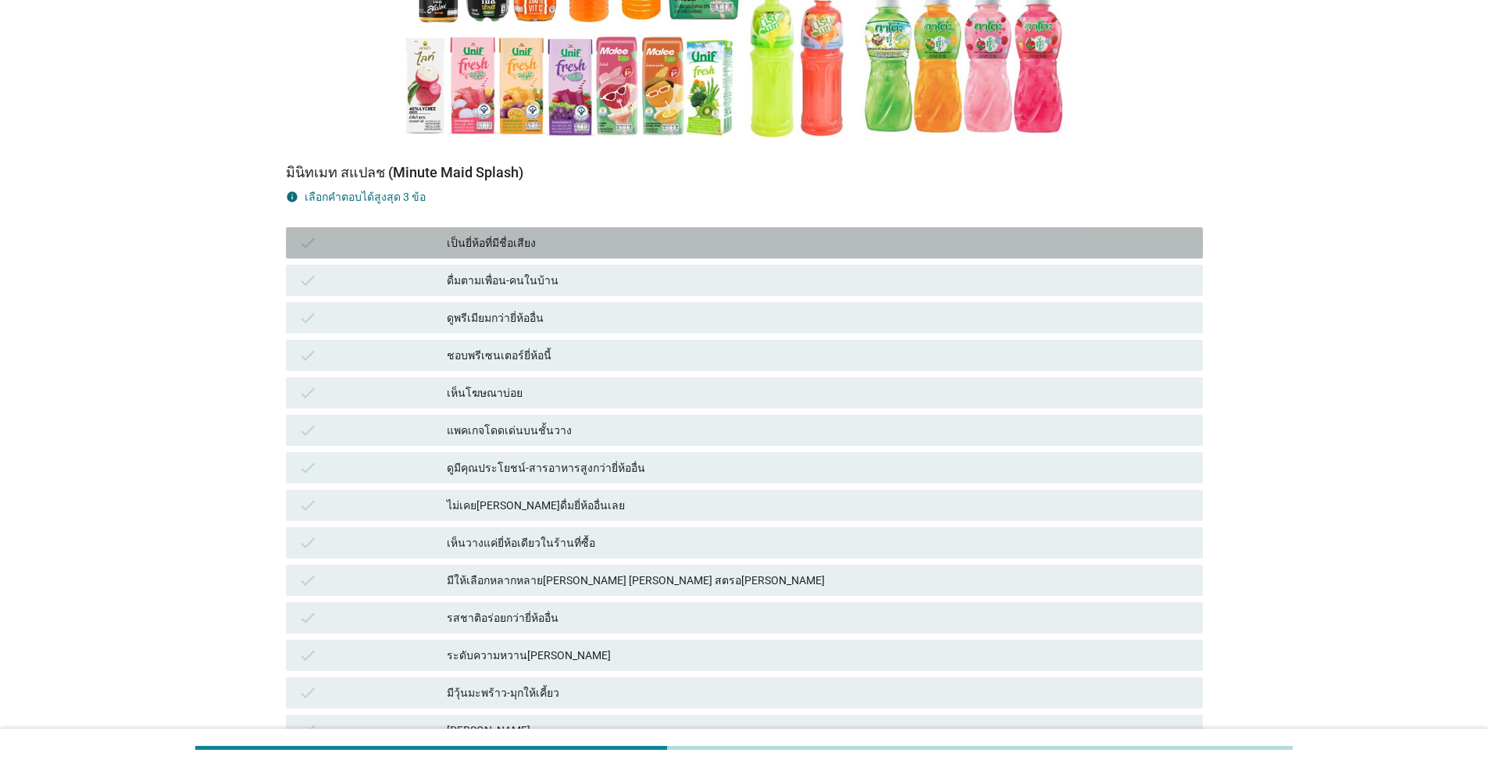
click at [552, 248] on div "เป็นยี่ห้อที่มีชื่อเสียง" at bounding box center [818, 242] width 743 height 19
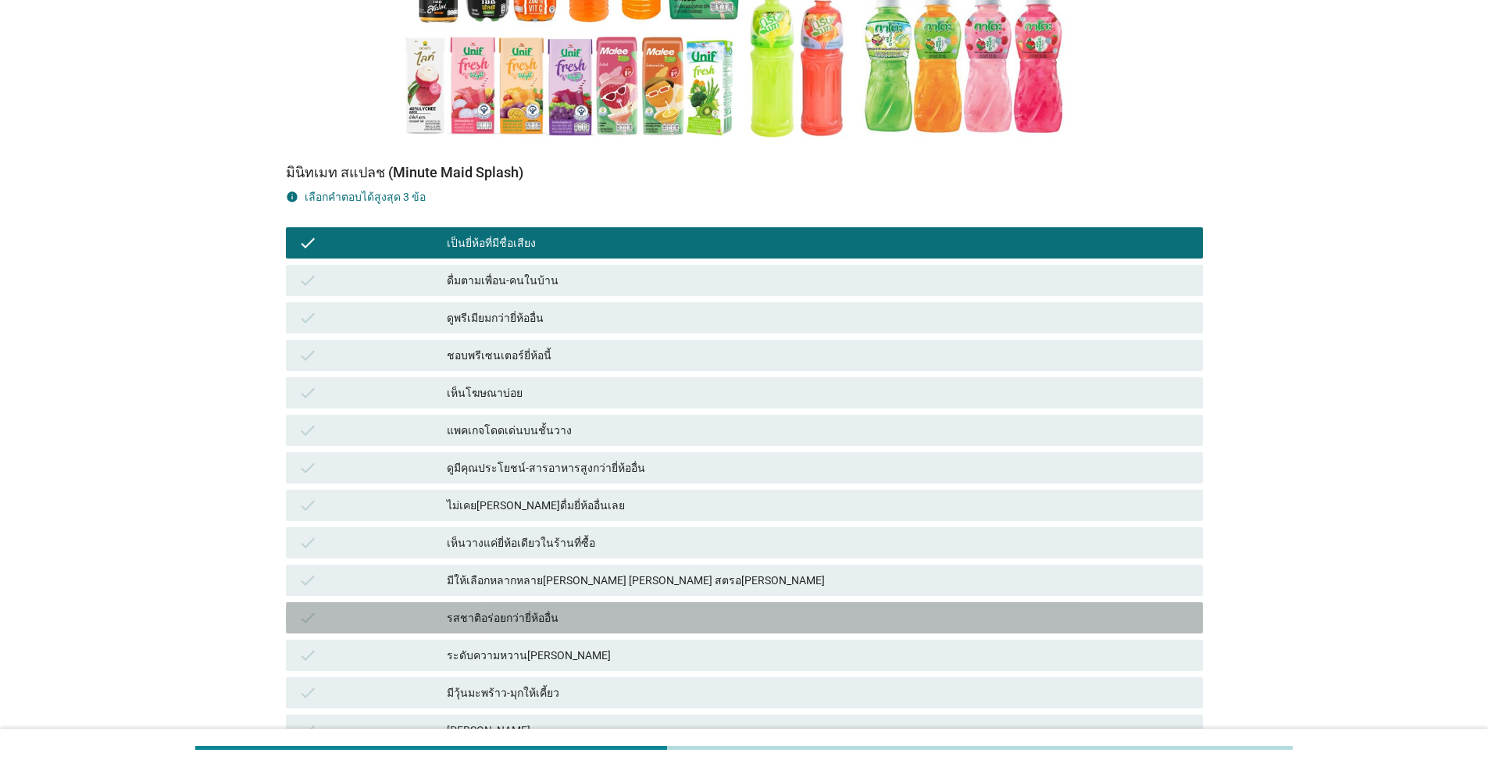
click at [559, 616] on div "รสชาติอร่อยกว่ายี่ห้ออื่น" at bounding box center [818, 617] width 743 height 19
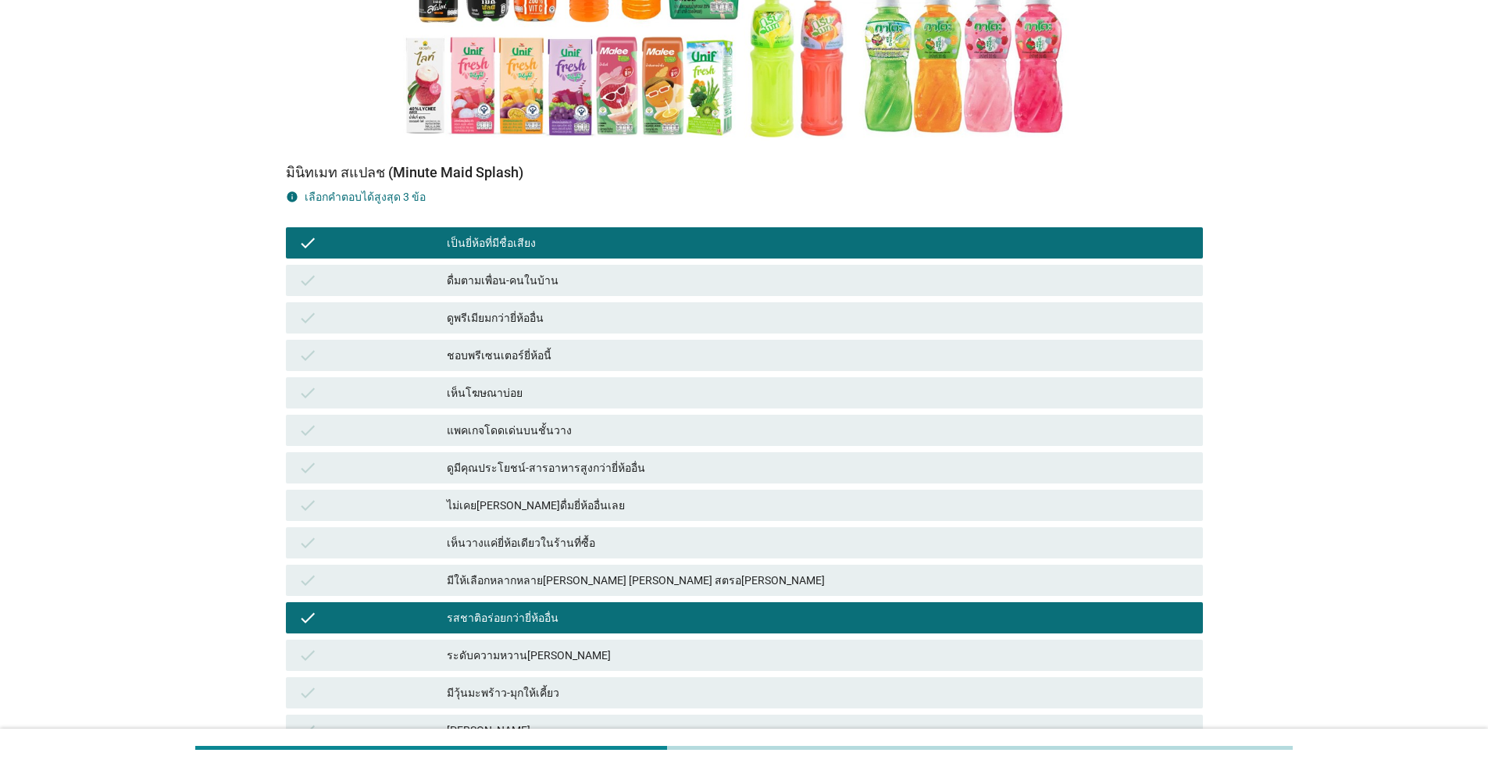
click at [558, 658] on div "ระดับความหวาน[PERSON_NAME]" at bounding box center [818, 655] width 743 height 19
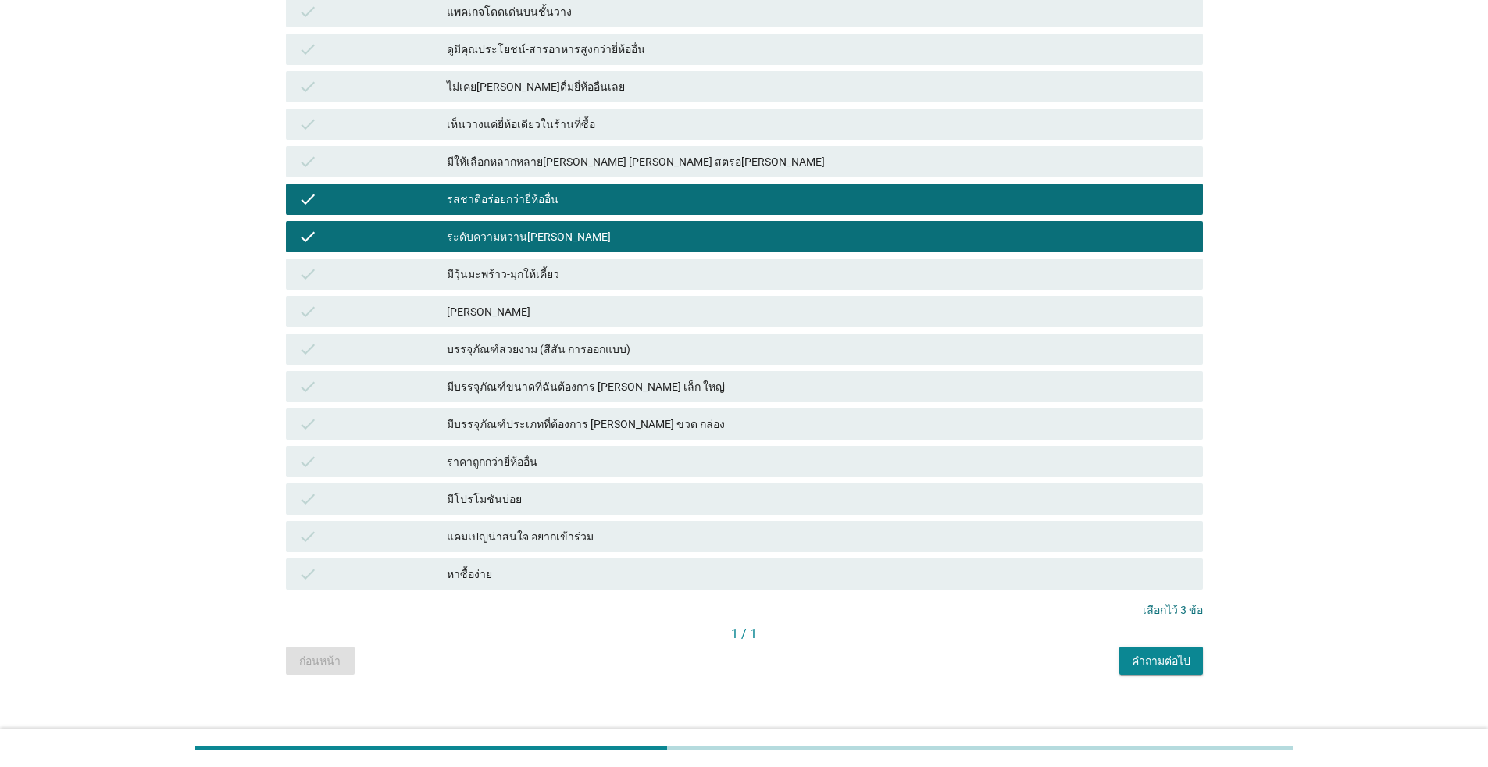
scroll to position [825, 0]
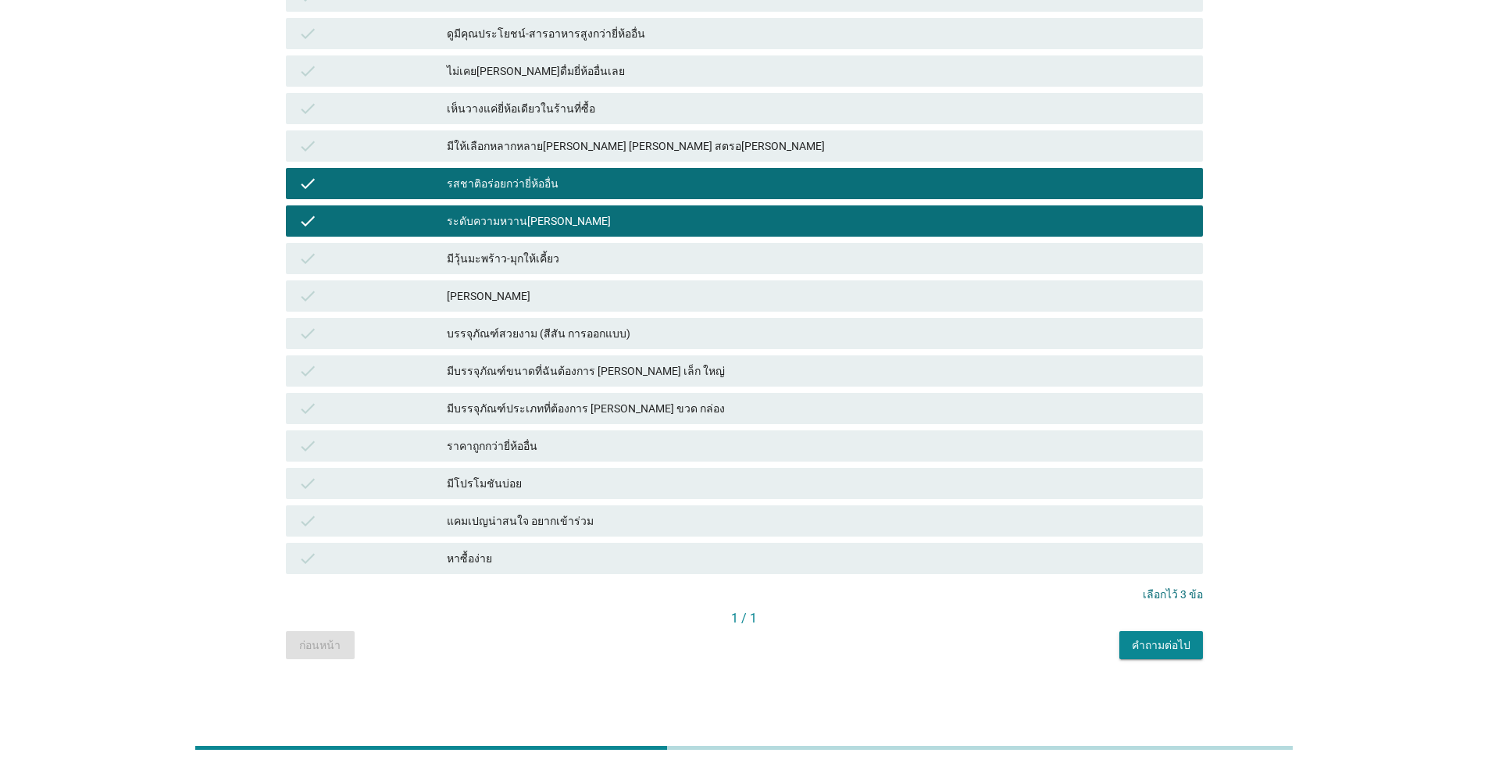
click at [768, 643] on div "คำถามต่อไป" at bounding box center [1161, 645] width 59 height 16
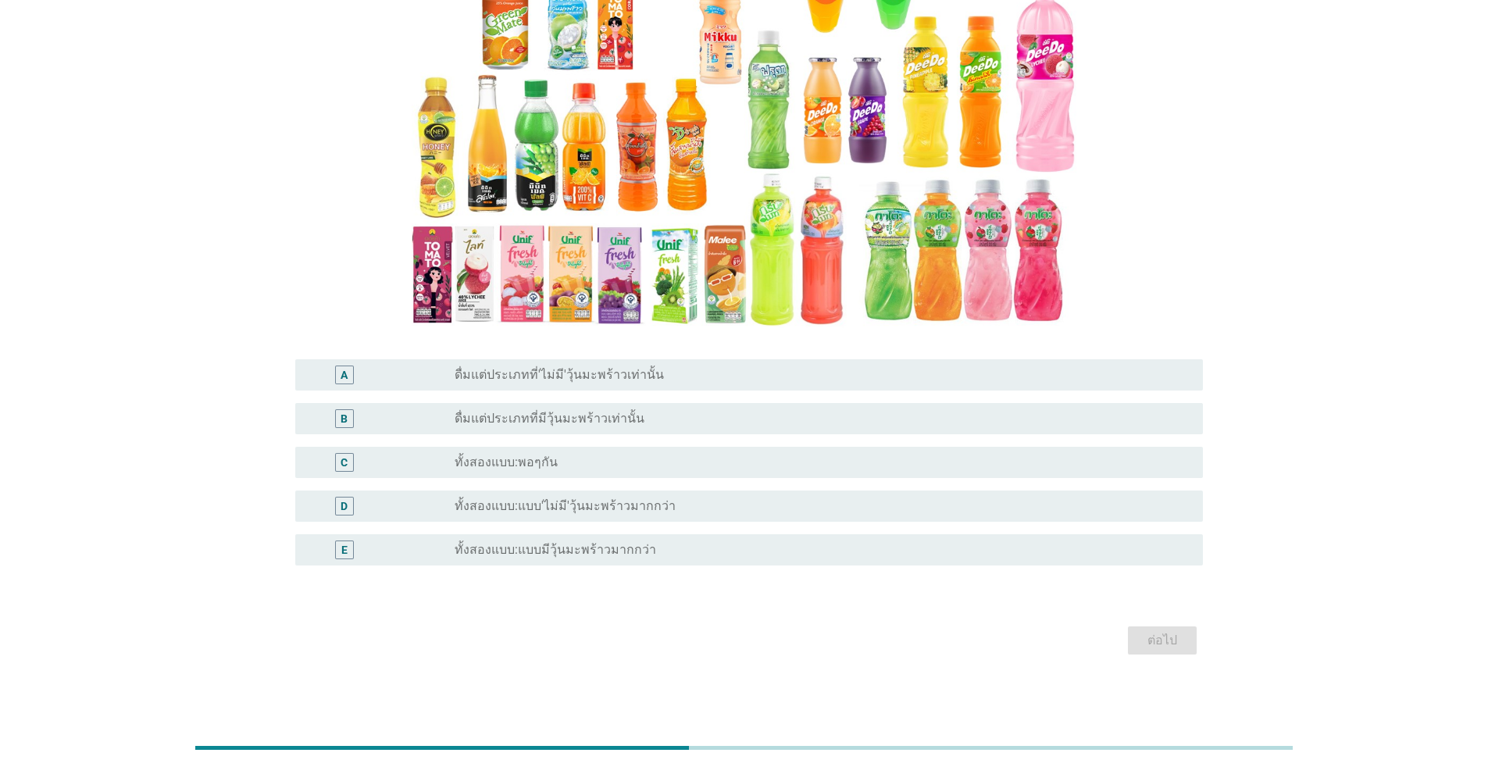
scroll to position [0, 0]
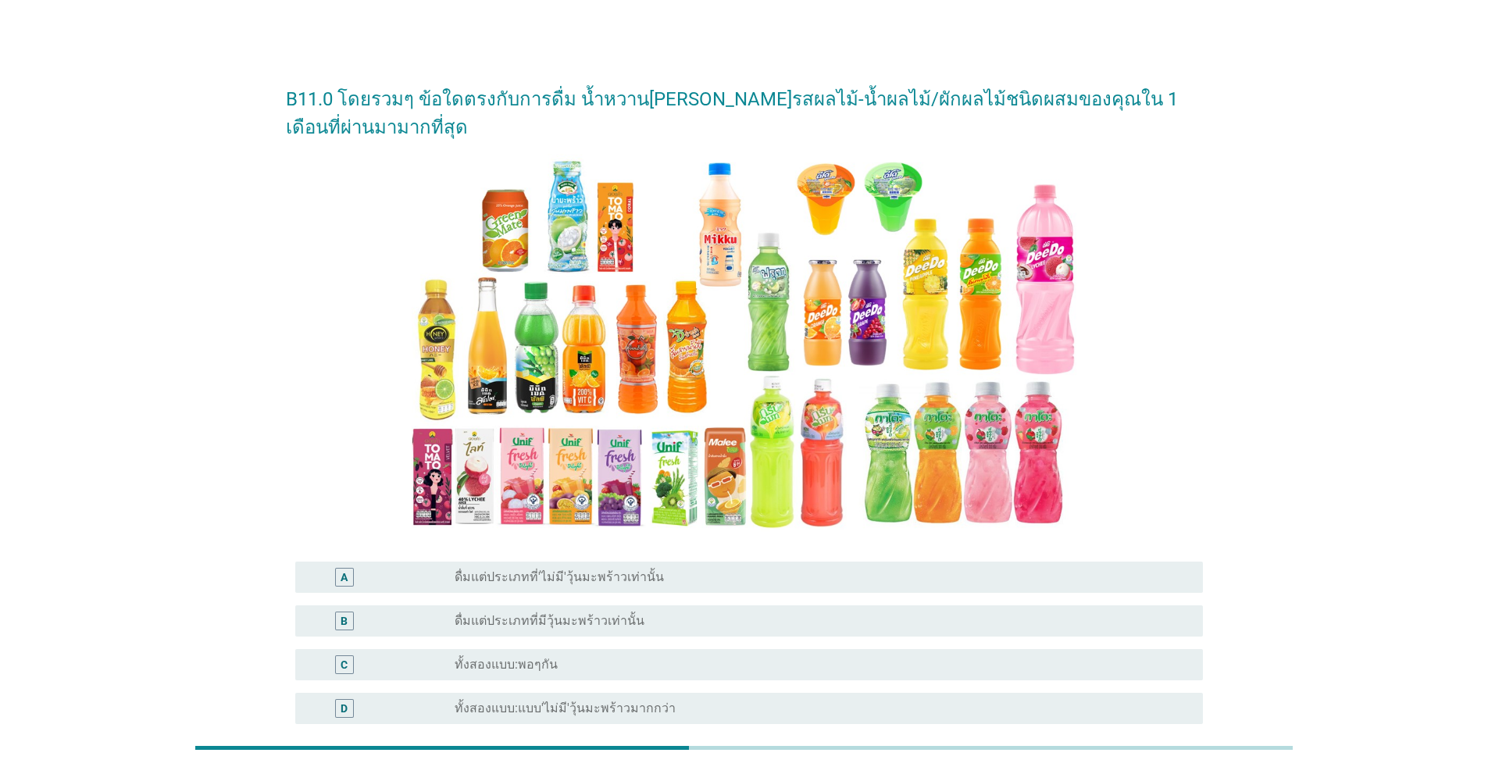
click at [567, 579] on label "ดื่มแต่ประเภทที่'ไม่มี'วุ้นมะพร้าวเท่านั้น" at bounding box center [559, 577] width 209 height 16
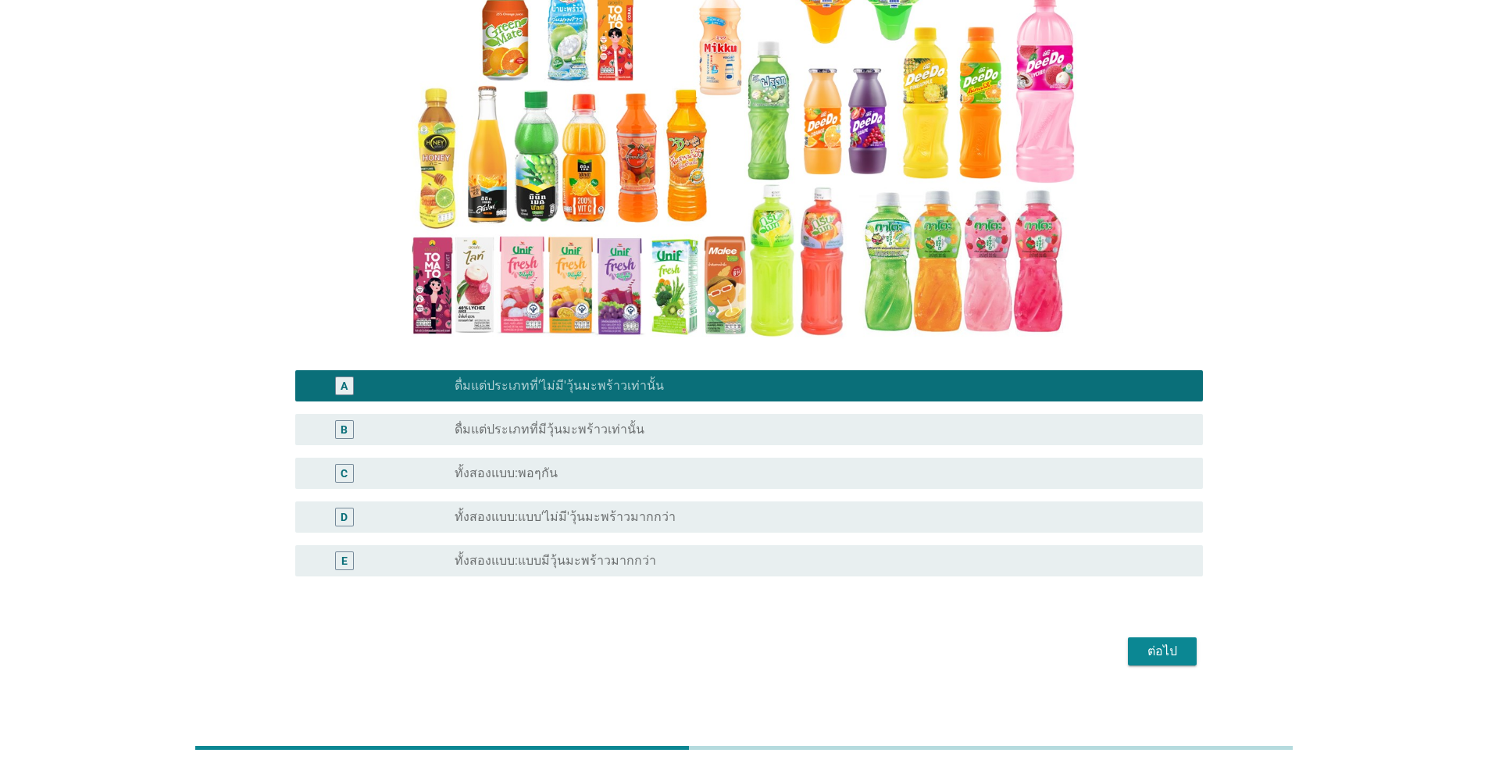
scroll to position [202, 0]
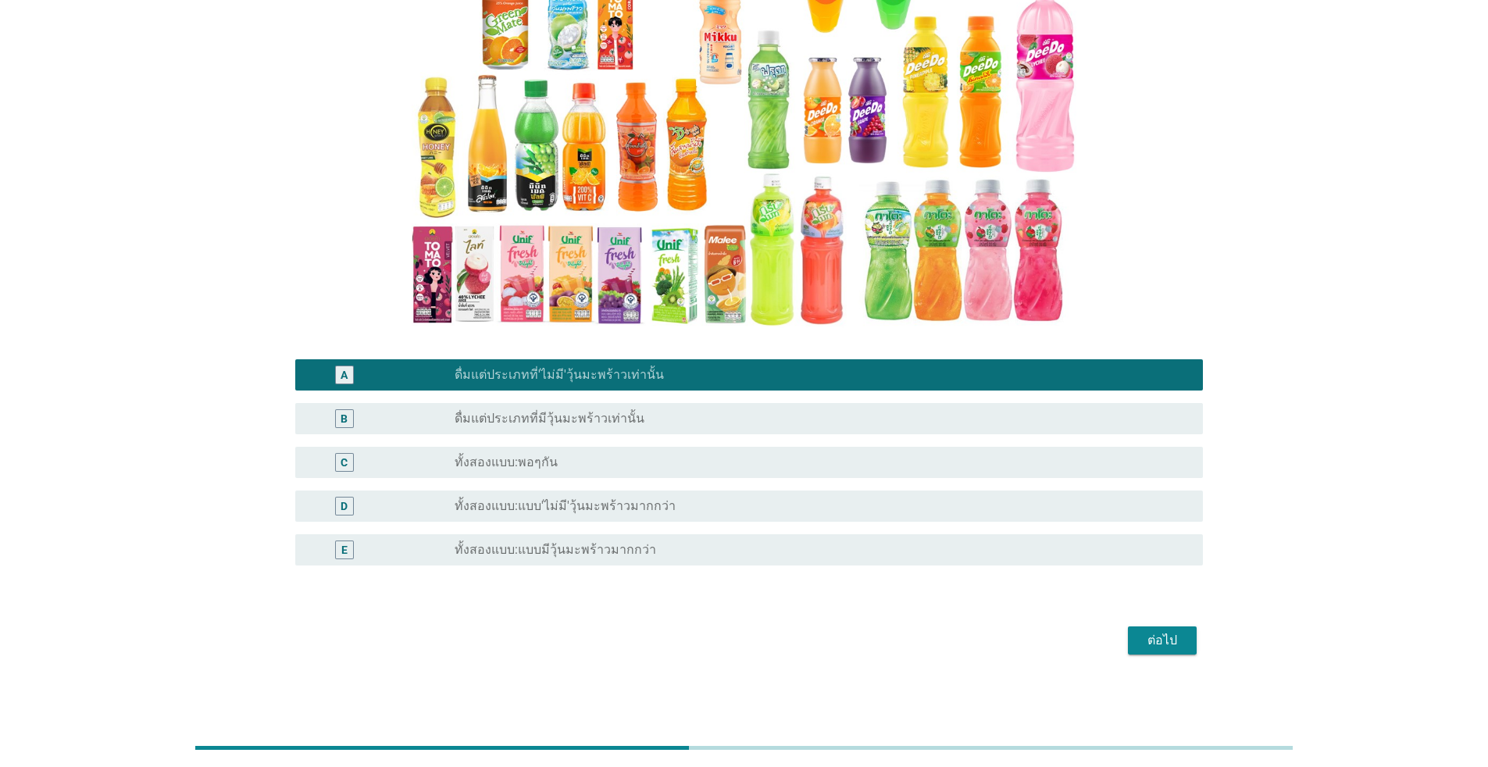
click at [768, 634] on div "ต่อไป" at bounding box center [1162, 640] width 44 height 19
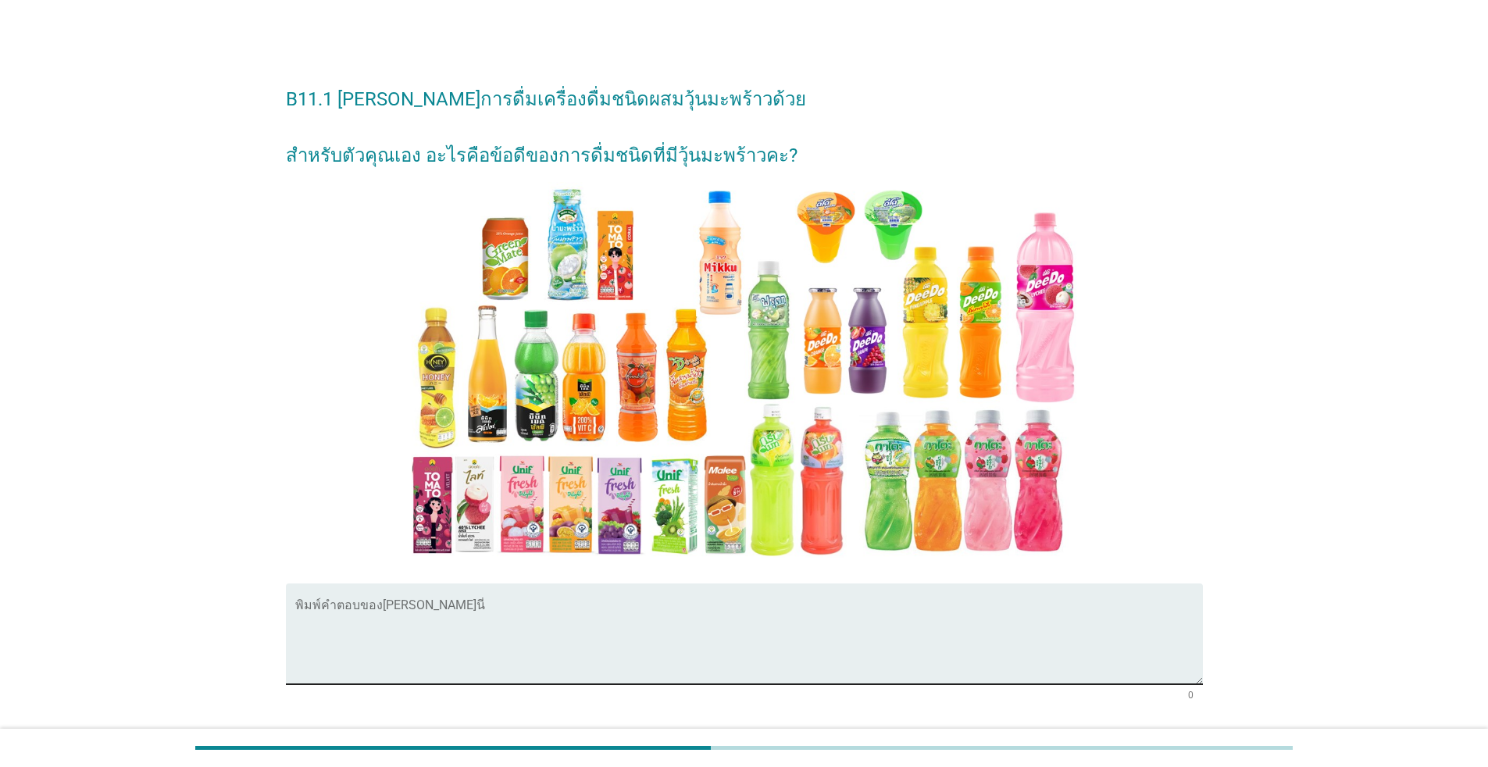
click at [561, 629] on textarea "พิมพ์คำตอบของคุณ ที่นี่" at bounding box center [748, 643] width 907 height 82
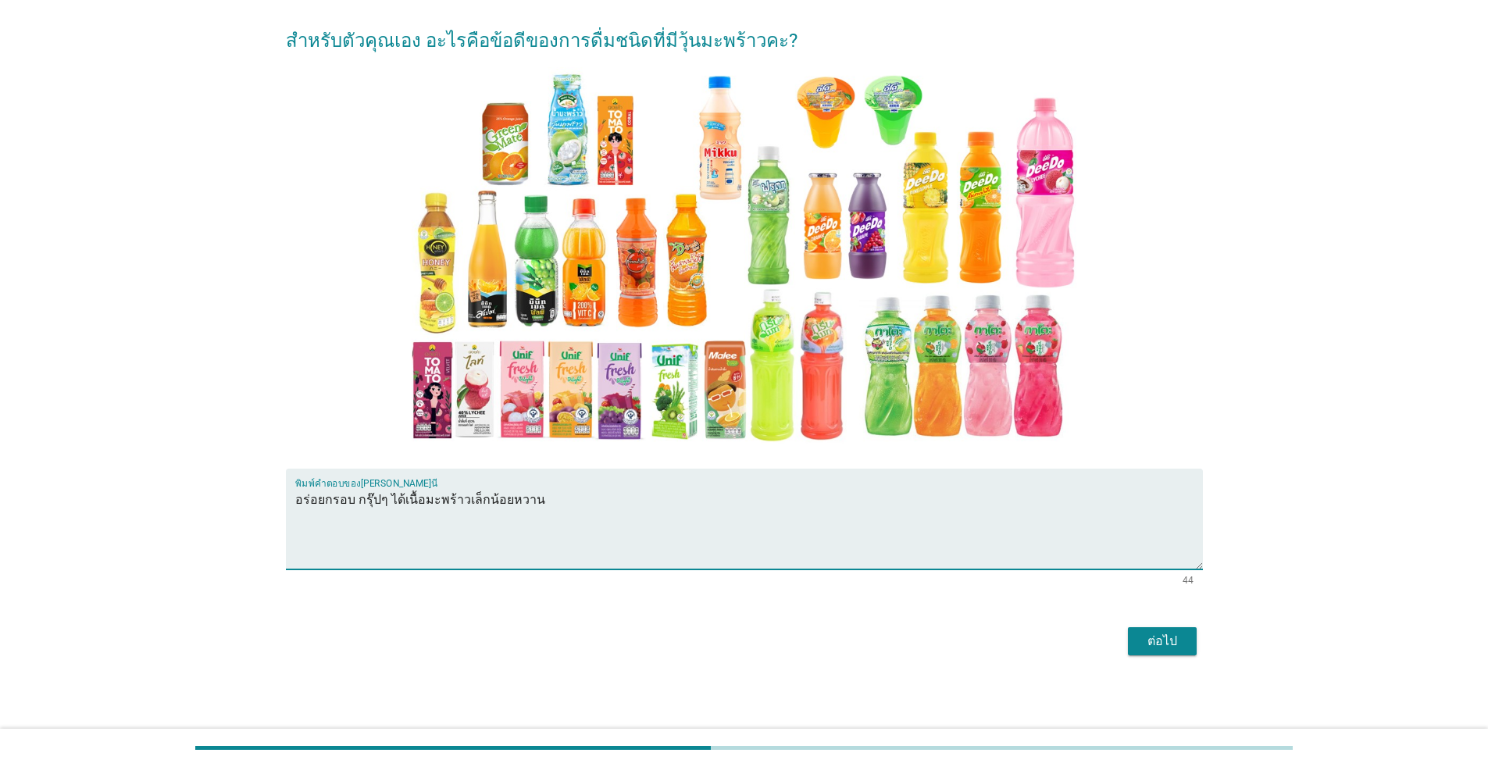
scroll to position [117, 0]
type textarea "อร่อยกรอบ กรุ๊ปๆ ได้เนื้อมะพร้าวเล็กน้อยหวาน"
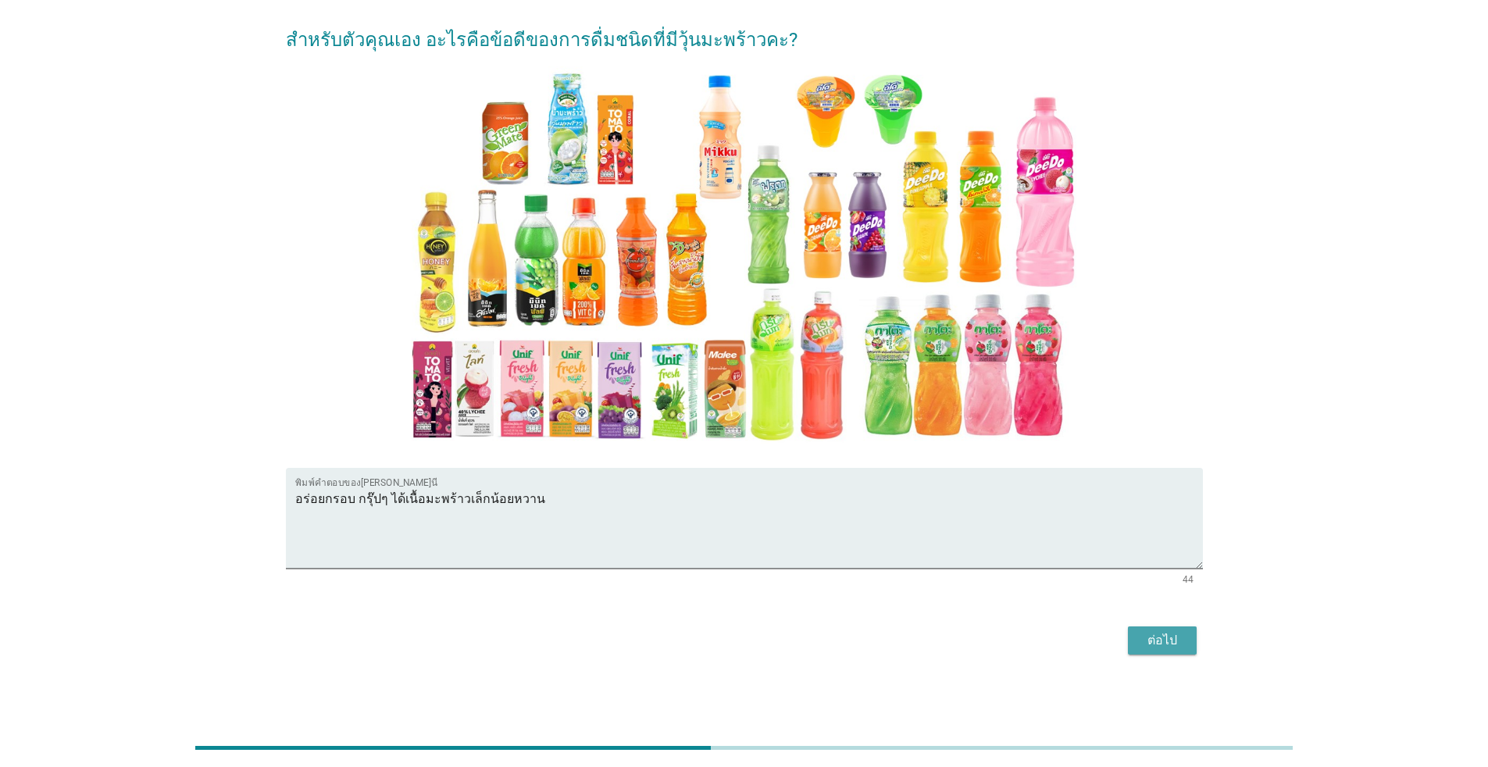
click at [768, 640] on div "ต่อไป" at bounding box center [1162, 640] width 44 height 19
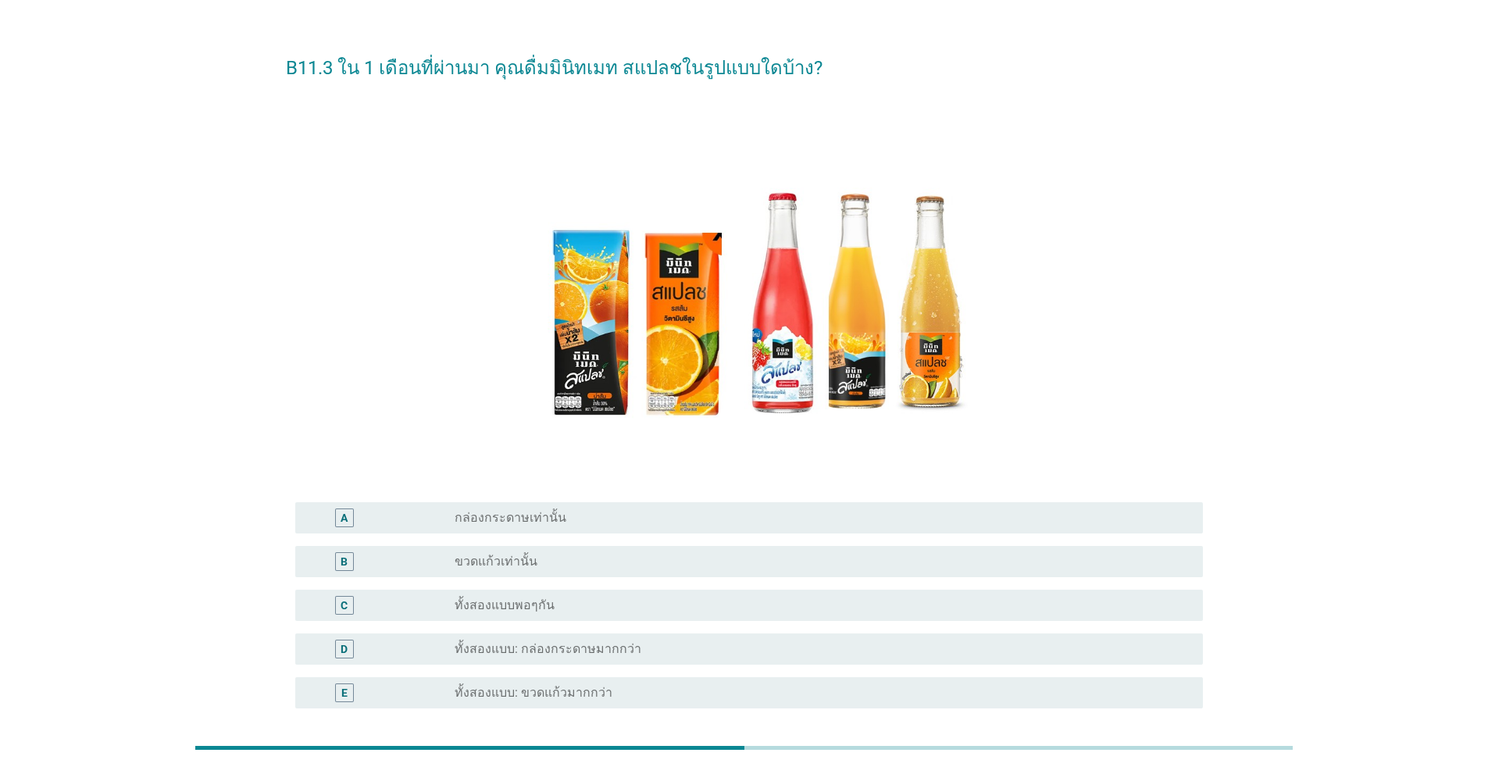
scroll to position [78, 0]
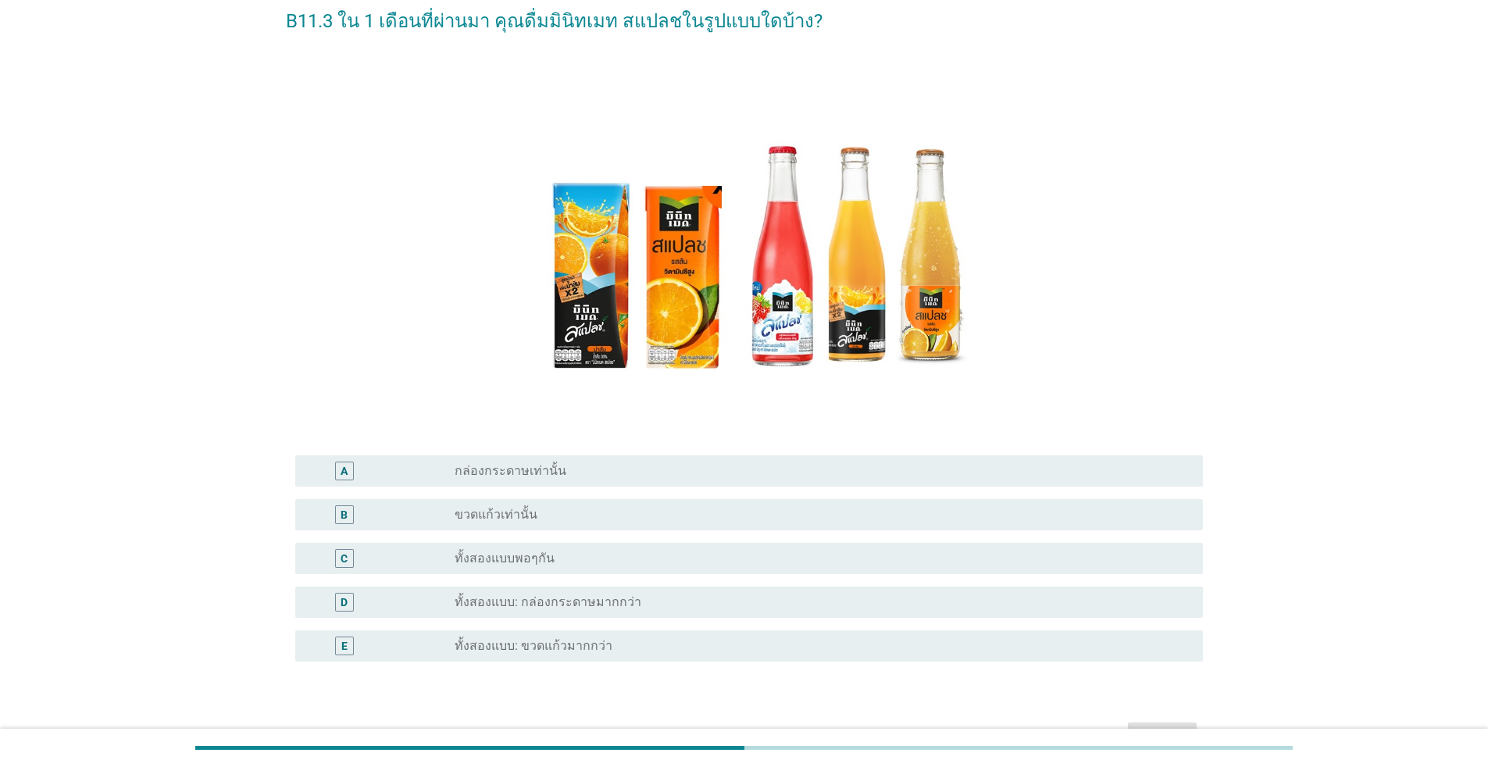
click at [553, 646] on label "ทั้งสองแบบ: ขวดแก้วมากกว่า" at bounding box center [534, 646] width 158 height 16
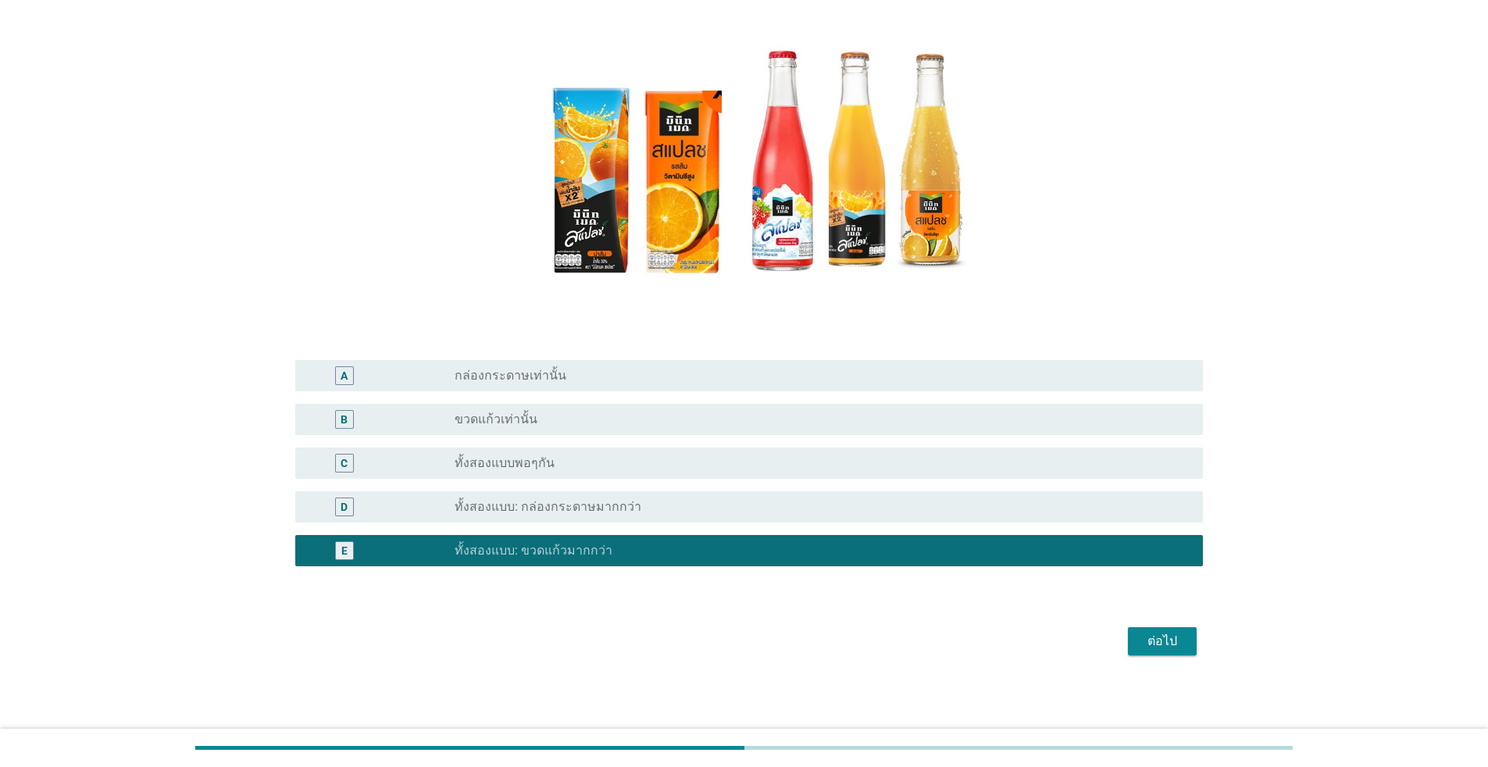
scroll to position [174, 0]
click at [768, 643] on div "ต่อไป" at bounding box center [1162, 640] width 44 height 19
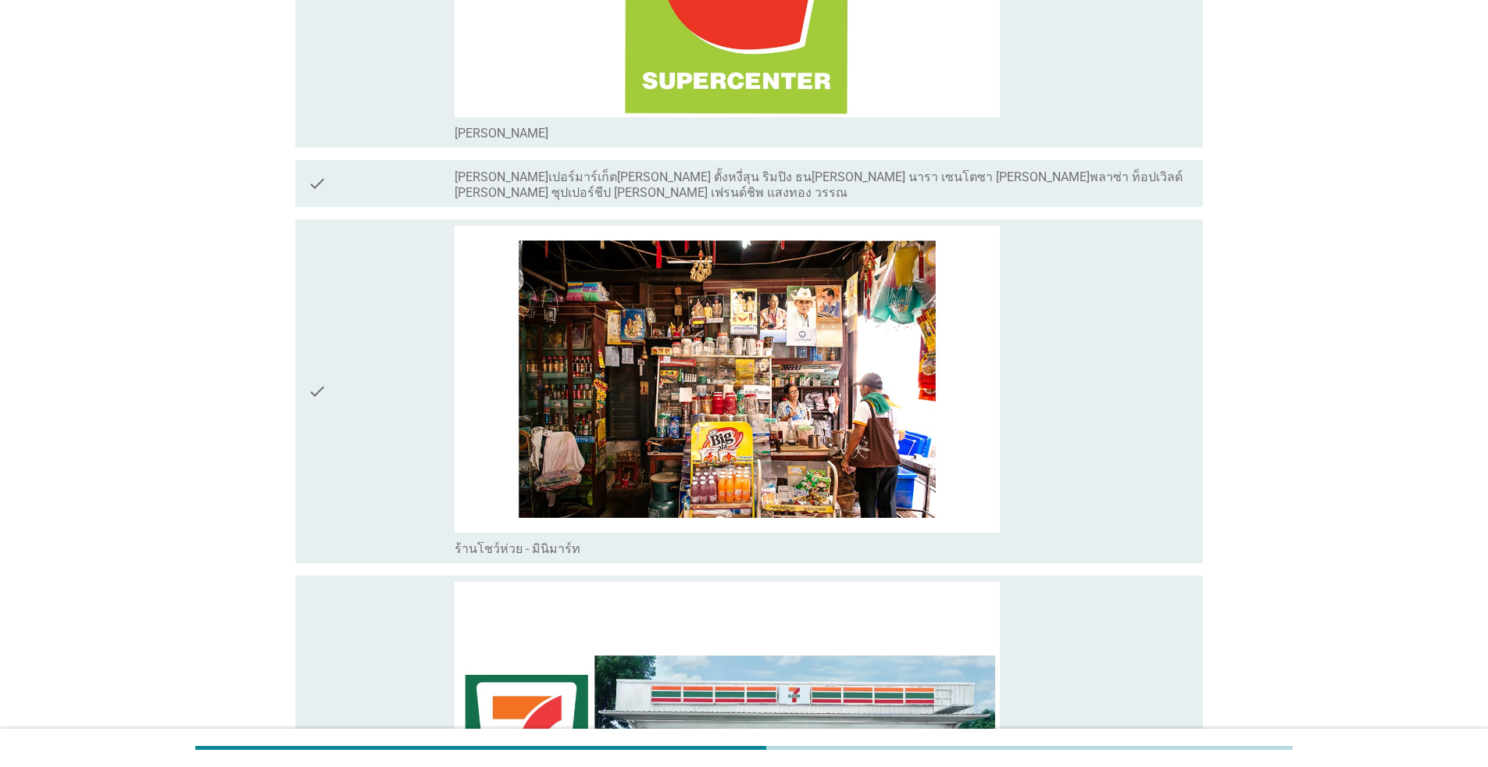
scroll to position [4295, 0]
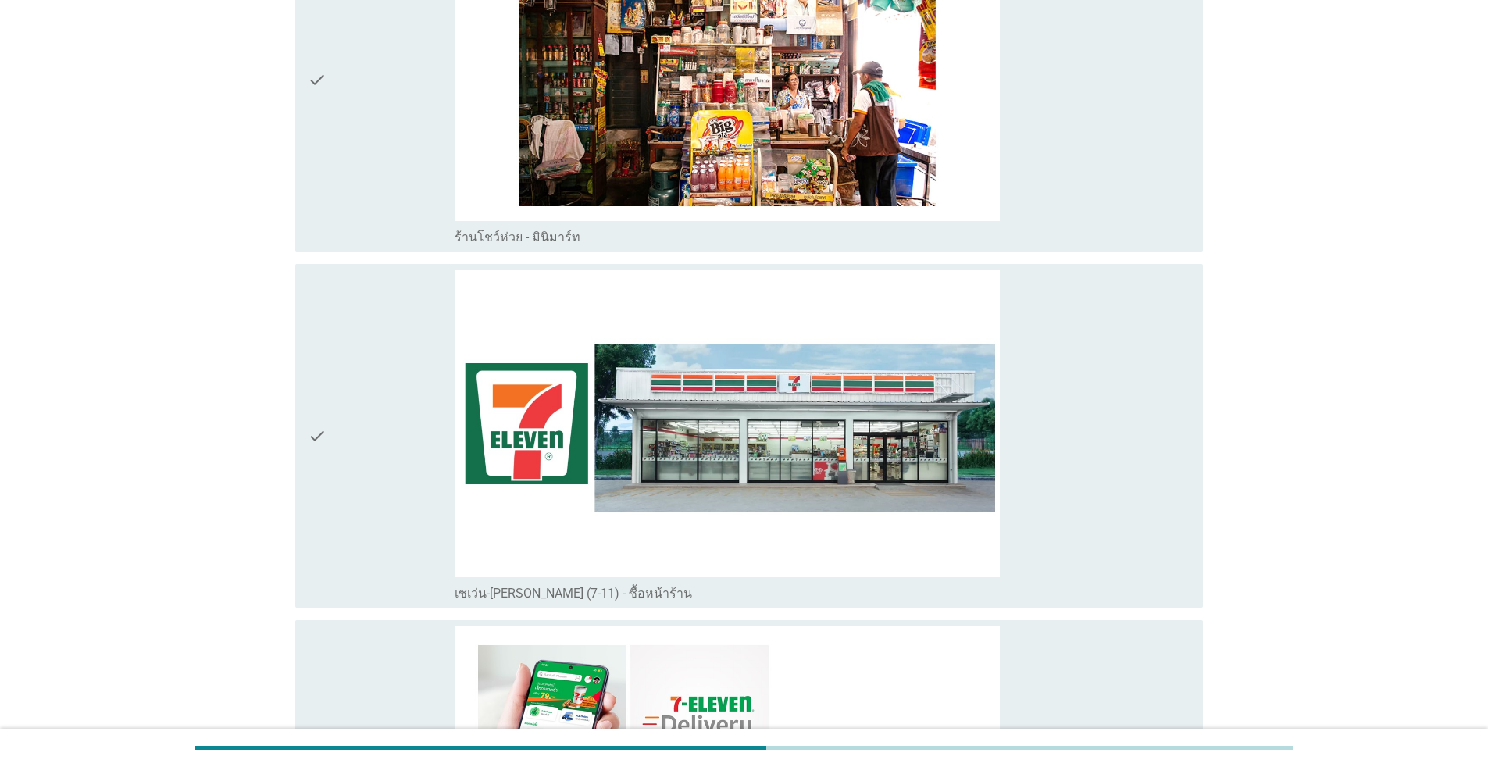
click at [331, 517] on div "check" at bounding box center [381, 435] width 147 height 331
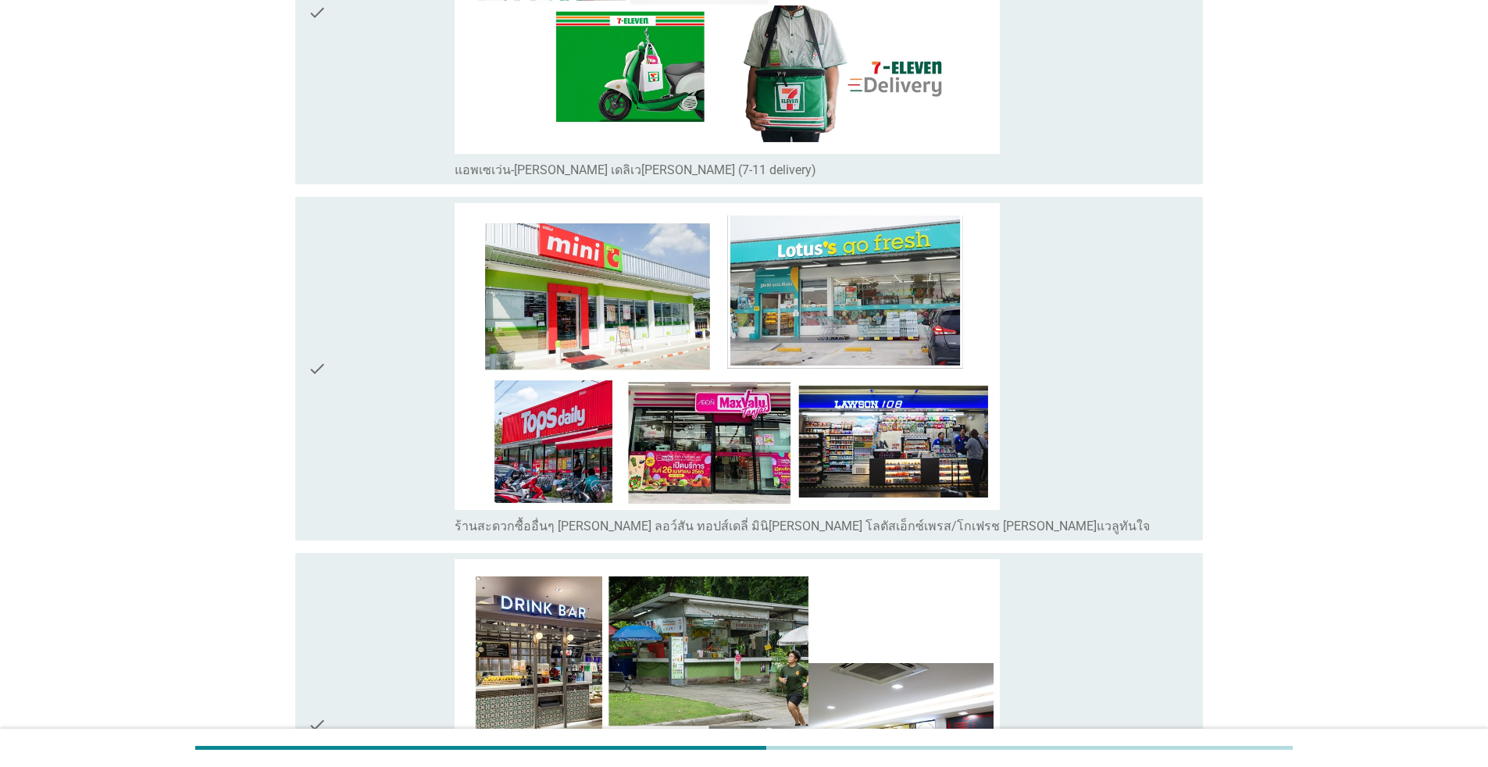
scroll to position [5076, 0]
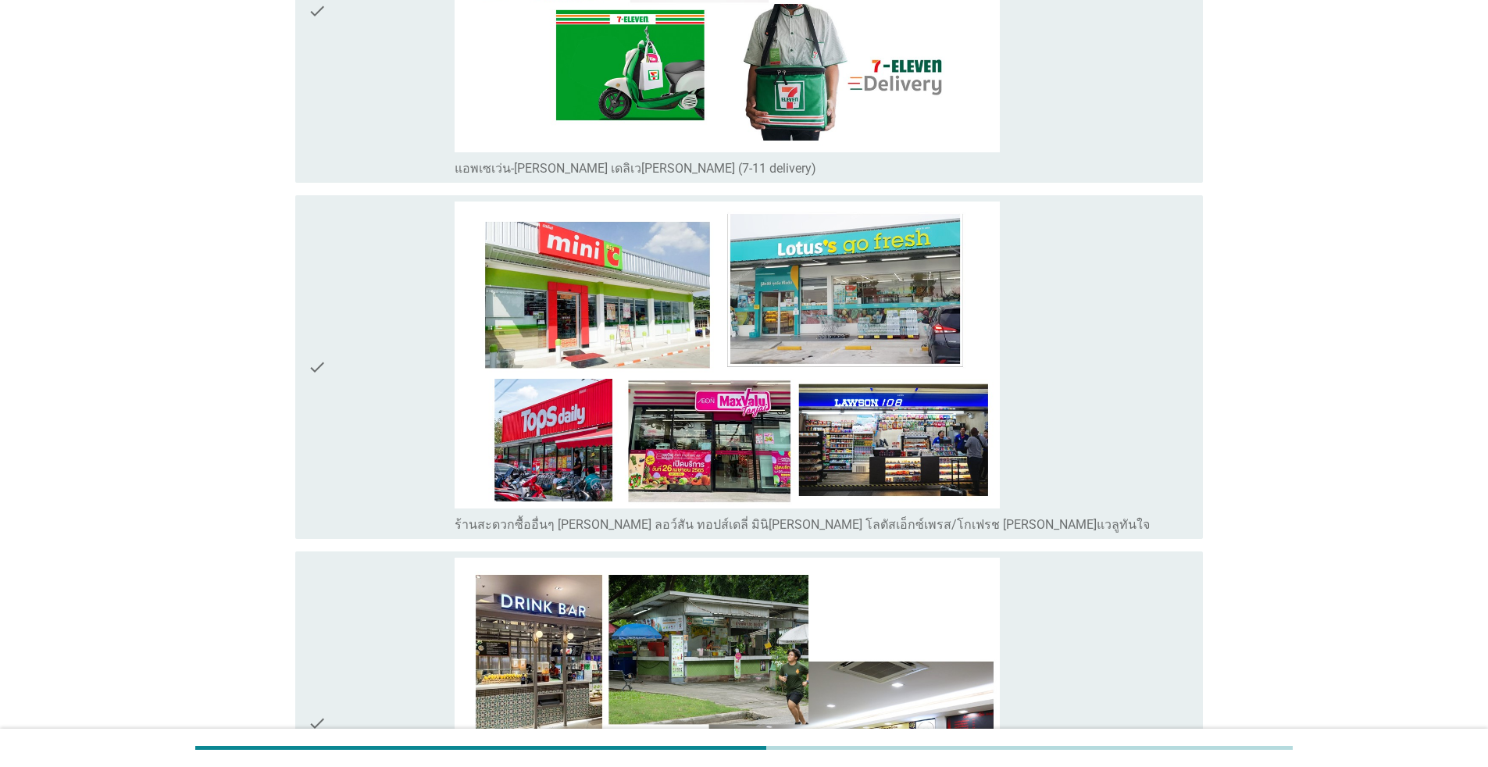
click at [343, 444] on div "check" at bounding box center [381, 366] width 147 height 331
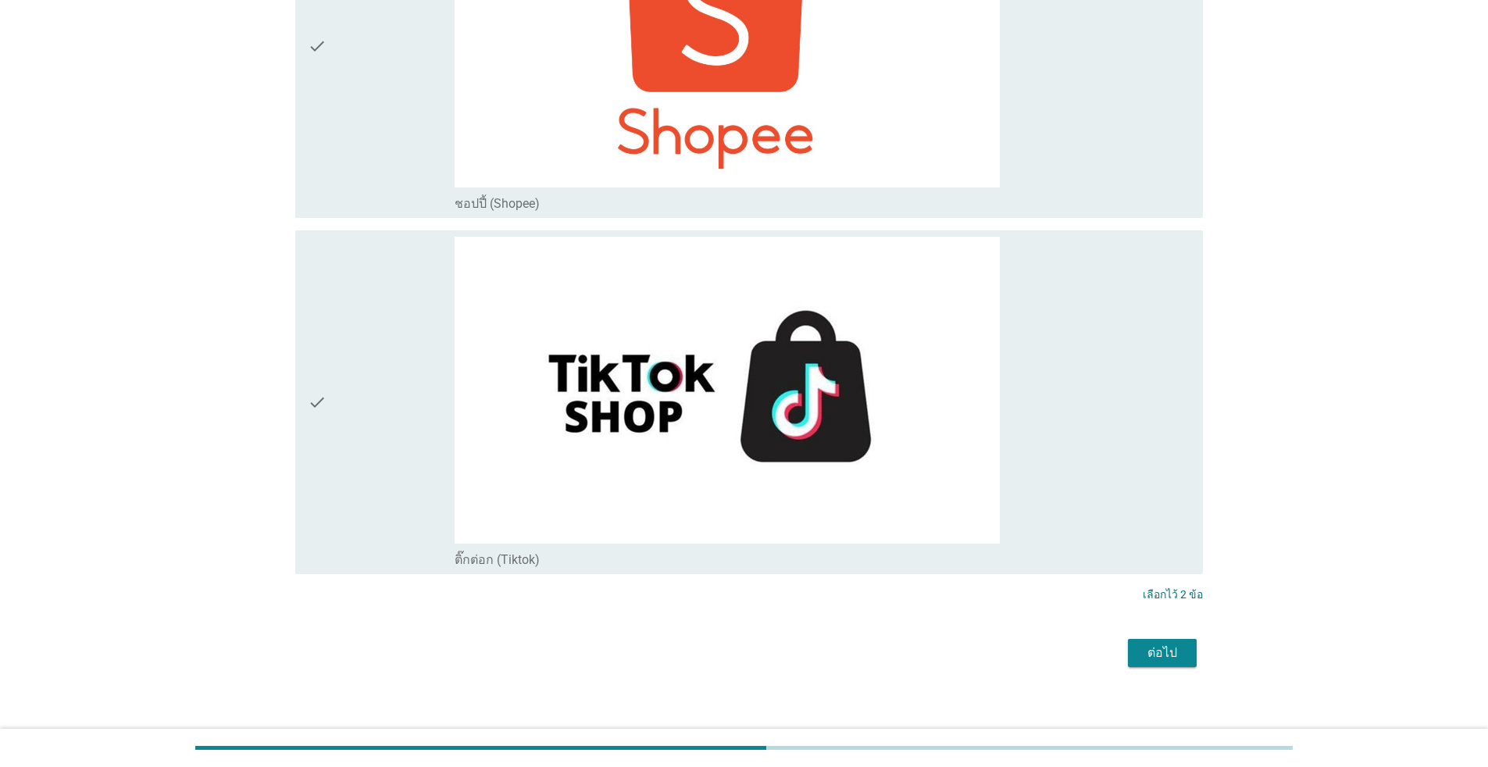
scroll to position [6476, 0]
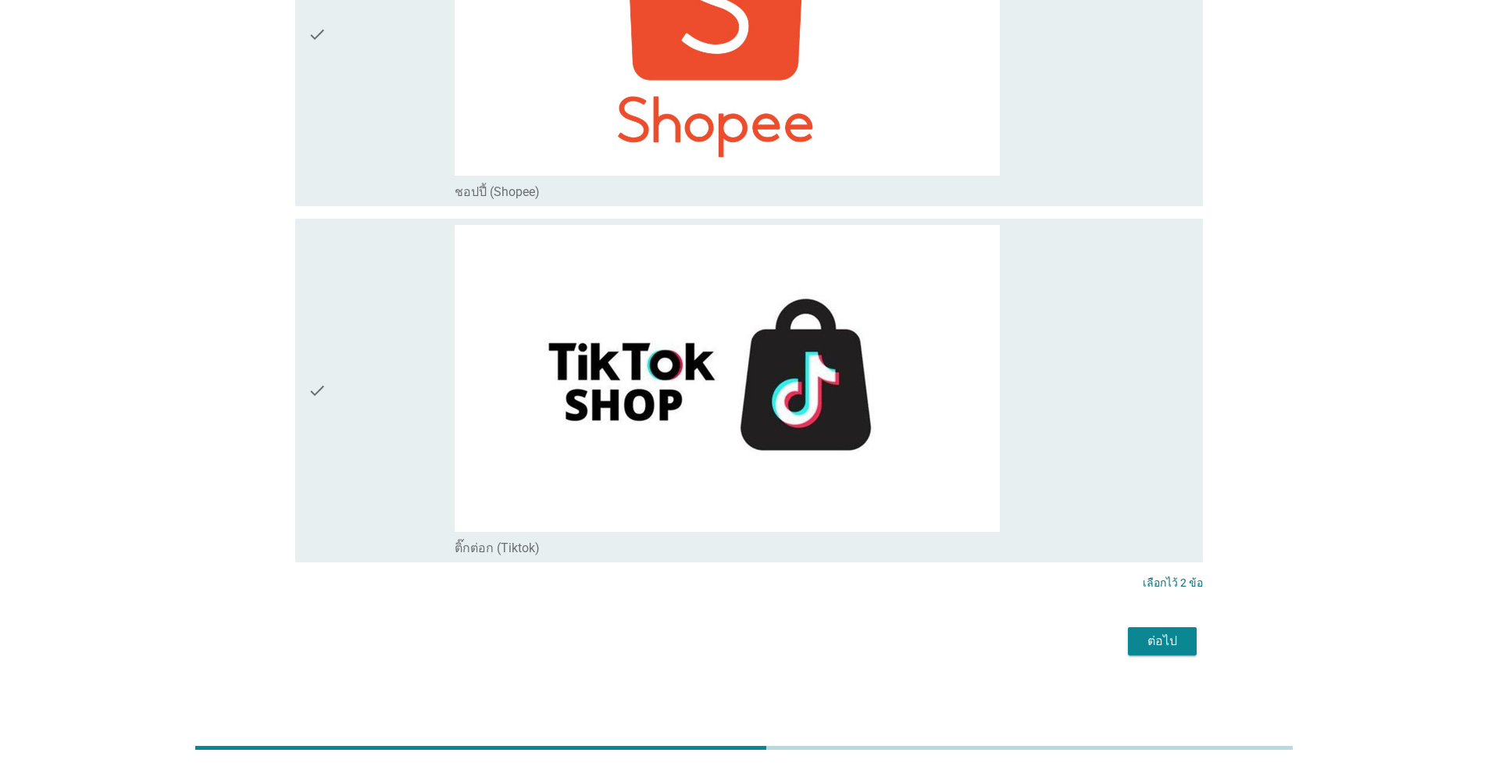
click at [768, 643] on div "ต่อไป" at bounding box center [1162, 641] width 44 height 19
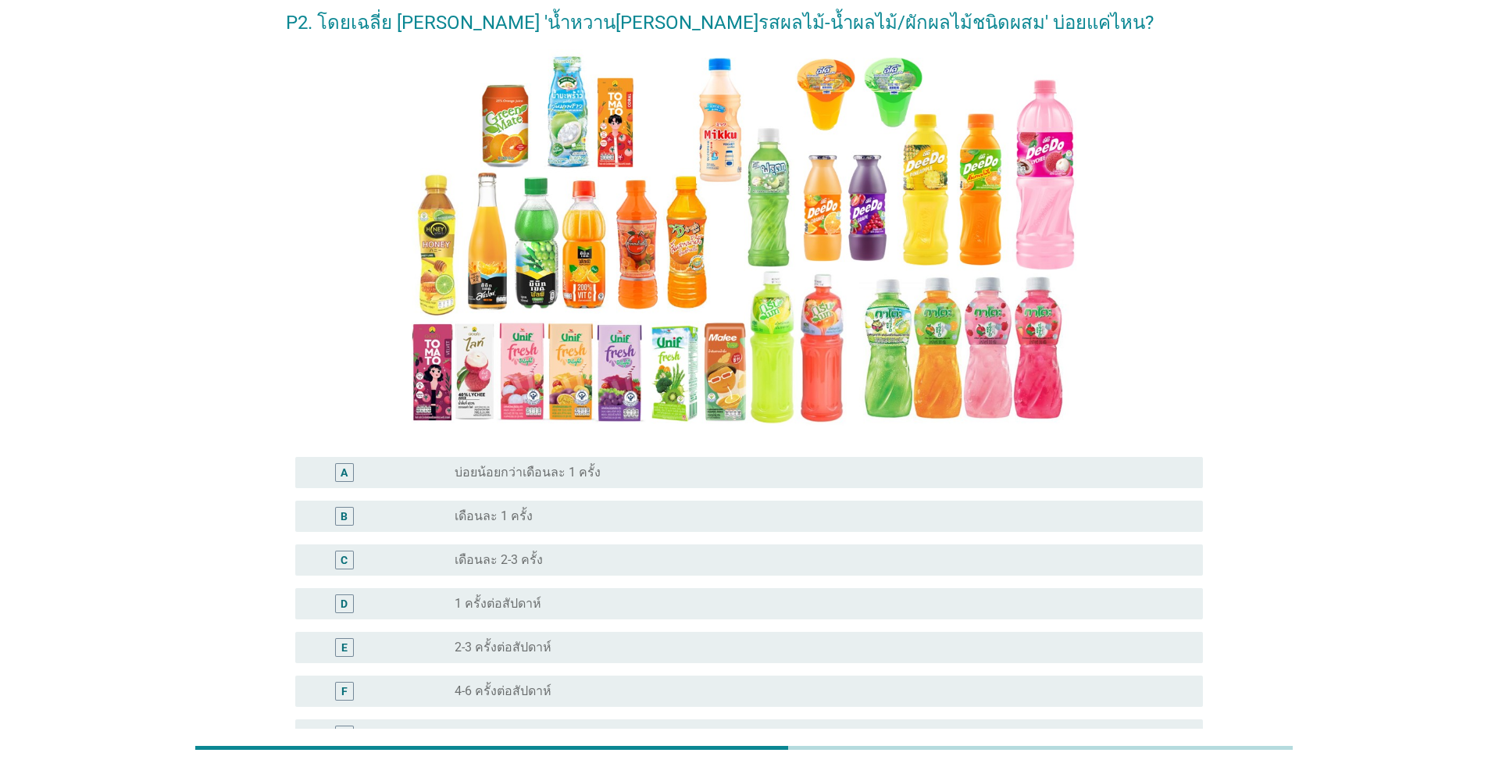
scroll to position [234, 0]
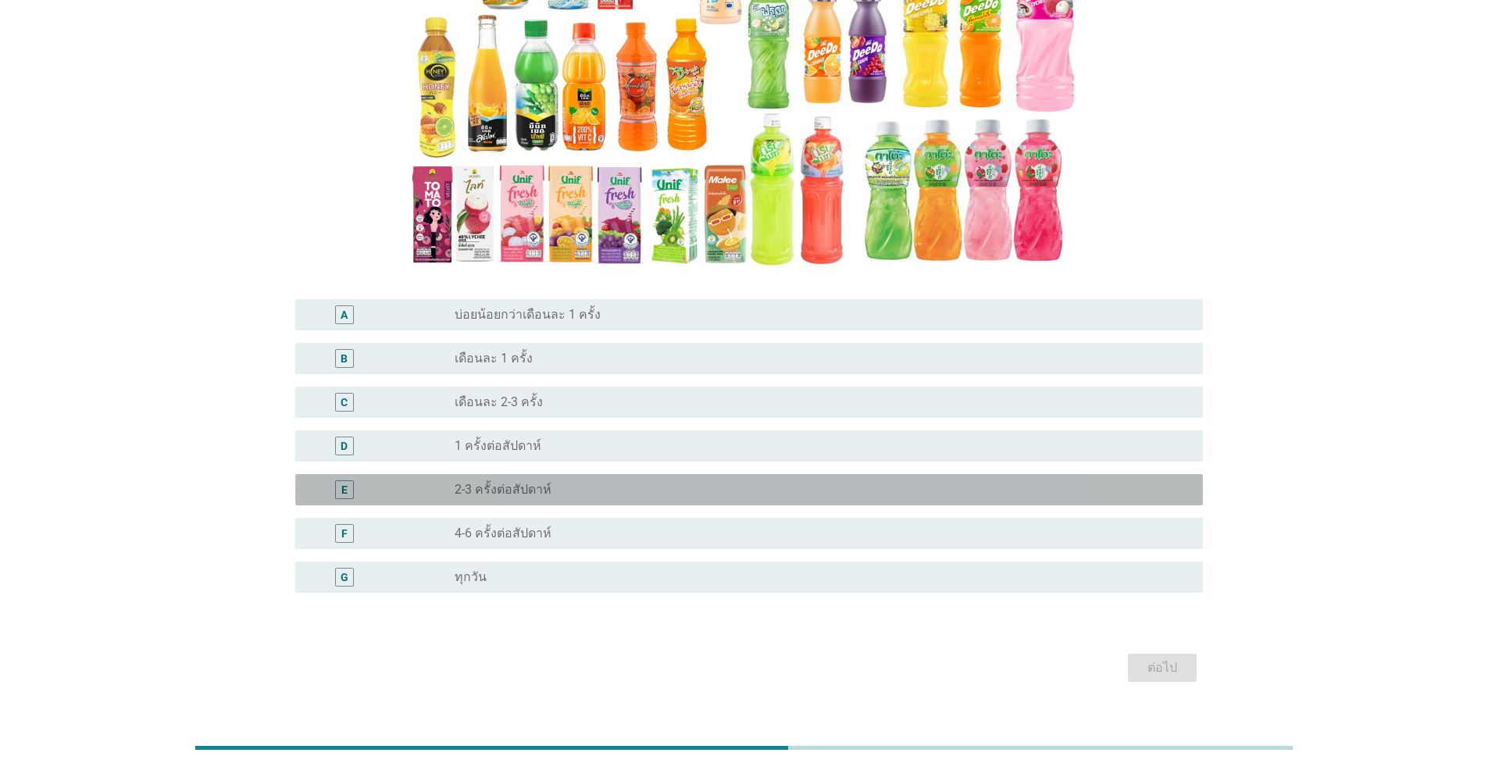
click at [540, 484] on label "2-3 ครั้งต่อสัปดาห์" at bounding box center [503, 490] width 97 height 16
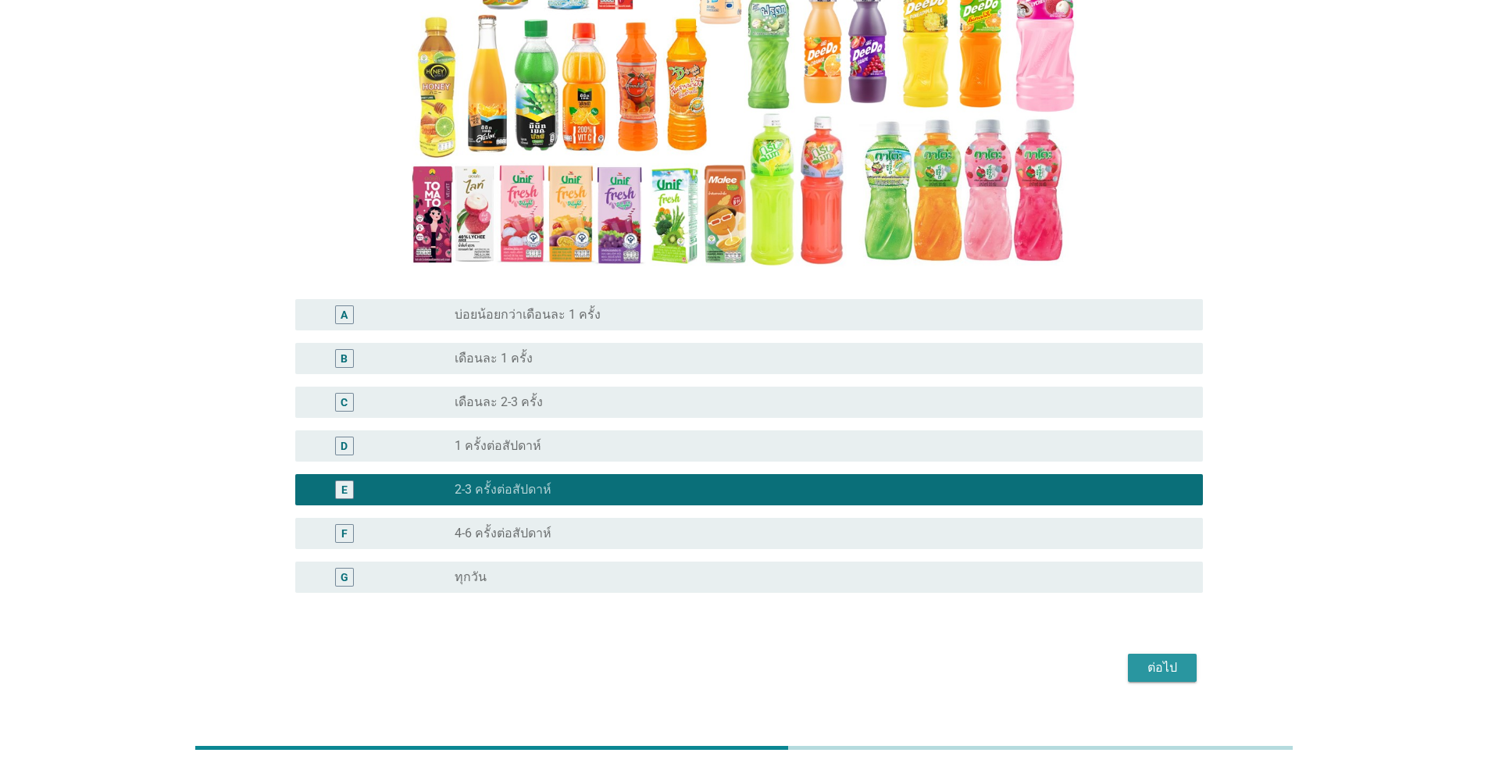
click at [768, 673] on div "ต่อไป" at bounding box center [1162, 667] width 44 height 19
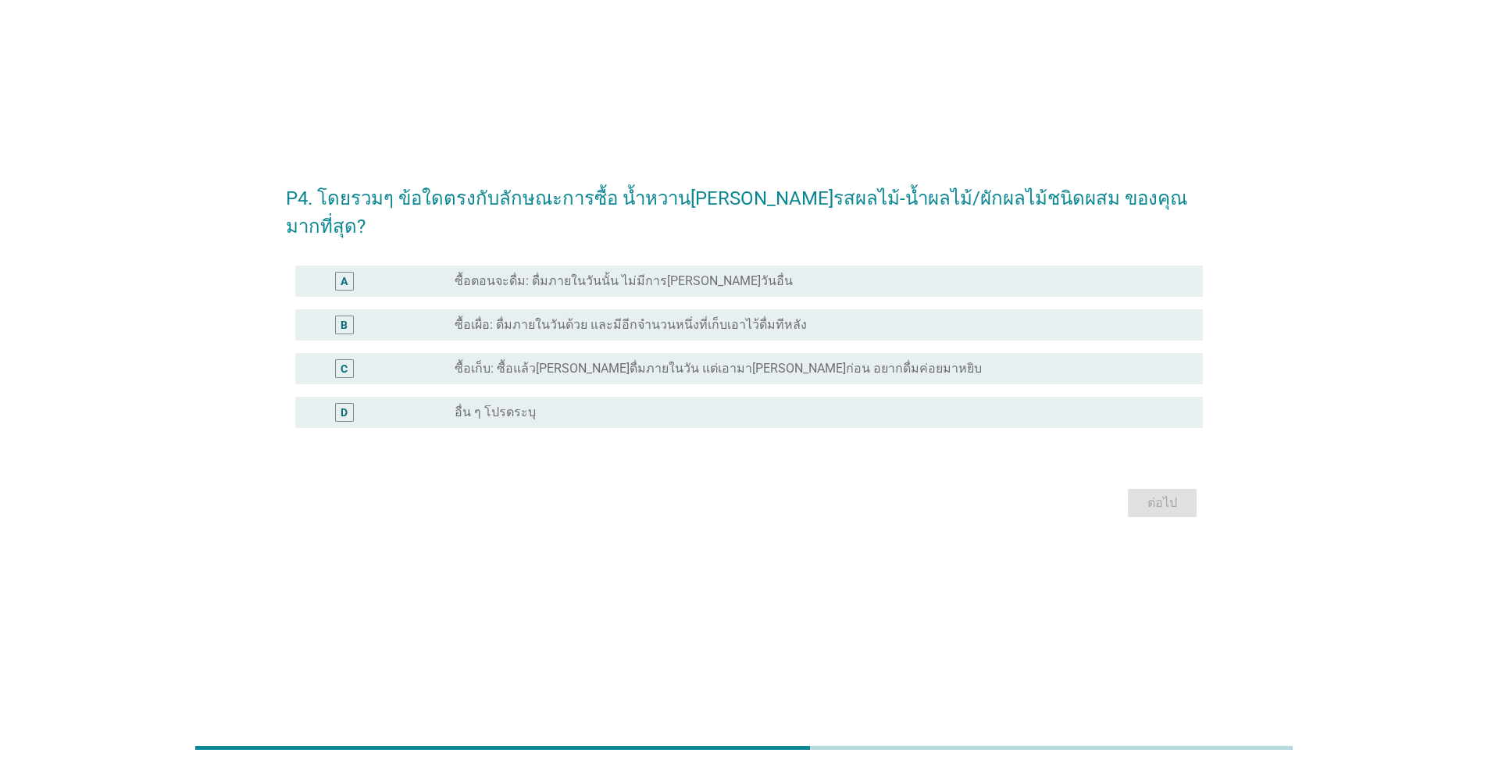
scroll to position [0, 0]
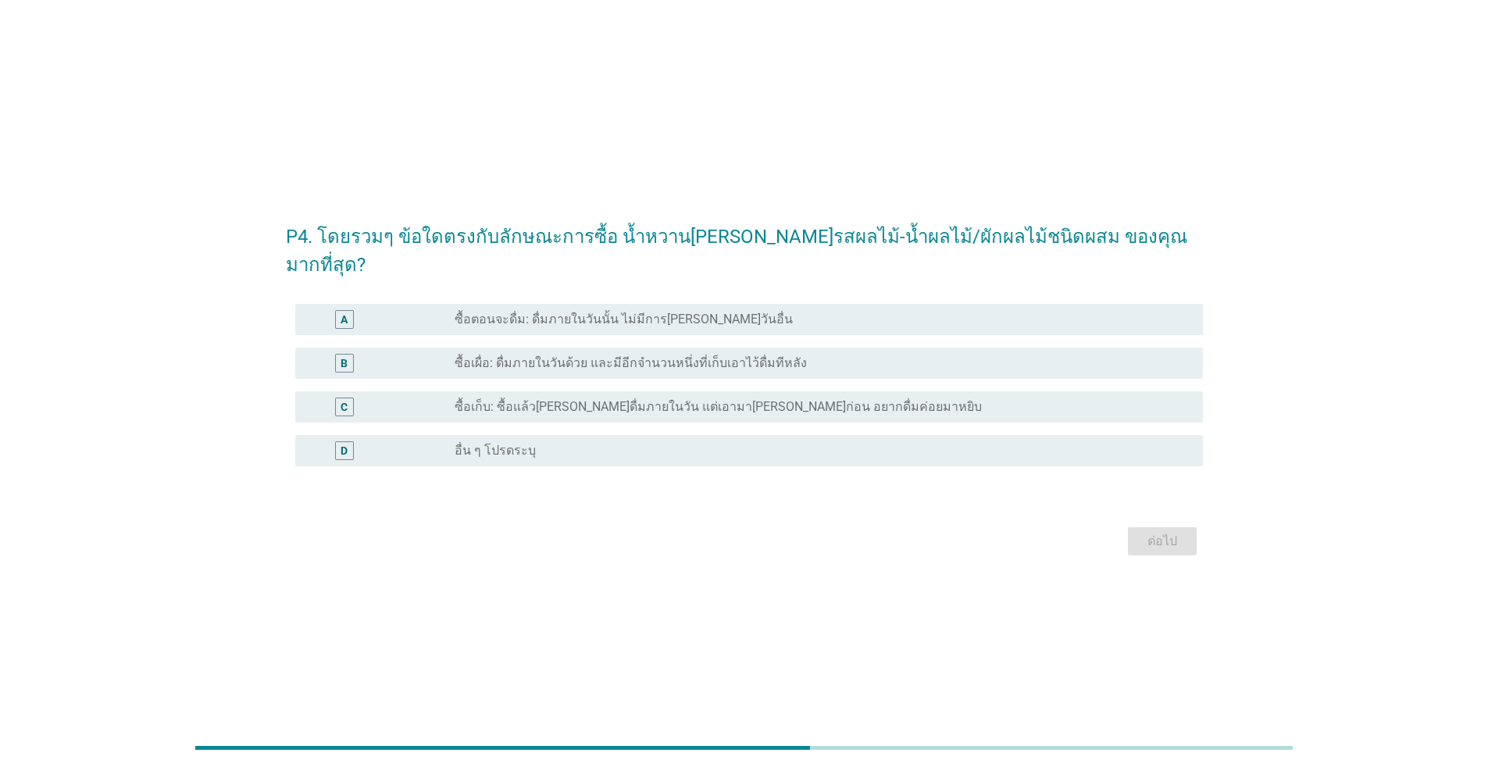
click at [647, 320] on div "A radio_button_unchecked ซื้อตอนจะดื่ม: ดื่มภายในวันนั้น ไม่มีการ[PERSON_NAME]ว…" at bounding box center [744, 320] width 917 height 44
click at [682, 312] on label "ซื้อตอนจะดื่ม: ดื่มภายในวันนั้น ไม่มีการ[PERSON_NAME]วันอื่น" at bounding box center [624, 320] width 338 height 16
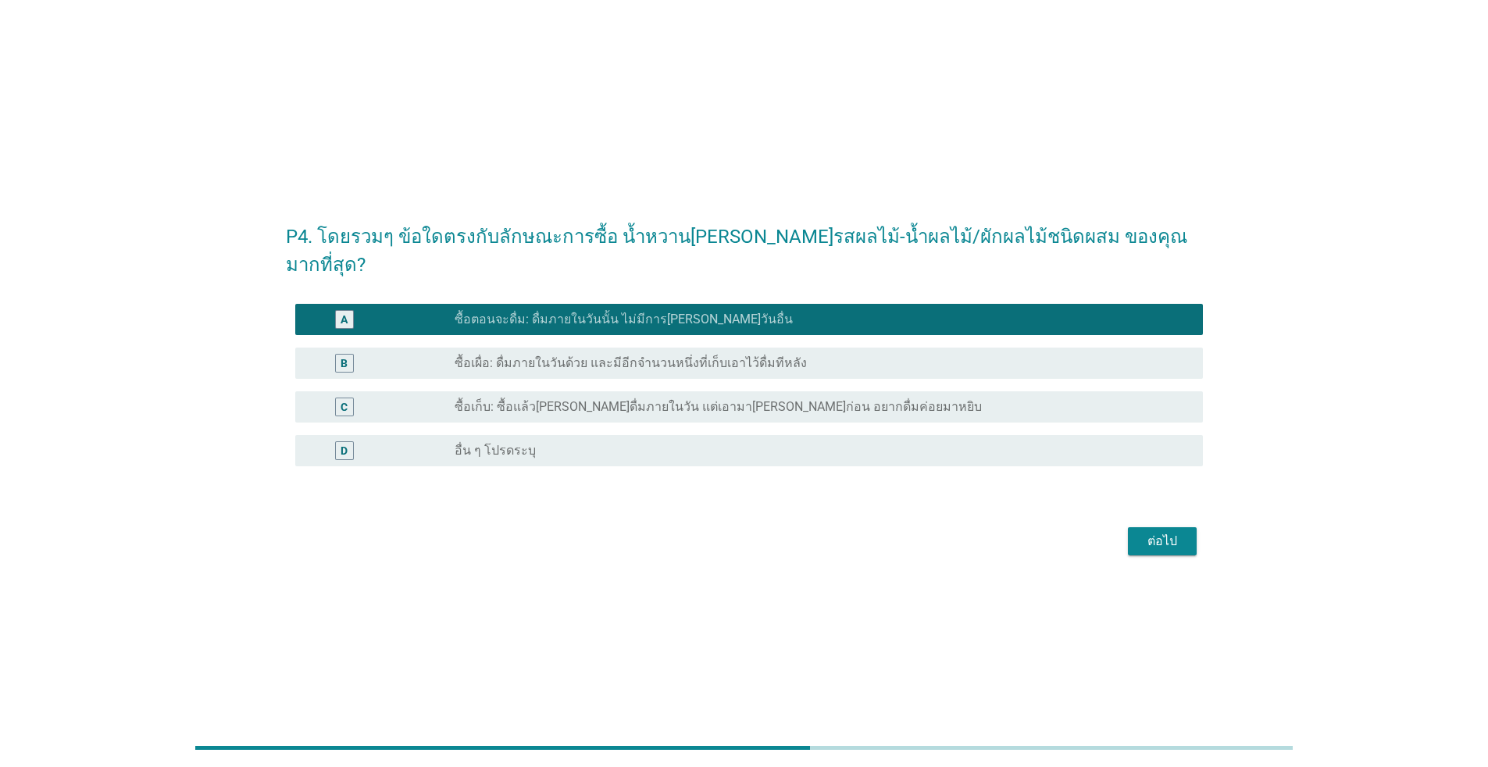
click at [768, 532] on div "ต่อไป" at bounding box center [1162, 541] width 44 height 19
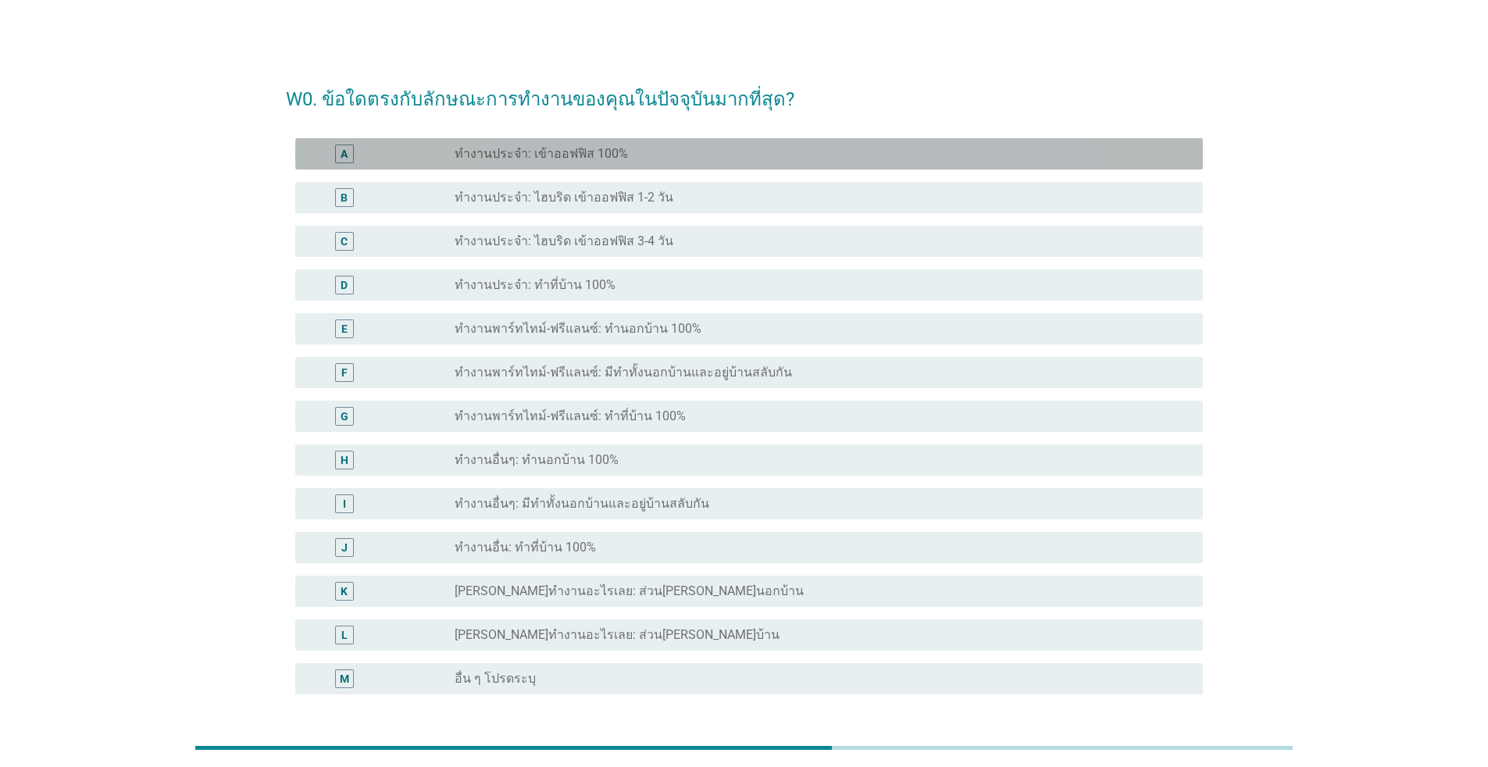
click at [485, 159] on label "ทำงานประจำ: เข้าออฟฟิส 100%" at bounding box center [541, 154] width 173 height 16
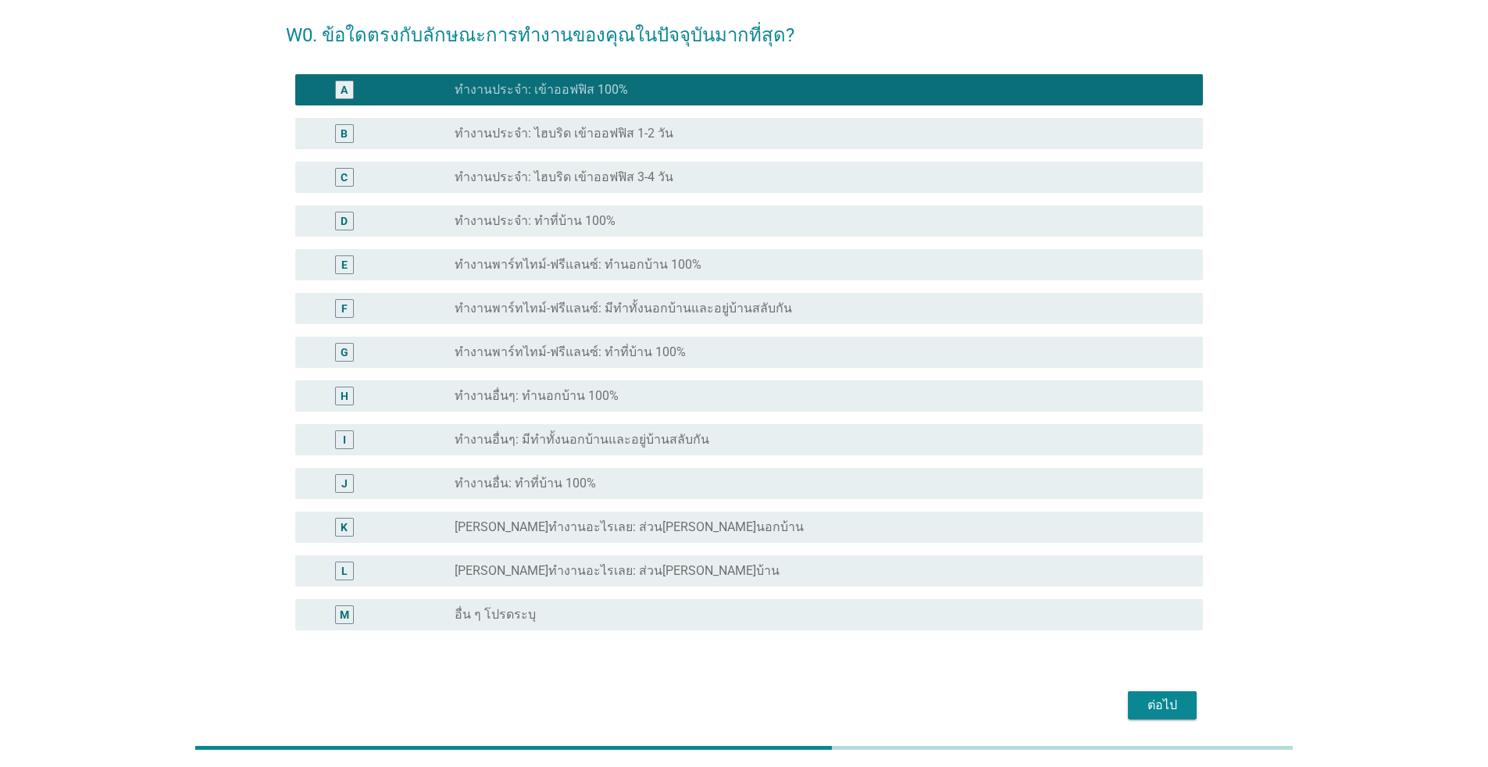
scroll to position [128, 0]
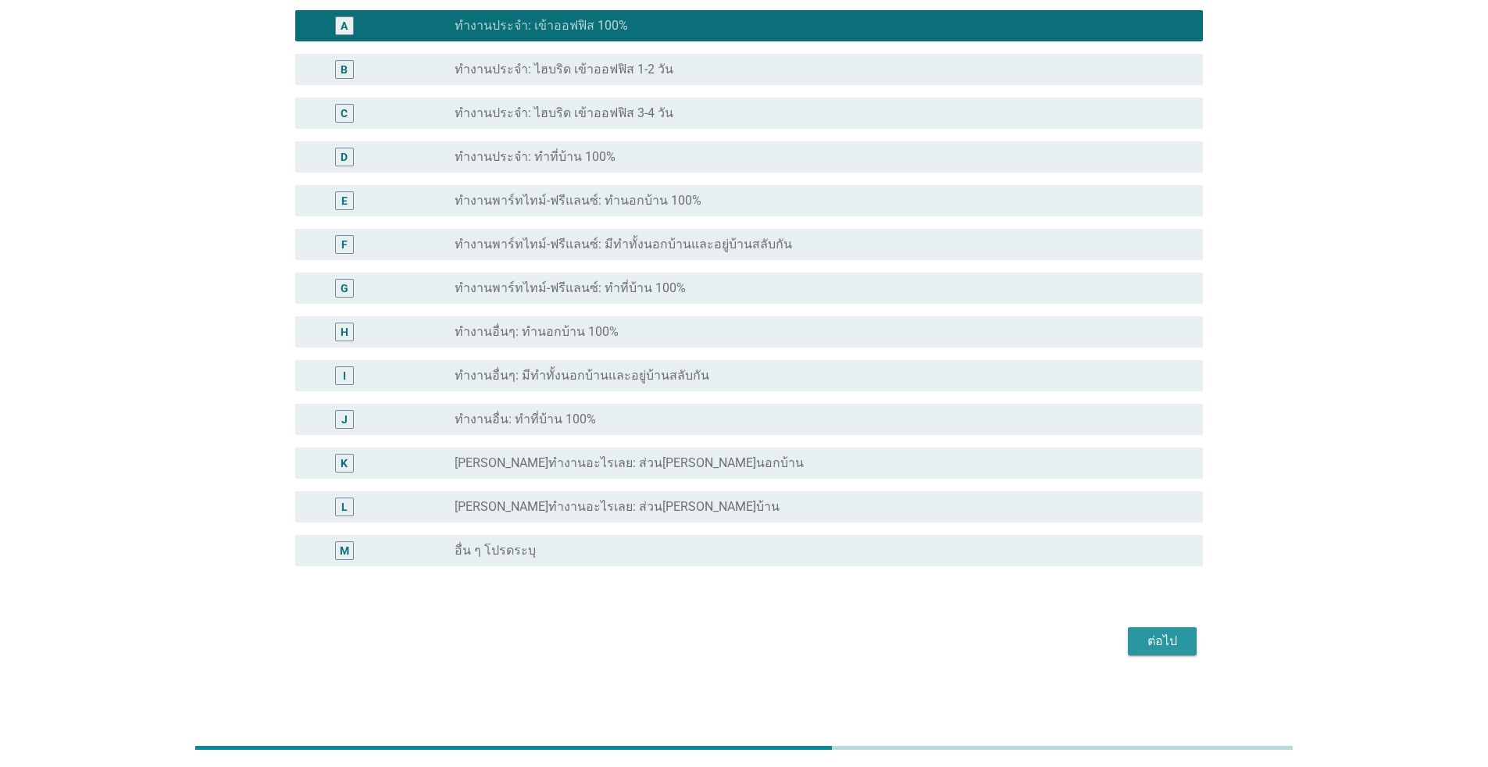
click at [768, 635] on div "ต่อไป" at bounding box center [1162, 641] width 44 height 19
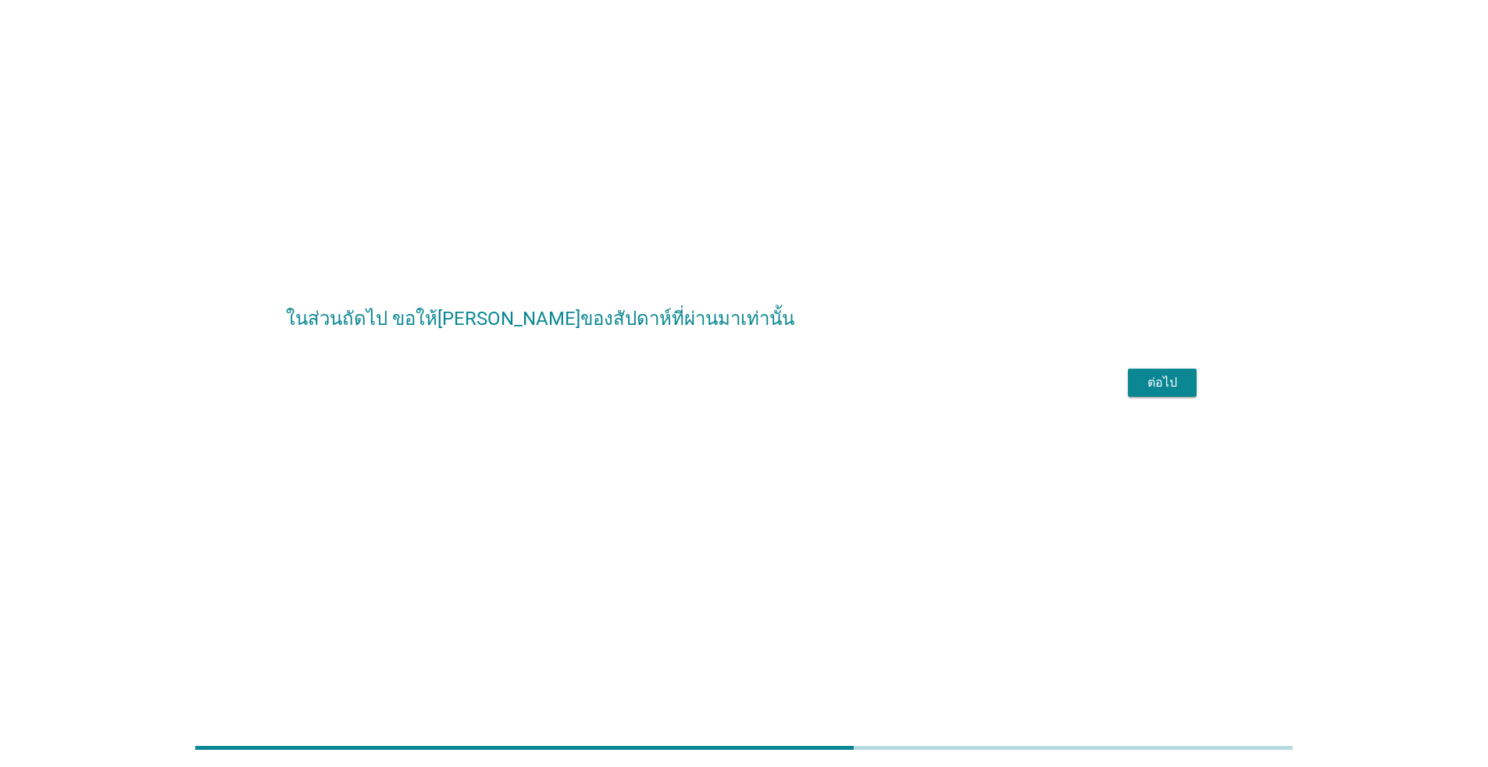
scroll to position [0, 0]
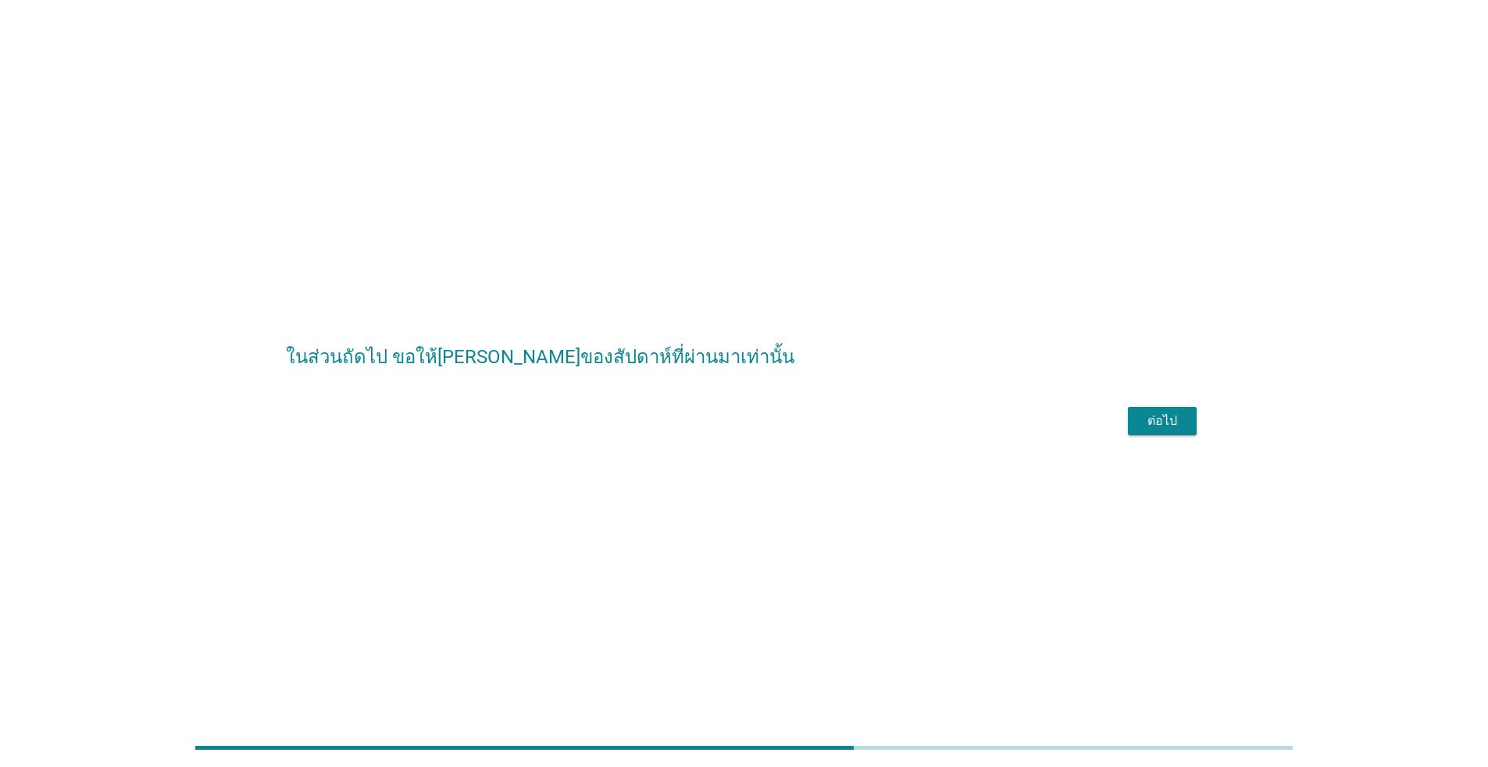
click at [768, 430] on div "ต่อไป" at bounding box center [1162, 421] width 44 height 19
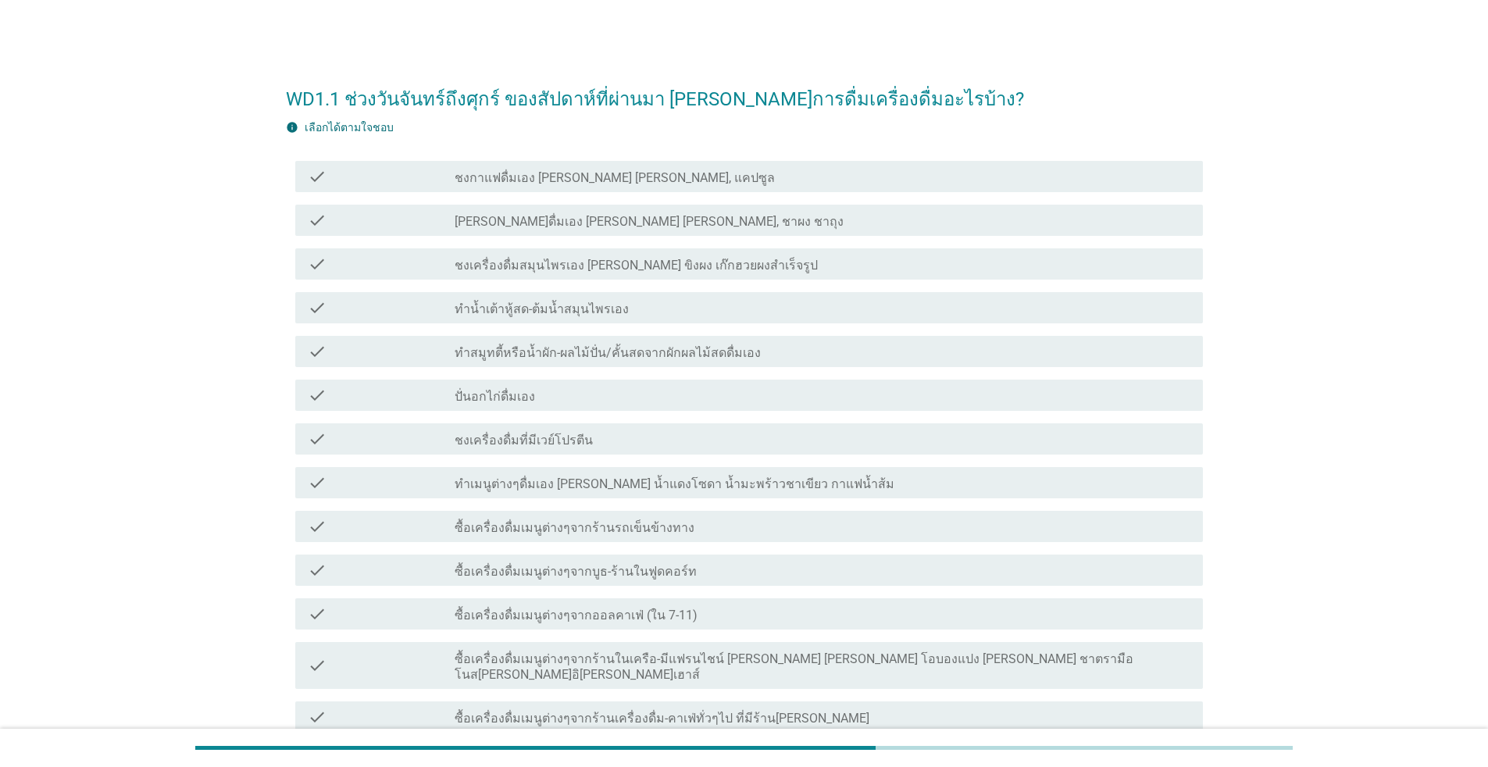
click at [611, 223] on label "[PERSON_NAME]ดื่มเอง [PERSON_NAME] [PERSON_NAME], ชาผง ชาถุง" at bounding box center [649, 222] width 389 height 16
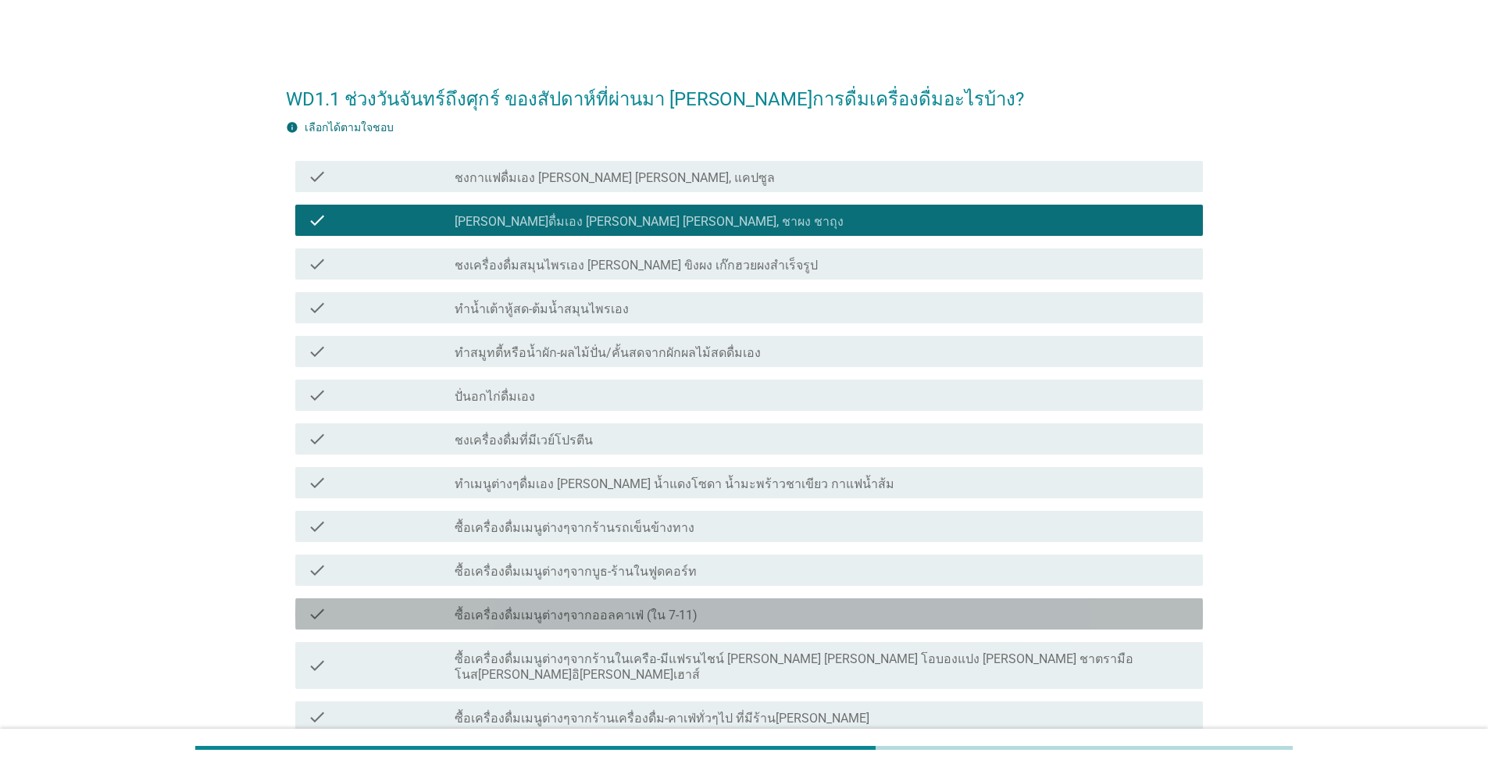
click at [594, 621] on label "ซื้อเครื่องดื่มเมนูต่างๆจากออลคาเฟ่ (ใน 7-11)" at bounding box center [576, 616] width 243 height 16
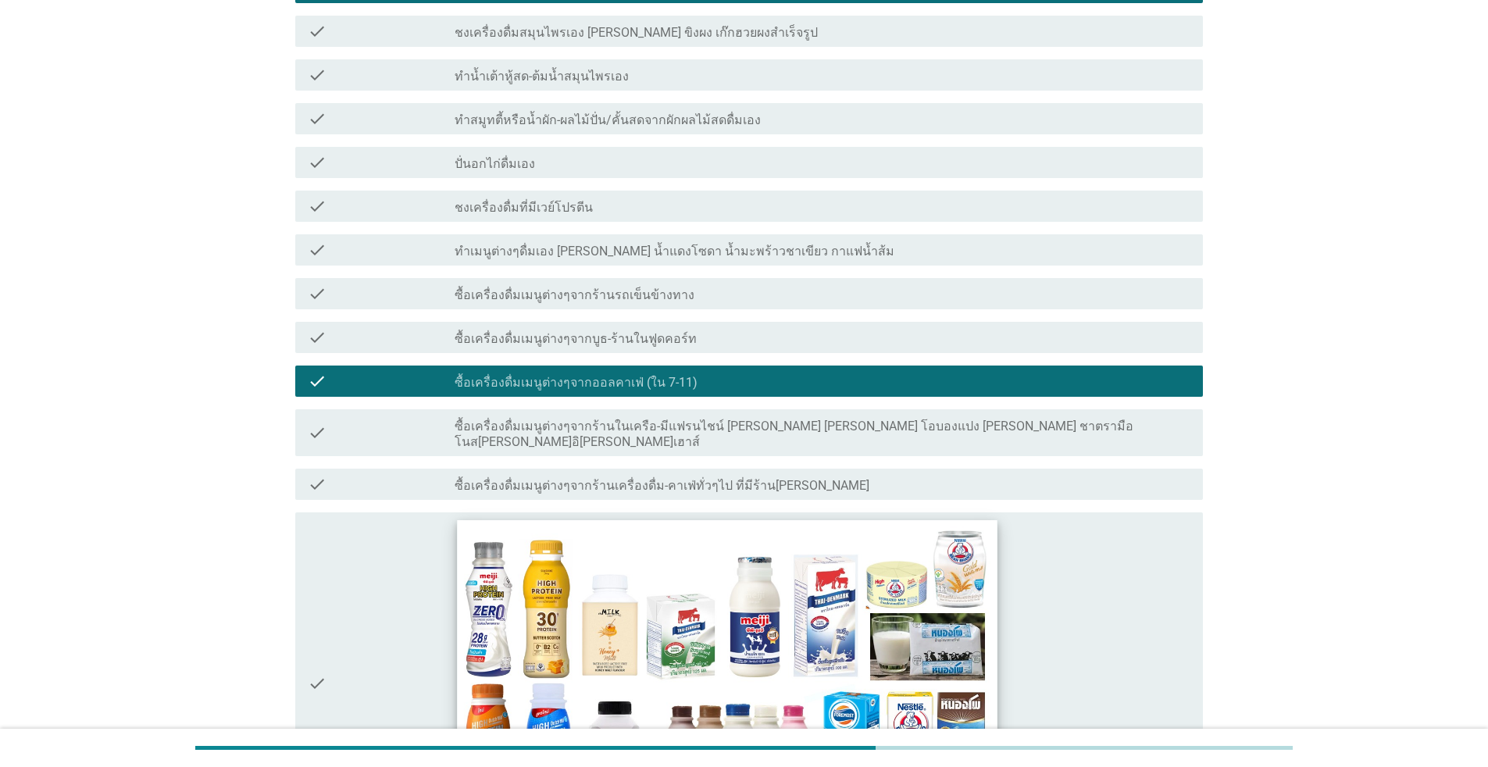
scroll to position [234, 0]
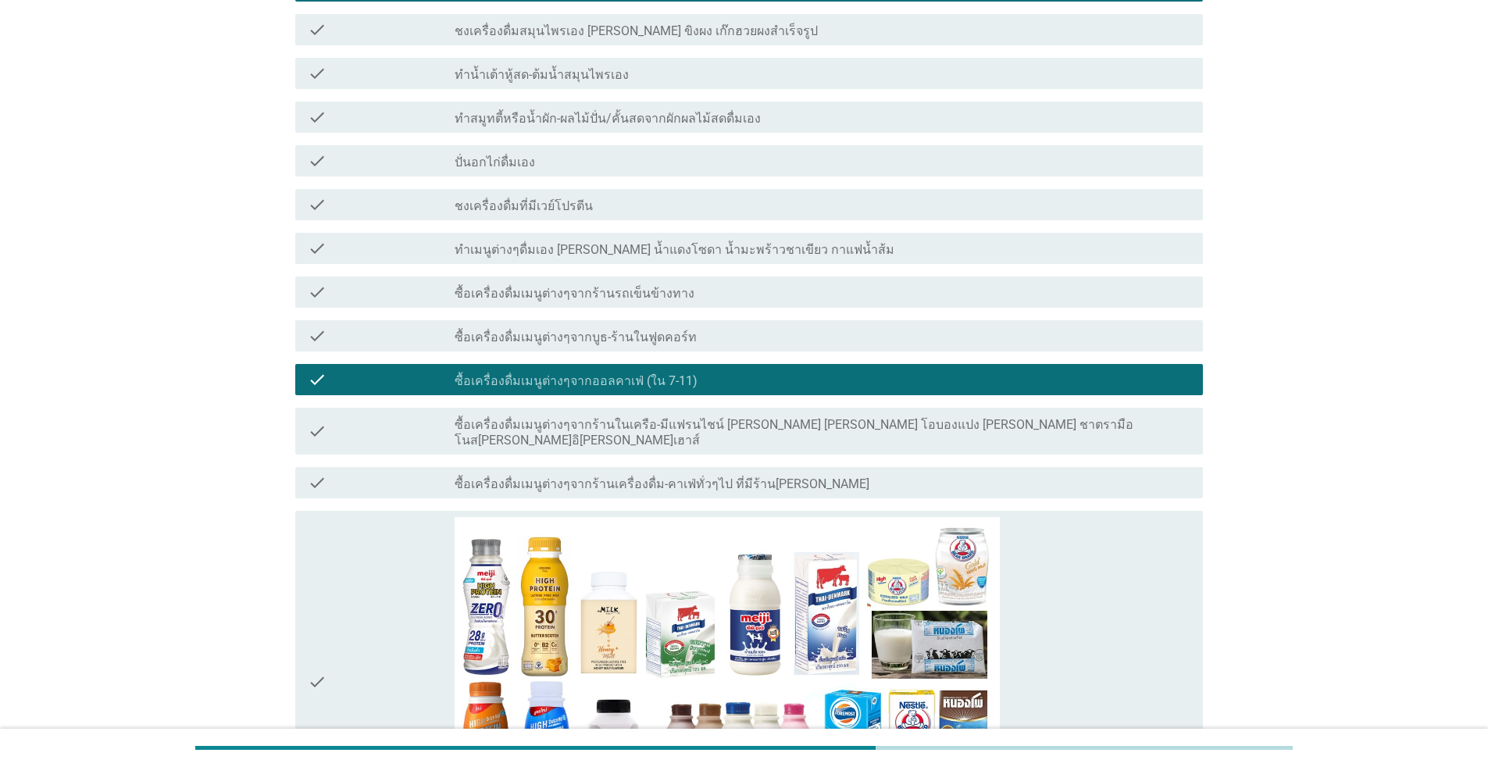
click at [768, 429] on label "ซื้อเครื่องดื่มเมนูต่างๆจากร้านในเครือ-มีแฟรนไชน์ [PERSON_NAME] [PERSON_NAME] โ…" at bounding box center [823, 432] width 736 height 31
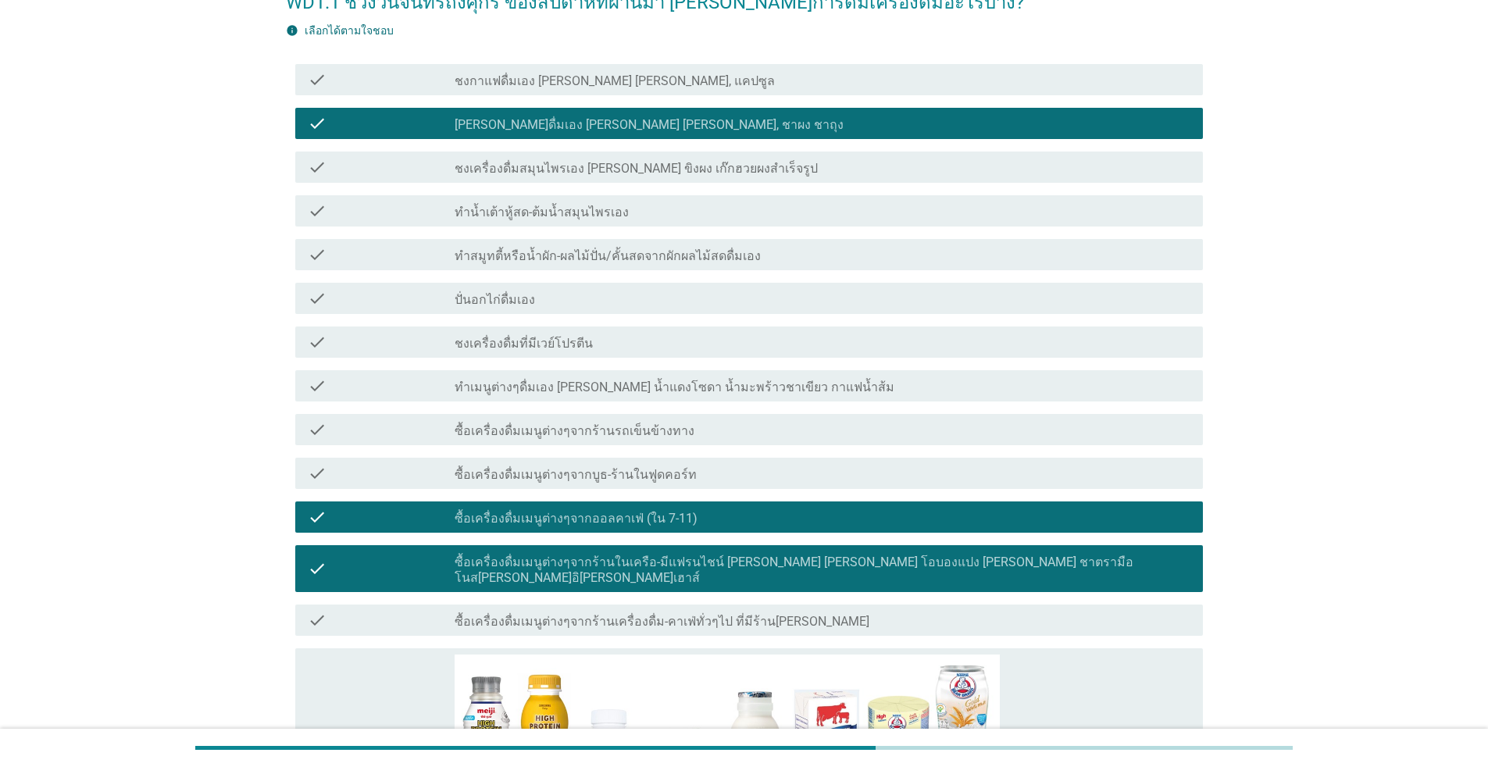
scroll to position [0, 0]
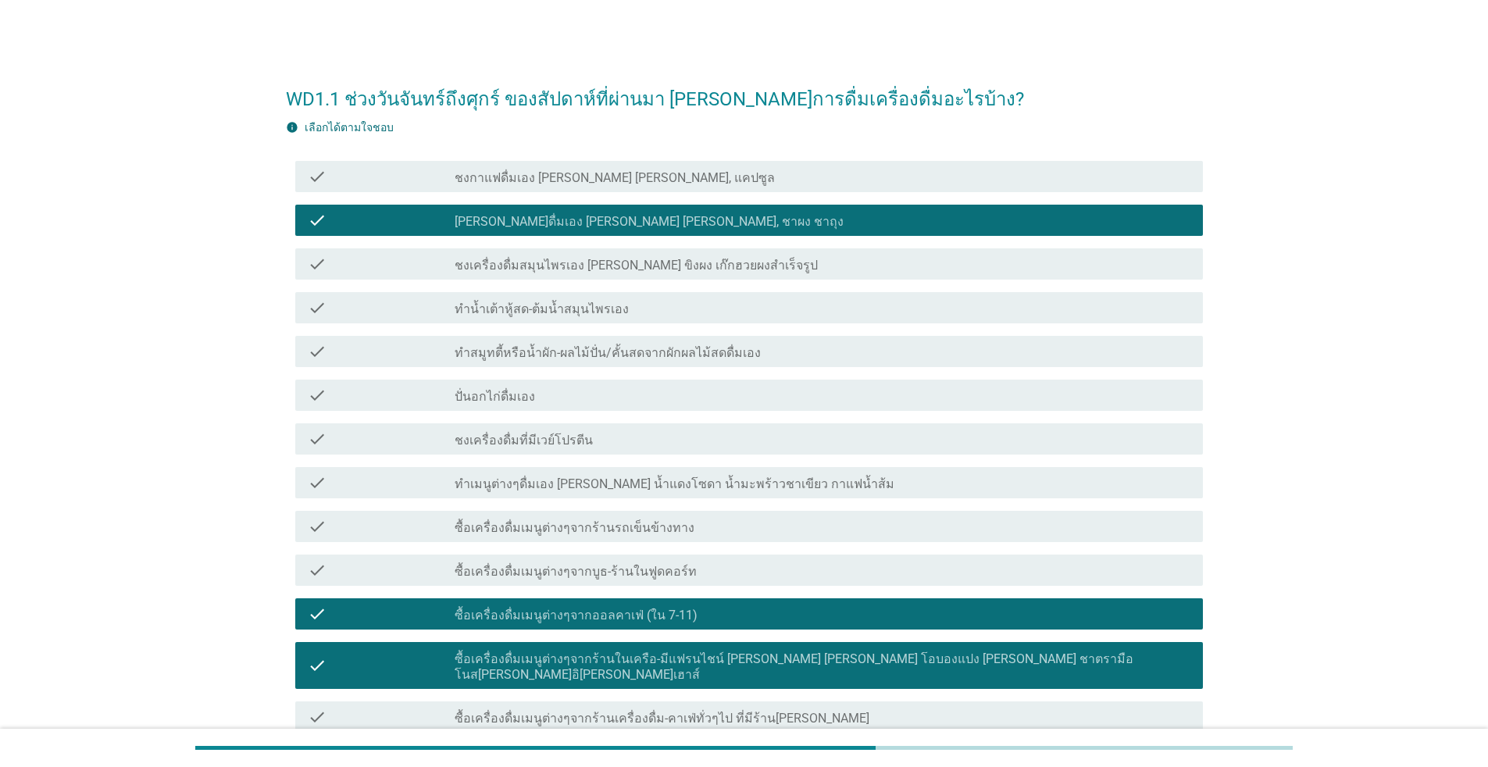
click at [561, 170] on label "ชงกาแฟดื่มเอง [PERSON_NAME] [PERSON_NAME], แคปซูล" at bounding box center [615, 178] width 320 height 16
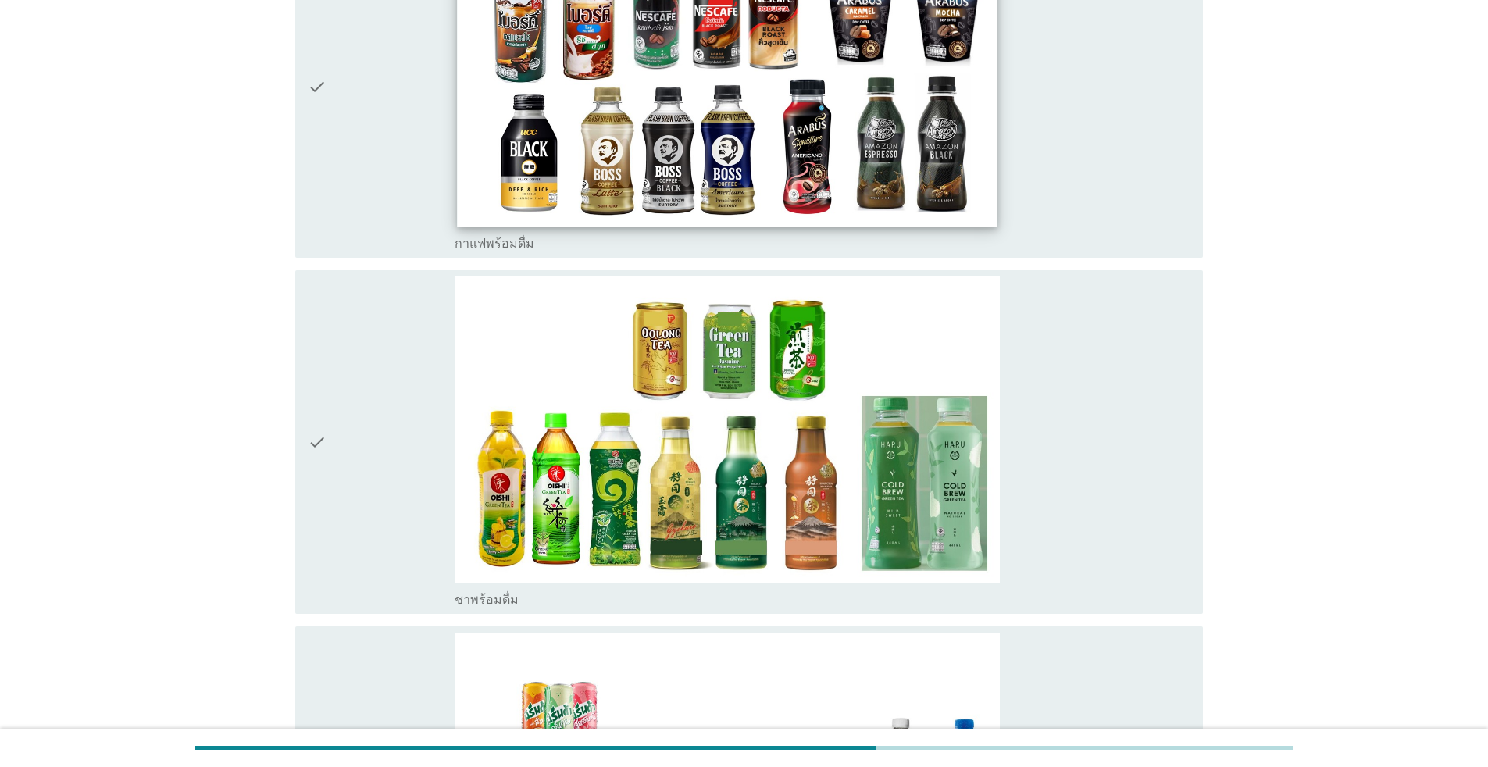
scroll to position [2265, 0]
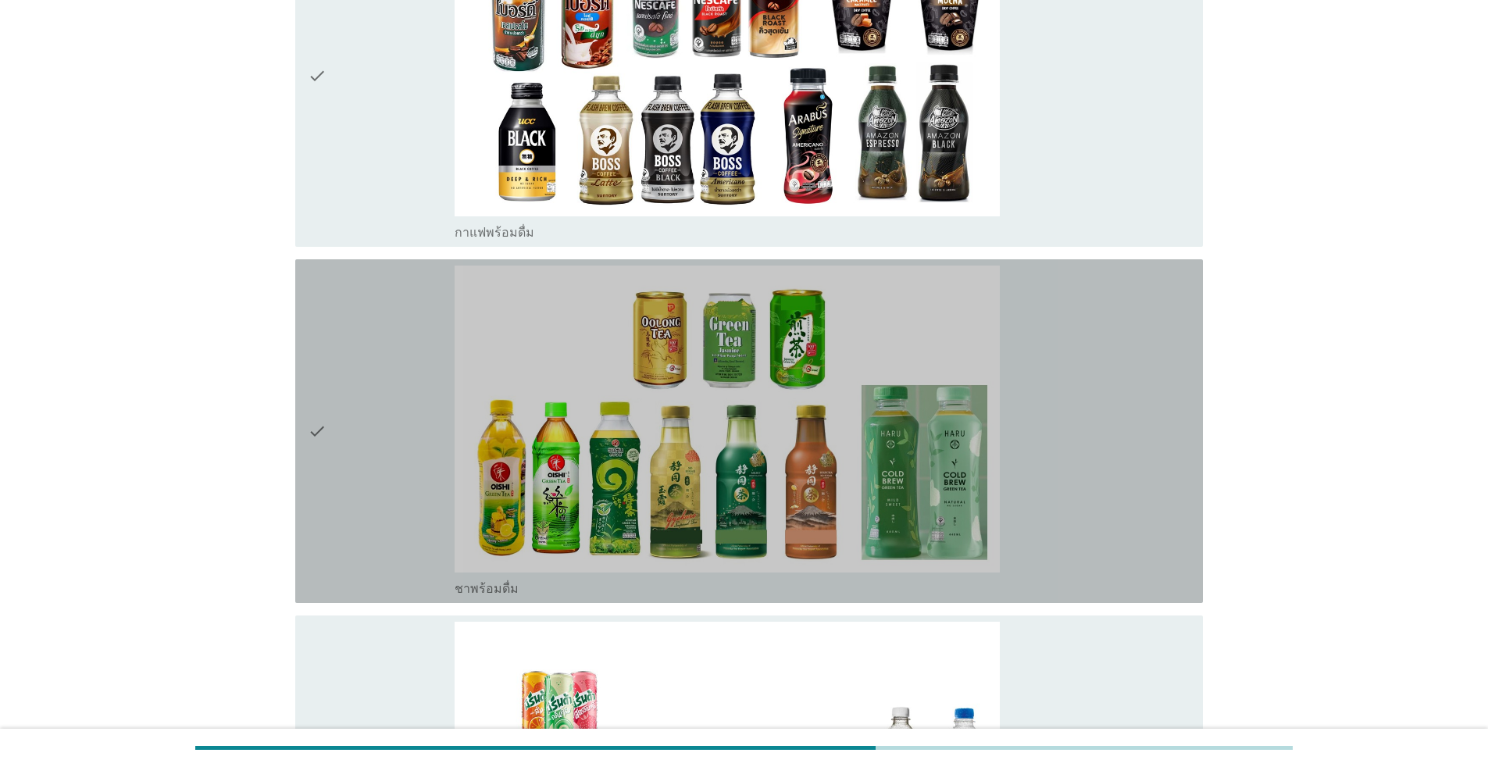
drag, startPoint x: 306, startPoint y: 447, endPoint x: 375, endPoint y: 446, distance: 68.7
click at [310, 447] on div "check check_box_outline_blank ชาพร้อมดื่ม" at bounding box center [748, 431] width 907 height 344
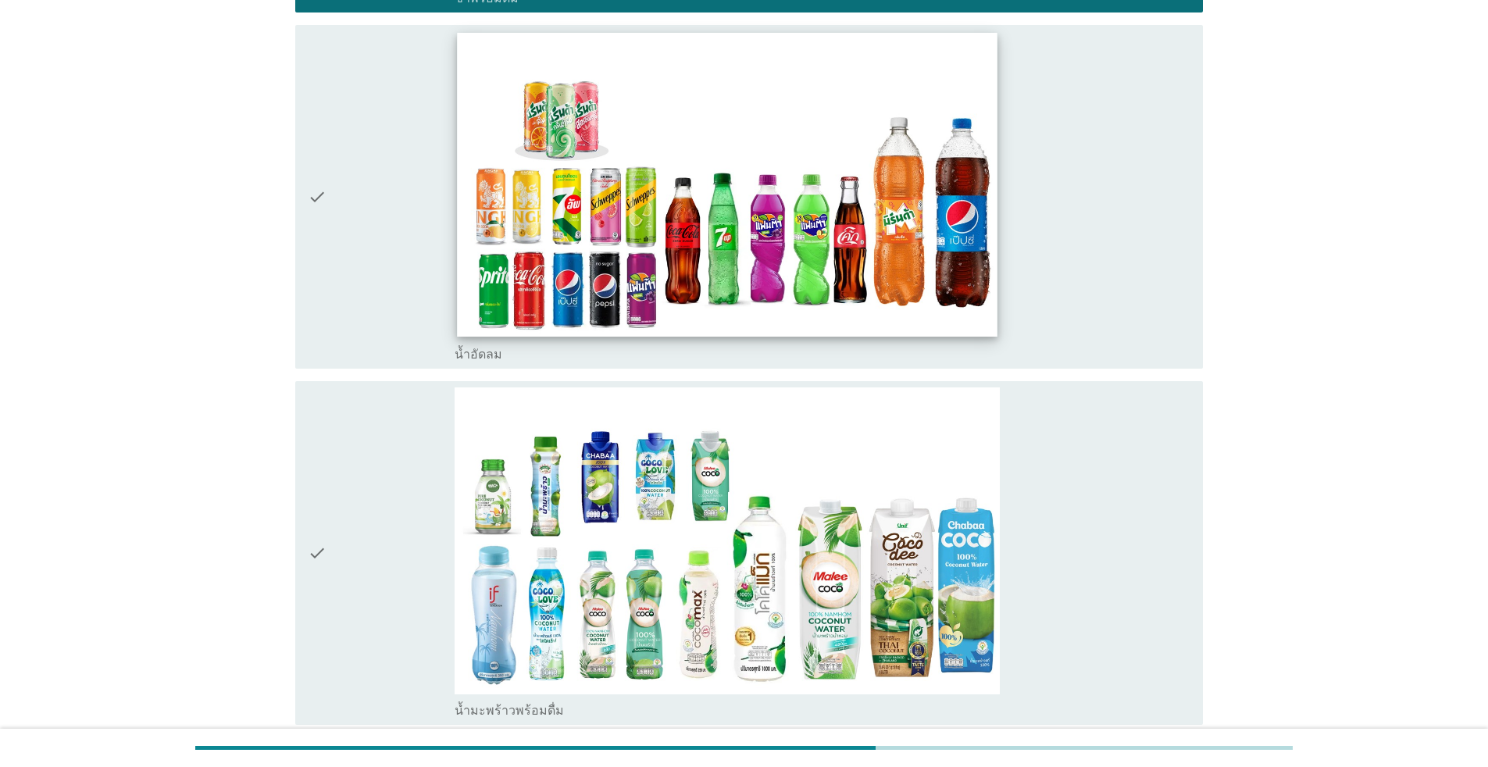
scroll to position [2889, 0]
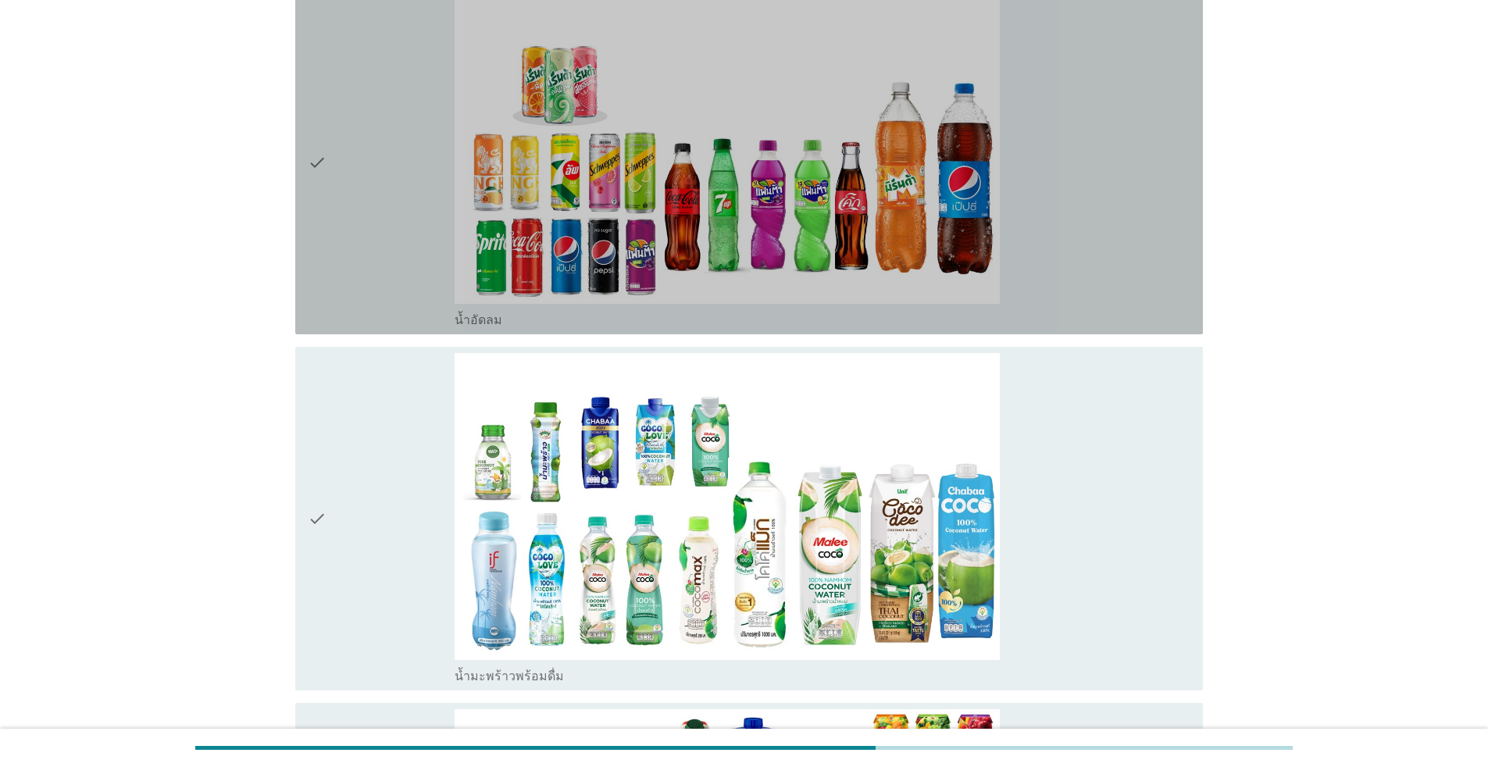
click at [363, 273] on div "check" at bounding box center [381, 162] width 147 height 331
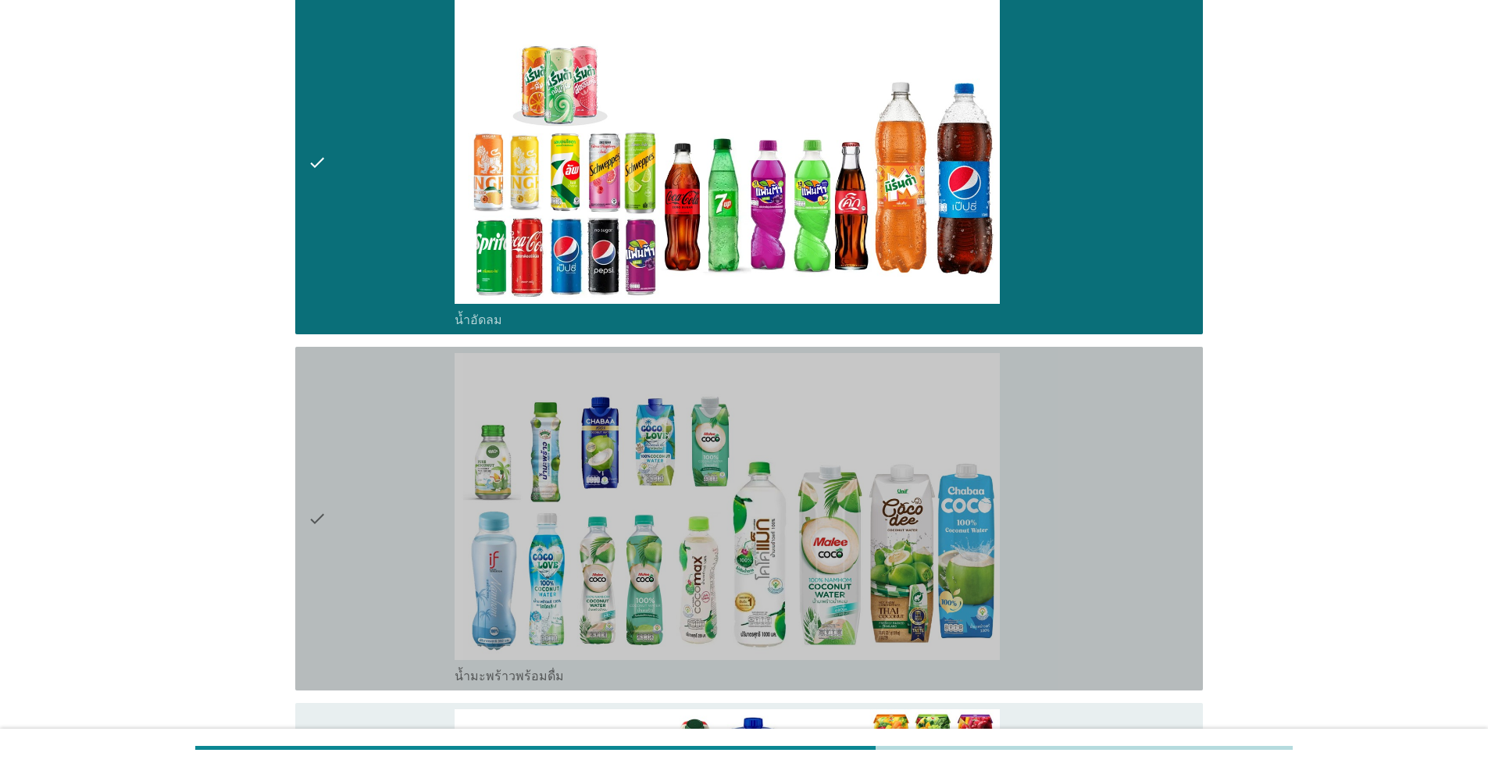
click at [377, 445] on div "check" at bounding box center [381, 518] width 147 height 331
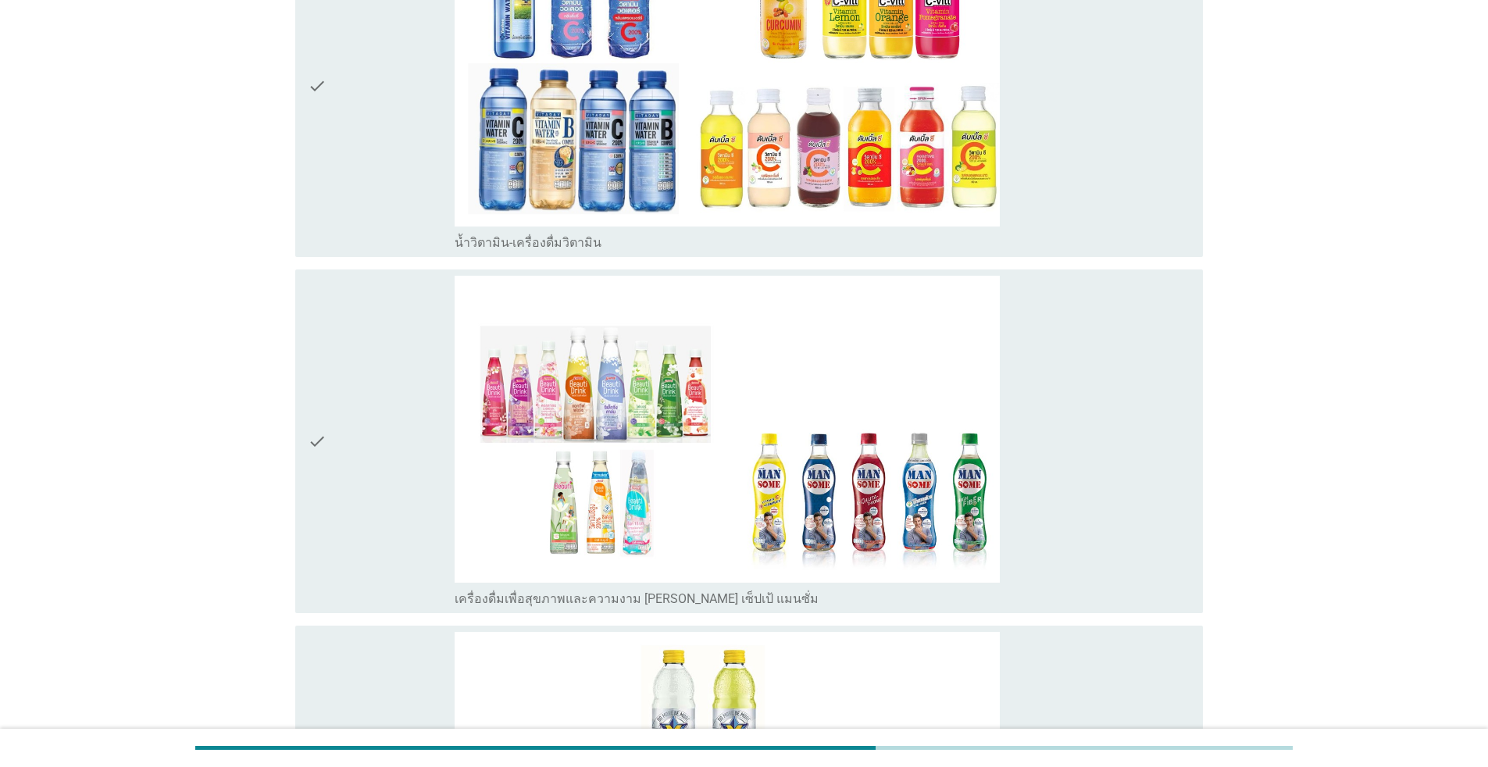
scroll to position [4139, 0]
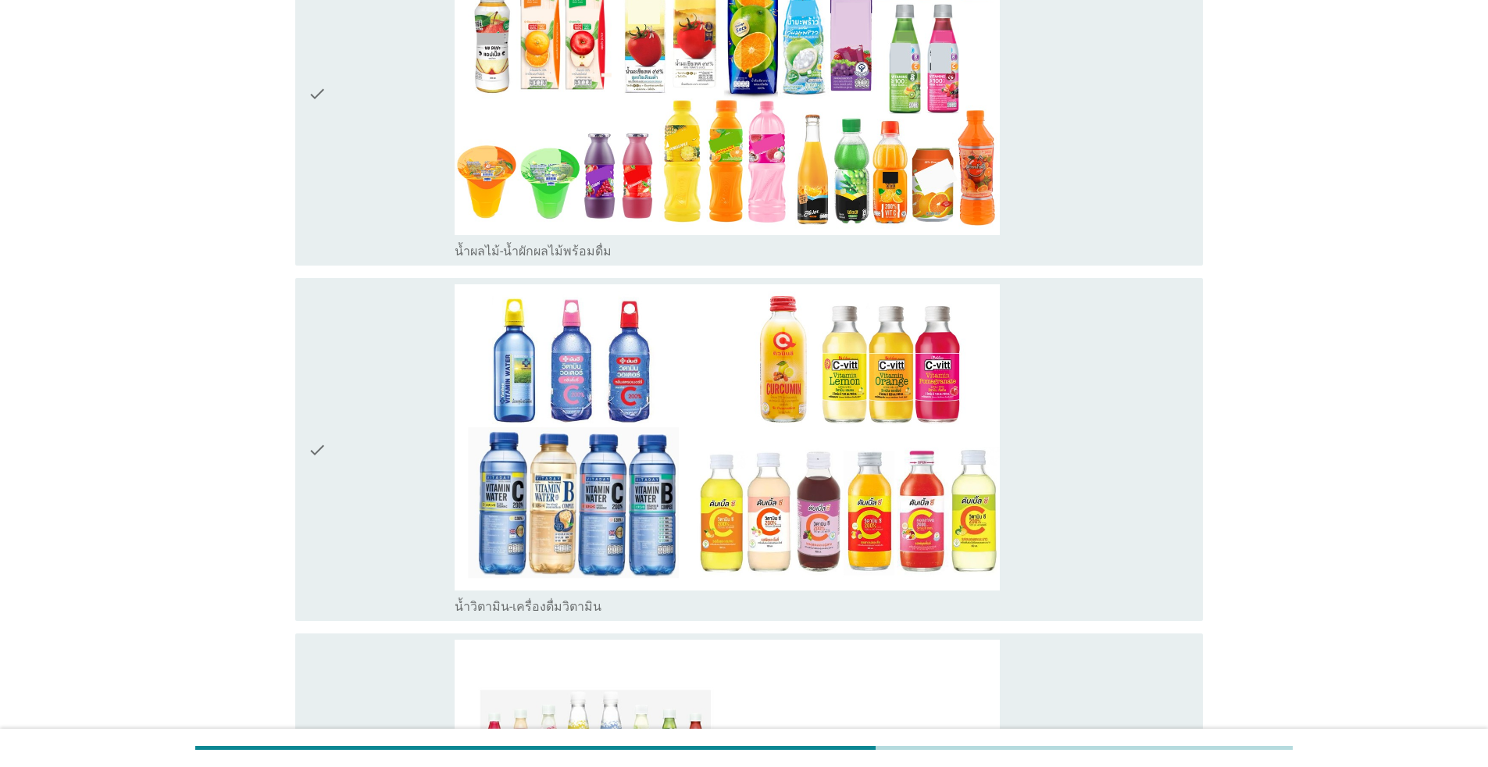
click at [421, 362] on div "check" at bounding box center [381, 449] width 147 height 331
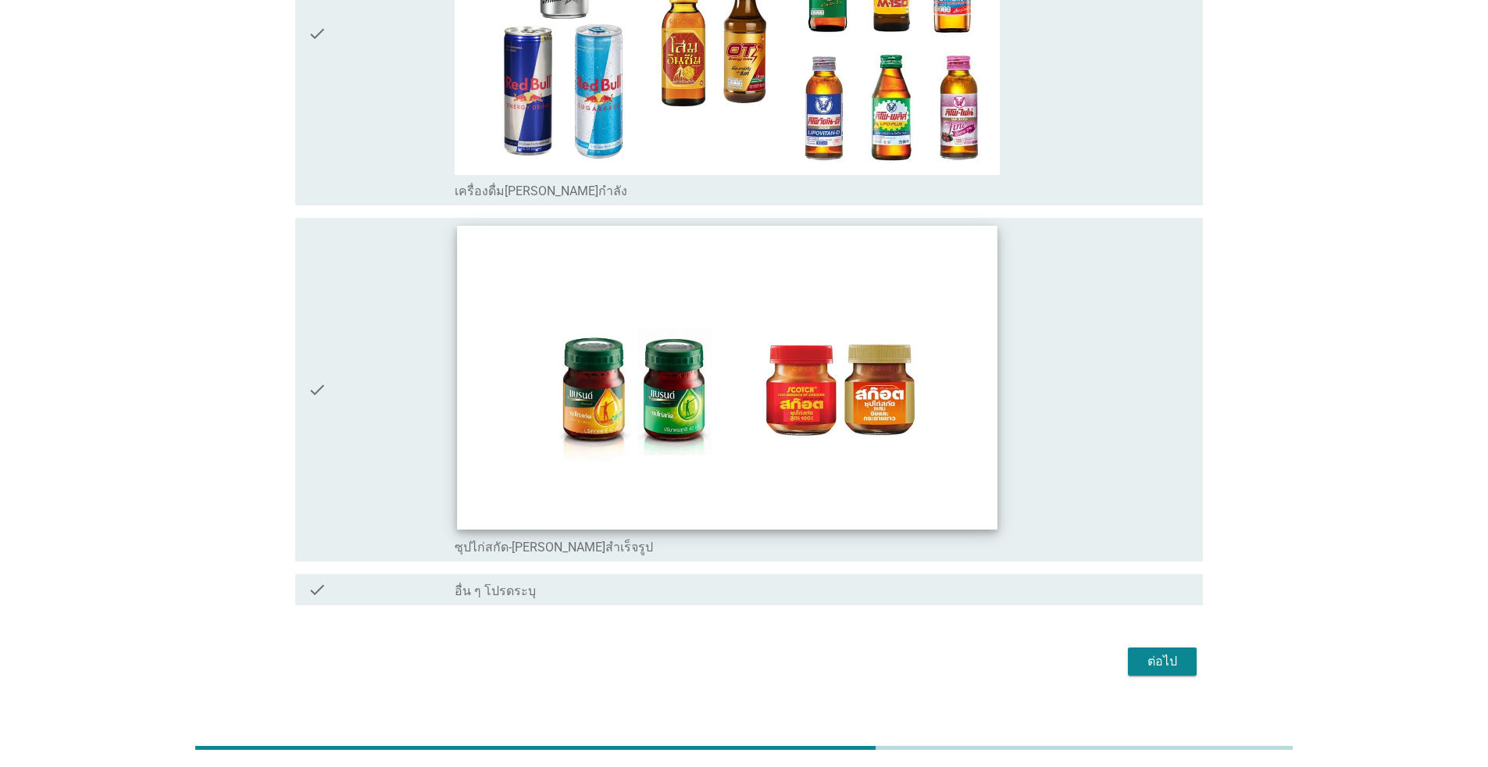
click at [576, 389] on img at bounding box center [727, 378] width 540 height 304
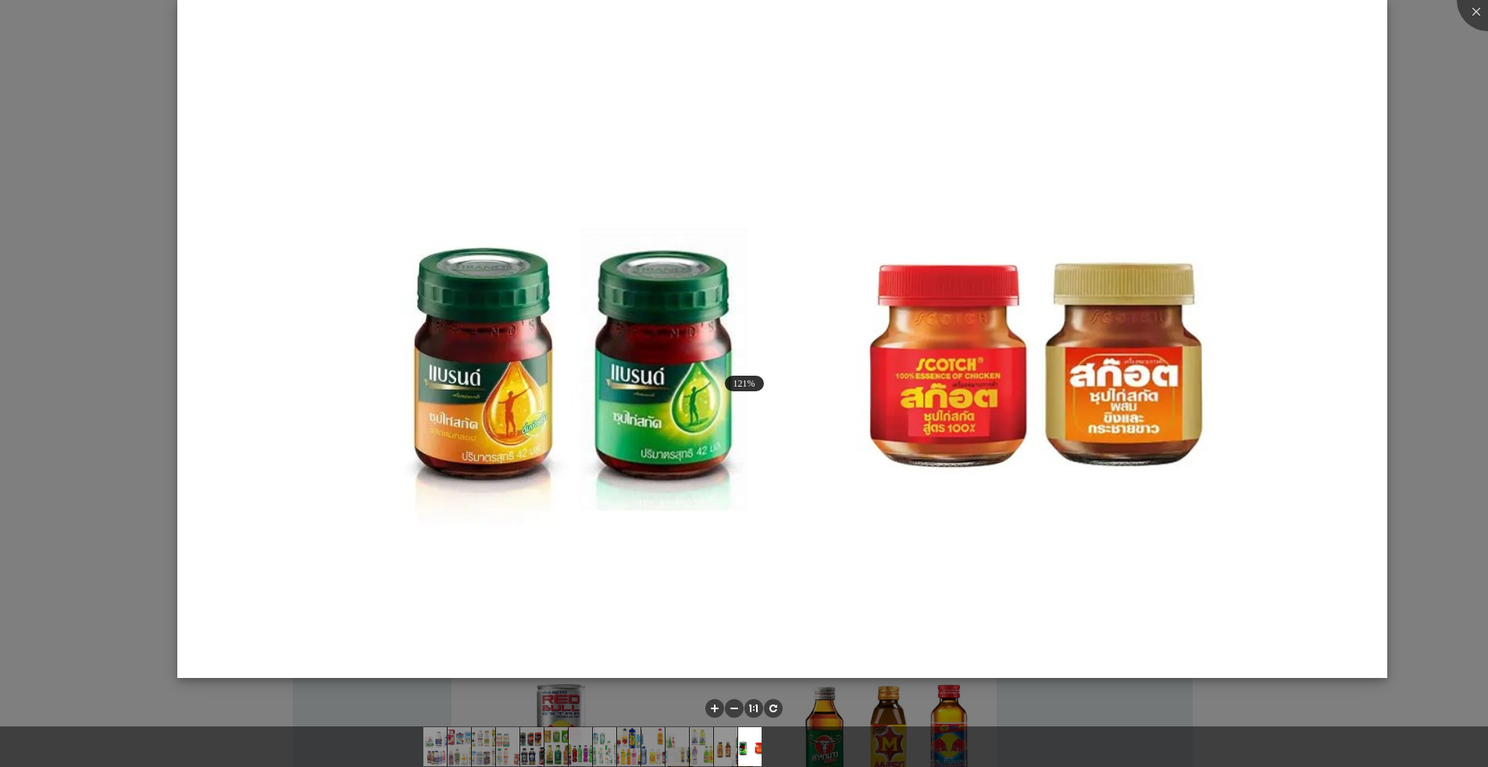
scroll to position [4183, 0]
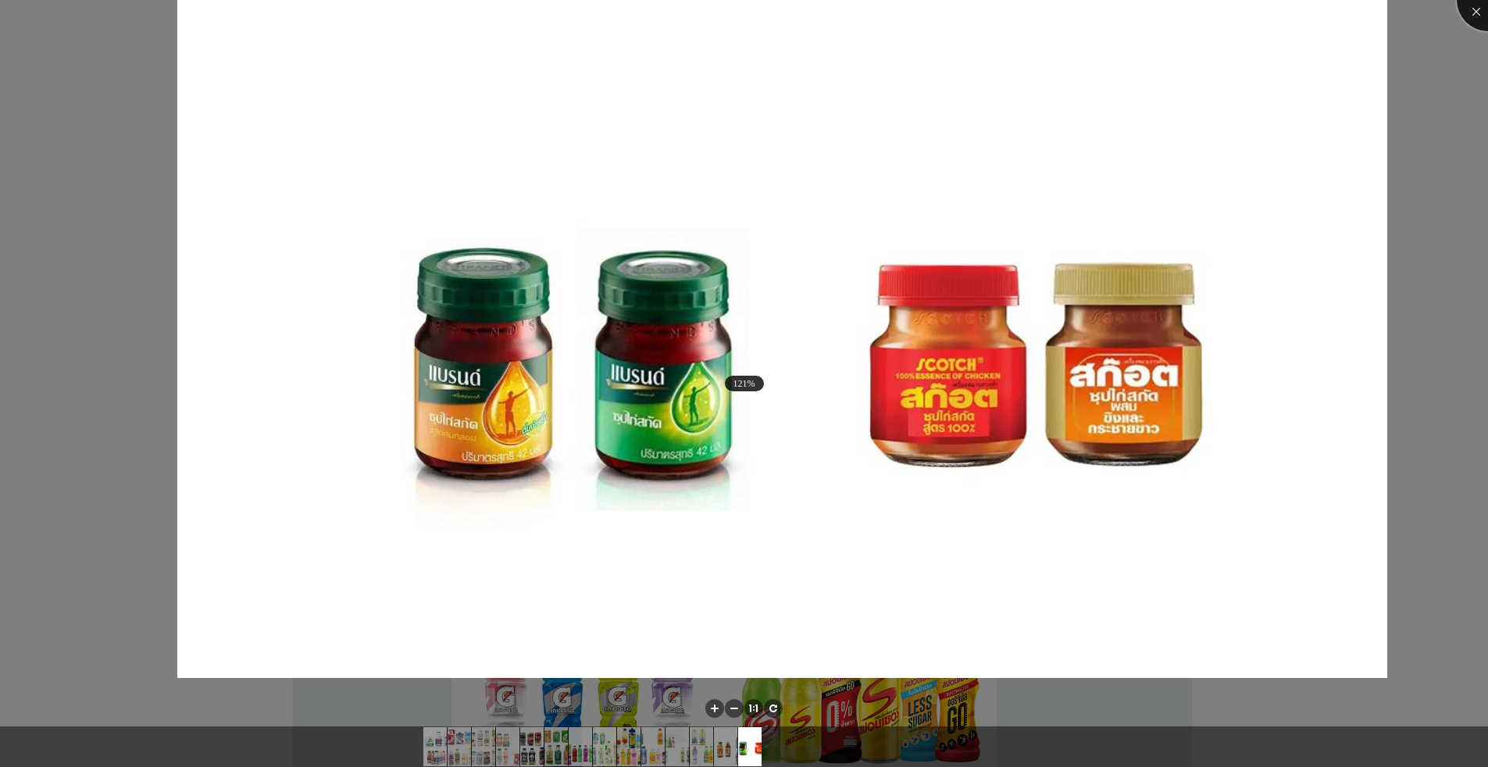
click at [768, 7] on div at bounding box center [1487, 0] width 62 height 62
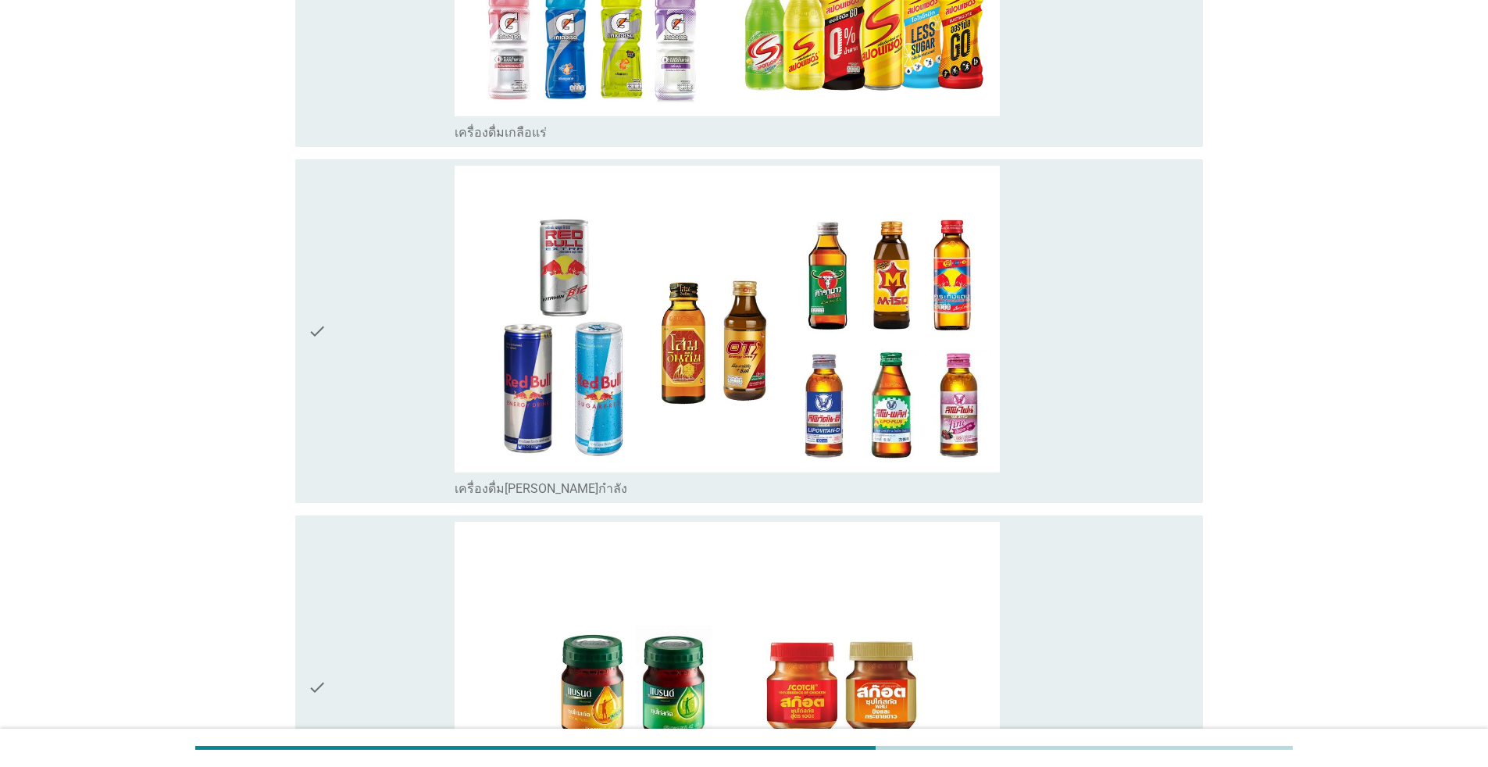
scroll to position [5121, 0]
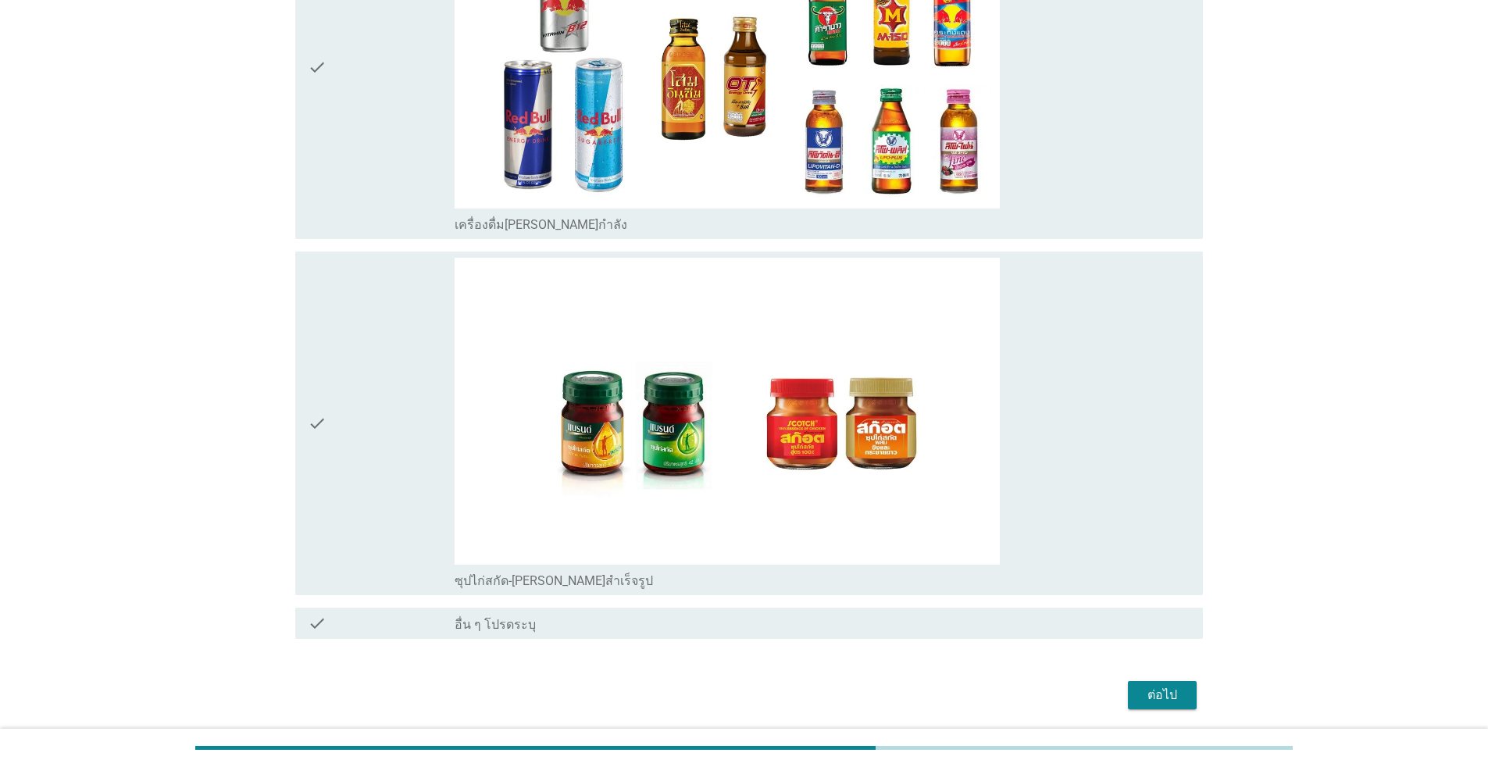
click at [358, 469] on div "check" at bounding box center [381, 423] width 147 height 331
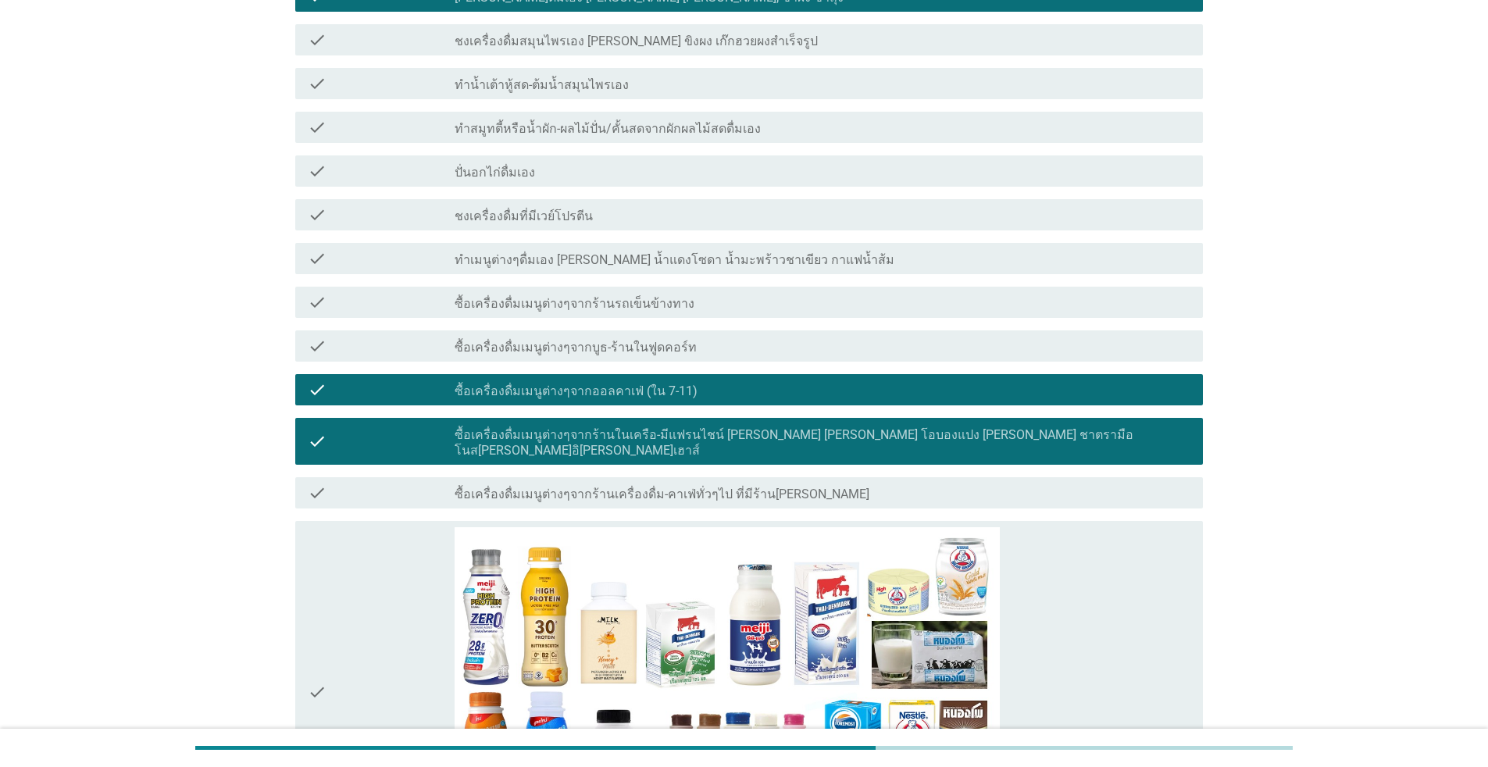
scroll to position [0, 0]
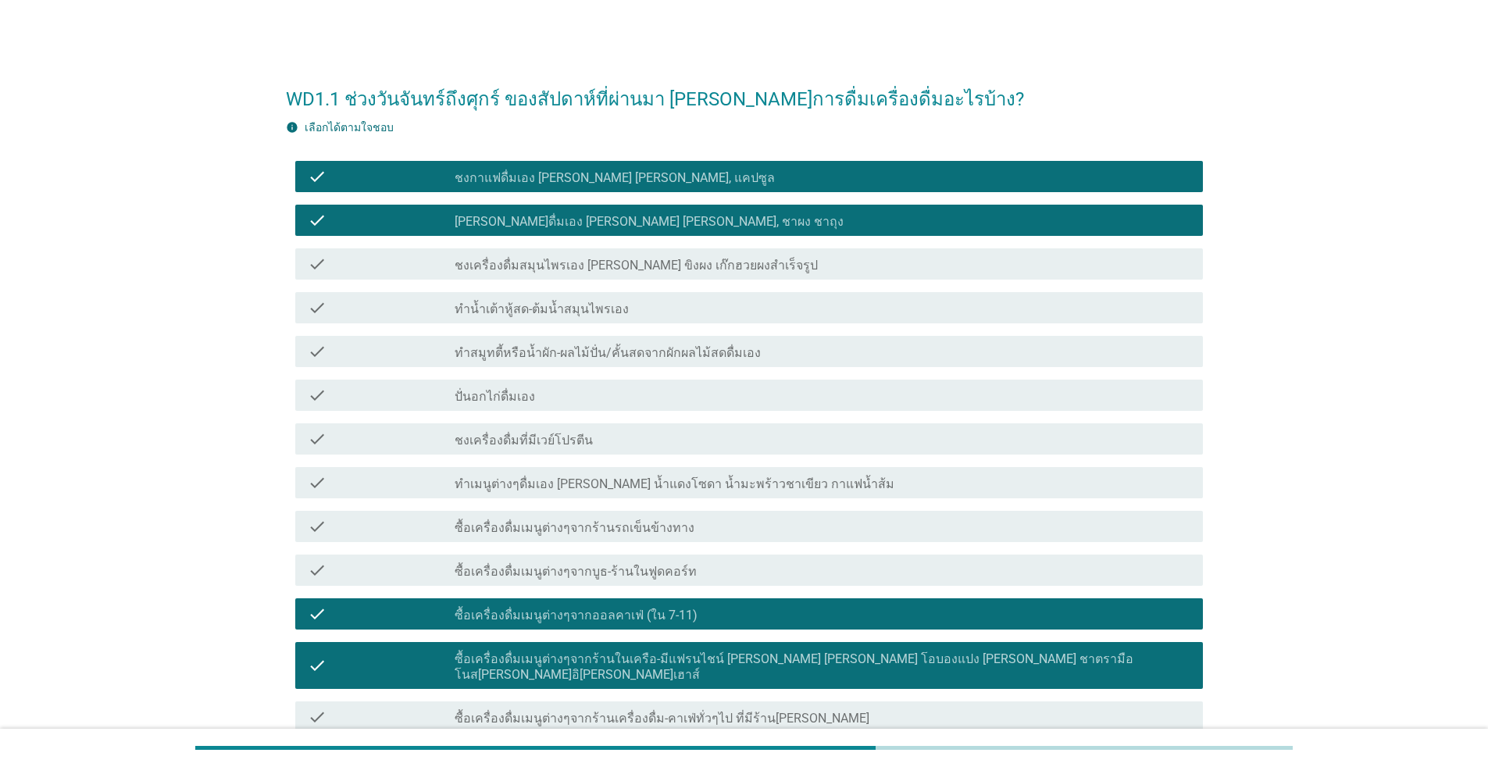
click at [483, 166] on div "check check_box ชงกาแฟดื่มเอง [PERSON_NAME] [PERSON_NAME], แคปซูล" at bounding box center [748, 176] width 907 height 31
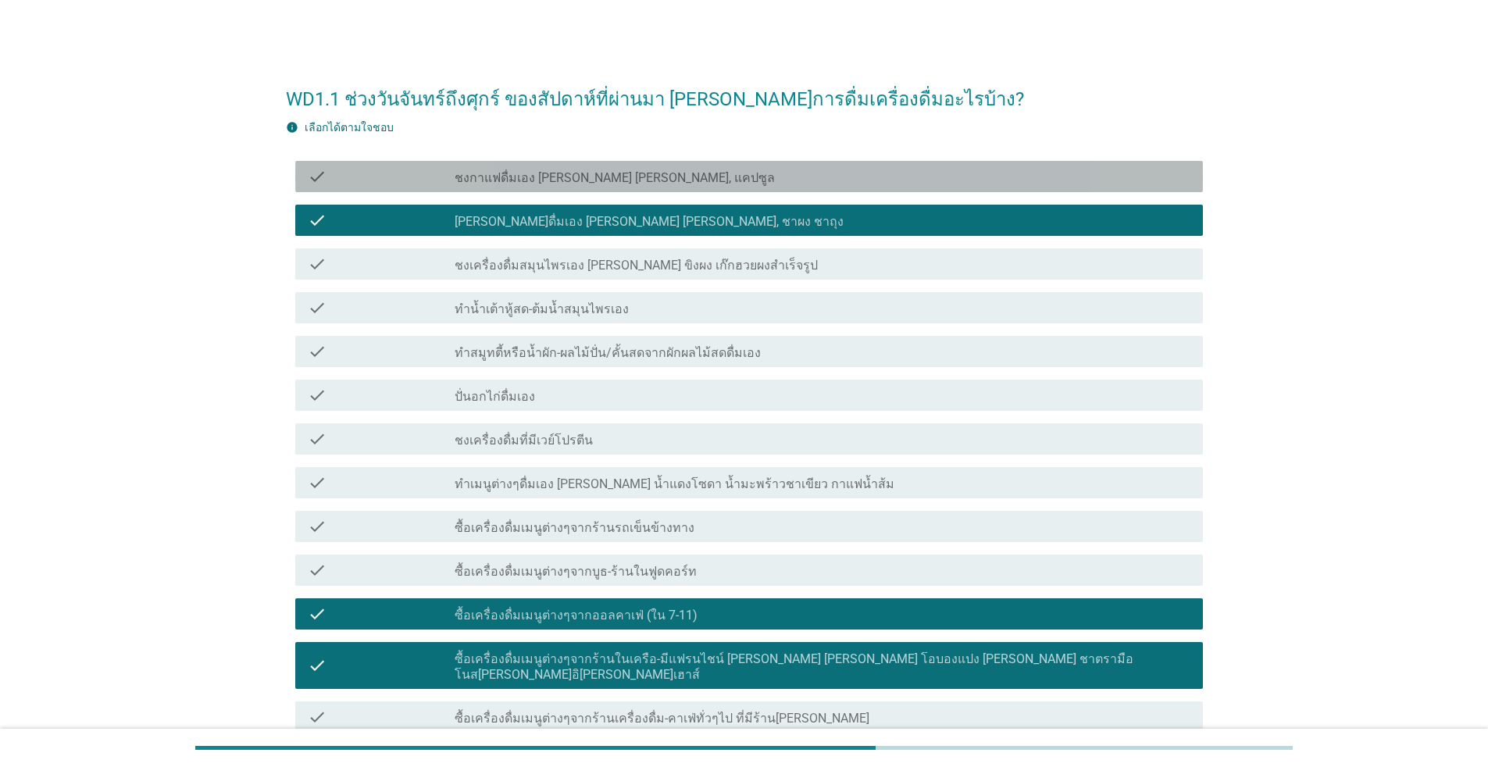
click at [483, 170] on label "ชงกาแฟดื่มเอง [PERSON_NAME] [PERSON_NAME], แคปซูล" at bounding box center [615, 178] width 320 height 16
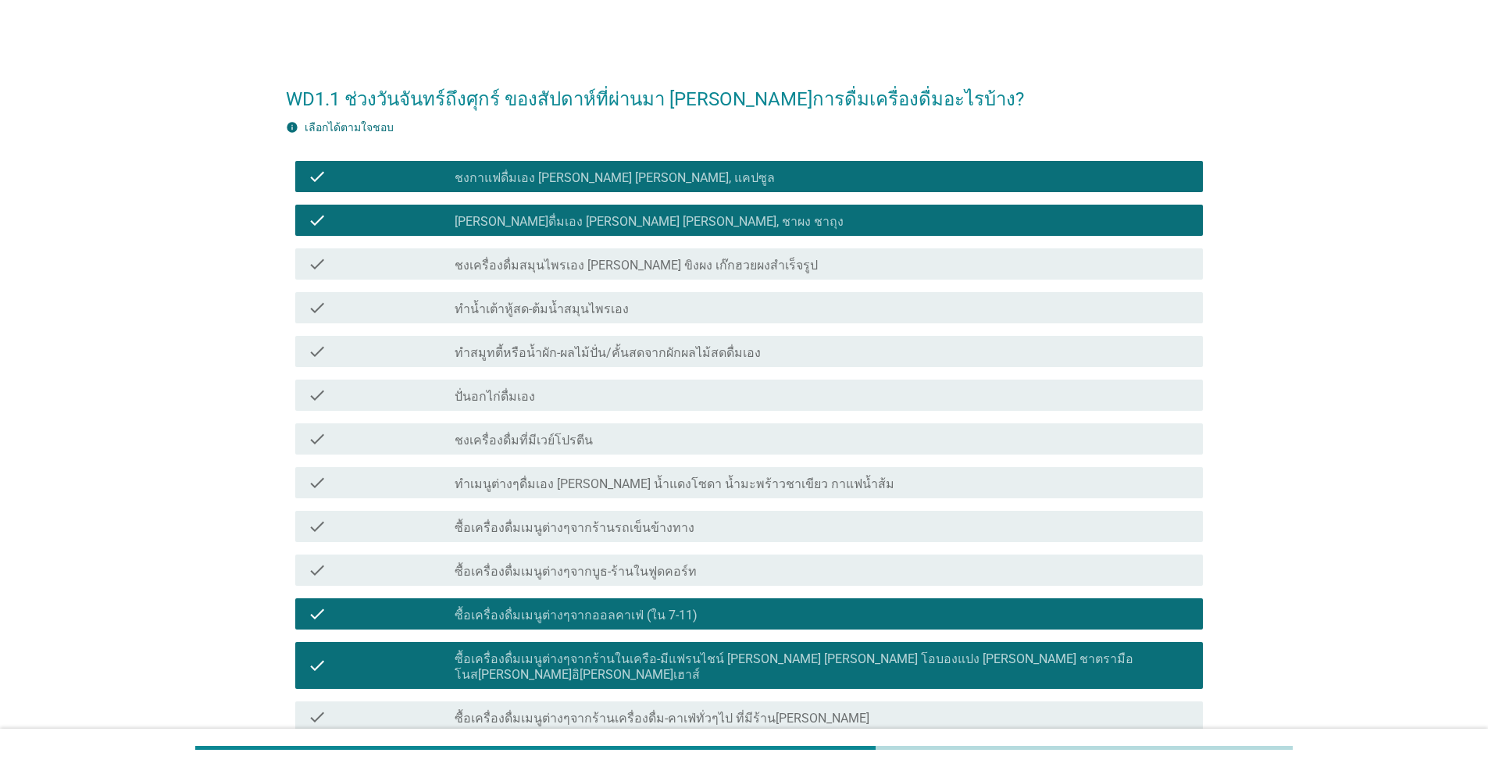
click at [490, 219] on label "[PERSON_NAME]ดื่มเอง [PERSON_NAME] [PERSON_NAME], ชาผง ชาถุง" at bounding box center [649, 222] width 389 height 16
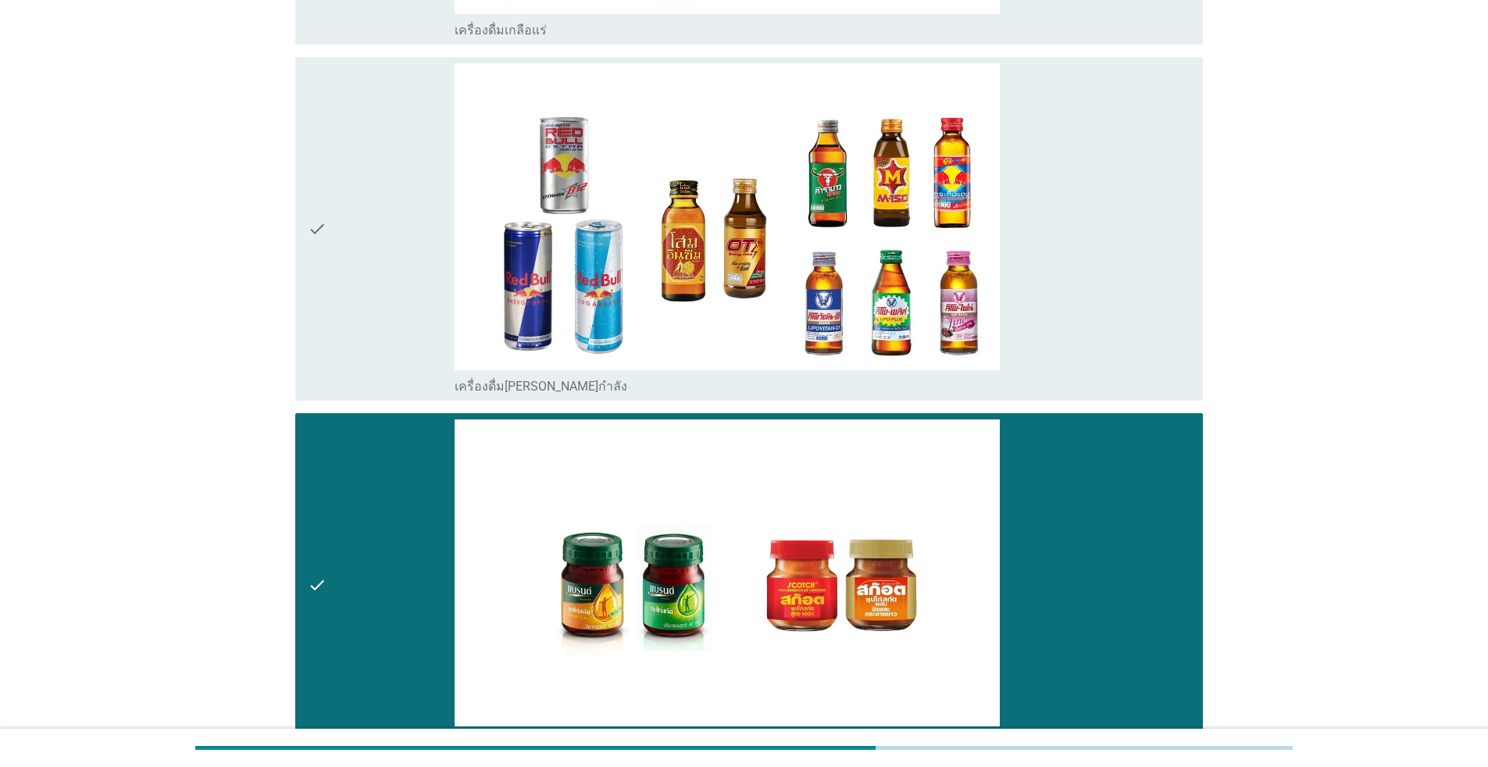
scroll to position [5159, 0]
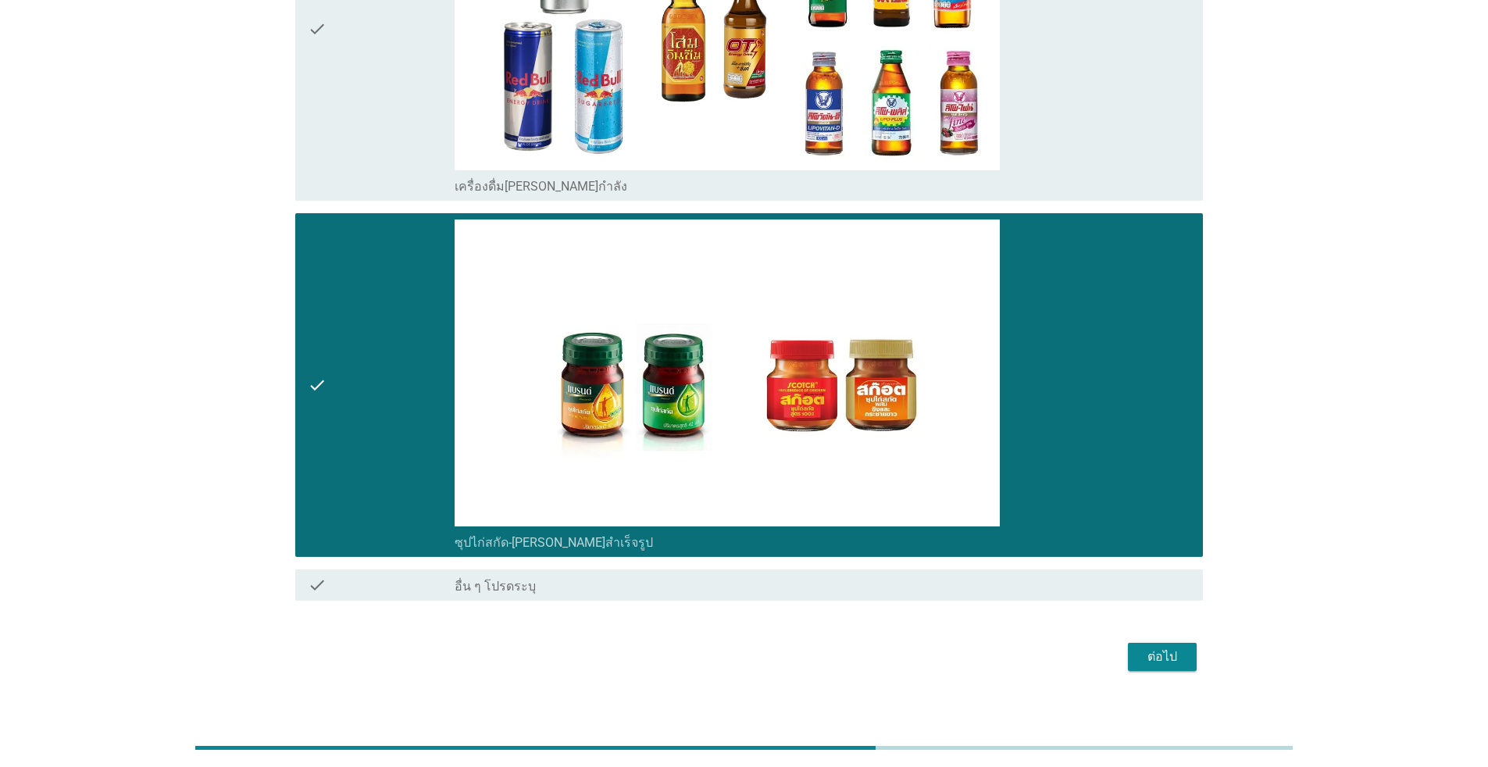
click at [768, 649] on div "ต่อไป" at bounding box center [1162, 656] width 44 height 19
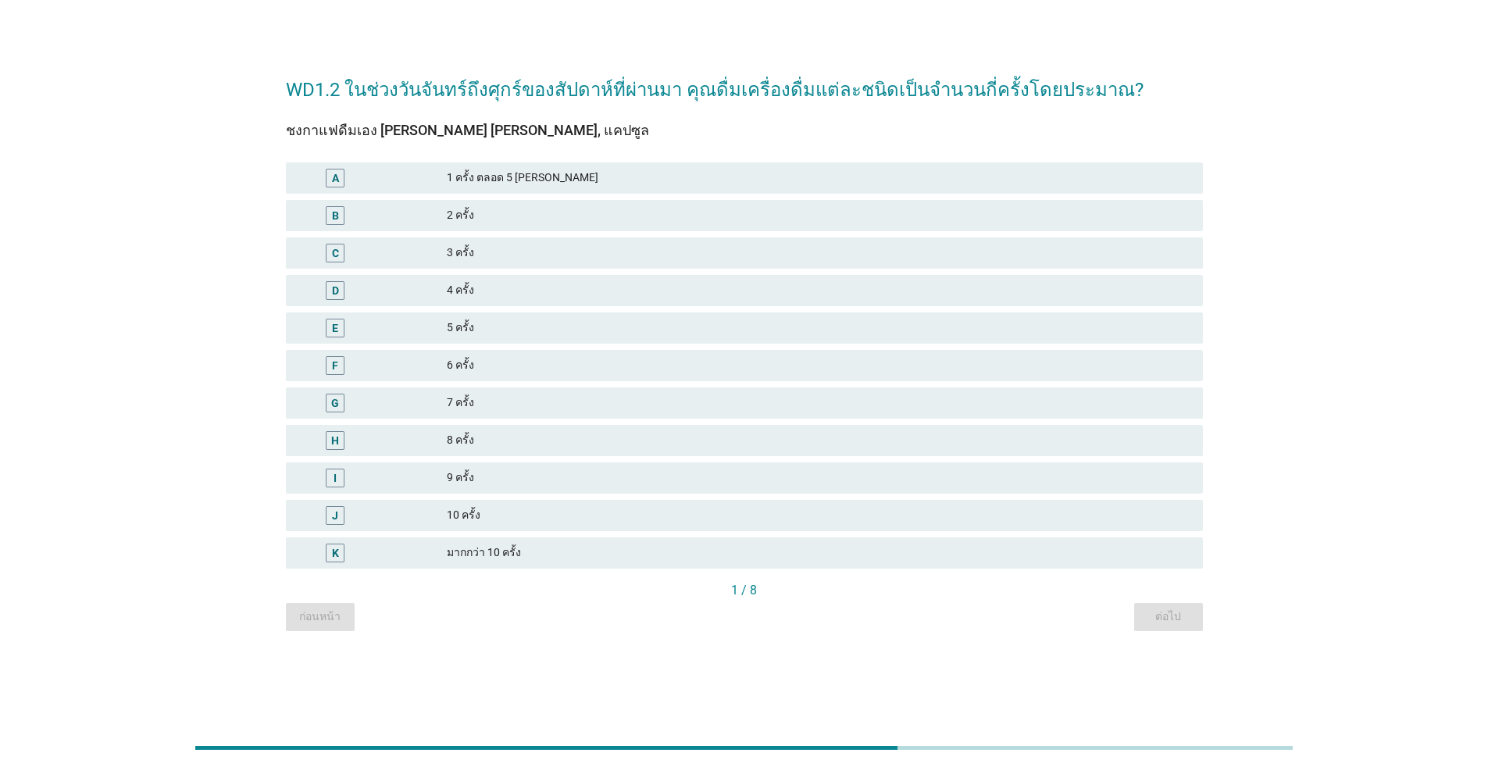
scroll to position [0, 0]
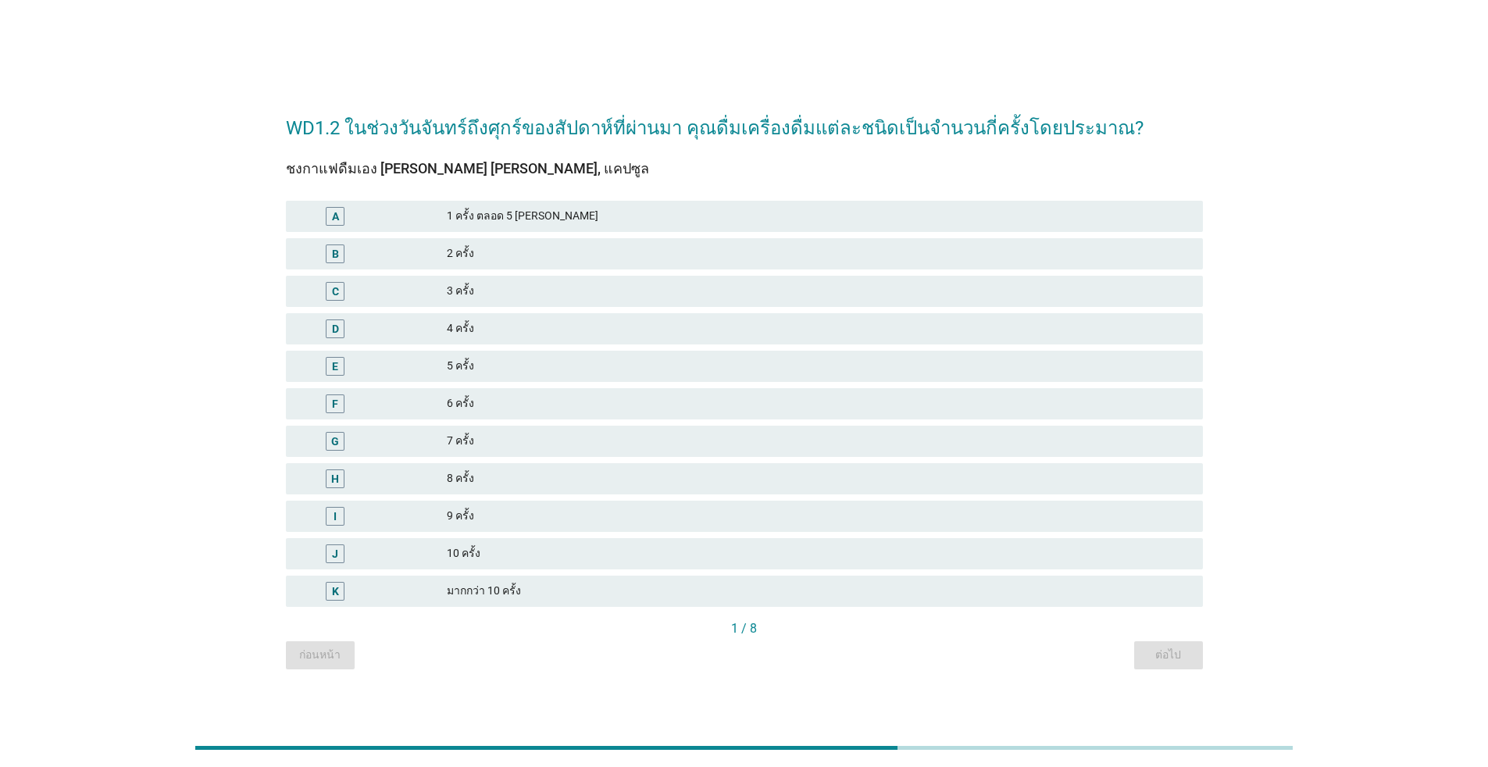
click at [479, 247] on div "2 ครั้ง" at bounding box center [818, 253] width 743 height 19
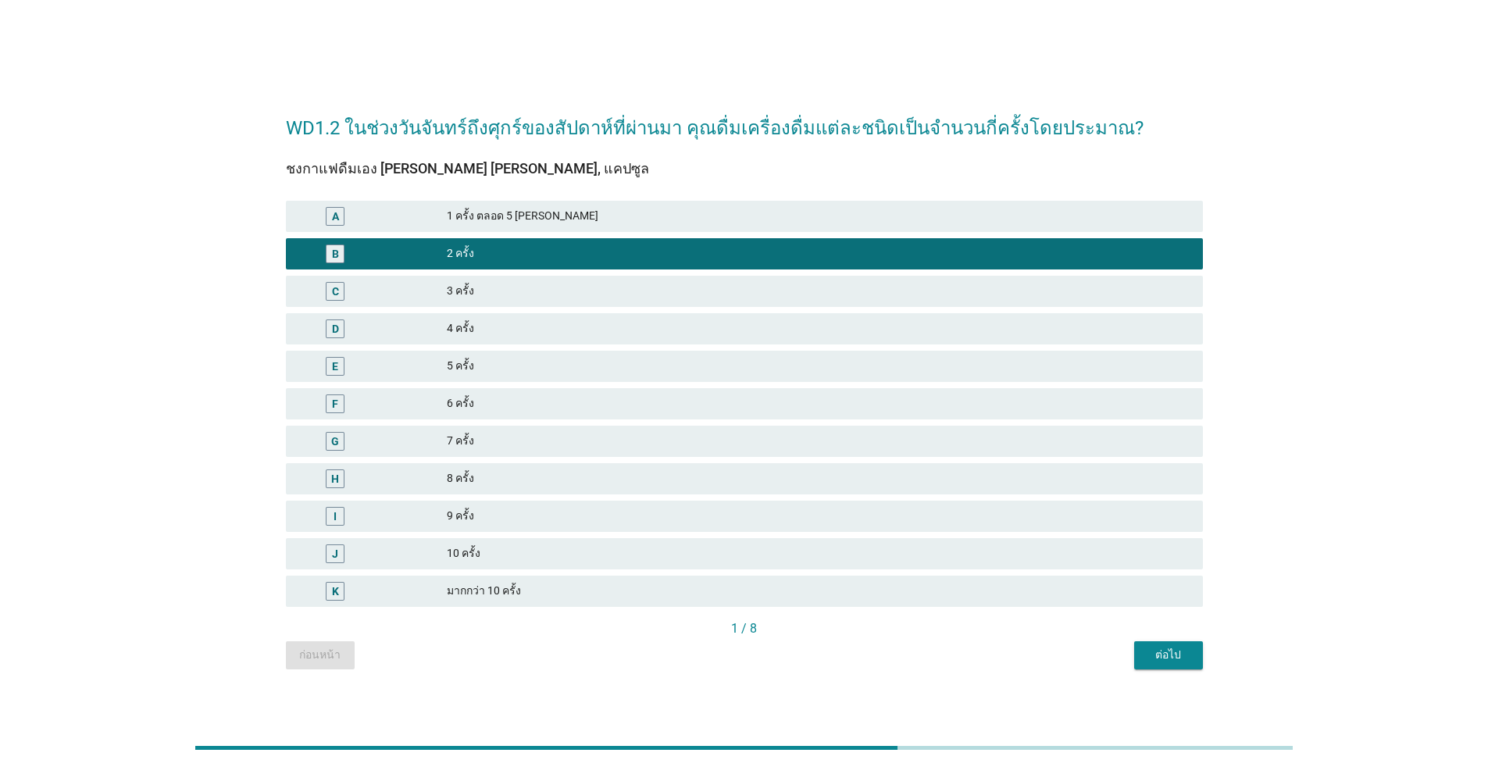
click at [768, 656] on div "ต่อไป" at bounding box center [1168, 655] width 44 height 16
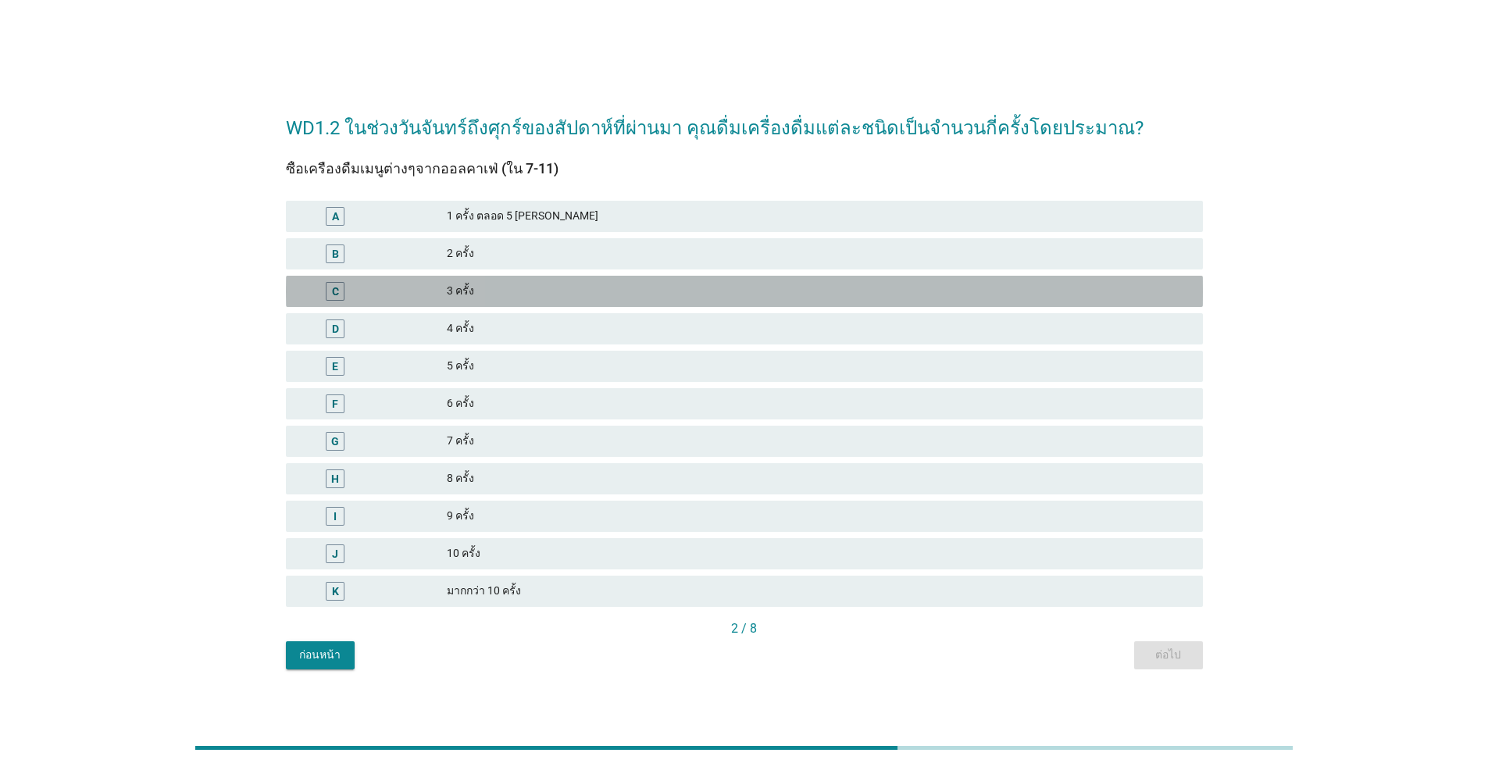
click at [537, 297] on div "3 ครั้ง" at bounding box center [818, 291] width 743 height 19
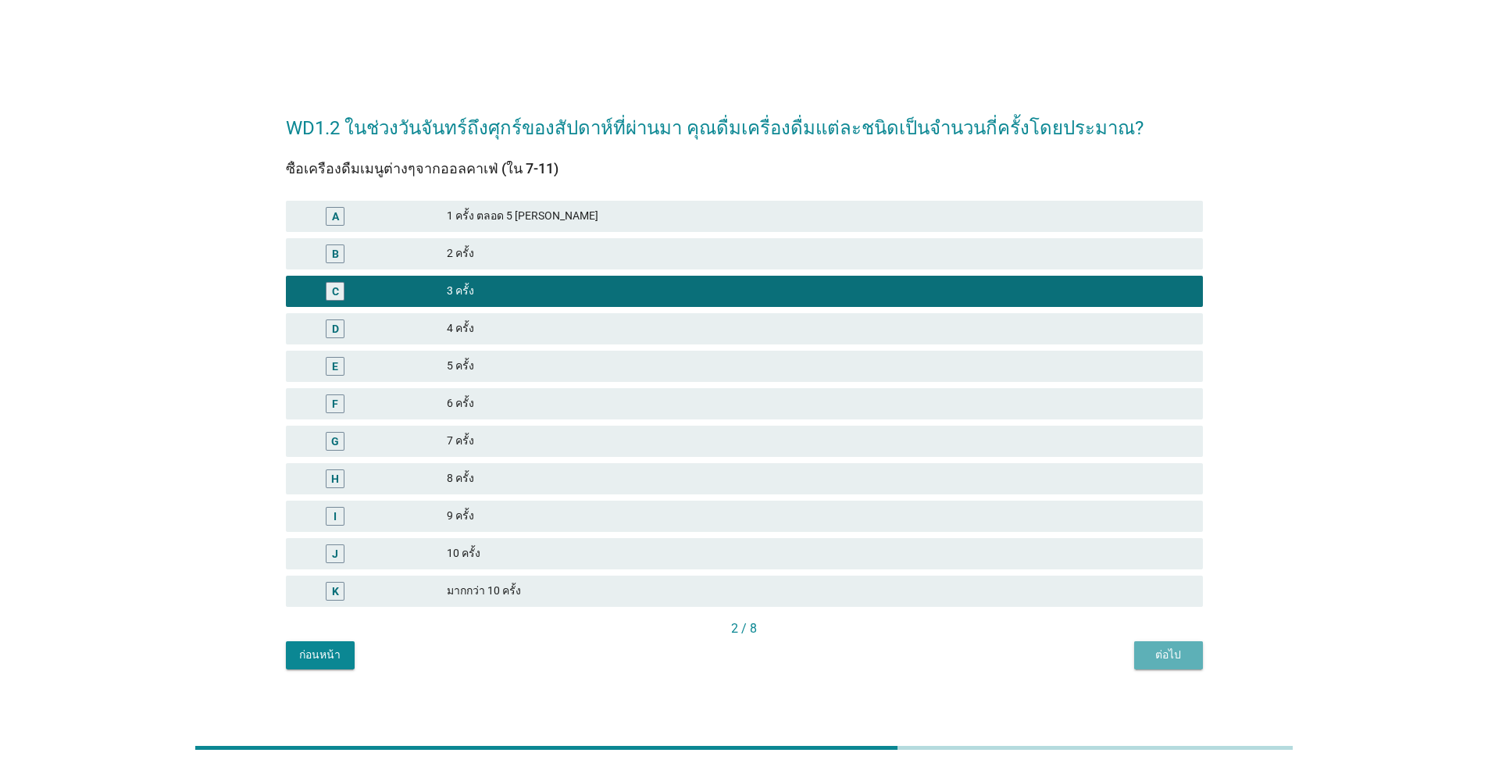
click at [768, 659] on div "ต่อไป" at bounding box center [1168, 655] width 44 height 16
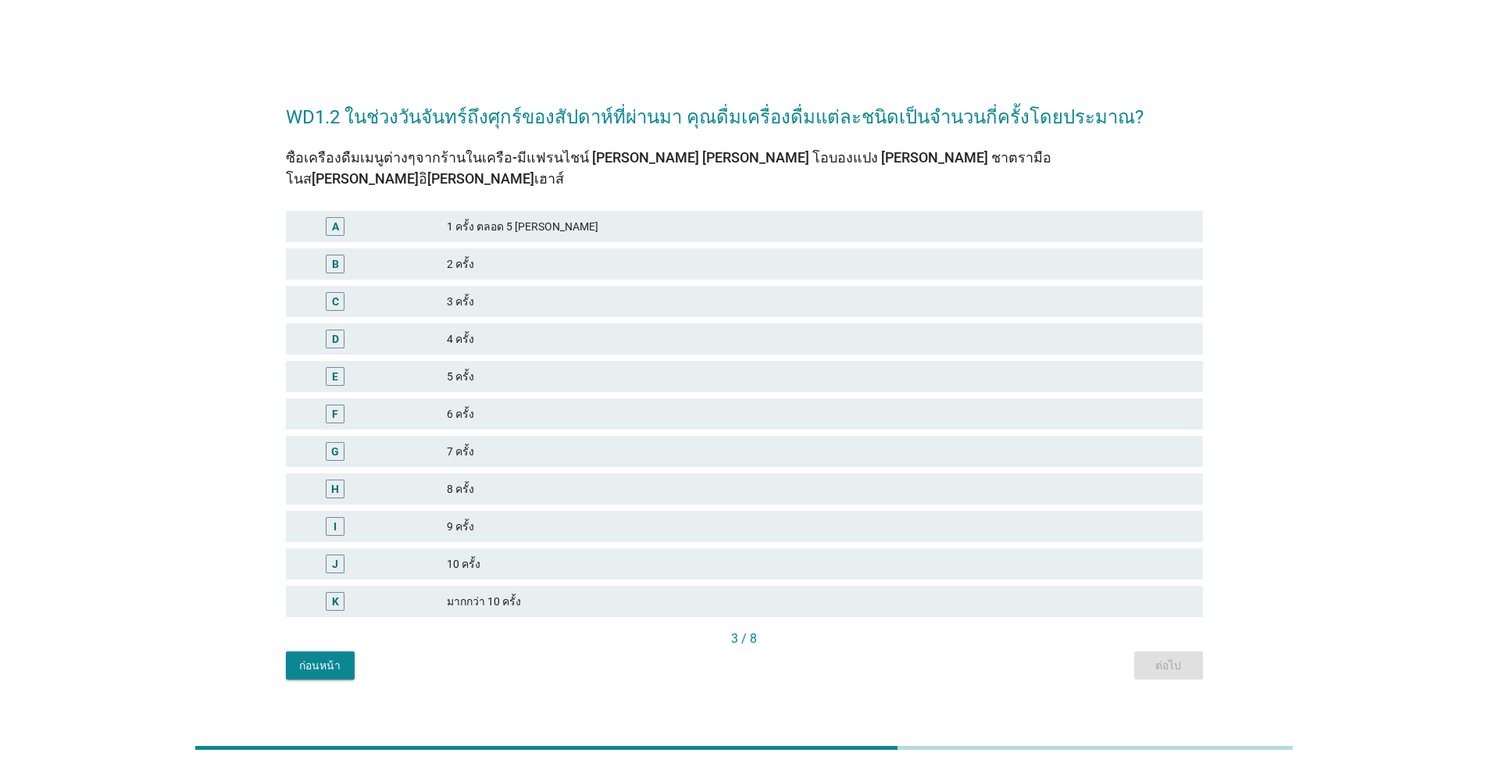
click at [497, 330] on div "4 ครั้ง" at bounding box center [818, 339] width 743 height 19
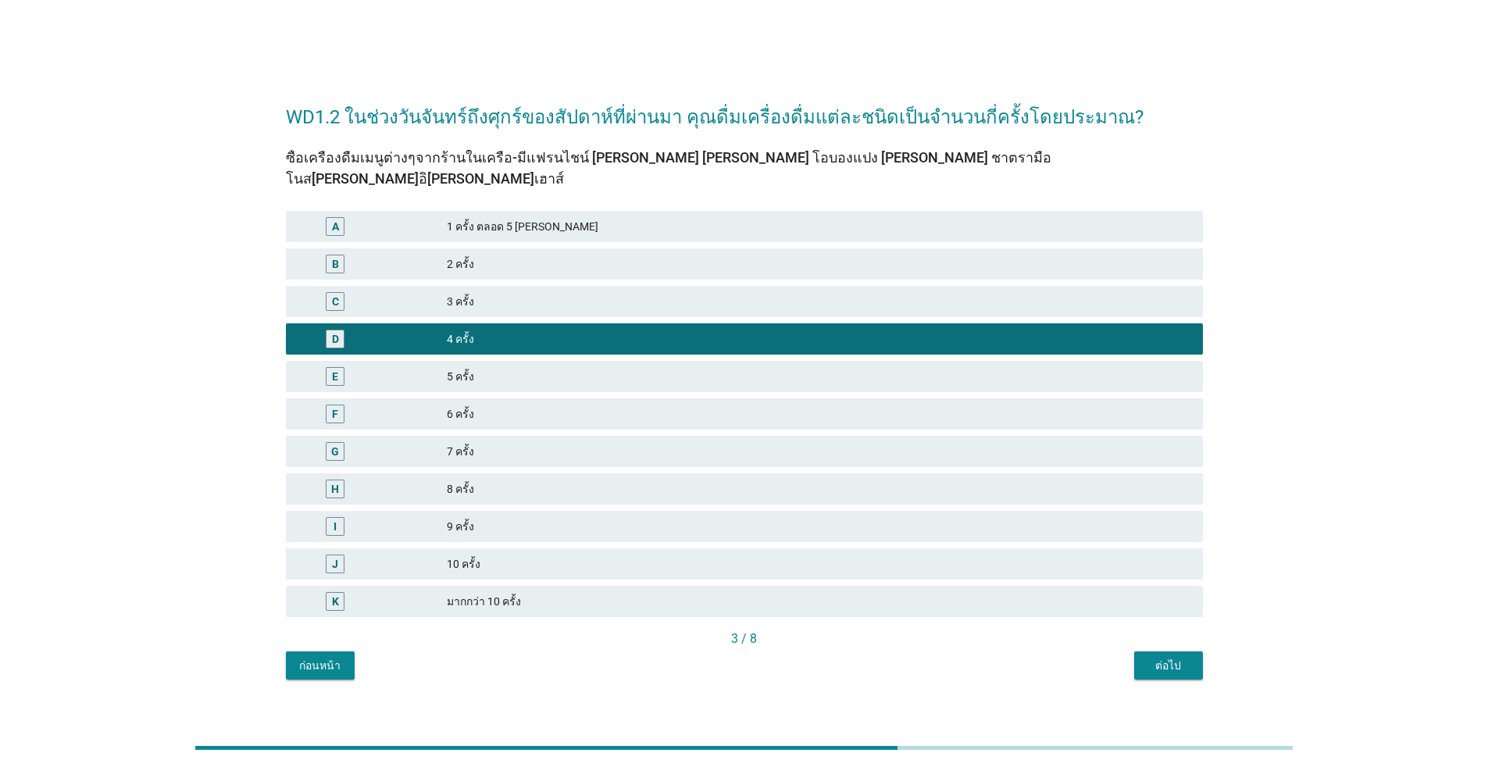
click at [509, 292] on div "3 ครั้ง" at bounding box center [818, 301] width 743 height 19
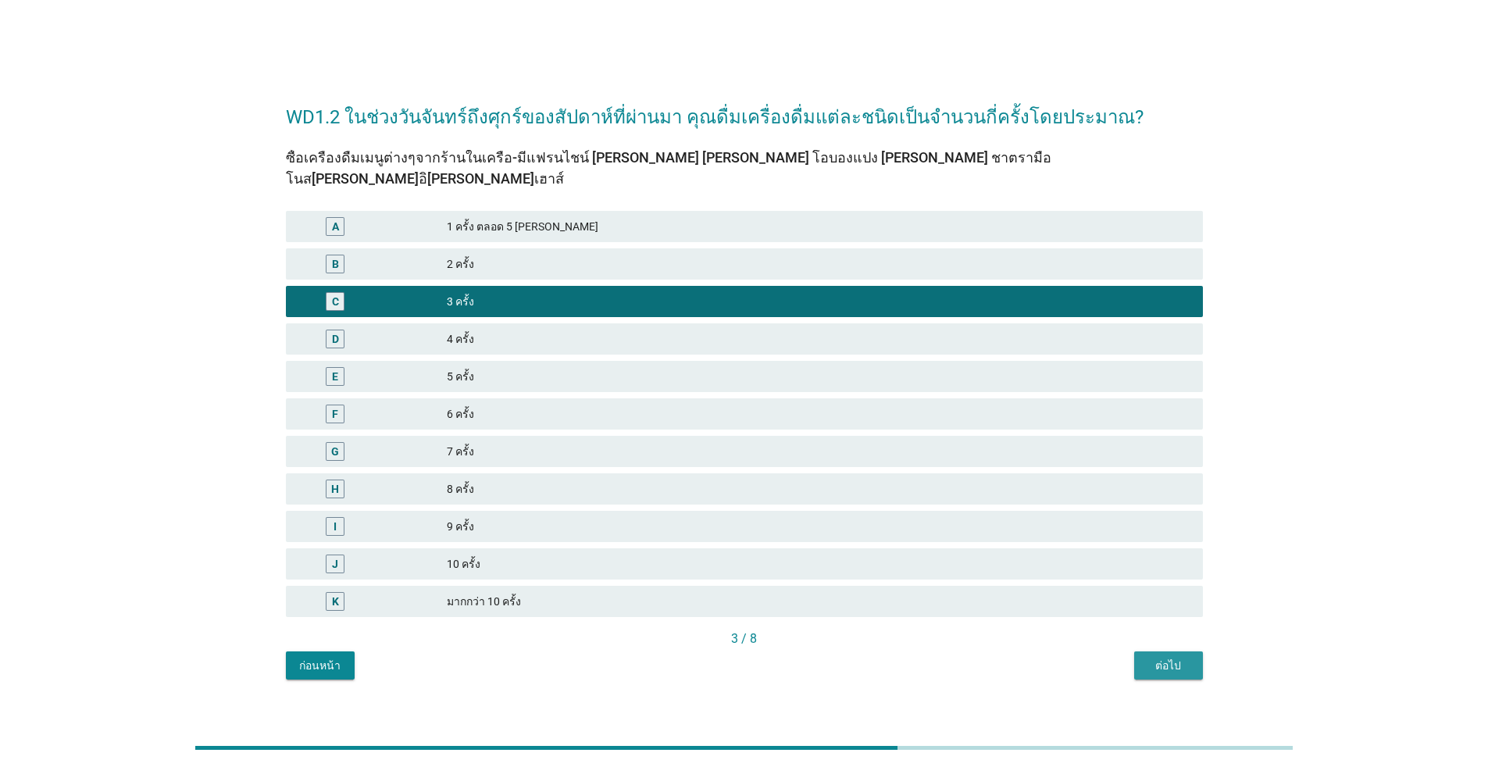
click at [768, 658] on div "ต่อไป" at bounding box center [1168, 666] width 44 height 16
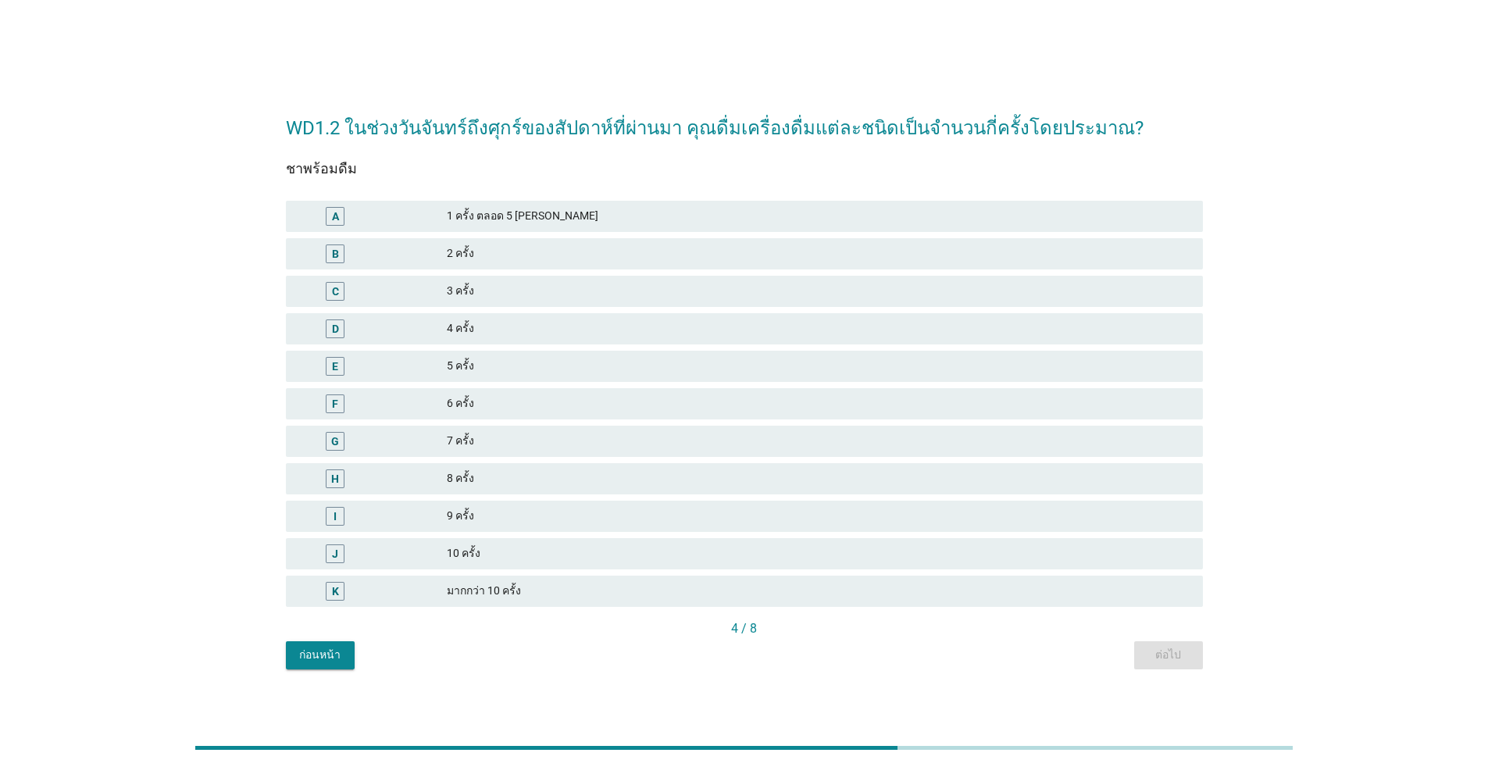
drag, startPoint x: 497, startPoint y: 251, endPoint x: 551, endPoint y: 280, distance: 61.1
click at [497, 250] on div "2 ครั้ง" at bounding box center [818, 253] width 743 height 19
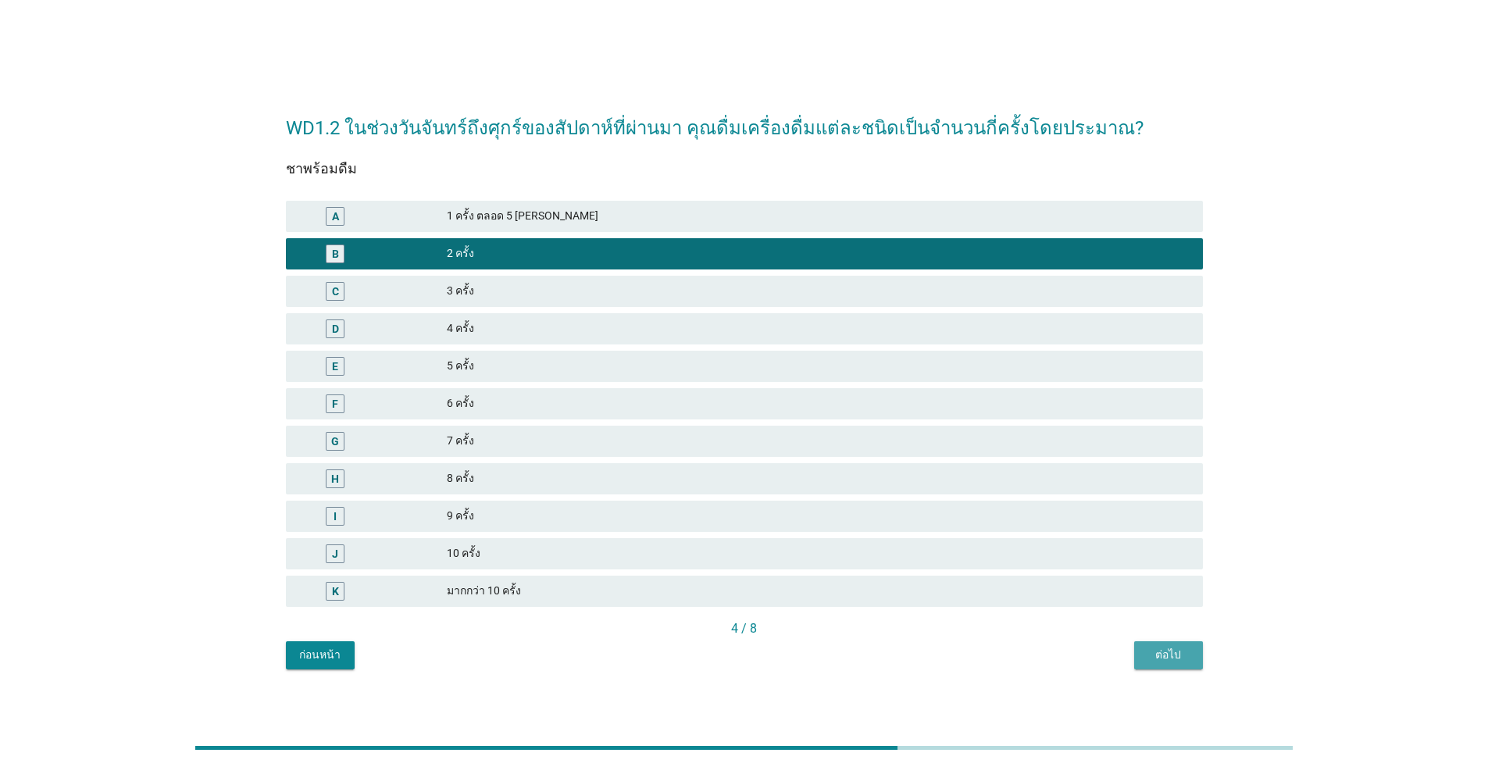
click at [768, 653] on div "ต่อไป" at bounding box center [1168, 655] width 44 height 16
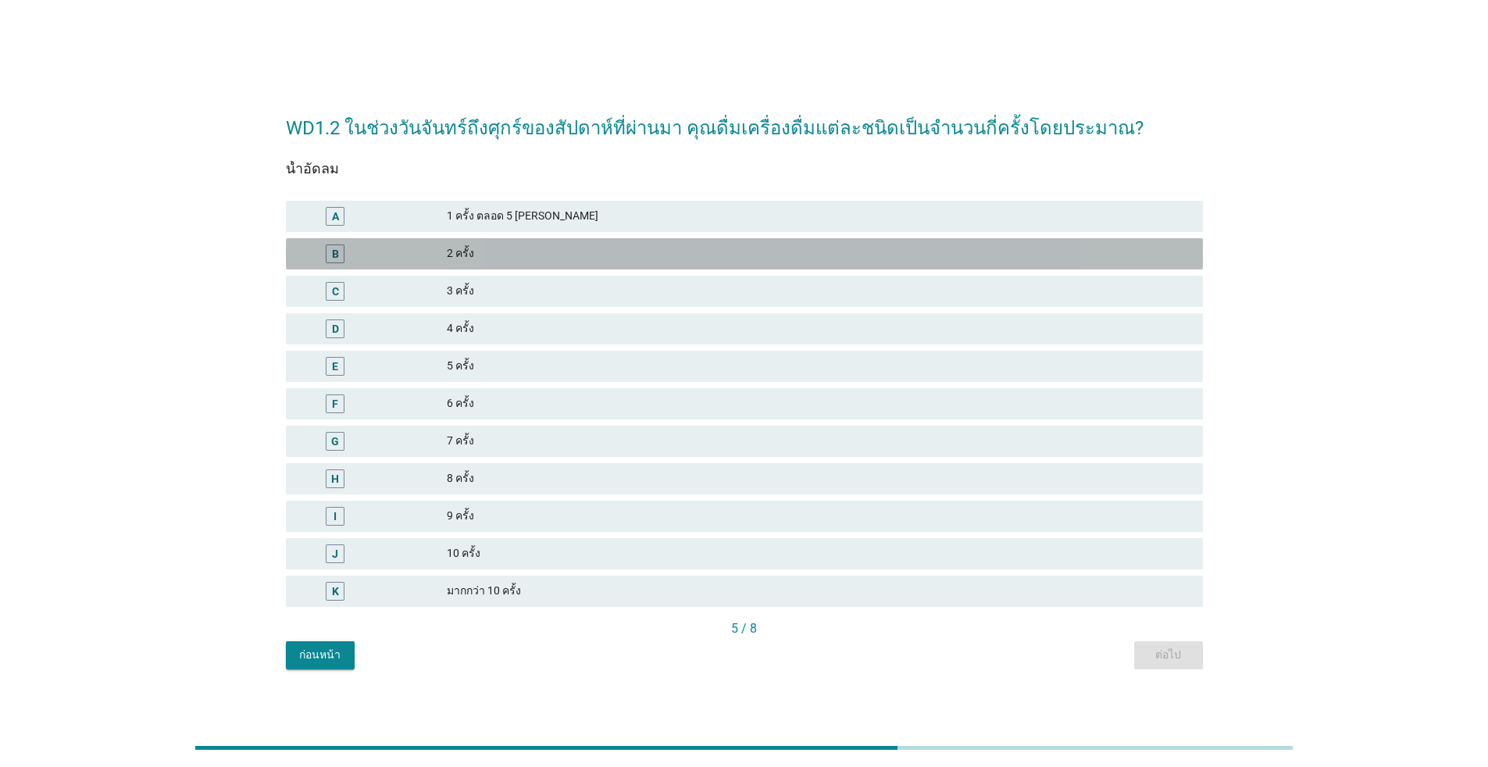
click at [497, 249] on div "2 ครั้ง" at bounding box center [818, 253] width 743 height 19
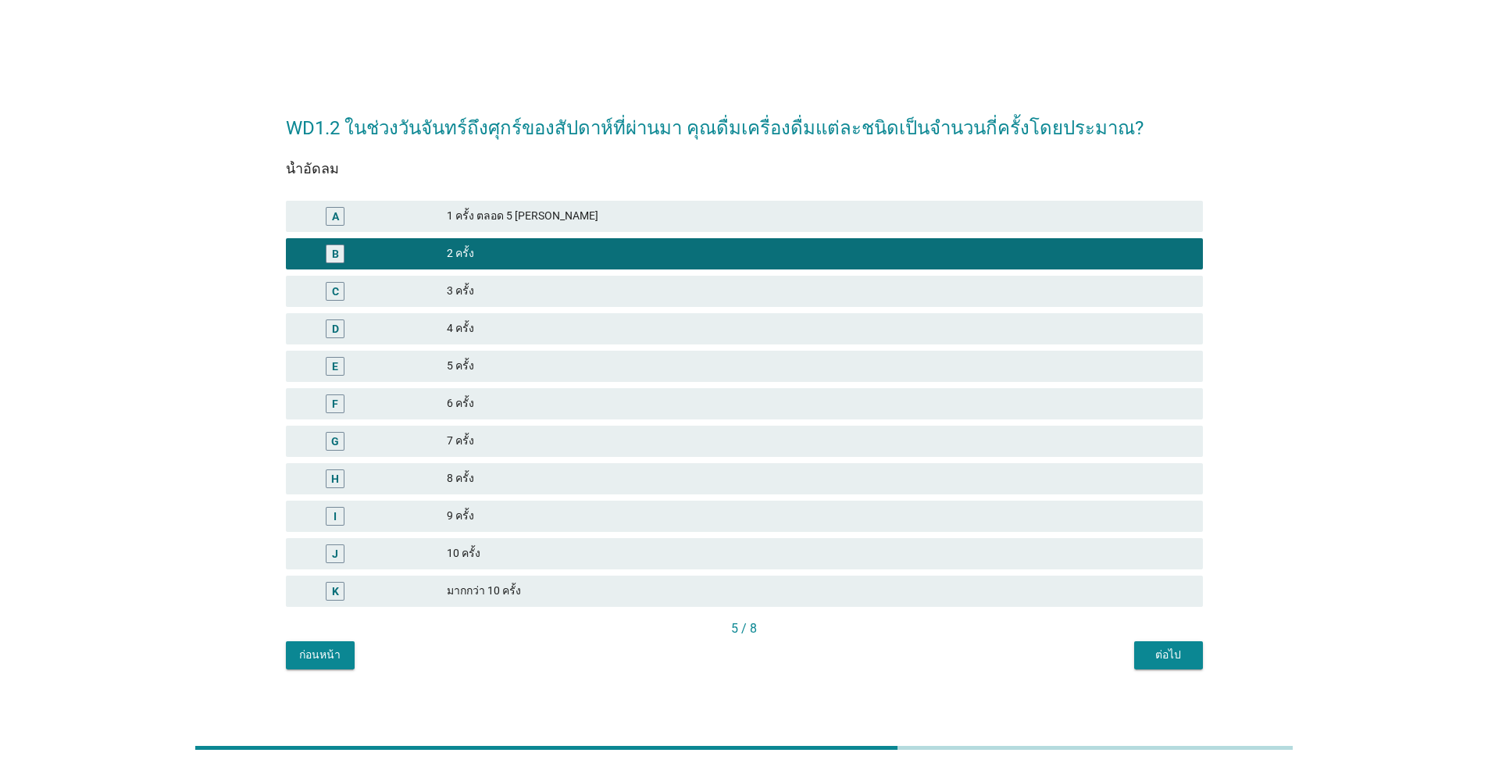
click at [768, 649] on div "ต่อไป" at bounding box center [1168, 655] width 44 height 16
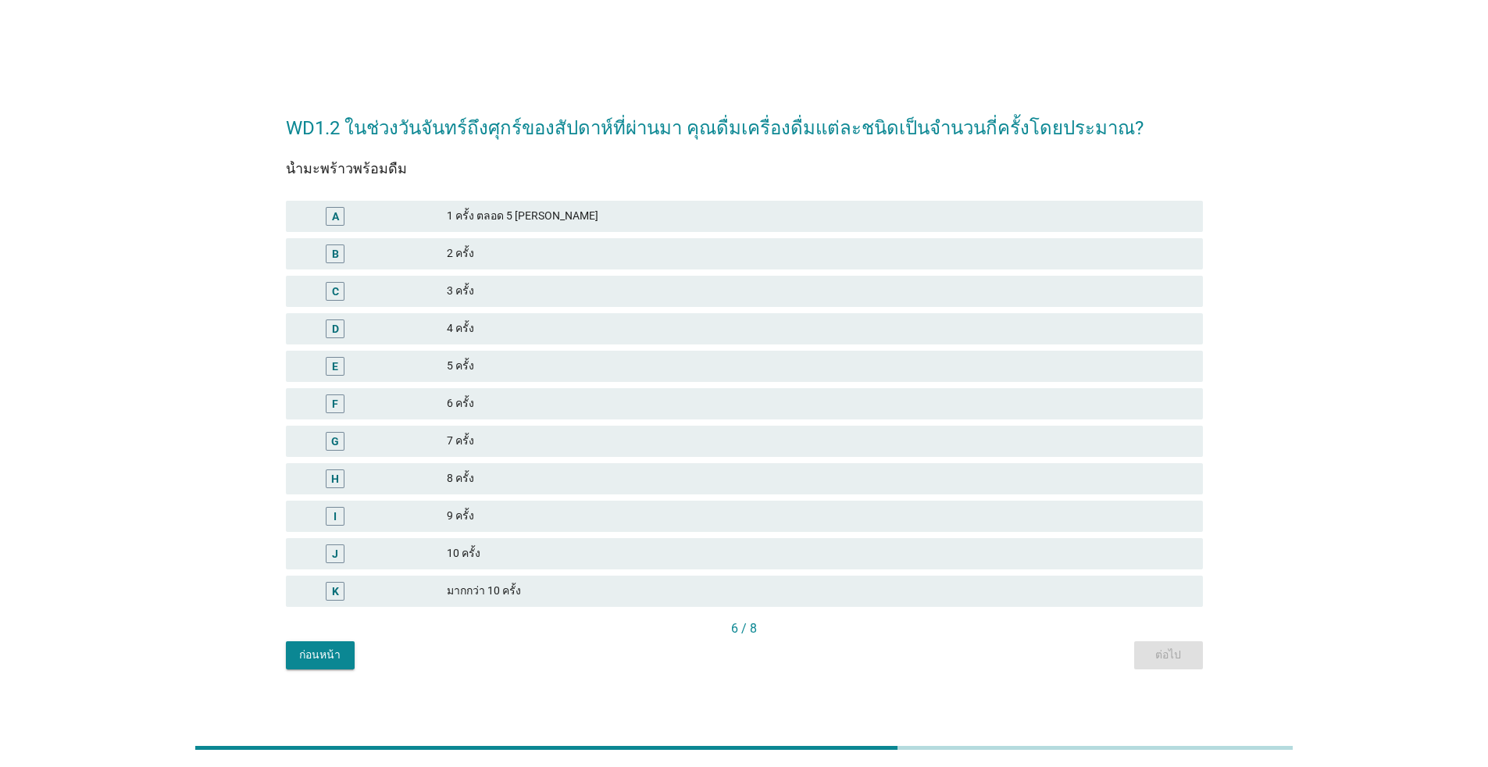
click at [507, 218] on div "1 ครั้ง ตลอด 5 [PERSON_NAME]" at bounding box center [818, 216] width 743 height 19
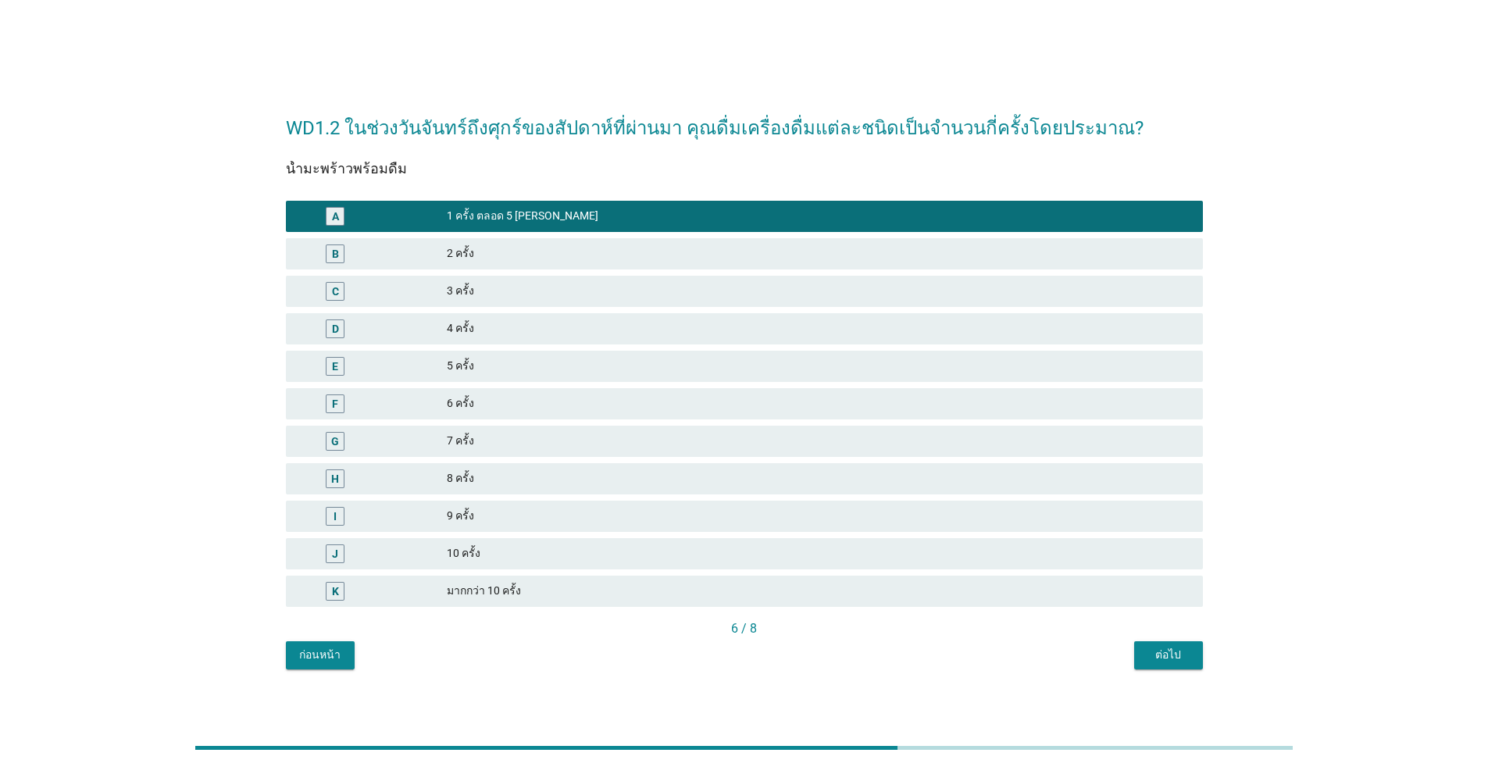
click at [768, 647] on div "ต่อไป" at bounding box center [1168, 655] width 44 height 16
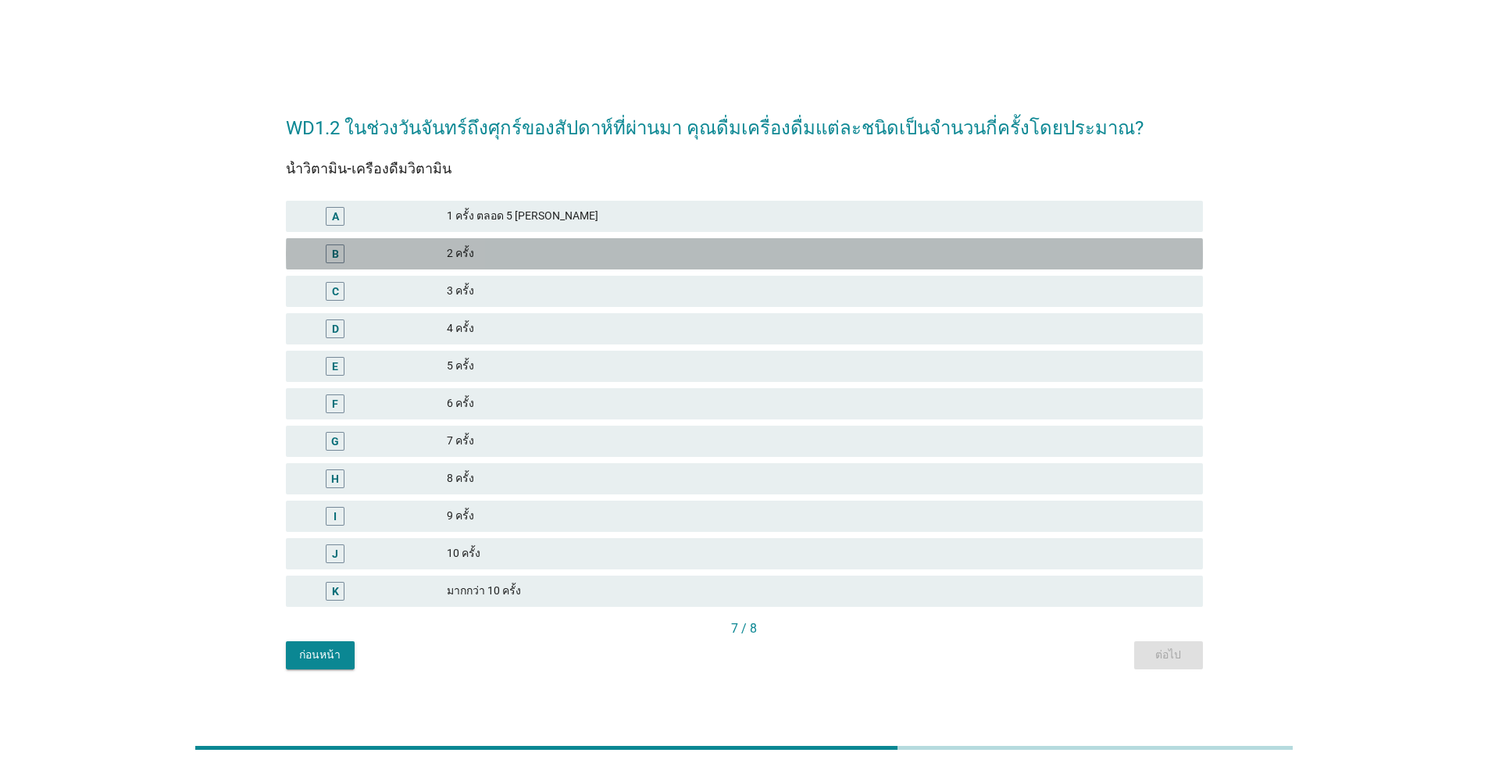
click at [529, 250] on div "2 ครั้ง" at bounding box center [818, 253] width 743 height 19
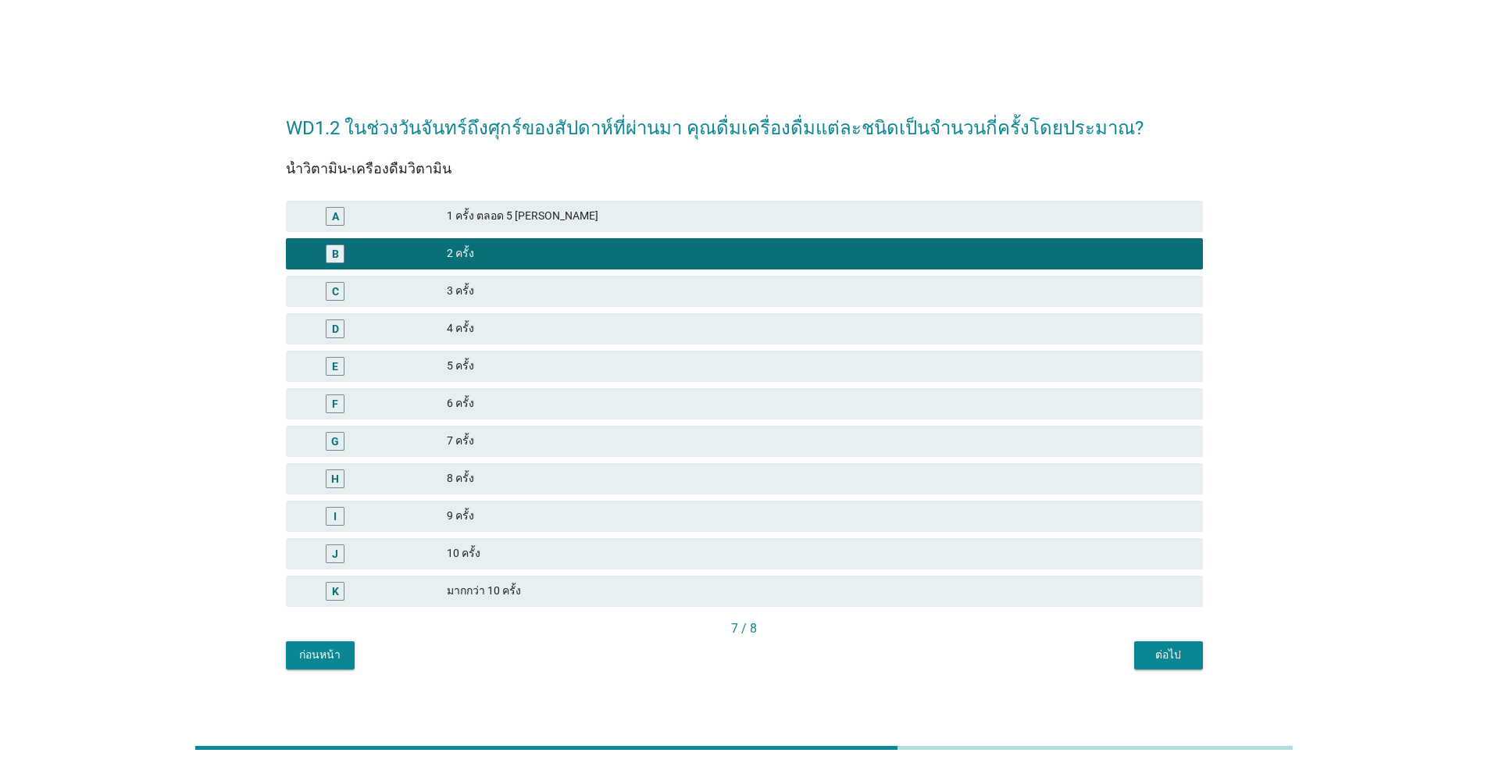
click at [768, 651] on div "ต่อไป" at bounding box center [1168, 655] width 44 height 16
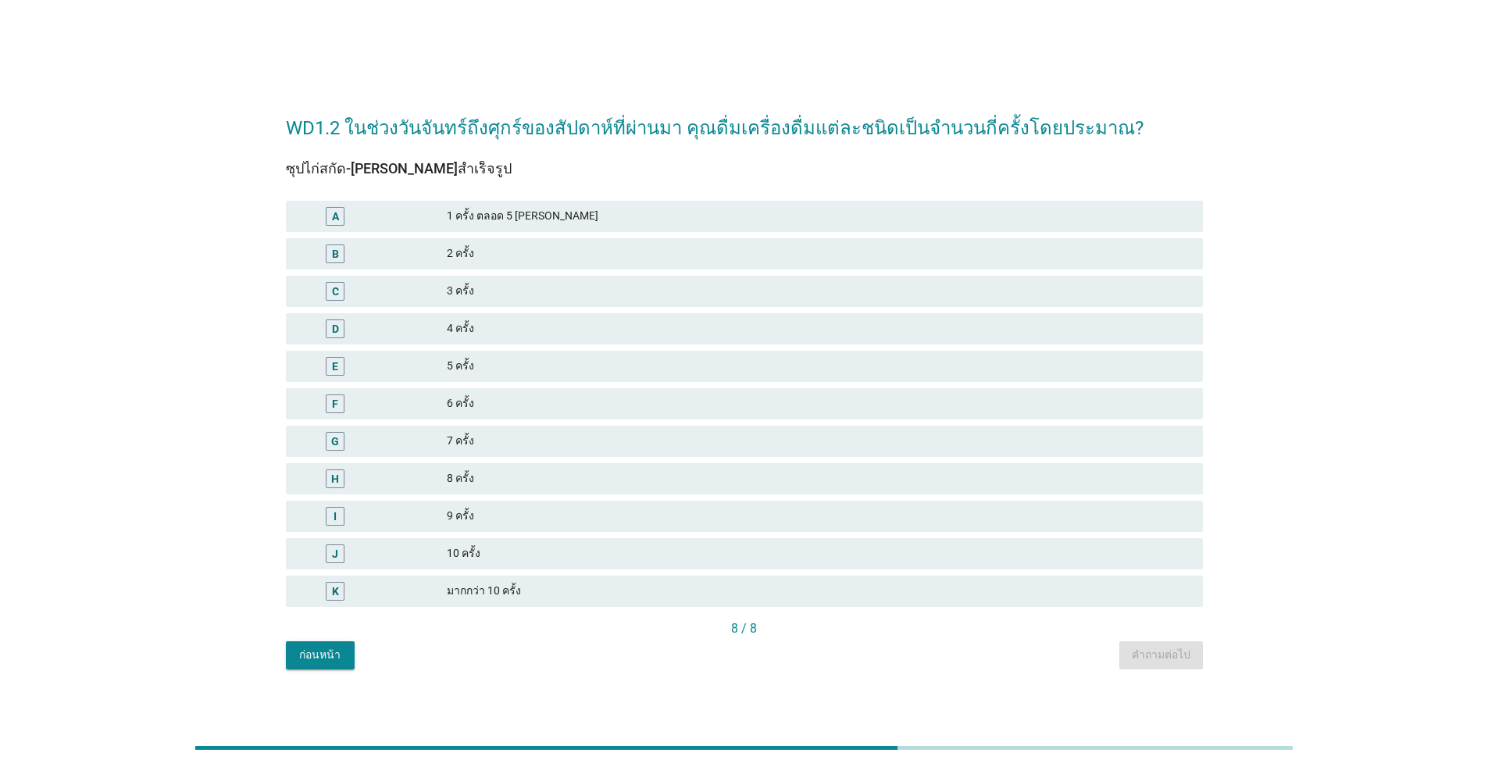
click at [490, 361] on div "5 ครั้ง" at bounding box center [818, 366] width 743 height 19
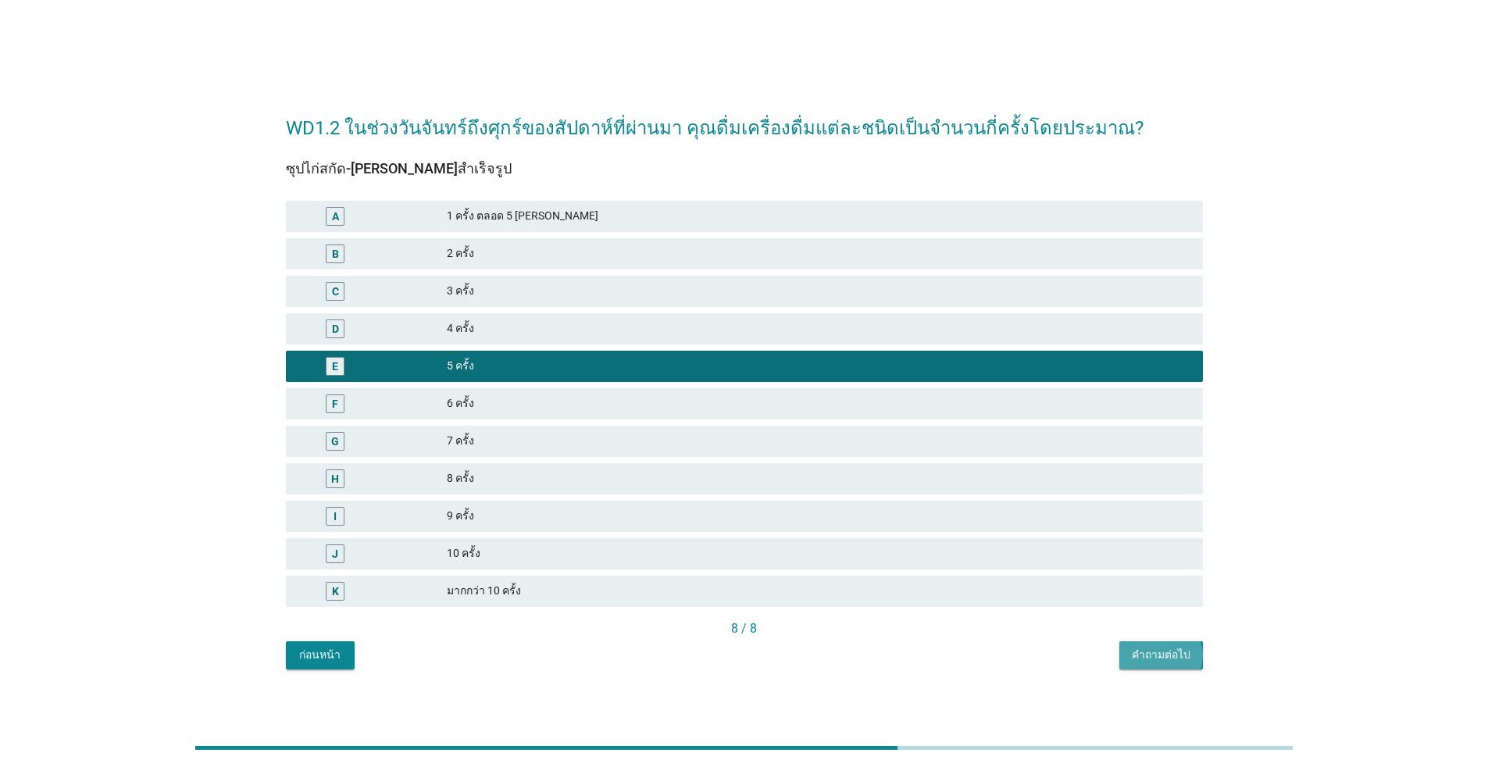
click at [768, 661] on div "คำถามต่อไป" at bounding box center [1161, 655] width 59 height 16
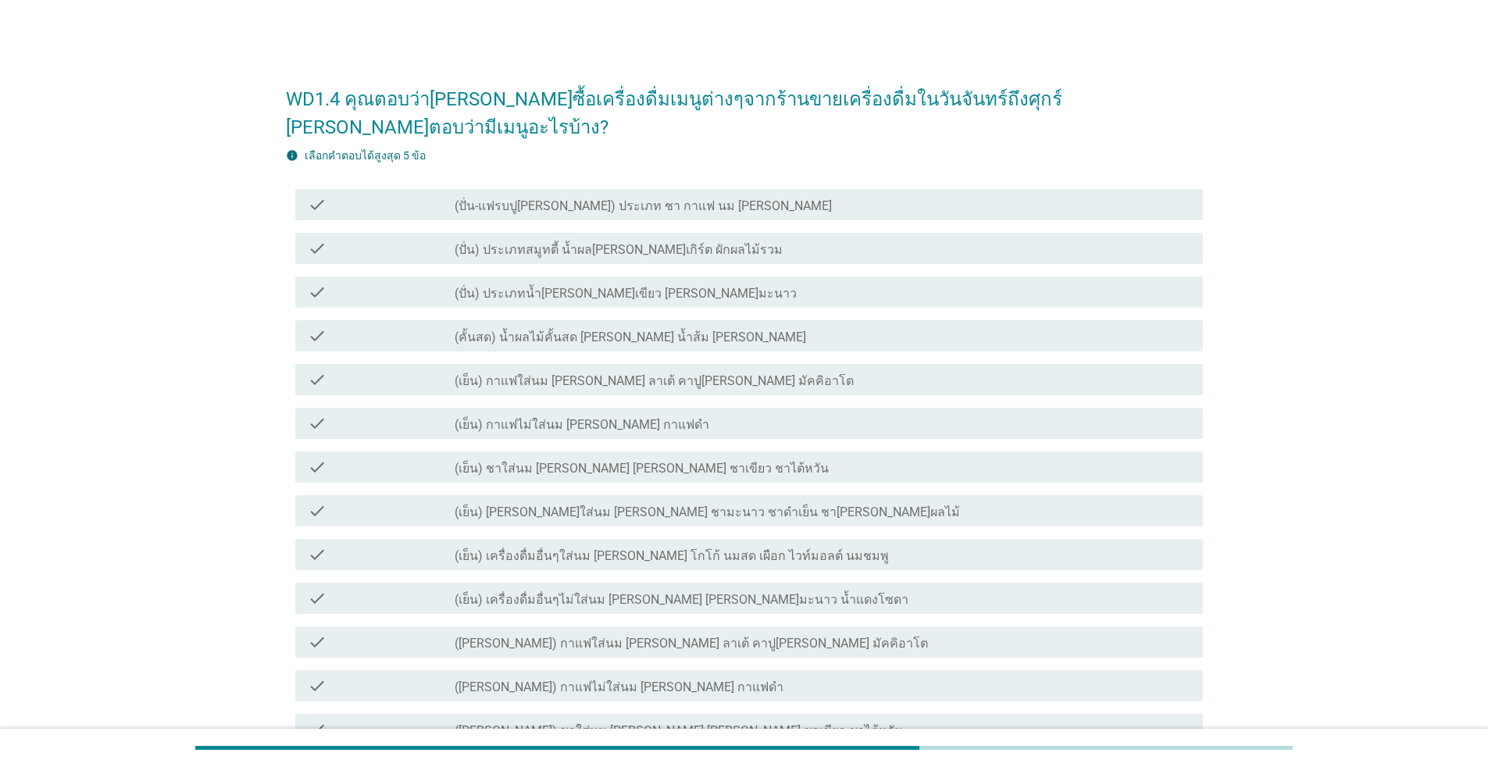
click at [542, 373] on label "(เย็น) กาแฟใส่นม [PERSON_NAME] ลาเต้ คาปู[PERSON_NAME] มัคคิอาโต" at bounding box center [654, 381] width 399 height 16
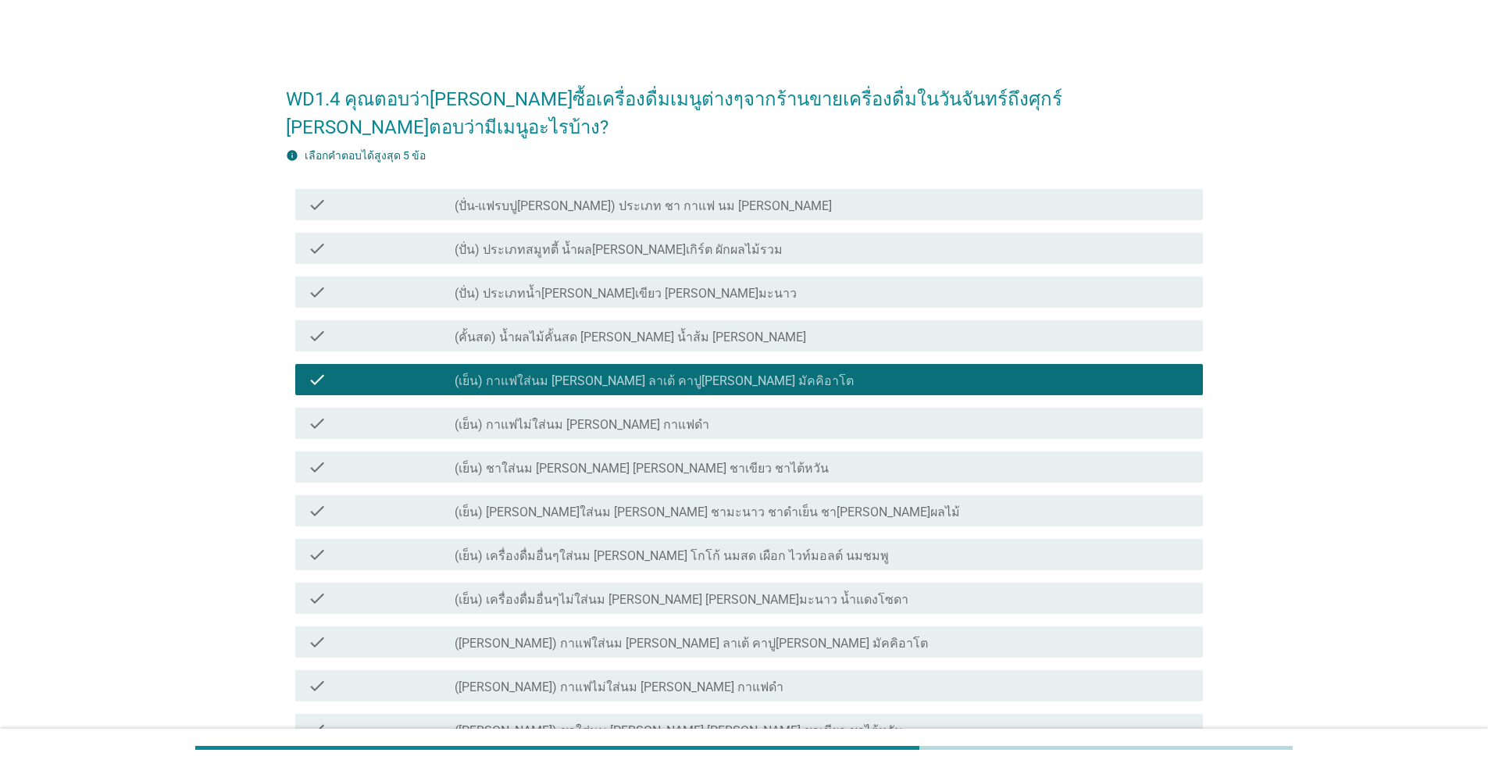
click at [611, 461] on label "(เย็น) ชาใส่นม [PERSON_NAME] [PERSON_NAME] ชาเขียว ชาไต้หวัน" at bounding box center [642, 469] width 374 height 16
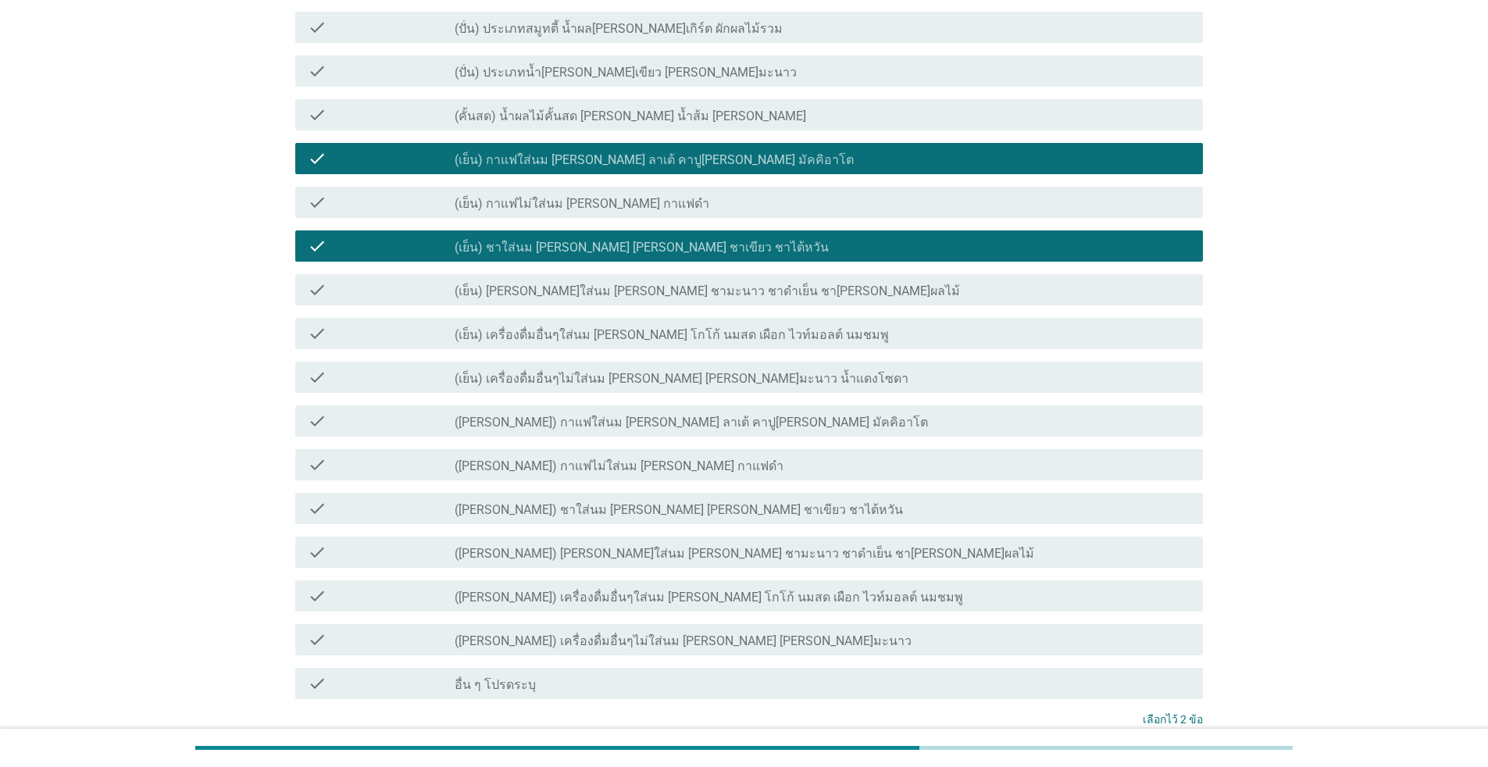
scroll to position [234, 0]
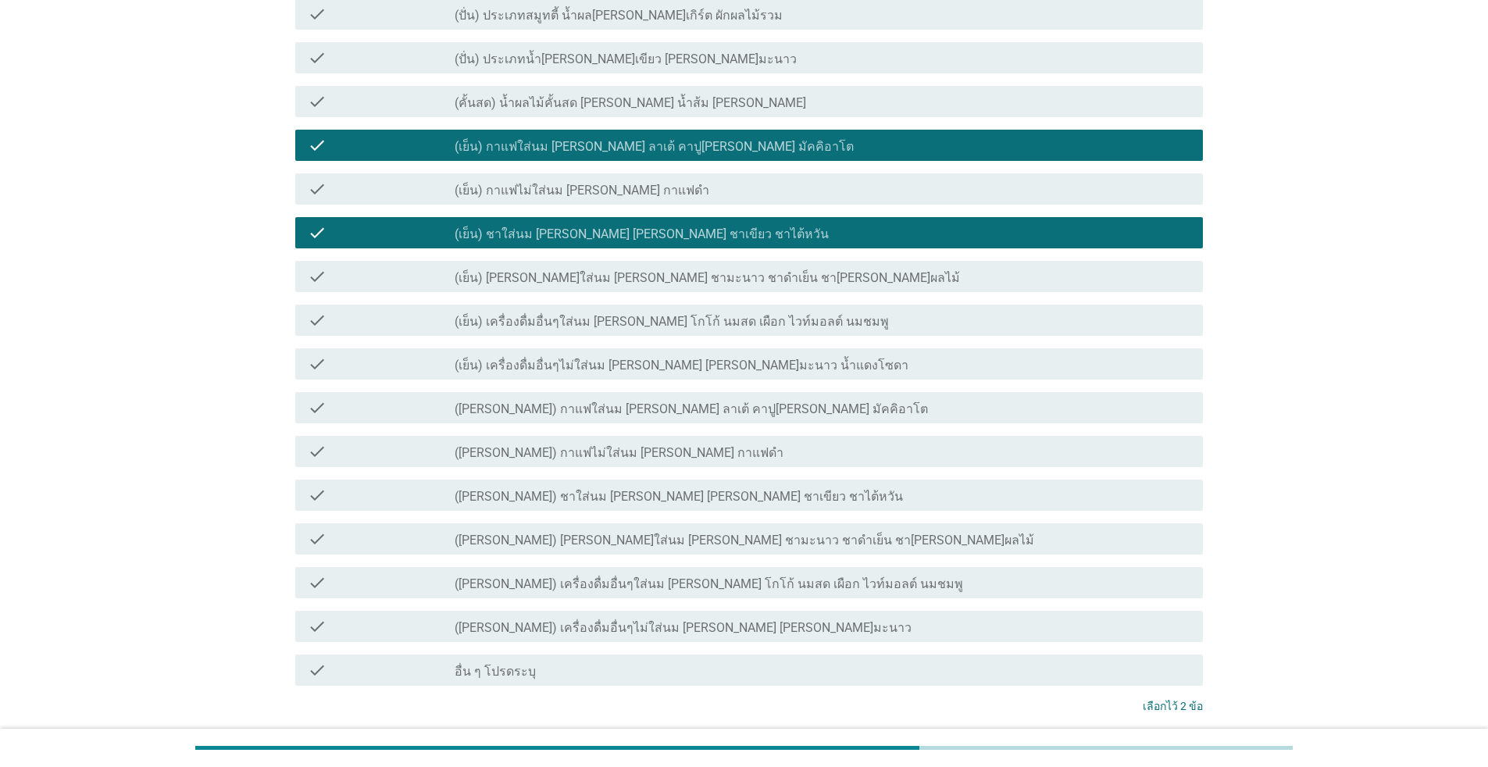
click at [525, 401] on label "([PERSON_NAME]) กาแฟใส่นม [PERSON_NAME] ลาเต้ คาปู[PERSON_NAME] มัคคิอาโต" at bounding box center [691, 409] width 473 height 16
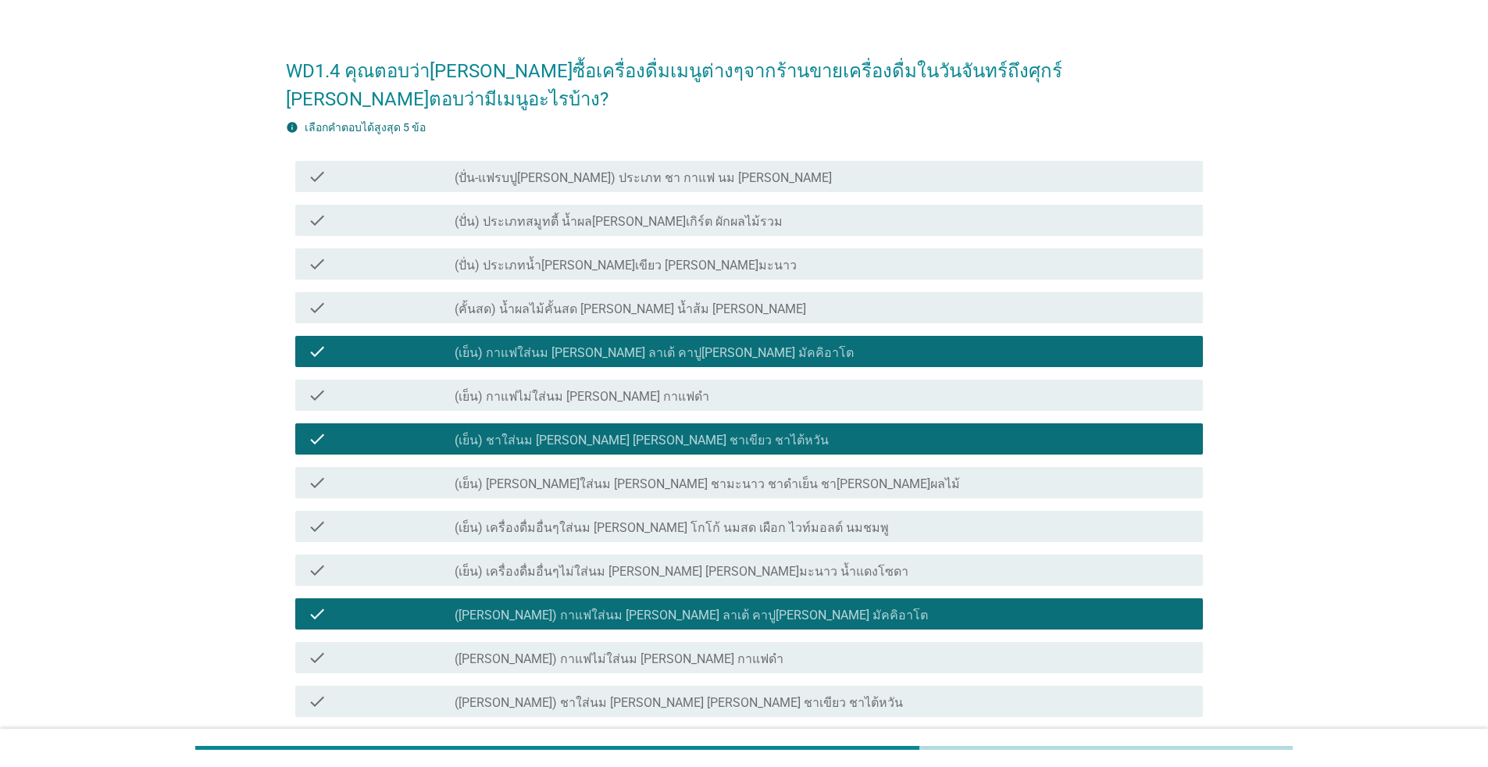
scroll to position [0, 0]
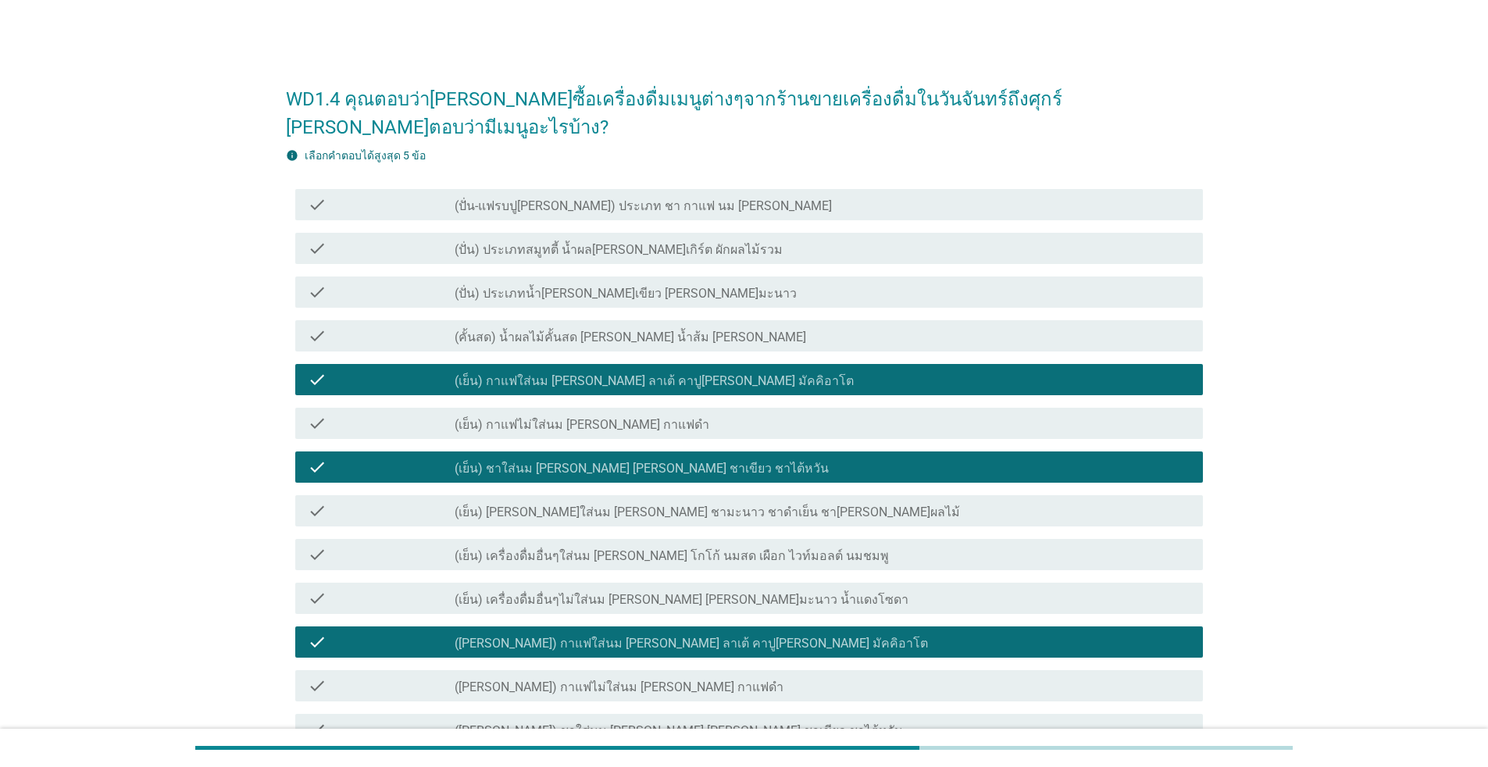
click at [643, 504] on label "(เย็น) [PERSON_NAME]ใส่นม [PERSON_NAME] ชามะนาว ชาดำเย็น ชา[PERSON_NAME]ผลไม้" at bounding box center [707, 512] width 505 height 16
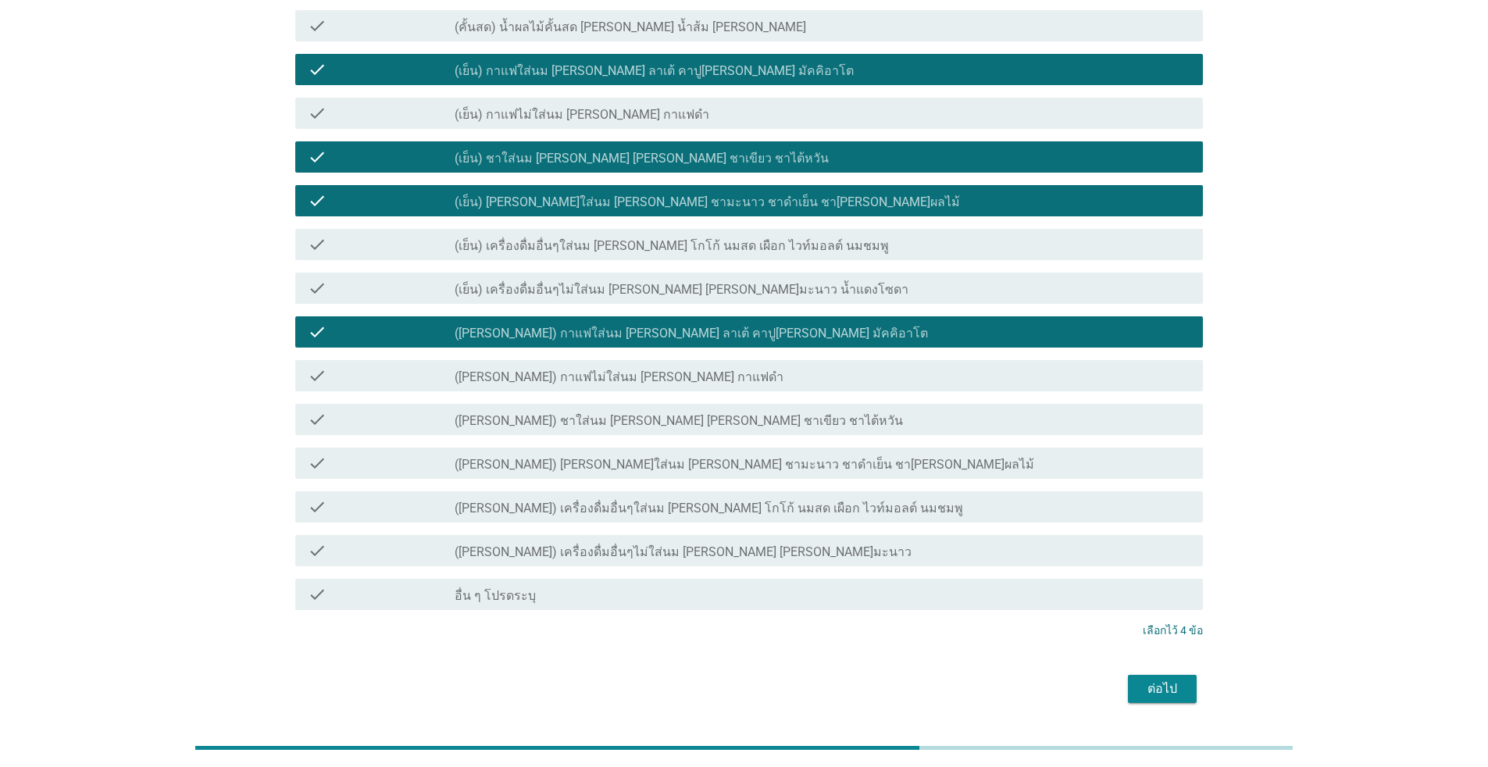
scroll to position [312, 0]
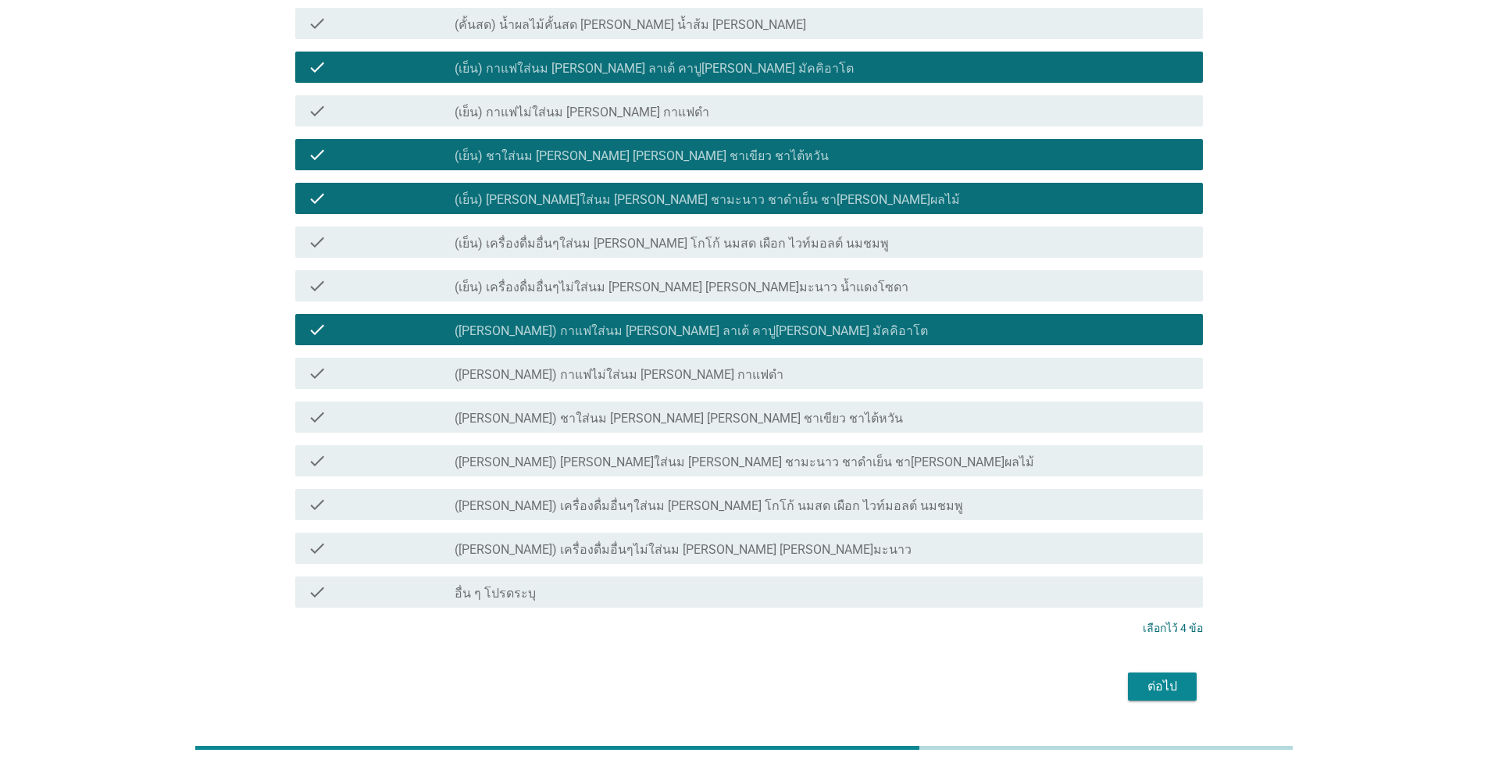
click at [768, 677] on div "ต่อไป" at bounding box center [1162, 686] width 44 height 19
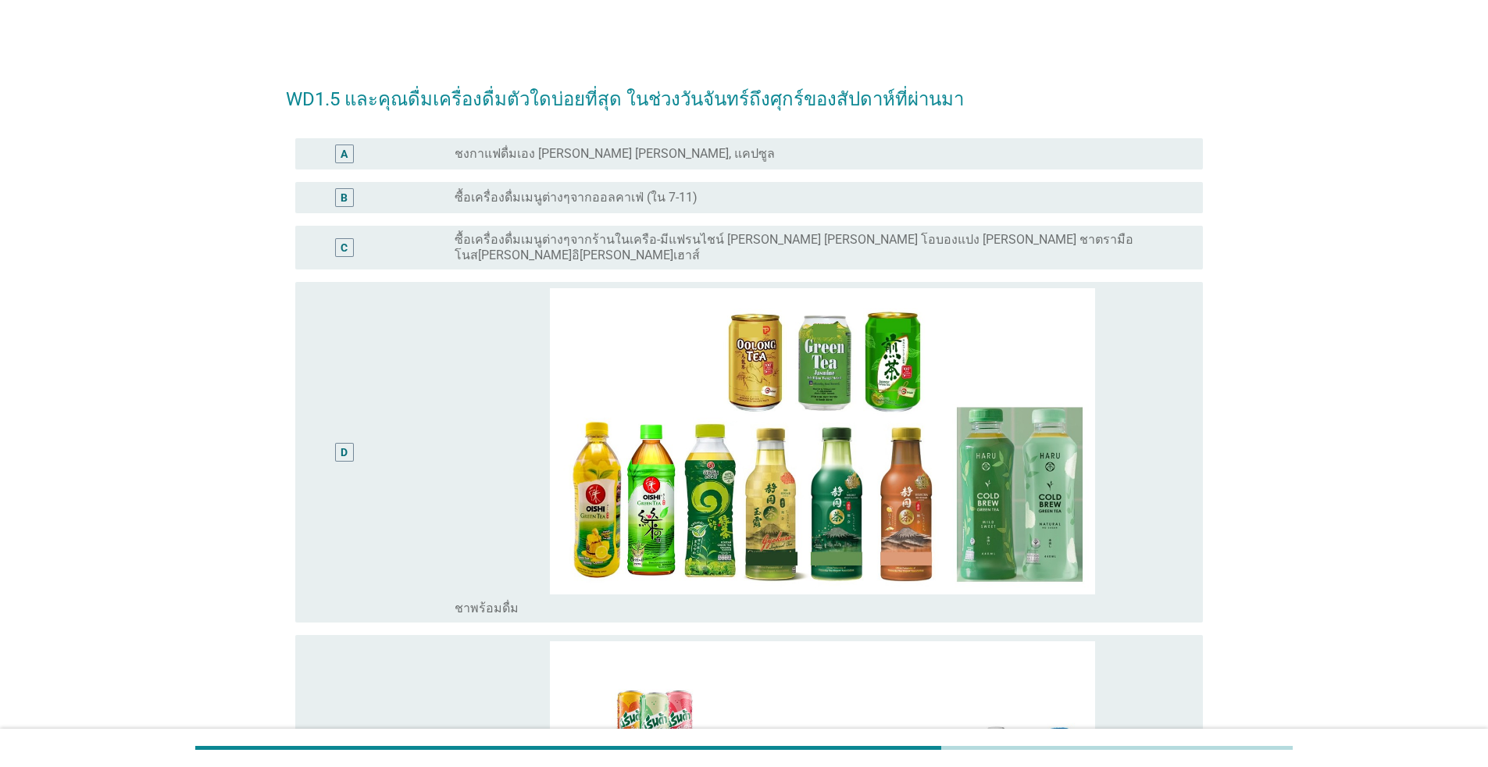
click at [626, 235] on label "ซื้อเครื่องดื่มเมนูต่างๆจากร้านในเครือ-มีแฟรนไชน์ [PERSON_NAME] [PERSON_NAME] โ…" at bounding box center [816, 247] width 723 height 31
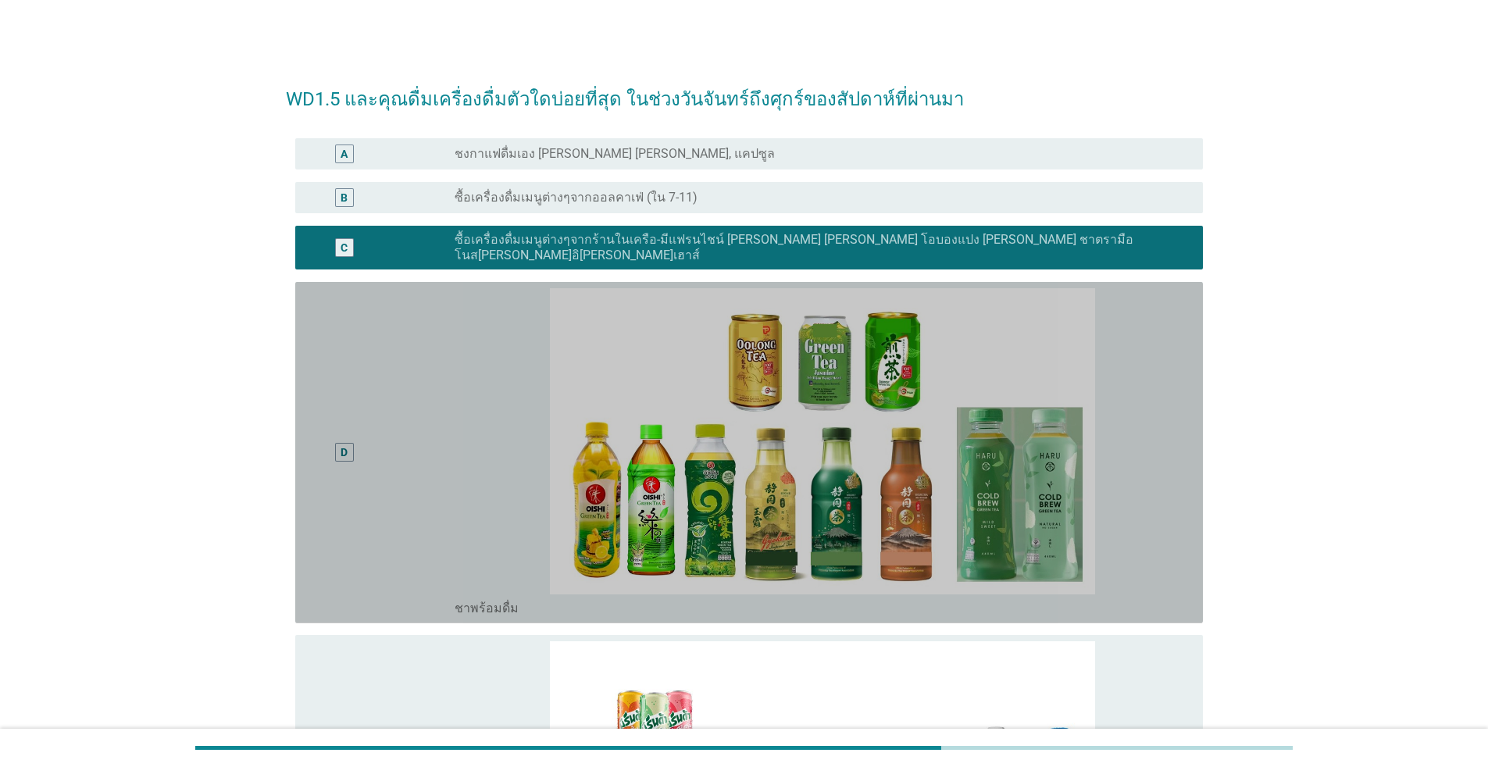
click at [373, 391] on div "D" at bounding box center [344, 452] width 73 height 329
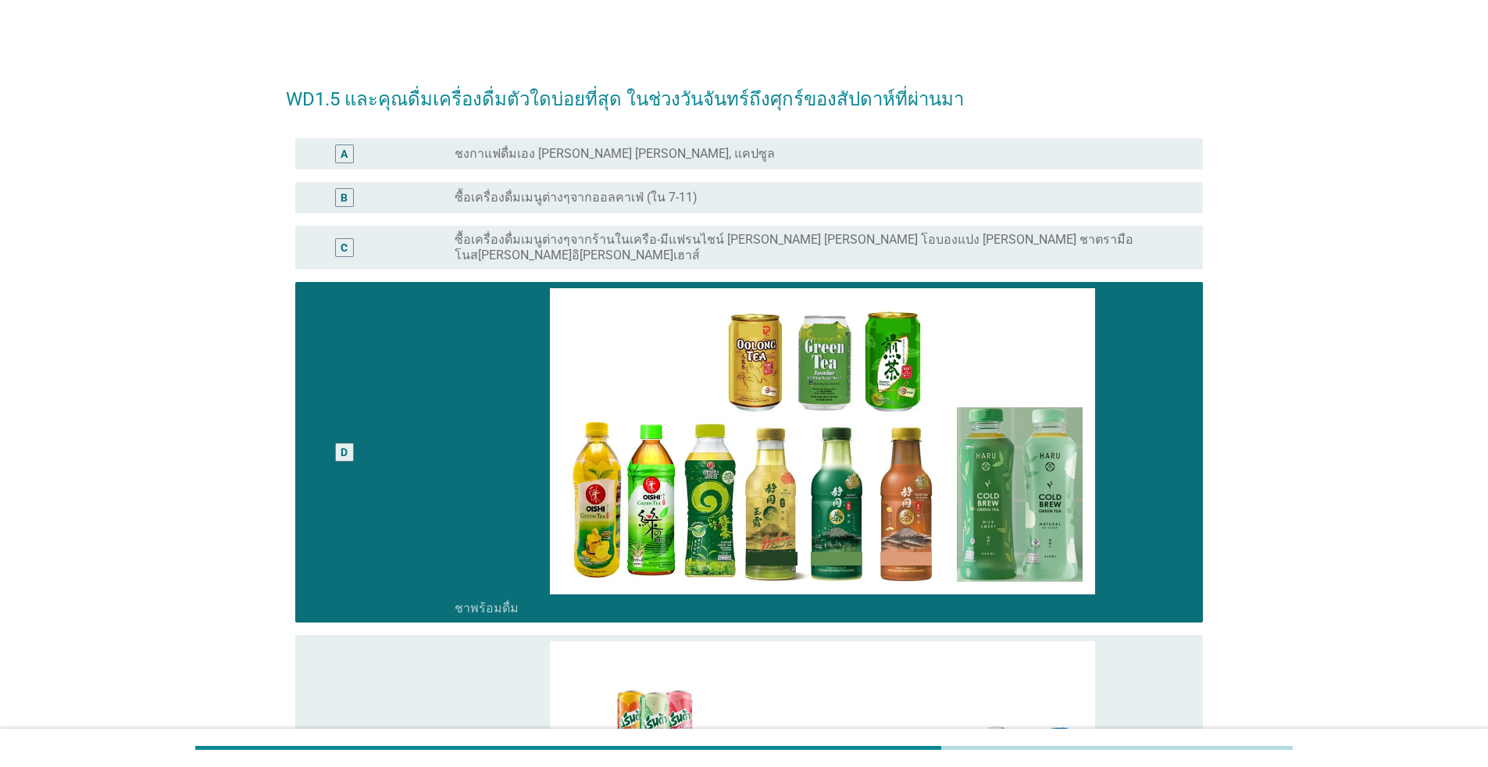
click at [531, 244] on label "ซื้อเครื่องดื่มเมนูต่างๆจากร้านในเครือ-มีแฟรนไชน์ [PERSON_NAME] [PERSON_NAME] โ…" at bounding box center [816, 247] width 723 height 31
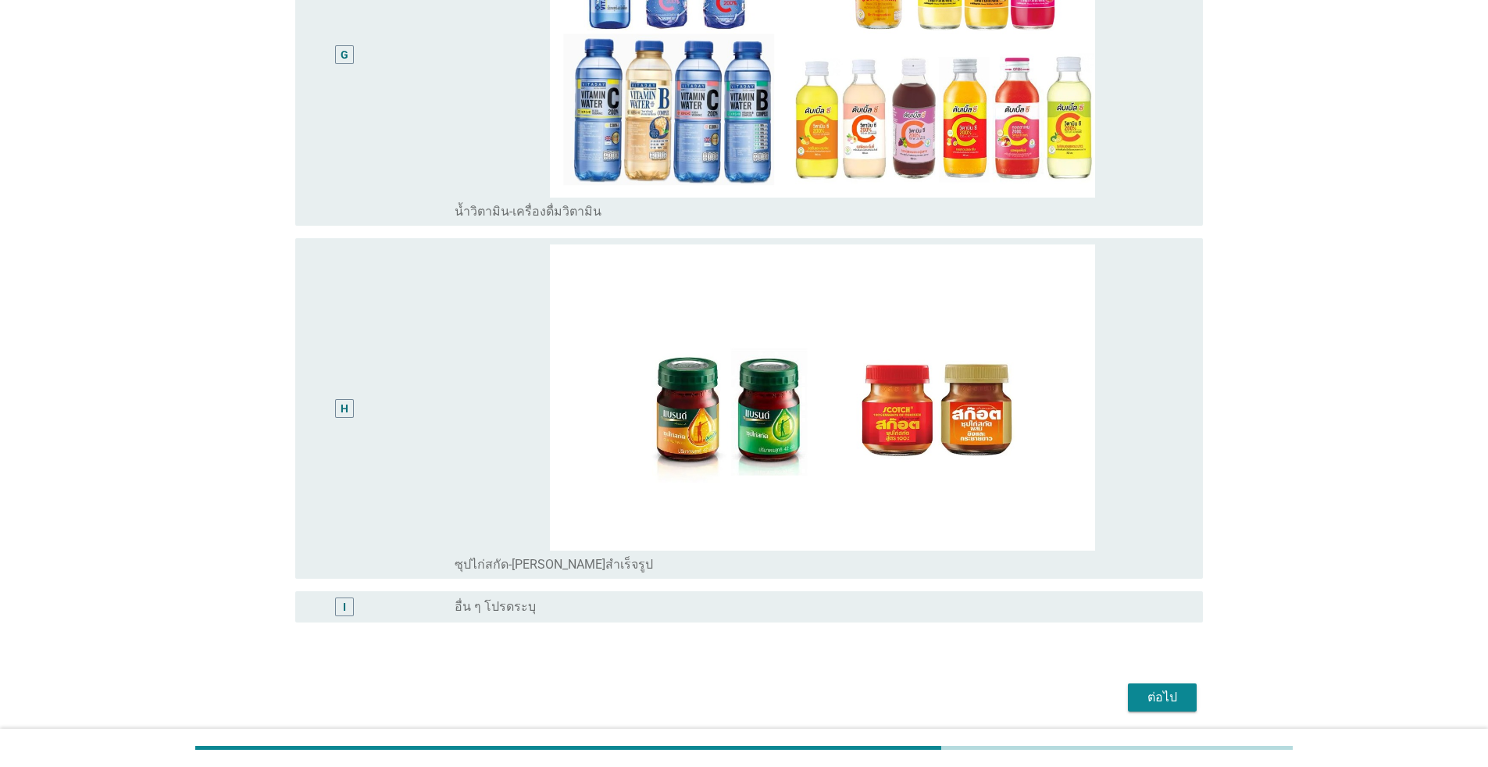
scroll to position [1503, 0]
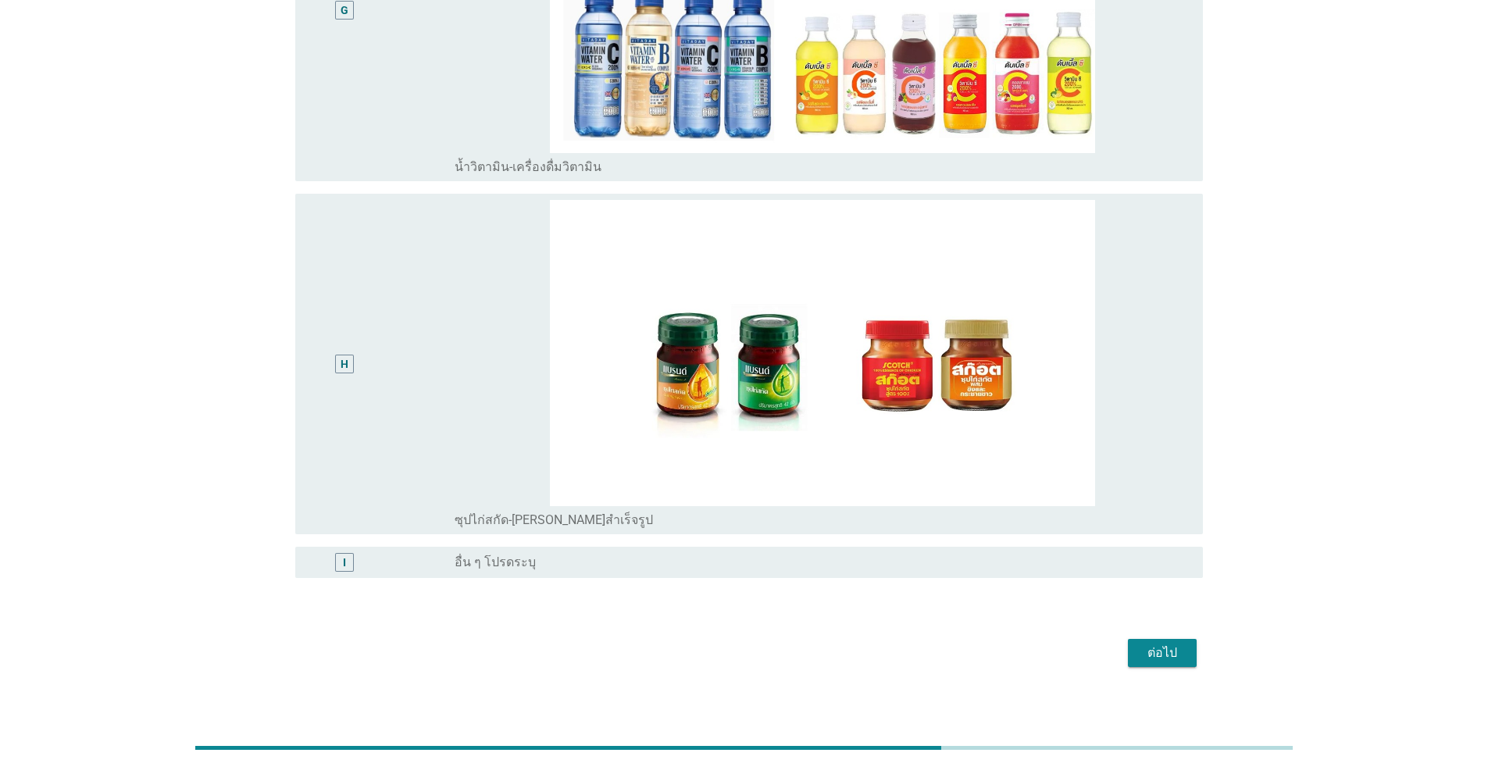
click at [361, 355] on div "H" at bounding box center [344, 364] width 73 height 329
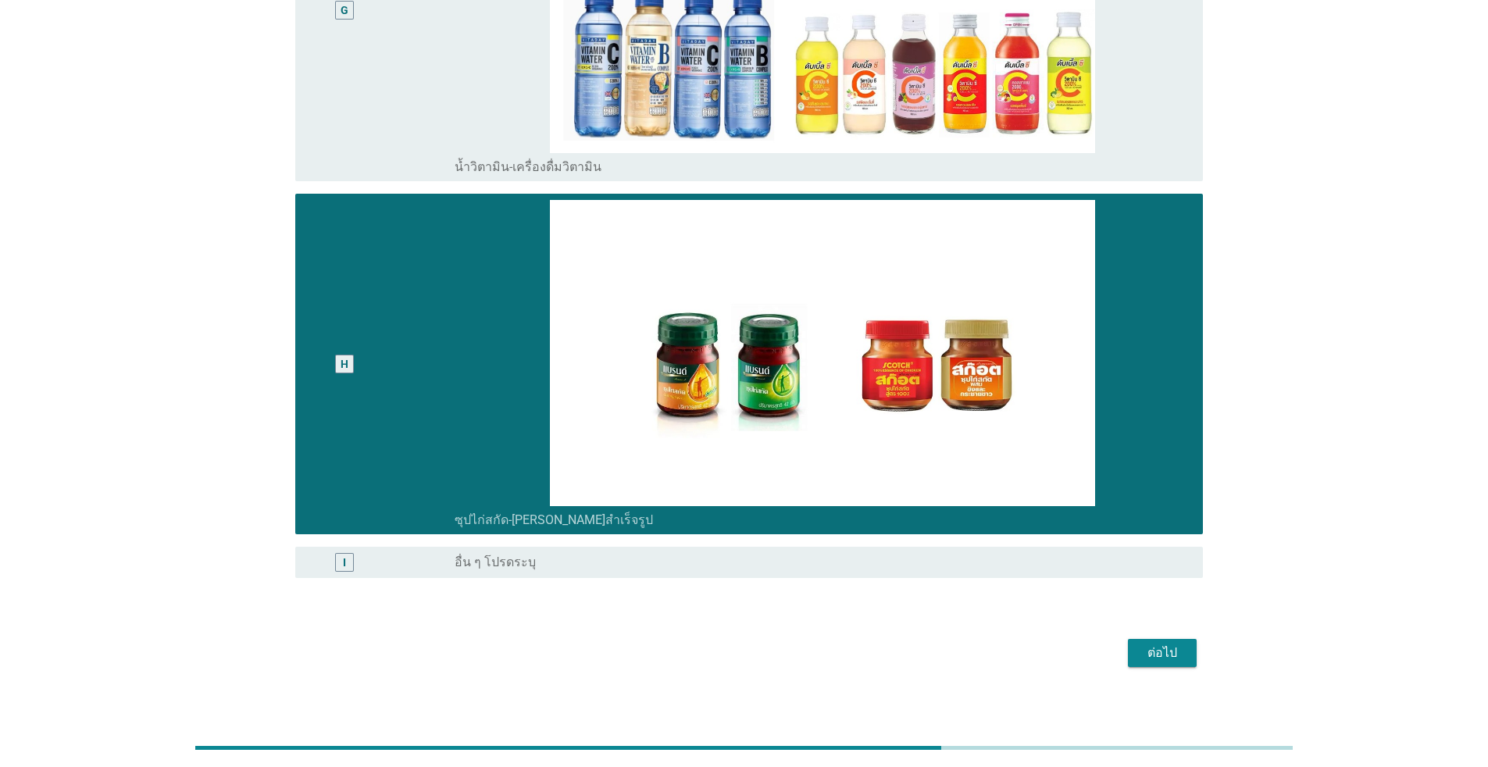
click at [768, 643] on div "ต่อไป" at bounding box center [1162, 652] width 44 height 19
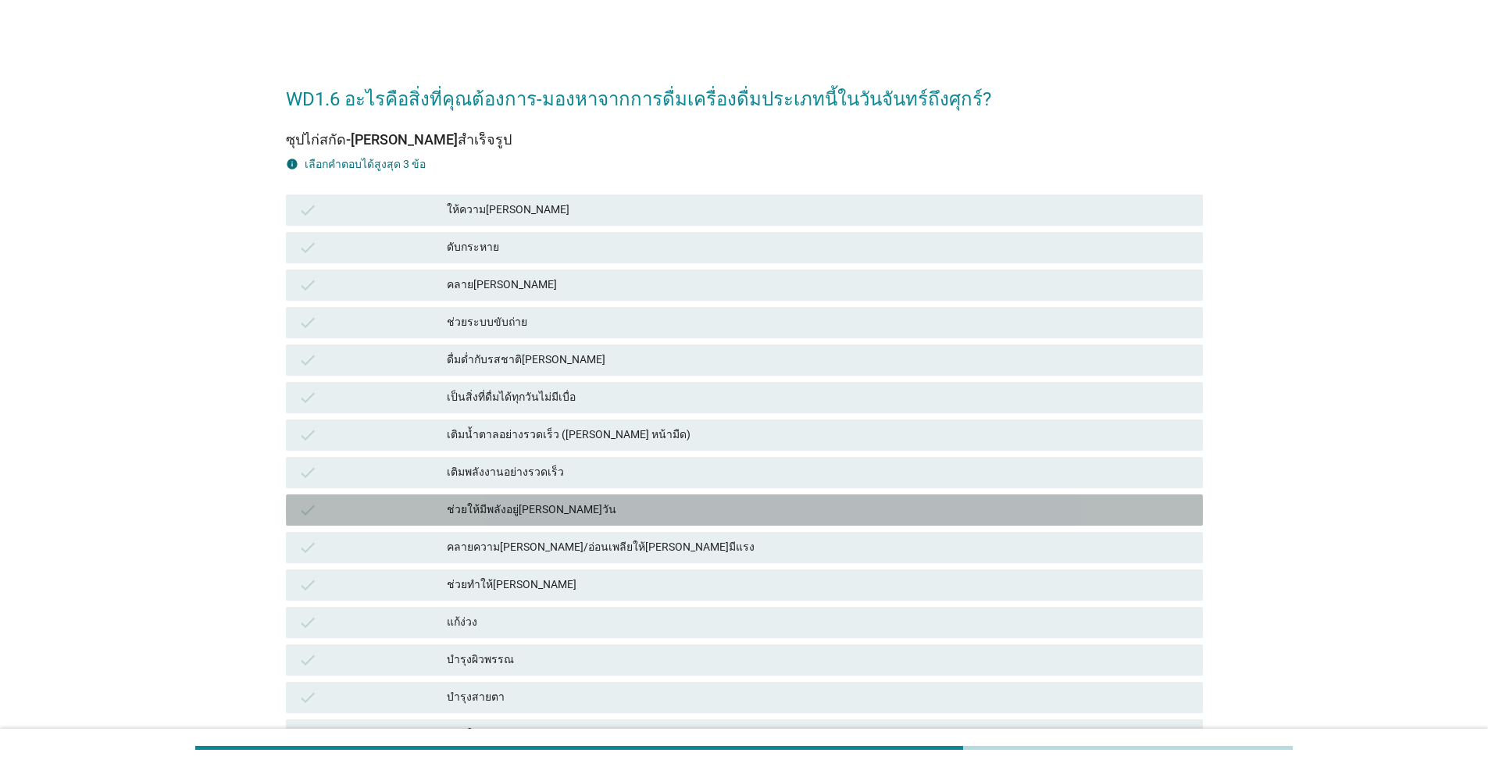
click at [514, 508] on div "ช่วยให้มีพลังอยู่[PERSON_NAME]วัน" at bounding box center [818, 510] width 743 height 19
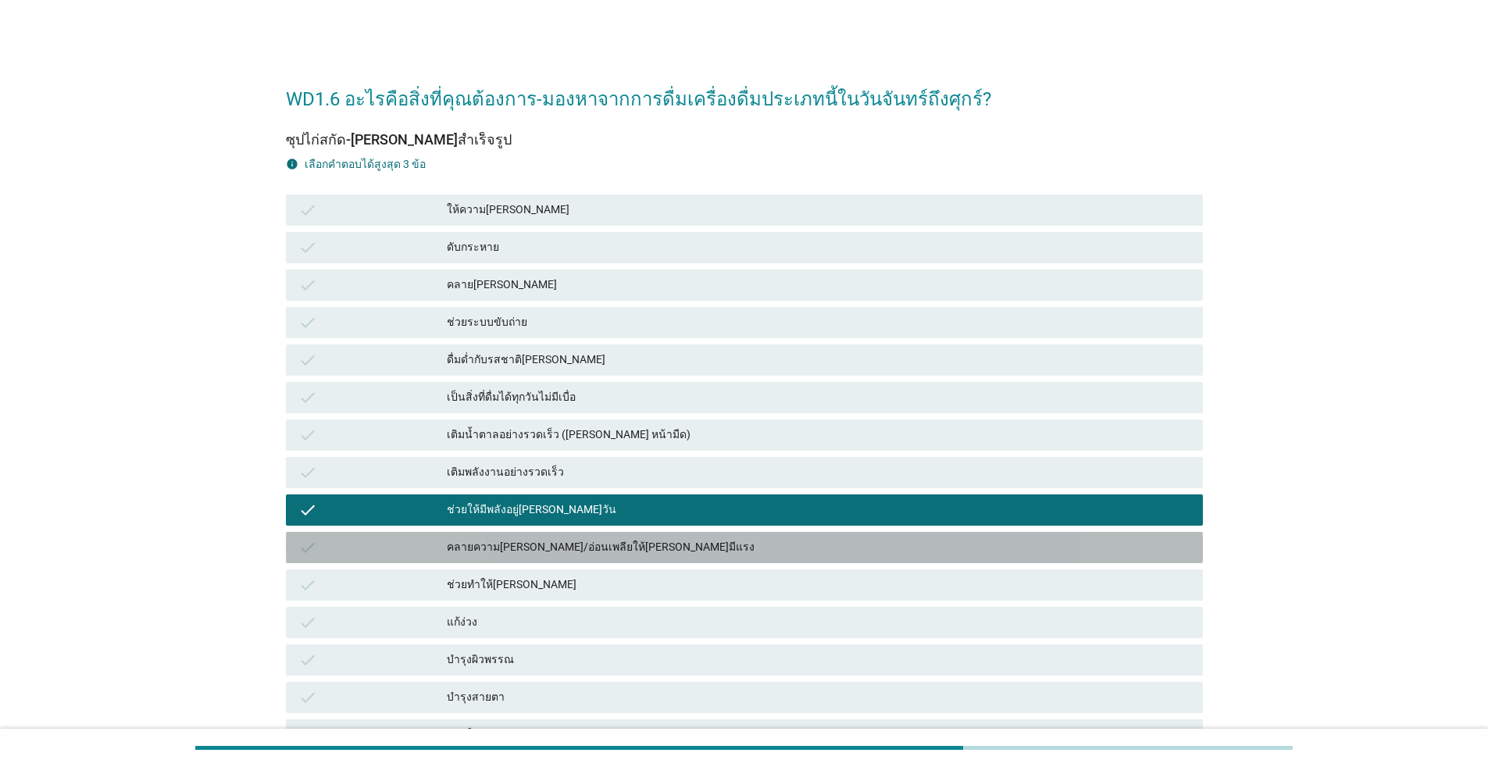
click at [522, 549] on div "คลายความ[PERSON_NAME]/อ่อนเพลียให้[PERSON_NAME]มีแรง" at bounding box center [818, 547] width 743 height 19
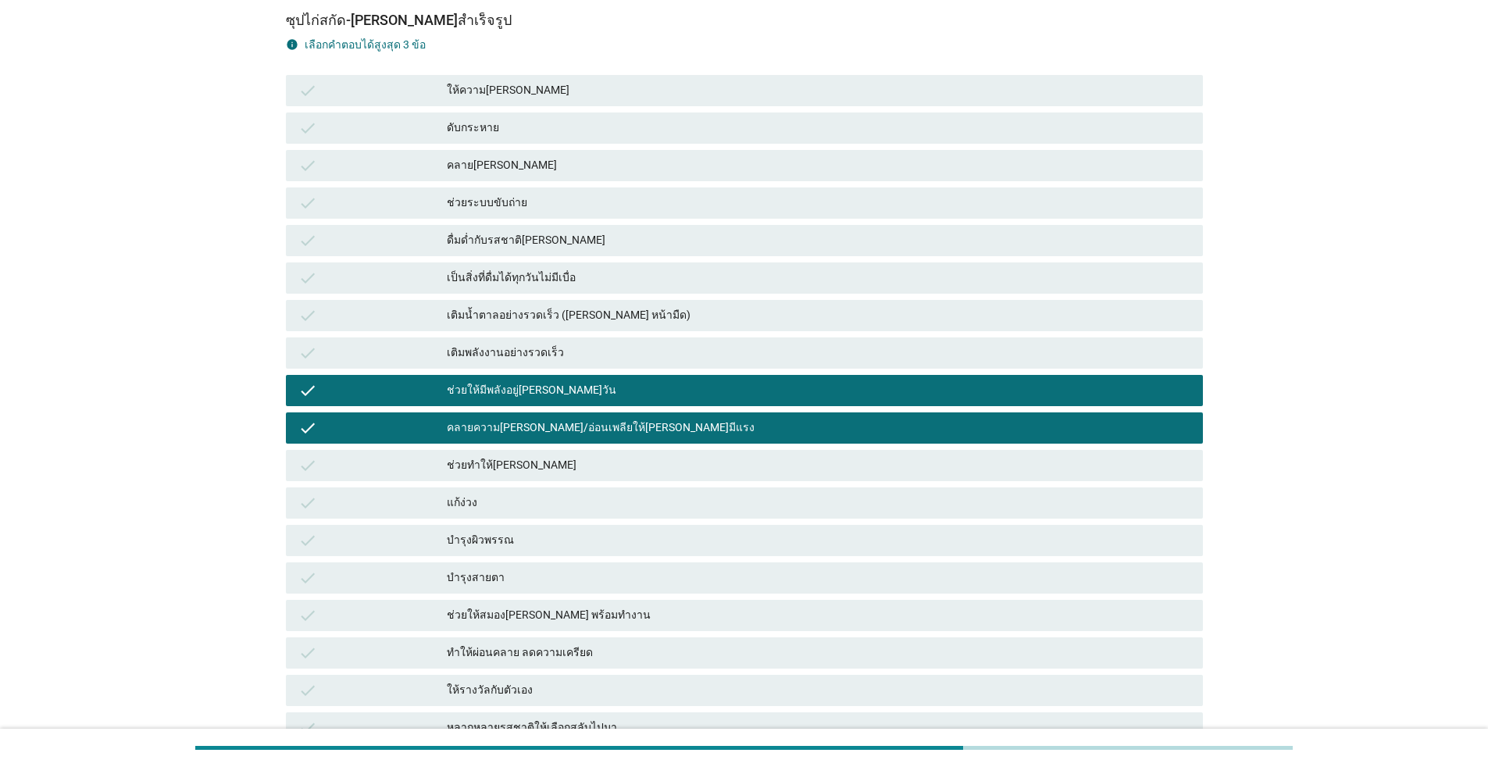
scroll to position [156, 0]
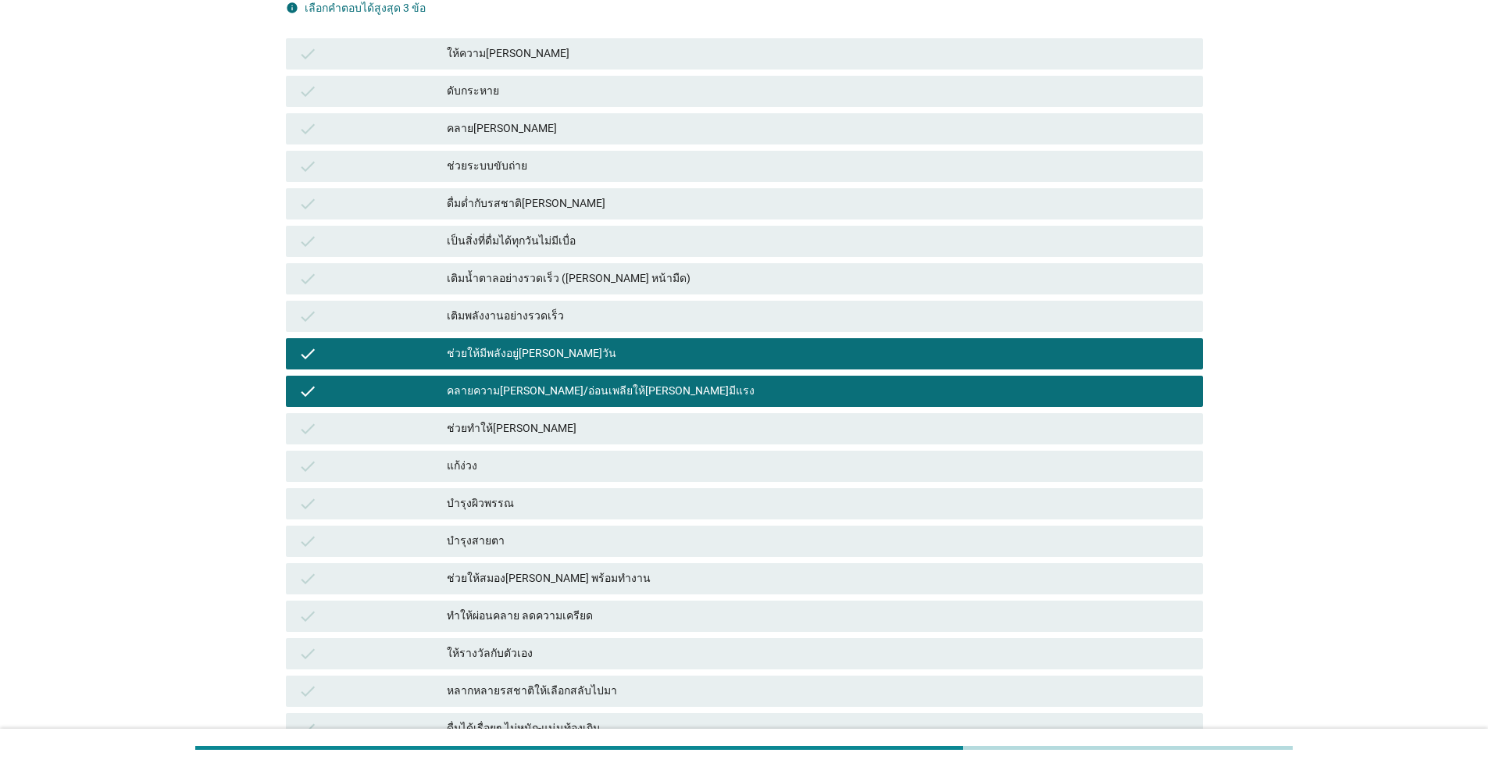
click at [541, 583] on div "ช่วยให้สมอง[PERSON_NAME] พร้อมทำงาน" at bounding box center [818, 578] width 743 height 19
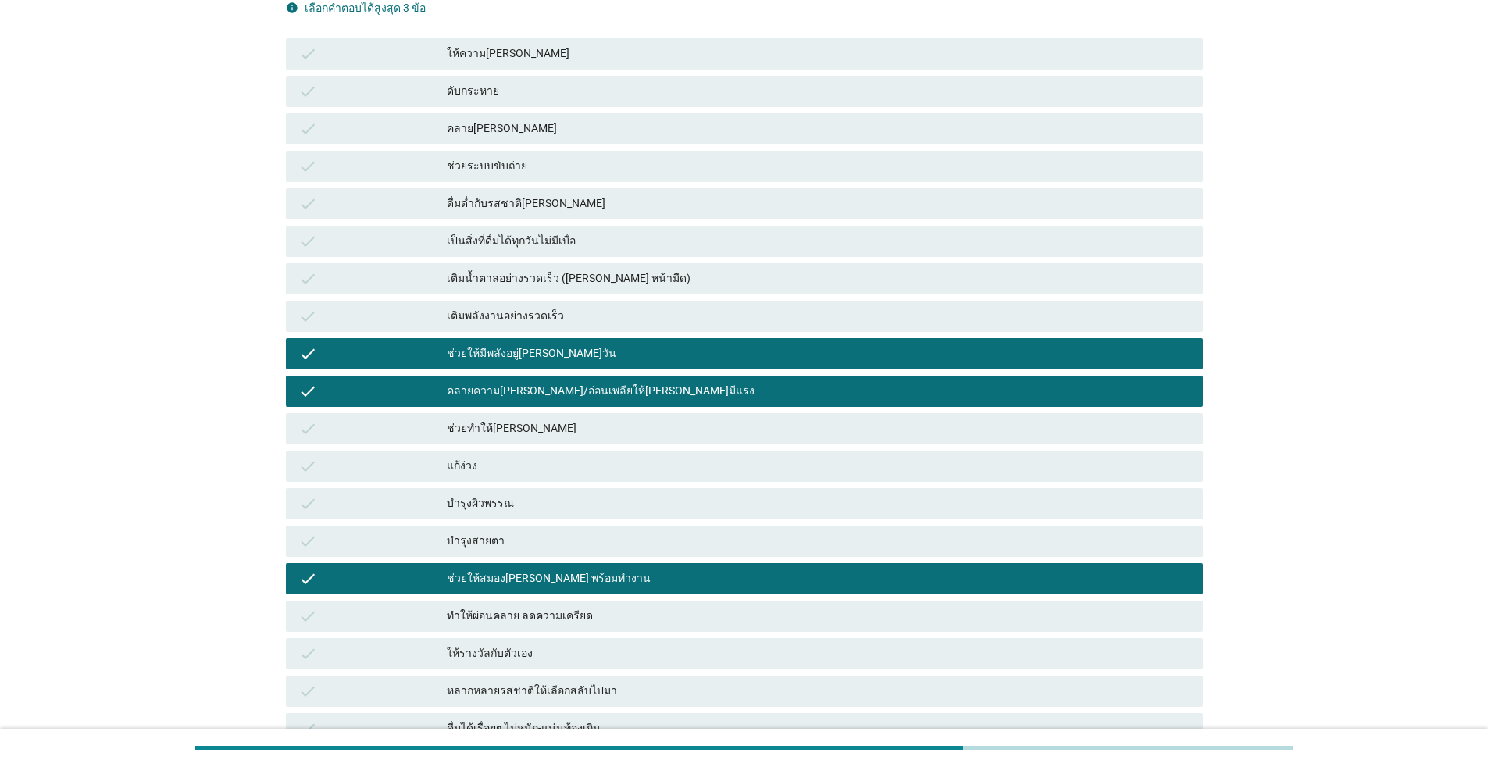
click at [514, 430] on div "ช่วยทำให้[PERSON_NAME]" at bounding box center [818, 428] width 743 height 19
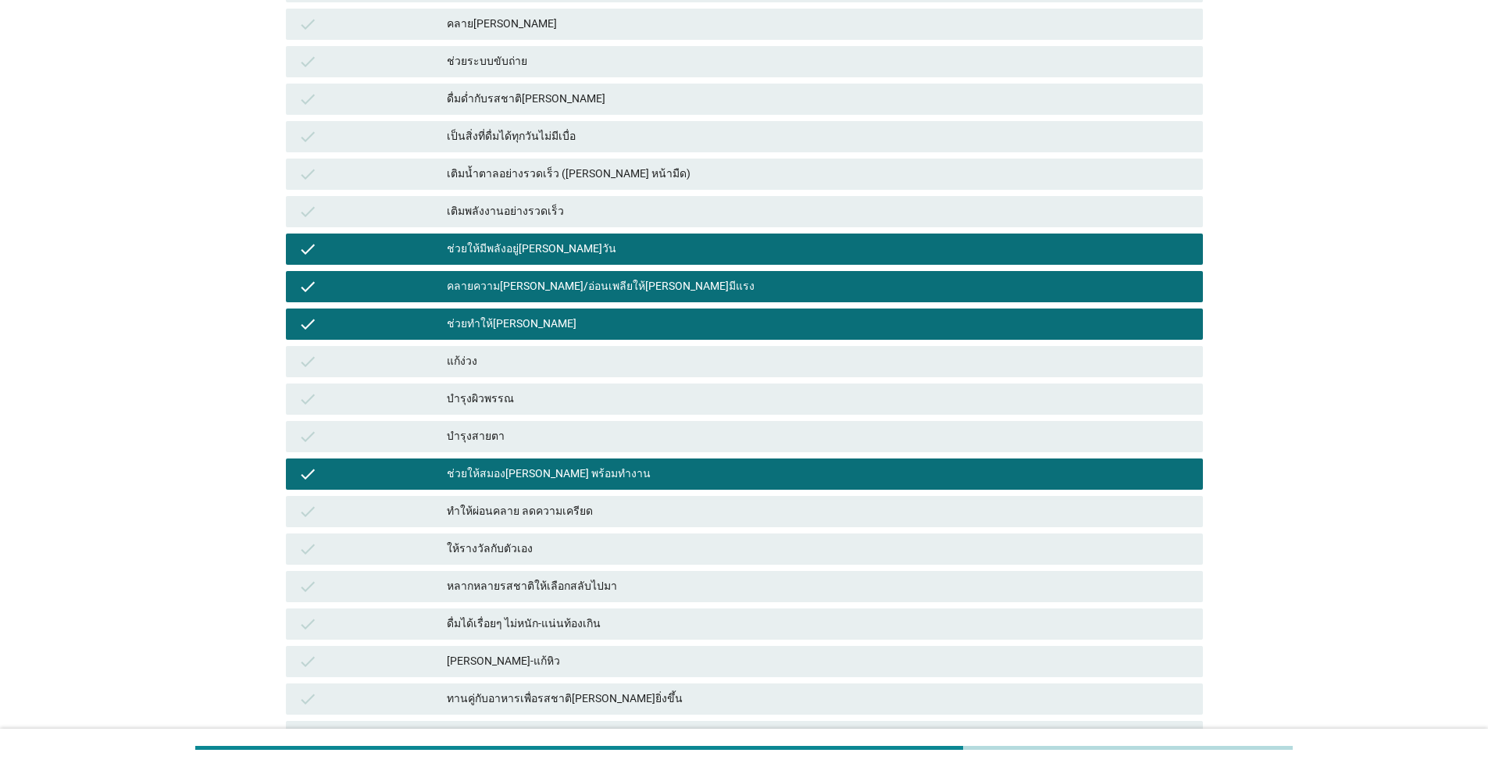
scroll to position [70, 0]
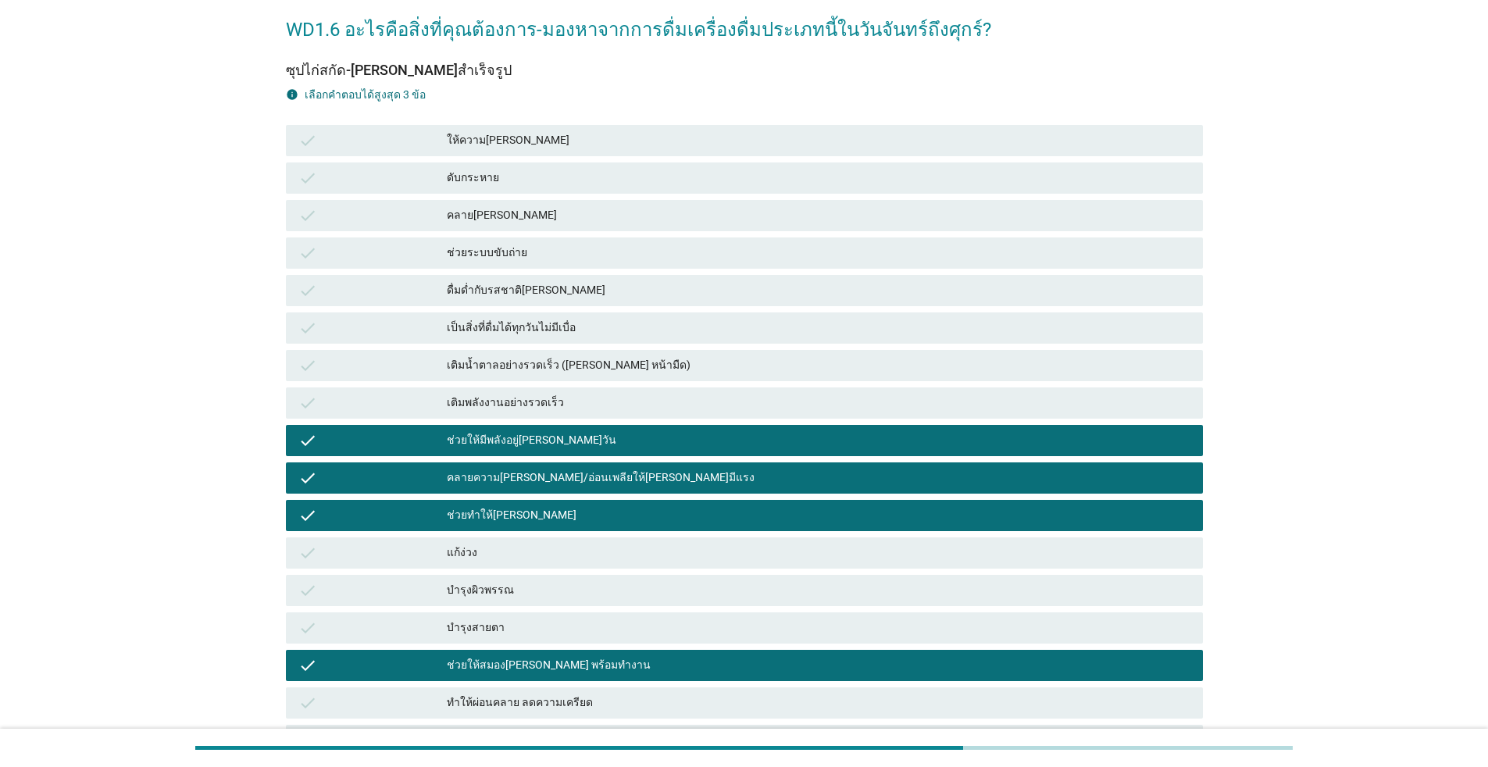
click at [501, 518] on div "ช่วยทำให้[PERSON_NAME]" at bounding box center [818, 515] width 743 height 19
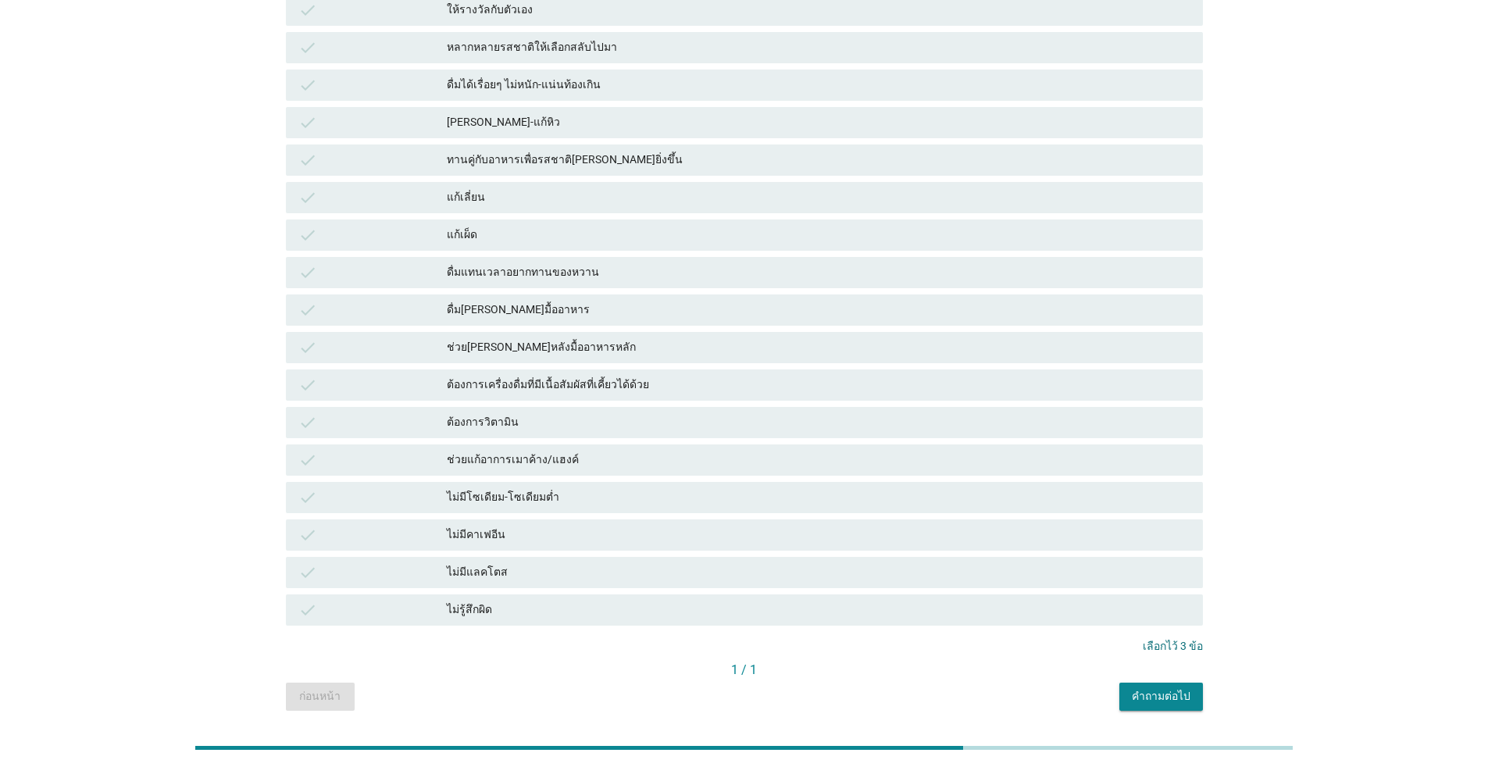
scroll to position [772, 0]
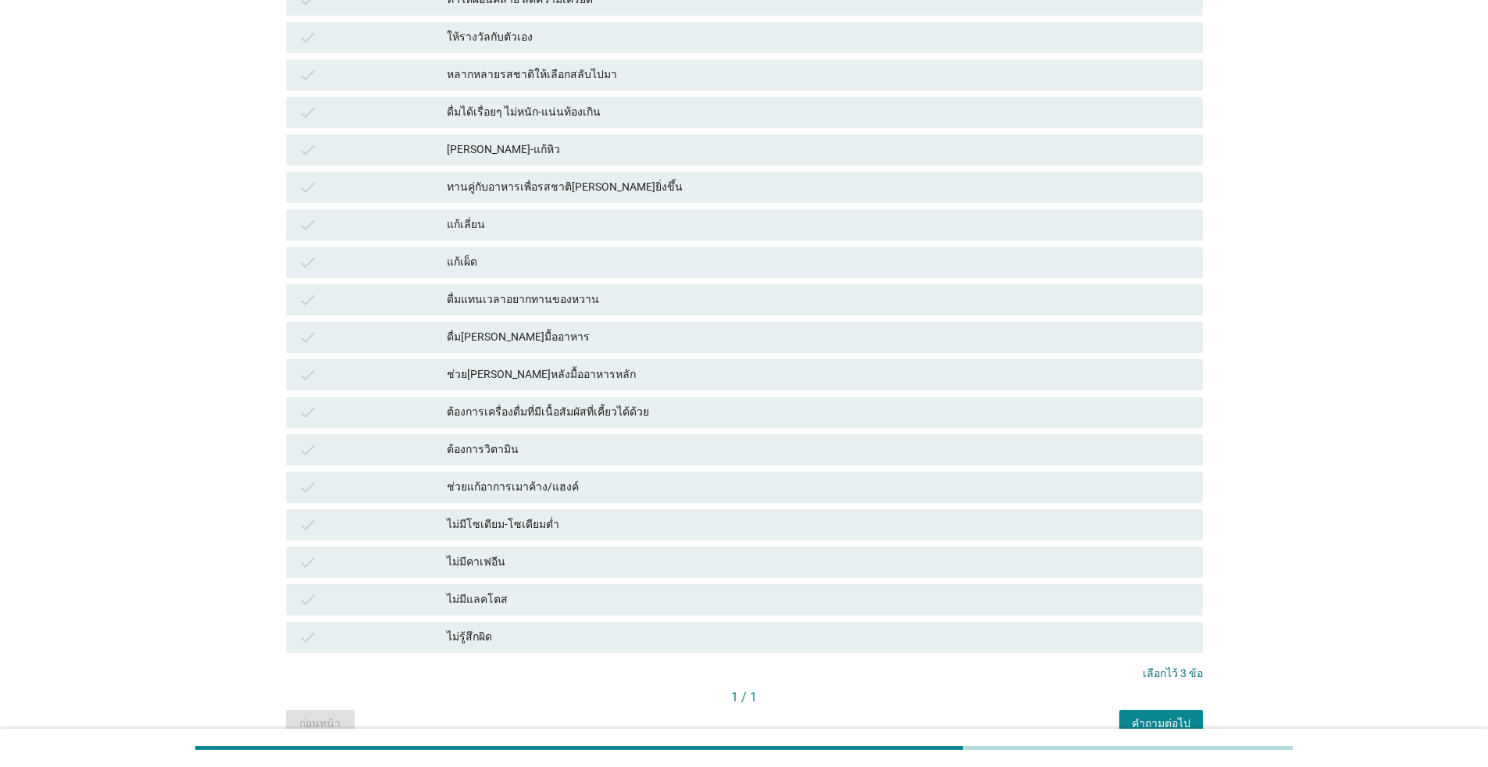
click at [768, 701] on div "คำถามต่อไป" at bounding box center [1161, 723] width 59 height 16
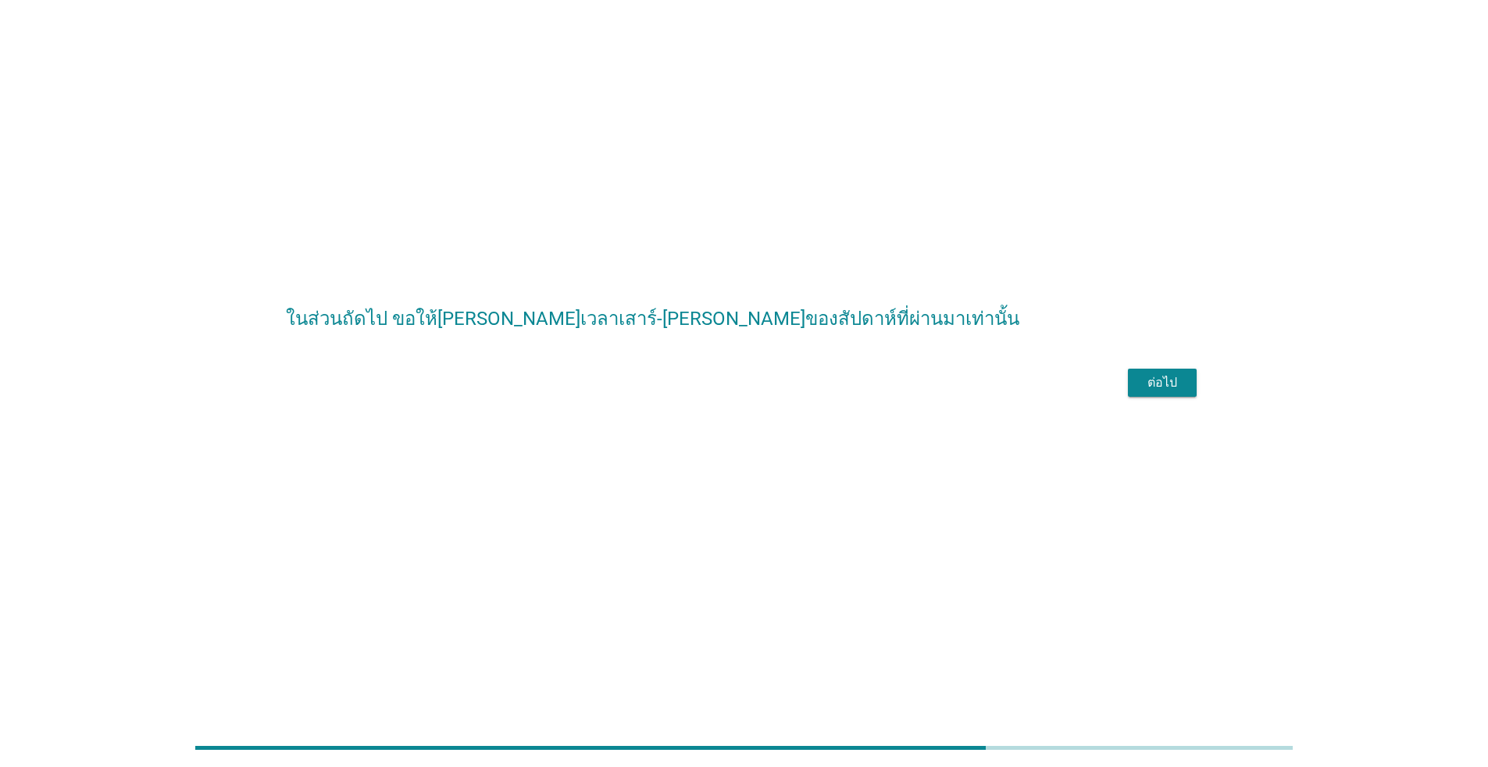
scroll to position [0, 0]
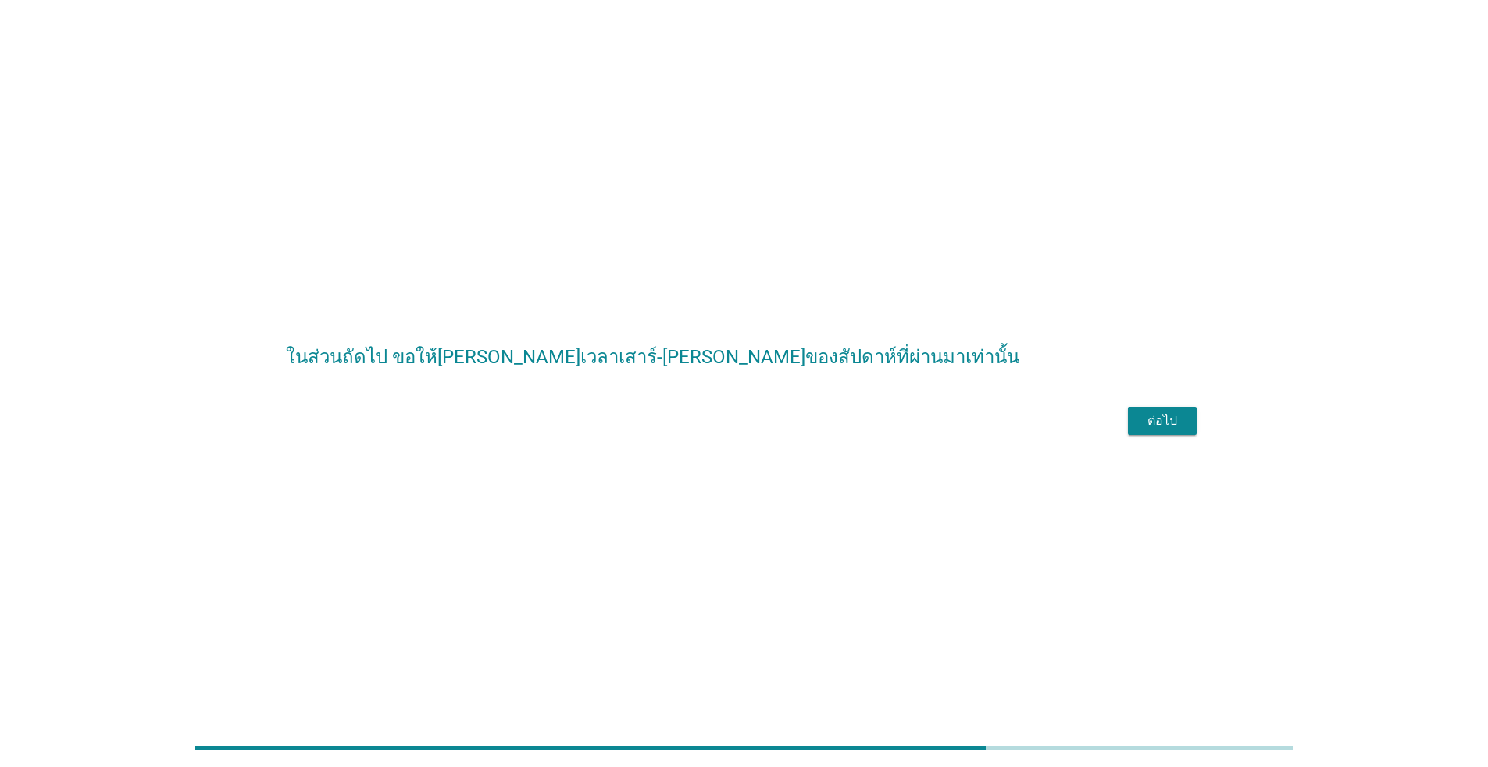
click at [768, 430] on div "ต่อไป" at bounding box center [1162, 421] width 44 height 19
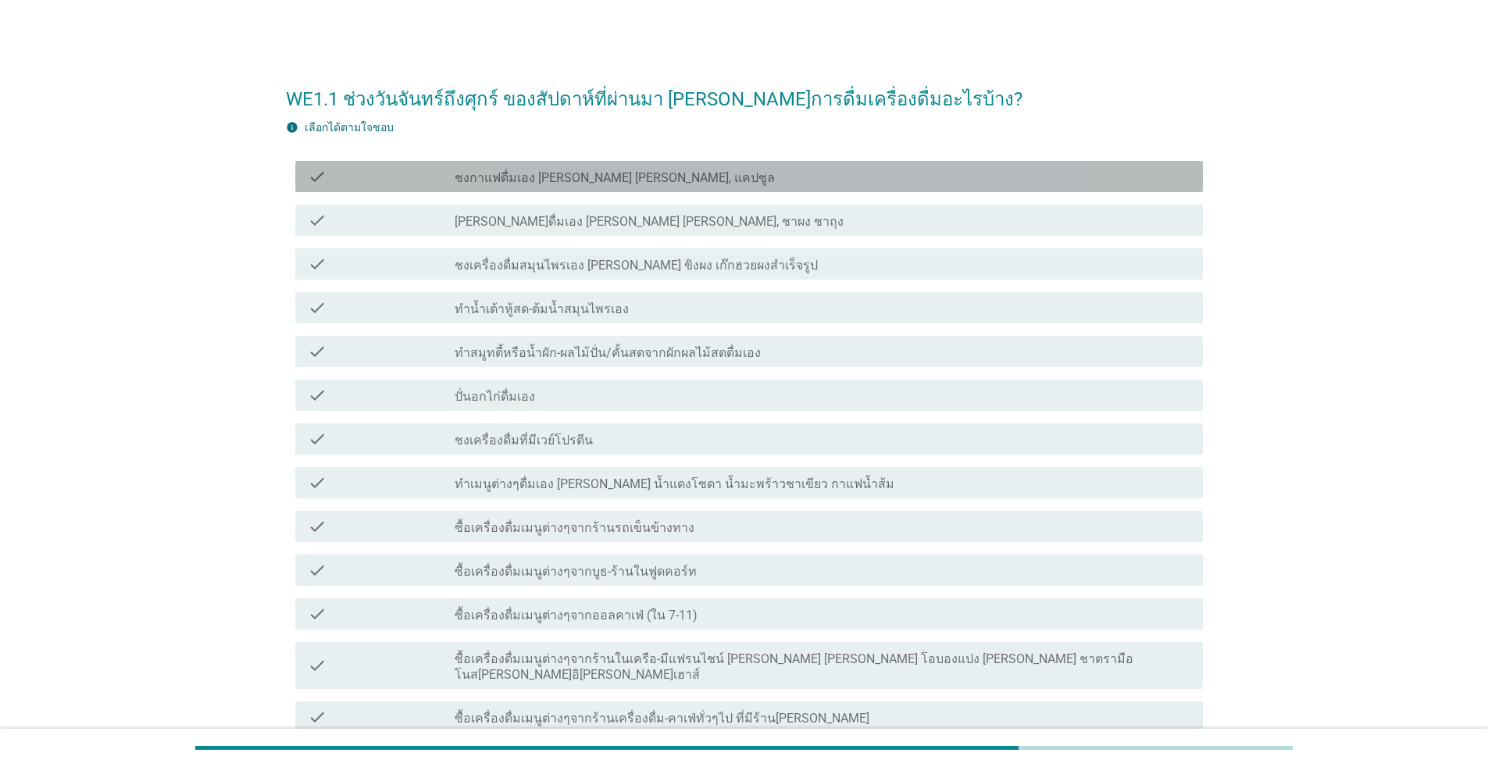
click at [564, 184] on label "ชงกาแฟดื่มเอง [PERSON_NAME] [PERSON_NAME], แคปซูล" at bounding box center [615, 178] width 320 height 16
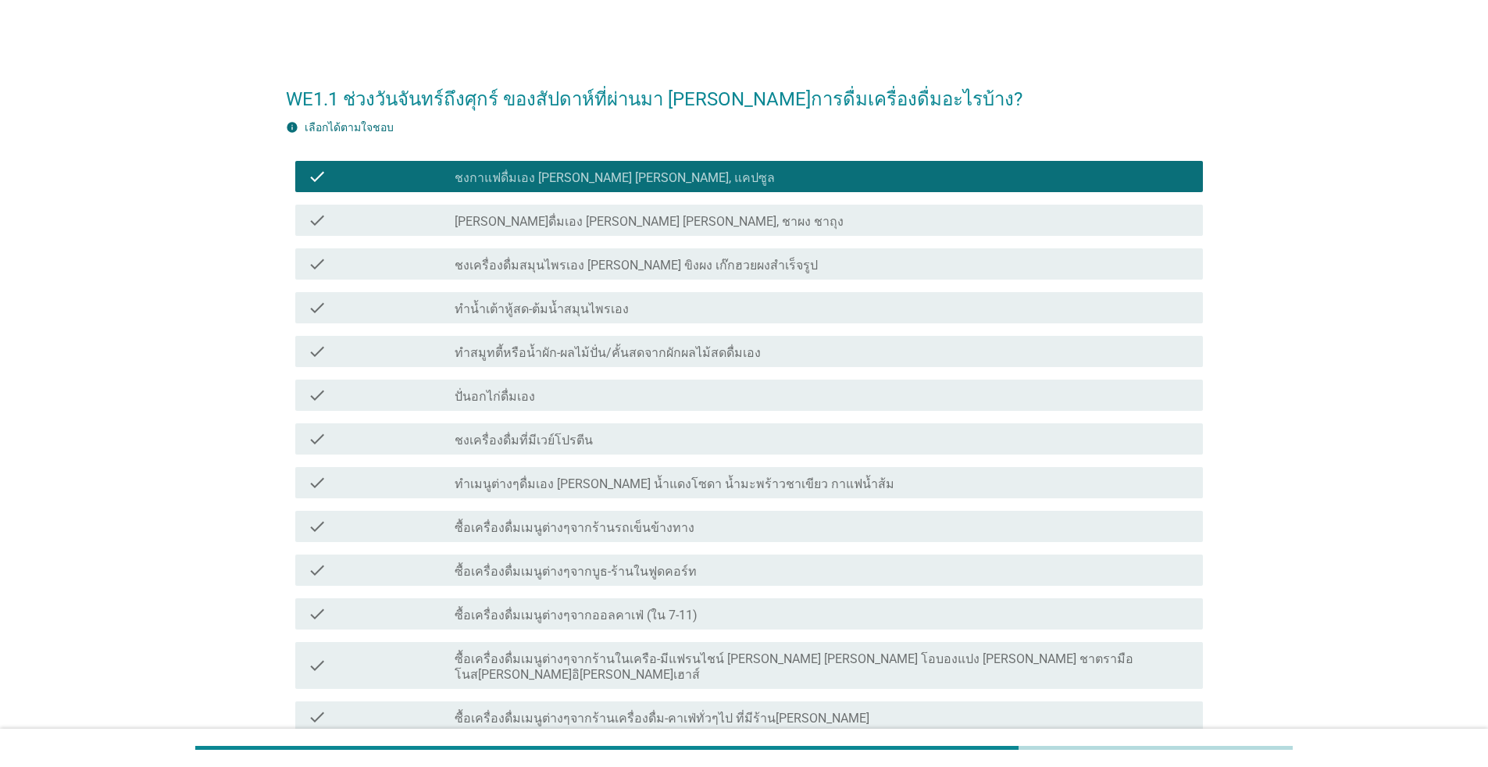
click at [538, 617] on label "ซื้อเครื่องดื่มเมนูต่างๆจากออลคาเฟ่ (ใน 7-11)" at bounding box center [576, 616] width 243 height 16
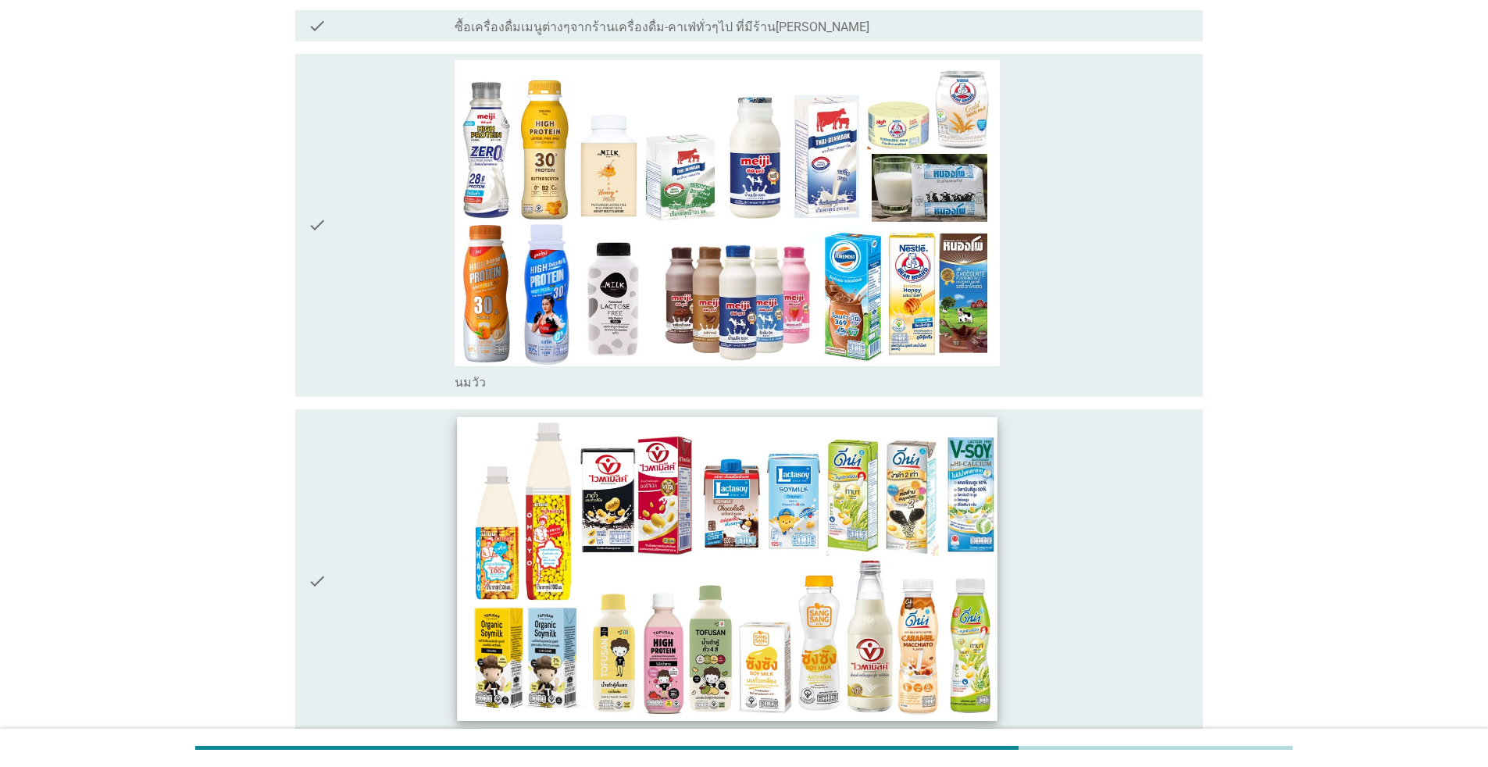
scroll to position [859, 0]
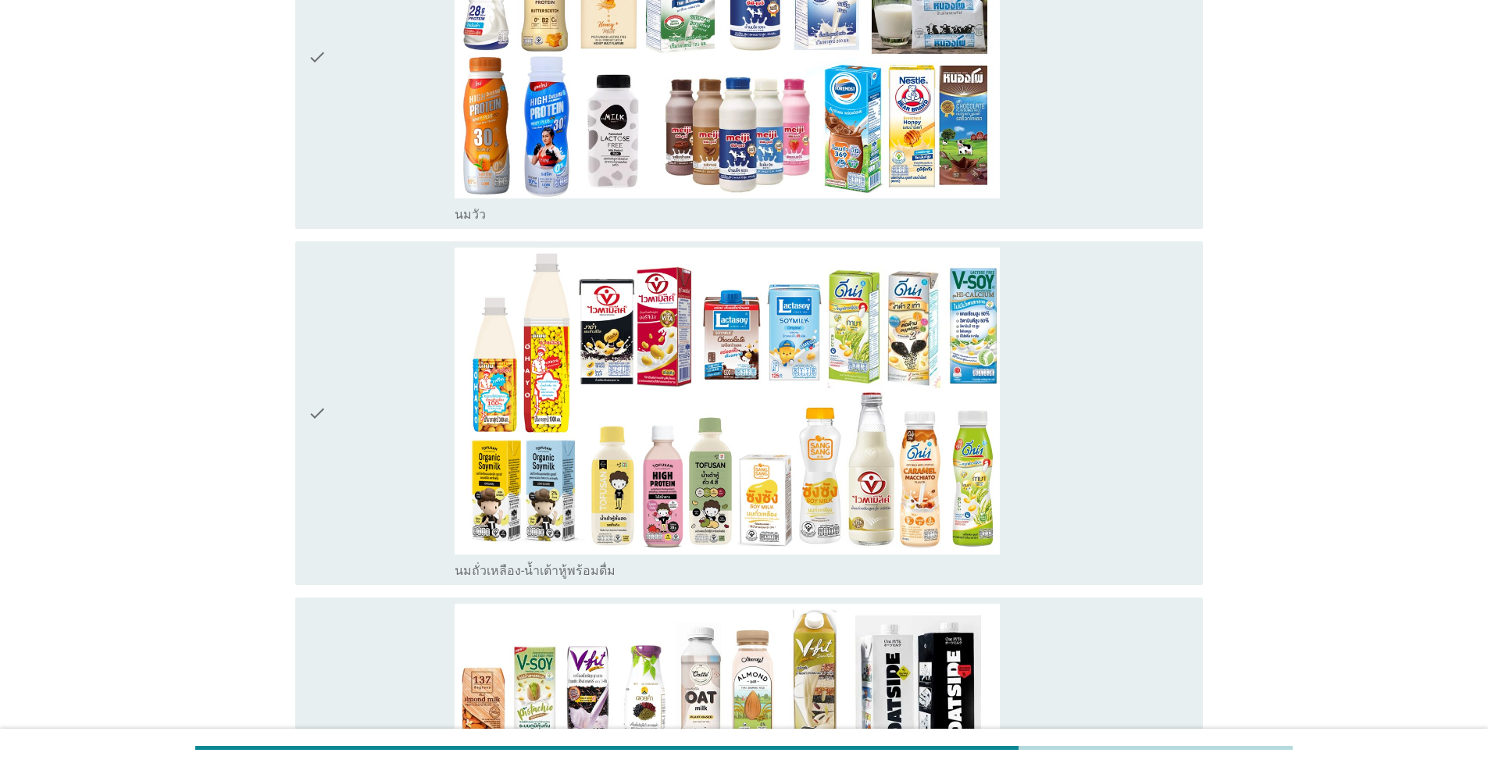
click at [376, 451] on div "check" at bounding box center [381, 413] width 147 height 331
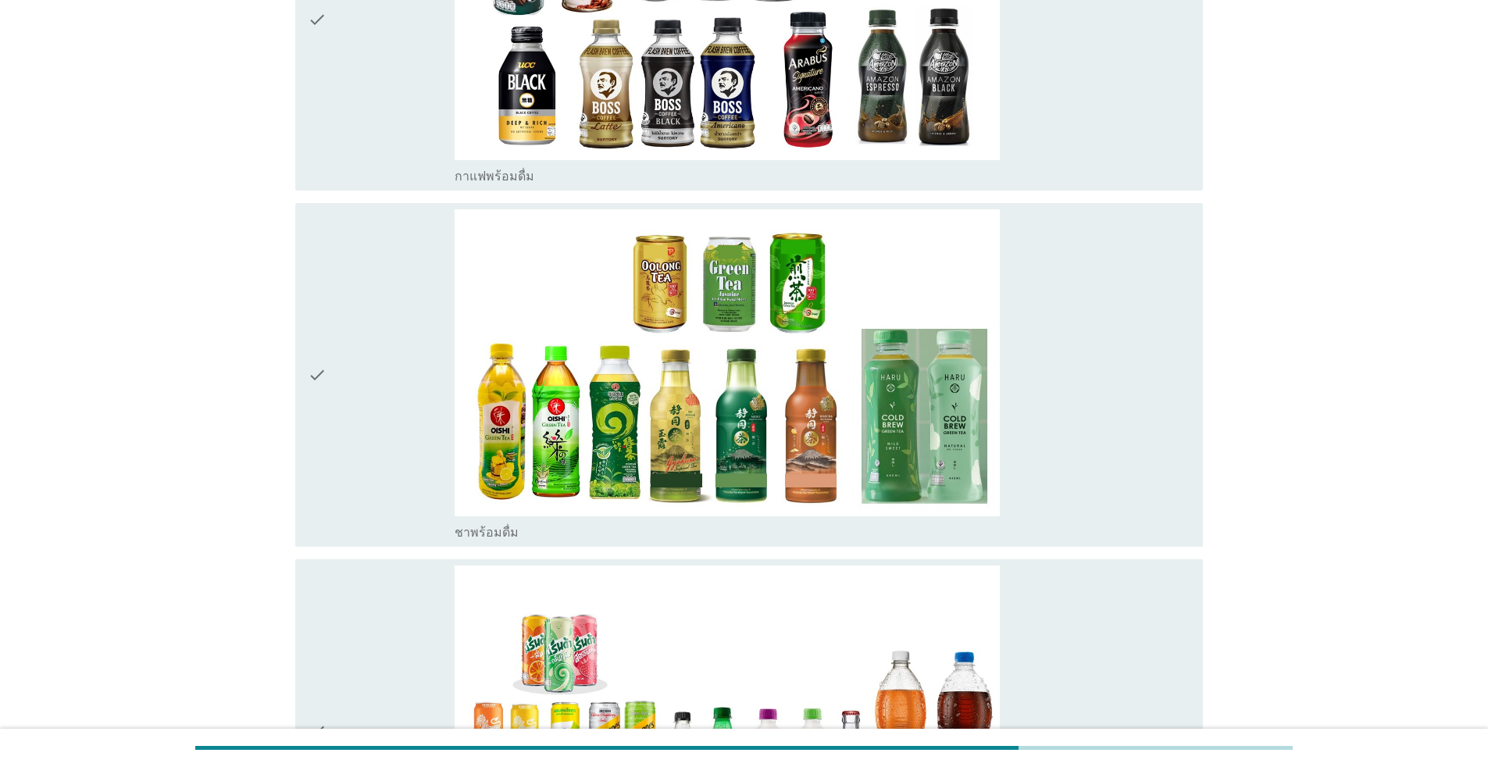
scroll to position [2343, 0]
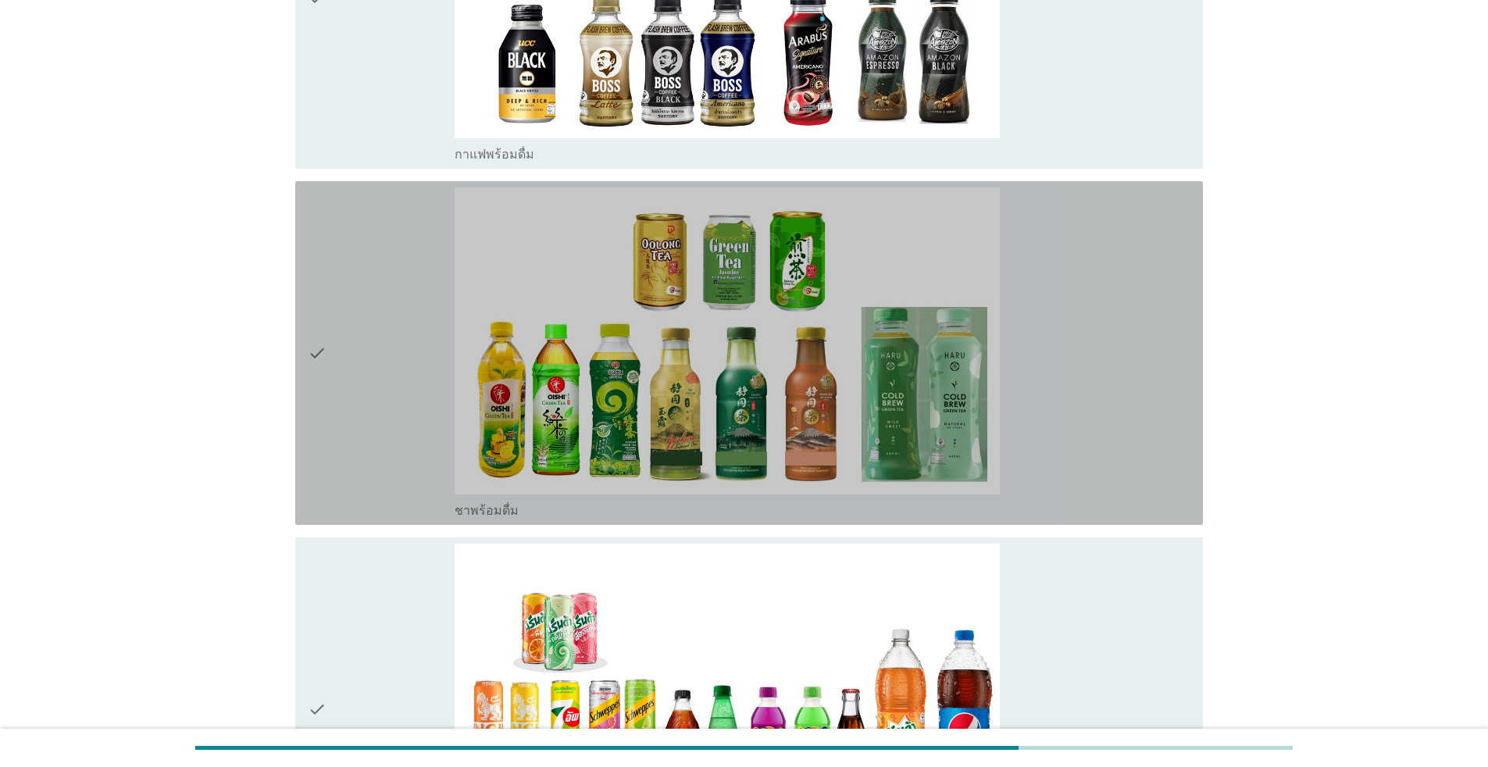
click at [380, 440] on div "check" at bounding box center [381, 352] width 147 height 331
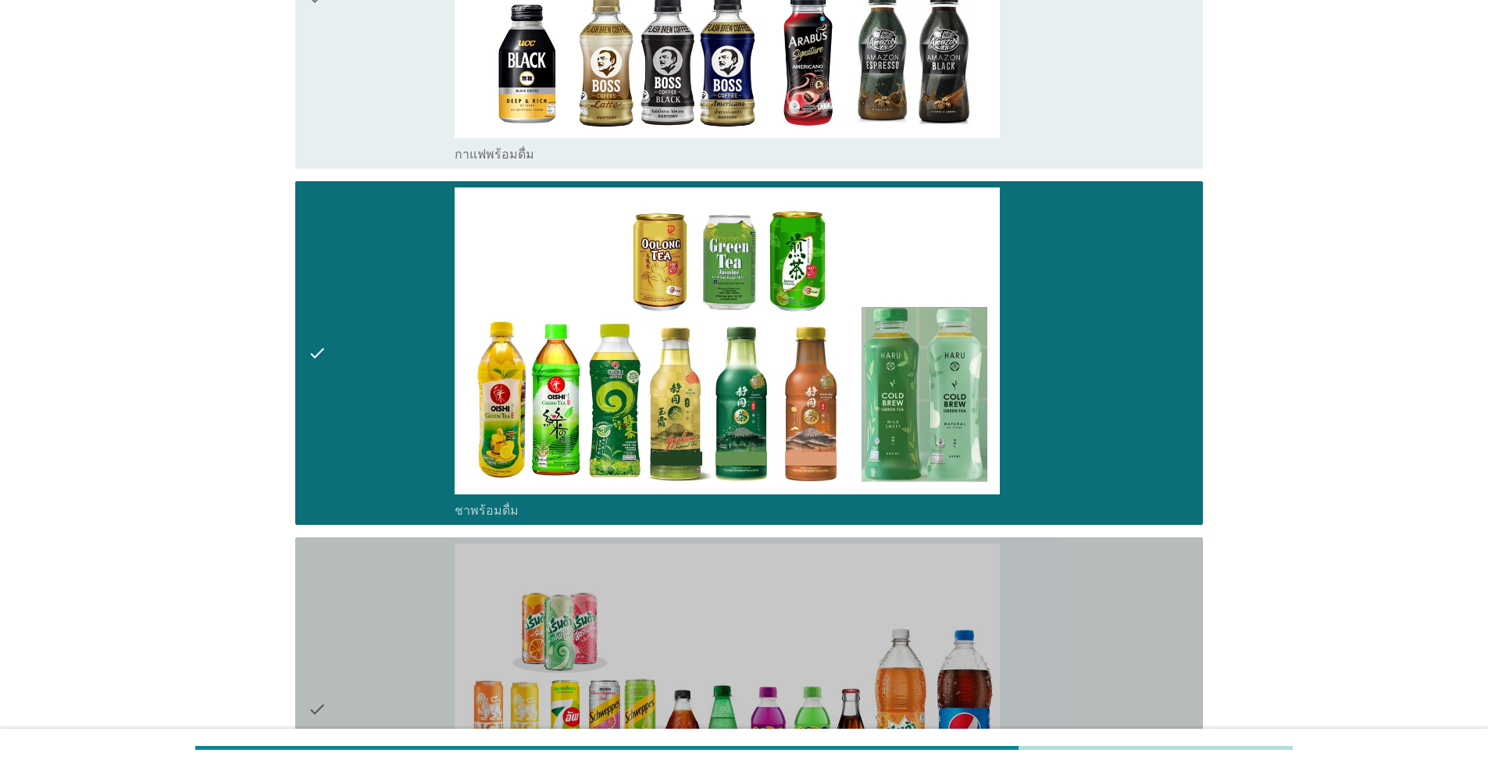
click at [395, 567] on div "check" at bounding box center [381, 709] width 147 height 331
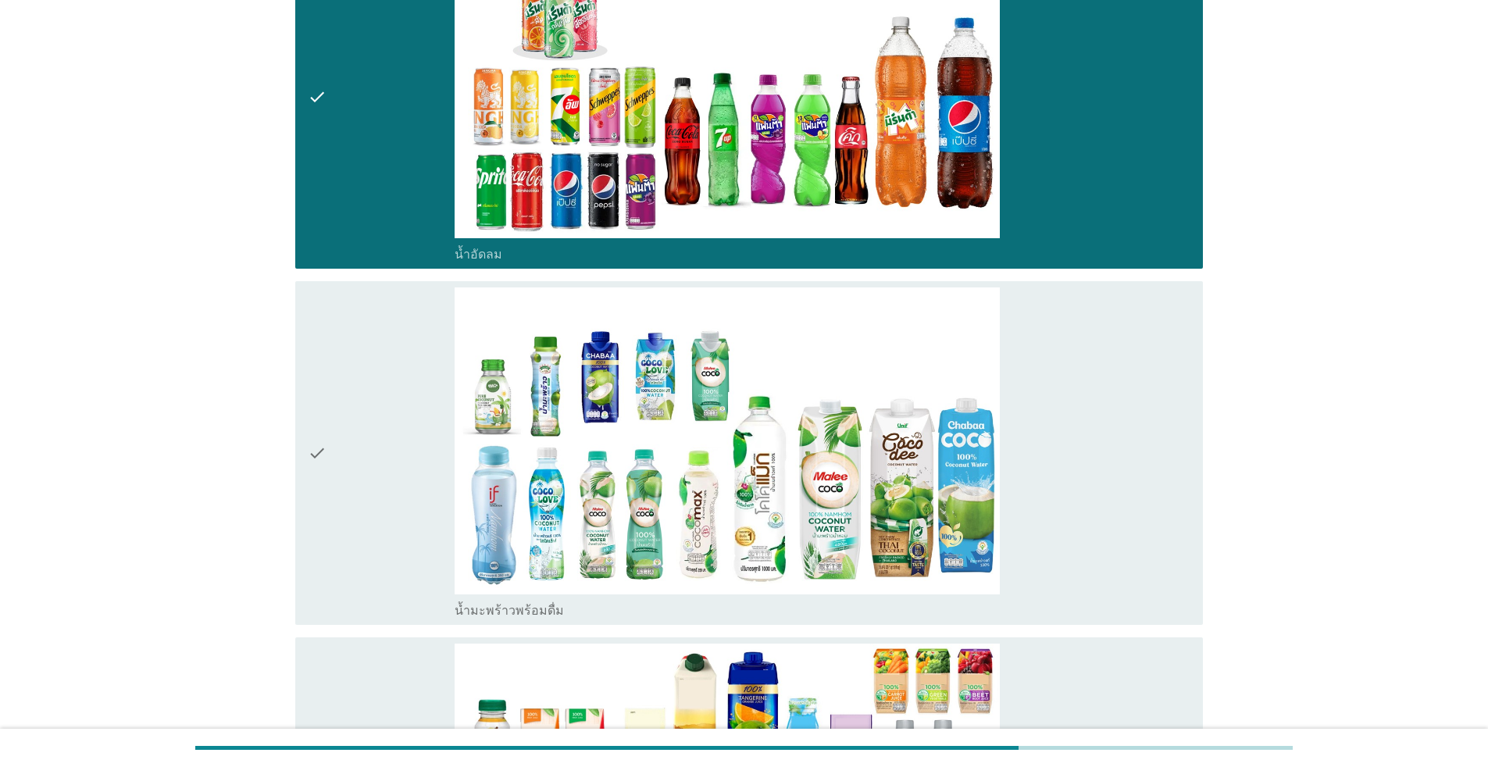
scroll to position [2968, 0]
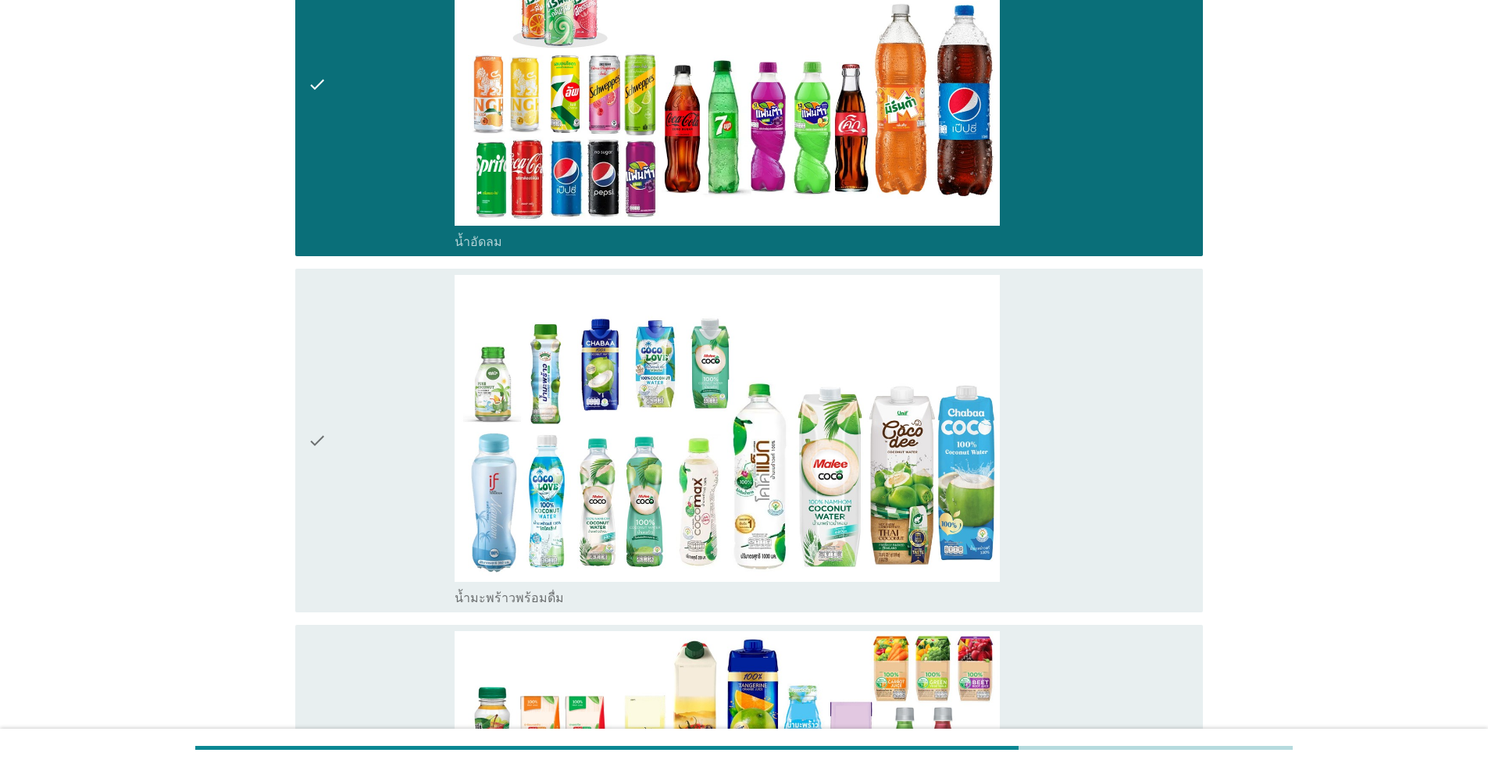
click at [397, 508] on div "check" at bounding box center [381, 440] width 147 height 331
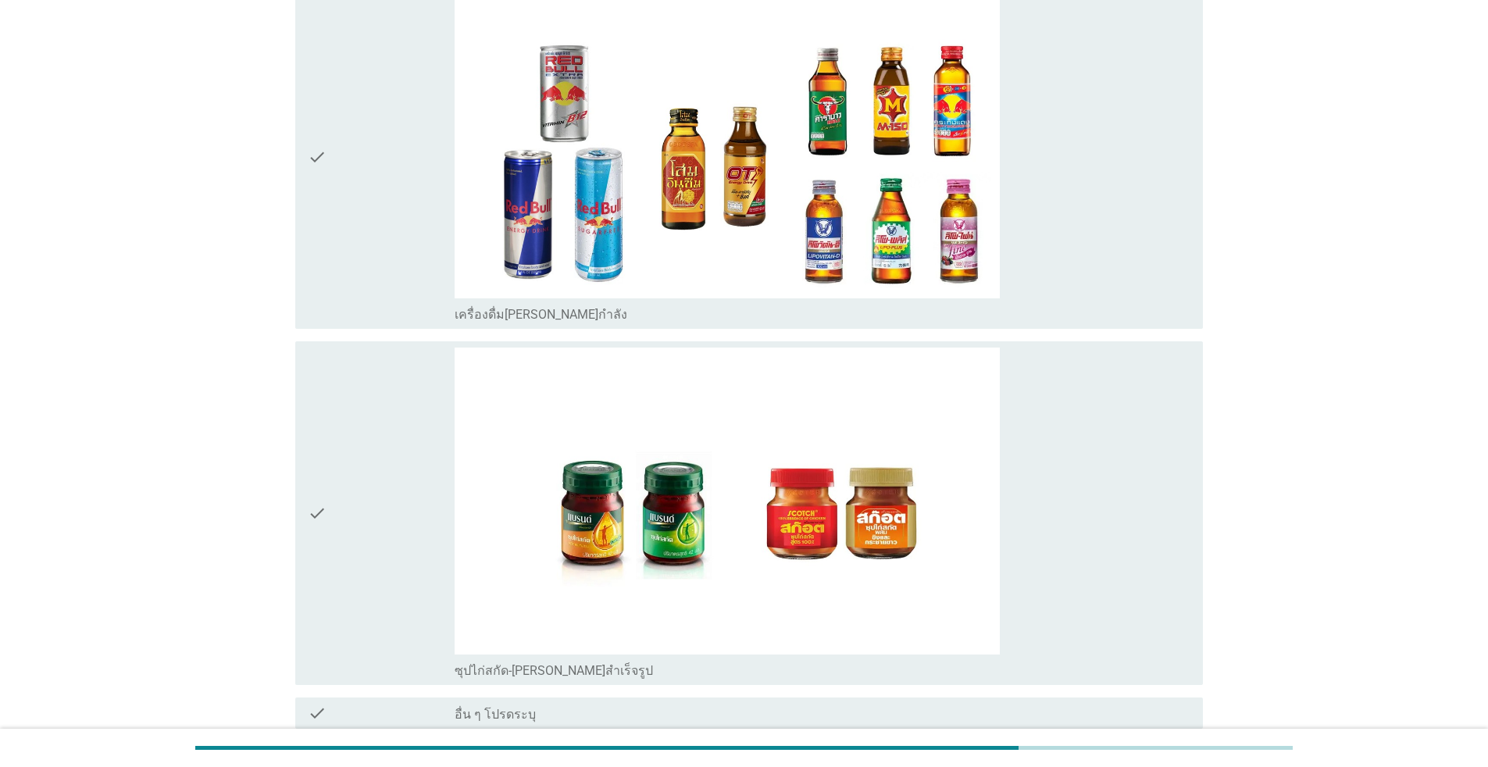
scroll to position [5159, 0]
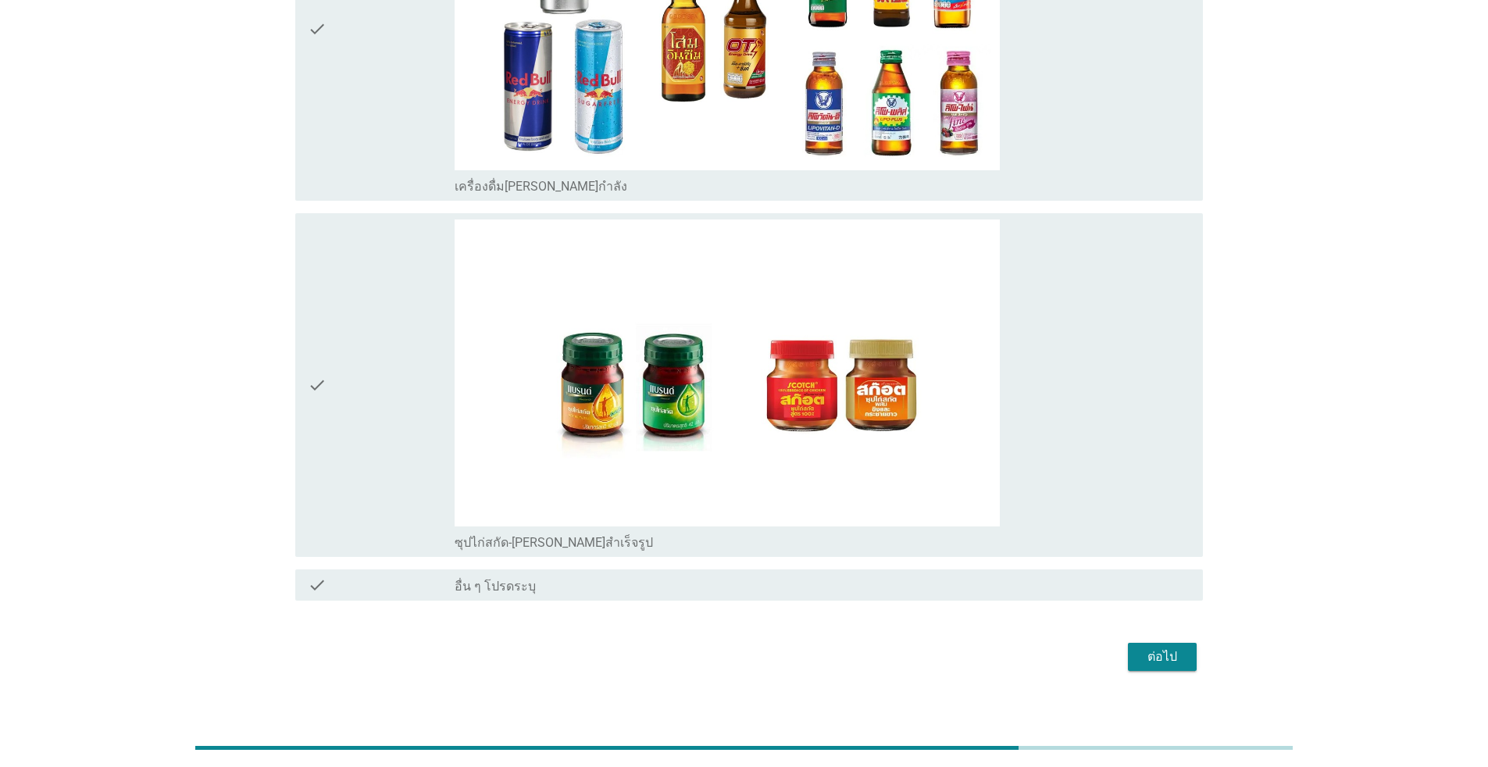
click at [392, 478] on div "check" at bounding box center [381, 384] width 147 height 331
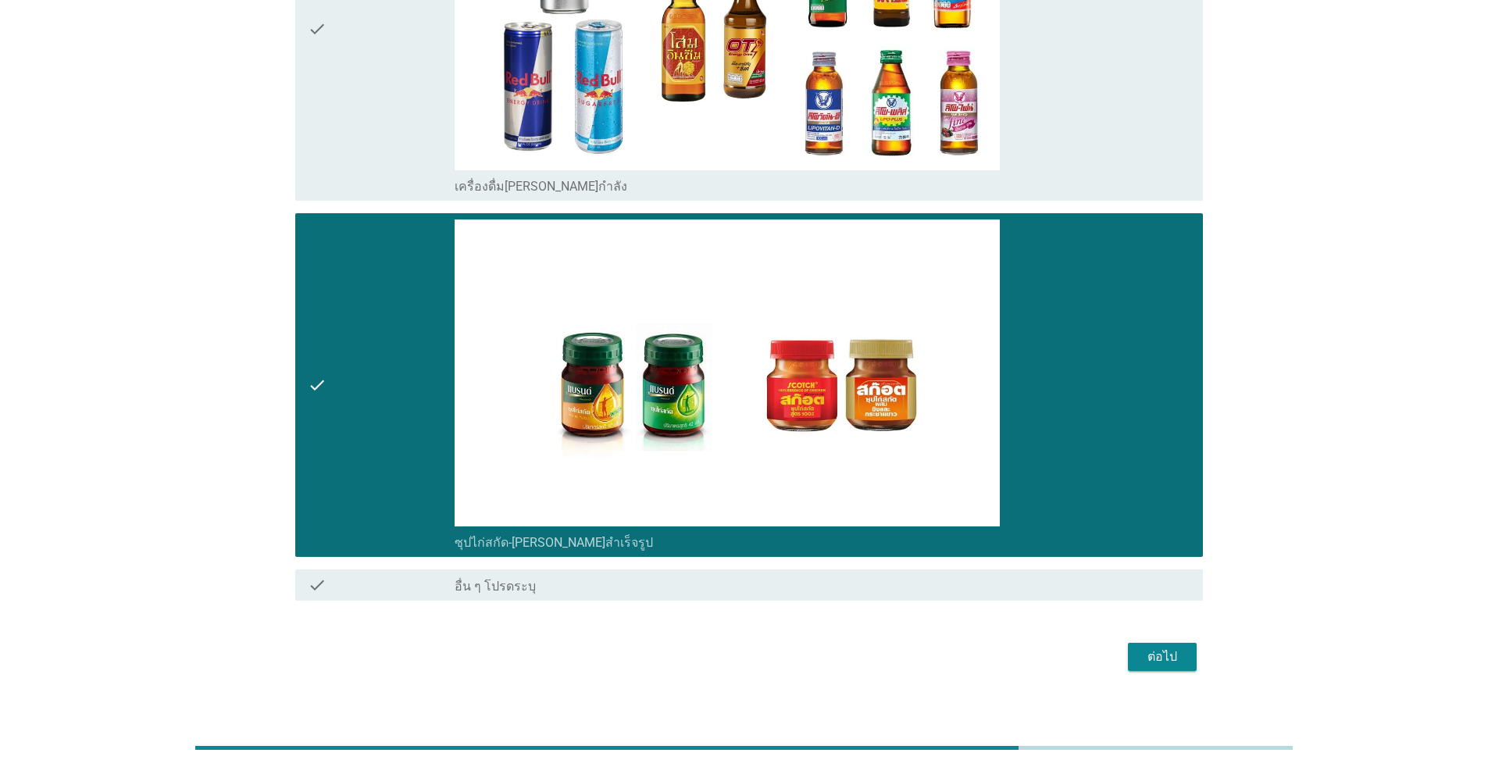
click at [768, 647] on div "ต่อไป" at bounding box center [1162, 656] width 44 height 19
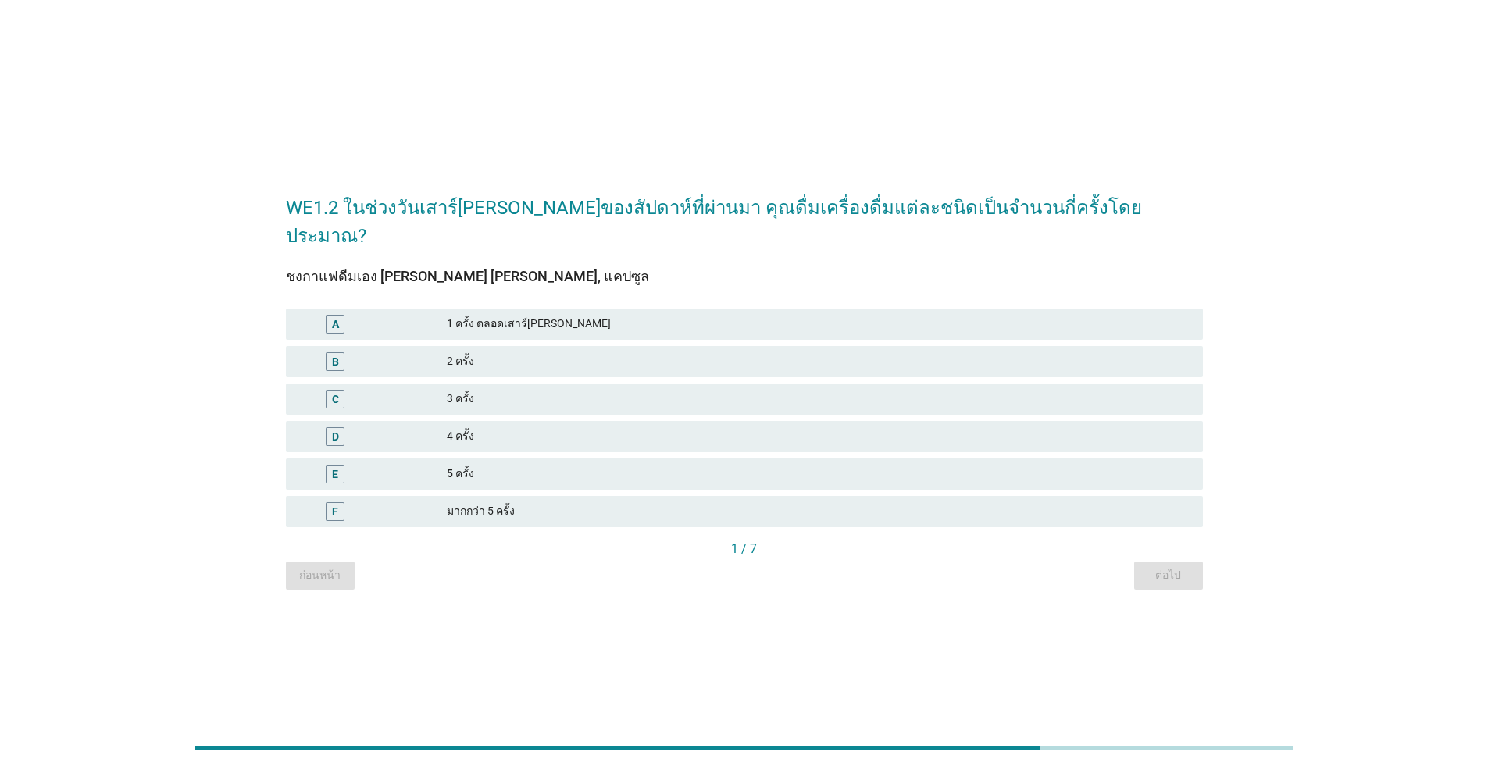
click at [492, 315] on div "1 ครั้ง ตลอดเสาร์[PERSON_NAME]" at bounding box center [818, 324] width 743 height 19
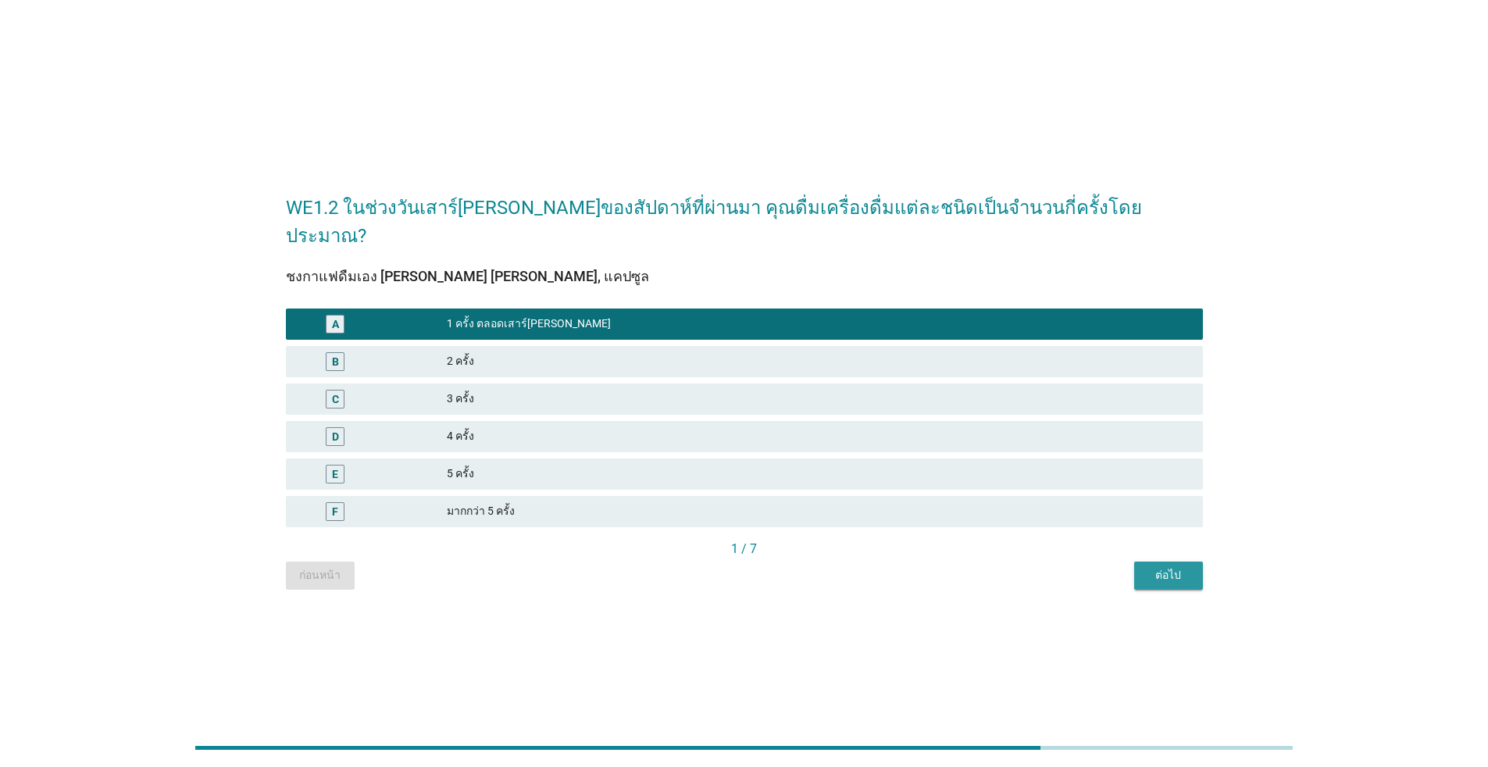
click at [768, 561] on button "ต่อไป" at bounding box center [1168, 575] width 69 height 28
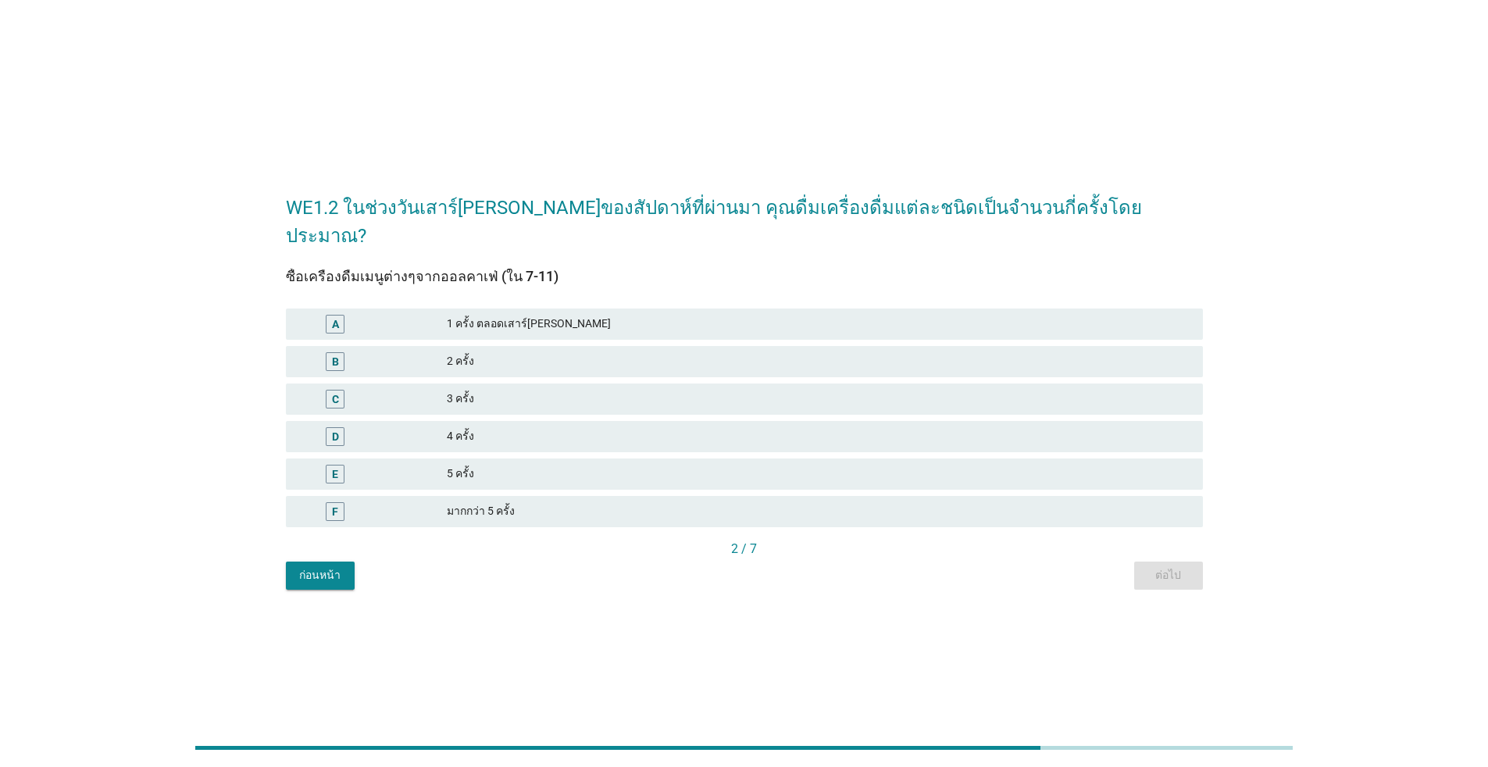
click at [447, 352] on div "2 ครั้ง" at bounding box center [818, 361] width 743 height 19
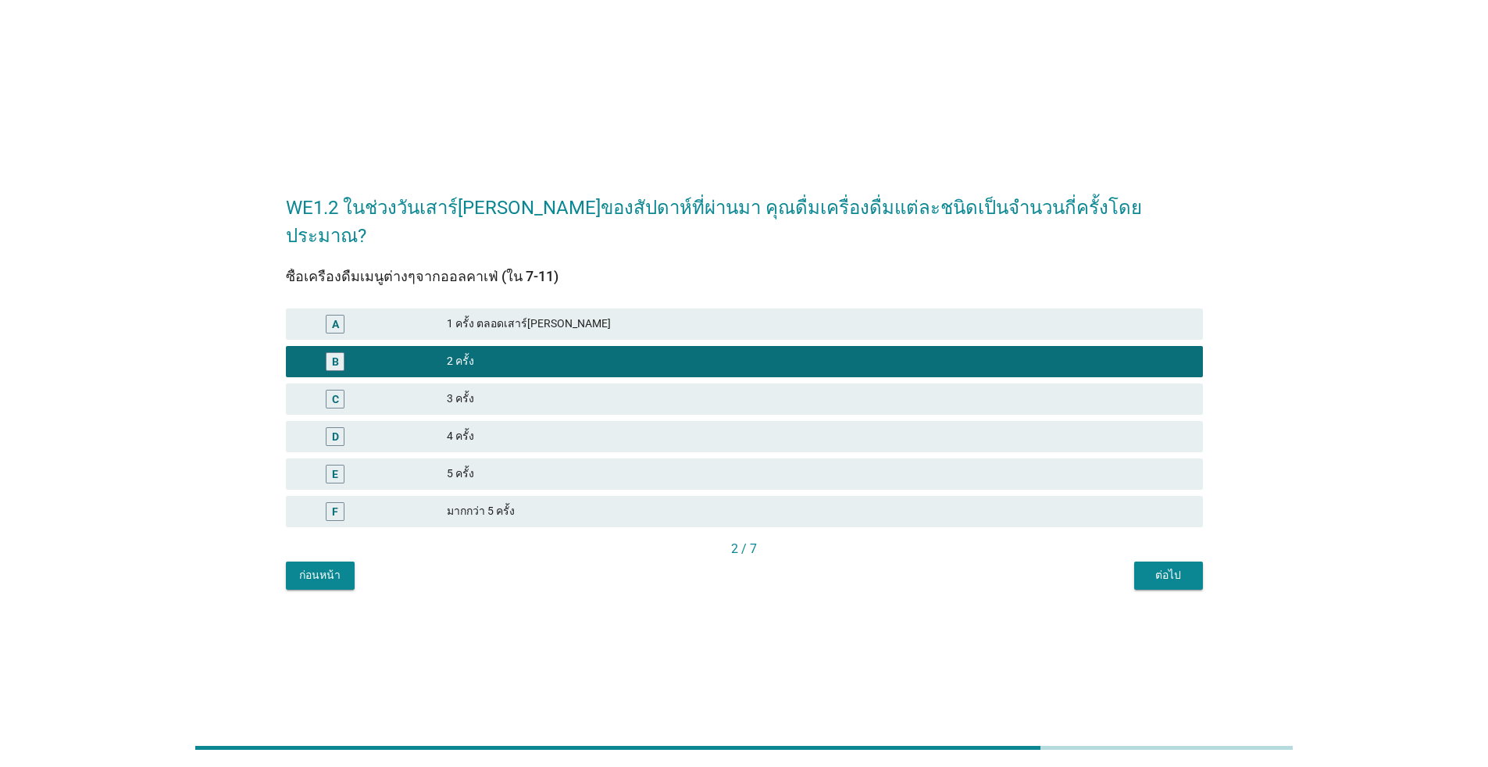
click at [768, 567] on div "ต่อไป" at bounding box center [1168, 575] width 44 height 16
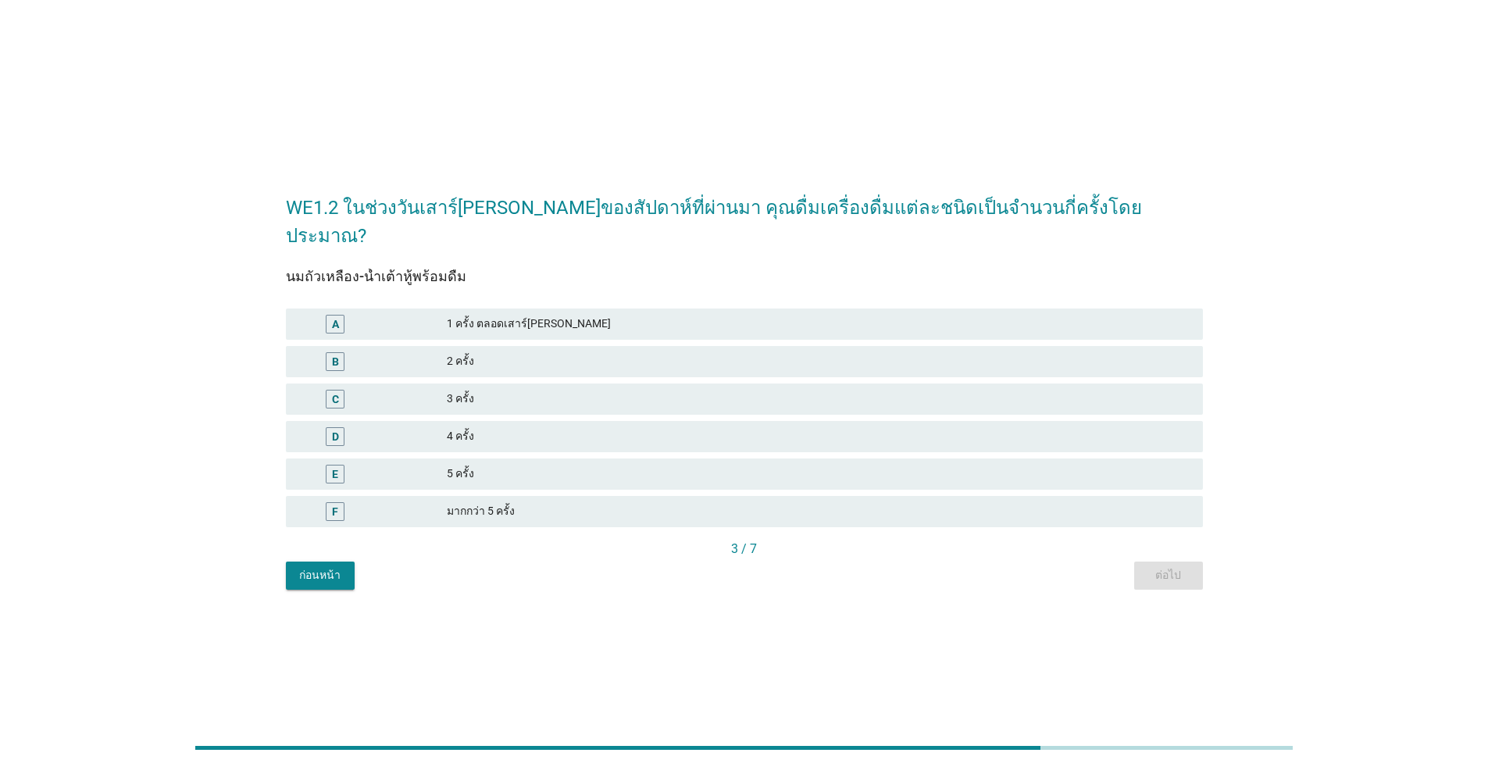
click at [432, 318] on div "A" at bounding box center [372, 324] width 148 height 19
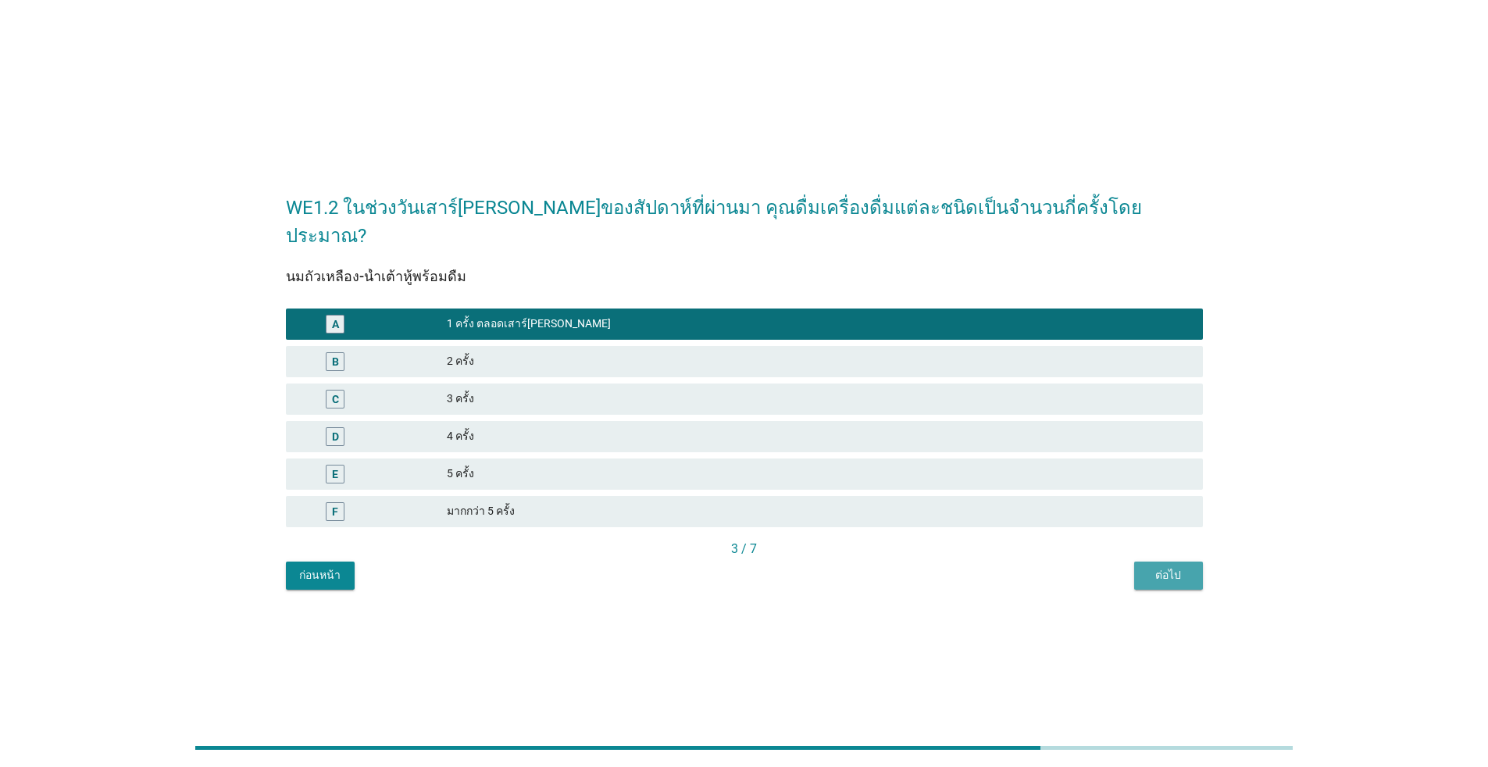
click at [768, 567] on div "ต่อไป" at bounding box center [1168, 575] width 44 height 16
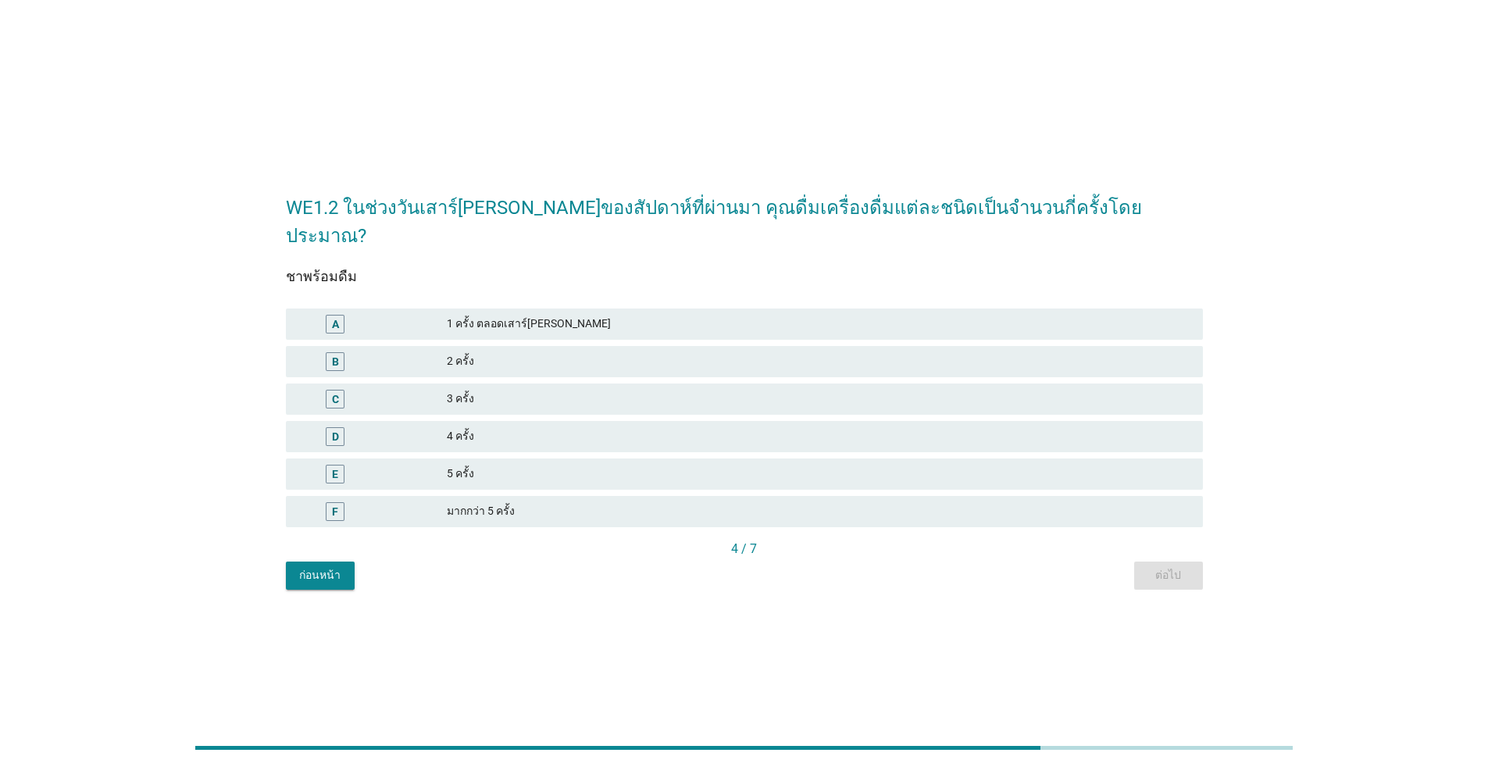
click at [467, 315] on div "1 ครั้ง ตลอดเสาร์[PERSON_NAME]" at bounding box center [818, 324] width 743 height 19
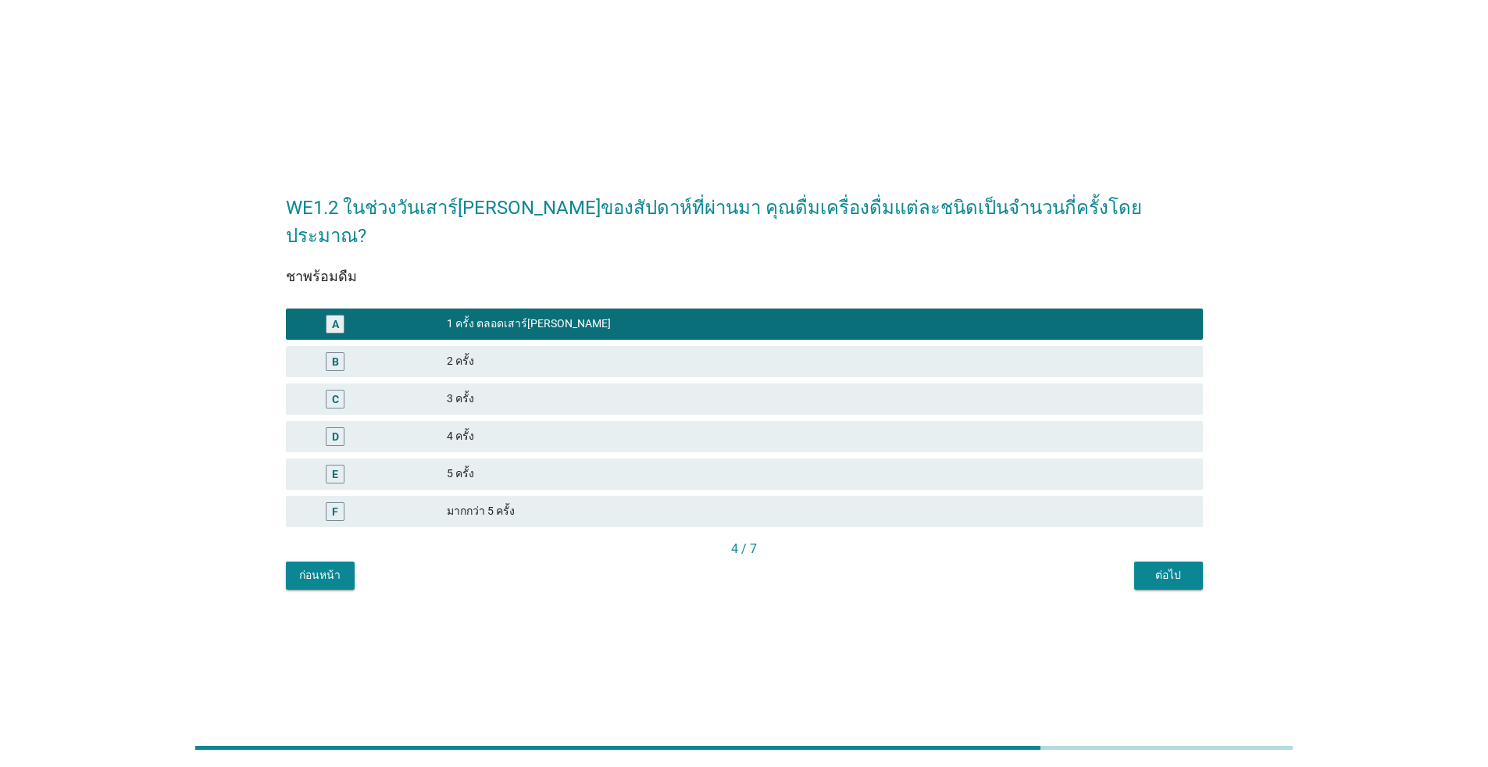
click at [768, 567] on div "ต่อไป" at bounding box center [1168, 575] width 44 height 16
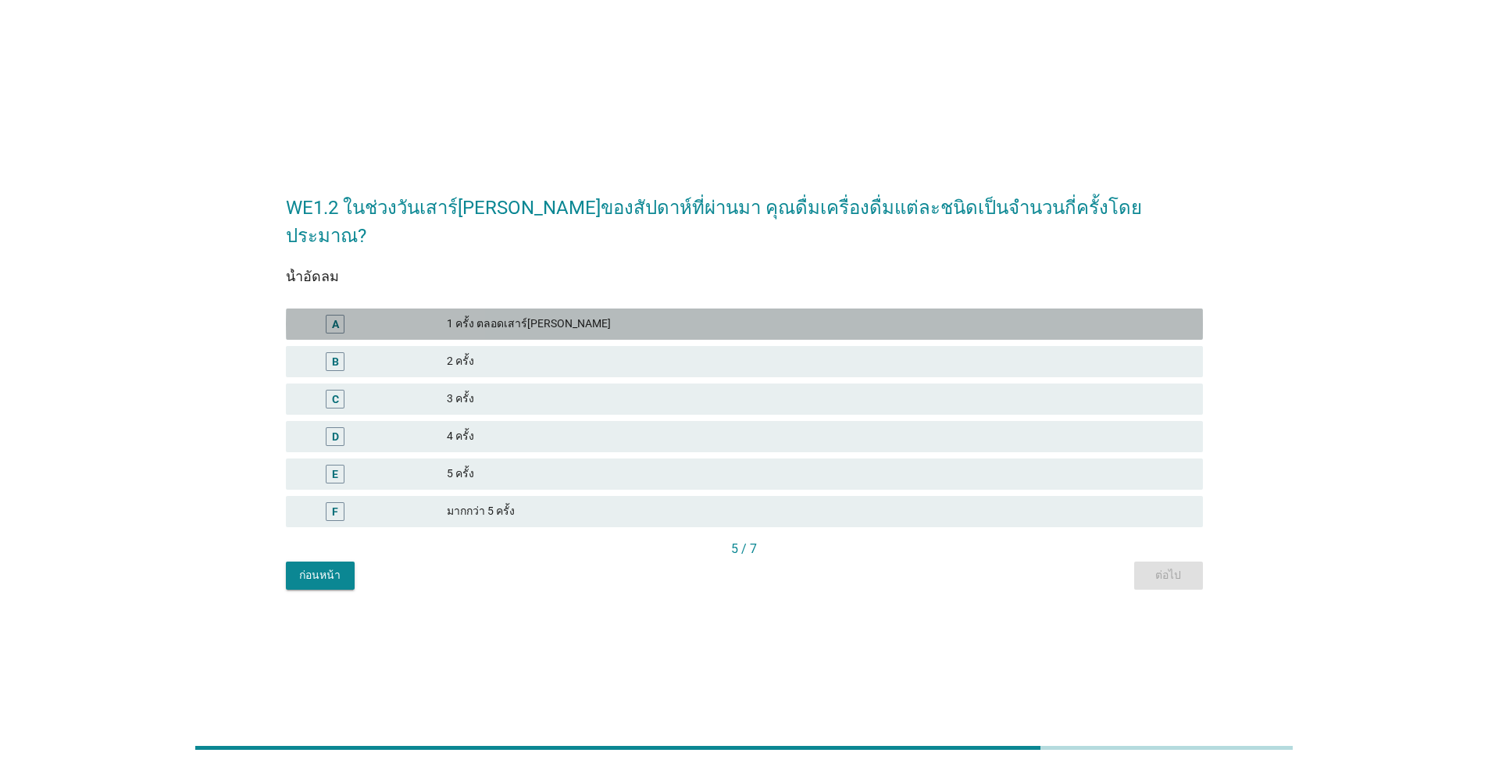
drag, startPoint x: 463, startPoint y: 319, endPoint x: 640, endPoint y: 366, distance: 183.6
click at [465, 319] on div "1 ครั้ง ตลอดเสาร์[PERSON_NAME]" at bounding box center [818, 324] width 743 height 19
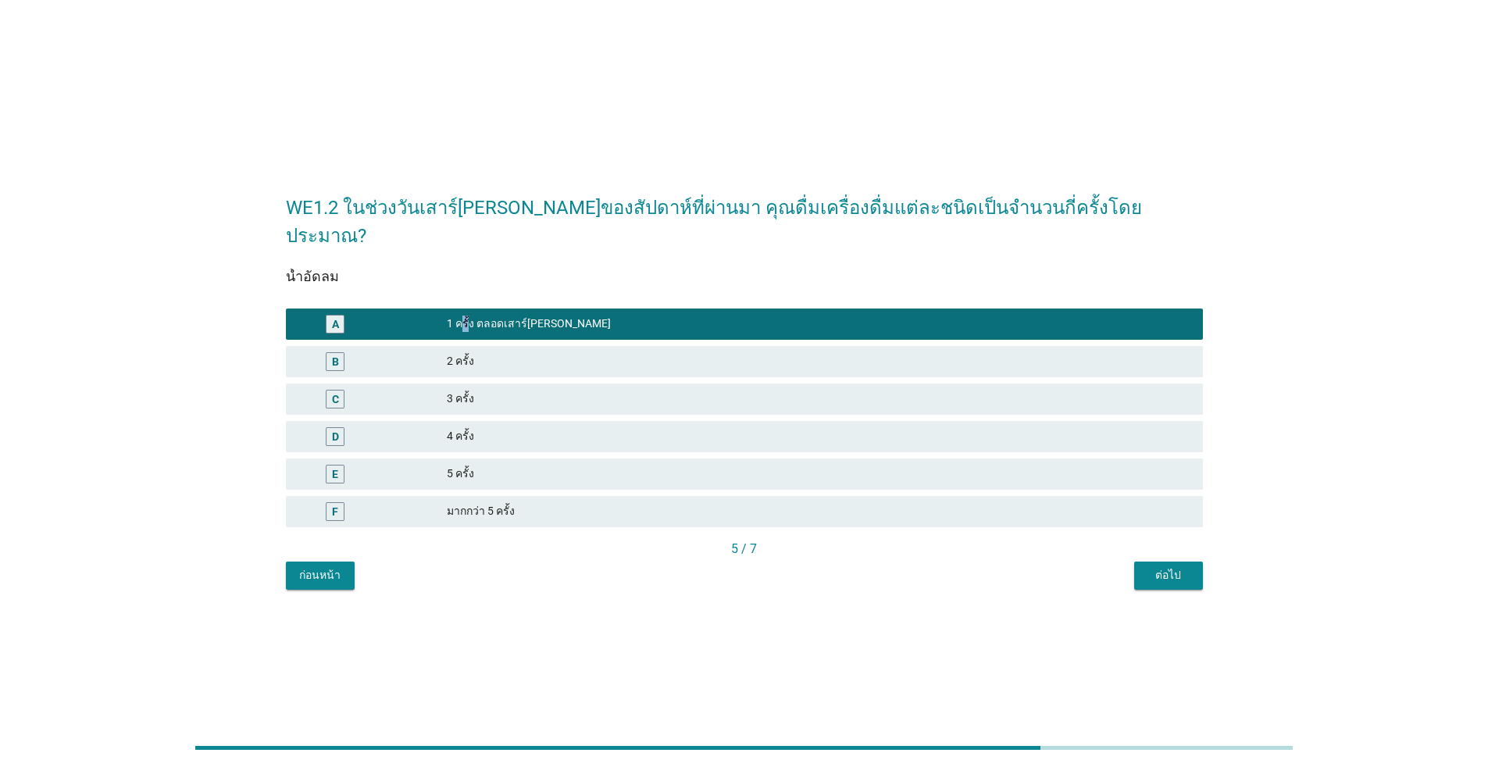
click at [768, 567] on div "ต่อไป" at bounding box center [1168, 575] width 44 height 16
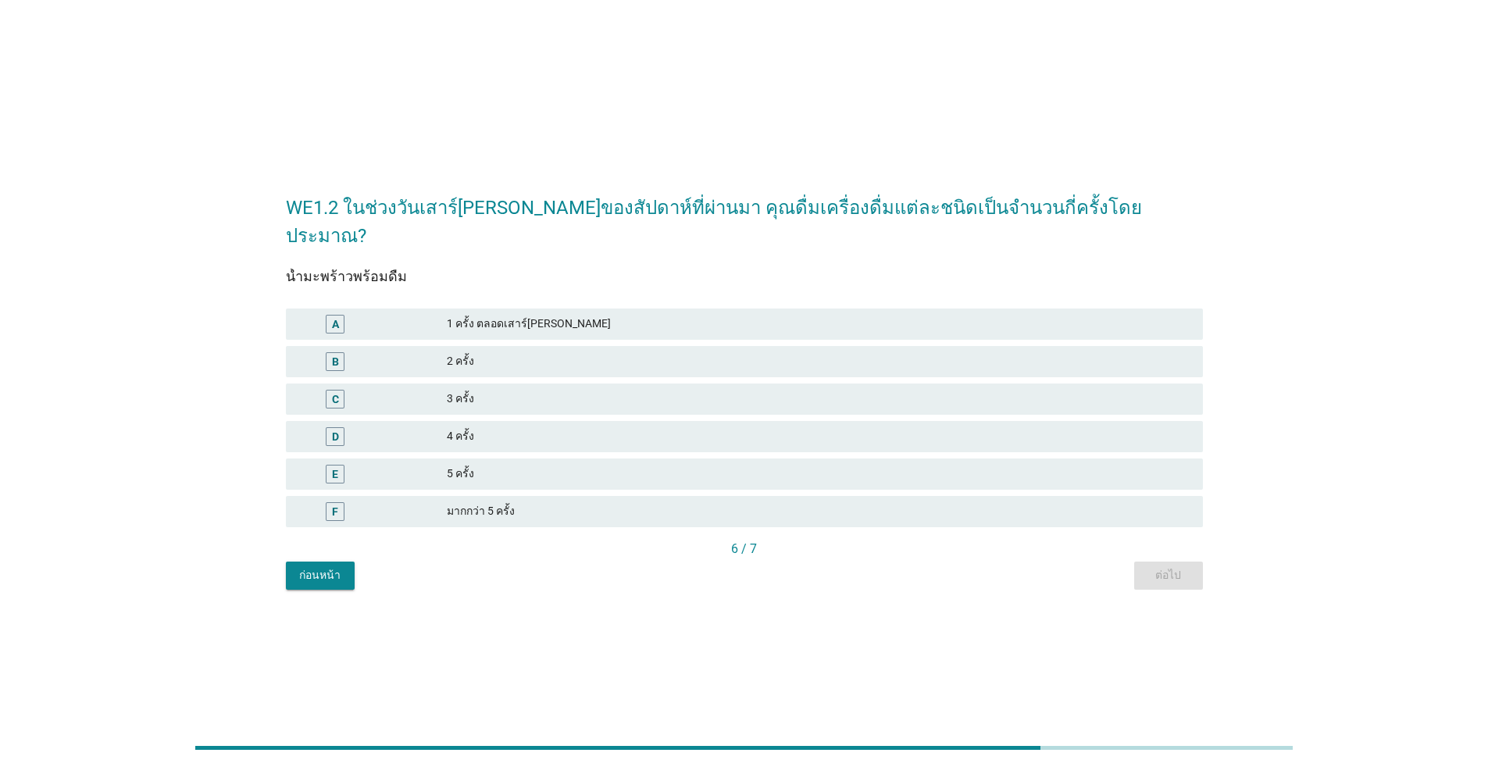
click at [430, 320] on div "A 1 ครั้ง ตลอดเสาร์[PERSON_NAME]" at bounding box center [744, 323] width 917 height 31
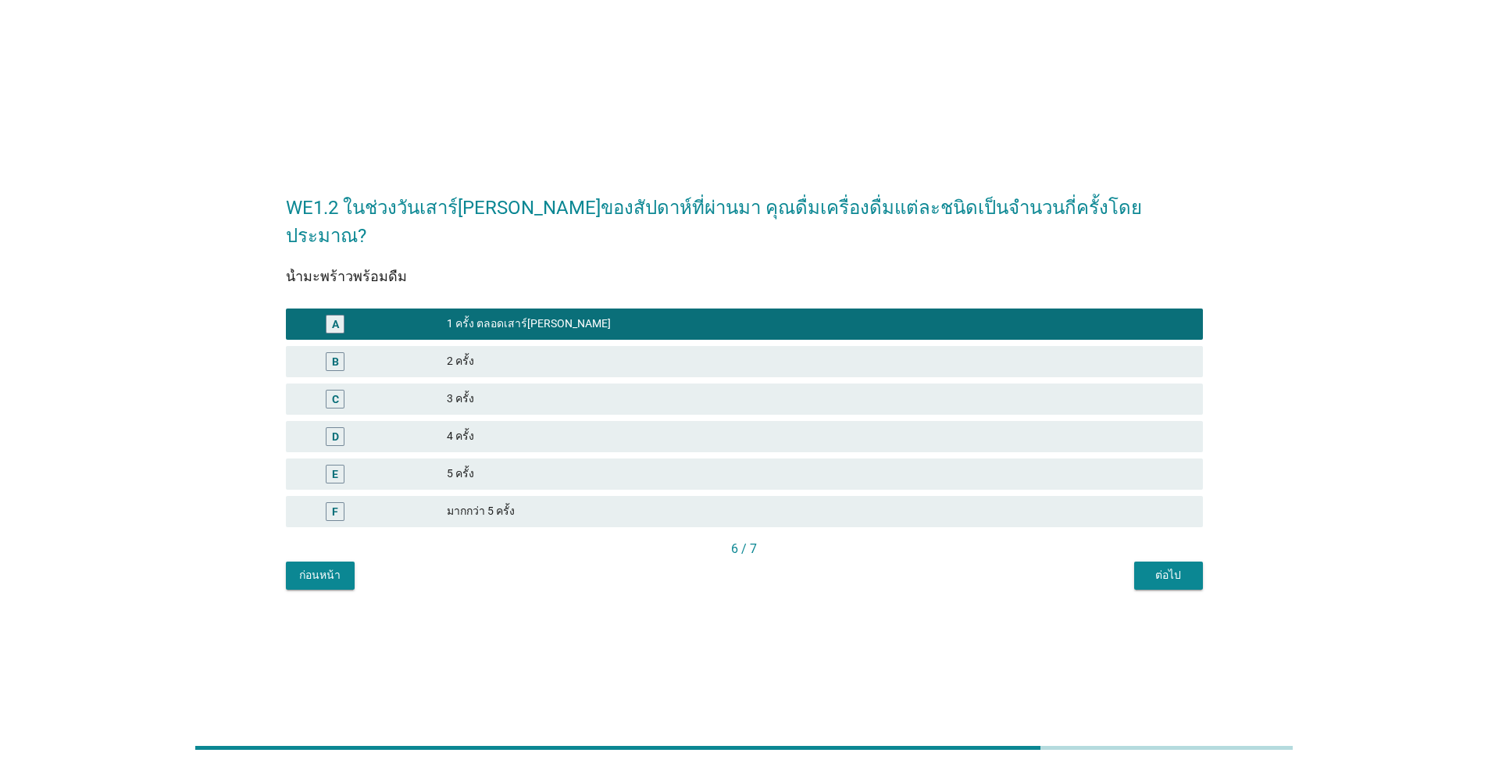
click at [768, 567] on div "ต่อไป" at bounding box center [1168, 575] width 44 height 16
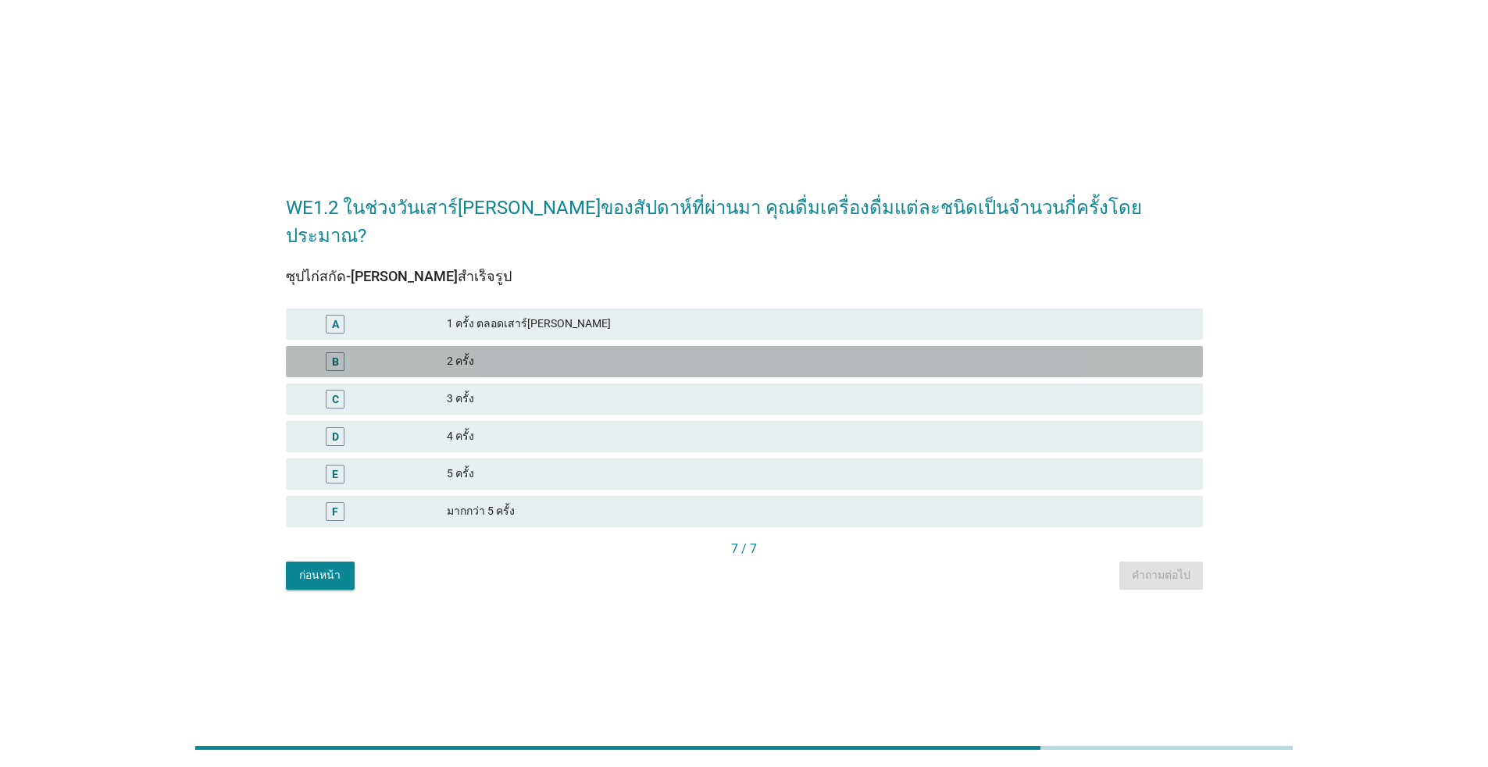
click at [428, 352] on div "B" at bounding box center [372, 361] width 148 height 19
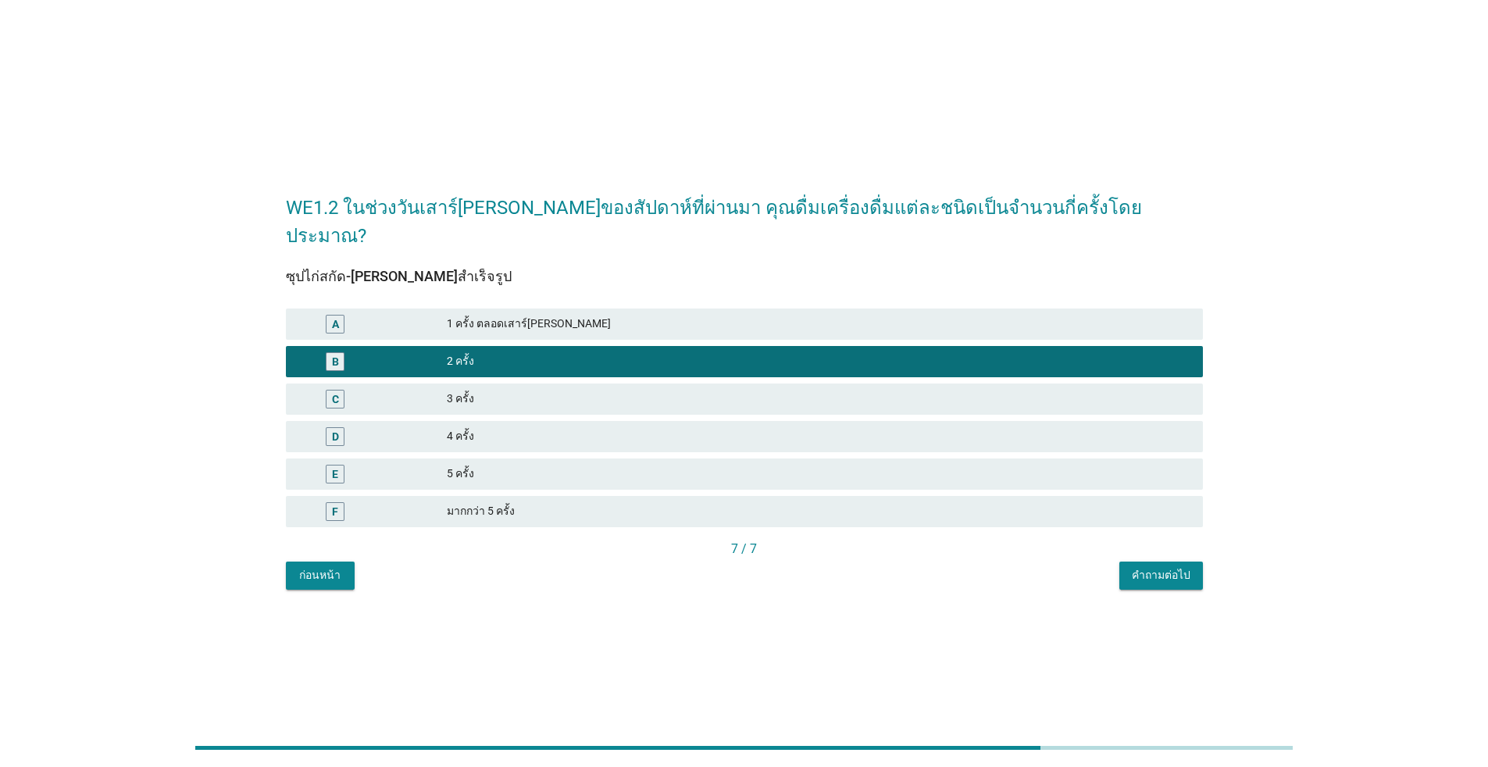
click at [768, 567] on div "คำถามต่อไป" at bounding box center [1161, 575] width 59 height 16
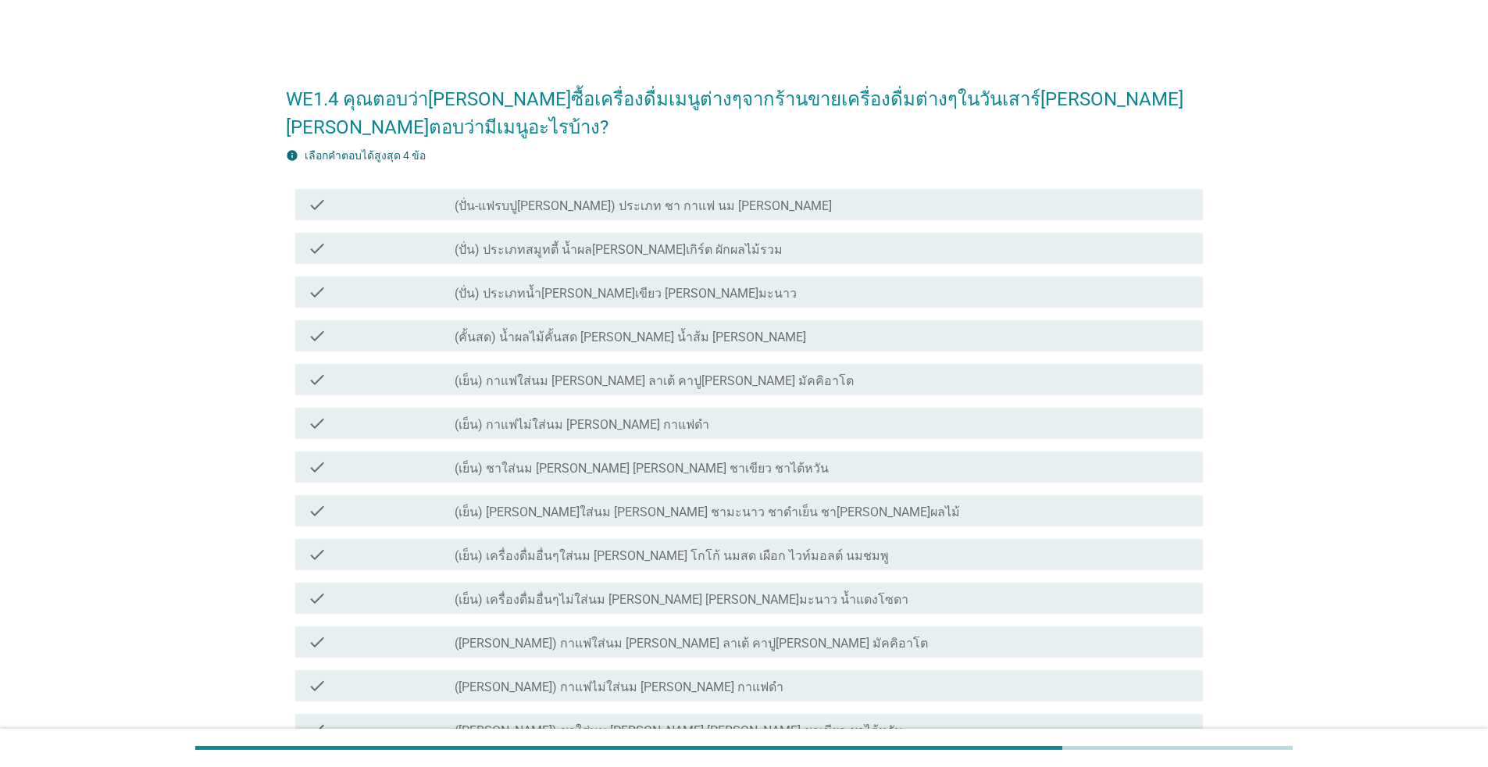
click at [504, 373] on label "(เย็น) กาแฟใส่นม [PERSON_NAME] ลาเต้ คาปู[PERSON_NAME] มัคคิอาโต" at bounding box center [654, 381] width 399 height 16
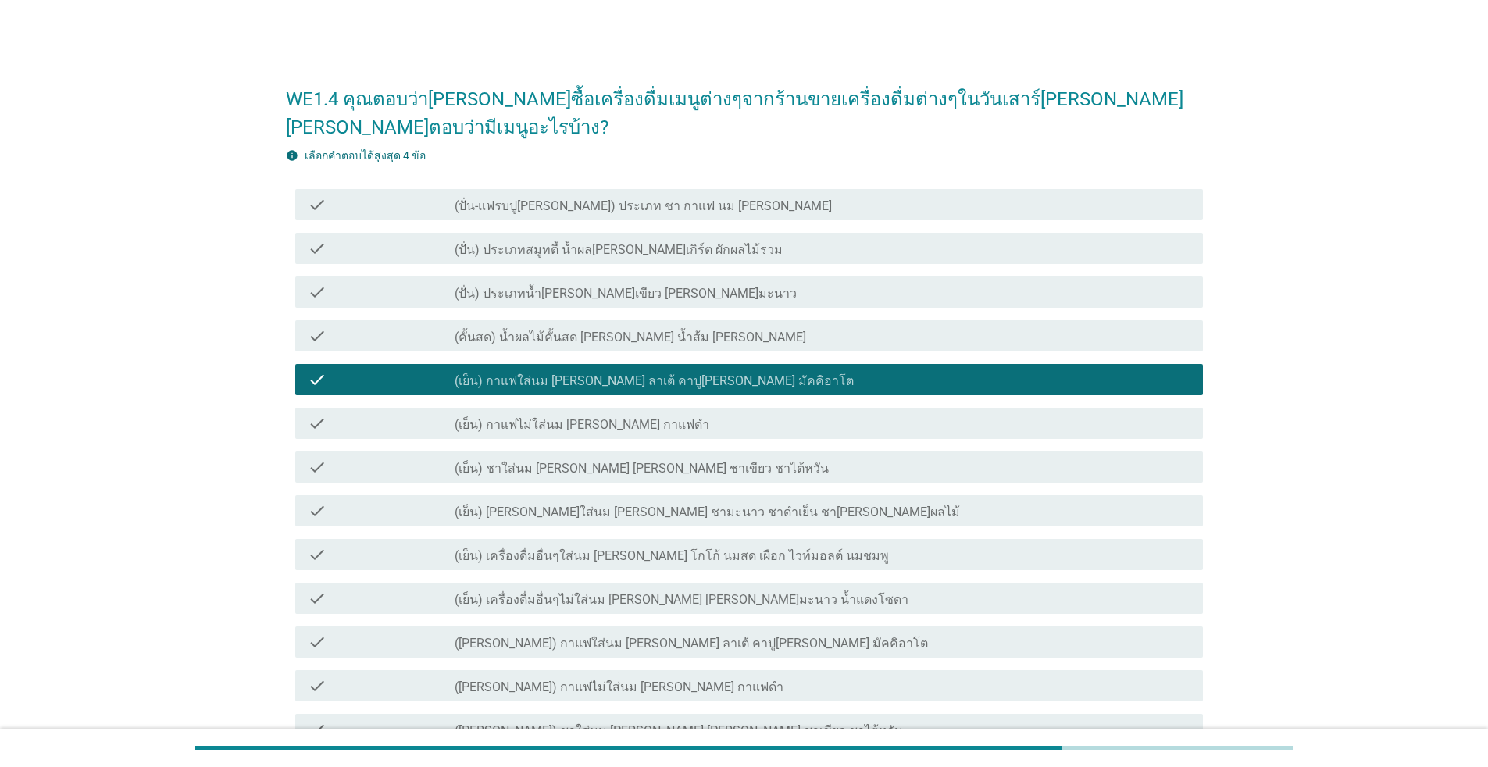
click at [557, 461] on label "(เย็น) ชาใส่นม [PERSON_NAME] [PERSON_NAME] ชาเขียว ชาไต้หวัน" at bounding box center [642, 469] width 374 height 16
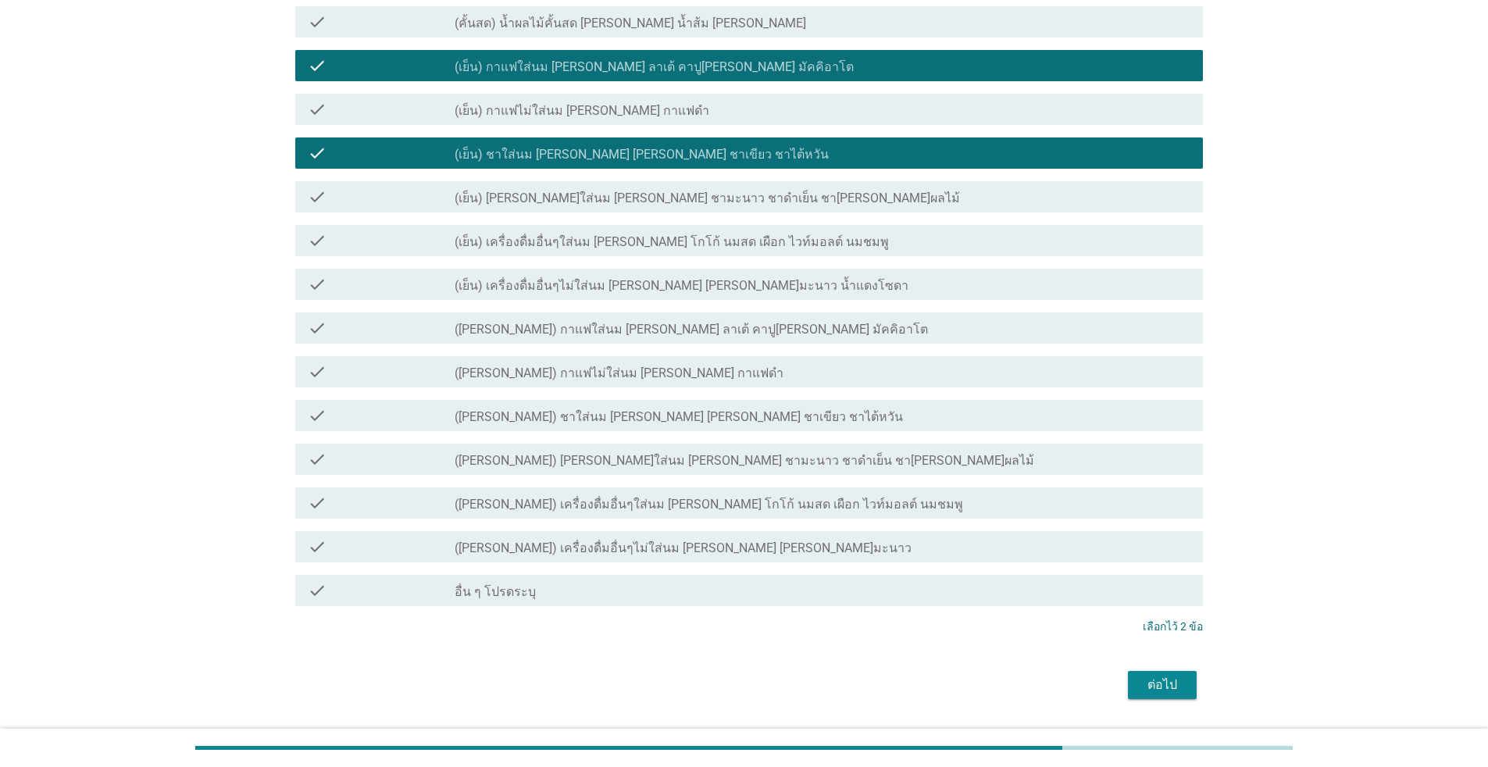
scroll to position [330, 0]
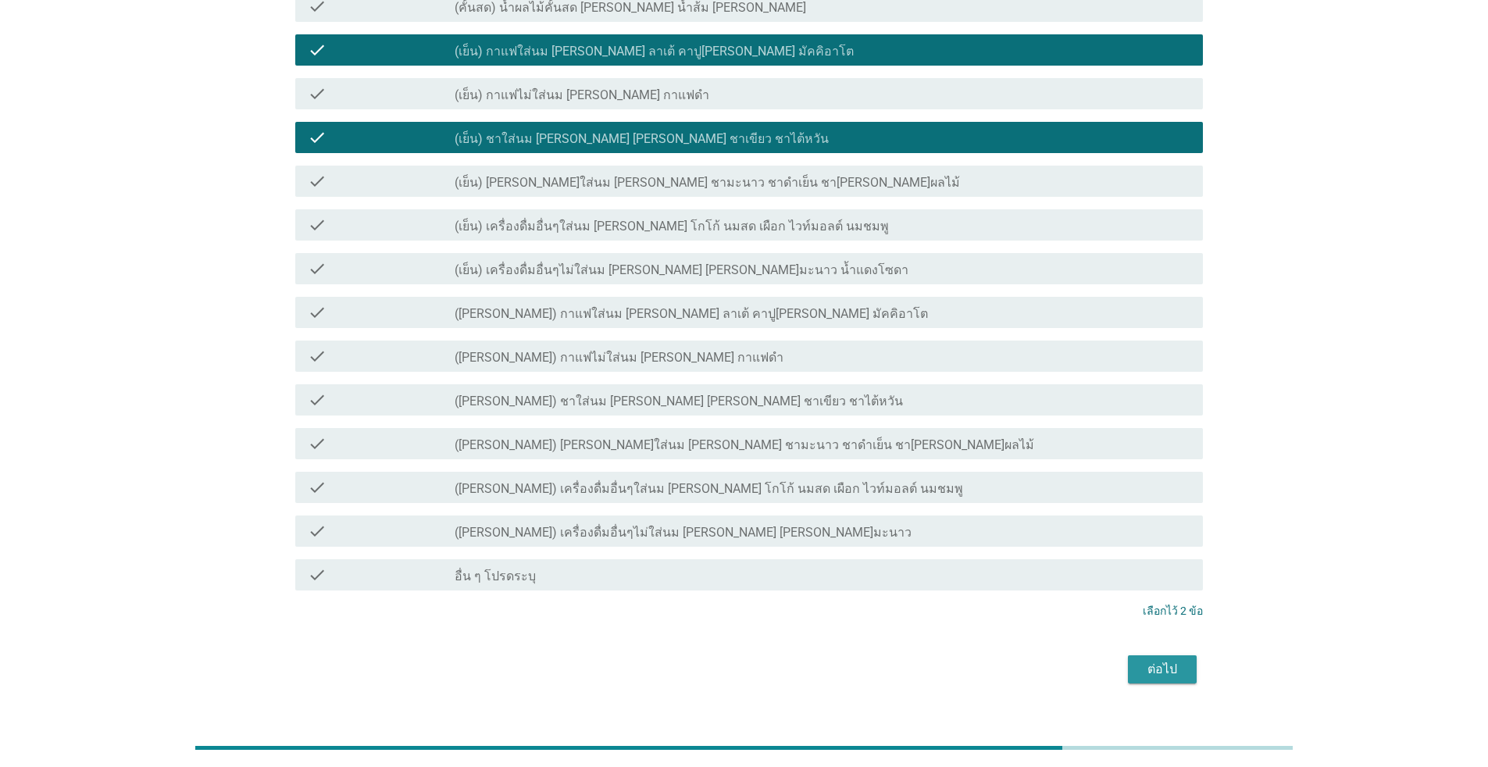
click at [768, 660] on div "ต่อไป" at bounding box center [1162, 669] width 44 height 19
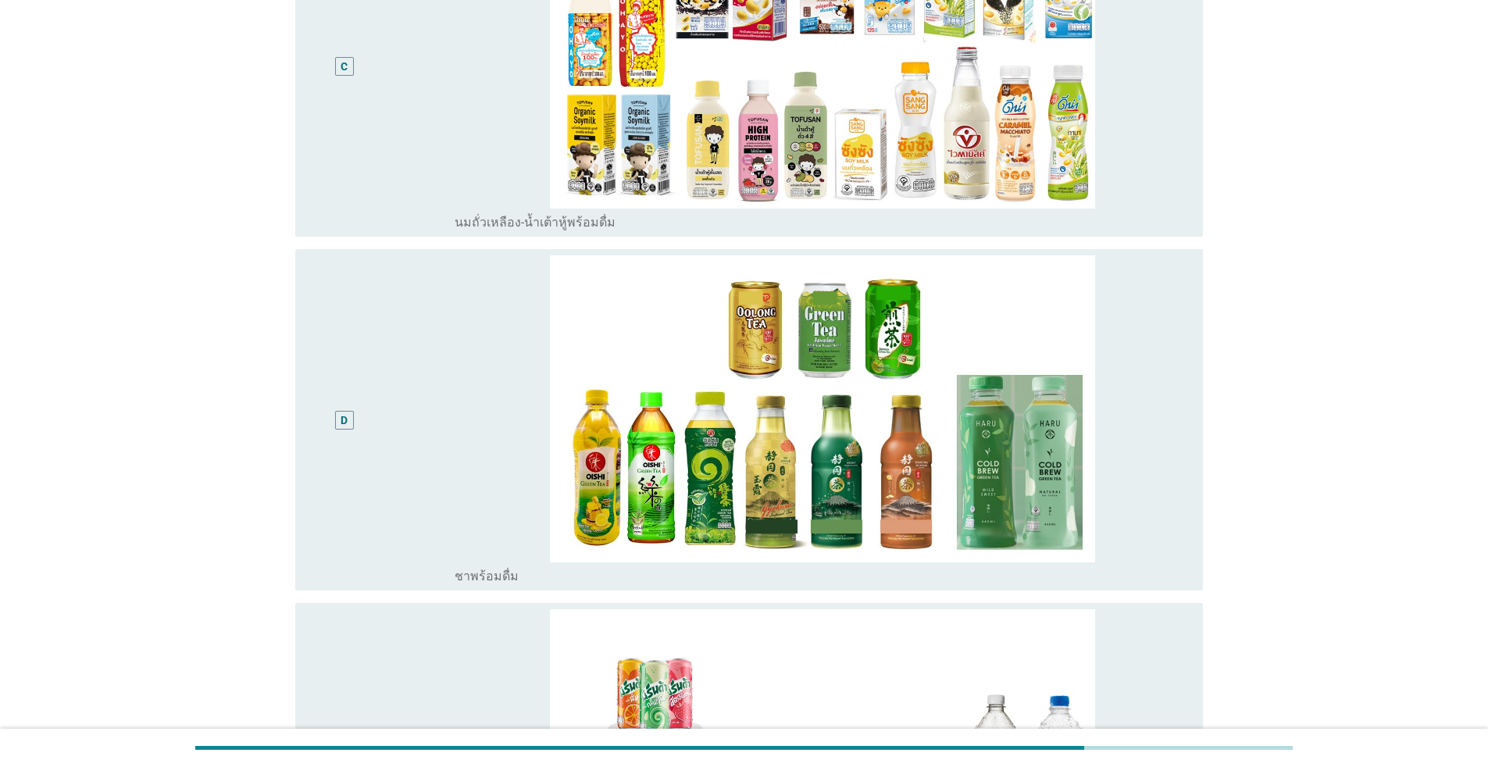
scroll to position [0, 0]
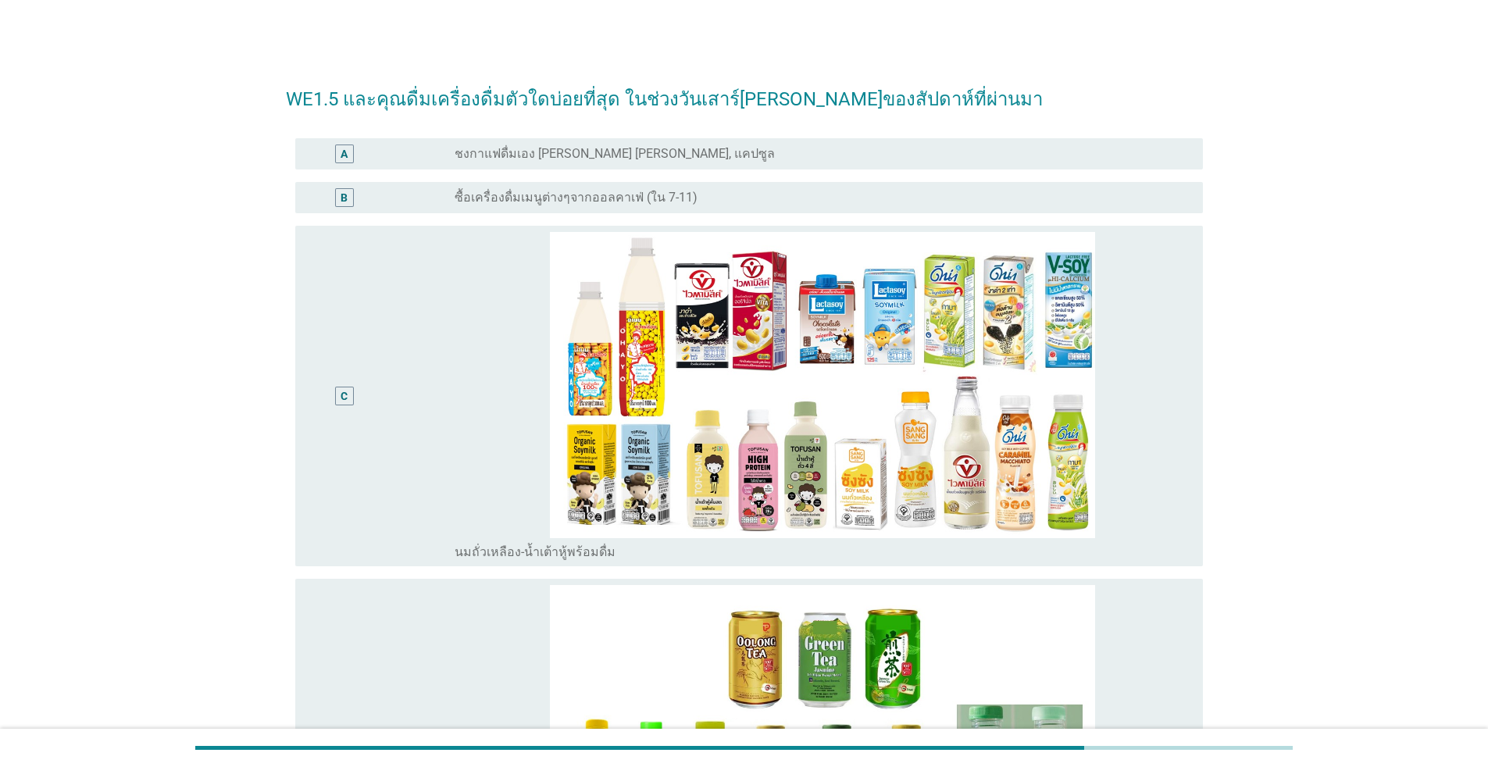
click at [559, 197] on label "ซื้อเครื่องดื่มเมนูต่างๆจากออลคาเฟ่ (ใน 7-11)" at bounding box center [576, 198] width 243 height 16
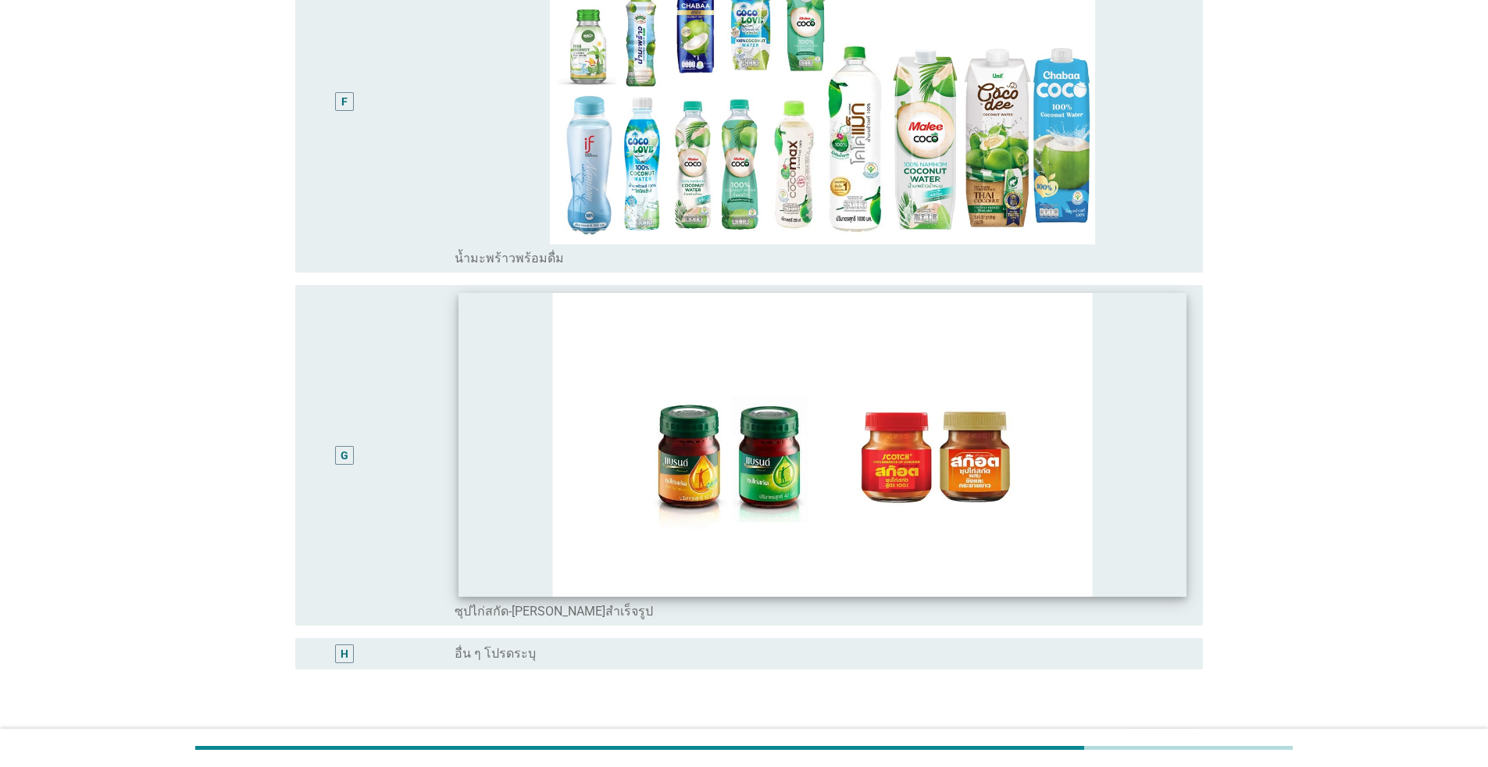
scroll to position [1459, 0]
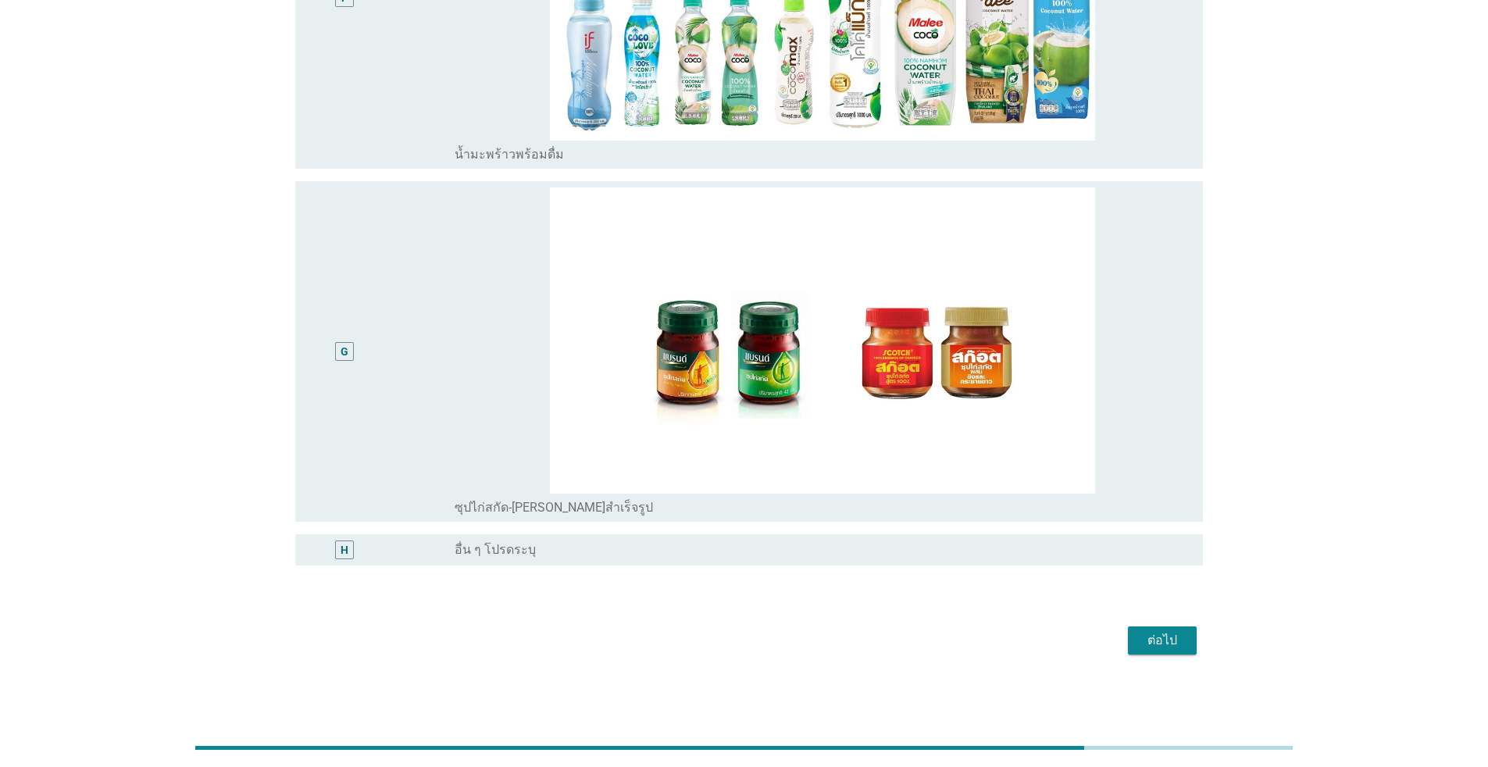
click at [768, 638] on div "ต่อไป" at bounding box center [1162, 640] width 44 height 19
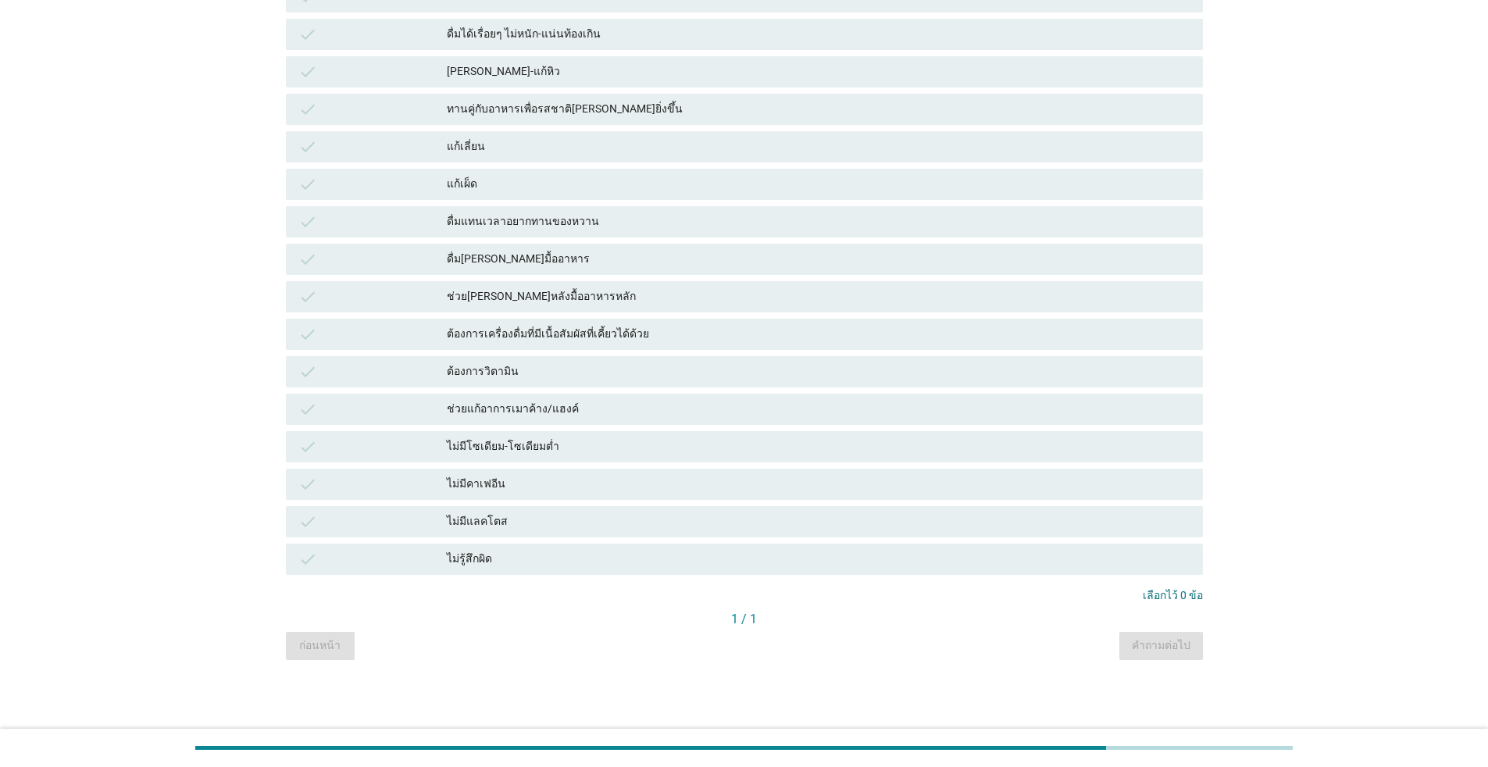
scroll to position [0, 0]
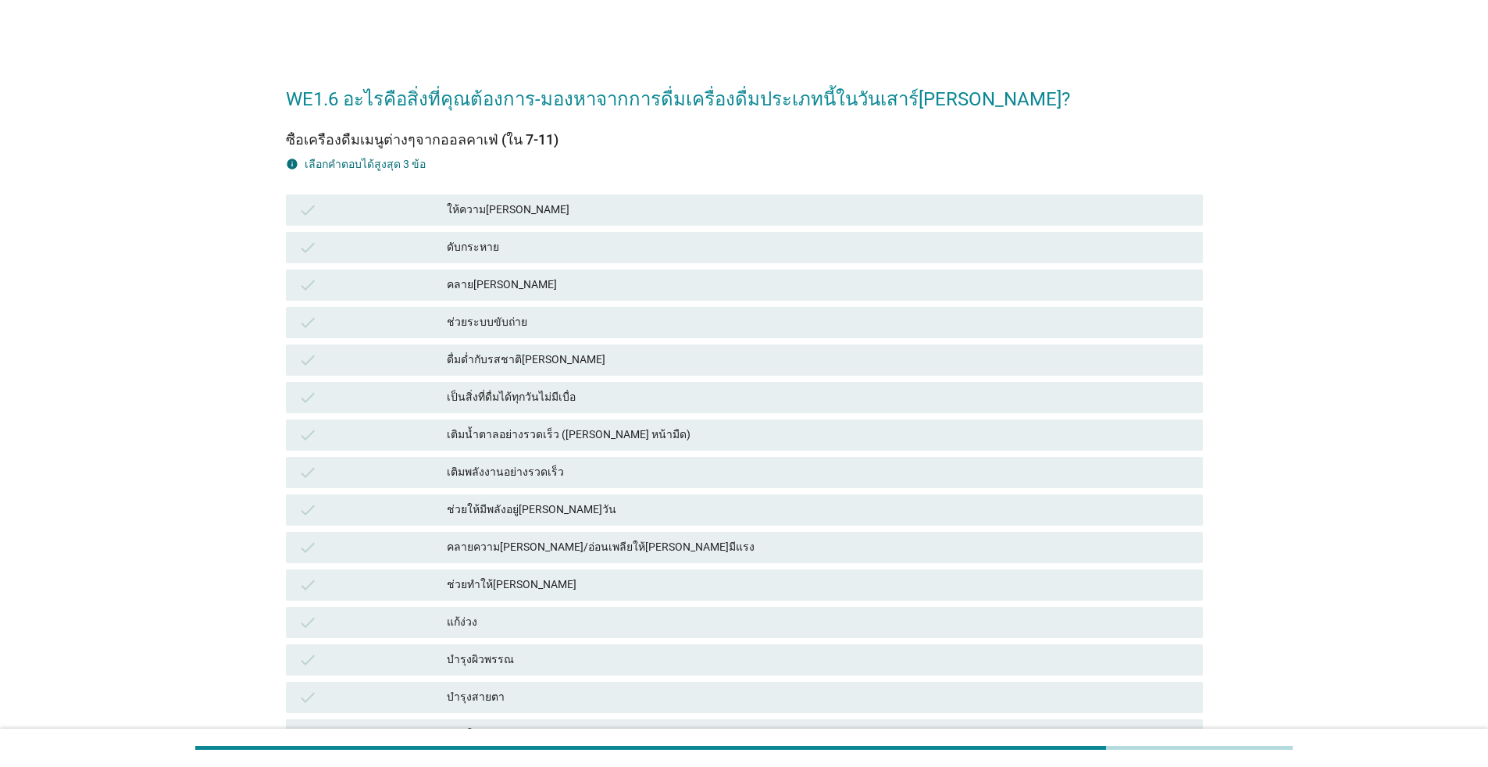
click at [533, 211] on div "ให้ความ[PERSON_NAME]" at bounding box center [818, 210] width 743 height 19
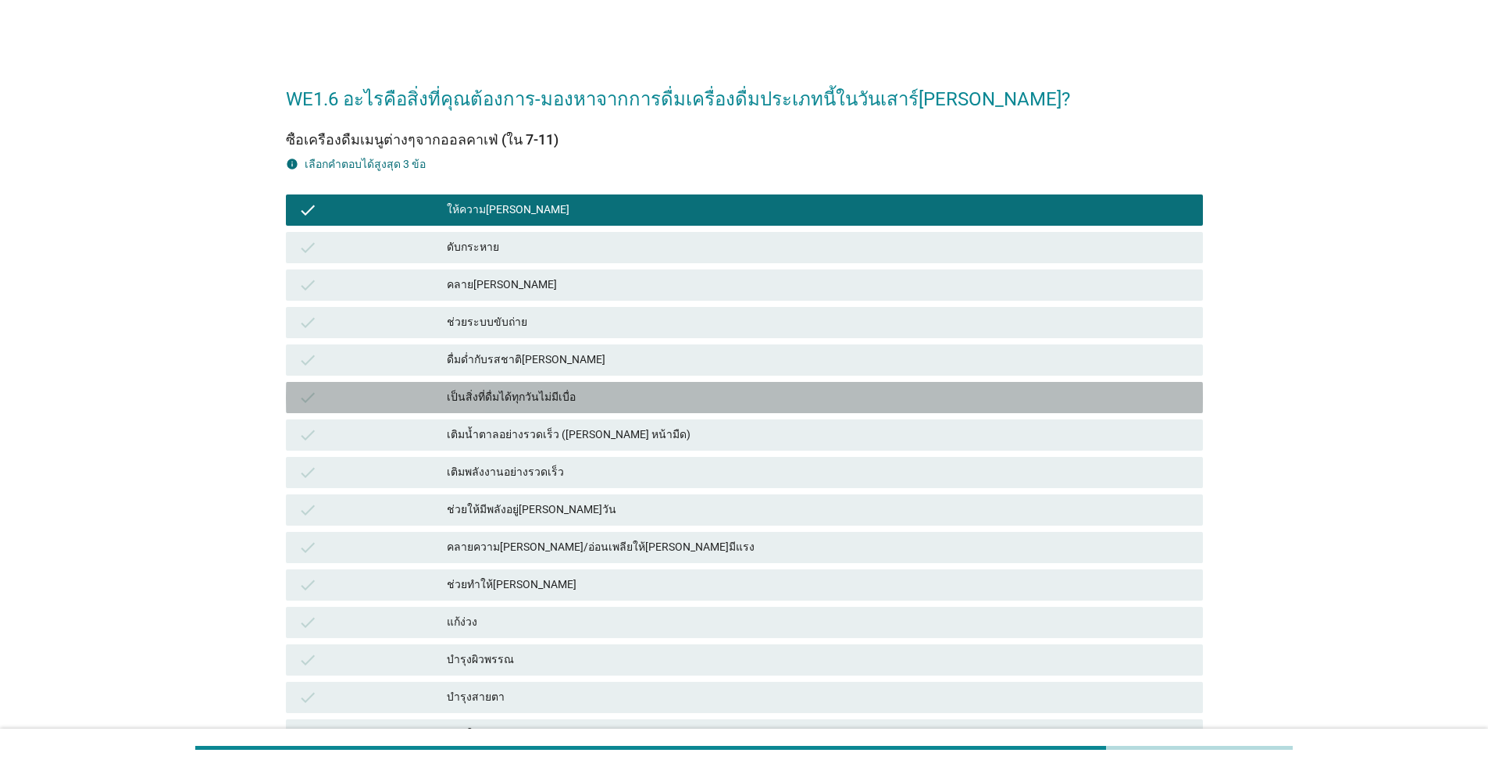
click at [563, 393] on div "เป็นสิ่งที่ดื่มได้ทุกวันไม่มีเบื่อ" at bounding box center [818, 397] width 743 height 19
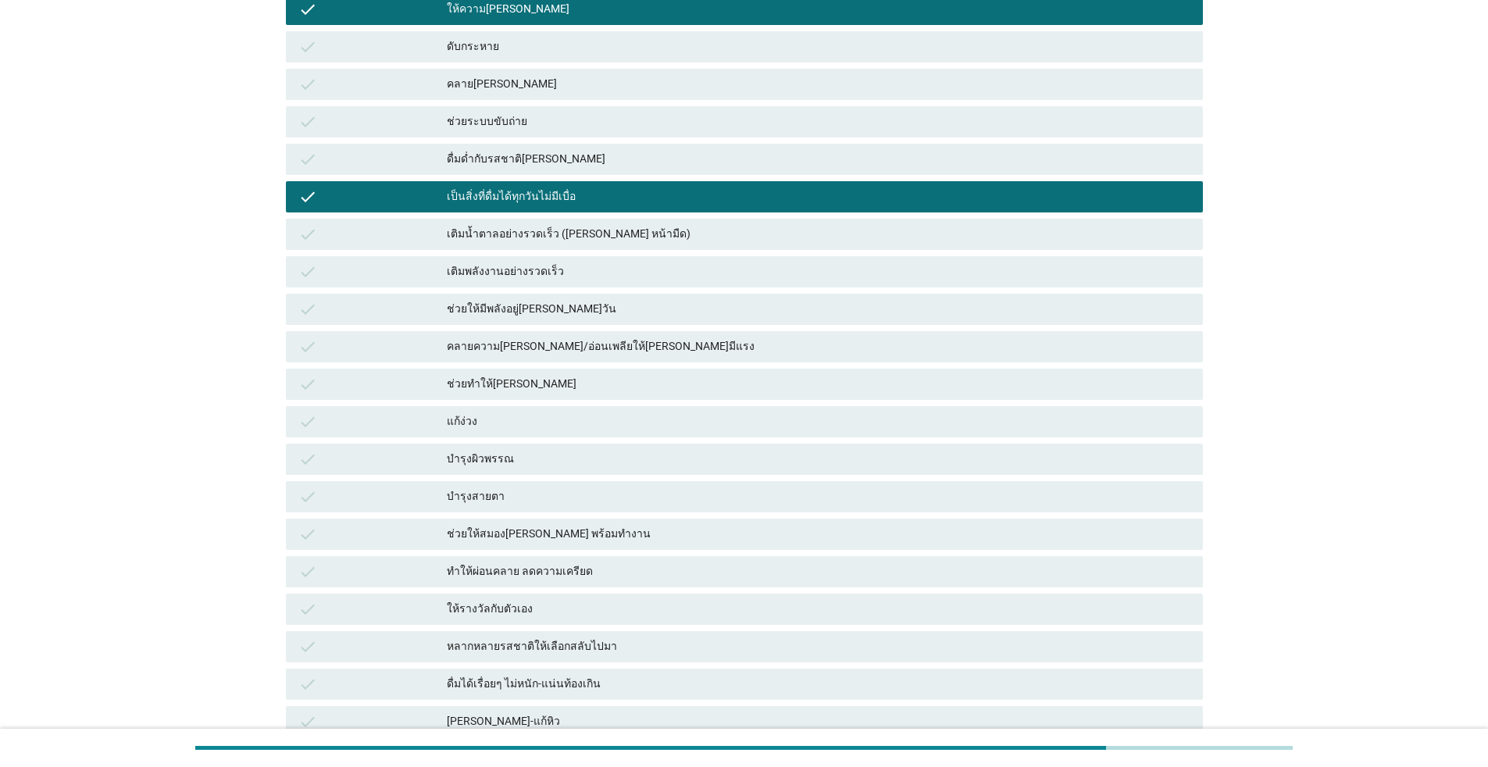
scroll to position [234, 0]
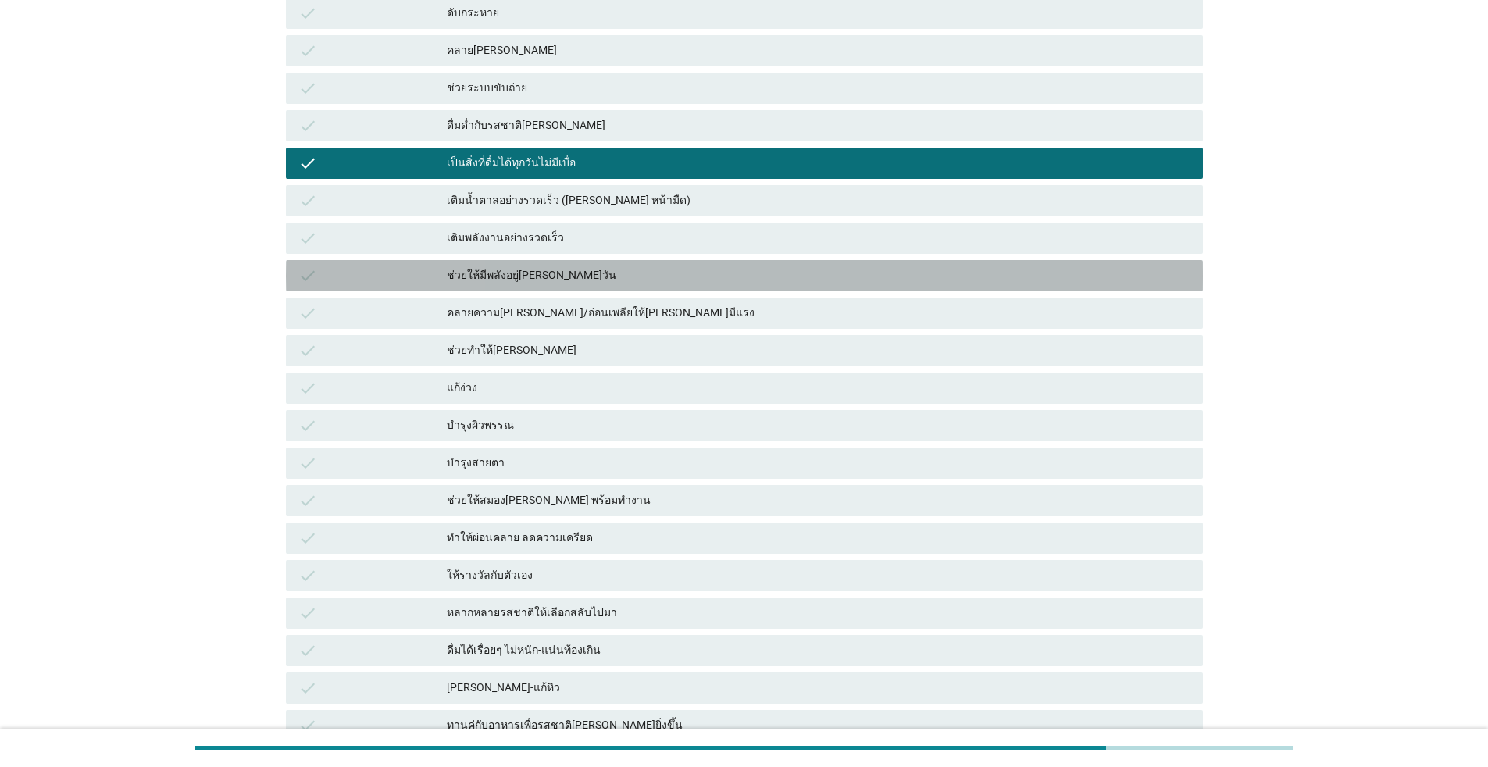
click at [502, 276] on div "ช่วยให้มีพลังอยู่[PERSON_NAME]วัน" at bounding box center [818, 275] width 743 height 19
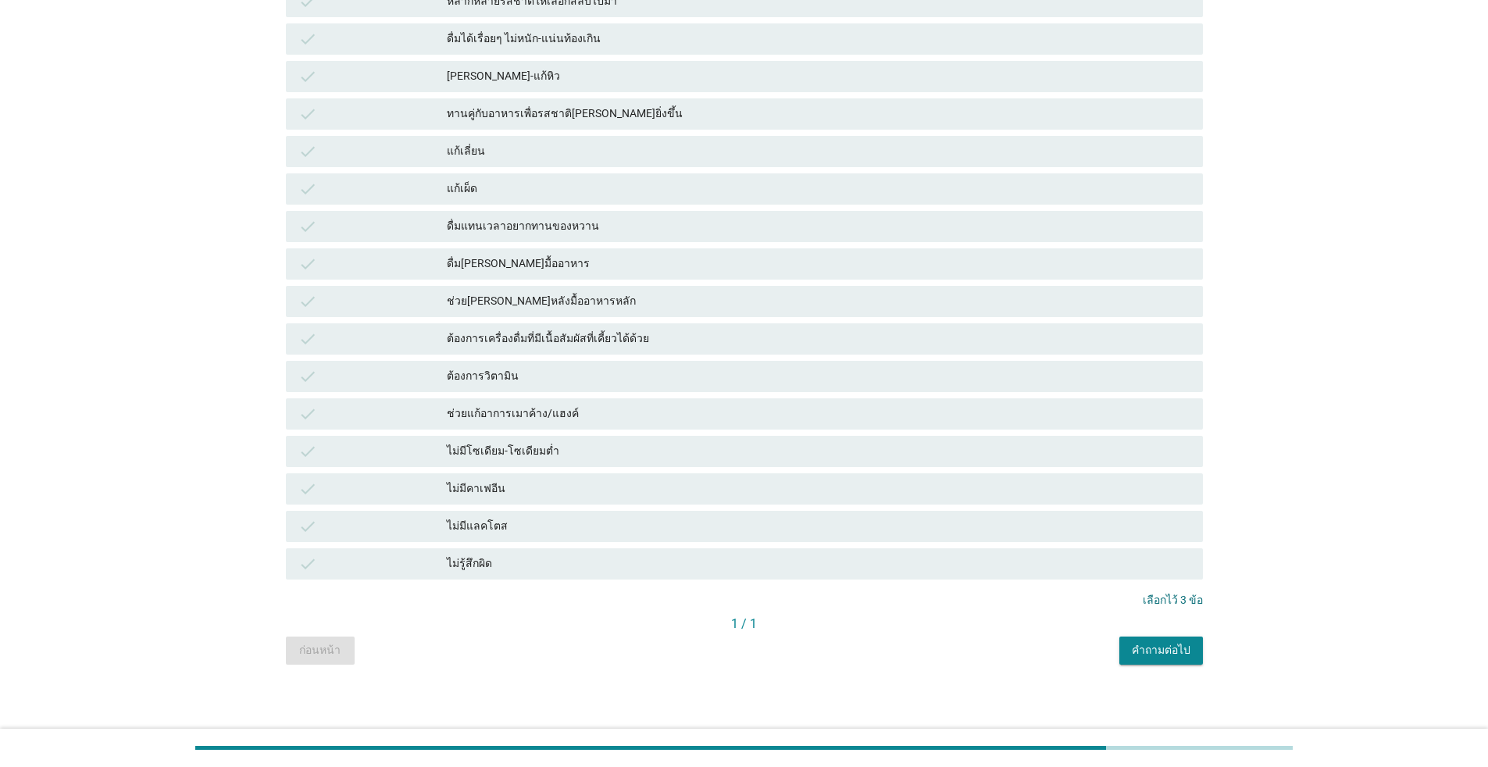
scroll to position [850, 0]
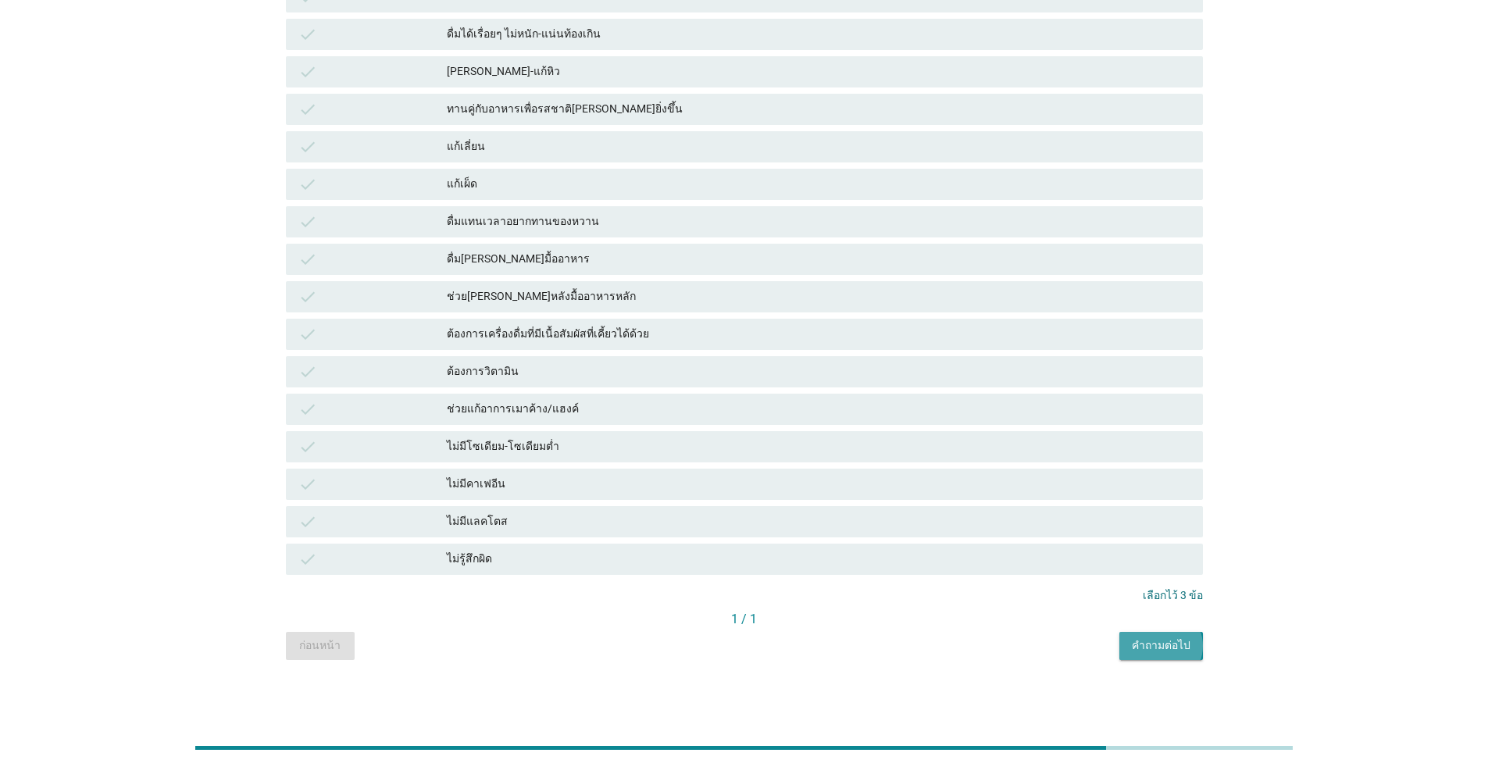
click at [768, 640] on div "คำถามต่อไป" at bounding box center [1161, 645] width 59 height 16
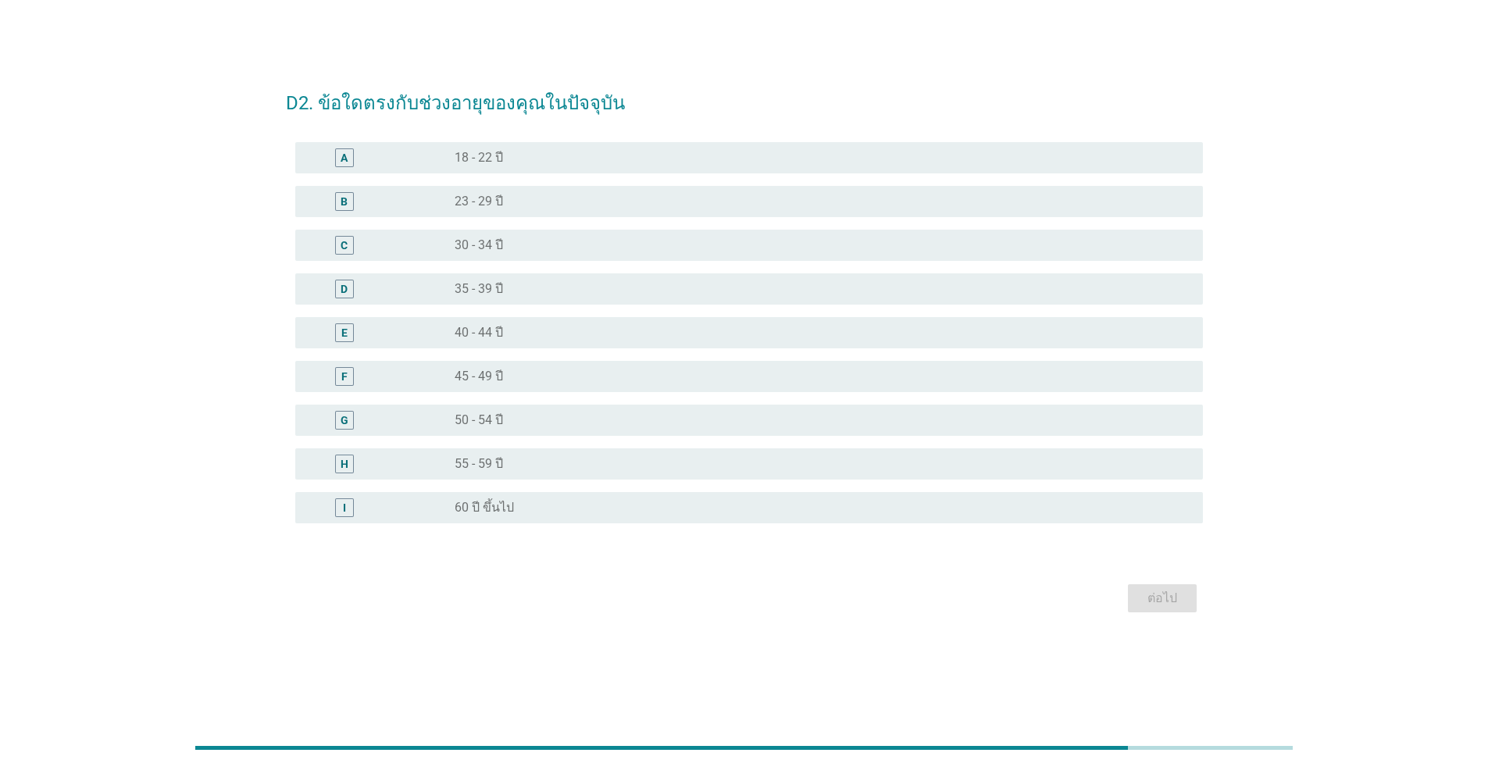
scroll to position [0, 0]
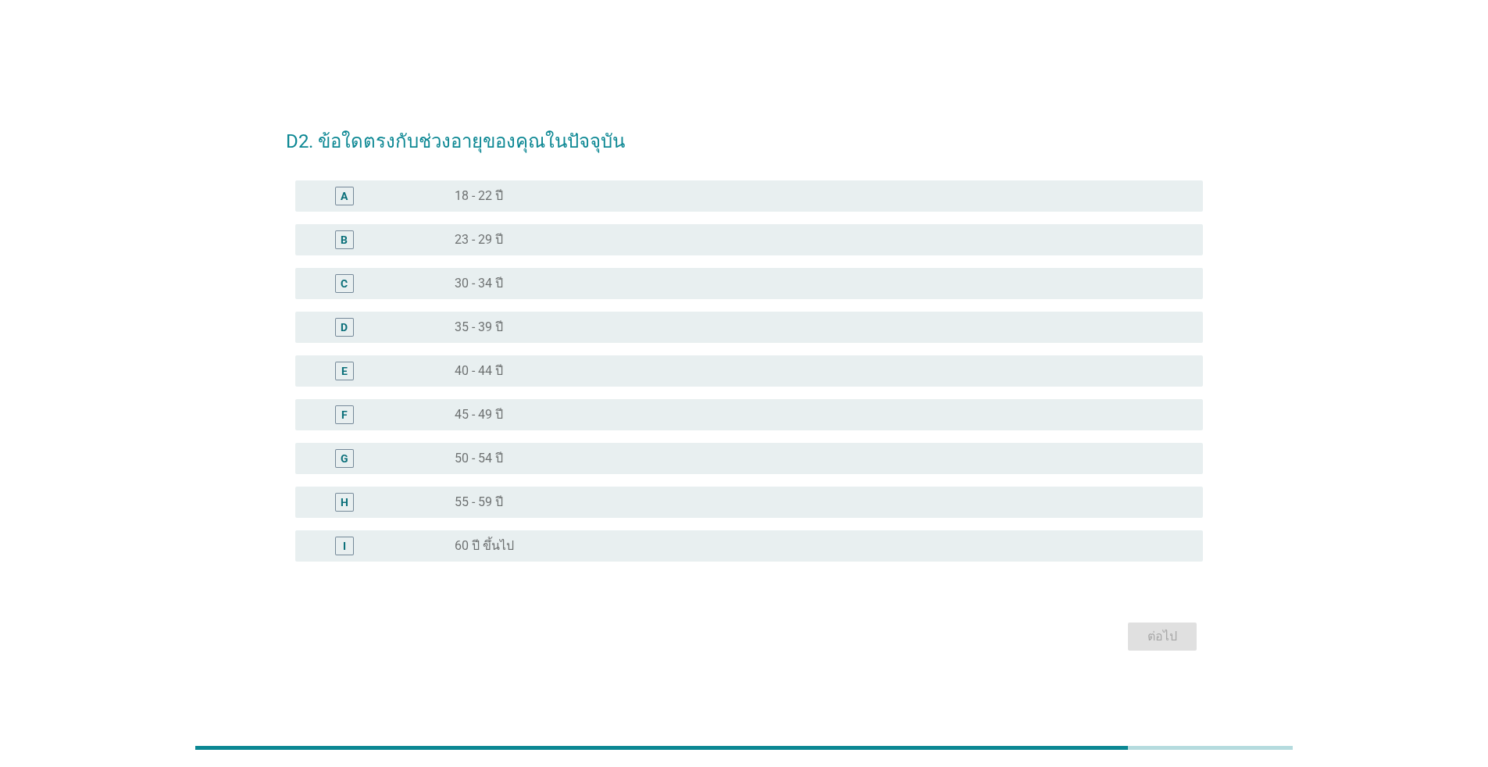
click at [494, 408] on label "45 - 49 ปี" at bounding box center [479, 415] width 48 height 16
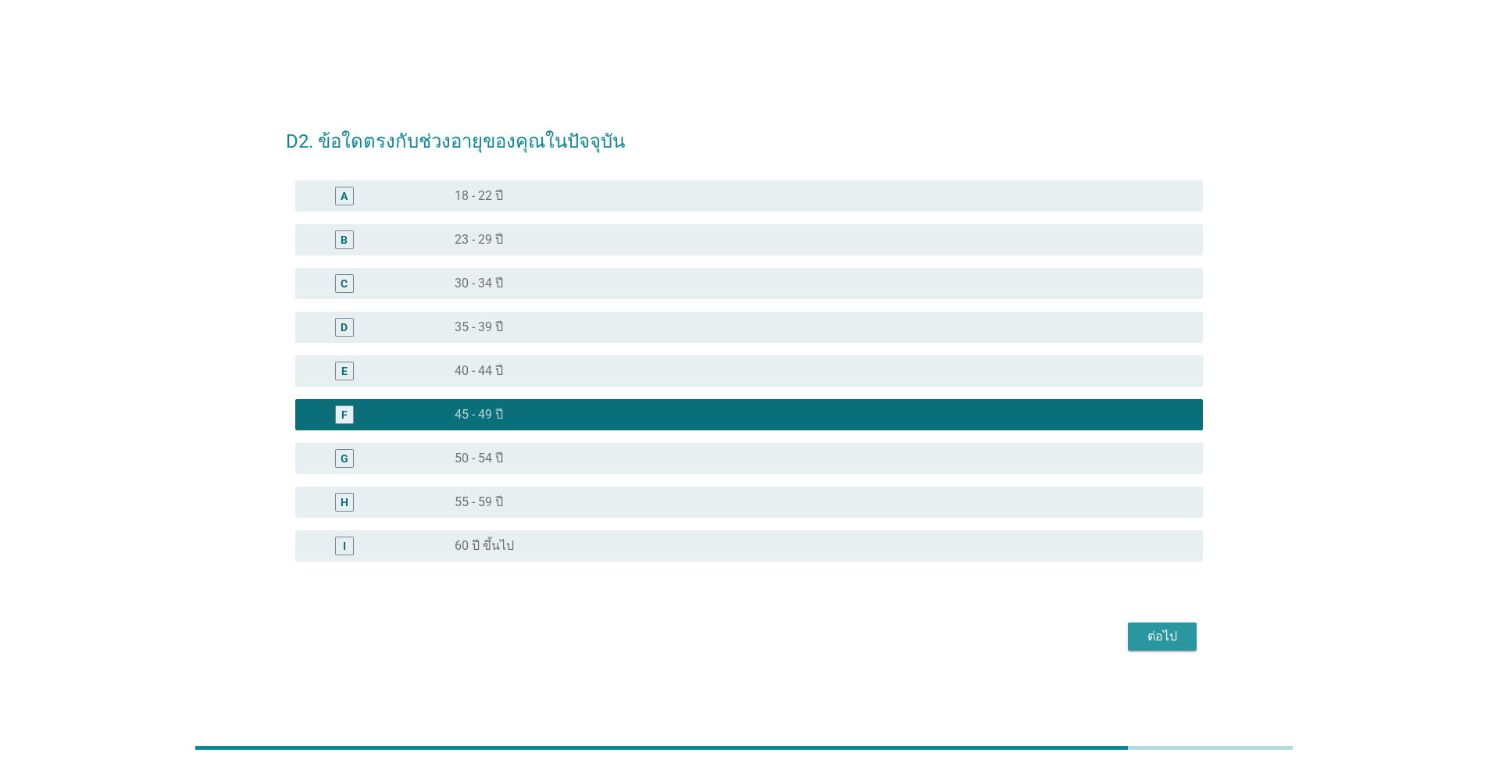
click at [768, 636] on div "ต่อไป" at bounding box center [1162, 636] width 44 height 19
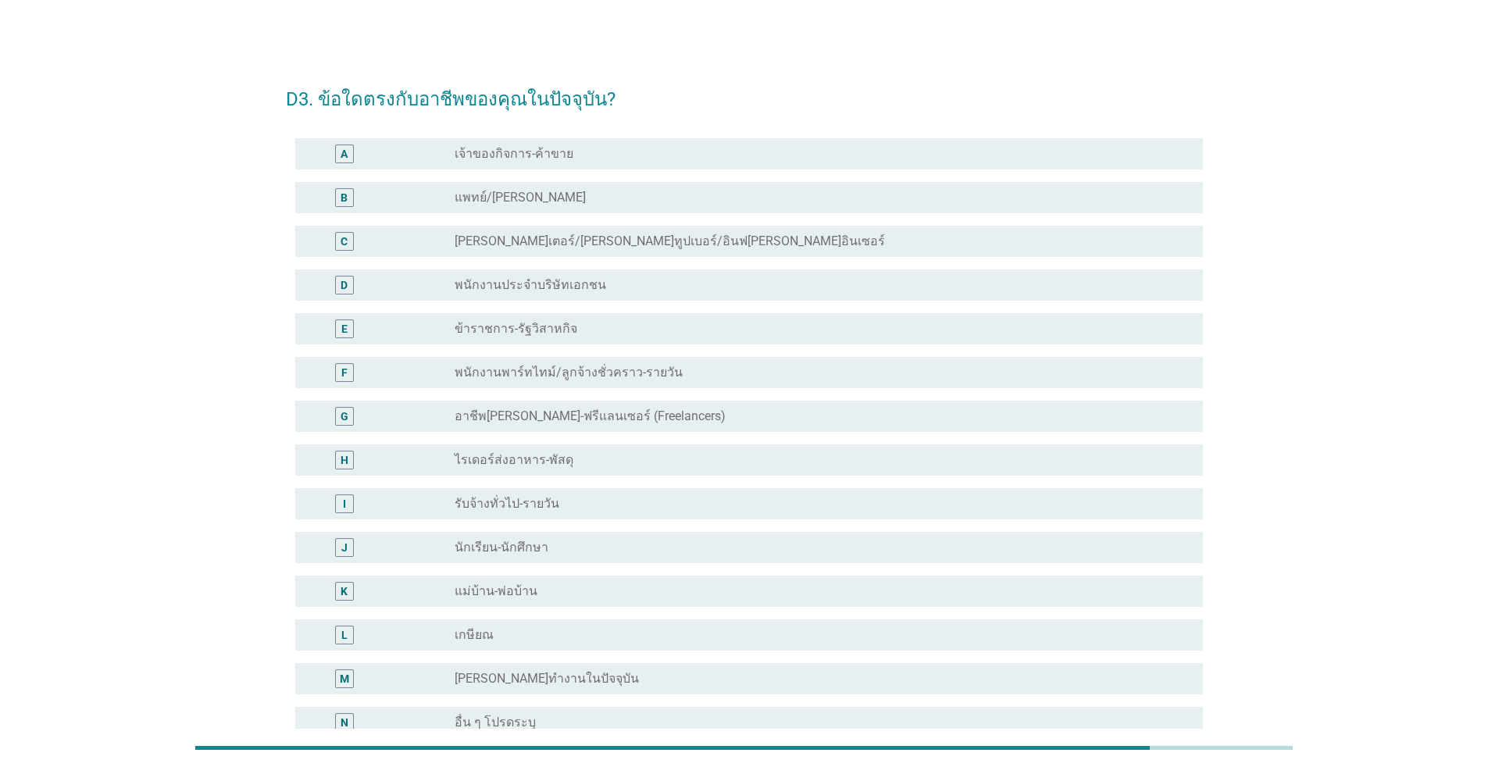
click at [484, 283] on label "พนักงานประจำบริษัทเอกชน" at bounding box center [531, 285] width 152 height 16
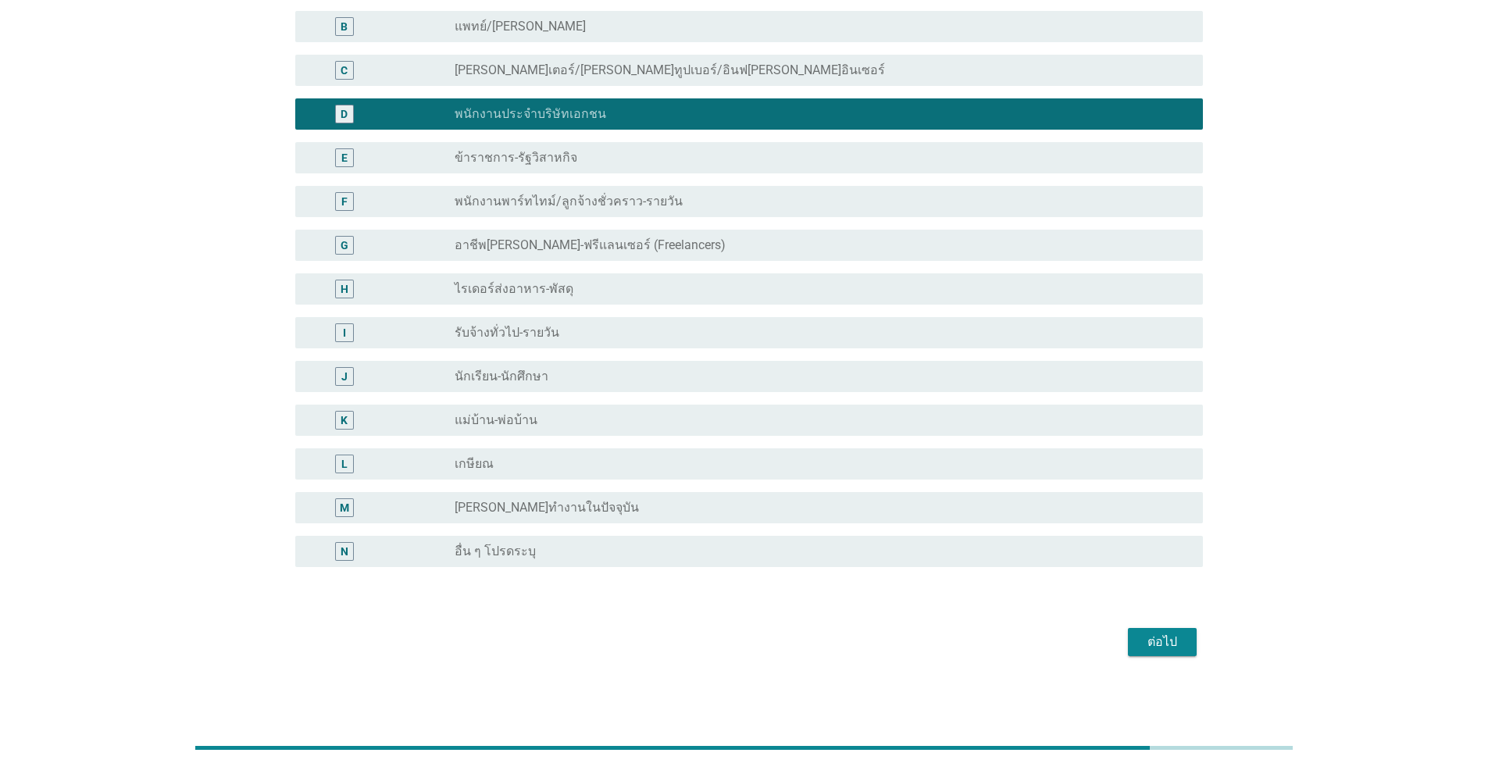
scroll to position [172, 0]
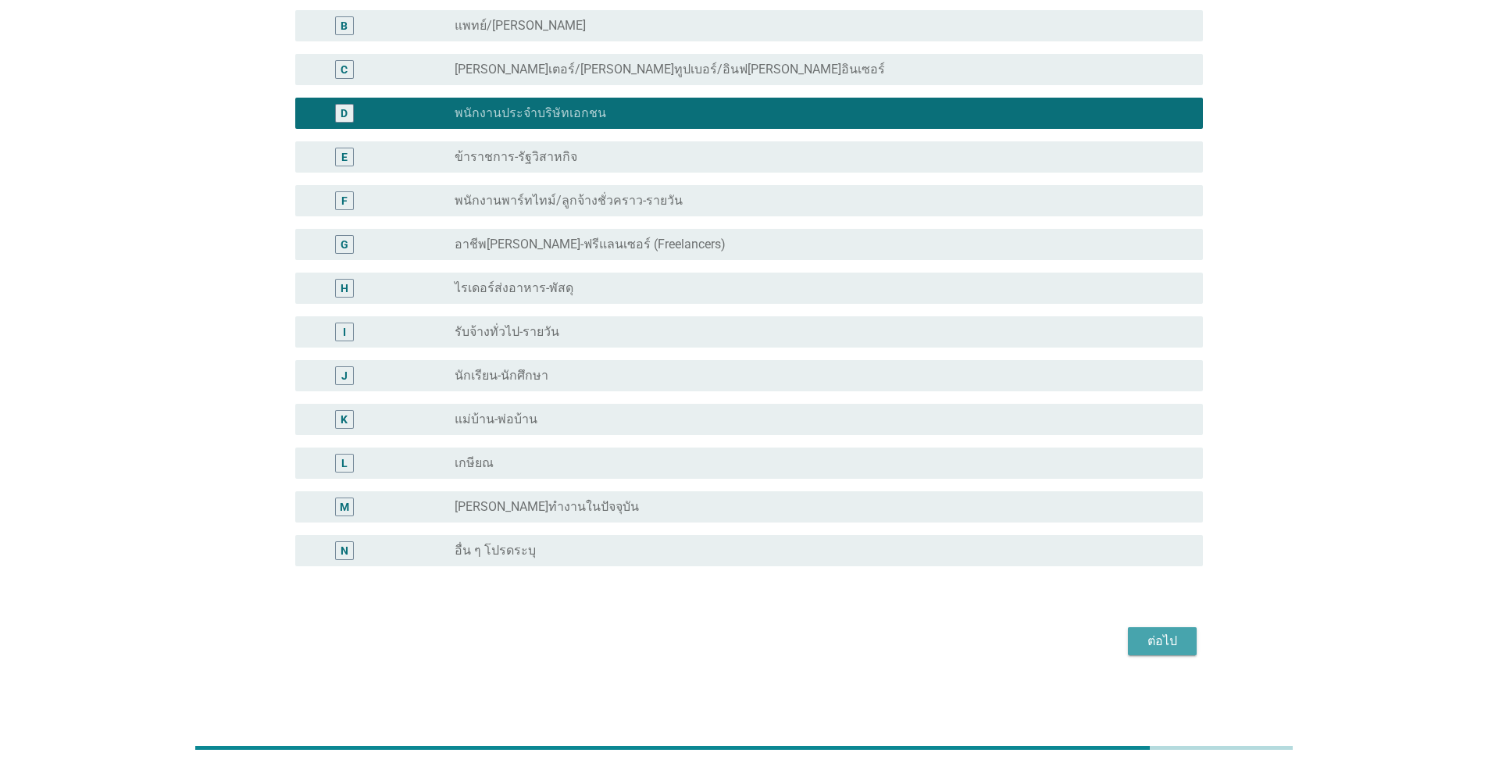
click at [768, 634] on div "ต่อไป" at bounding box center [1162, 641] width 44 height 19
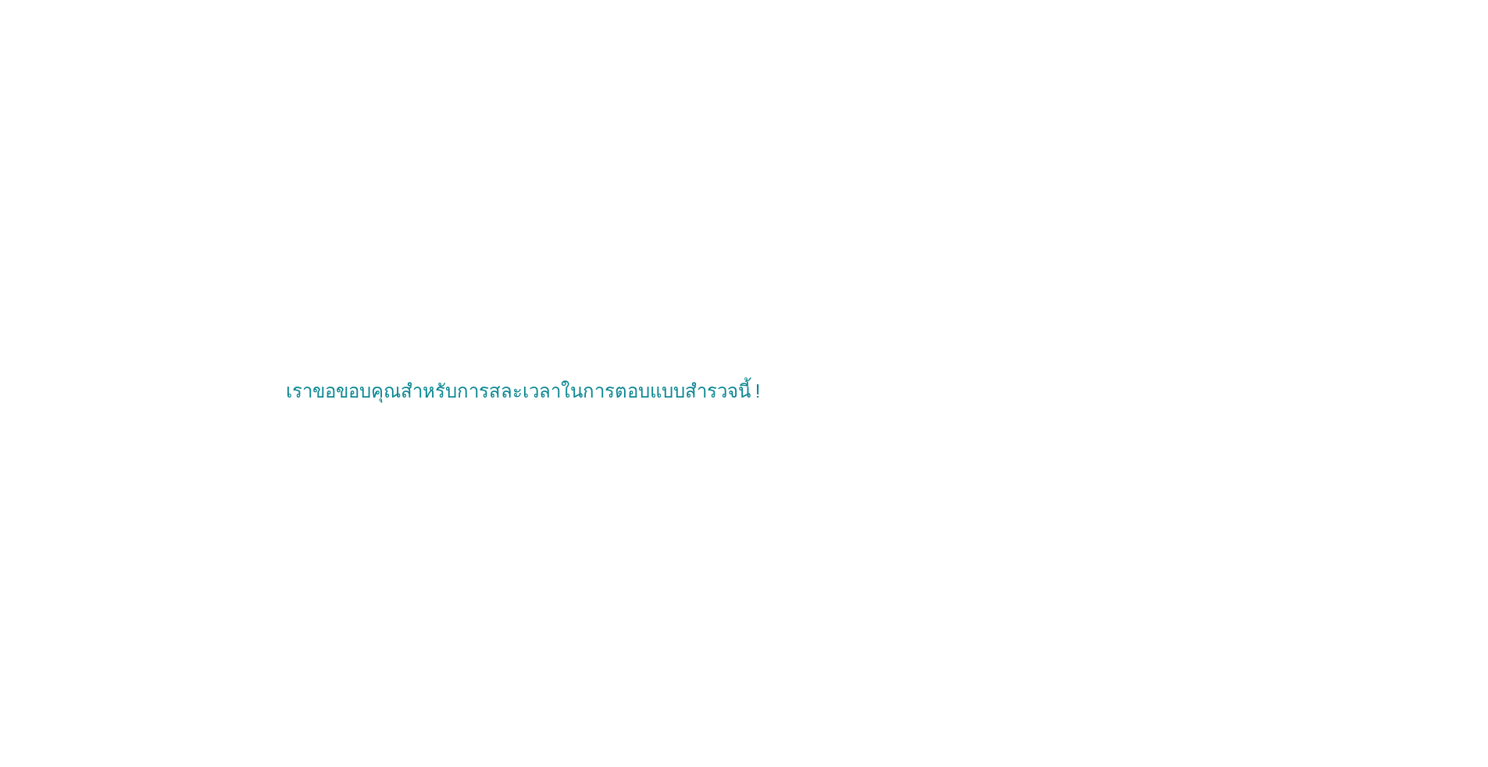
scroll to position [0, 0]
